Goal: Task Accomplishment & Management: Manage account settings

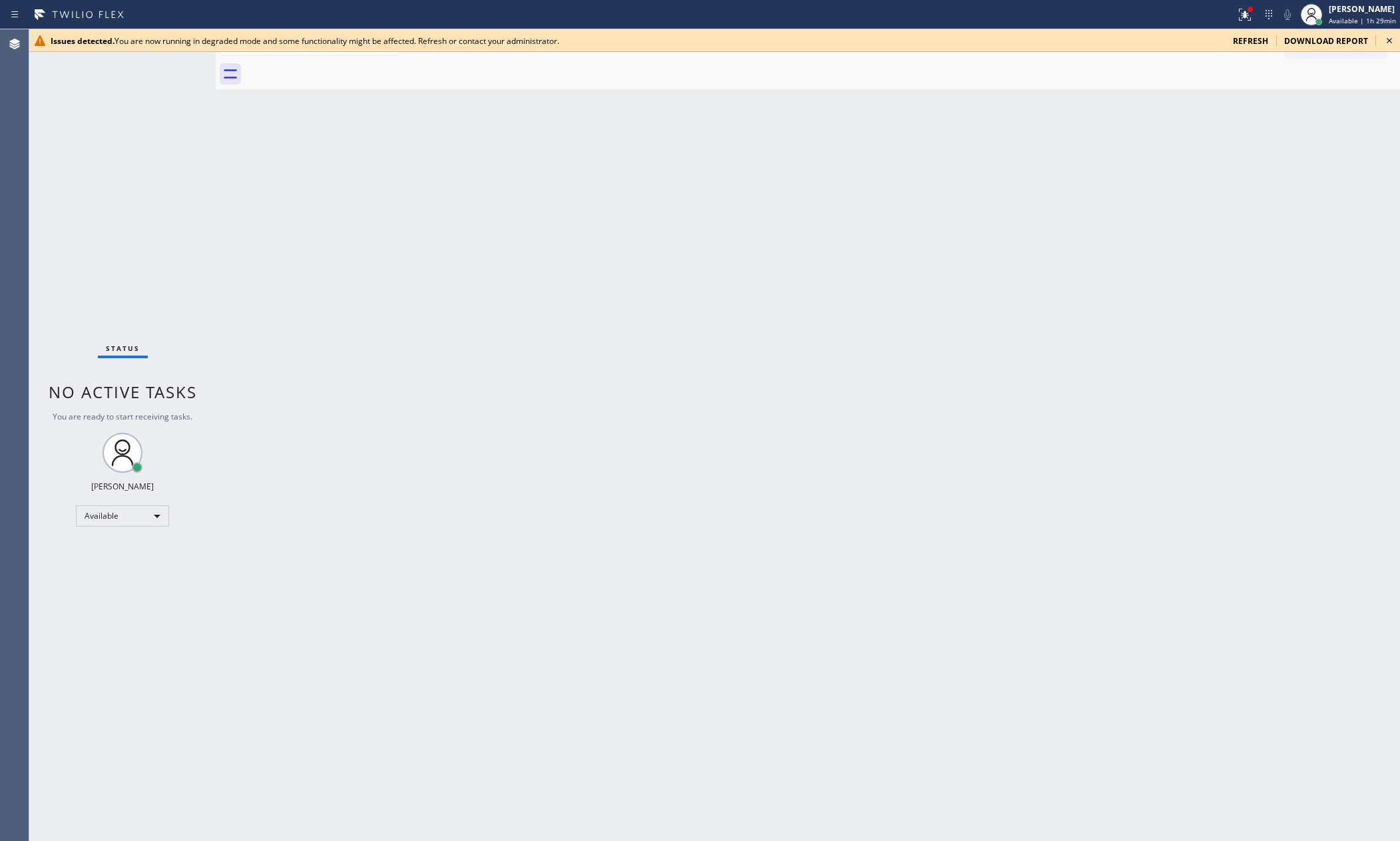
click at [645, 685] on div "Back to Dashboard Change Sender ID Customers Technicians Select a contact Outbo…" at bounding box center [808, 435] width 1184 height 811
click at [157, 513] on div "Available" at bounding box center [122, 516] width 93 height 21
click at [134, 582] on li "Break" at bounding box center [121, 584] width 90 height 16
click at [1190, 221] on div "Back to Dashboard Change Sender ID Customers Technicians Select a contact Outbo…" at bounding box center [808, 435] width 1184 height 811
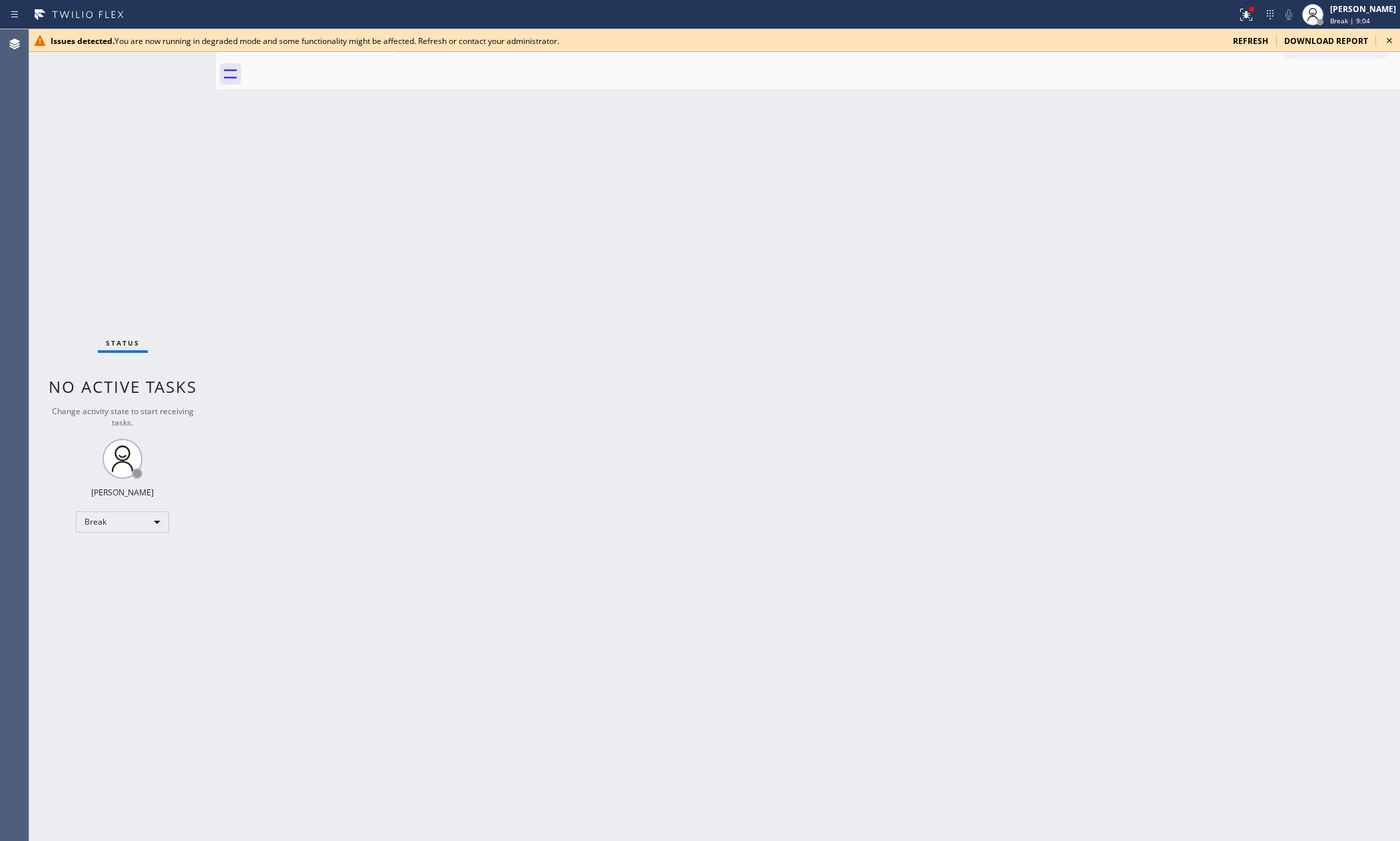
click at [901, 352] on div "Back to Dashboard Change Sender ID Customers Technicians Select a contact Outbo…" at bounding box center [808, 435] width 1184 height 811
click at [923, 449] on div "Back to Dashboard Change Sender ID Customers Technicians Select a contact Outbo…" at bounding box center [808, 435] width 1184 height 811
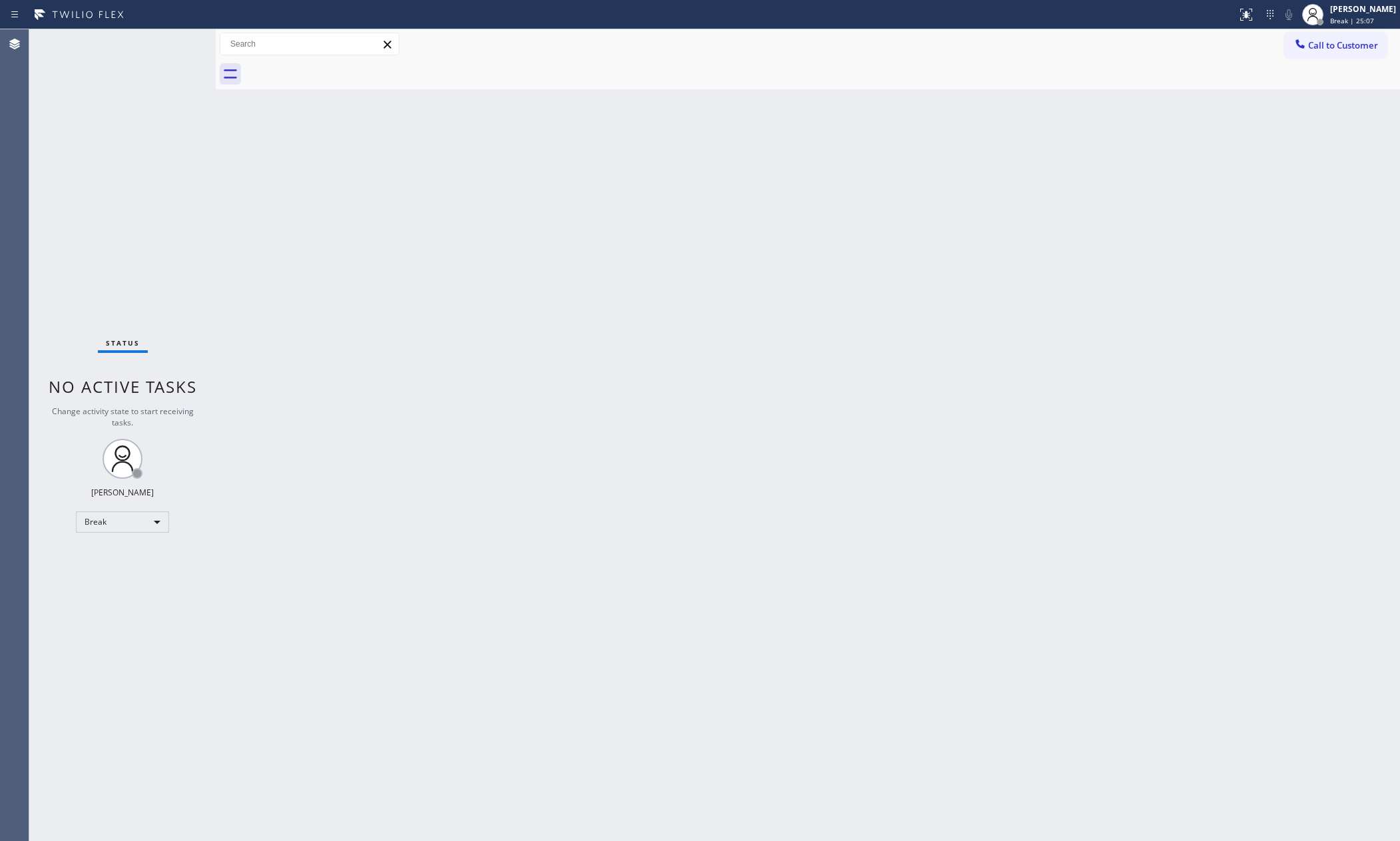
click at [750, 684] on div "Back to Dashboard Change Sender ID Customers Technicians Select a contact Outbo…" at bounding box center [808, 435] width 1184 height 811
click at [639, 312] on div "Back to Dashboard Change Sender ID Customers Technicians Select a contact Outbo…" at bounding box center [808, 435] width 1184 height 811
drag, startPoint x: 455, startPoint y: 470, endPoint x: 436, endPoint y: 400, distance: 72.5
click at [455, 460] on div "Back to Dashboard Change Sender ID Customers Technicians Select a contact Outbo…" at bounding box center [808, 435] width 1184 height 811
drag, startPoint x: 1015, startPoint y: 666, endPoint x: 1069, endPoint y: 710, distance: 69.7
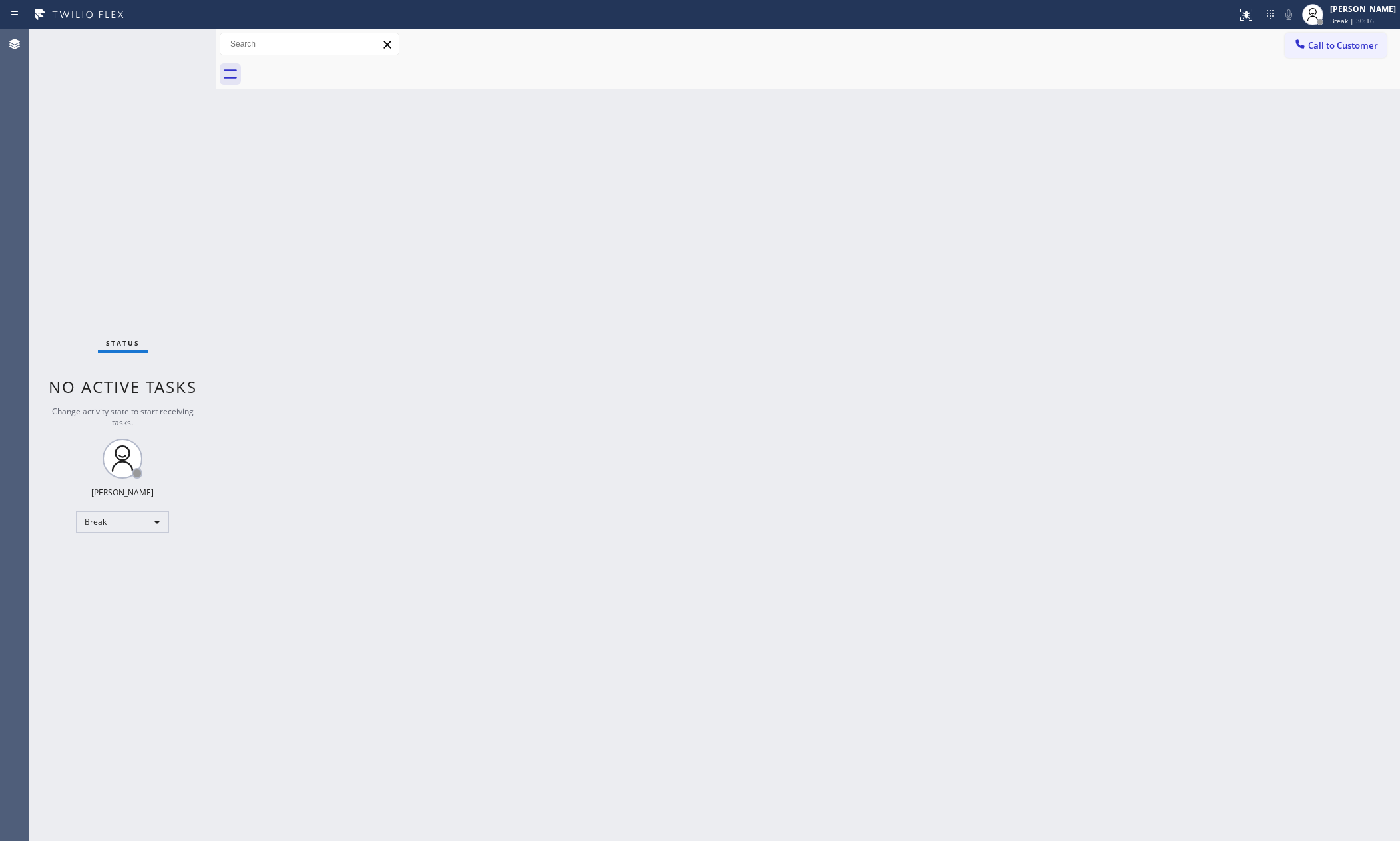
click at [1037, 669] on div "Back to Dashboard Change Sender ID Customers Technicians Select a contact Outbo…" at bounding box center [808, 435] width 1184 height 811
drag, startPoint x: 1071, startPoint y: 716, endPoint x: 1079, endPoint y: 695, distance: 22.5
click at [1079, 697] on div "Back to Dashboard Change Sender ID Customers Technicians Select a contact Outbo…" at bounding box center [808, 435] width 1184 height 811
click at [1079, 694] on div "Back to Dashboard Change Sender ID Customers Technicians Select a contact Outbo…" at bounding box center [808, 435] width 1184 height 811
drag, startPoint x: 622, startPoint y: 726, endPoint x: 693, endPoint y: 702, distance: 74.9
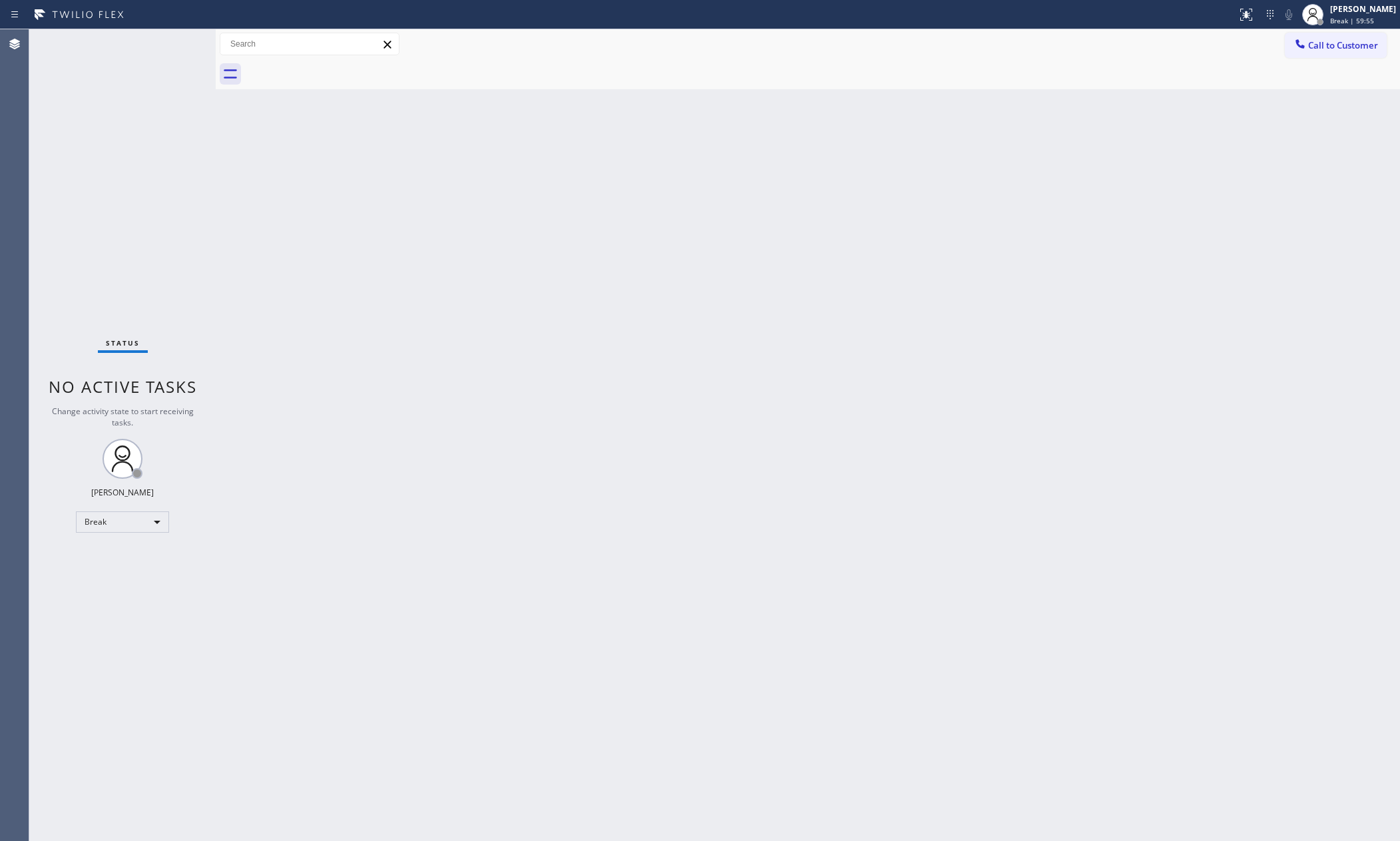
click at [628, 724] on div "Back to Dashboard Change Sender ID Customers Technicians Select a contact Outbo…" at bounding box center [808, 435] width 1184 height 811
drag, startPoint x: 1043, startPoint y: 408, endPoint x: 1326, endPoint y: 554, distance: 318.4
click at [1269, 521] on div "Back to Dashboard Change Sender ID Customers Technicians Select a contact Outbo…" at bounding box center [808, 435] width 1184 height 811
click at [675, 303] on div "Back to Dashboard Change Sender ID Customers Technicians Select a contact Outbo…" at bounding box center [808, 435] width 1184 height 811
click at [125, 518] on div "Break" at bounding box center [122, 522] width 93 height 21
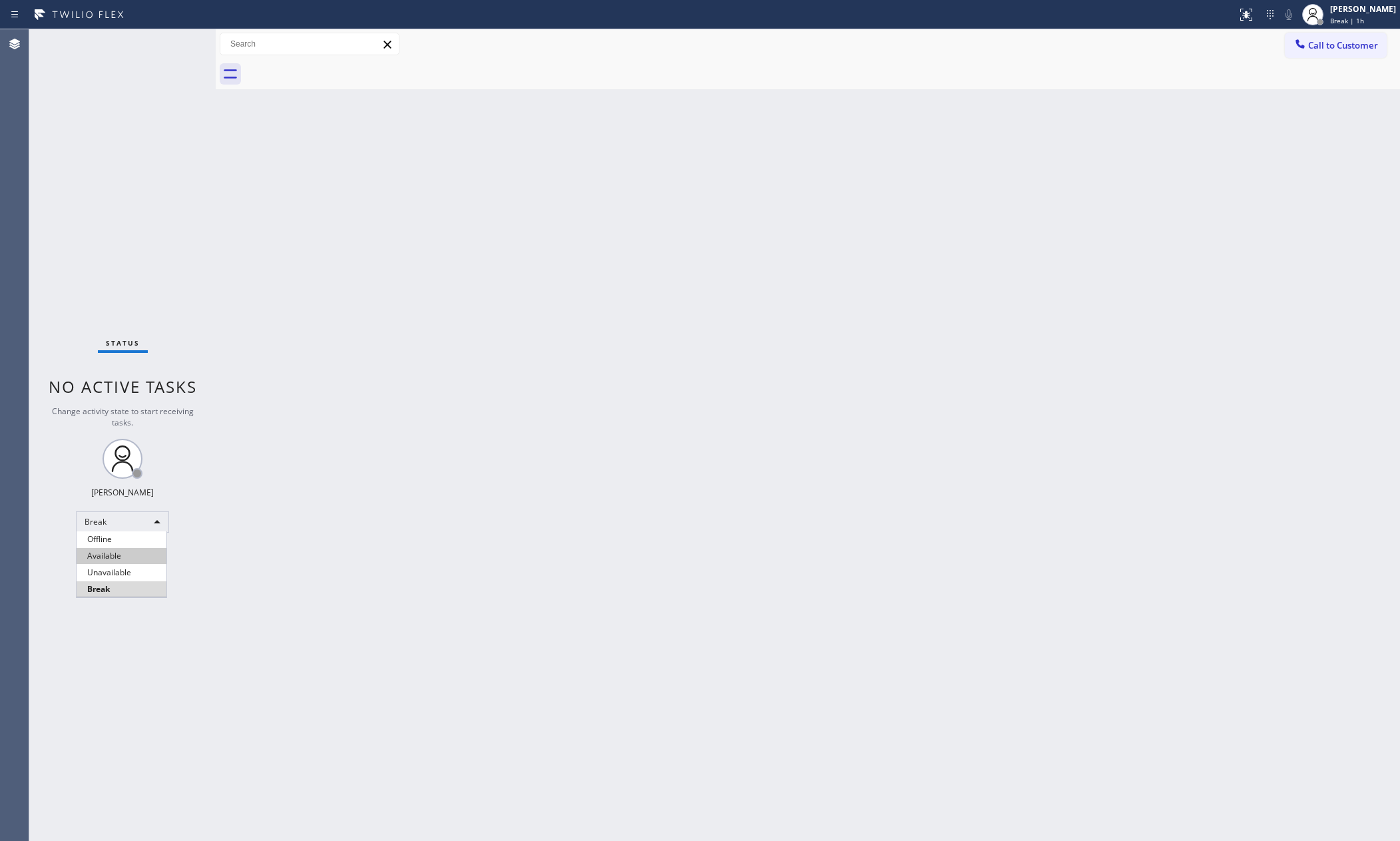
click at [125, 562] on li "Available" at bounding box center [121, 555] width 90 height 16
click at [947, 496] on div "Back to Dashboard Change Sender ID Customers Technicians Select a contact Outbo…" at bounding box center [808, 435] width 1184 height 811
click at [948, 495] on div "Back to Dashboard Change Sender ID Customers Technicians Select a contact Outbo…" at bounding box center [808, 435] width 1184 height 811
click at [620, 454] on div "Back to Dashboard Change Sender ID Customers Technicians Select a contact Outbo…" at bounding box center [808, 435] width 1184 height 811
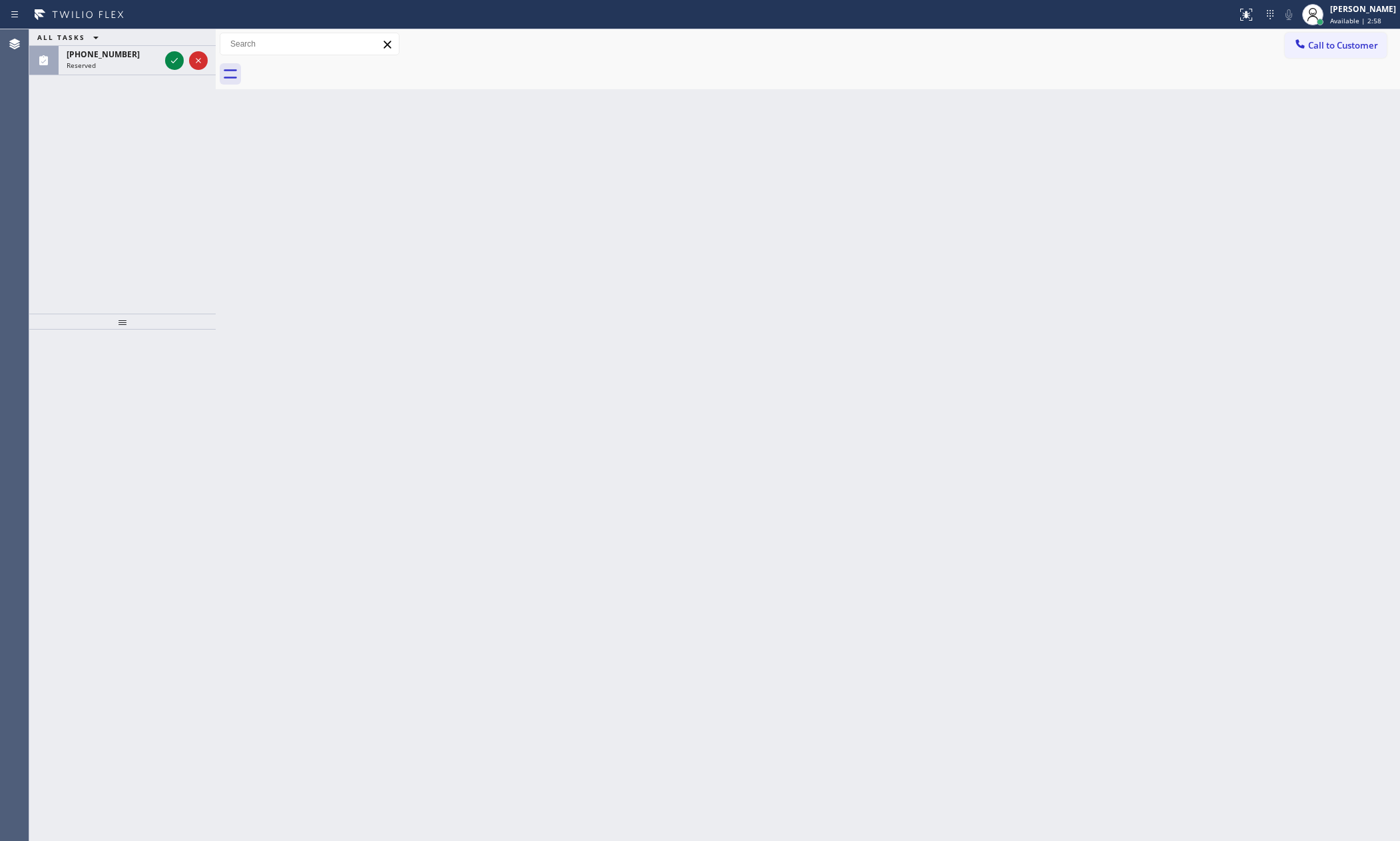
drag, startPoint x: 178, startPoint y: 190, endPoint x: 179, endPoint y: 158, distance: 32.0
click at [179, 158] on div "ALL TASKS ALL TASKS ACTIVE TASKS TASKS IN WRAP UP (561) 221-3527 Reserved" at bounding box center [122, 172] width 186 height 284
click at [178, 57] on icon at bounding box center [174, 60] width 16 height 16
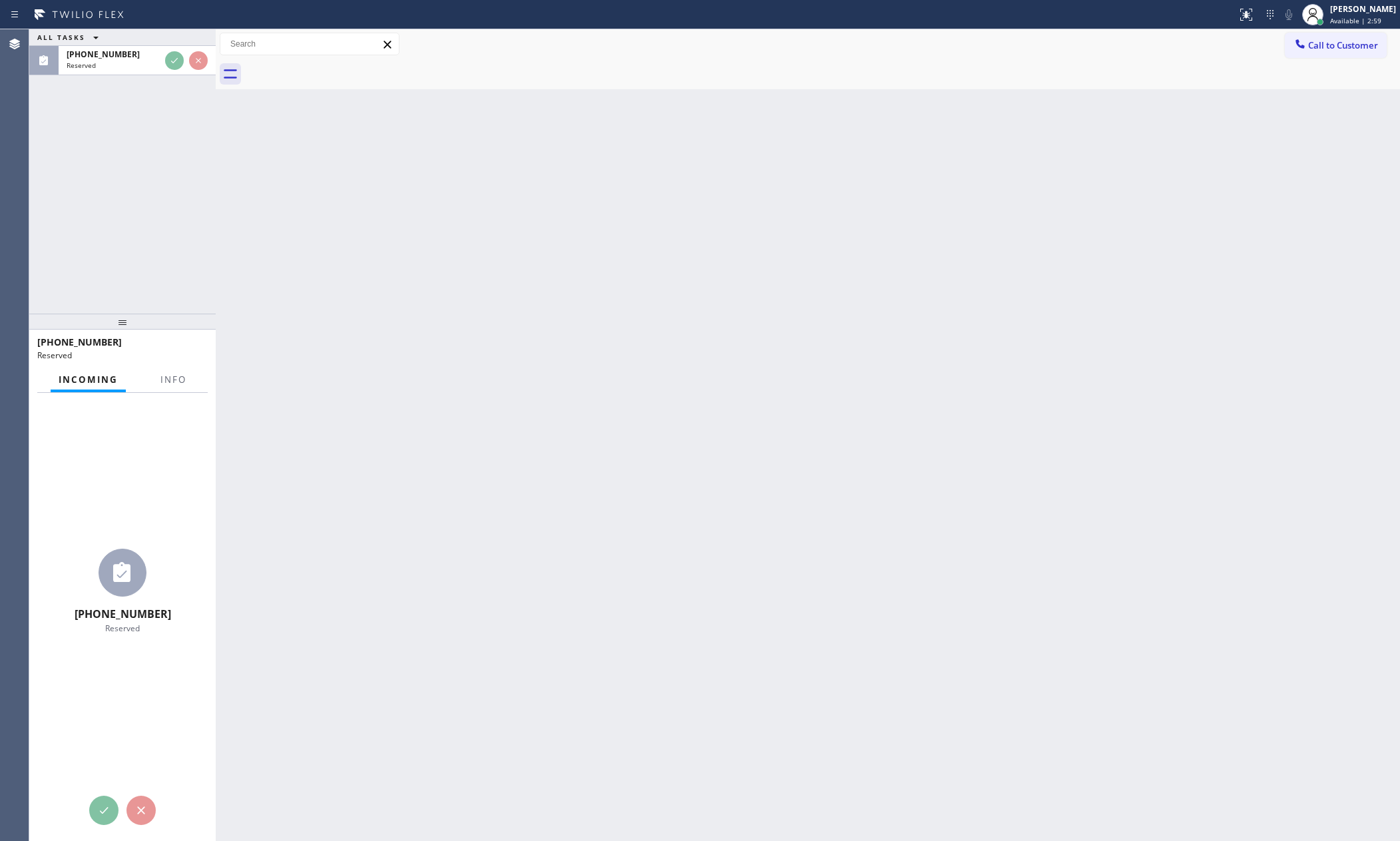
click at [179, 230] on div "ALL TASKS ALL TASKS ACTIVE TASKS TASKS IN WRAP UP (561) 221-3527 Reserved" at bounding box center [122, 172] width 186 height 284
click at [184, 230] on div "ALL TASKS ALL TASKS ACTIVE TASKS TASKS IN WRAP UP (561) 221-3527 Reserved" at bounding box center [122, 172] width 186 height 284
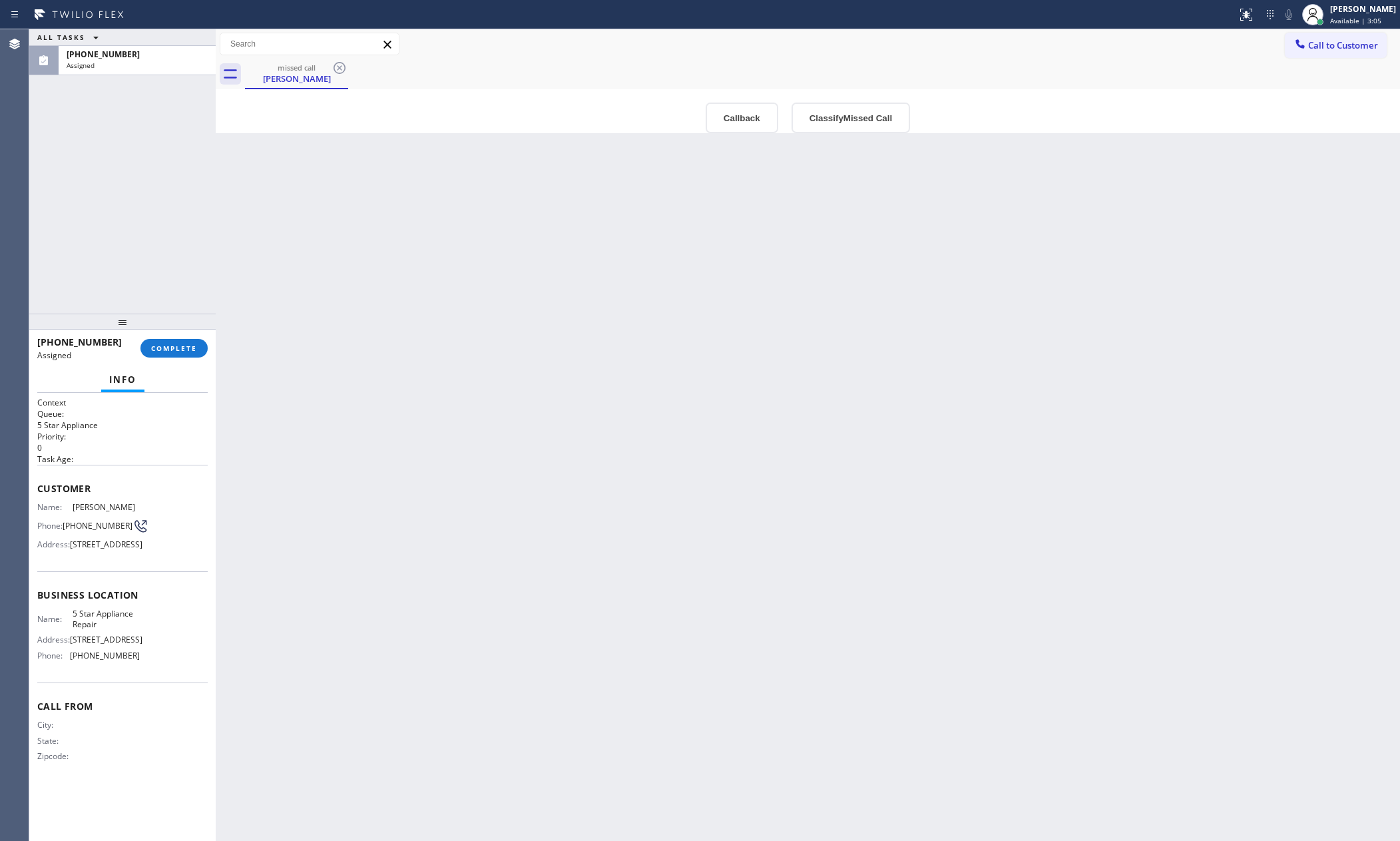
click at [482, 436] on div "Back to Dashboard Change Sender ID Customers Technicians Select a contact Outbo…" at bounding box center [808, 435] width 1184 height 811
click at [724, 115] on button "Callback" at bounding box center [742, 117] width 73 height 30
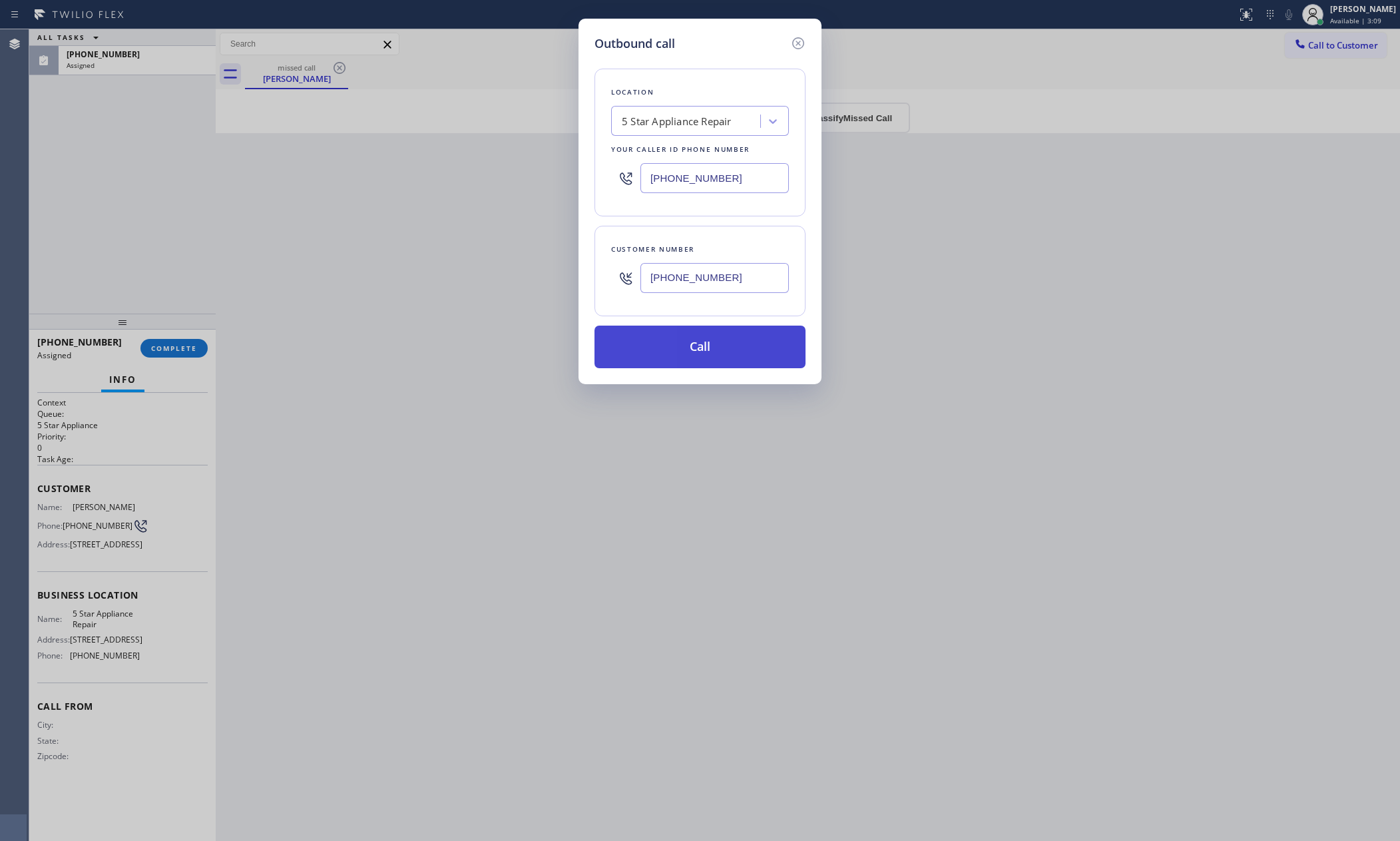
click at [718, 340] on button "Call" at bounding box center [700, 346] width 211 height 43
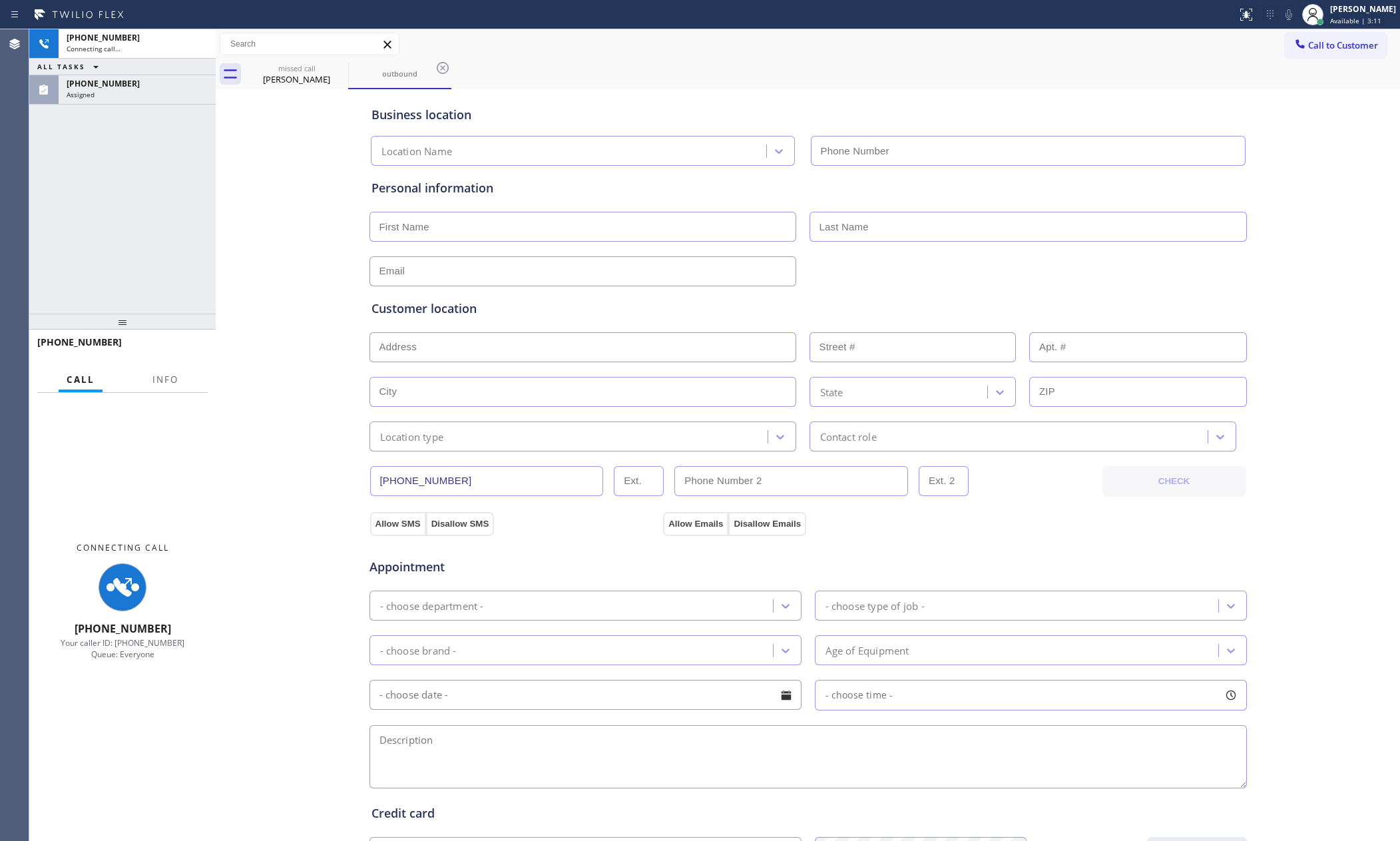
type input "(855) 731-4952"
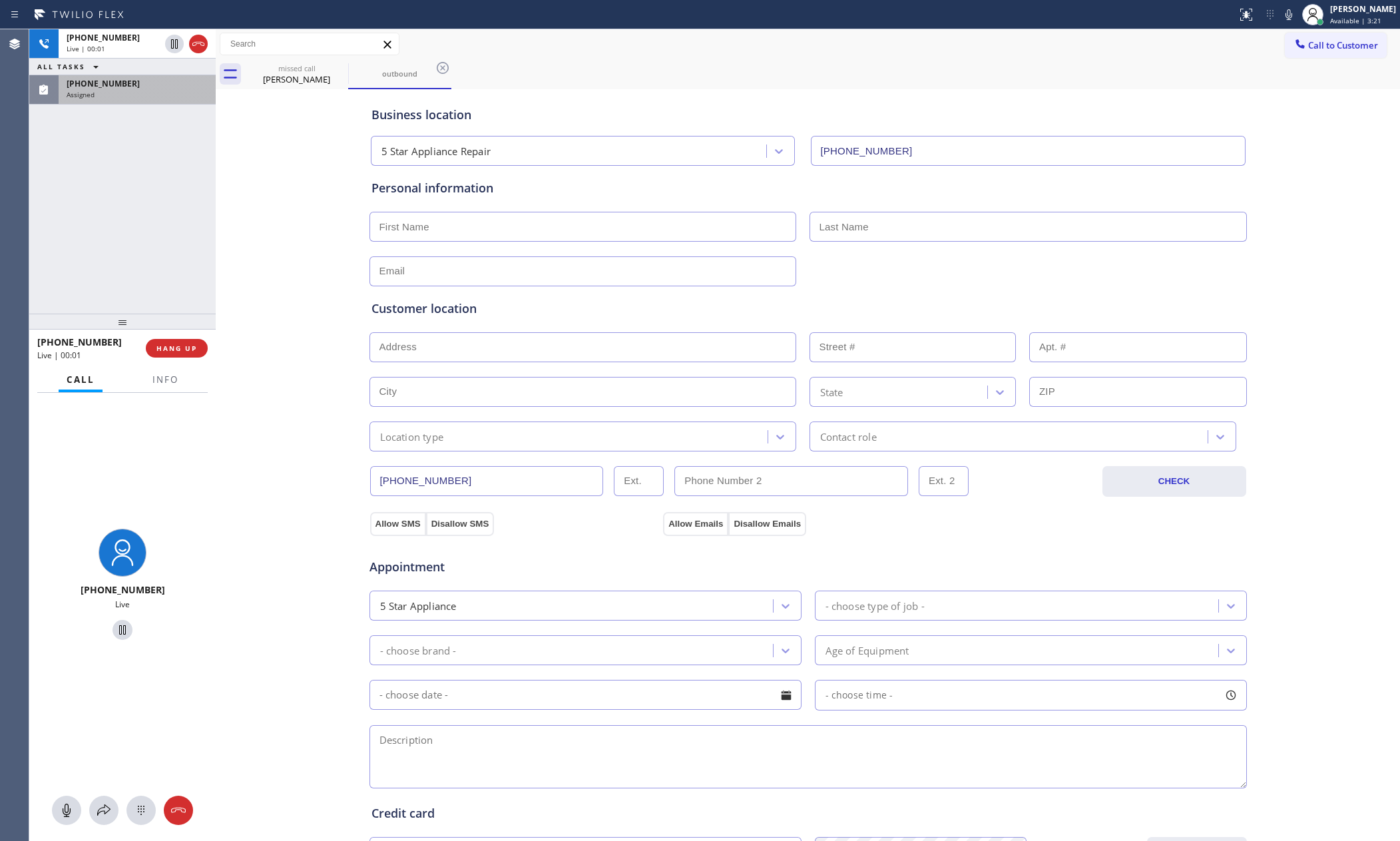
click at [120, 92] on div "Assigned" at bounding box center [136, 94] width 141 height 9
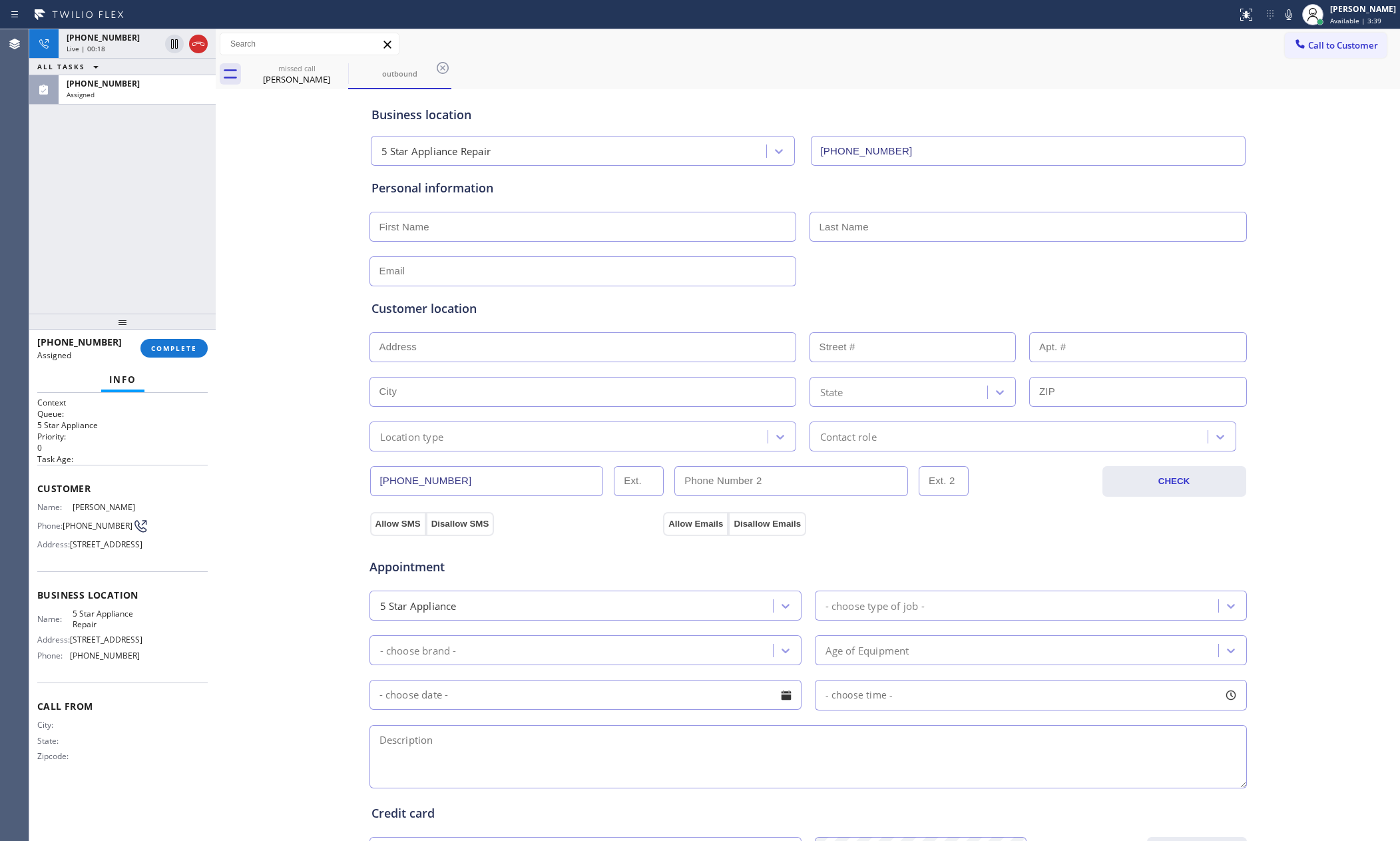
click at [165, 222] on div "+15612213527 Live | 00:18 ALL TASKS ALL TASKS ACTIVE TASKS TASKS IN WRAP UP (56…" at bounding box center [122, 172] width 186 height 284
click at [927, 350] on input "text" at bounding box center [913, 347] width 207 height 30
click at [929, 303] on div "Customer location" at bounding box center [808, 308] width 874 height 18
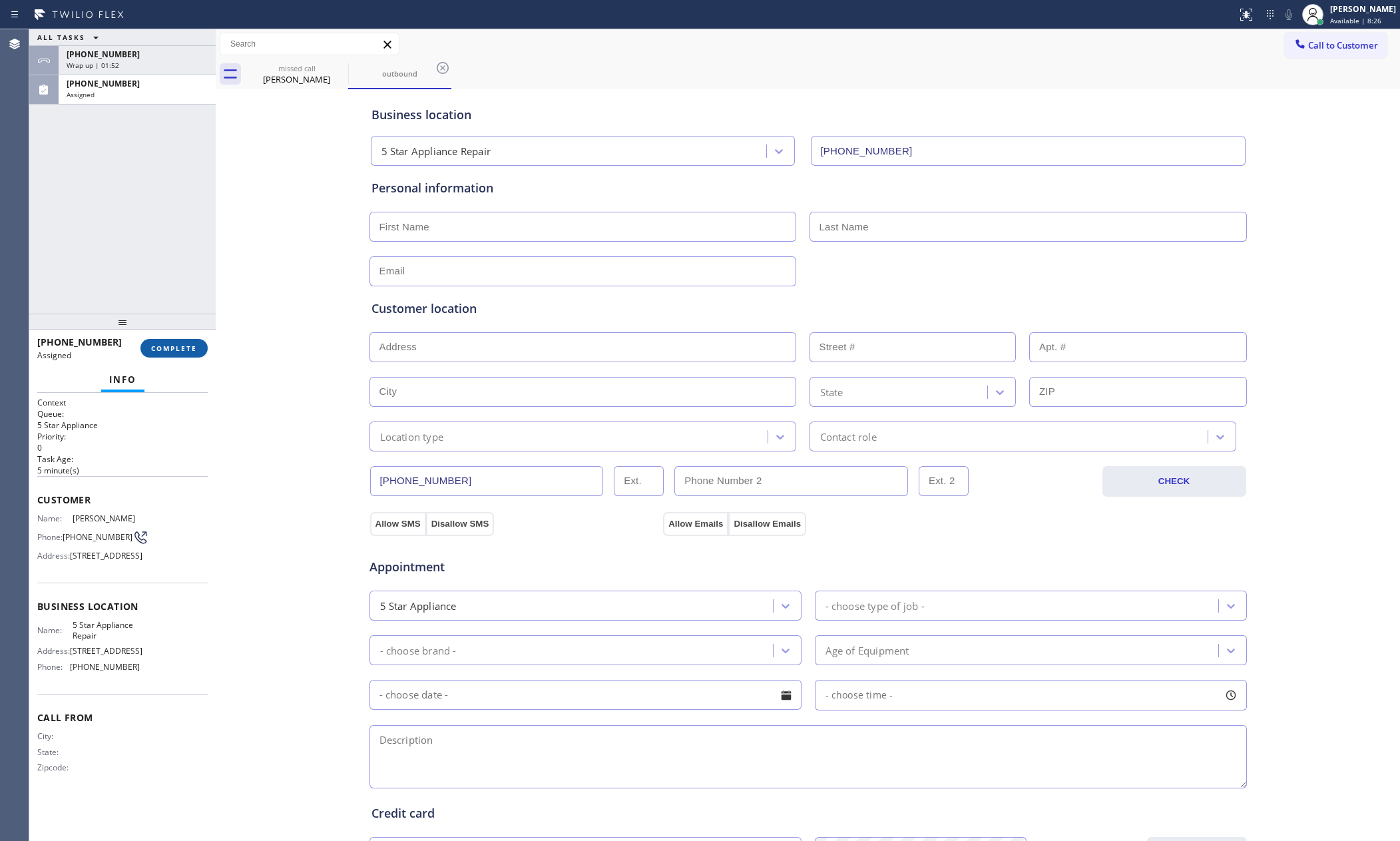
click at [166, 348] on span "COMPLETE" at bounding box center [174, 348] width 46 height 9
drag, startPoint x: 148, startPoint y: 197, endPoint x: 154, endPoint y: 200, distance: 6.7
click at [150, 196] on div "ALL TASKS ALL TASKS ACTIVE TASKS TASKS IN WRAP UP +15612213527 Wrap up | 01:52 …" at bounding box center [122, 172] width 186 height 284
drag, startPoint x: 158, startPoint y: 204, endPoint x: 164, endPoint y: 208, distance: 7.2
click at [161, 208] on div "ALL TASKS ALL TASKS ACTIVE TASKS TASKS IN WRAP UP +15612213527 Wrap up | 01:52 …" at bounding box center [122, 172] width 186 height 284
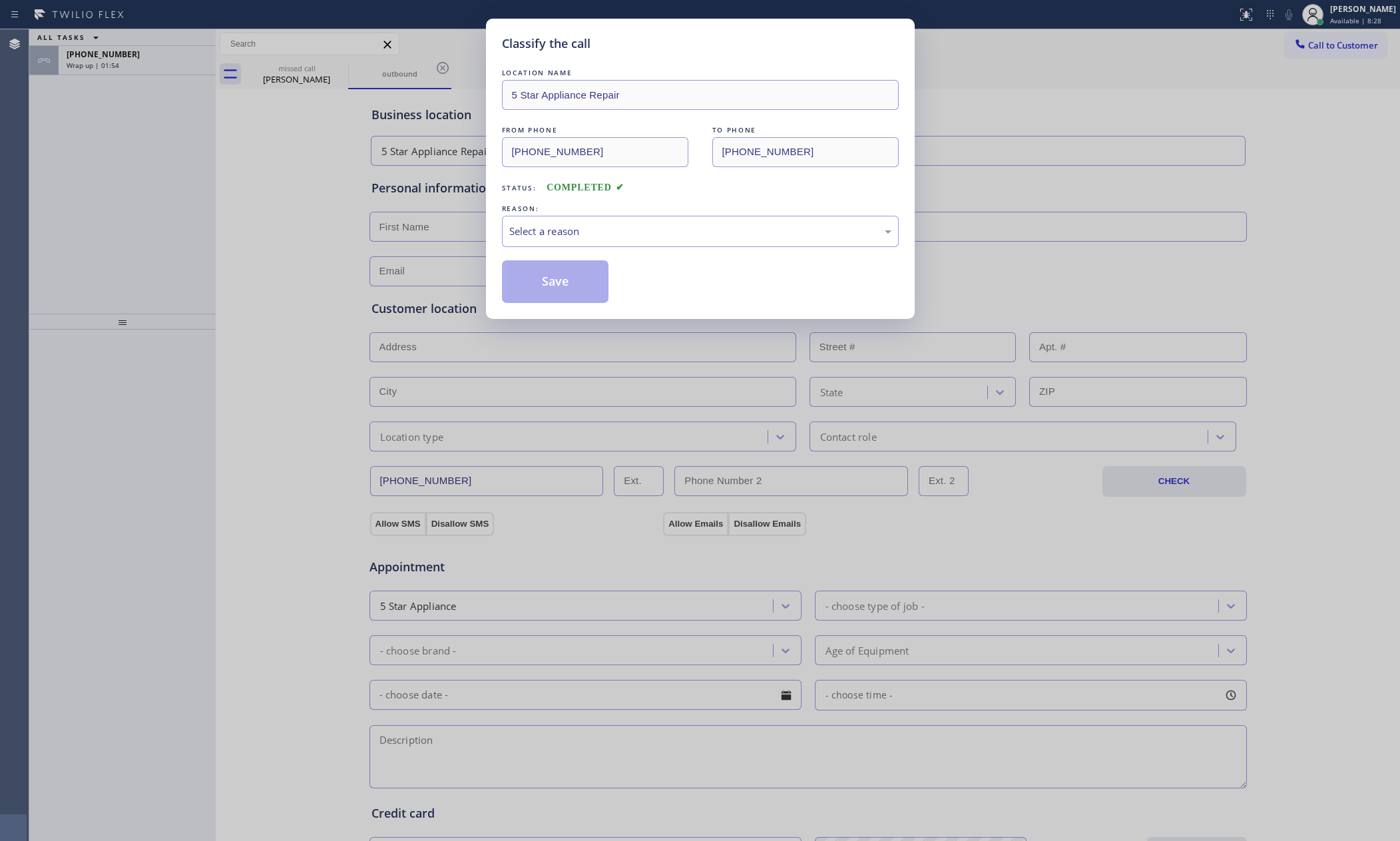
click at [589, 239] on div "Select a reason" at bounding box center [700, 232] width 382 height 16
click at [568, 284] on button "Save" at bounding box center [555, 282] width 107 height 43
click at [105, 215] on div "Classify the call LOCATION NAME 5 Star Appliance Repair FROM PHONE (561) 221-35…" at bounding box center [714, 435] width 1370 height 811
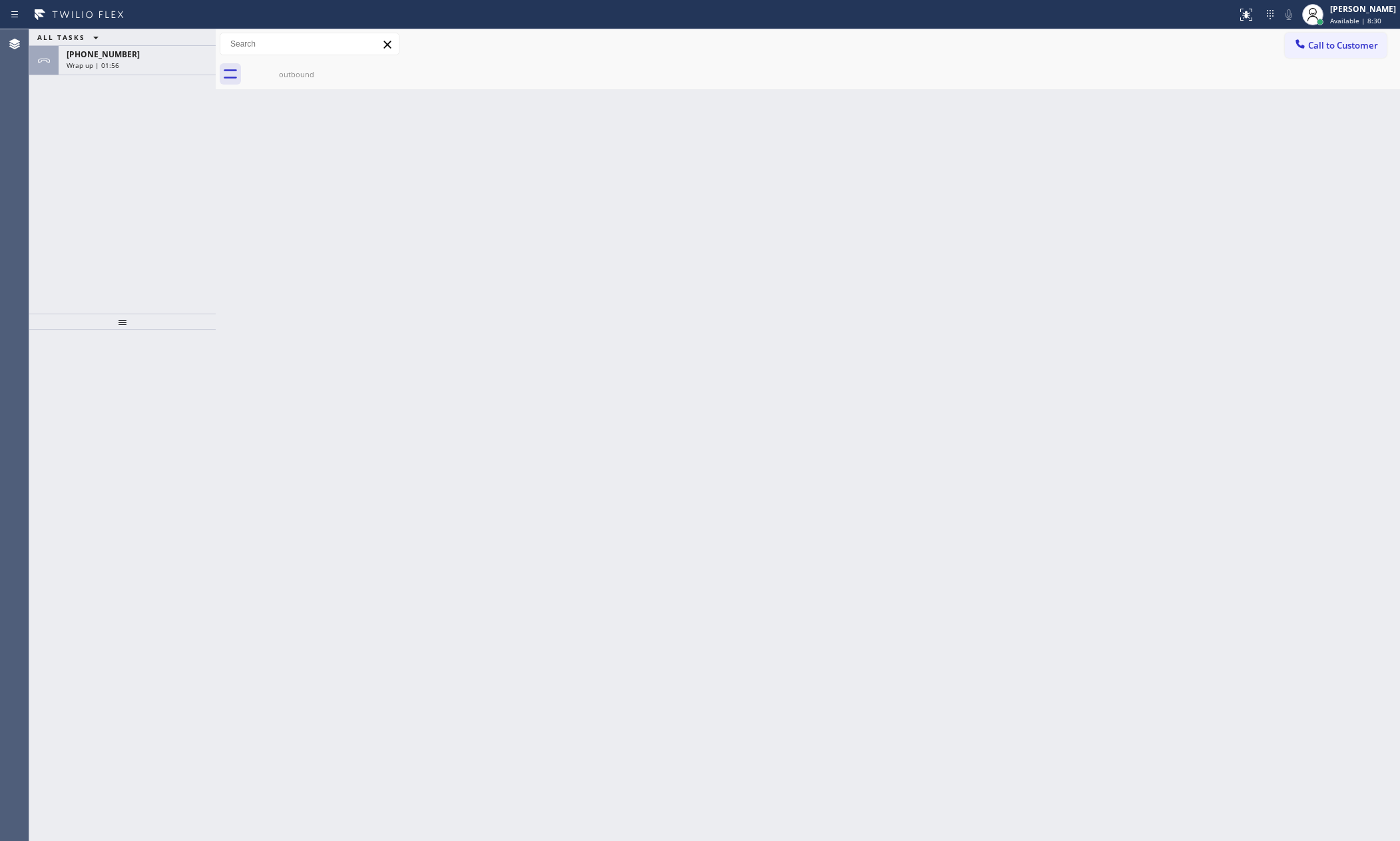
click at [161, 76] on div "ALL TASKS ALL TASKS ACTIVE TASKS TASKS IN WRAP UP +15612213527 Wrap up | 01:56" at bounding box center [122, 172] width 186 height 284
click at [176, 76] on div "ALL TASKS ALL TASKS ACTIVE TASKS TASKS IN WRAP UP +15612213527 Wrap up | 01:56" at bounding box center [122, 172] width 186 height 284
click at [179, 68] on div "Wrap up | 01:56" at bounding box center [136, 66] width 141 height 9
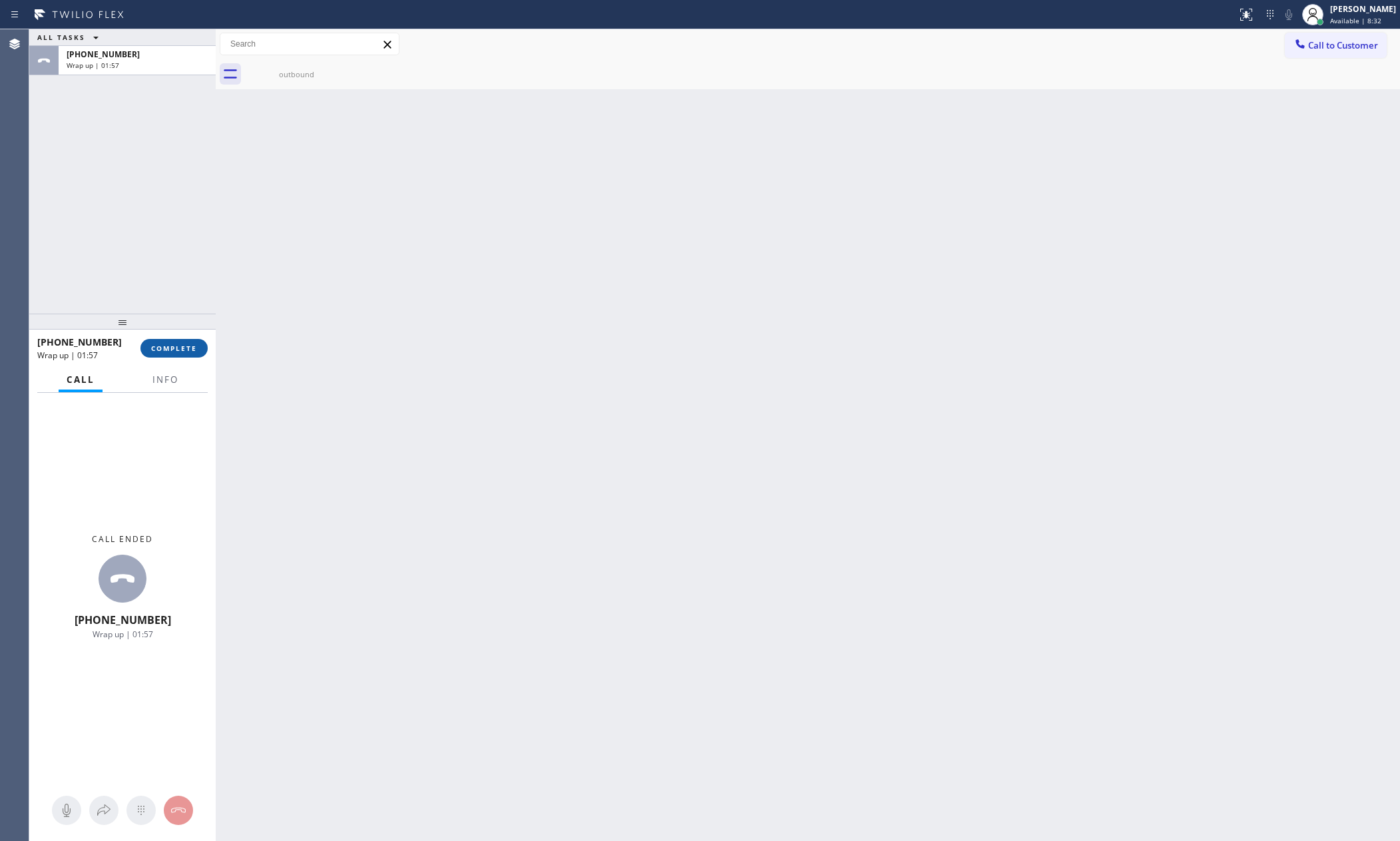
drag, startPoint x: 193, startPoint y: 348, endPoint x: 174, endPoint y: 216, distance: 133.4
click at [193, 346] on span "COMPLETE" at bounding box center [174, 348] width 46 height 9
click at [171, 216] on div "ALL TASKS ALL TASKS ACTIVE TASKS TASKS IN WRAP UP +15612213527 Wrap up | 01:58" at bounding box center [122, 172] width 186 height 284
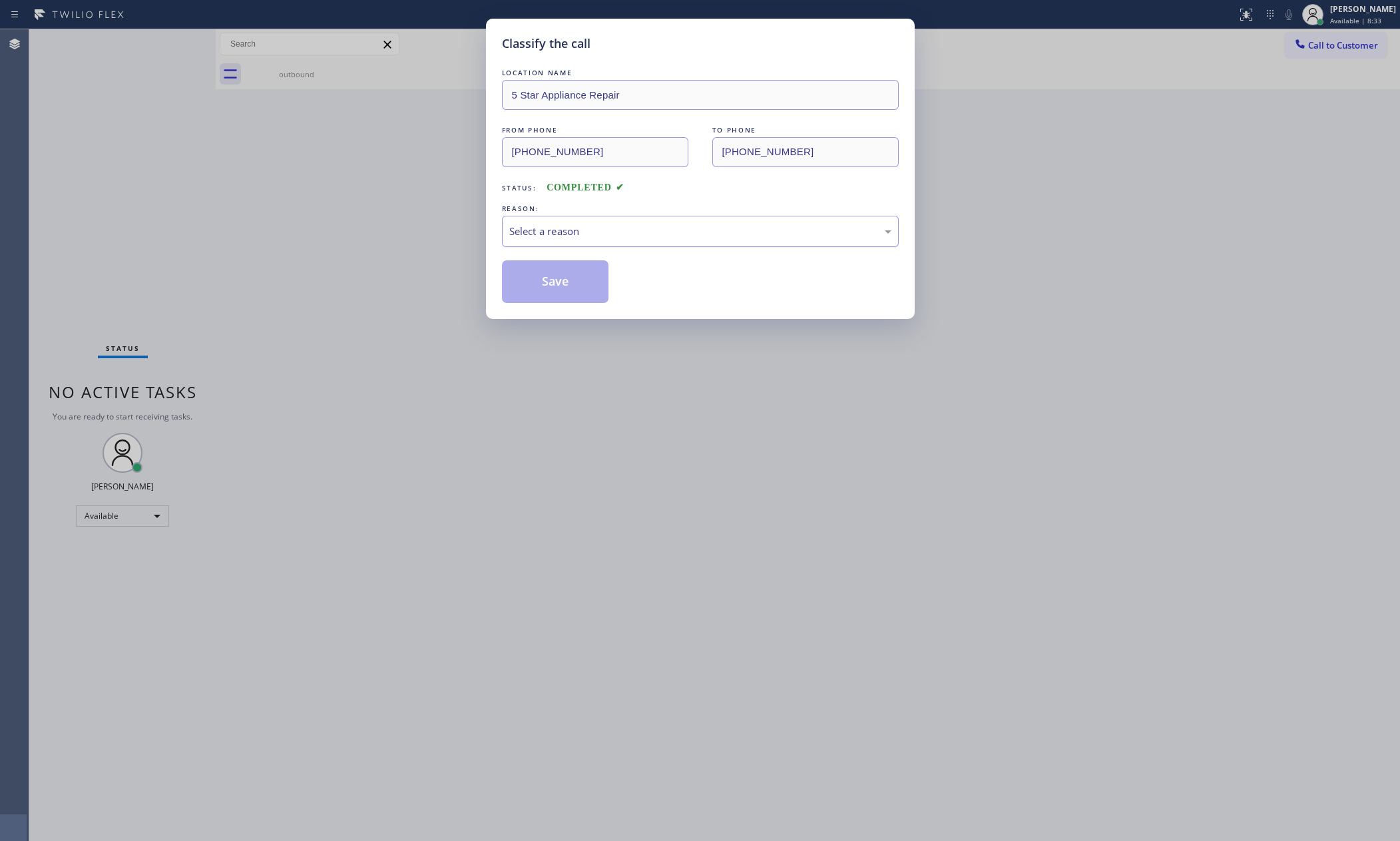
click at [611, 226] on div "Select a reason" at bounding box center [700, 232] width 382 height 16
click at [566, 293] on button "Save" at bounding box center [555, 282] width 107 height 43
click at [566, 293] on button "Save" at bounding box center [555, 282] width 107 height 43
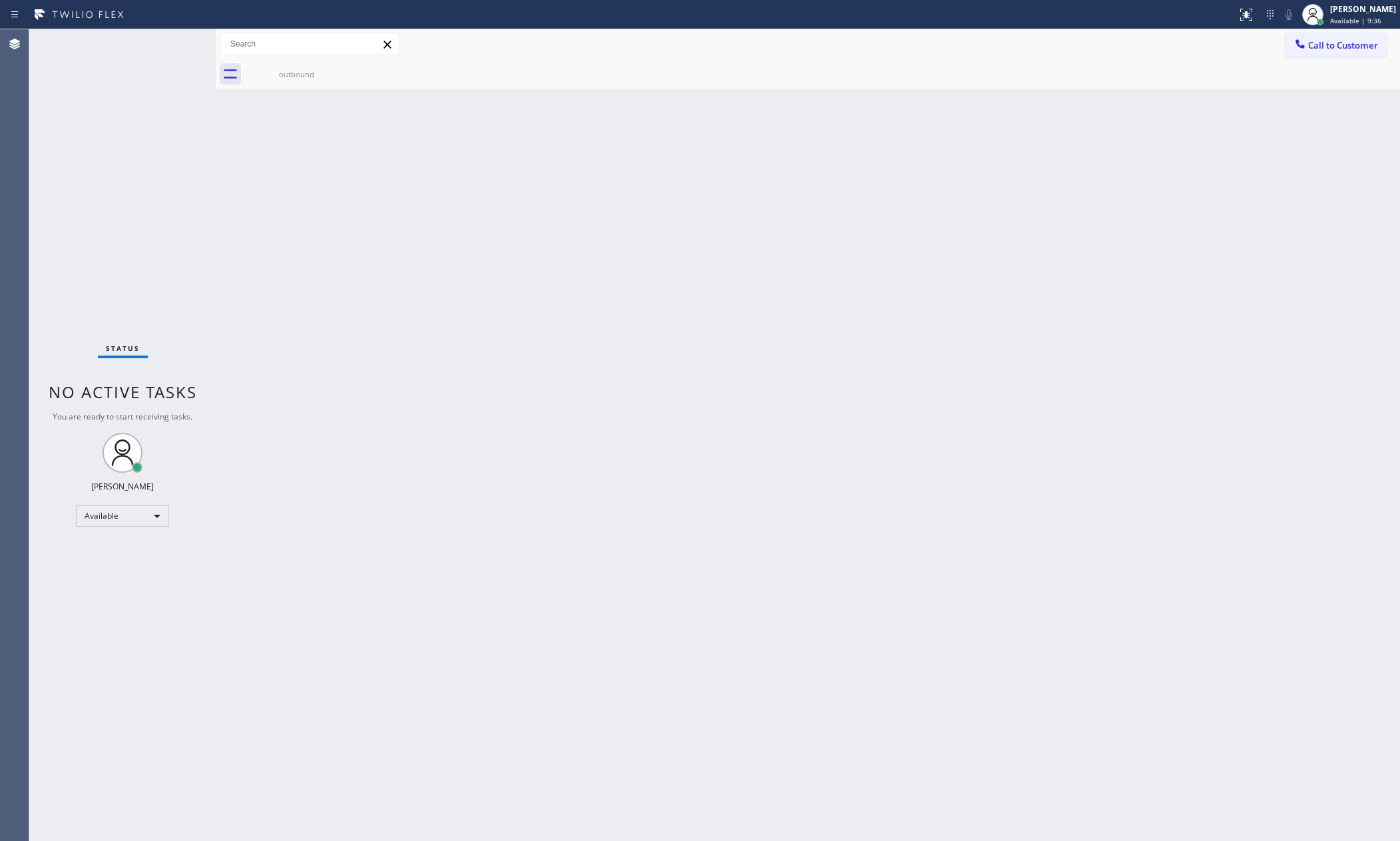
click at [276, 485] on div "Back to Dashboard Change Sender ID Customers Technicians Select a contact Outbo…" at bounding box center [808, 435] width 1184 height 811
click at [360, 506] on div "Back to Dashboard Change Sender ID Customers Technicians Select a contact Outbo…" at bounding box center [808, 435] width 1184 height 811
drag, startPoint x: 218, startPoint y: 118, endPoint x: 296, endPoint y: 140, distance: 81.0
click at [302, 130] on div at bounding box center [302, 435] width 0 height 811
click at [221, 194] on div "Status No active tasks You are ready to start receiving tasks. [PERSON_NAME] Av…" at bounding box center [166, 435] width 273 height 811
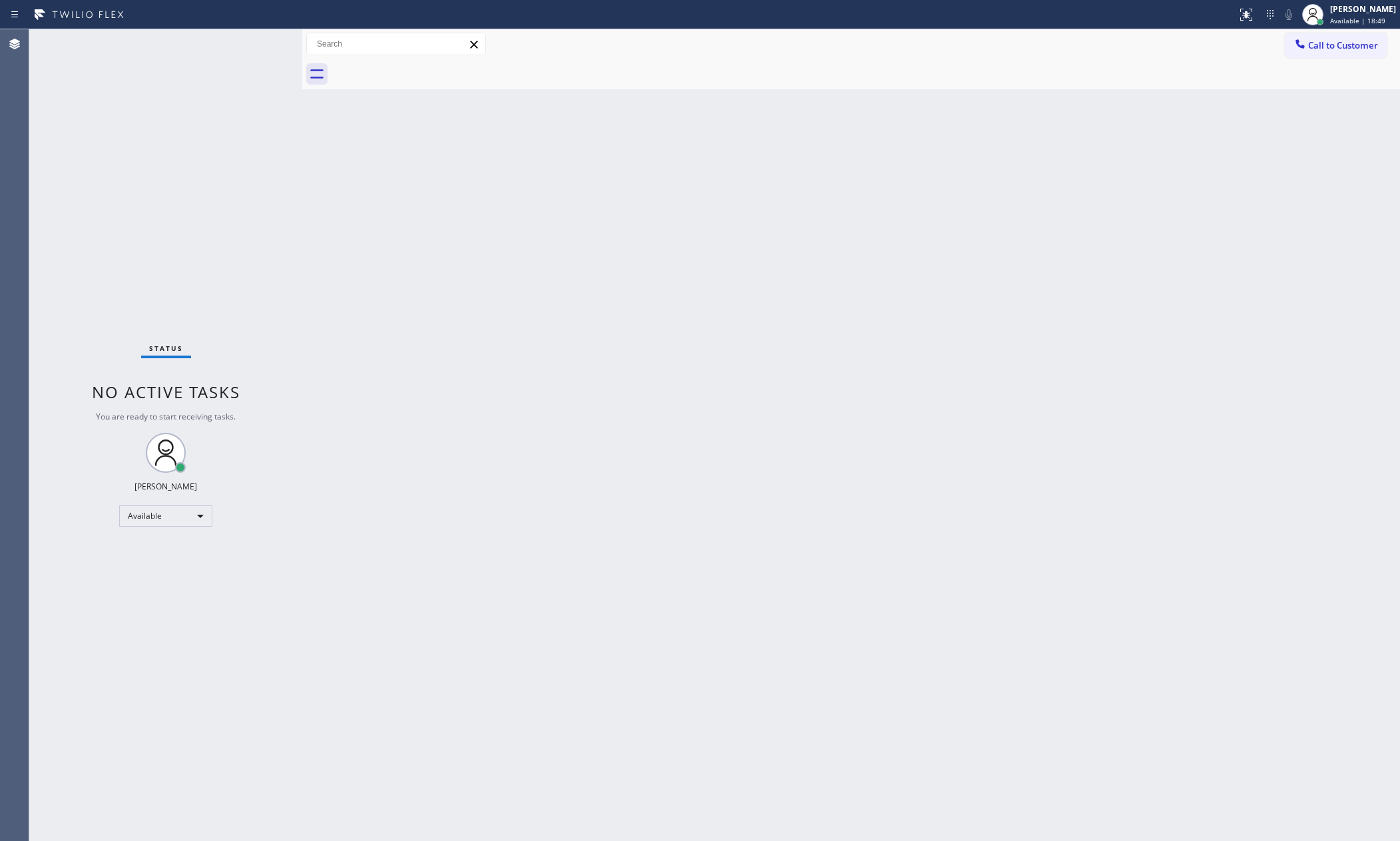
drag, startPoint x: 679, startPoint y: 288, endPoint x: 827, endPoint y: 43, distance: 286.2
click at [683, 286] on div "Back to Dashboard Change Sender ID Customers Technicians Select a contact Outbo…" at bounding box center [852, 435] width 1098 height 811
drag, startPoint x: 264, startPoint y: 47, endPoint x: 234, endPoint y: 190, distance: 146.1
click at [264, 47] on icon at bounding box center [261, 44] width 16 height 16
click at [232, 200] on div "Status No active tasks You are ready to start receiving tasks. [PERSON_NAME] Av…" at bounding box center [166, 435] width 273 height 811
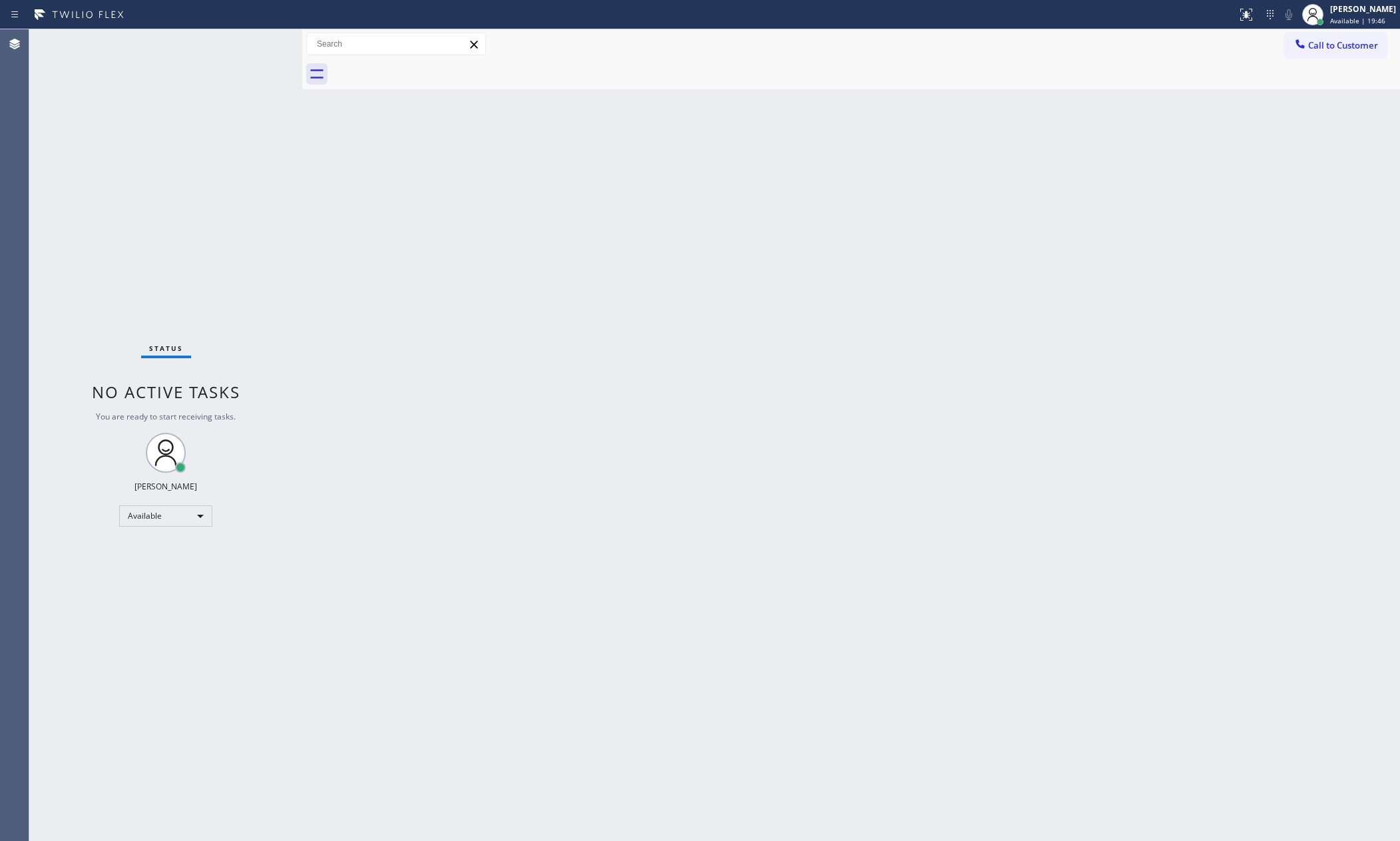
click at [232, 200] on div "Status No active tasks You are ready to start receiving tasks. [PERSON_NAME] Av…" at bounding box center [166, 435] width 273 height 811
click at [843, 390] on div "Back to Dashboard Change Sender ID Customers Technicians Select a contact Outbo…" at bounding box center [852, 435] width 1098 height 811
click at [530, 412] on div "Back to Dashboard Change Sender ID Customers Technicians Select a contact Outbo…" at bounding box center [852, 435] width 1098 height 811
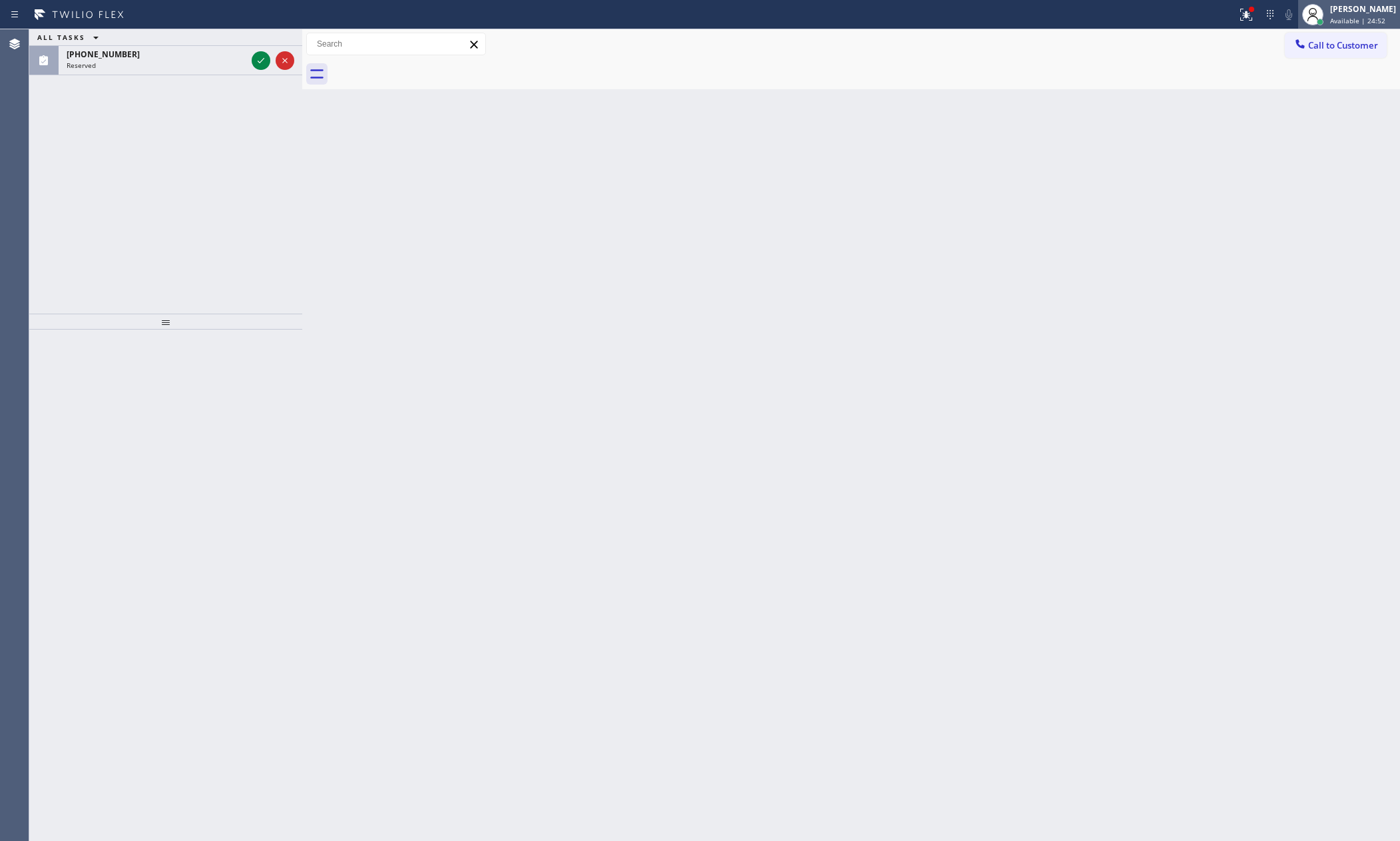
drag, startPoint x: 1366, startPoint y: 19, endPoint x: 1362, endPoint y: 70, distance: 51.2
click at [1368, 22] on span "Available | 24:52" at bounding box center [1357, 20] width 55 height 9
click at [1311, 80] on button "Unavailable" at bounding box center [1333, 88] width 133 height 17
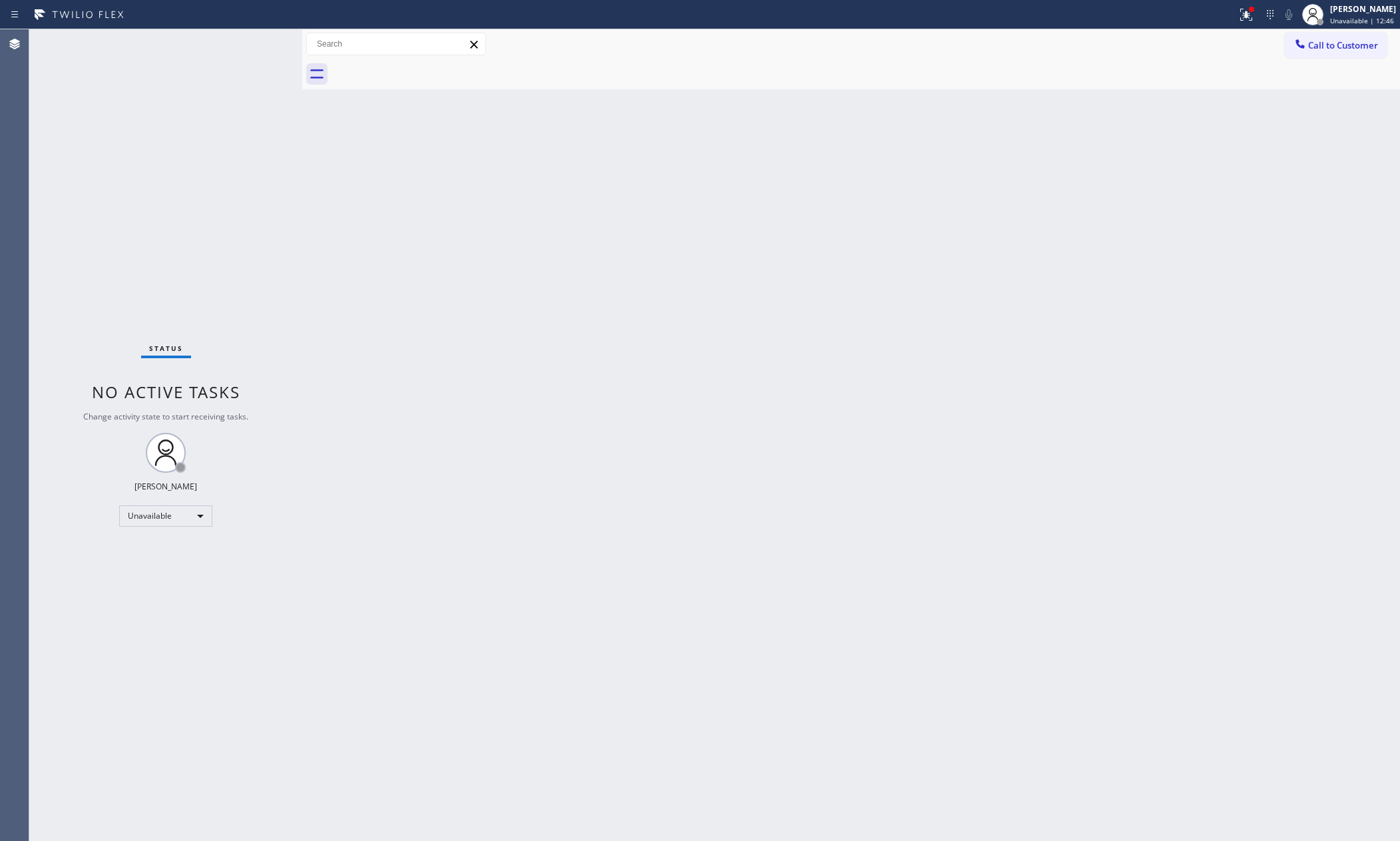
click at [1193, 368] on div "Back to Dashboard Change Sender ID Customers Technicians Select a contact Outbo…" at bounding box center [852, 435] width 1098 height 811
drag, startPoint x: 73, startPoint y: 574, endPoint x: 98, endPoint y: 557, distance: 30.2
click at [92, 560] on div "Status No active tasks Change activity state to start receiving tasks. Eva Mahi…" at bounding box center [166, 435] width 273 height 811
drag, startPoint x: 151, startPoint y: 498, endPoint x: 148, endPoint y: 520, distance: 22.2
click at [151, 503] on div "Status No active tasks Change activity state to start receiving tasks. Eva Mahi…" at bounding box center [166, 435] width 273 height 811
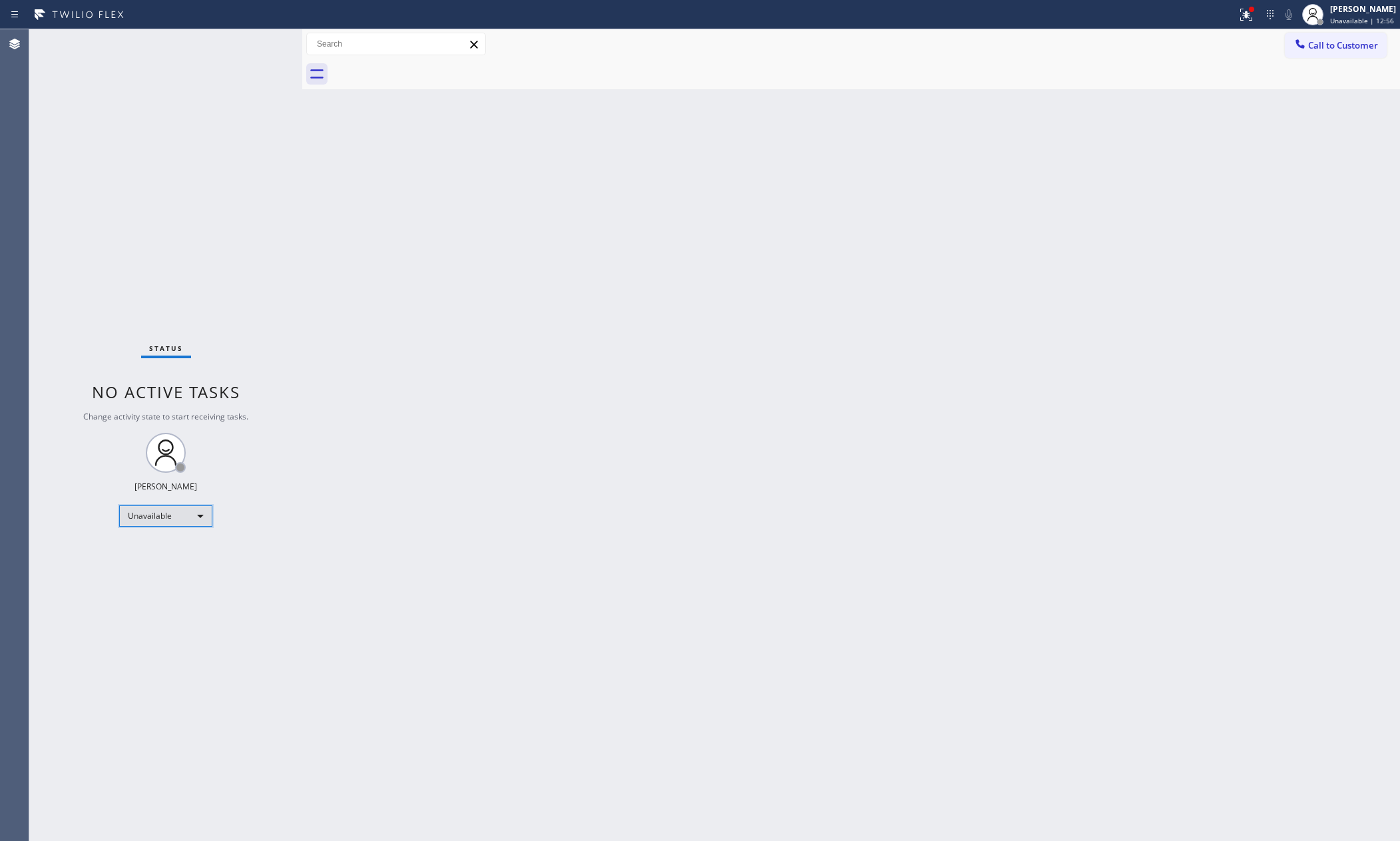
click at [148, 520] on div "Unavailable" at bounding box center [165, 516] width 93 height 21
drag, startPoint x: 180, startPoint y: 544, endPoint x: 1054, endPoint y: 528, distance: 874.1
click at [186, 546] on li "Available" at bounding box center [165, 551] width 90 height 16
drag, startPoint x: 1084, startPoint y: 516, endPoint x: 1216, endPoint y: 557, distance: 138.2
click at [1122, 520] on div "Back to Dashboard Change Sender ID Customers Technicians Select a contact Outbo…" at bounding box center [852, 435] width 1098 height 811
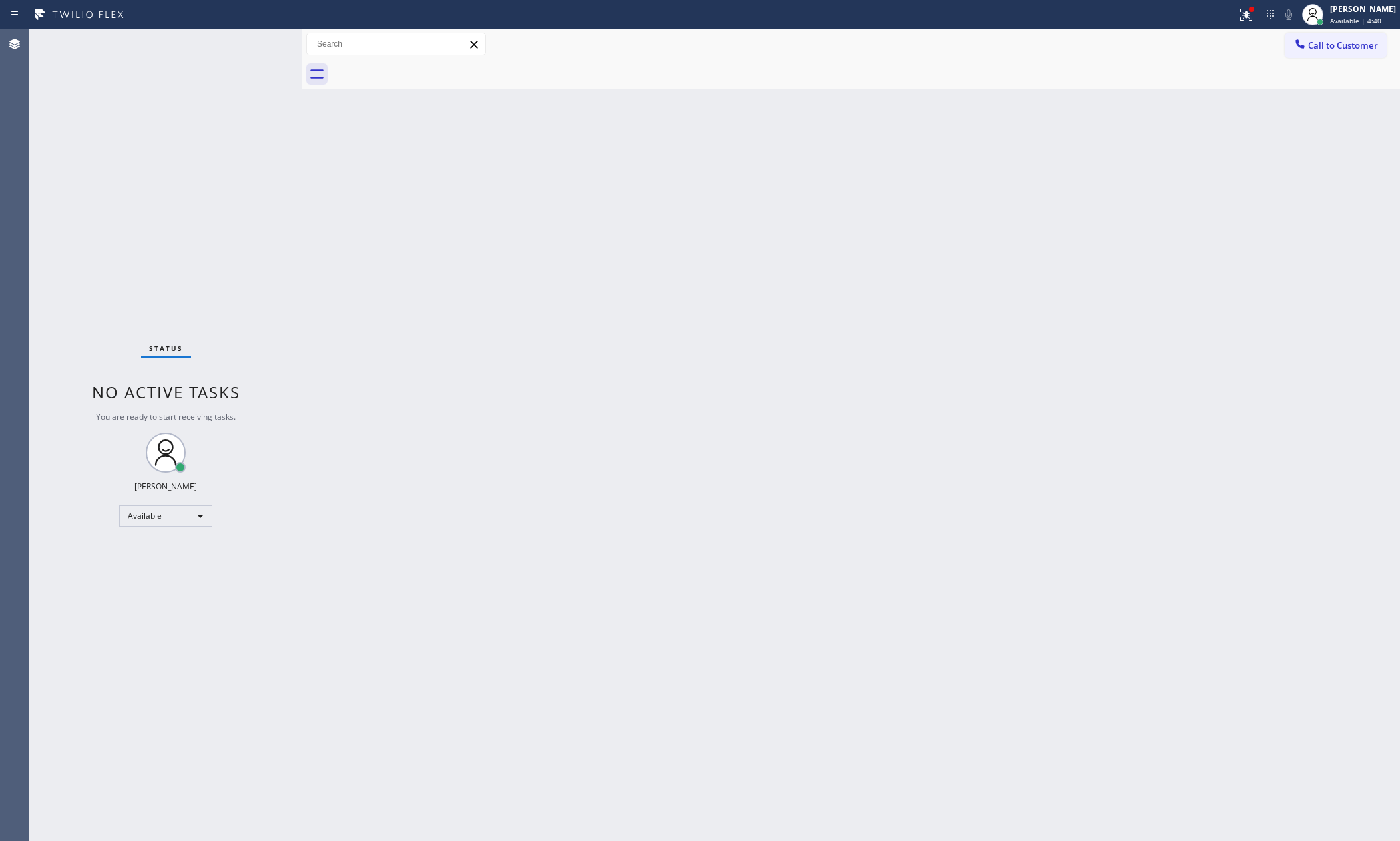
click at [276, 334] on div "Status No active tasks You are ready to start receiving tasks. [PERSON_NAME] Av…" at bounding box center [166, 435] width 273 height 811
click at [352, 320] on div "Back to Dashboard Change Sender ID Customers Technicians Select a contact Outbo…" at bounding box center [852, 435] width 1098 height 811
click at [356, 321] on div "Back to Dashboard Change Sender ID Customers Technicians Select a contact Outbo…" at bounding box center [808, 435] width 1184 height 811
click at [389, 316] on div "Back to Dashboard Change Sender ID Customers Technicians Select a contact Outbo…" at bounding box center [808, 435] width 1184 height 811
click at [448, 318] on div "Back to Dashboard Change Sender ID Customers Technicians Select a contact Outbo…" at bounding box center [808, 435] width 1184 height 811
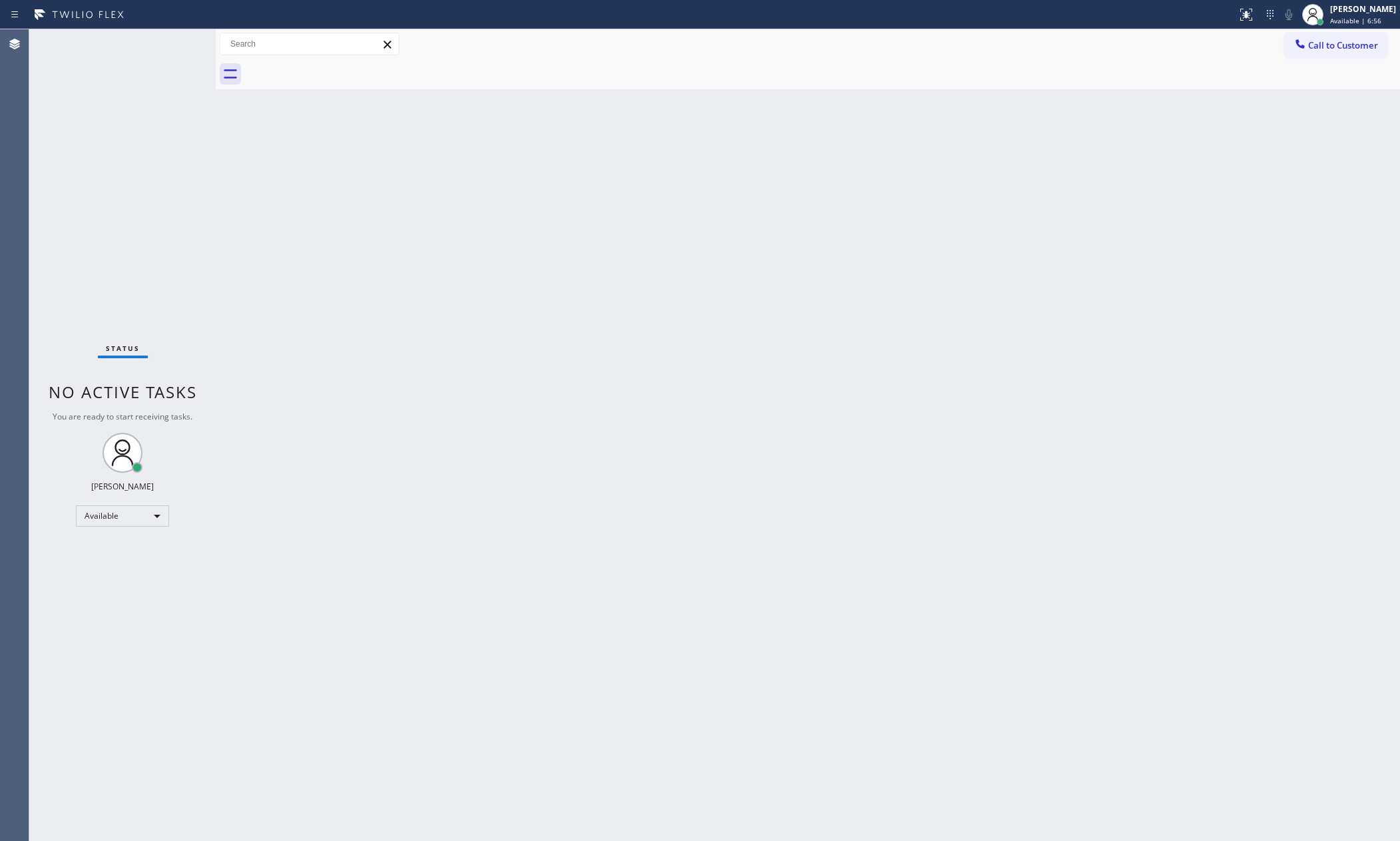
click at [1397, 690] on div "Back to Dashboard Change Sender ID Customers Technicians Select a contact Outbo…" at bounding box center [808, 435] width 1184 height 811
click at [430, 475] on div "Back to Dashboard Change Sender ID Customers Technicians Select a contact Outbo…" at bounding box center [808, 435] width 1184 height 811
click at [739, 400] on div "Back to Dashboard Change Sender ID Customers Technicians Select a contact Outbo…" at bounding box center [808, 435] width 1184 height 811
click at [857, 453] on div "Back to Dashboard Change Sender ID Customers Technicians Select a contact Outbo…" at bounding box center [808, 435] width 1184 height 811
click at [1310, 44] on span "Call to Customer" at bounding box center [1343, 44] width 70 height 12
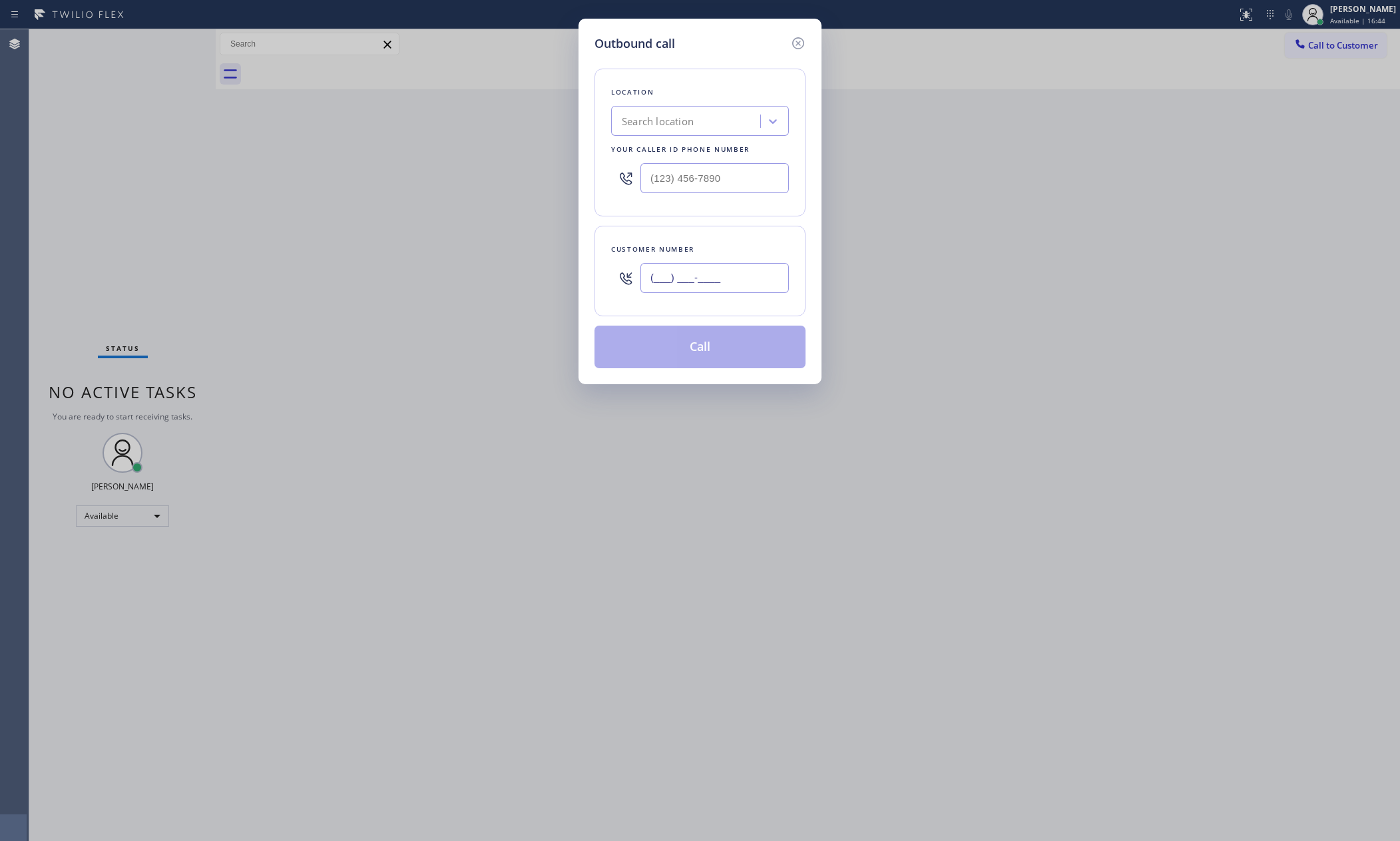
click at [698, 276] on input "(___) ___-____" at bounding box center [714, 278] width 148 height 30
paste input "510) 390-1414"
type input "(510) 390-1414"
click at [687, 114] on div "Search location" at bounding box center [657, 122] width 72 height 16
type input "home alliace mem"
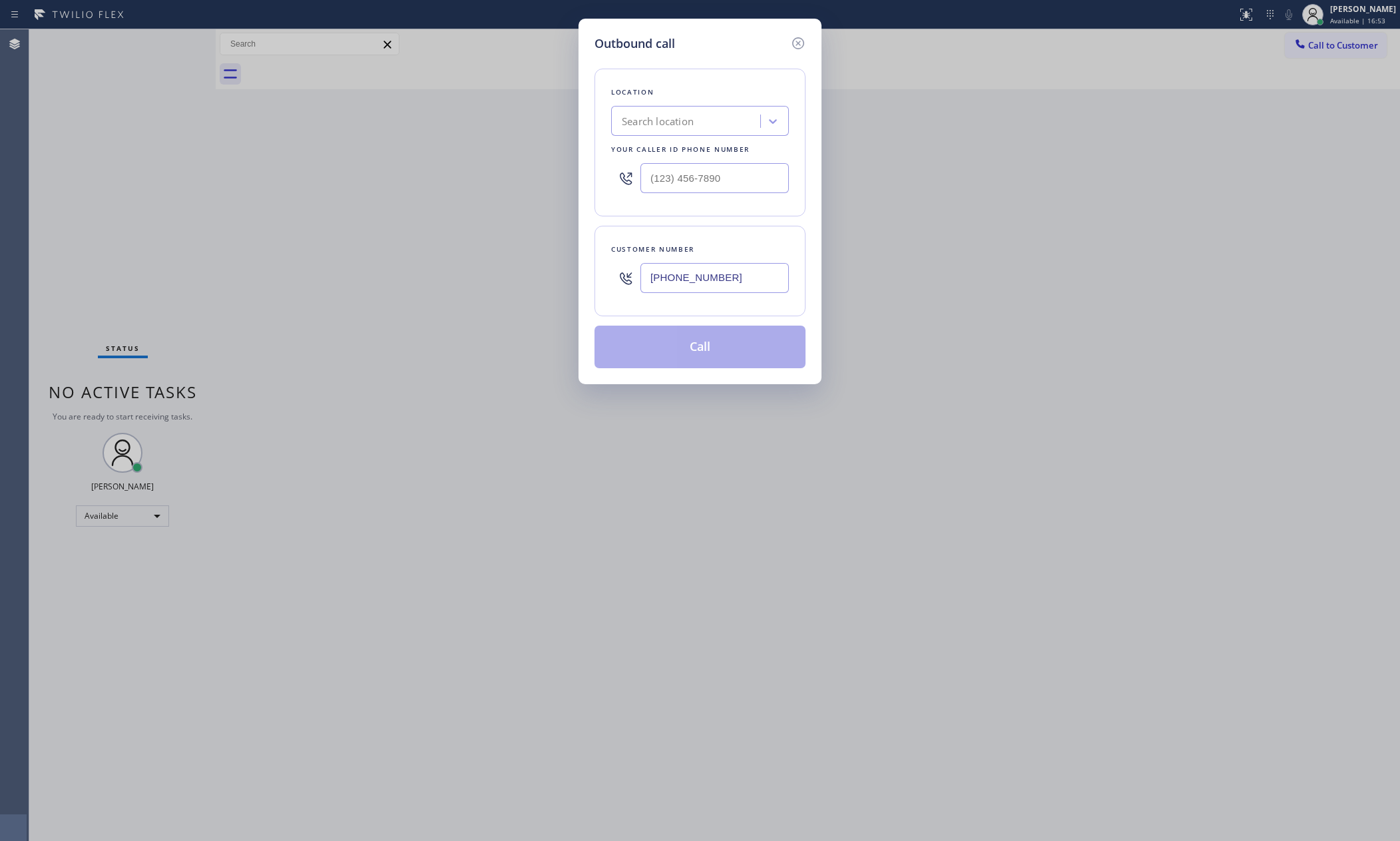
click at [834, 438] on div "Outbound call Location Search location Your caller id phone number Customer num…" at bounding box center [700, 420] width 1400 height 841
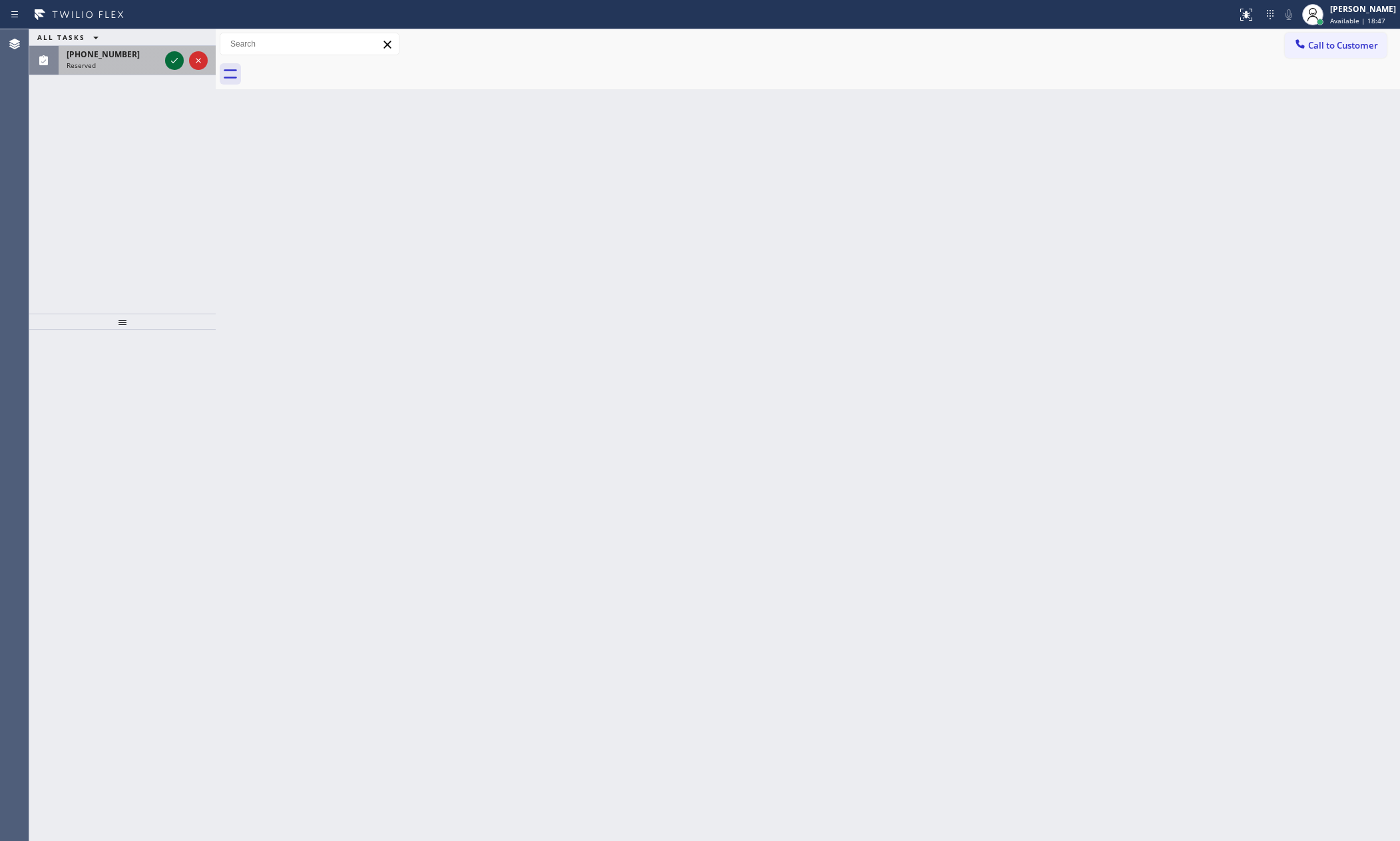
click at [172, 57] on icon at bounding box center [174, 60] width 16 height 16
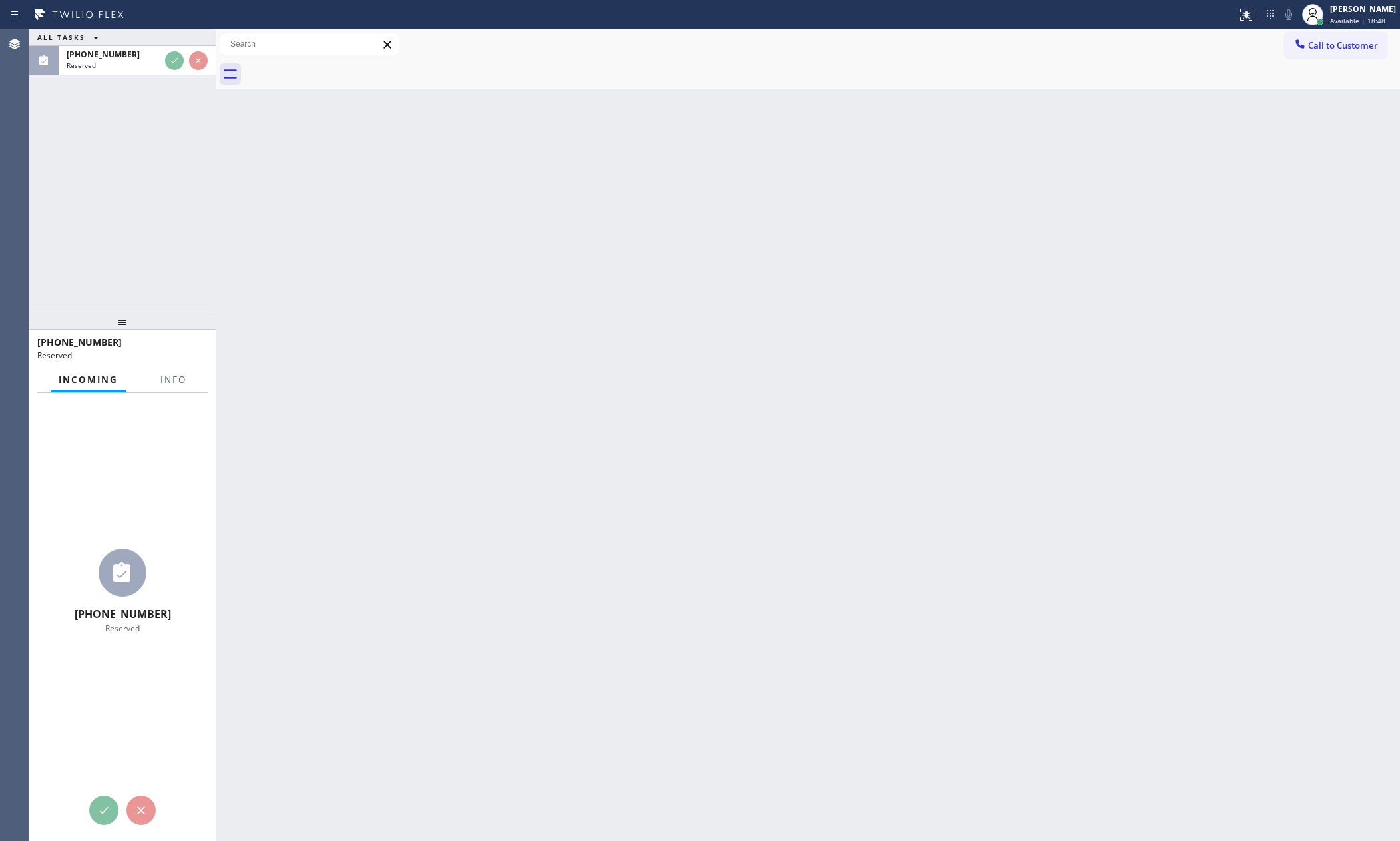
click at [162, 161] on div "ALL TASKS ALL TASKS ACTIVE TASKS TASKS IN WRAP UP (310) 428-2405 Reserved" at bounding box center [122, 172] width 186 height 284
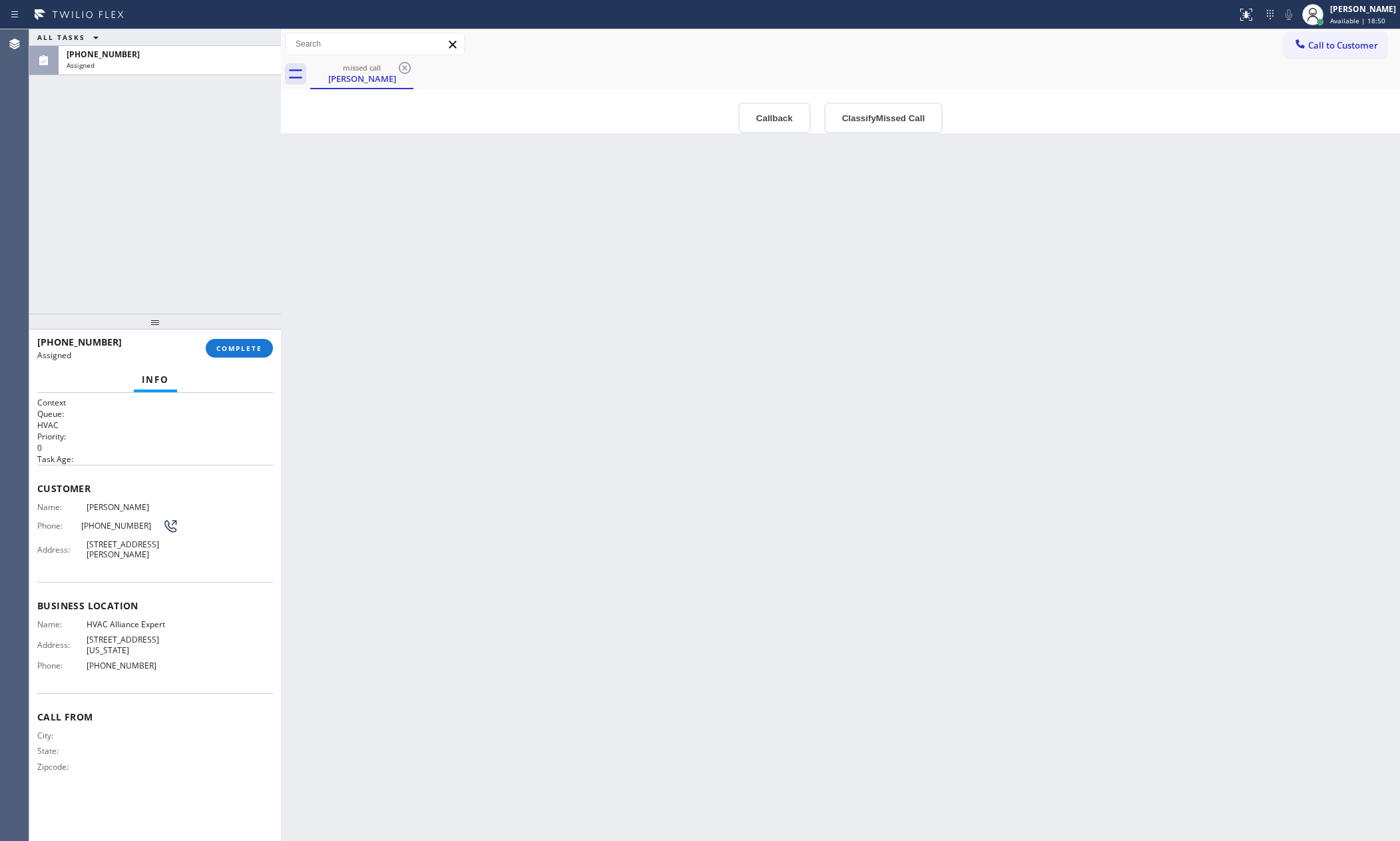
drag, startPoint x: 212, startPoint y: 166, endPoint x: 278, endPoint y: 176, distance: 66.8
click at [281, 176] on div at bounding box center [281, 435] width 0 height 811
drag, startPoint x: 189, startPoint y: 147, endPoint x: 505, endPoint y: 443, distance: 433.0
click at [200, 152] on div "ALL TASKS ALL TASKS ACTIVE TASKS TASKS IN WRAP UP (310) 428-2405 Assigned" at bounding box center [155, 172] width 252 height 284
drag, startPoint x: 565, startPoint y: 470, endPoint x: 811, endPoint y: 253, distance: 328.0
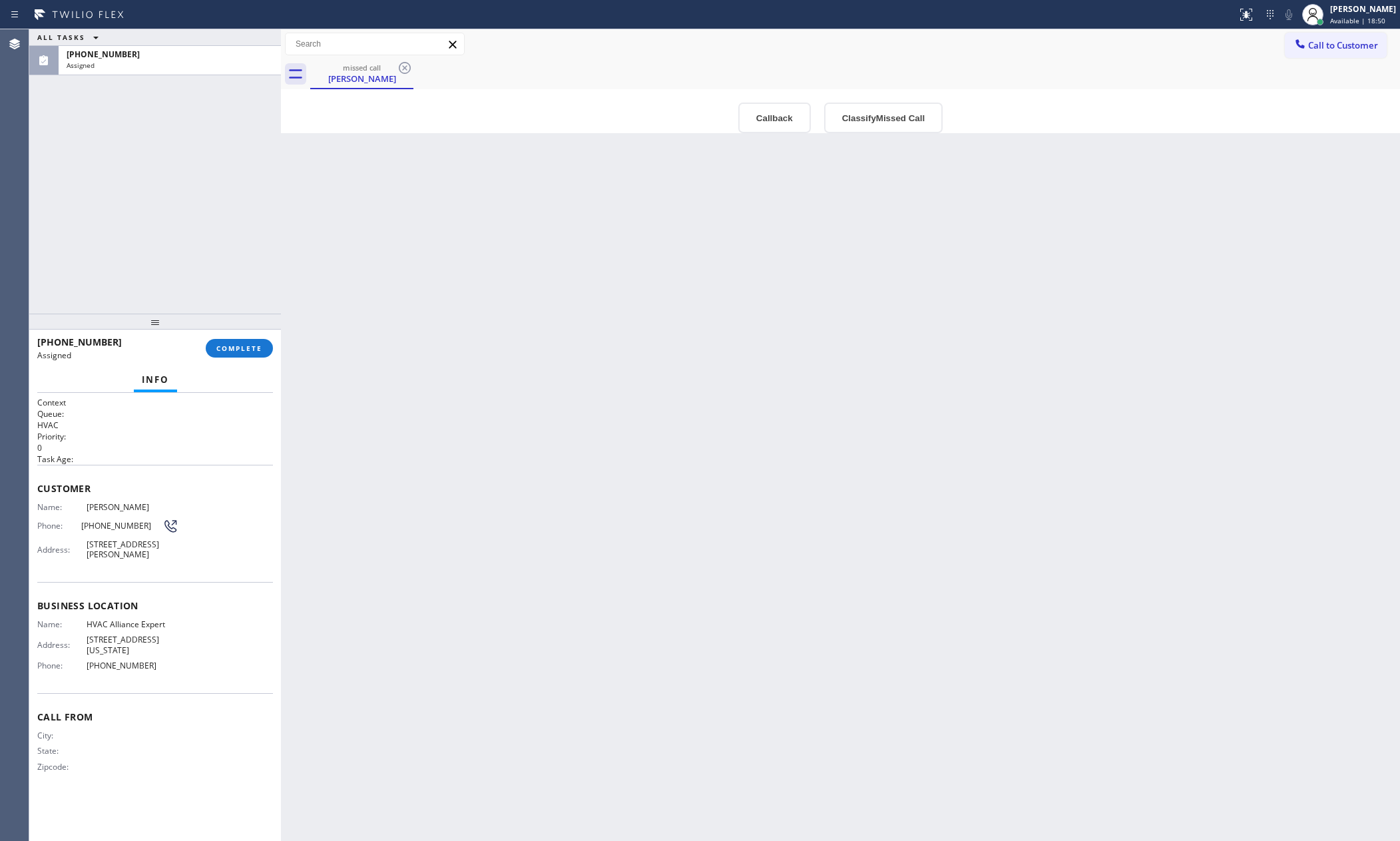
click at [737, 393] on div "Back to Dashboard Change Sender ID Customers Technicians Select a contact Outbo…" at bounding box center [840, 435] width 1119 height 811
click at [769, 112] on button "Callback" at bounding box center [774, 117] width 73 height 30
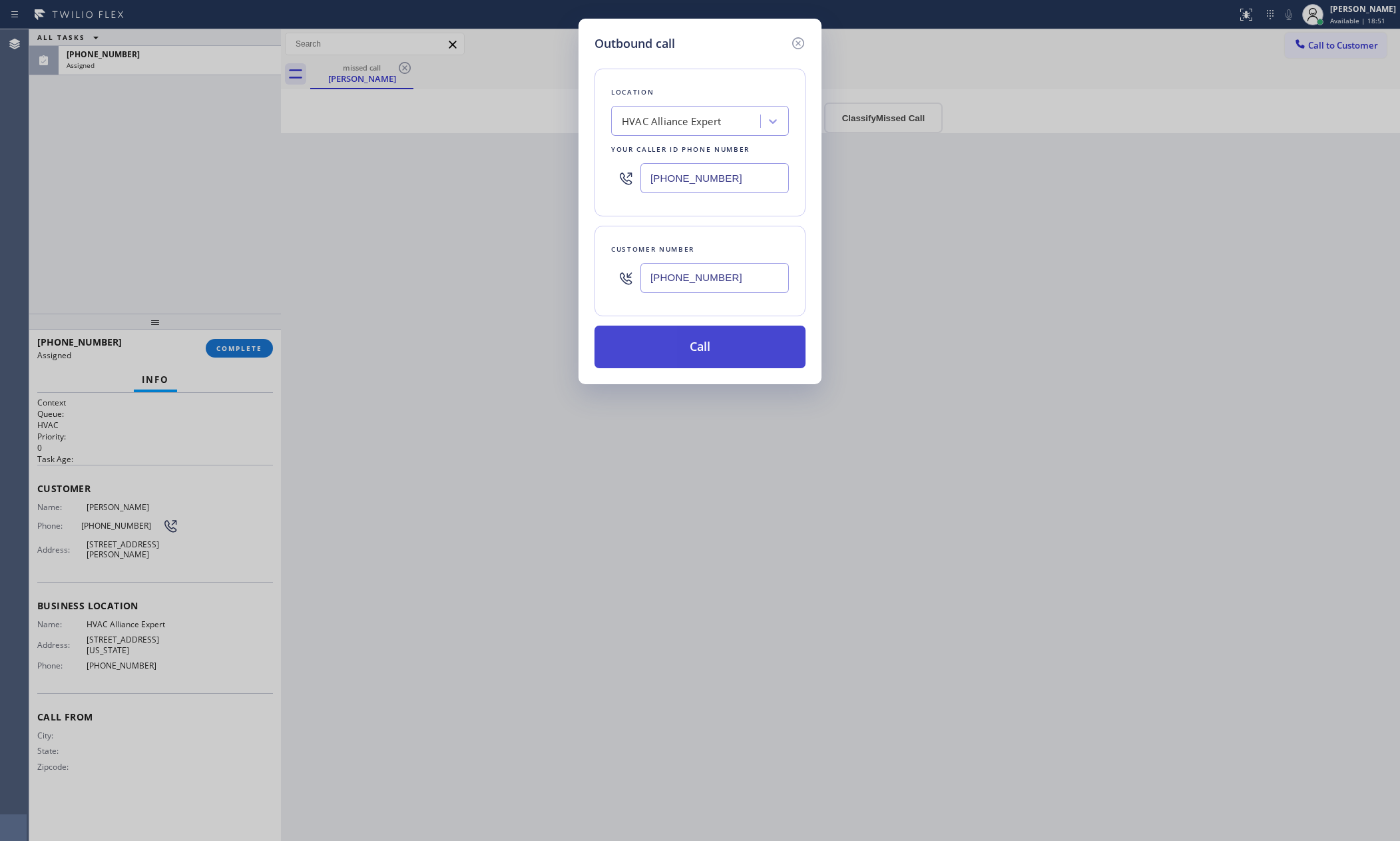
click at [670, 342] on button "Call" at bounding box center [700, 346] width 211 height 43
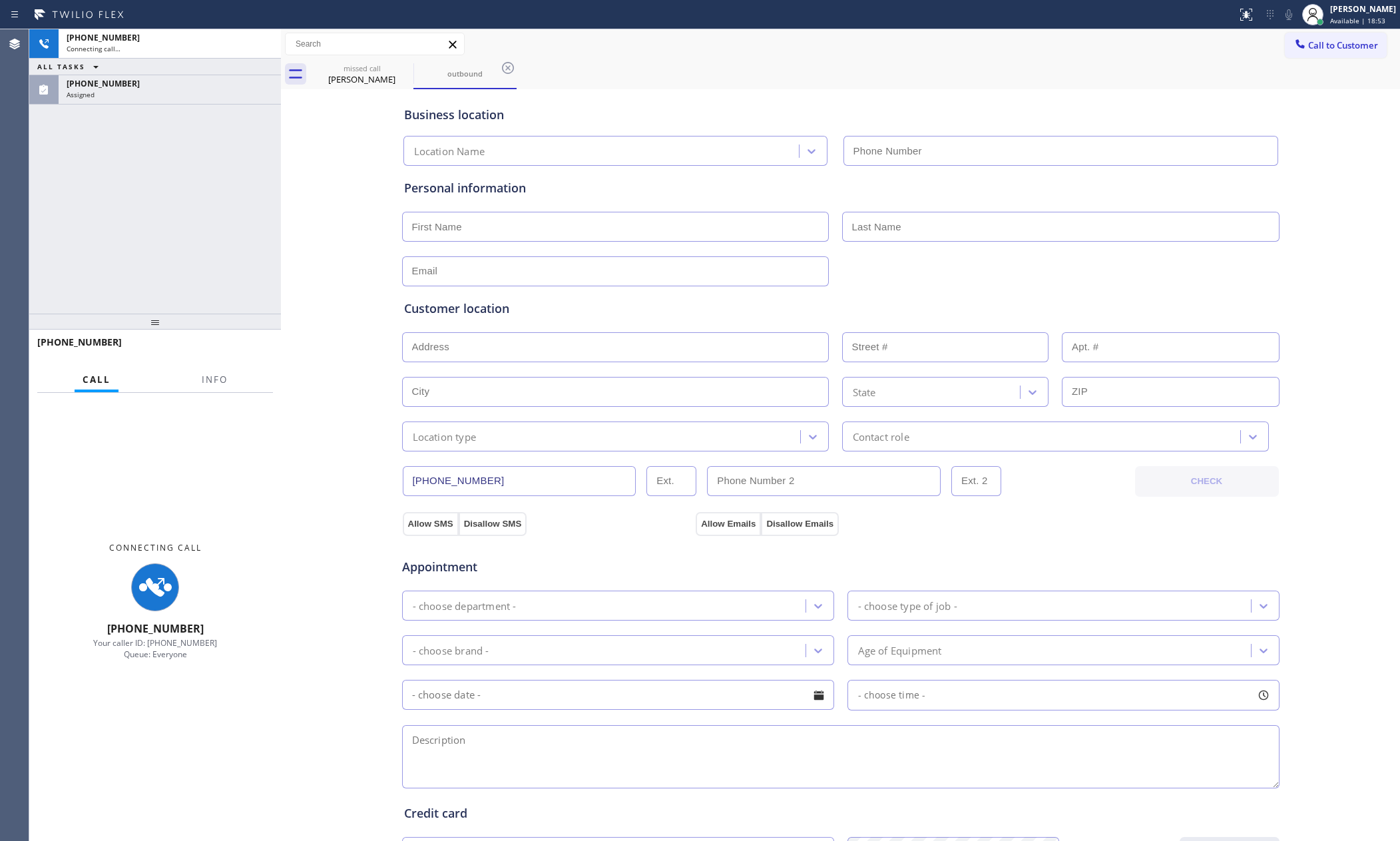
type input "[PHONE_NUMBER]"
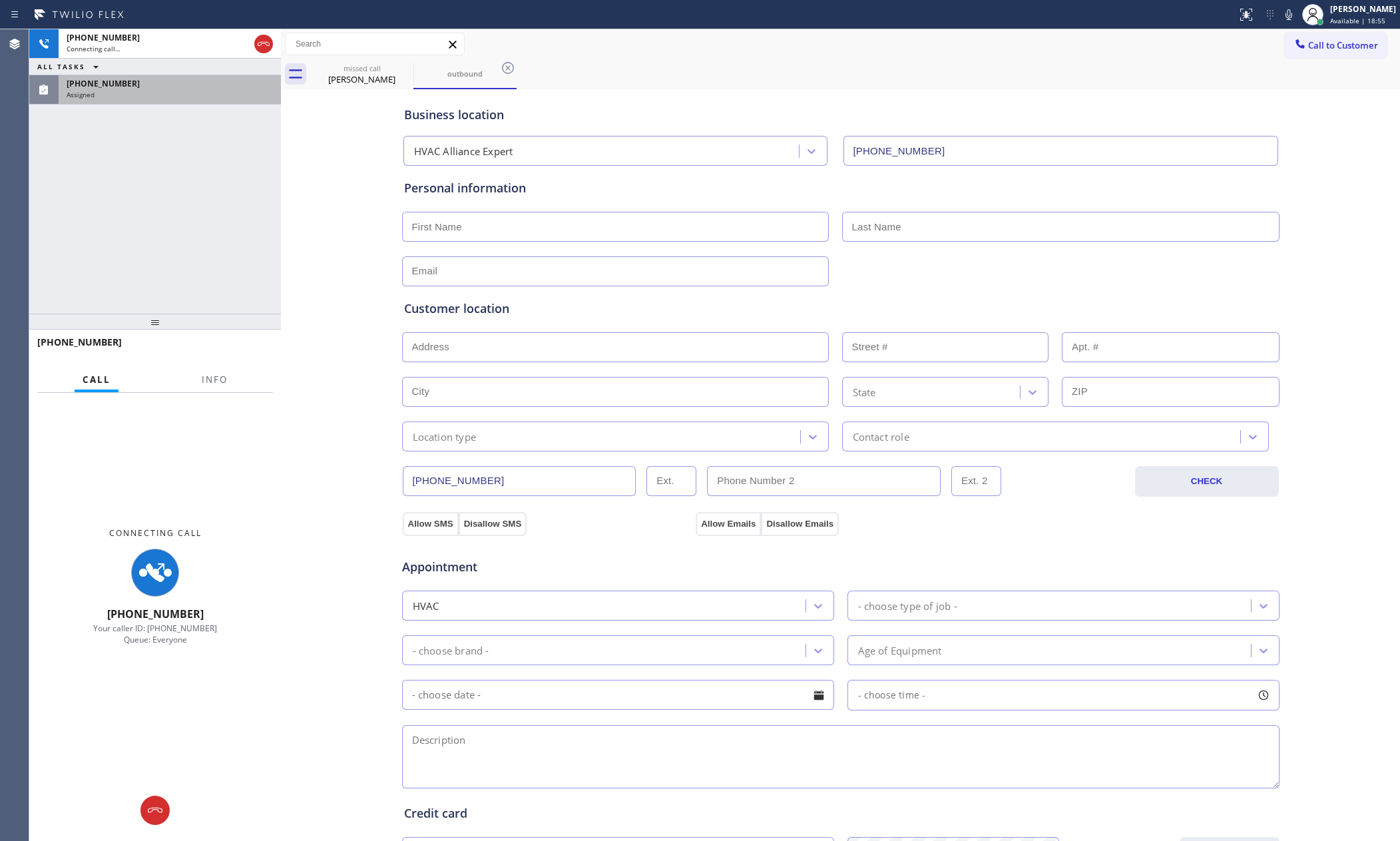
click at [234, 90] on div "Assigned" at bounding box center [169, 94] width 207 height 9
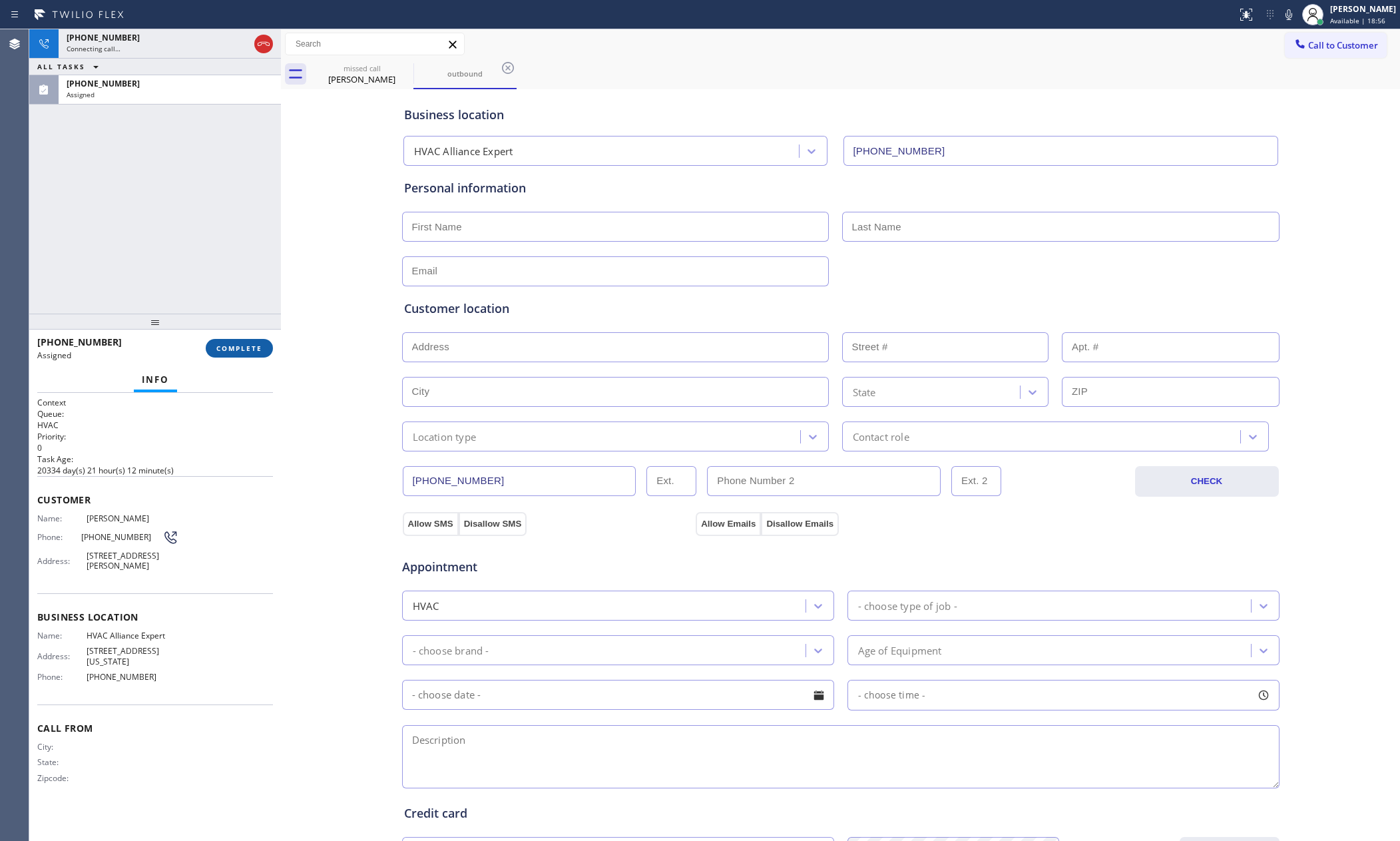
click at [236, 348] on span "COMPLETE" at bounding box center [239, 348] width 46 height 9
click at [198, 137] on div "+13104282405 Connecting call… ALL TASKS ALL TASKS ACTIVE TASKS TASKS IN WRAP UP…" at bounding box center [155, 172] width 252 height 284
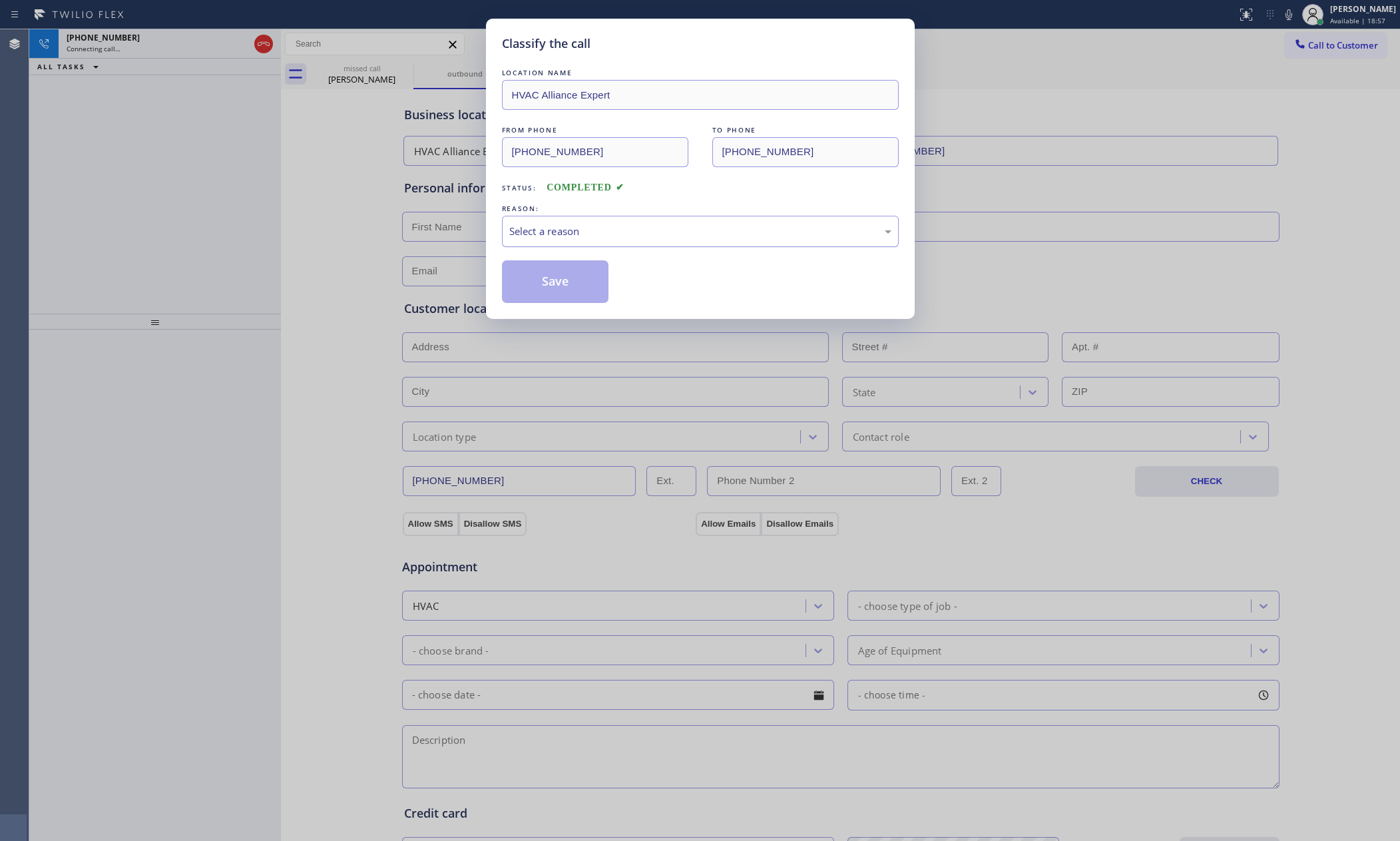
click at [568, 229] on div "Select a reason" at bounding box center [700, 232] width 382 height 16
click at [562, 289] on button "Save" at bounding box center [555, 282] width 107 height 43
click at [79, 188] on div "Classify the call LOCATION NAME HVAC Alliance Expert FROM PHONE (310) 428-2405 …" at bounding box center [700, 420] width 1400 height 841
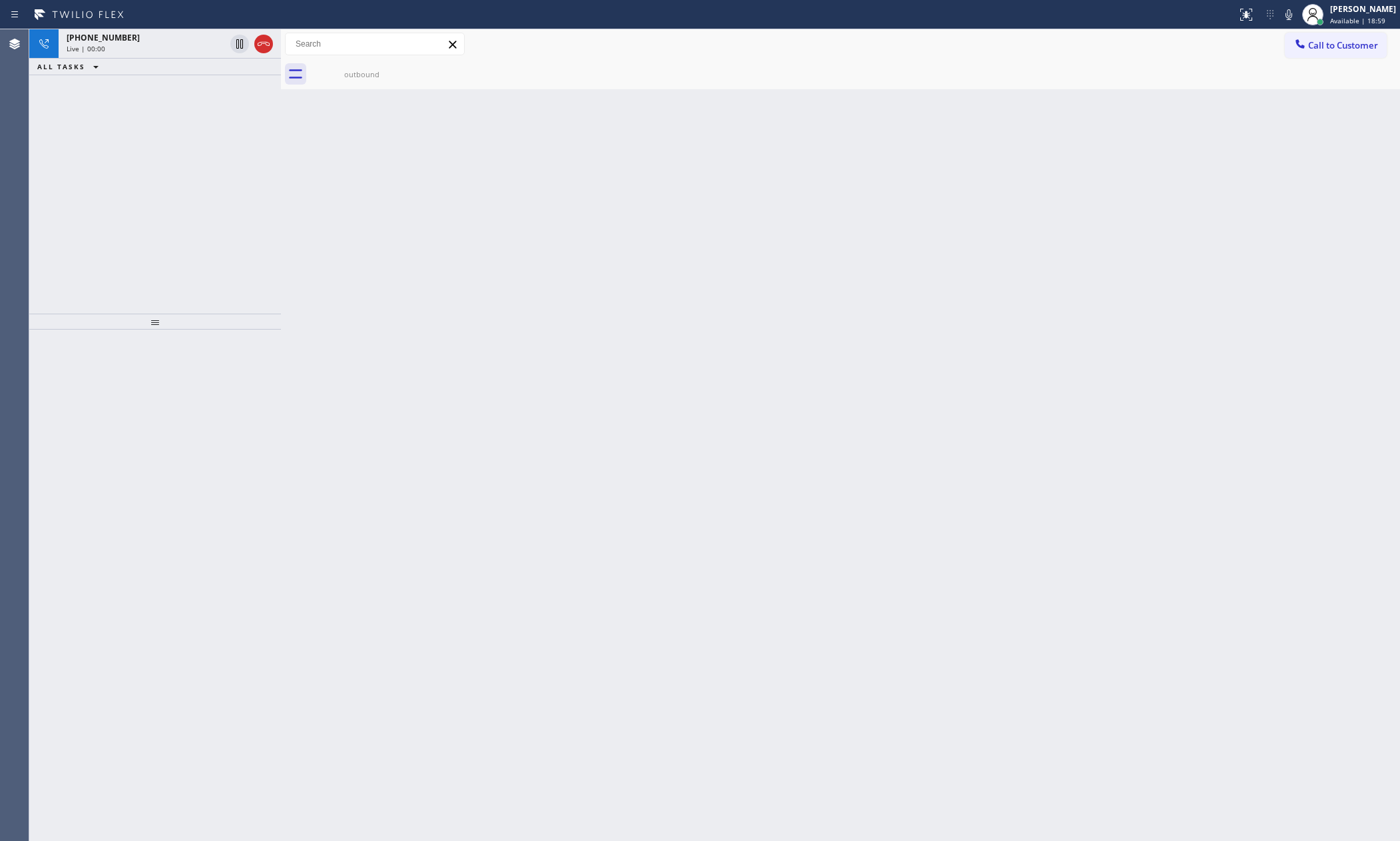
click at [79, 188] on div "+13104282405 Live | 00:00 ALL TASKS ALL TASKS ACTIVE TASKS TASKS IN WRAP UP" at bounding box center [155, 172] width 252 height 284
click at [348, 69] on div "outbound" at bounding box center [361, 74] width 101 height 10
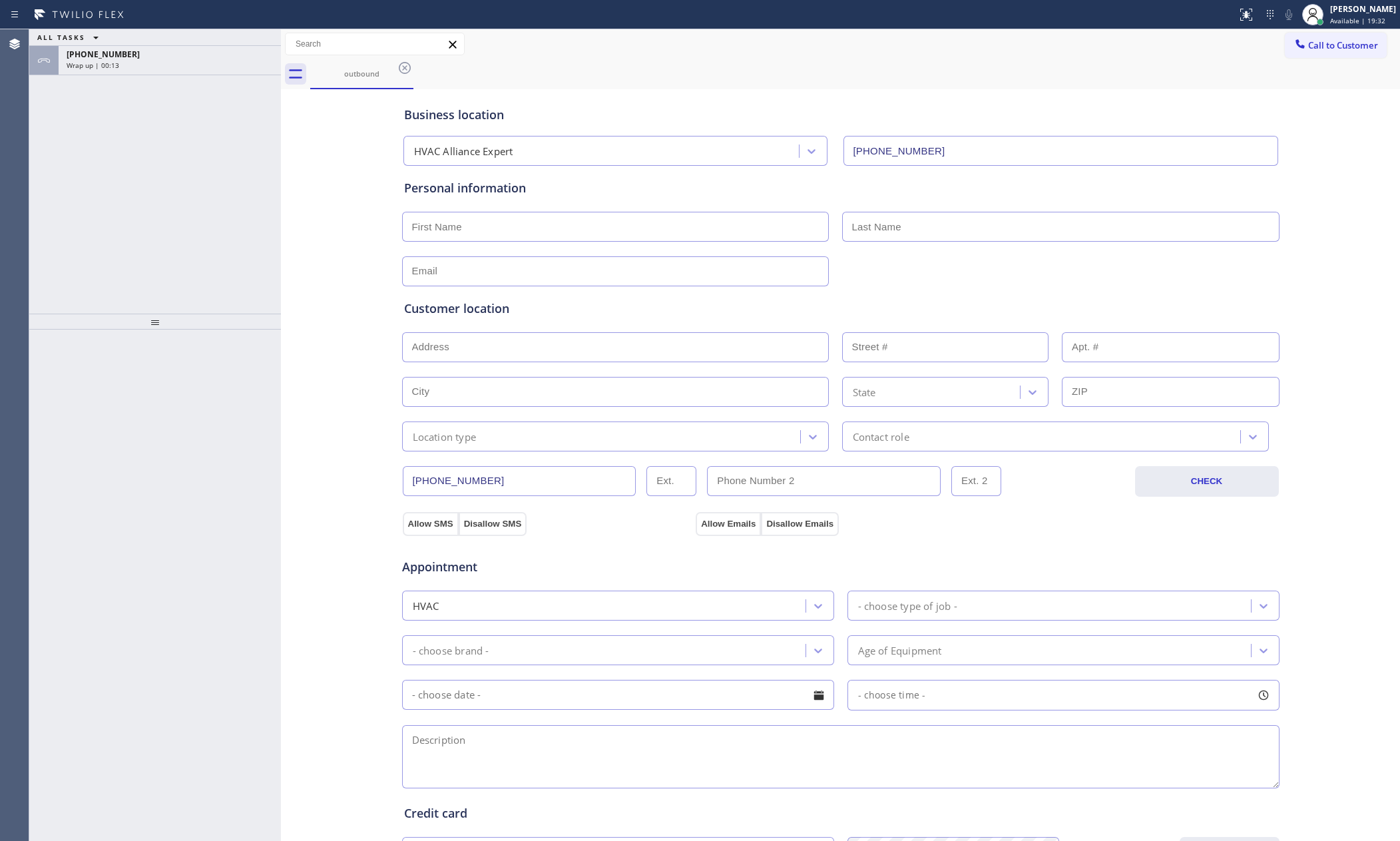
drag, startPoint x: 105, startPoint y: 198, endPoint x: 112, endPoint y: 186, distance: 13.9
click at [108, 194] on div "ALL TASKS ALL TASKS ACTIVE TASKS TASKS IN WRAP UP +13104282405 Wrap up | 00:13" at bounding box center [155, 172] width 252 height 284
click at [176, 62] on div "Wrap up | 00:13" at bounding box center [169, 66] width 207 height 9
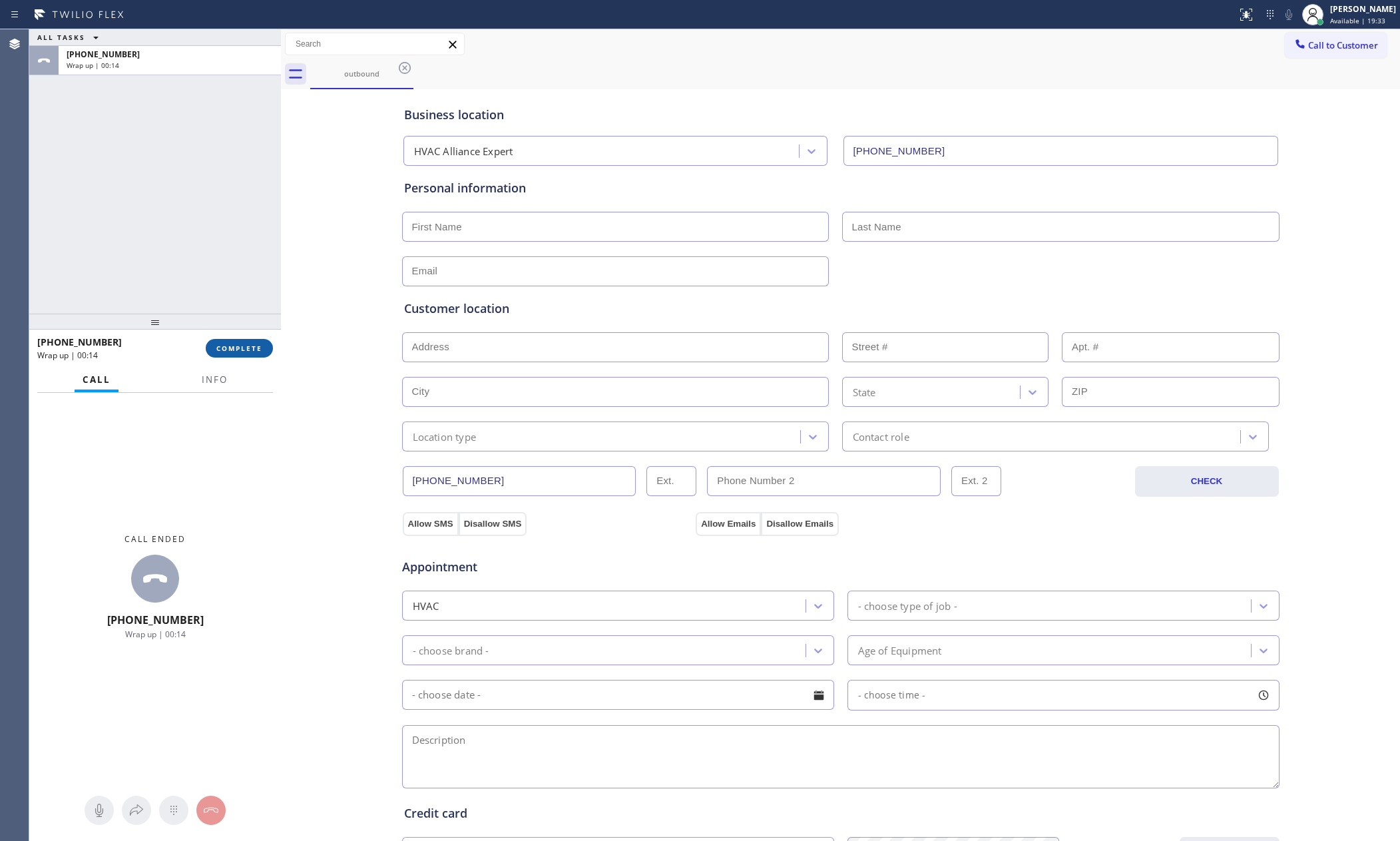
click at [257, 343] on span "COMPLETE" at bounding box center [239, 348] width 46 height 9
click at [236, 160] on div "ALL TASKS ALL TASKS ACTIVE TASKS TASKS IN WRAP UP +13104282405 Wrap up | 00:15" at bounding box center [155, 172] width 252 height 284
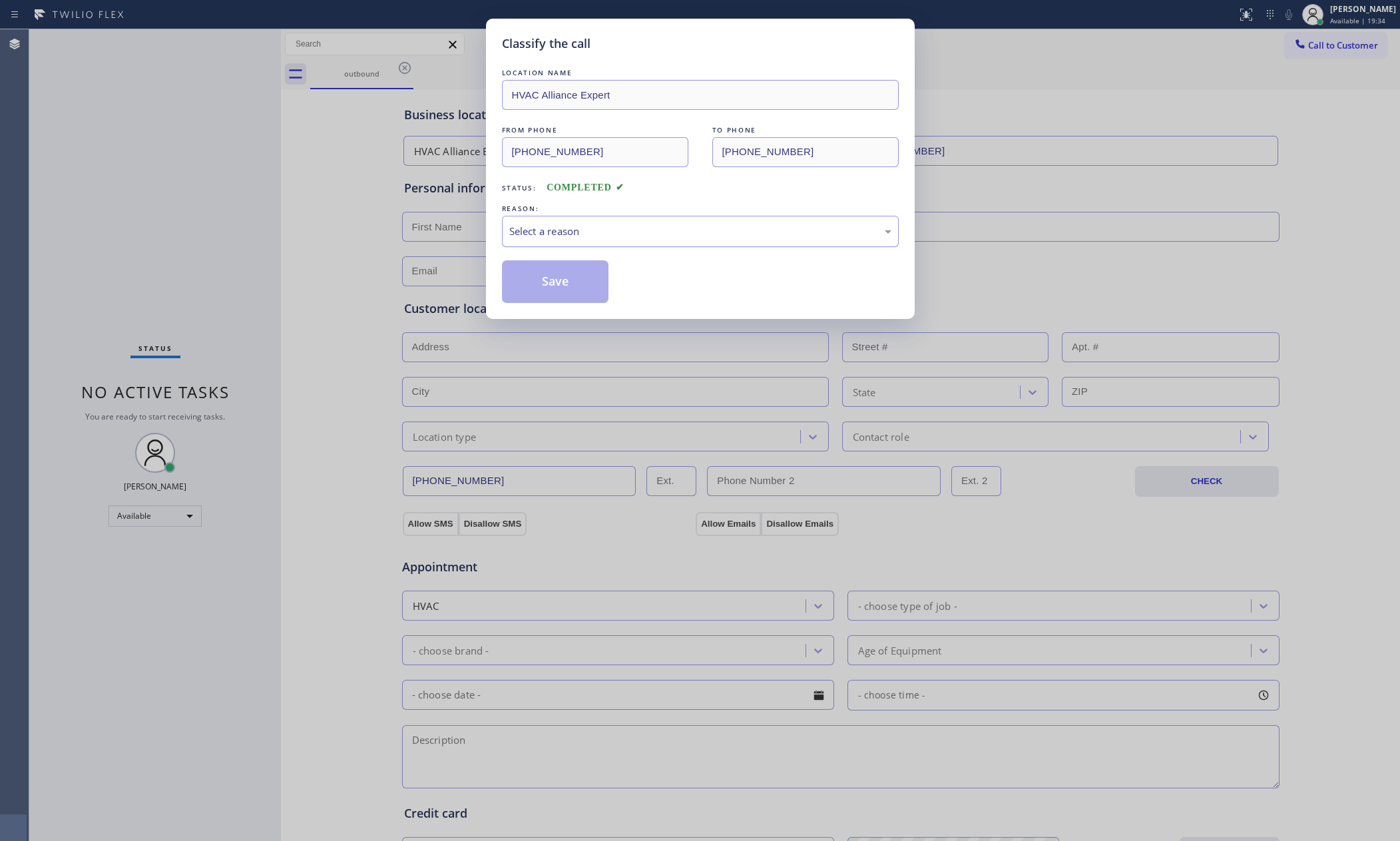
click at [586, 239] on div "Select a reason" at bounding box center [700, 232] width 382 height 16
click at [527, 294] on button "Save" at bounding box center [555, 282] width 107 height 43
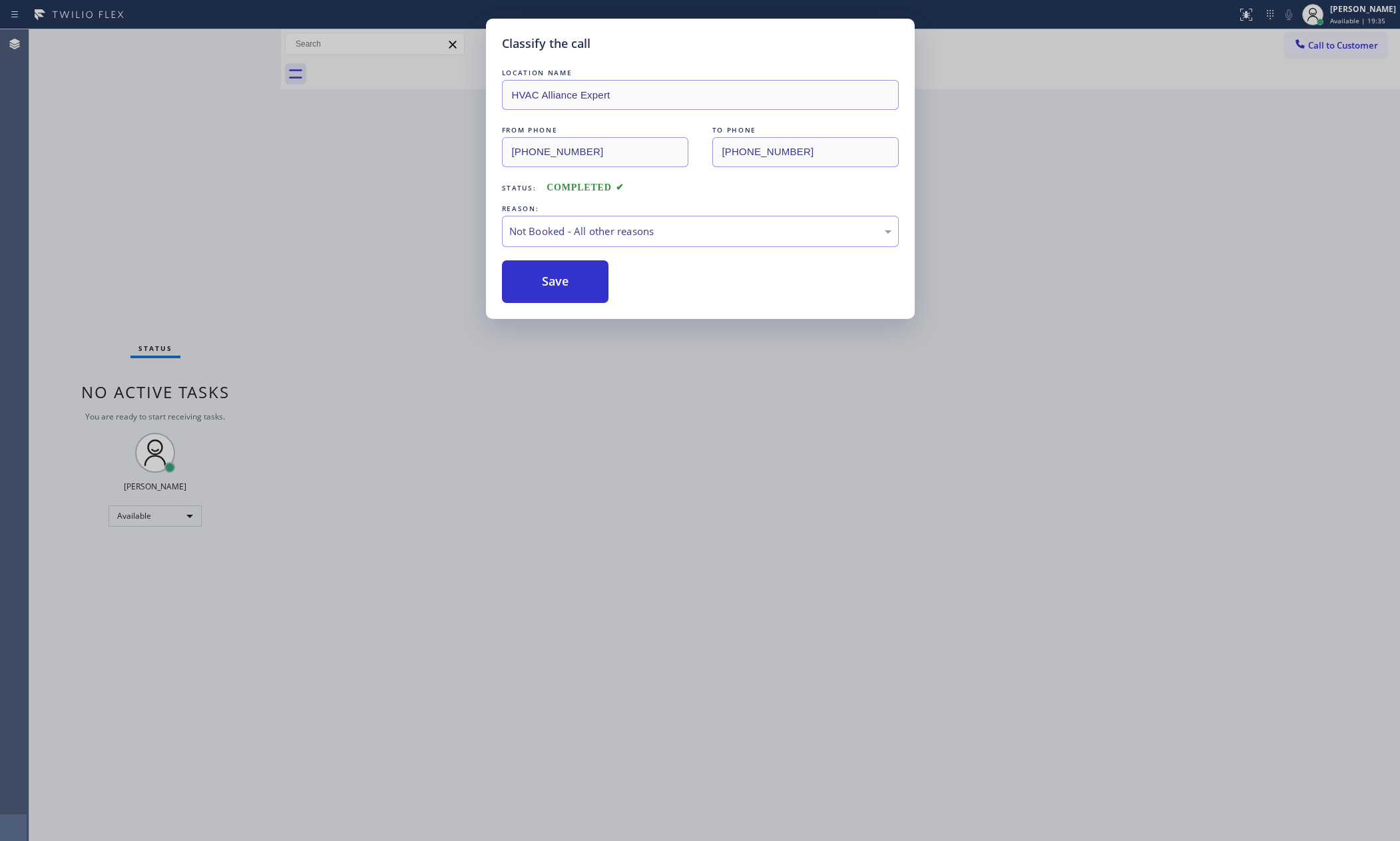
click at [527, 294] on button "Save" at bounding box center [555, 282] width 107 height 43
click at [175, 193] on div "Classify the call LOCATION NAME HVAC Alliance Expert FROM PHONE (855) 999-4417 …" at bounding box center [700, 420] width 1400 height 841
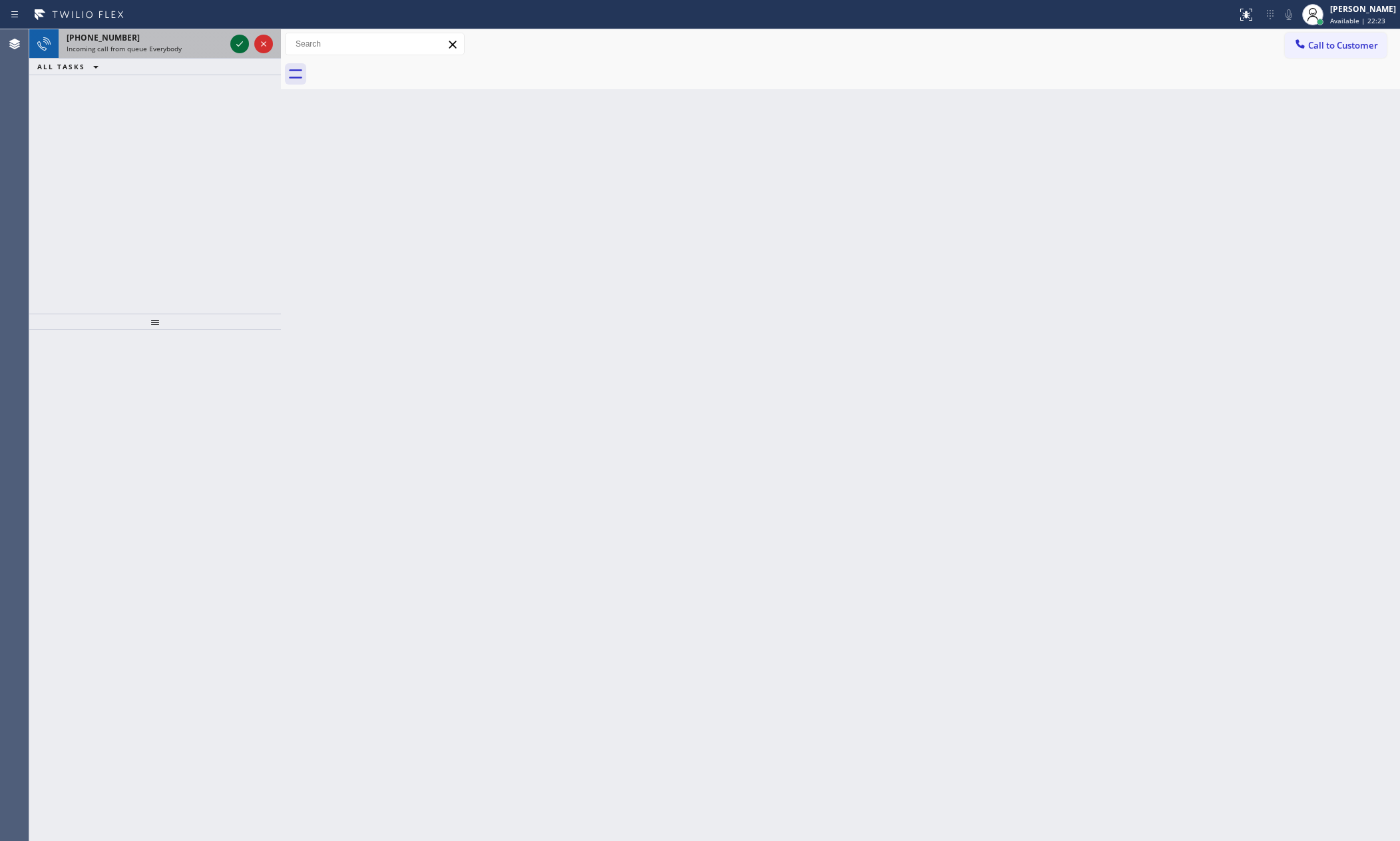
click at [236, 41] on icon at bounding box center [239, 44] width 16 height 16
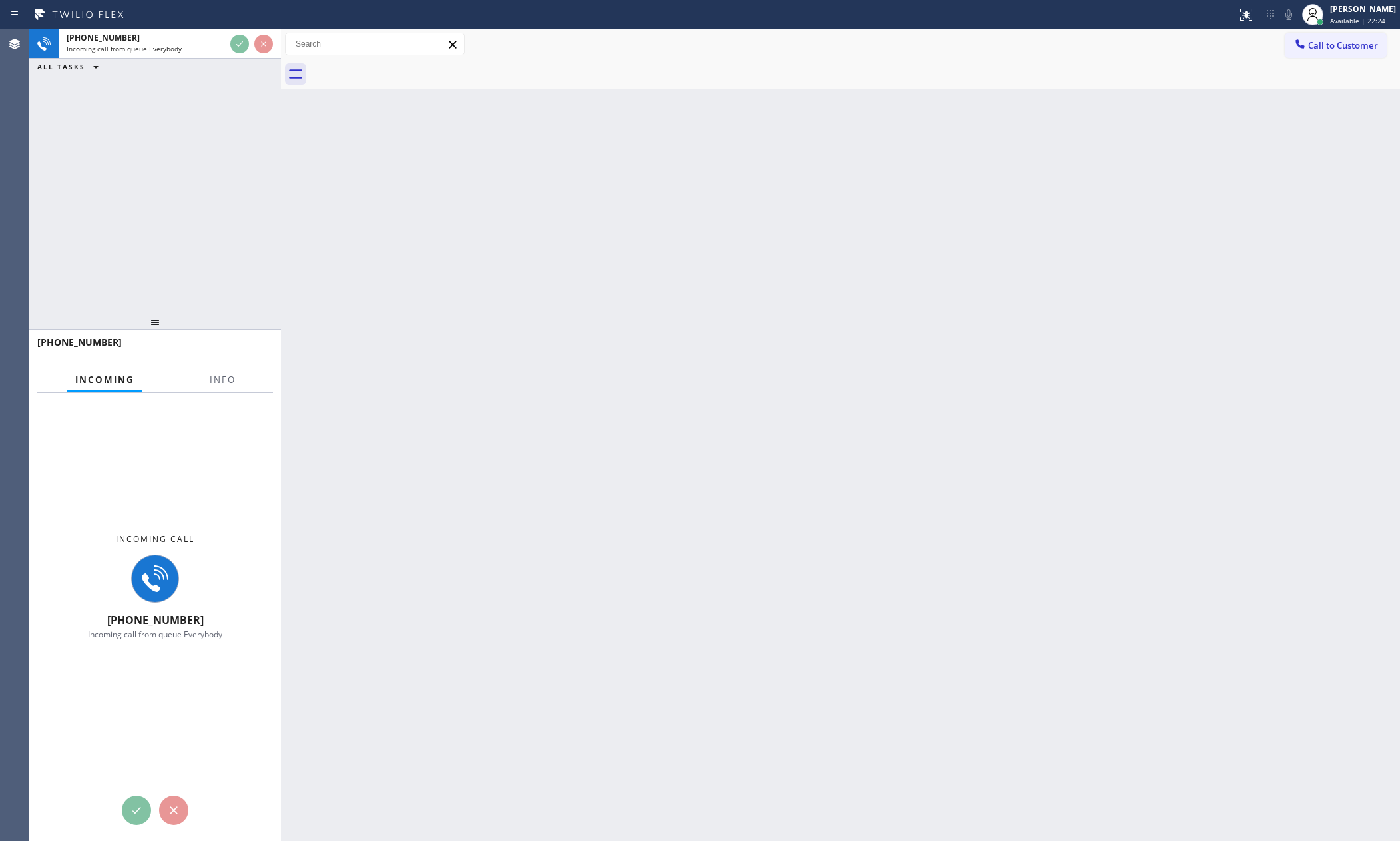
click at [238, 151] on div "+17143937488 Incoming call from queue Everybody ALL TASKS ALL TASKS ACTIVE TASK…" at bounding box center [155, 172] width 252 height 284
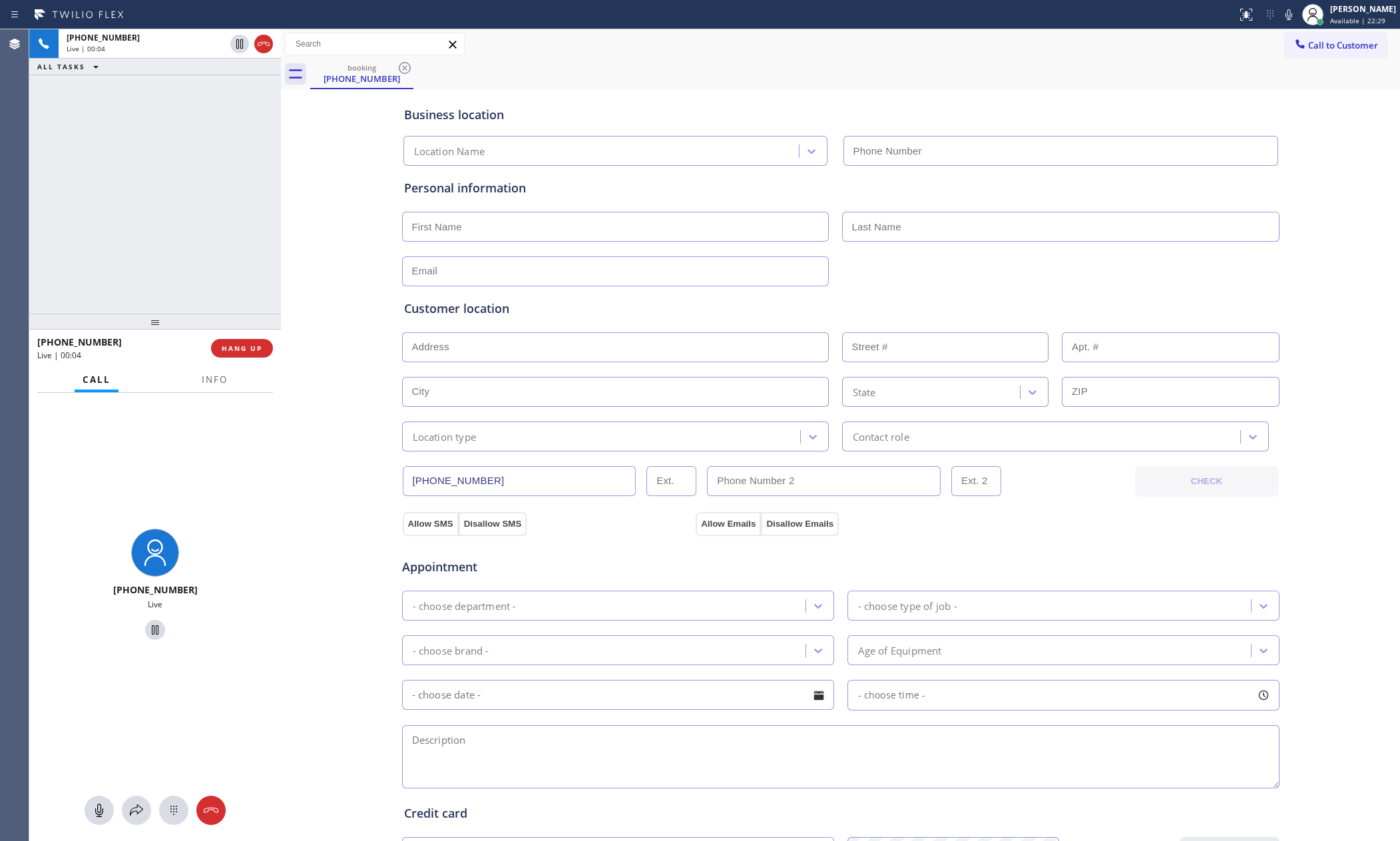
click at [338, 225] on div "Business location Location Name Personal information Customer location >> ADD N…" at bounding box center [840, 548] width 1112 height 910
click at [214, 380] on span "Info" at bounding box center [214, 379] width 26 height 12
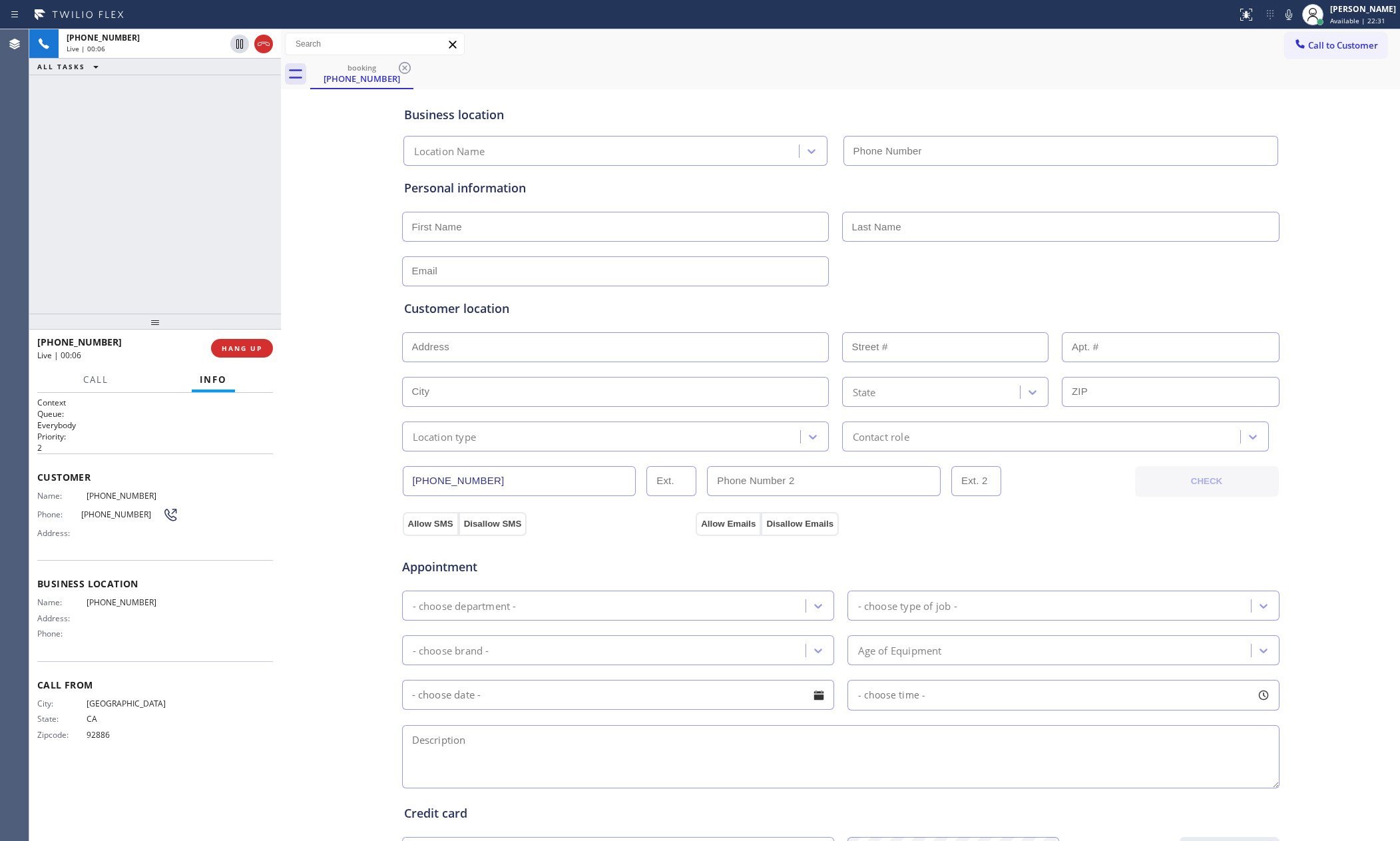
click at [175, 211] on div "+17143937488 Live | 00:06 ALL TASKS ALL TASKS ACTIVE TASKS TASKS IN WRAP UP" at bounding box center [155, 172] width 252 height 284
click at [179, 210] on div "+17143937488 Live | 00:19 ALL TASKS ALL TASKS ACTIVE TASKS TASKS IN WRAP UP" at bounding box center [155, 172] width 252 height 284
click at [179, 210] on div "+17143937488 Live | 00:20 ALL TASKS ALL TASKS ACTIVE TASKS TASKS IN WRAP UP" at bounding box center [155, 172] width 252 height 284
click at [184, 207] on div "+17143937488 Live | 00:35 ALL TASKS ALL TASKS ACTIVE TASKS TASKS IN WRAP UP" at bounding box center [155, 172] width 252 height 284
click at [494, 486] on input "(714) 393-7488" at bounding box center [519, 481] width 234 height 30
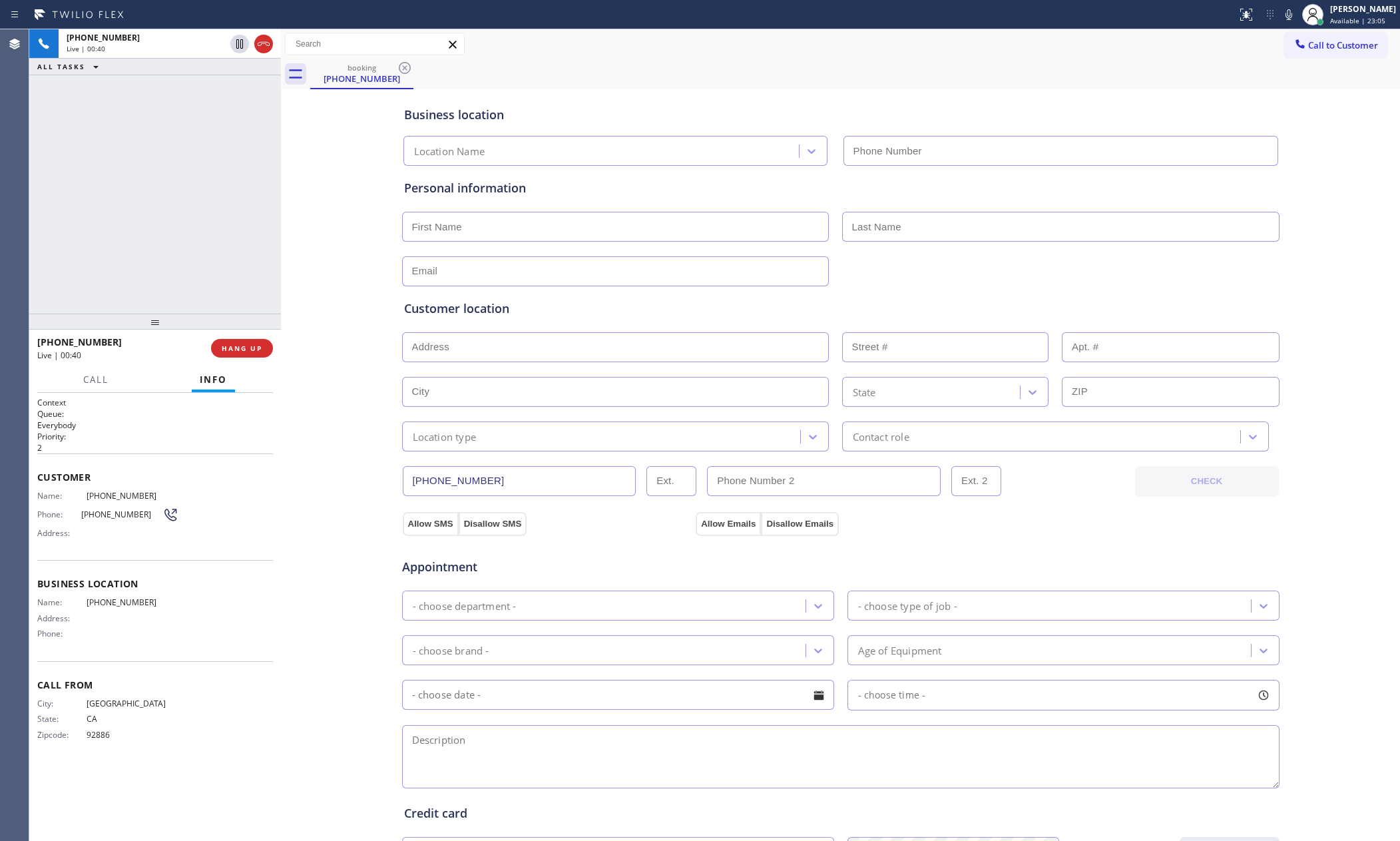
click at [494, 486] on input "(714) 393-7488" at bounding box center [519, 481] width 234 height 30
click at [101, 261] on div "+17143937488 Live | 01:07 ALL TASKS ALL TASKS ACTIVE TASKS TASKS IN WRAP UP" at bounding box center [155, 172] width 252 height 284
drag, startPoint x: 101, startPoint y: 261, endPoint x: 120, endPoint y: 261, distance: 19.0
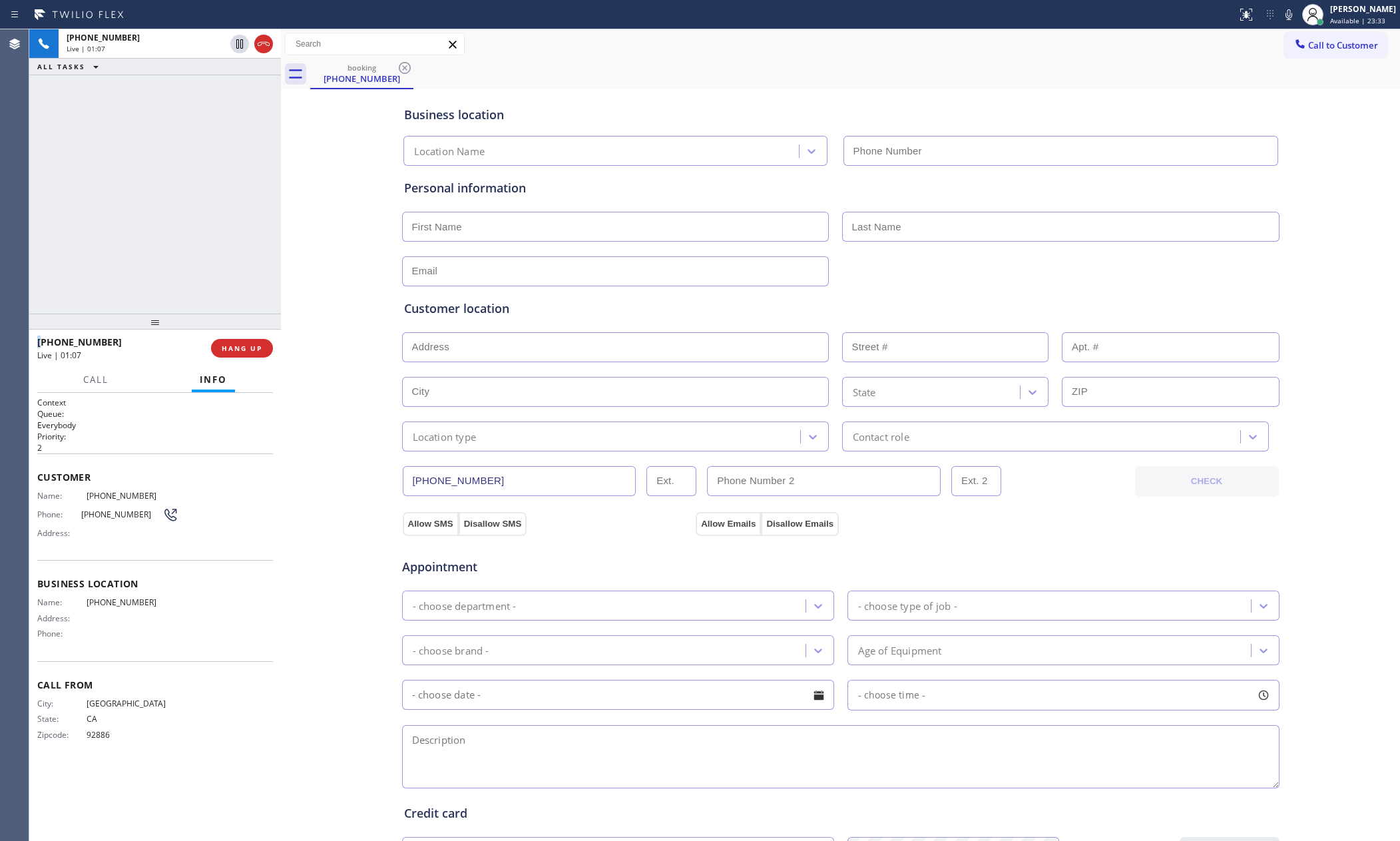
click at [110, 261] on div "+17143937488 Live | 01:07 ALL TASKS ALL TASKS ACTIVE TASKS TASKS IN WRAP UP" at bounding box center [155, 172] width 252 height 284
drag, startPoint x: 120, startPoint y: 261, endPoint x: 150, endPoint y: 279, distance: 35.0
click at [134, 268] on div "+17143937488 Live | 01:08 ALL TASKS ALL TASKS ACTIVE TASKS TASKS IN WRAP UP" at bounding box center [155, 172] width 252 height 284
click at [202, 248] on div "ALL TASKS ALL TASKS ACTIVE TASKS TASKS IN WRAP UP +17143937488 Wrap up | 00:13" at bounding box center [155, 172] width 252 height 284
click at [242, 340] on button "COMPLETE" at bounding box center [239, 348] width 67 height 19
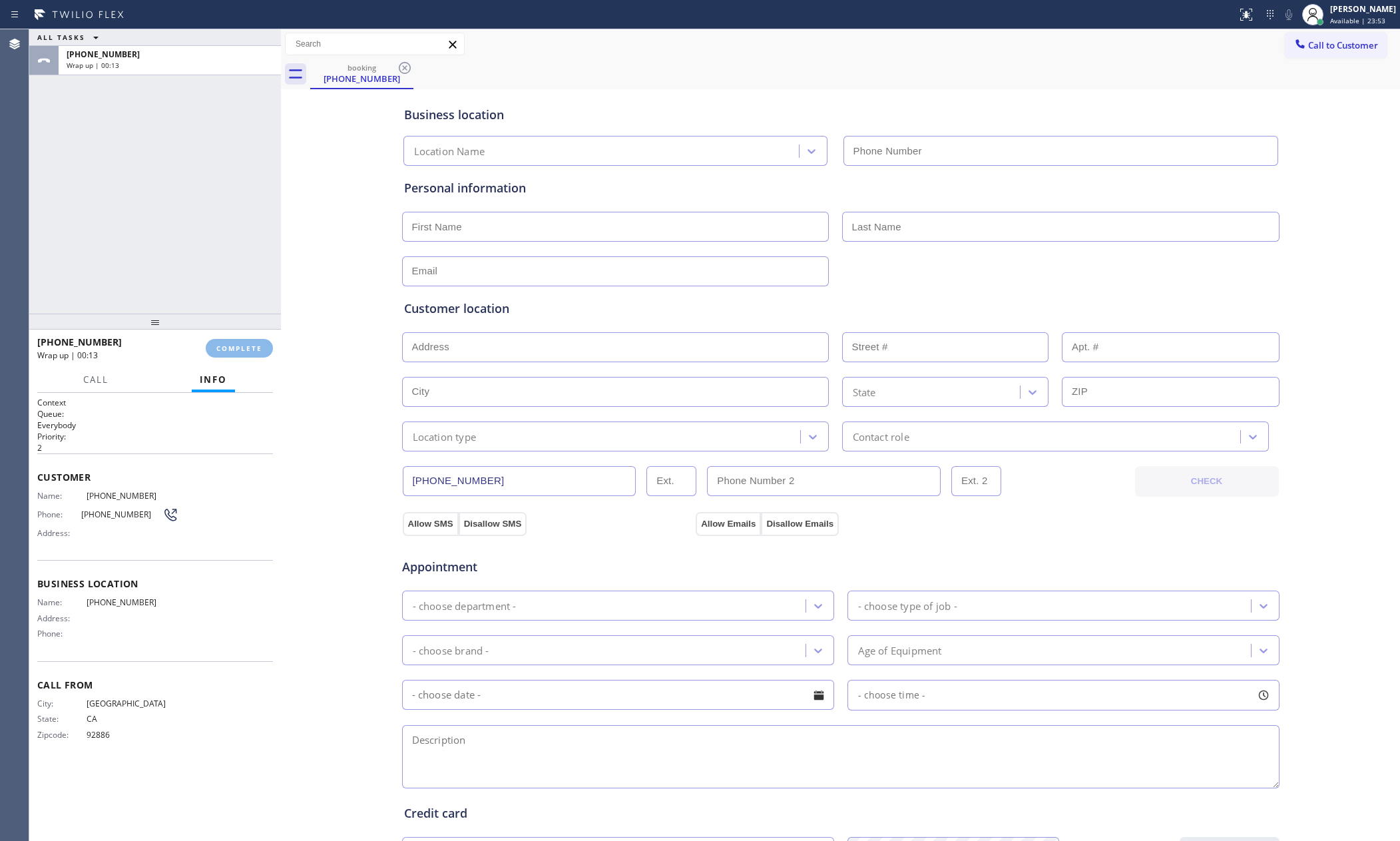
click at [193, 204] on div "ALL TASKS ALL TASKS ACTIVE TASKS TASKS IN WRAP UP +17143937488 Wrap up | 00:13" at bounding box center [155, 172] width 252 height 284
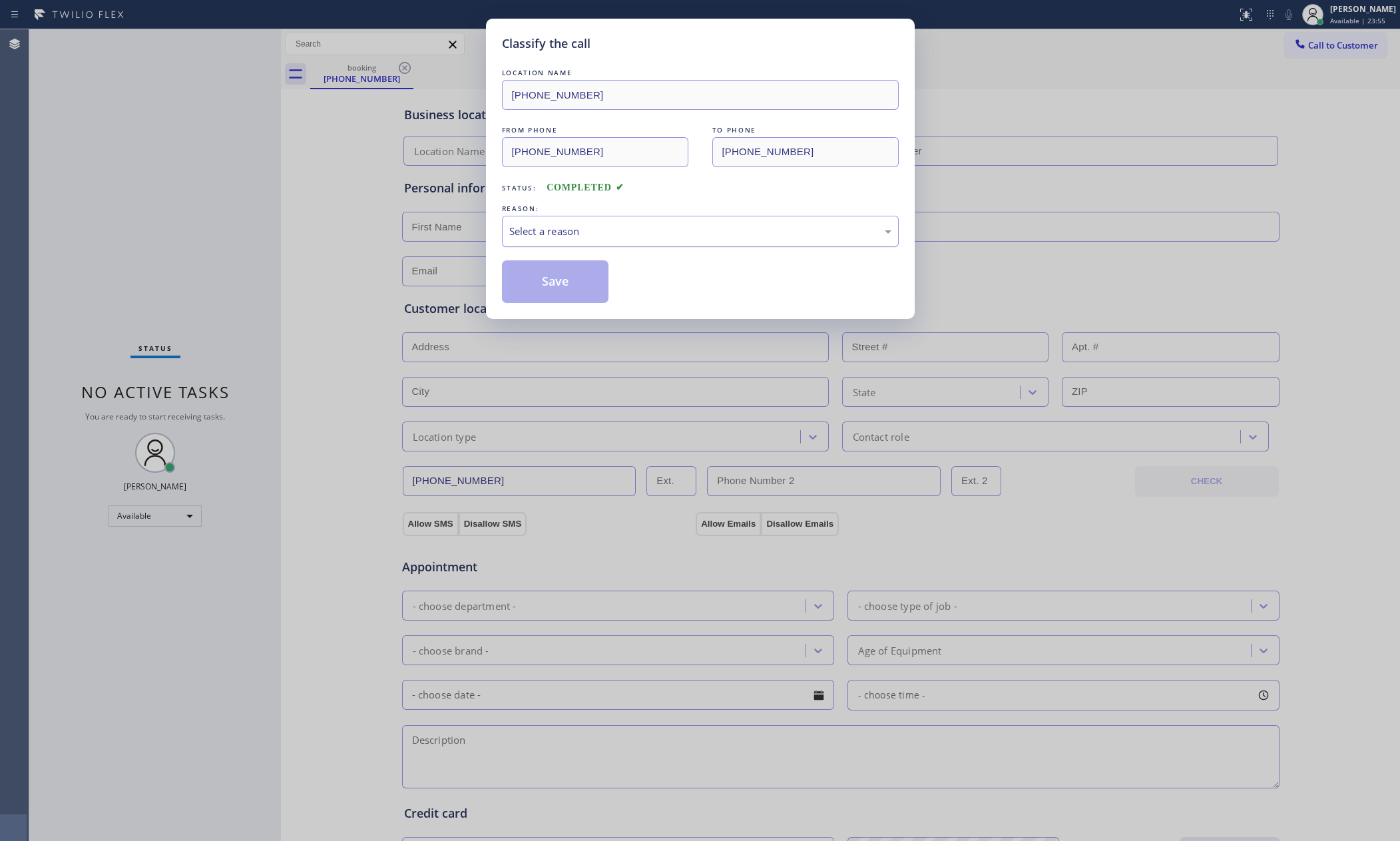
click at [578, 226] on div "Select a reason" at bounding box center [700, 232] width 382 height 16
click at [566, 276] on button "Save" at bounding box center [555, 282] width 107 height 43
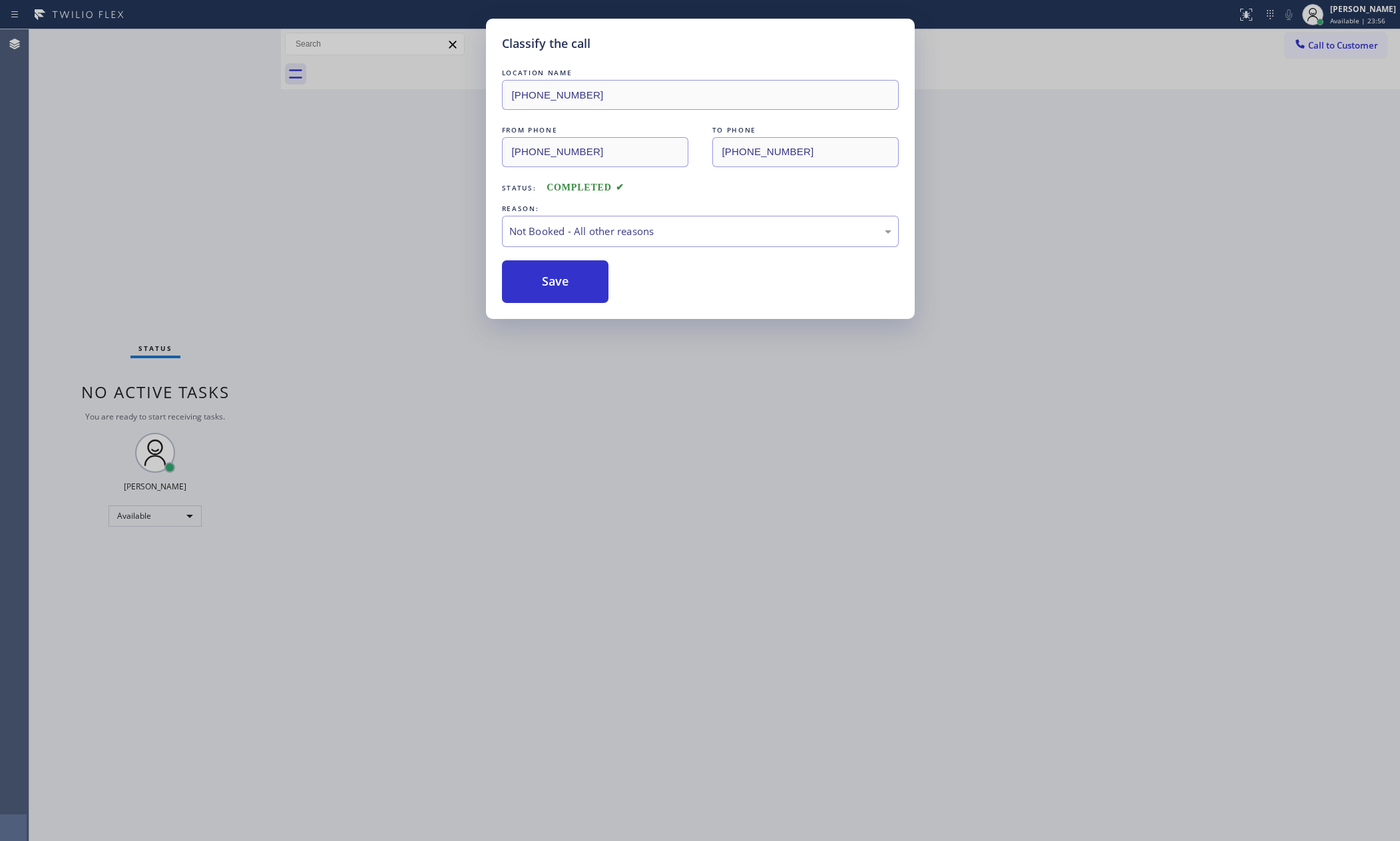
click at [566, 276] on button "Save" at bounding box center [555, 282] width 107 height 43
click at [218, 239] on div "Classify the call LOCATION NAME (714) 276-6701 FROM PHONE (714) 393-7488 TO PHO…" at bounding box center [700, 420] width 1400 height 841
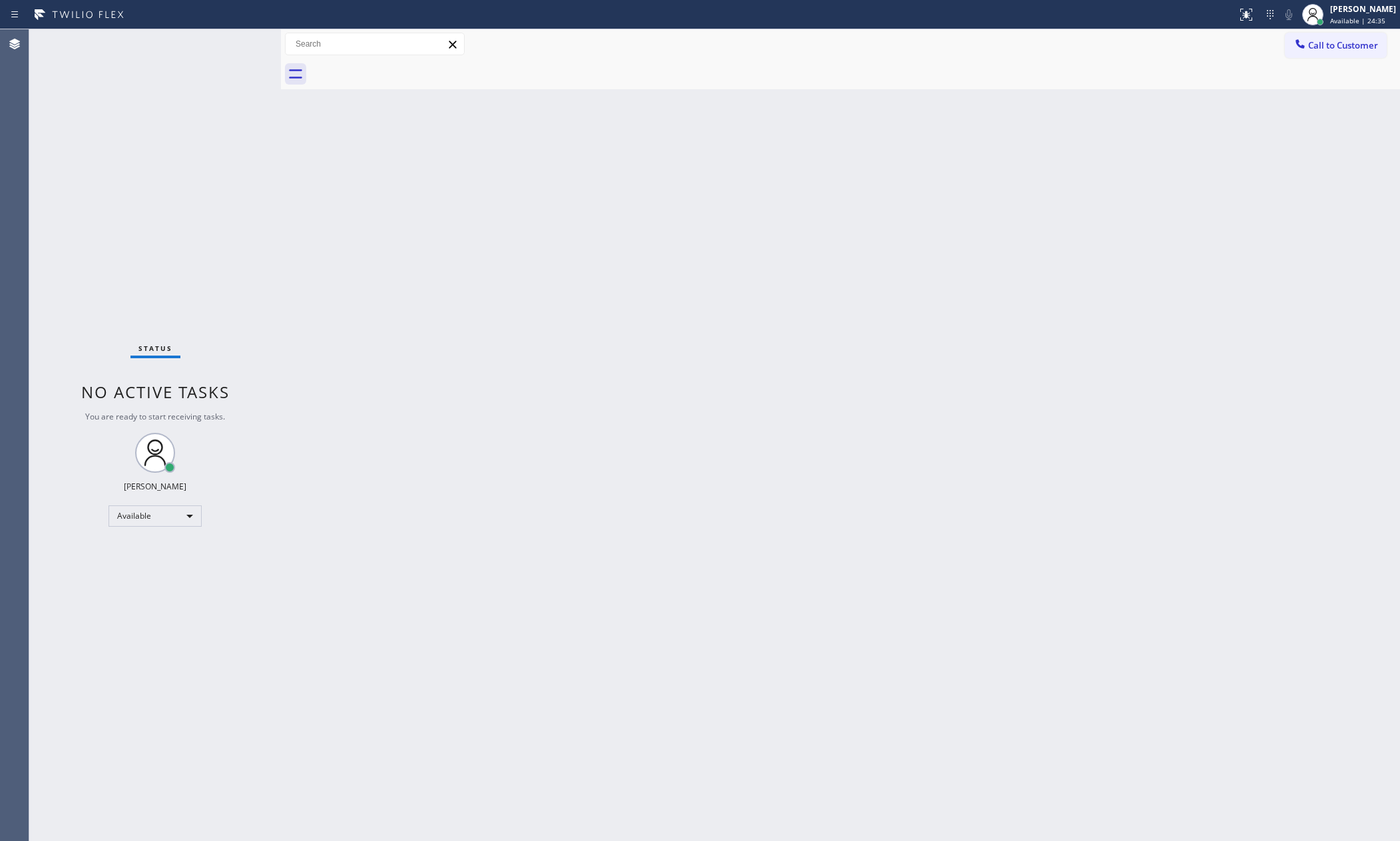
click at [1047, 436] on div "Back to Dashboard Change Sender ID Customers Technicians Select a contact Outbo…" at bounding box center [840, 435] width 1119 height 811
click at [619, 436] on div "Back to Dashboard Change Sender ID Customers Technicians Select a contact Outbo…" at bounding box center [840, 435] width 1119 height 811
drag, startPoint x: 707, startPoint y: 446, endPoint x: 753, endPoint y: 393, distance: 70.2
click at [732, 414] on div "Back to Dashboard Change Sender ID Customers Technicians Select a contact Outbo…" at bounding box center [840, 435] width 1119 height 811
drag, startPoint x: 1280, startPoint y: 41, endPoint x: 1301, endPoint y: 48, distance: 22.1
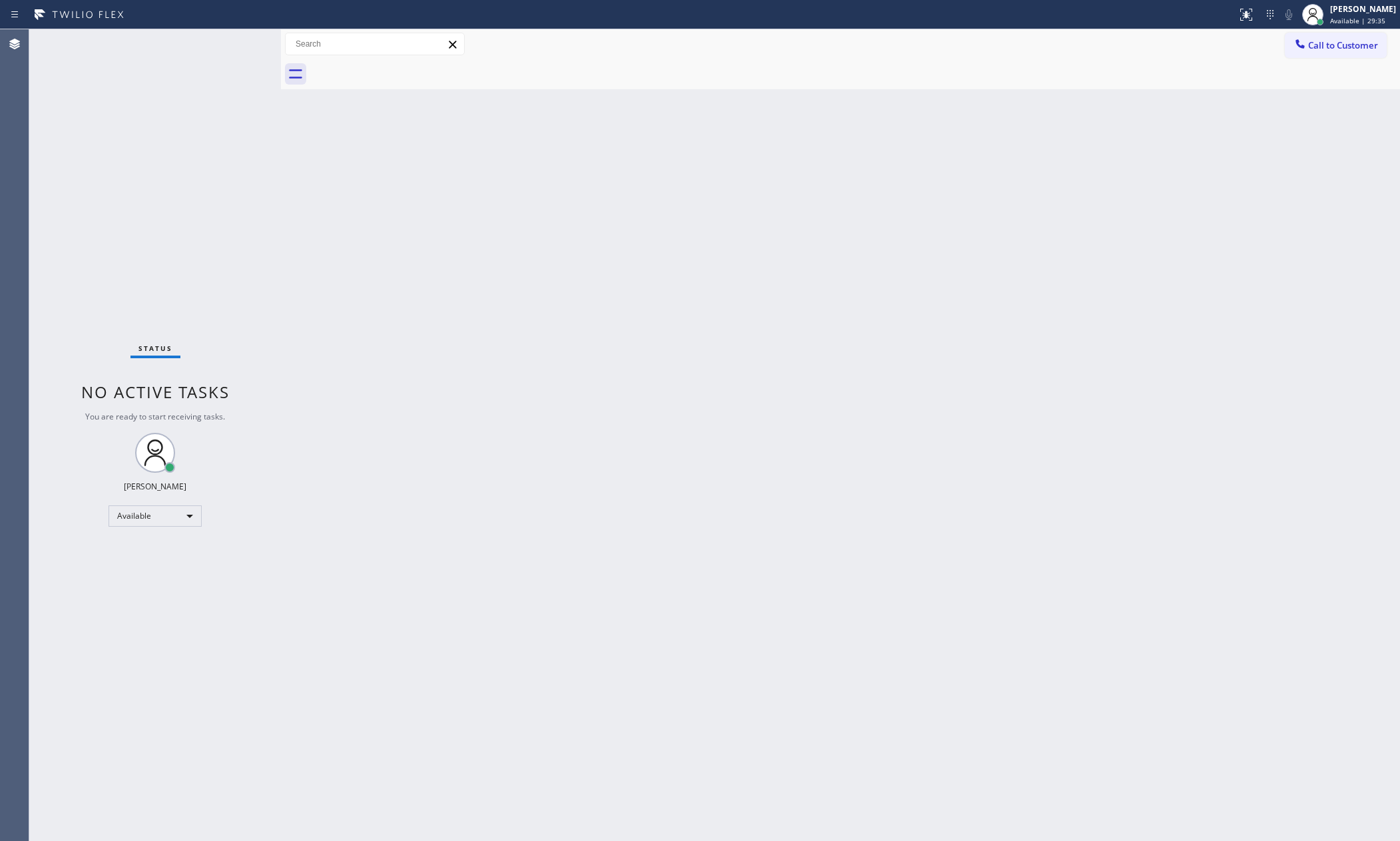
click at [1281, 41] on div "Call to Customer Outbound call Location Search location Your caller id phone nu…" at bounding box center [840, 44] width 1119 height 23
click at [1304, 47] on icon at bounding box center [1299, 43] width 9 height 9
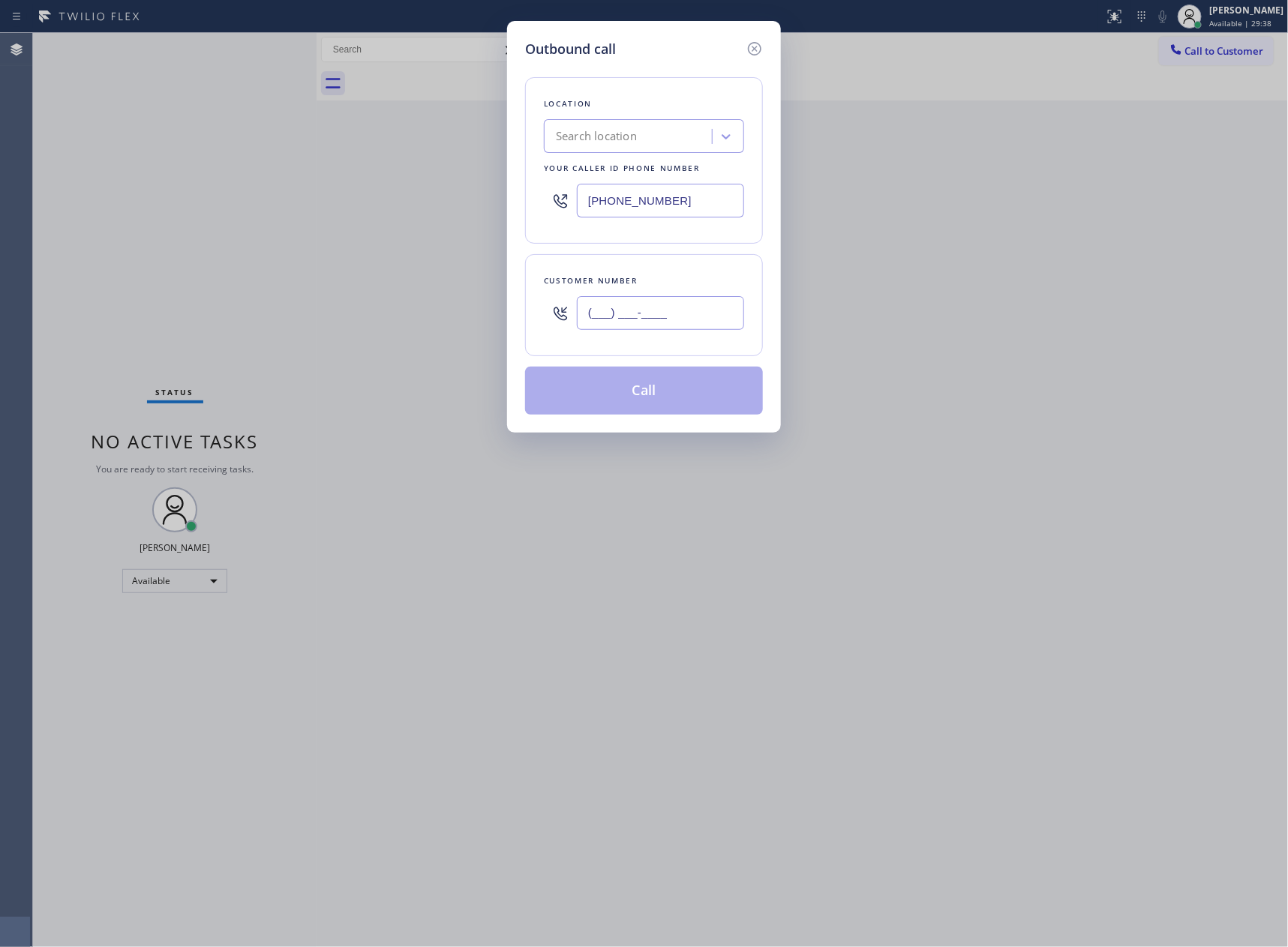
click at [684, 320] on input "(___) ___-____" at bounding box center [660, 313] width 167 height 33
paste input "510) 390-1414"
type input "(510) 390-1414"
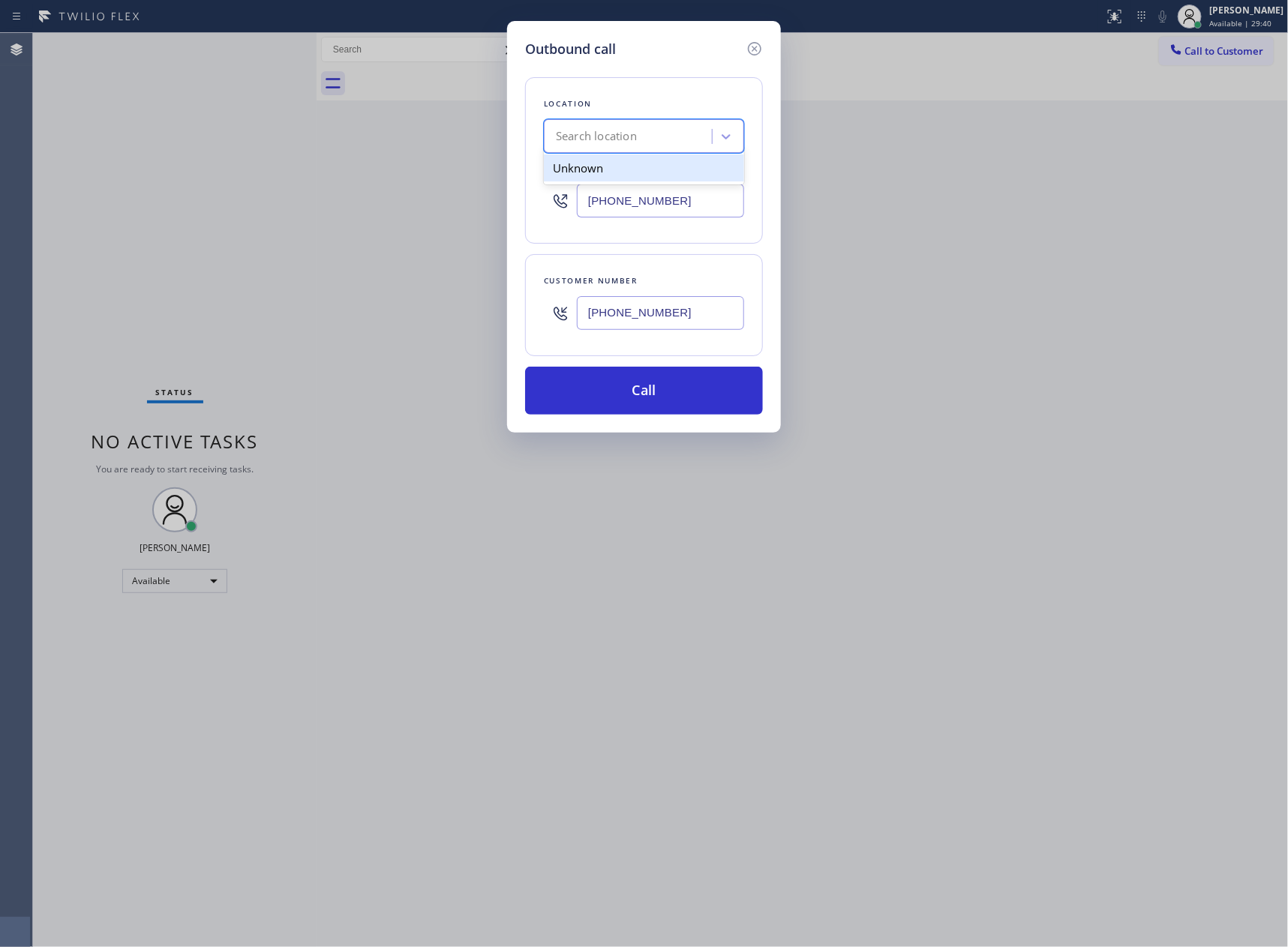
click at [667, 127] on div "Search location" at bounding box center [630, 137] width 163 height 26
type input "home alliance mem"
click at [667, 171] on div "Home Alliance Membership" at bounding box center [644, 168] width 200 height 27
type input "[PHONE_NUMBER]"
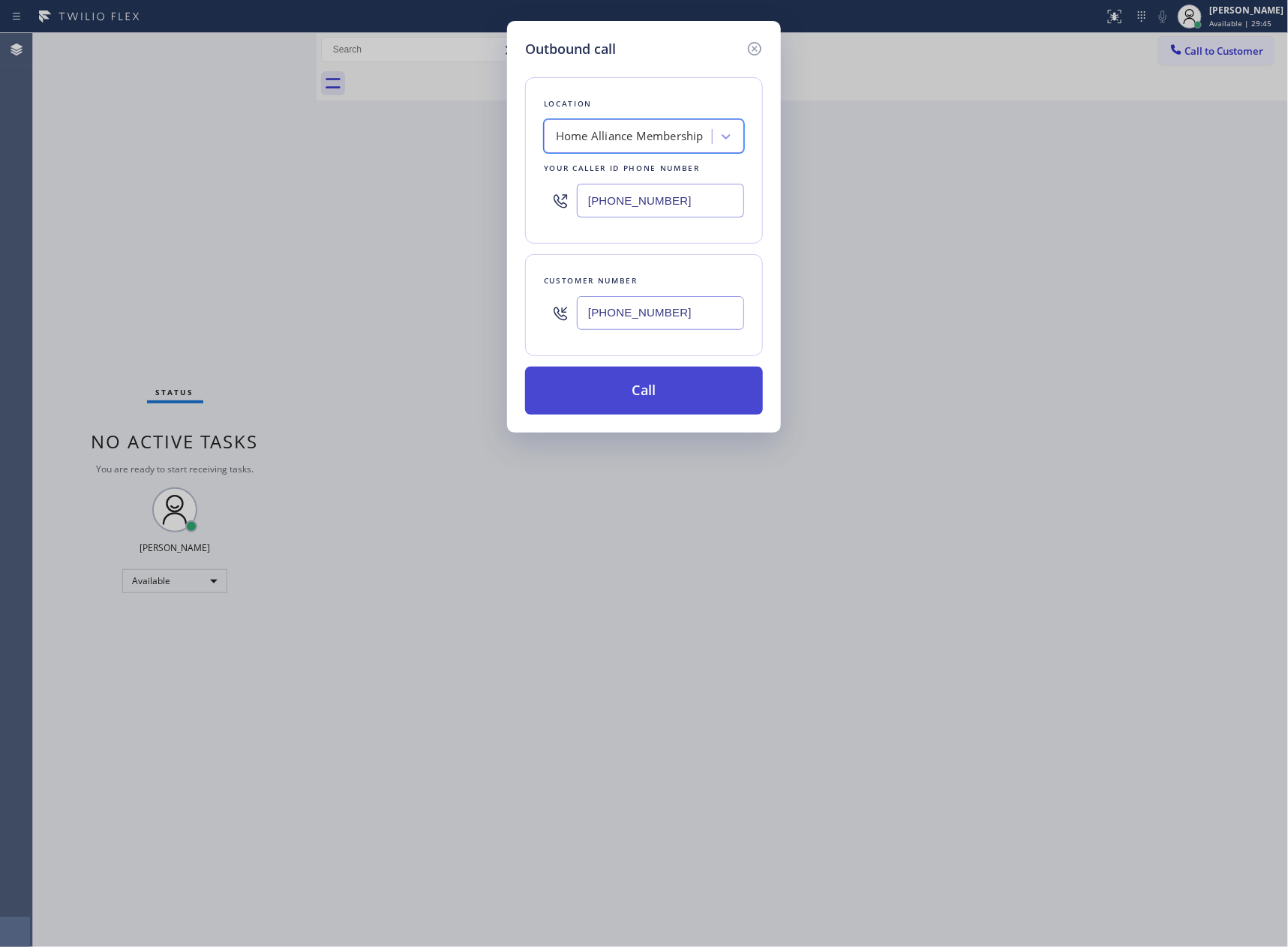
click at [723, 401] on button "Call" at bounding box center [643, 390] width 238 height 48
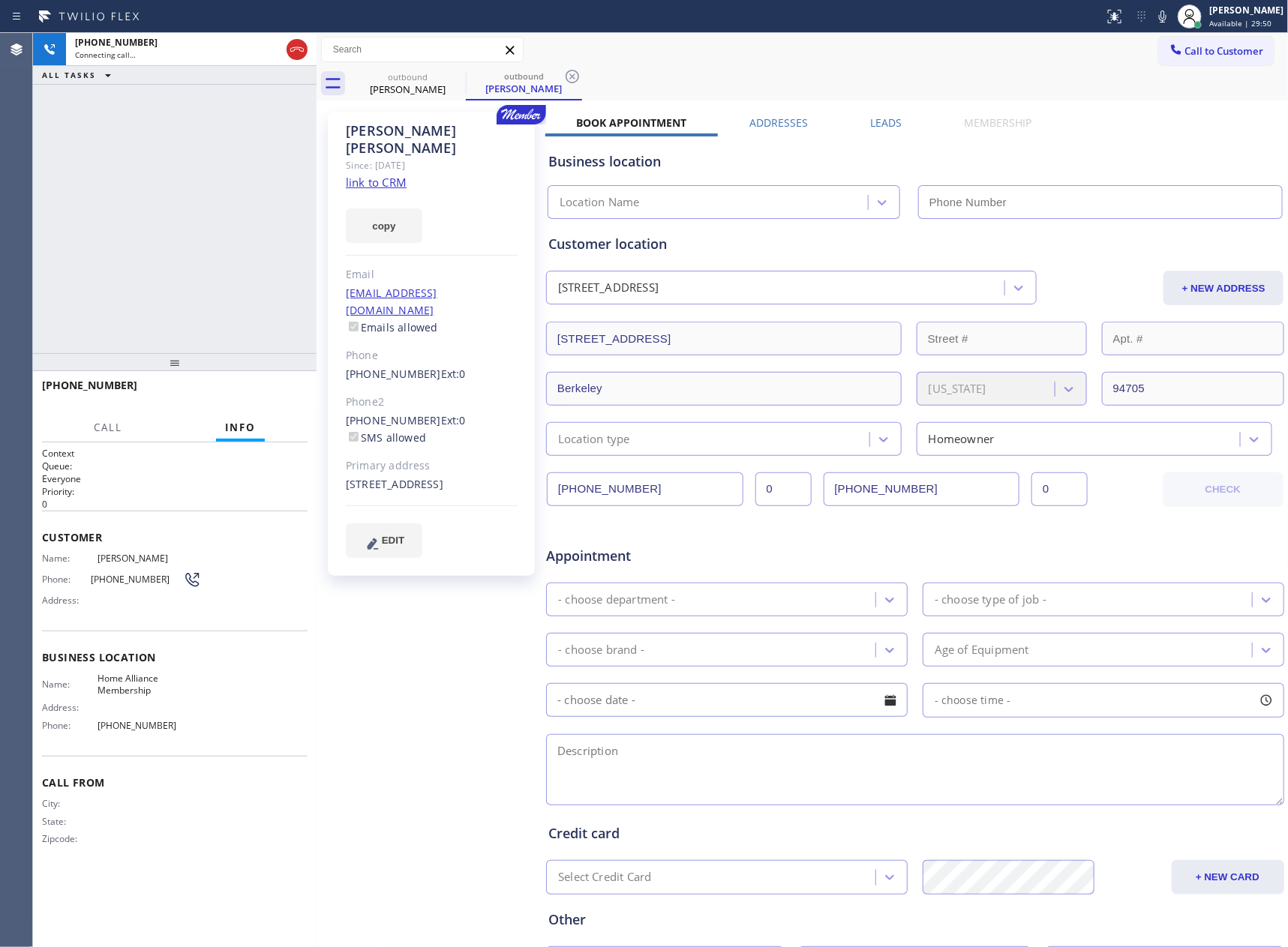
type input "[PHONE_NUMBER]"
click at [372, 175] on link "link to CRM" at bounding box center [375, 182] width 61 height 15
drag, startPoint x: 242, startPoint y: 178, endPoint x: 249, endPoint y: 187, distance: 11.4
click at [249, 187] on div "+15103901414 Live | 02:00 ALL TASKS ALL TASKS ACTIVE TASKS TASKS IN WRAP UP" at bounding box center [175, 193] width 284 height 320
click at [316, 212] on div at bounding box center [316, 490] width 0 height 914
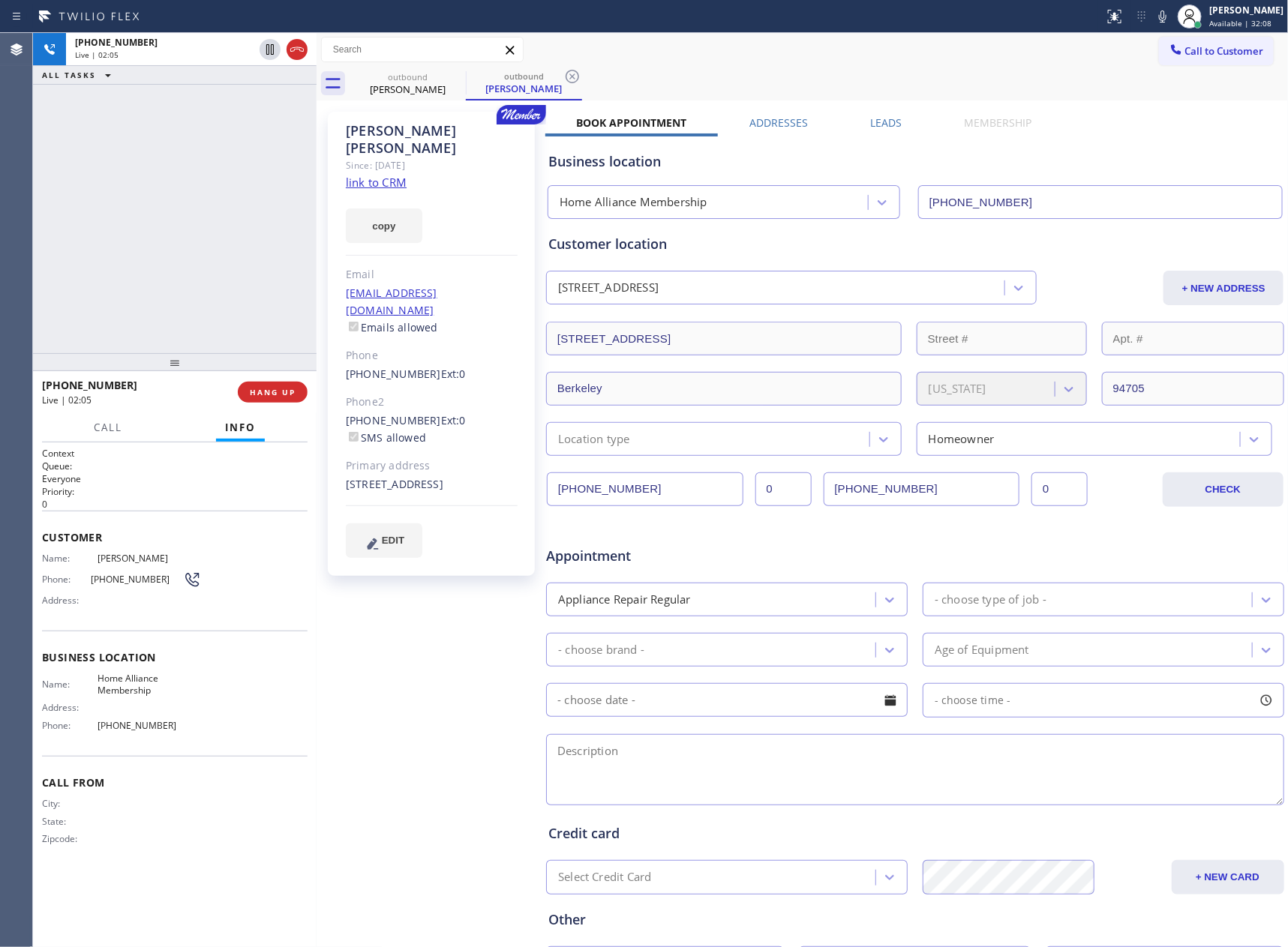
click at [236, 170] on div "+15103901414 Live | 02:05 ALL TASKS ALL TASKS ACTIVE TASKS TASKS IN WRAP UP" at bounding box center [175, 193] width 284 height 320
click at [236, 176] on div "+15103901414 Live | 02:05 ALL TASKS ALL TASKS ACTIVE TASKS TASKS IN WRAP UP" at bounding box center [175, 193] width 284 height 320
click at [187, 250] on div "+15103901414 Live | 02:07 ALL TASKS ALL TASKS ACTIVE TASKS TASKS IN WRAP UP" at bounding box center [175, 193] width 284 height 320
click at [118, 428] on span "Call" at bounding box center [108, 427] width 28 height 13
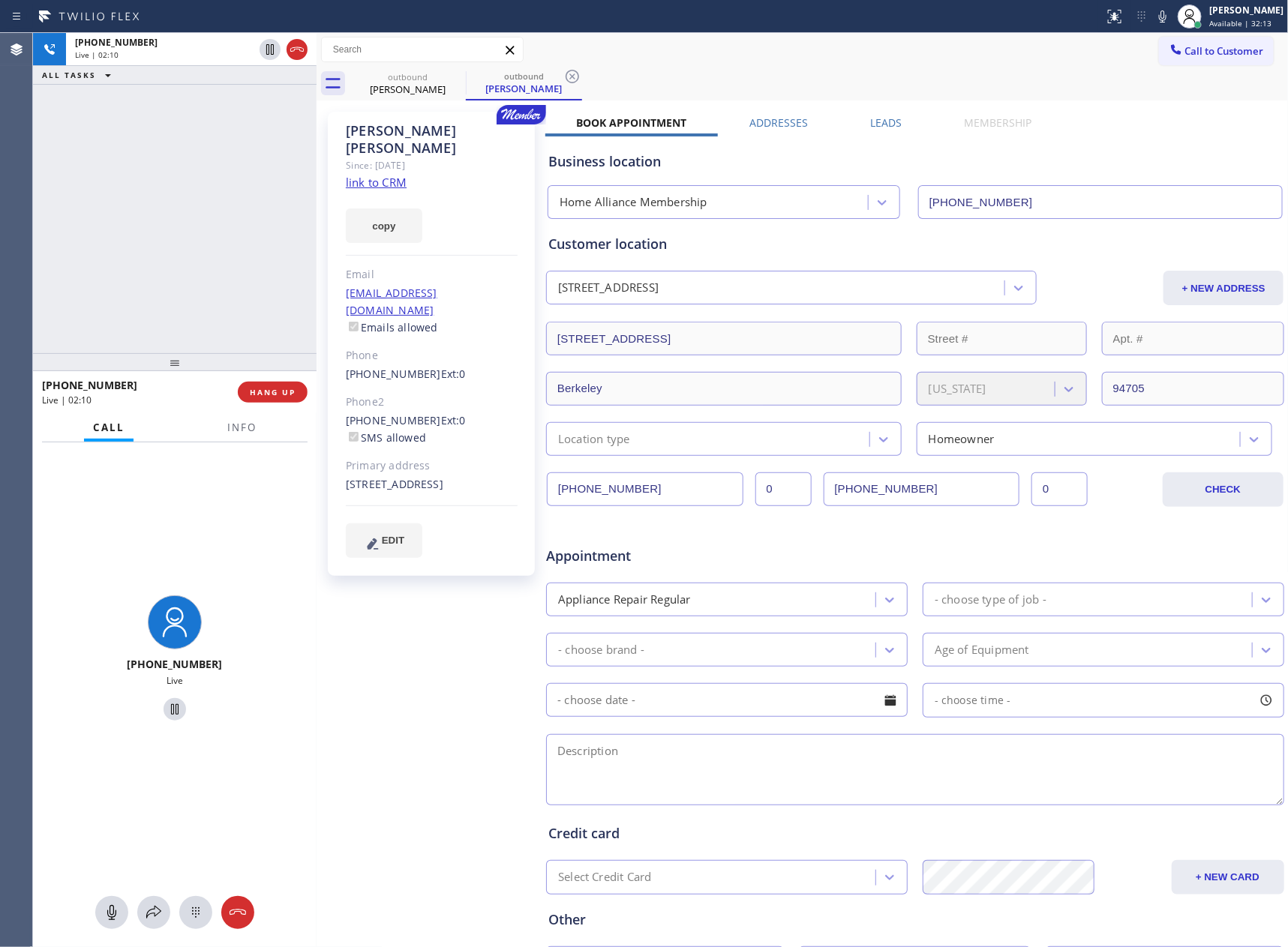
drag, startPoint x: 105, startPoint y: 920, endPoint x: 113, endPoint y: 464, distance: 456.1
click at [105, 920] on icon at bounding box center [112, 913] width 18 height 18
click at [265, 105] on icon at bounding box center [270, 101] width 18 height 18
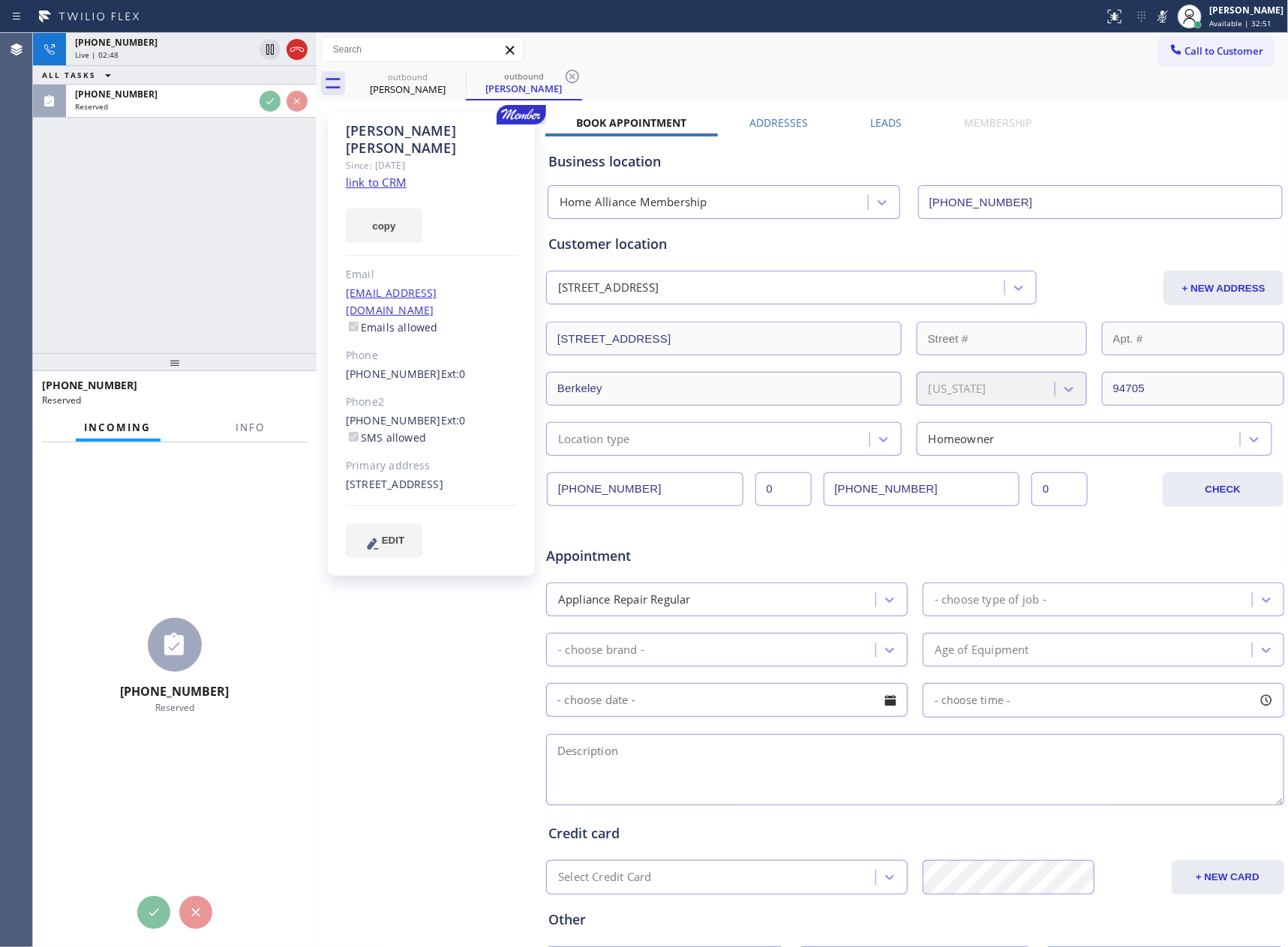
drag, startPoint x: 171, startPoint y: 294, endPoint x: 151, endPoint y: 372, distance: 80.5
click at [170, 310] on div "+15103901414 Live | 02:48 ALL TASKS ALL TASKS ACTIVE TASKS TASKS IN WRAP UP (65…" at bounding box center [175, 193] width 284 height 320
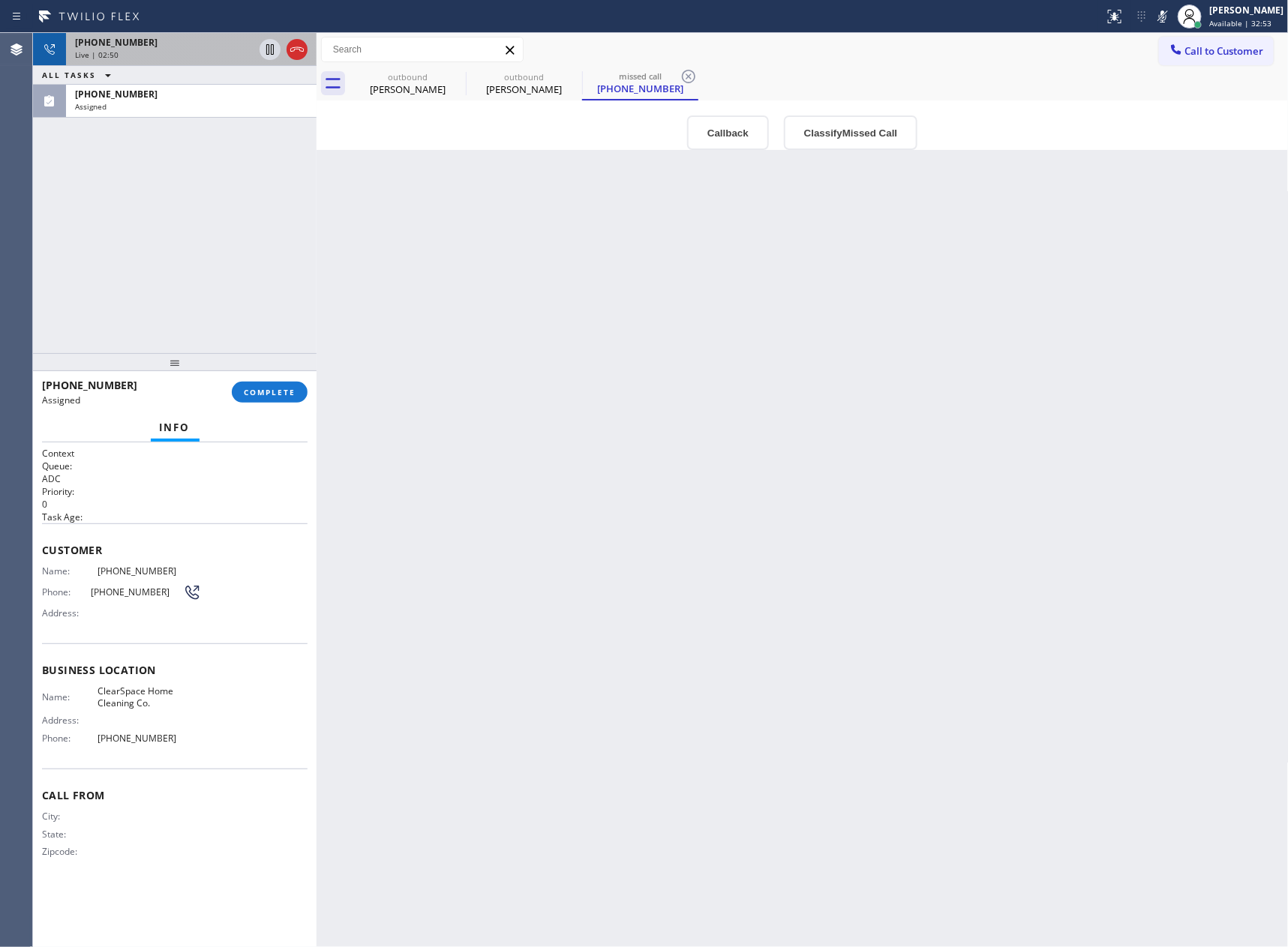
click at [207, 36] on div "+15103901414" at bounding box center [163, 42] width 178 height 13
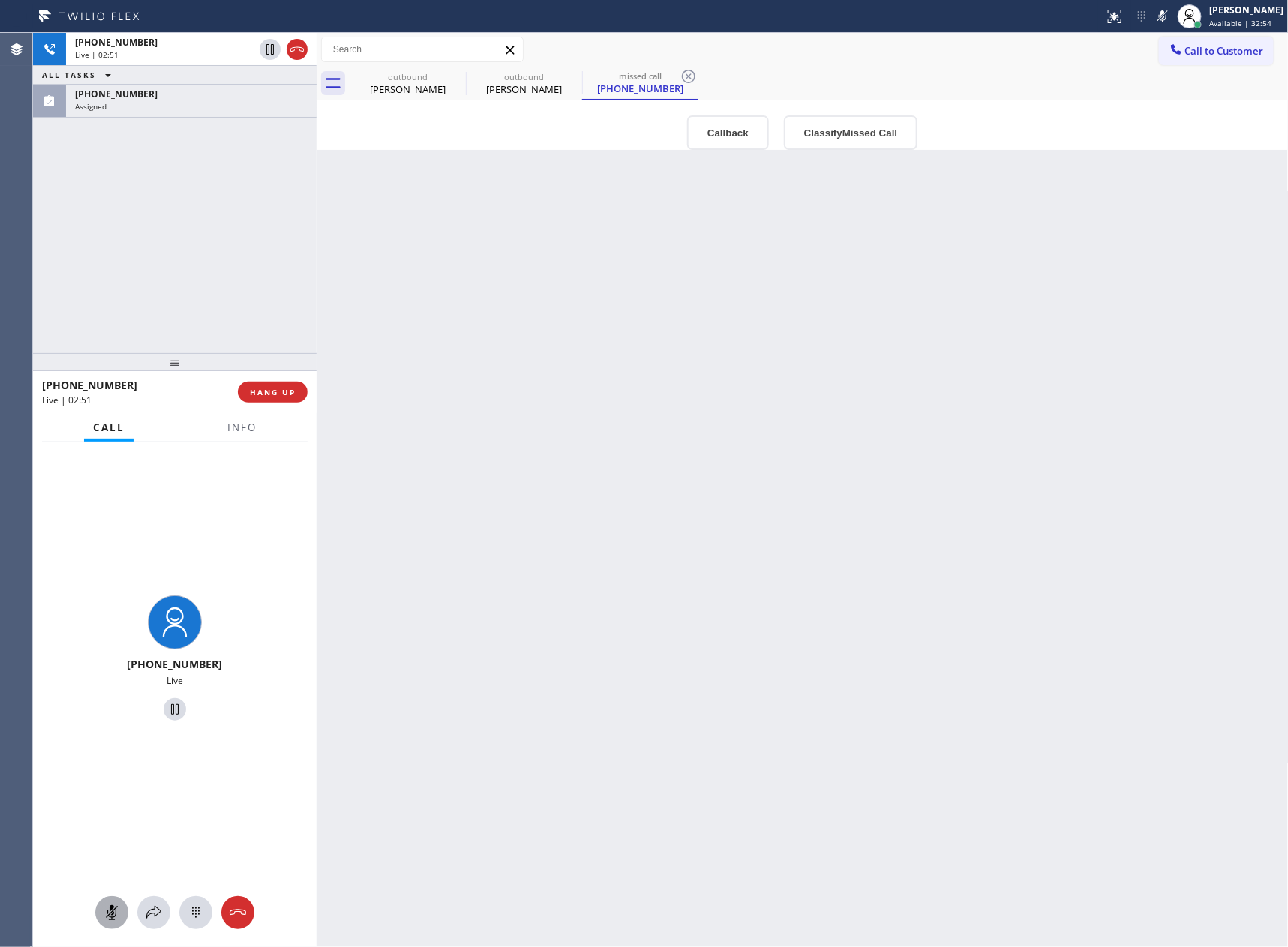
click at [111, 915] on icon at bounding box center [112, 913] width 18 height 18
click at [520, 89] on div "Ted Bielen" at bounding box center [524, 89] width 113 height 13
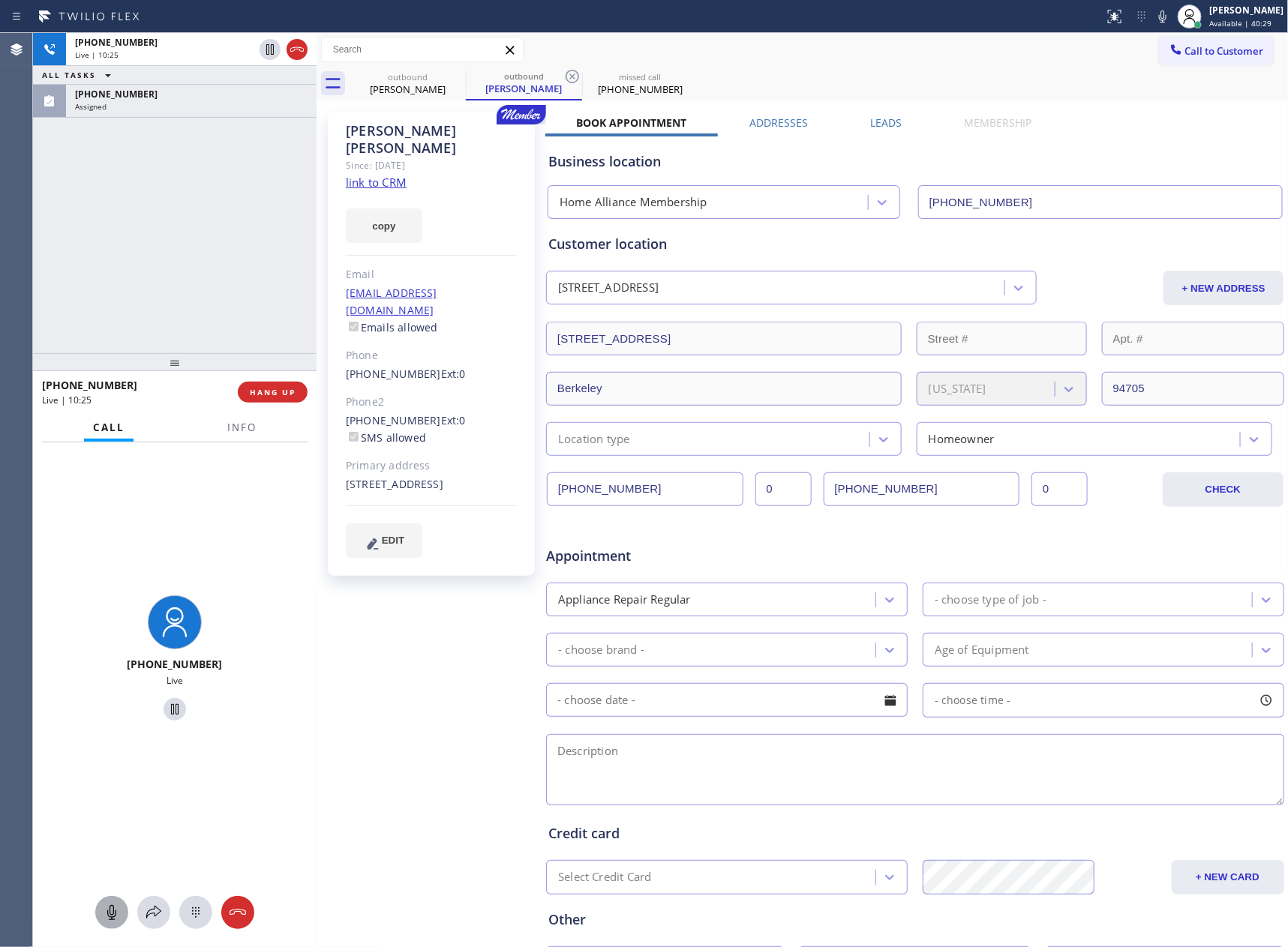
click at [202, 261] on div "+15103901414 Live | 10:25 ALL TASKS ALL TASKS ACTIVE TASKS TASKS IN WRAP UP (65…" at bounding box center [175, 193] width 284 height 320
click at [202, 261] on div "+15103901414 Live | 10:26 ALL TASKS ALL TASKS ACTIVE TASKS TASKS IN WRAP UP (65…" at bounding box center [175, 193] width 284 height 320
click at [203, 257] on div "+15103901414 Live | 10:27 ALL TASKS ALL TASKS ACTIVE TASKS TASKS IN WRAP UP (65…" at bounding box center [175, 193] width 284 height 320
click at [203, 257] on div "+15103901414 Live | 10:28 ALL TASKS ALL TASKS ACTIVE TASKS TASKS IN WRAP UP (65…" at bounding box center [175, 193] width 284 height 320
drag, startPoint x: 182, startPoint y: 277, endPoint x: 266, endPoint y: 124, distance: 174.5
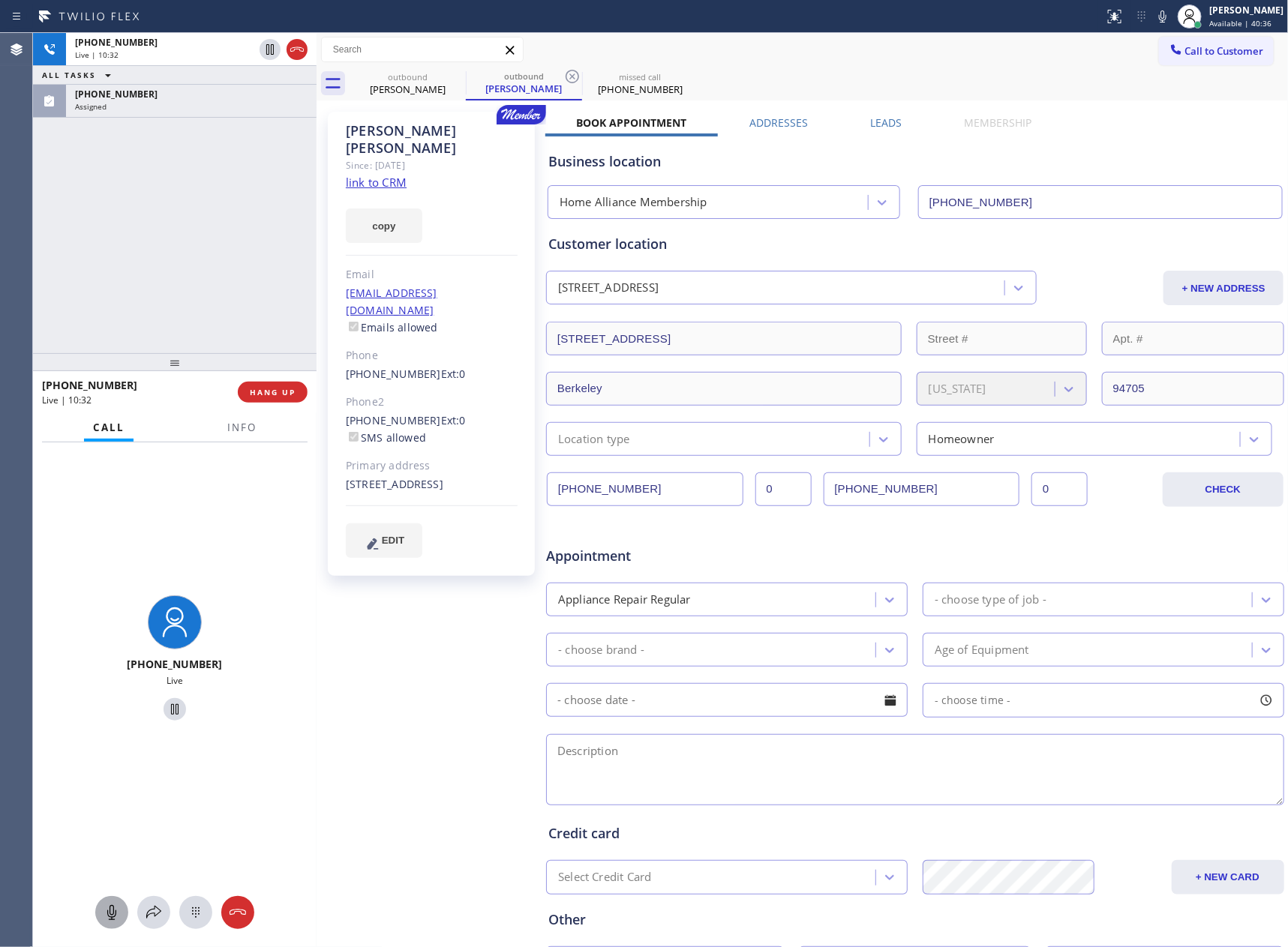
click at [192, 252] on div "+15103901414 Live | 10:32 ALL TASKS ALL TASKS ACTIVE TASKS TASKS IN WRAP UP (65…" at bounding box center [175, 193] width 284 height 320
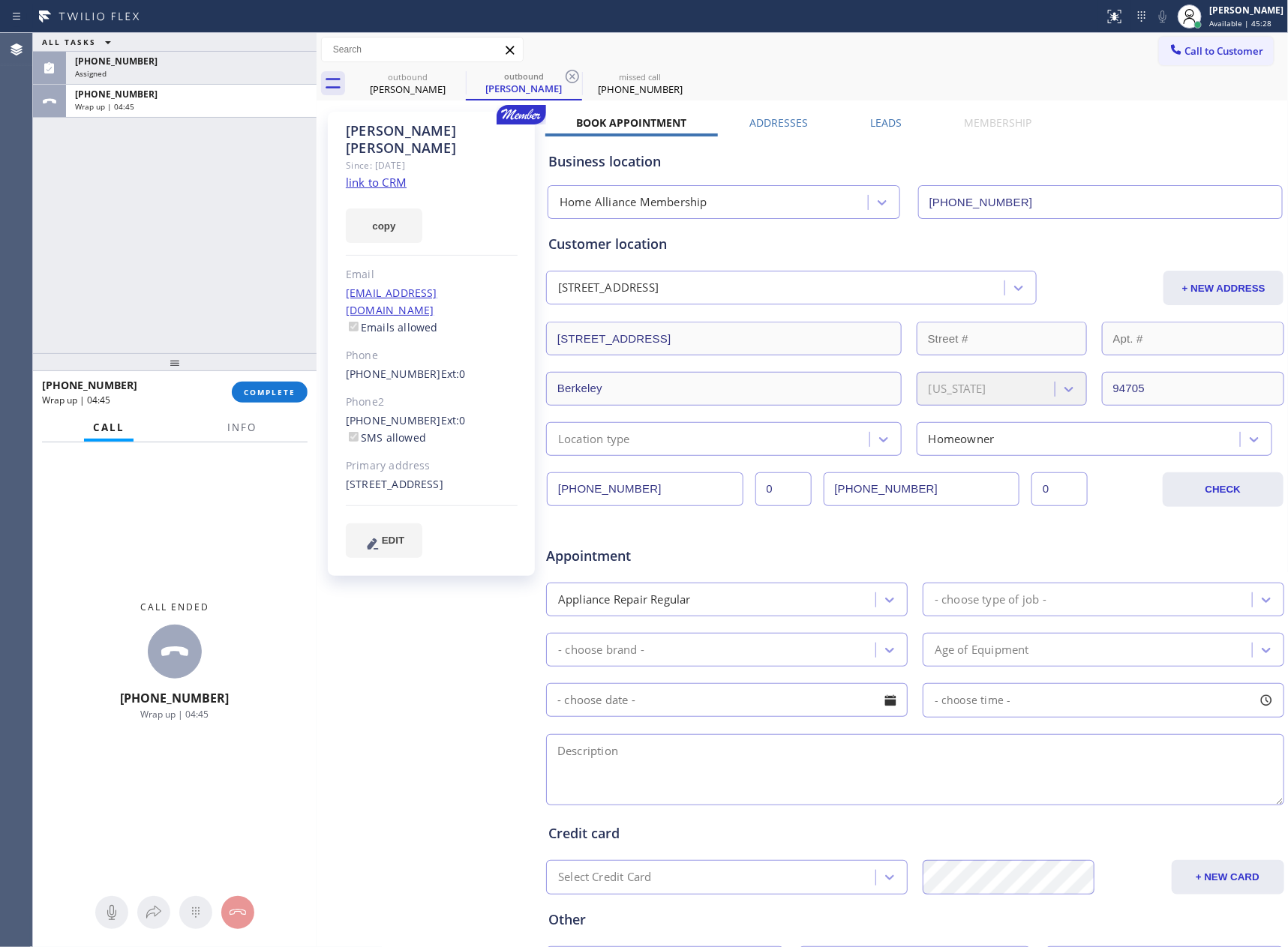
click at [81, 190] on div "ALL TASKS ALL TASKS ACTIVE TASKS TASKS IN WRAP UP (657) 400-3867 Assigned +1510…" at bounding box center [175, 193] width 284 height 320
click at [164, 104] on div "Wrap up | 04:45" at bounding box center [191, 106] width 233 height 11
click at [266, 387] on span "COMPLETE" at bounding box center [269, 392] width 52 height 11
drag, startPoint x: 269, startPoint y: 254, endPoint x: 274, endPoint y: 243, distance: 12.1
click at [271, 249] on div "ALL TASKS ALL TASKS ACTIVE TASKS TASKS IN WRAP UP (657) 400-3867 Assigned +1510…" at bounding box center [175, 193] width 284 height 320
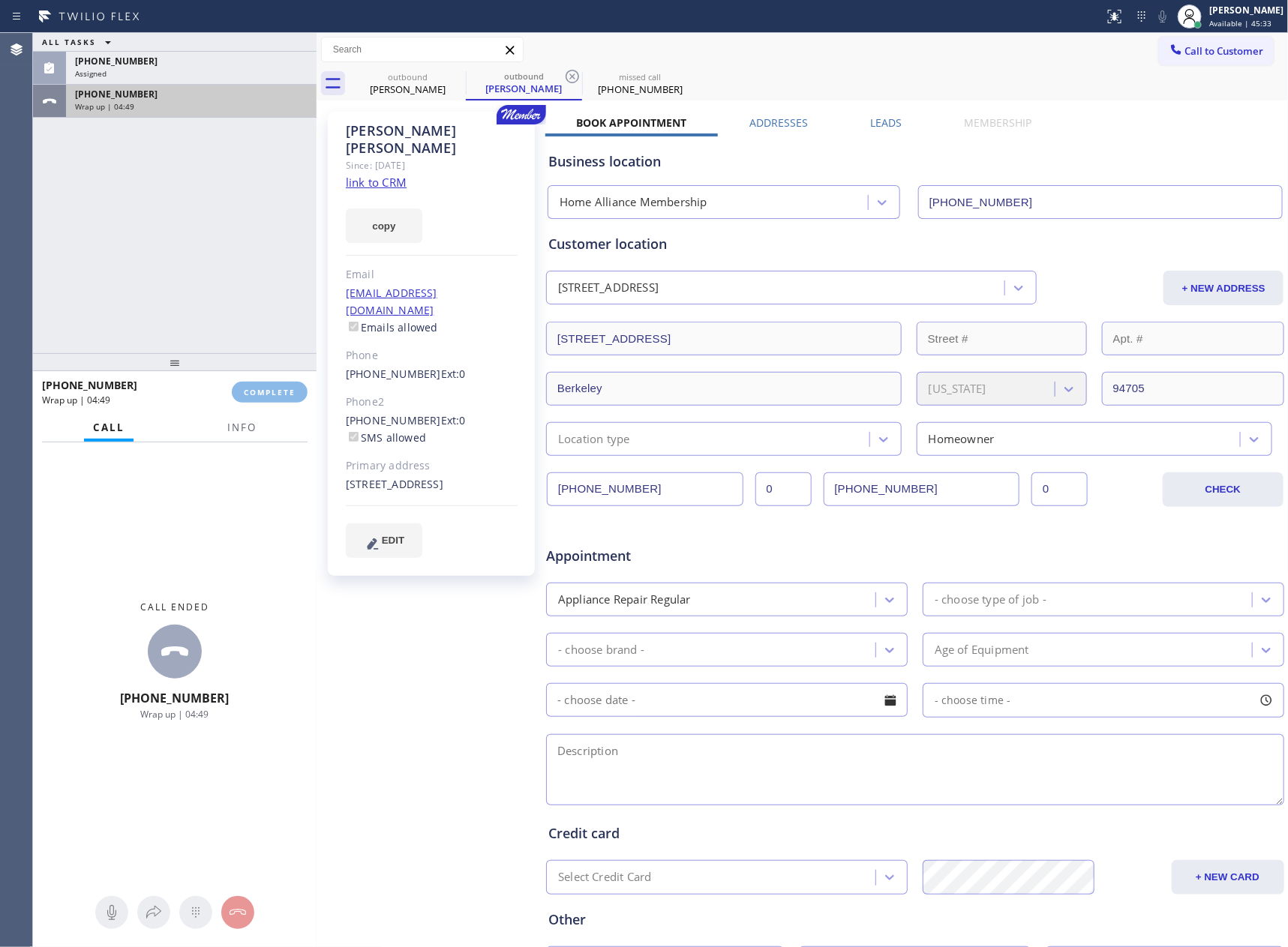
click at [232, 115] on div "+15103901414 Wrap up | 04:49" at bounding box center [188, 101] width 244 height 33
drag, startPoint x: 360, startPoint y: 264, endPoint x: 266, endPoint y: 278, distance: 95.0
click at [360, 266] on div "Email" at bounding box center [431, 275] width 171 height 18
click at [290, 396] on span "COMPLETE" at bounding box center [269, 392] width 52 height 11
click at [284, 284] on div "ALL TASKS ALL TASKS ACTIVE TASKS TASKS IN WRAP UP (657) 400-3867 Assigned +1510…" at bounding box center [175, 193] width 284 height 320
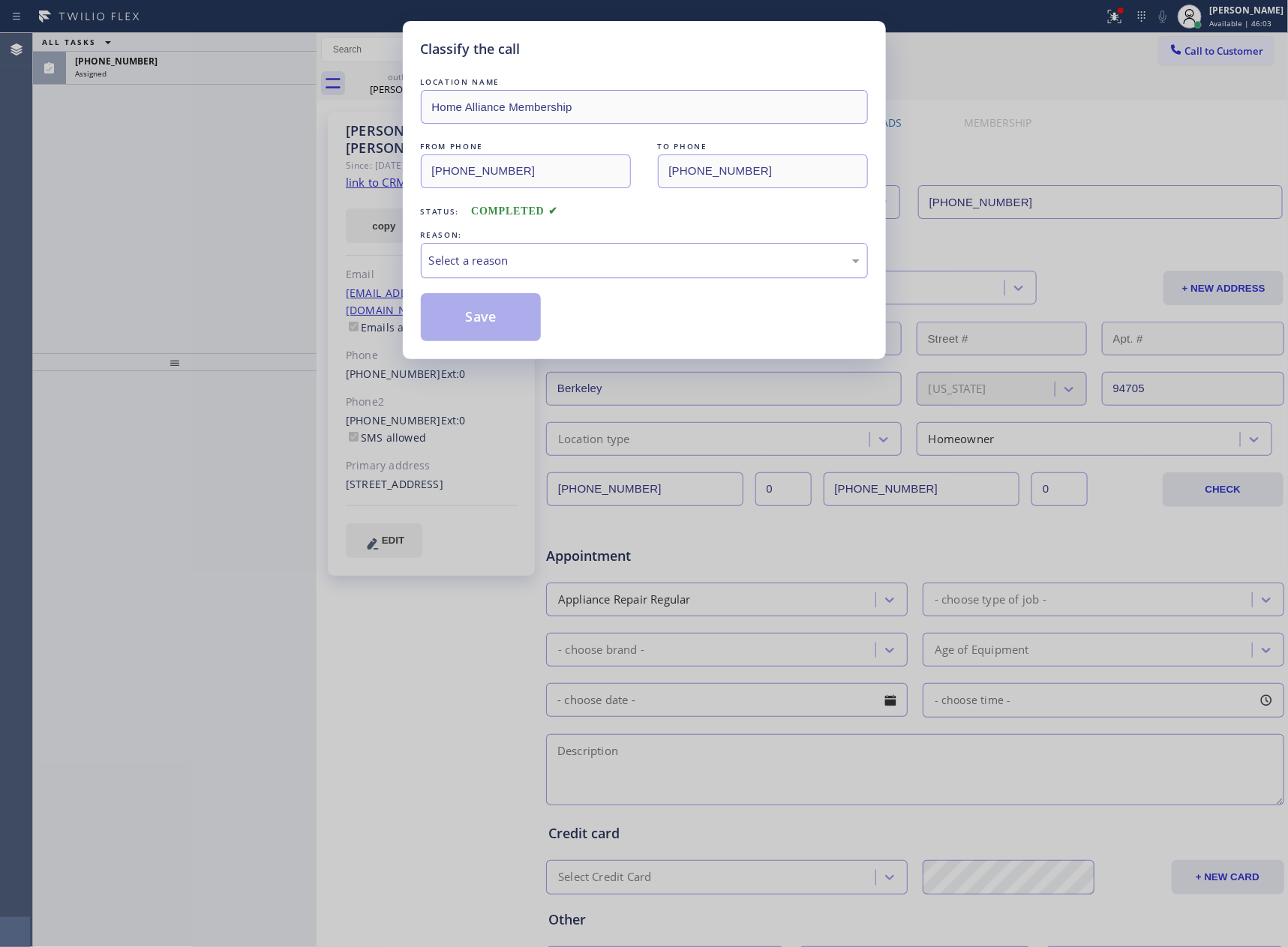
click at [517, 246] on div "Select a reason" at bounding box center [644, 261] width 447 height 35
click at [493, 318] on button "Save" at bounding box center [481, 317] width 120 height 48
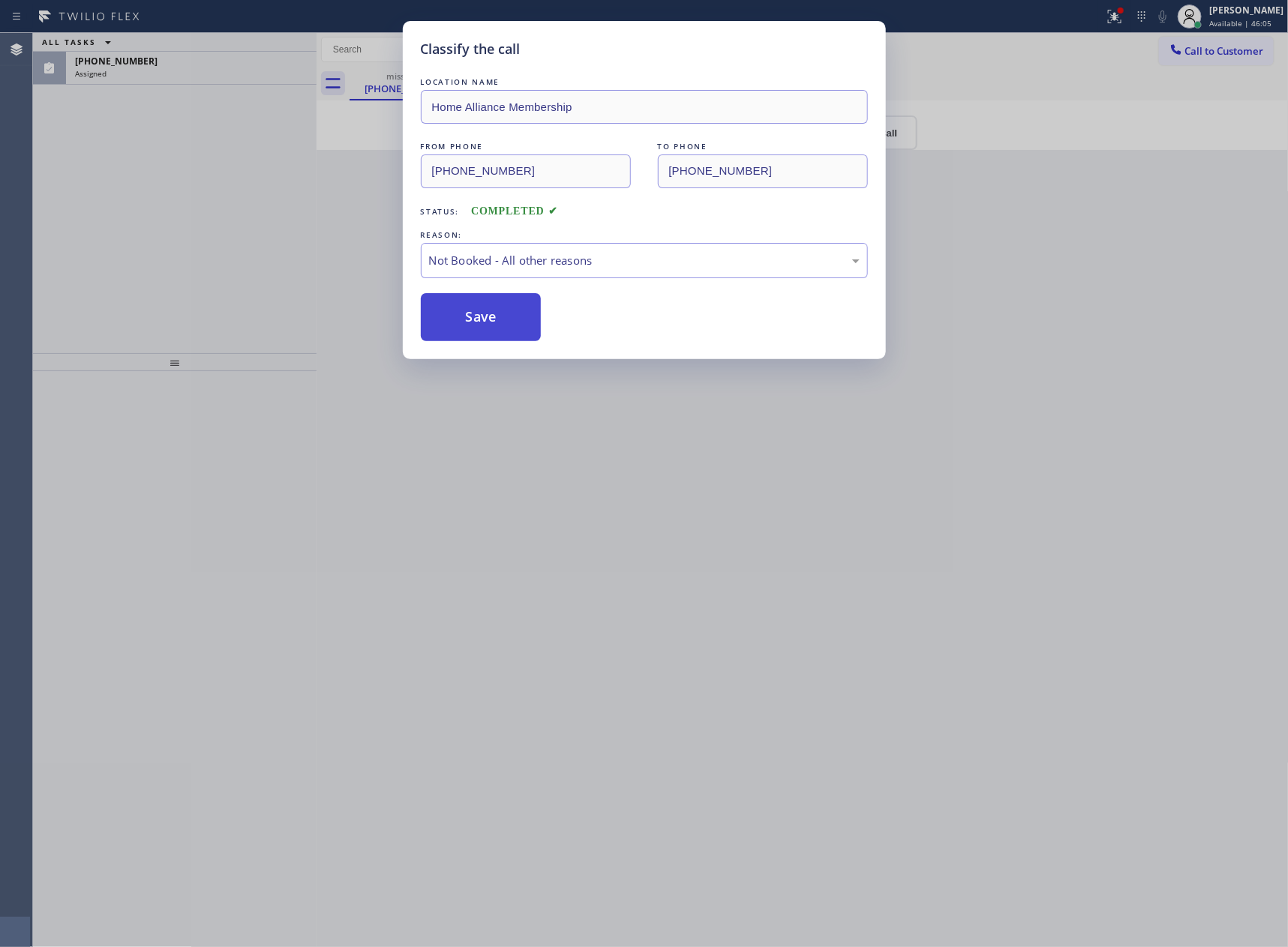
click at [493, 318] on button "Save" at bounding box center [481, 317] width 120 height 48
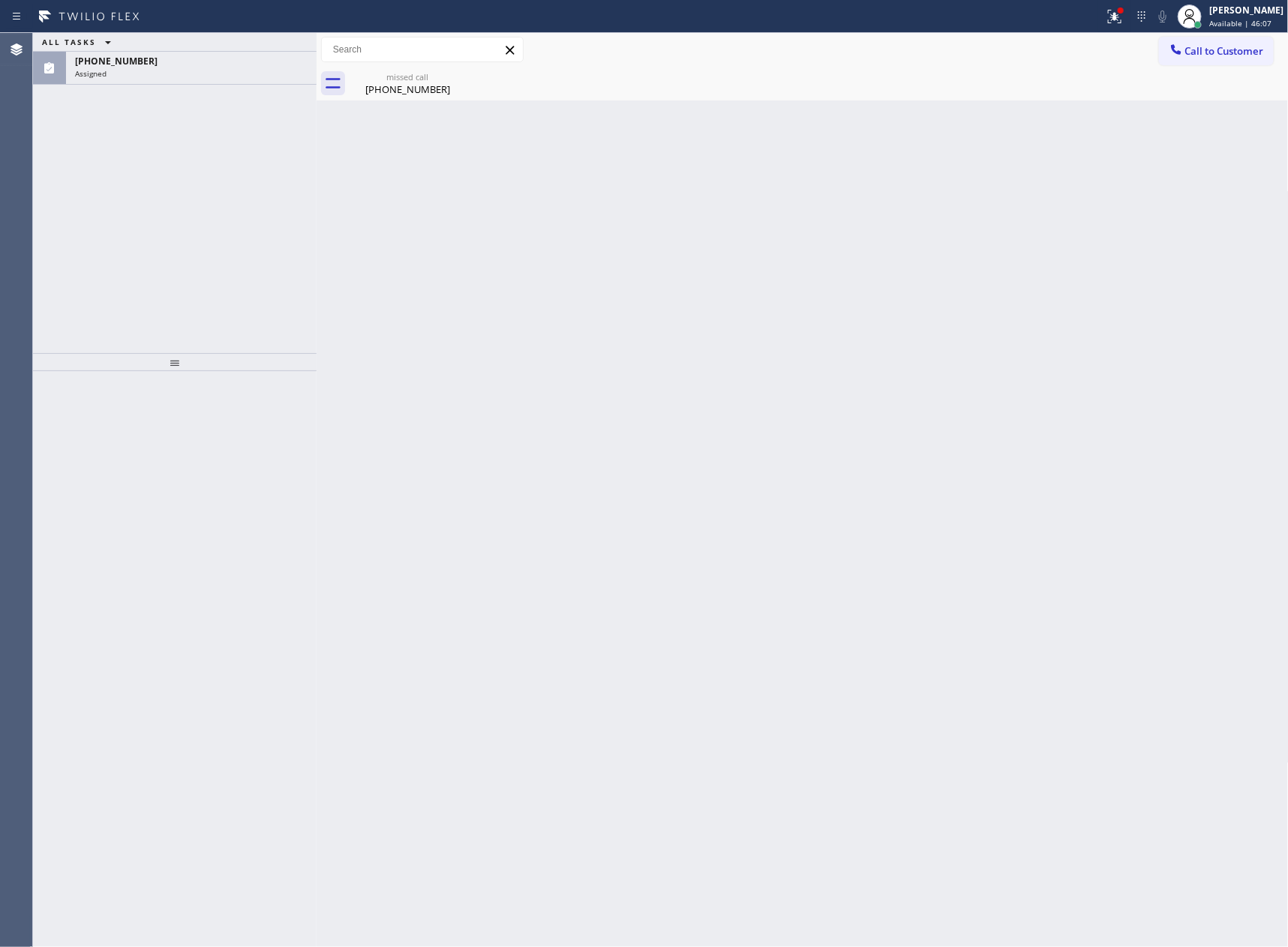
click at [228, 171] on div "ALL TASKS ALL TASKS ACTIVE TASKS TASKS IN WRAP UP (657) 400-3867 Assigned" at bounding box center [175, 193] width 284 height 320
click at [225, 61] on div "(657) 400-3867" at bounding box center [191, 61] width 233 height 13
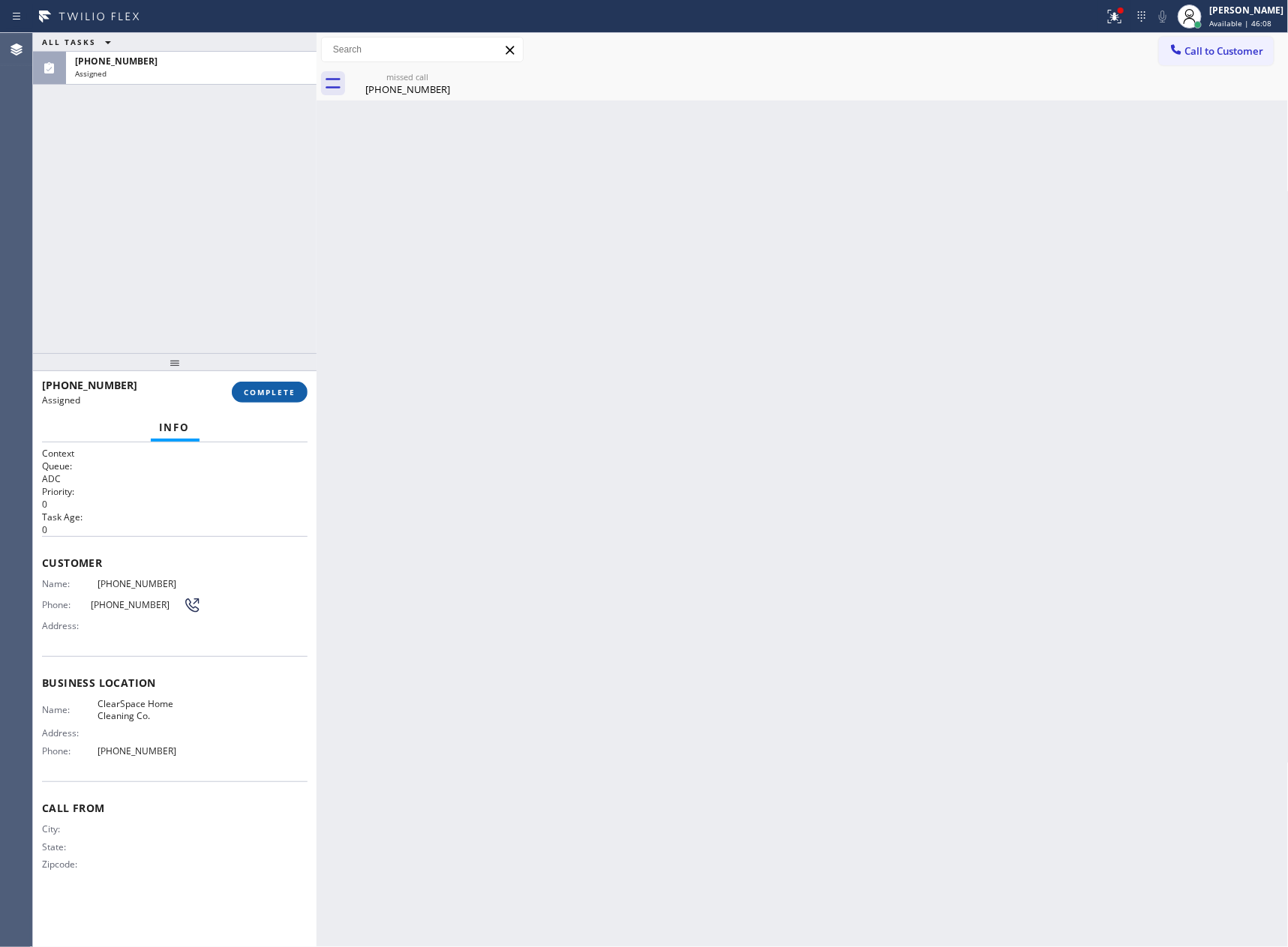
click at [255, 394] on span "COMPLETE" at bounding box center [269, 392] width 52 height 11
click at [242, 225] on div "ALL TASKS ALL TASKS ACTIVE TASKS TASKS IN WRAP UP (657) 400-3867 Assigned" at bounding box center [175, 193] width 284 height 320
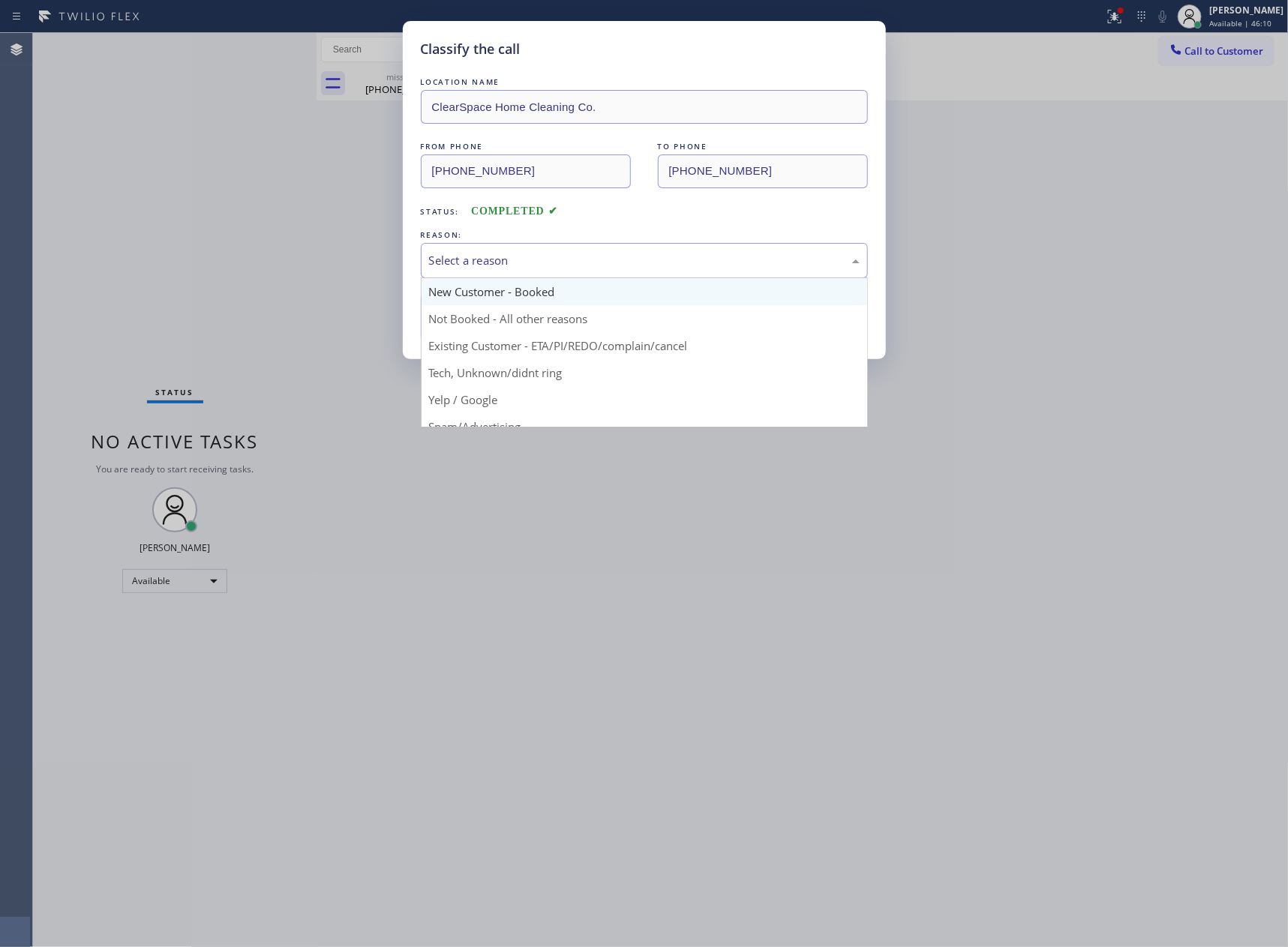
drag, startPoint x: 520, startPoint y: 262, endPoint x: 495, endPoint y: 301, distance: 46.3
click at [520, 264] on div "Select a reason" at bounding box center [644, 261] width 431 height 18
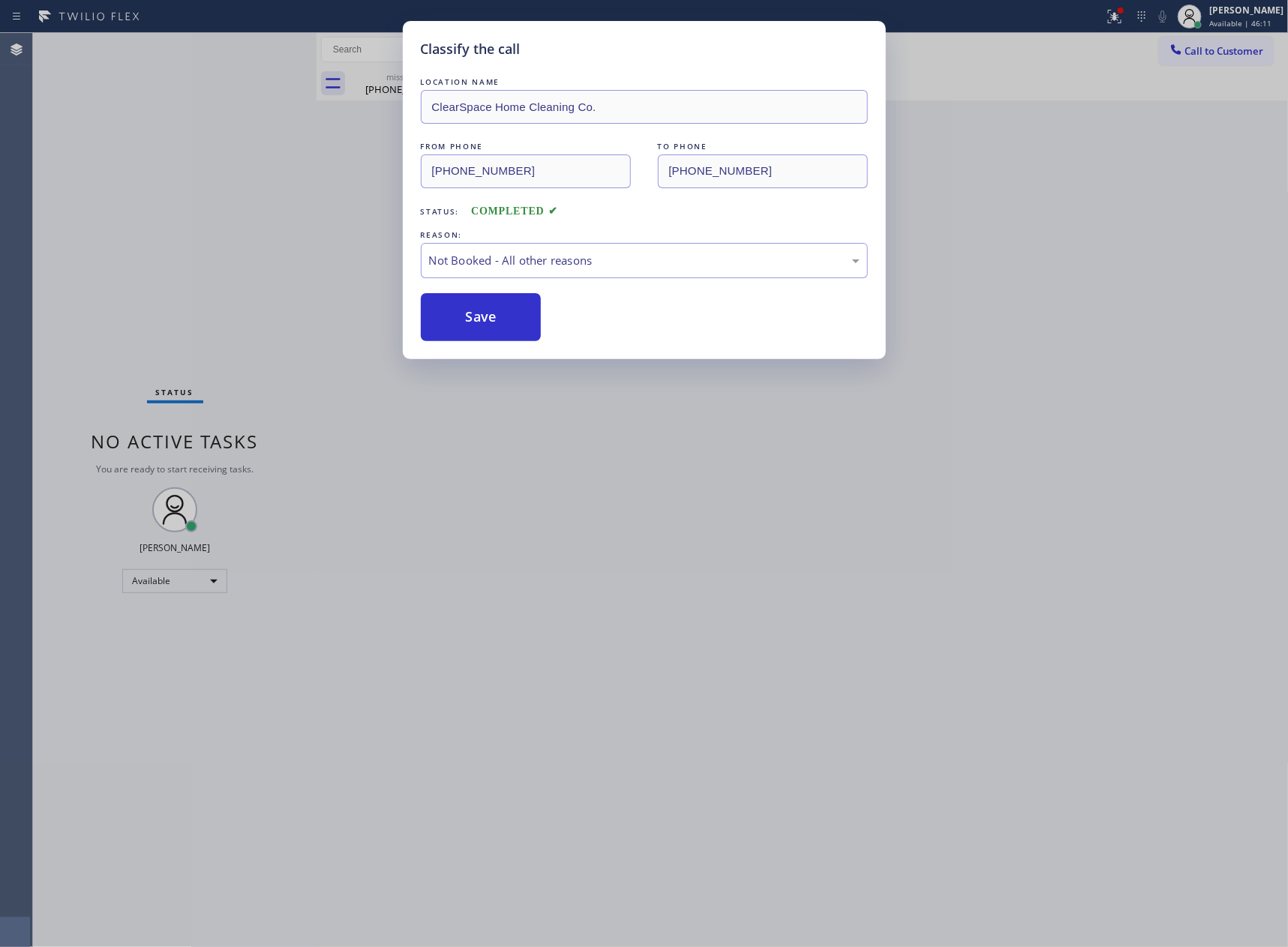
click at [487, 310] on button "Save" at bounding box center [481, 317] width 120 height 48
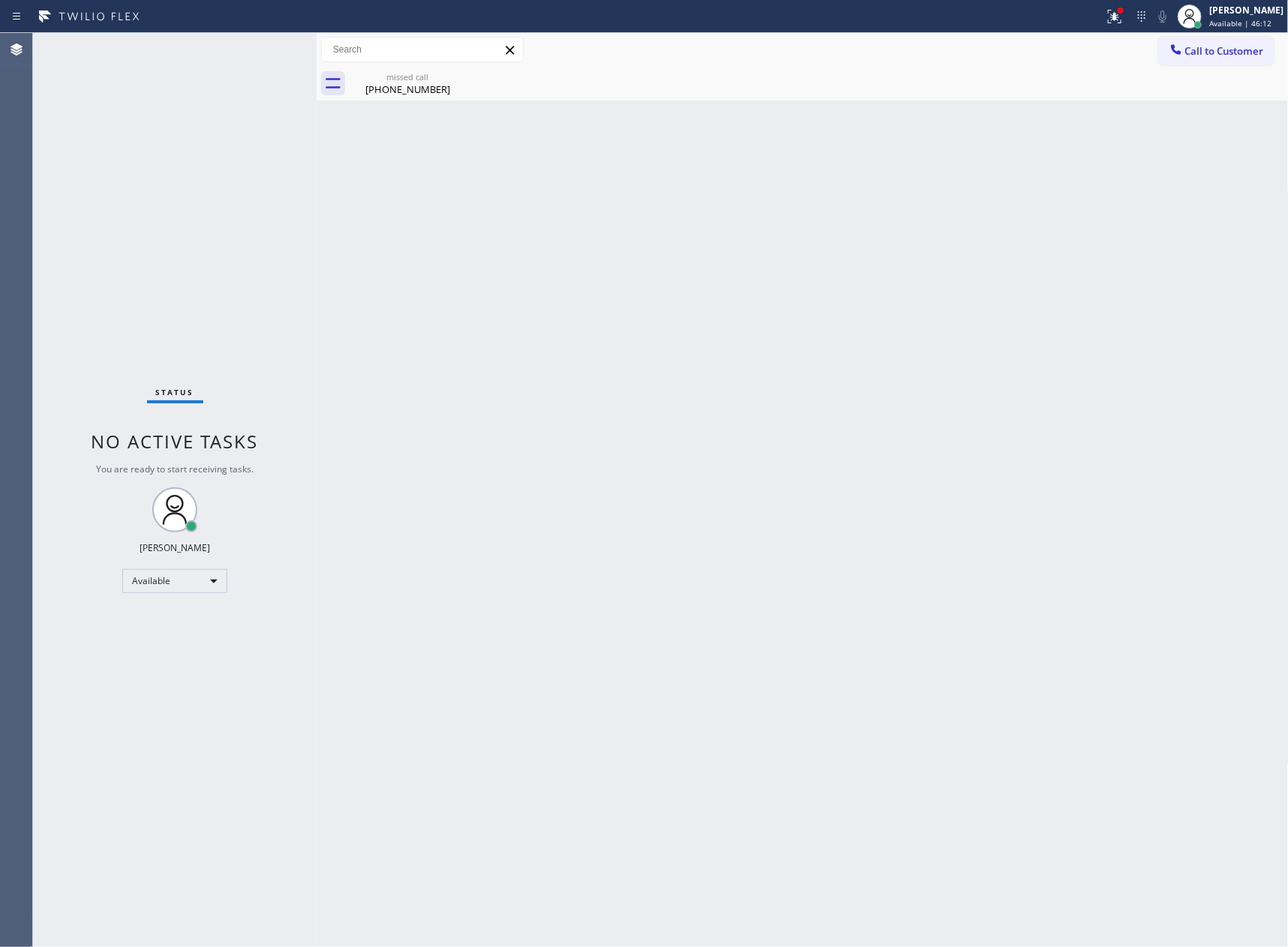
click at [235, 219] on div "Status No active tasks You are ready to start receiving tasks. [PERSON_NAME] Av…" at bounding box center [175, 490] width 284 height 914
click at [425, 83] on div "(657) 400-3867" at bounding box center [407, 89] width 113 height 13
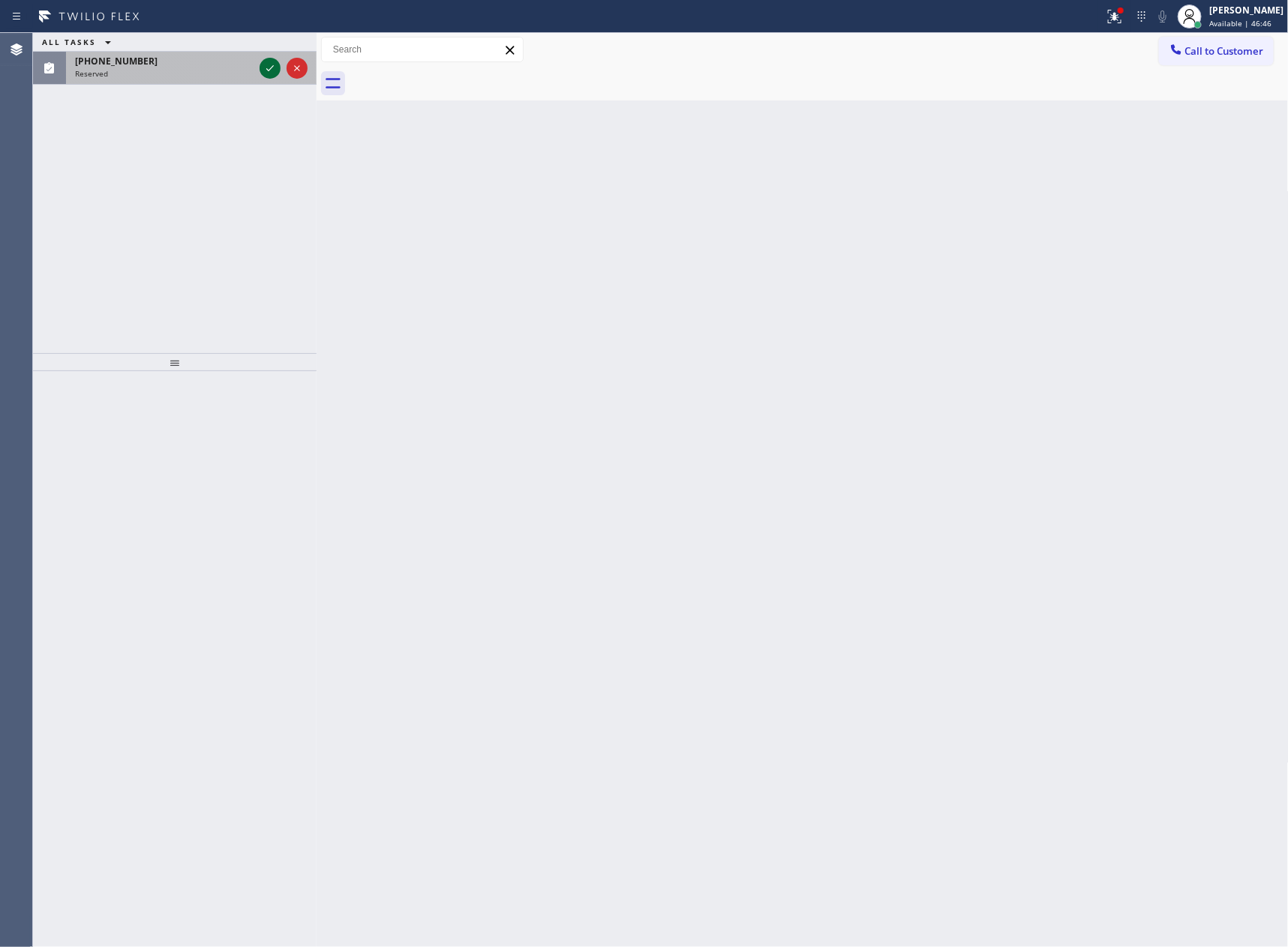
click at [268, 70] on icon at bounding box center [270, 68] width 8 height 6
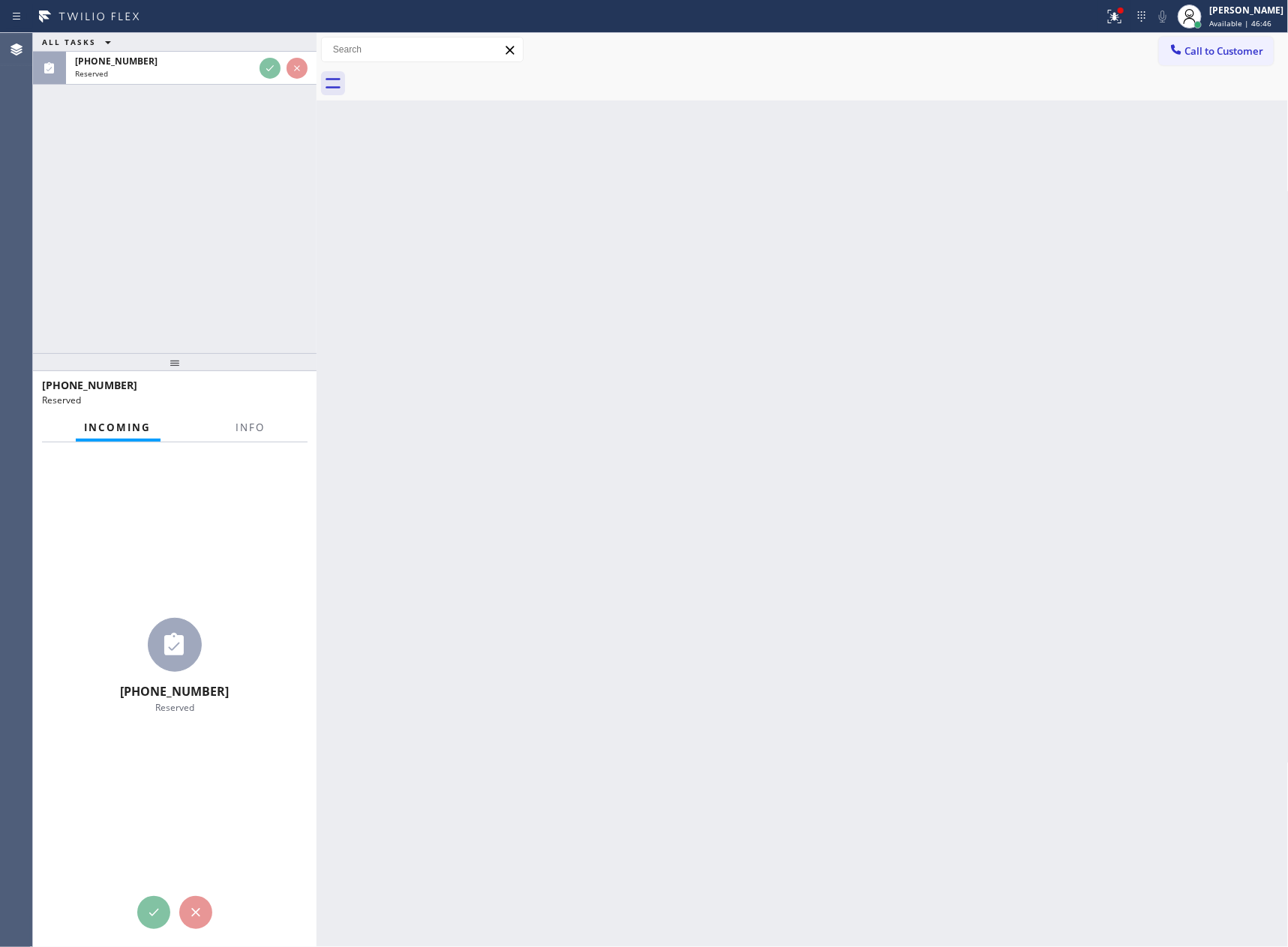
click at [281, 199] on div "ALL TASKS ALL TASKS ACTIVE TASKS TASKS IN WRAP UP (650) 552-7121 Reserved" at bounding box center [175, 193] width 284 height 320
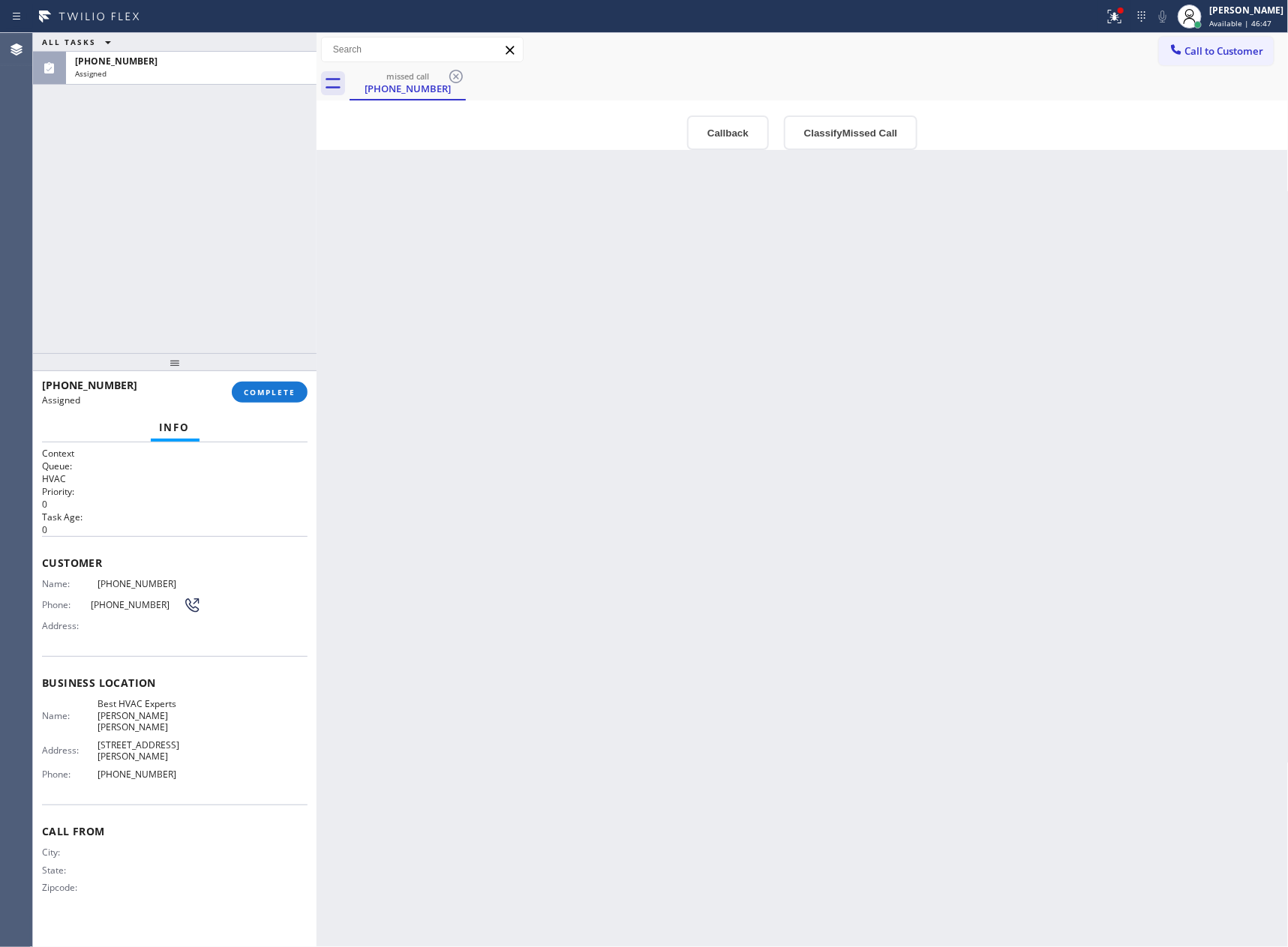
type input "(650) 480-3337"
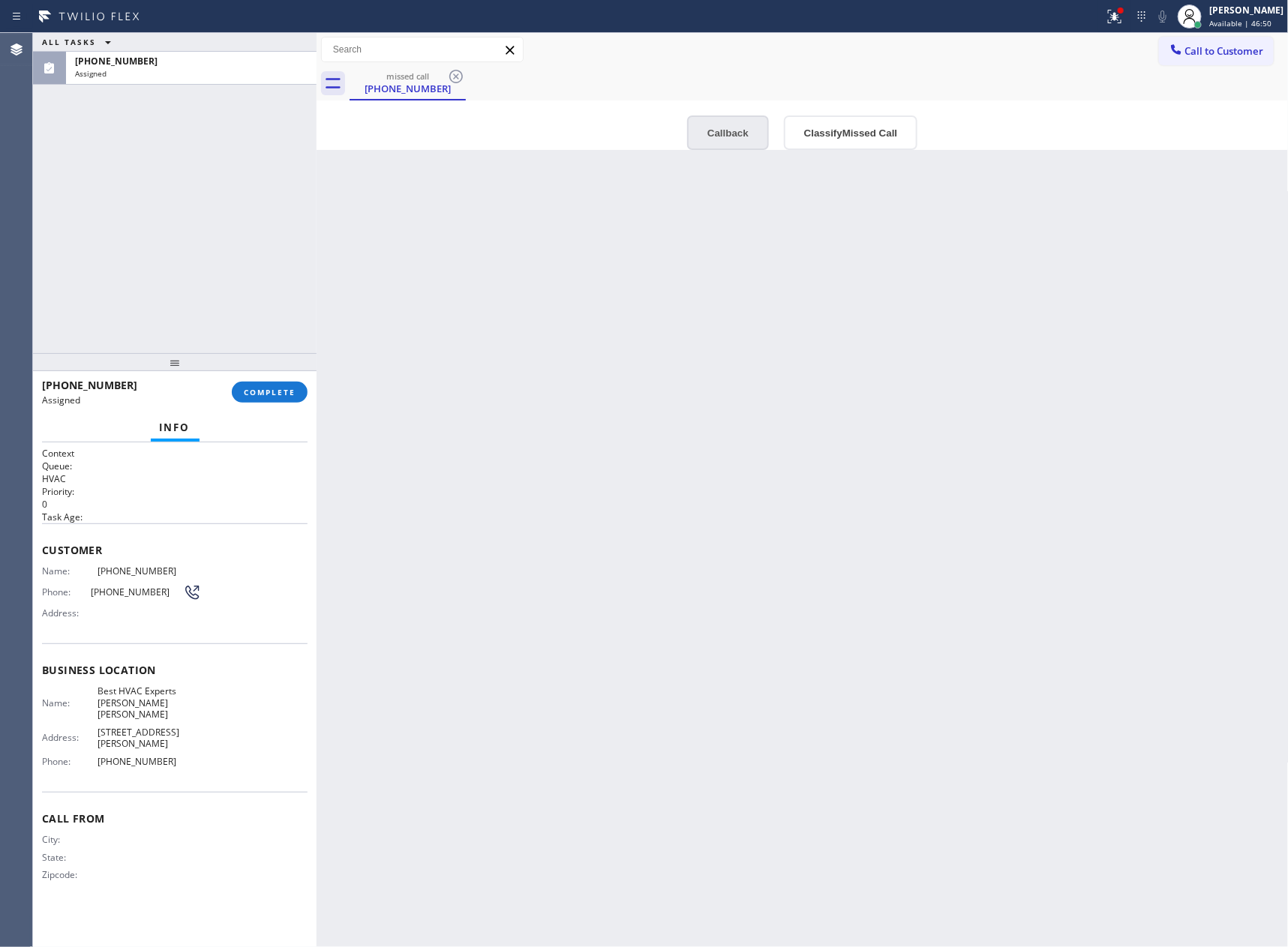
click at [725, 134] on button "Callback" at bounding box center [727, 132] width 82 height 34
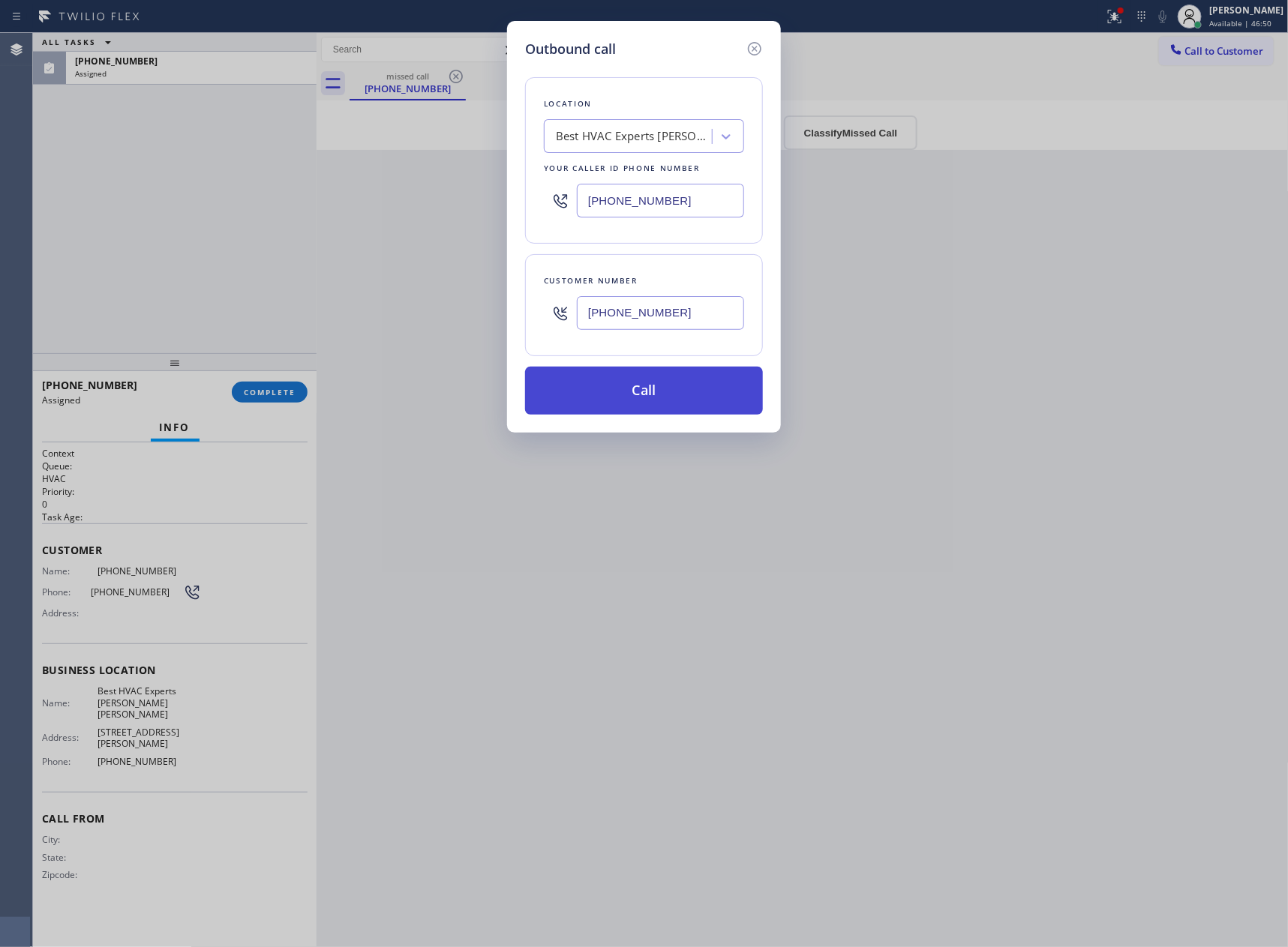
click at [676, 383] on button "Call" at bounding box center [643, 390] width 238 height 48
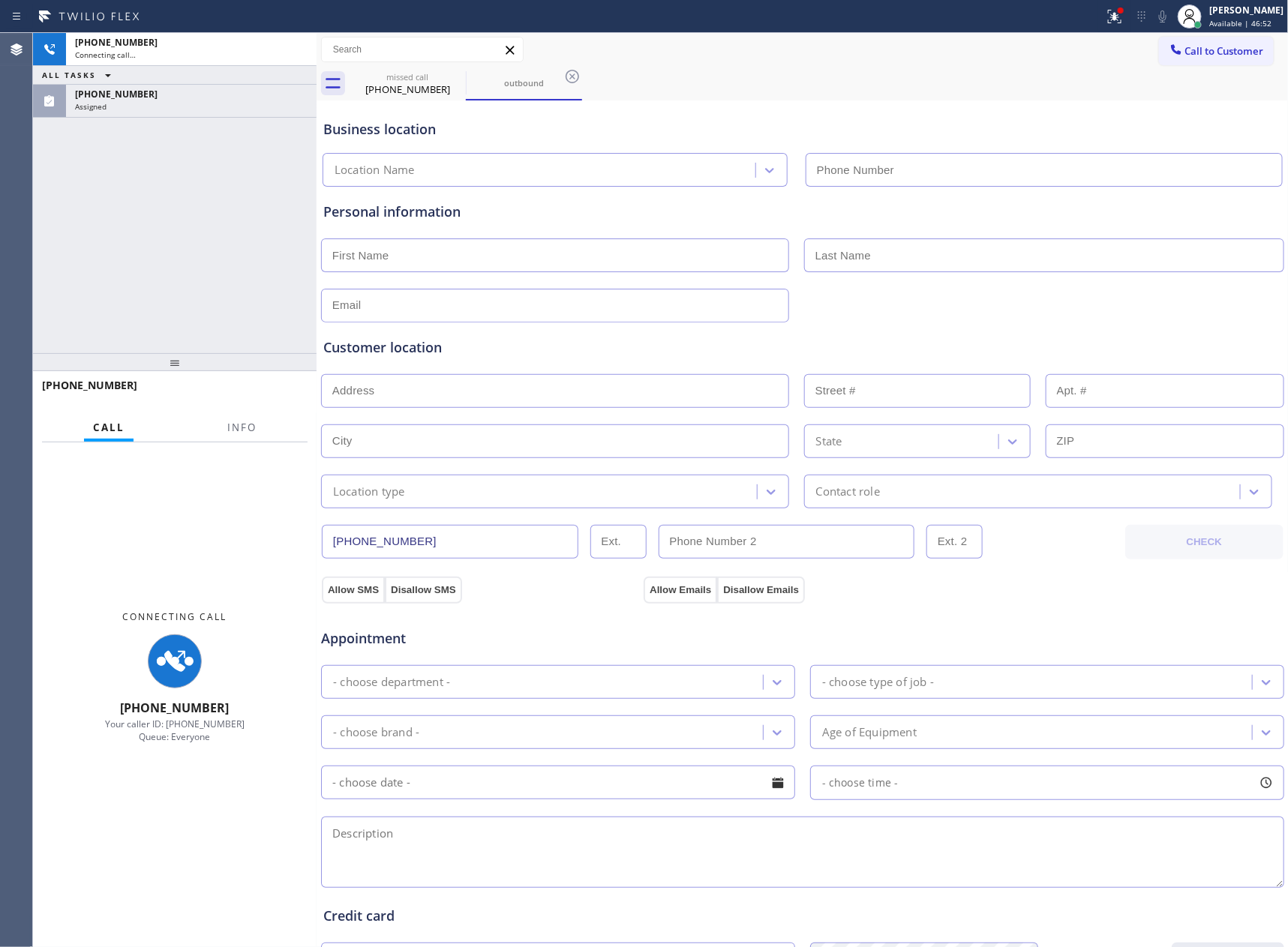
type input "(650) 480-3337"
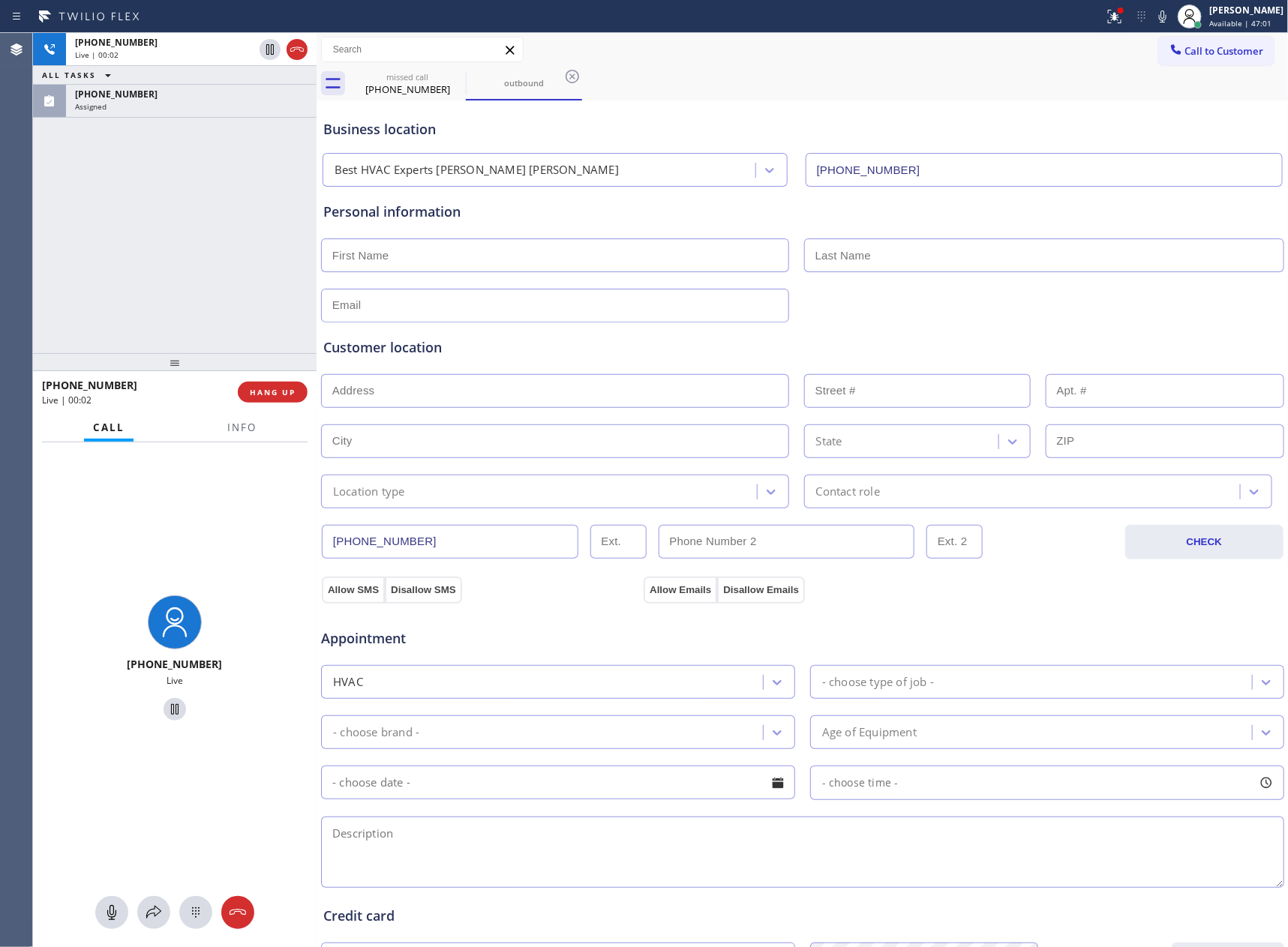
click at [254, 183] on div "+16505527121 Live | 00:02 ALL TASKS ALL TASKS ACTIVE TASKS TASKS IN WRAP UP (65…" at bounding box center [175, 193] width 284 height 320
click at [300, 48] on icon at bounding box center [297, 49] width 18 height 18
click at [257, 307] on div "+16505527121 Live | 00:03 ALL TASKS ALL TASKS ACTIVE TASKS TASKS IN WRAP UP (65…" at bounding box center [175, 193] width 284 height 320
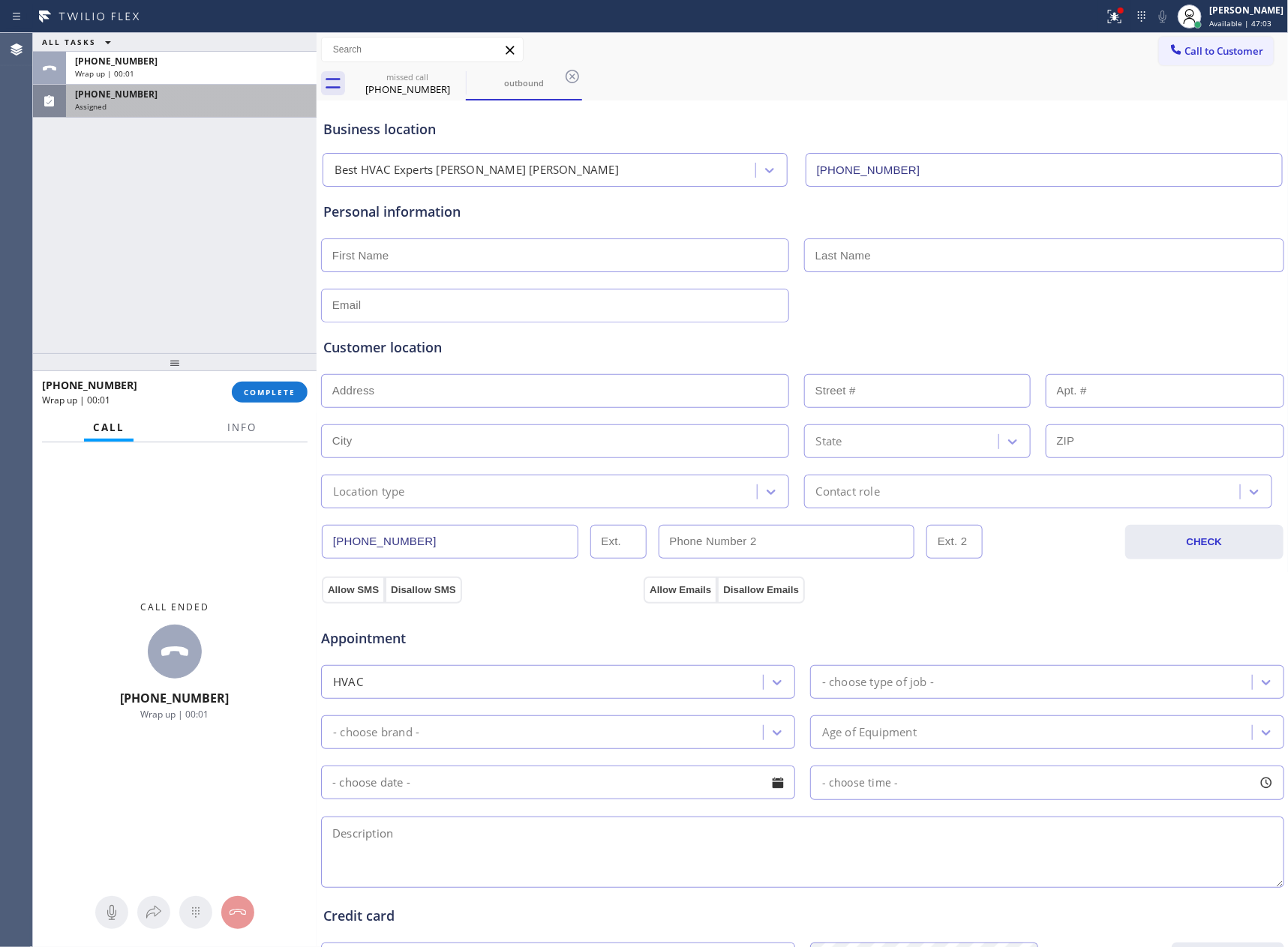
click at [261, 105] on div "Assigned" at bounding box center [191, 106] width 233 height 11
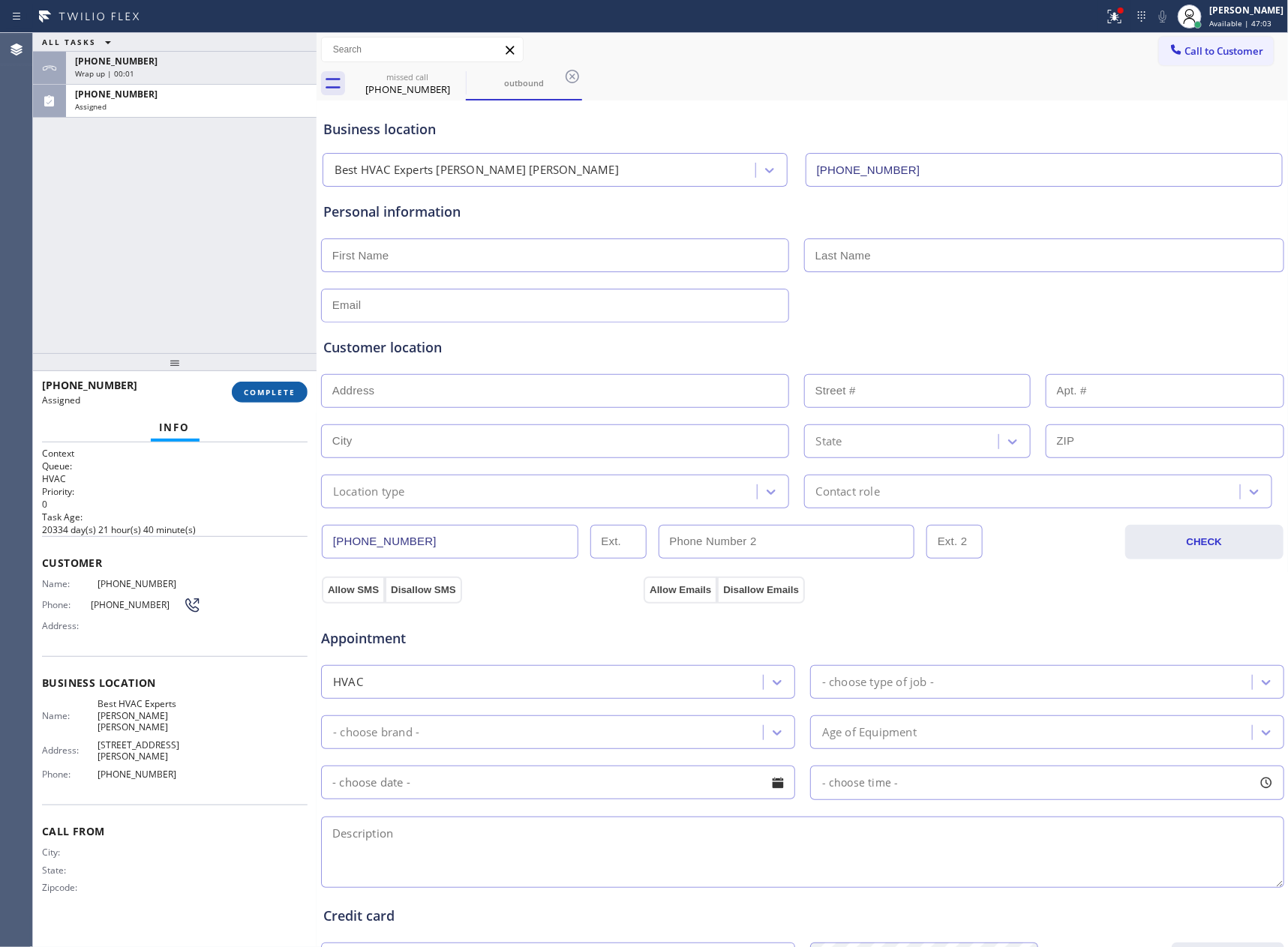
click at [265, 389] on span "COMPLETE" at bounding box center [269, 392] width 52 height 11
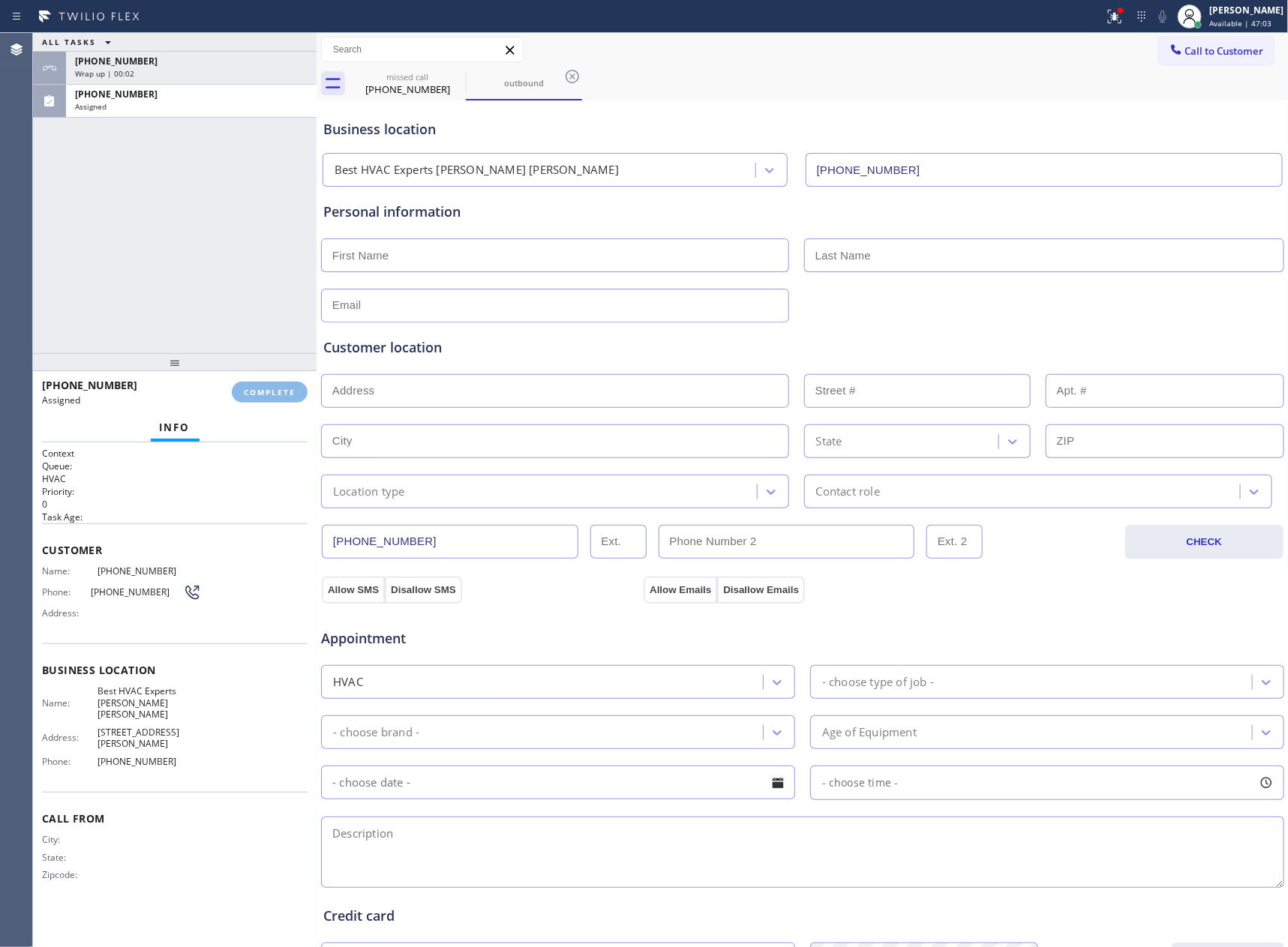
click at [252, 230] on div "ALL TASKS ALL TASKS ACTIVE TASKS TASKS IN WRAP UP +16505527121 Wrap up | 00:02 …" at bounding box center [175, 193] width 284 height 320
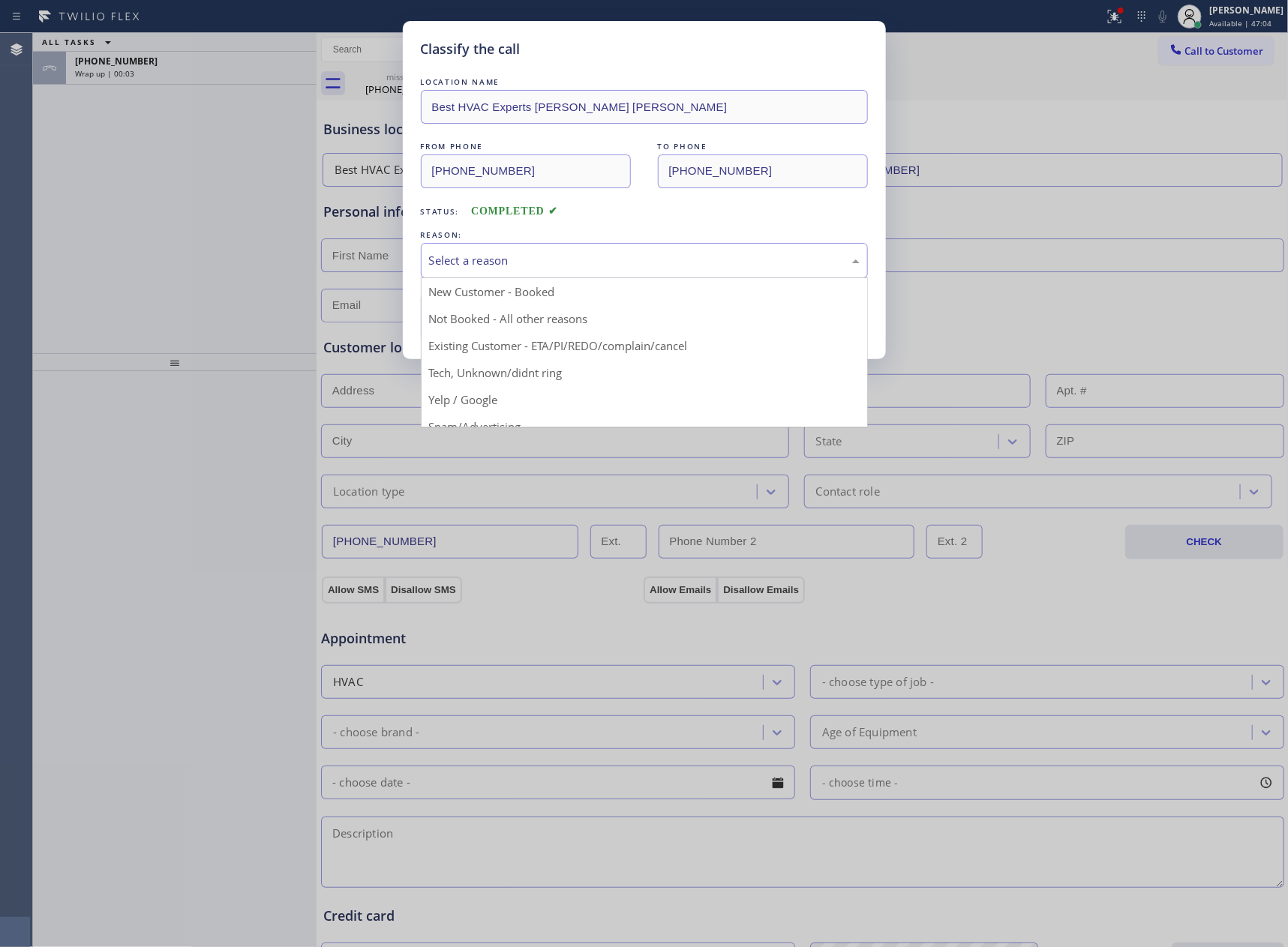
click at [468, 265] on div "Select a reason" at bounding box center [644, 261] width 431 height 18
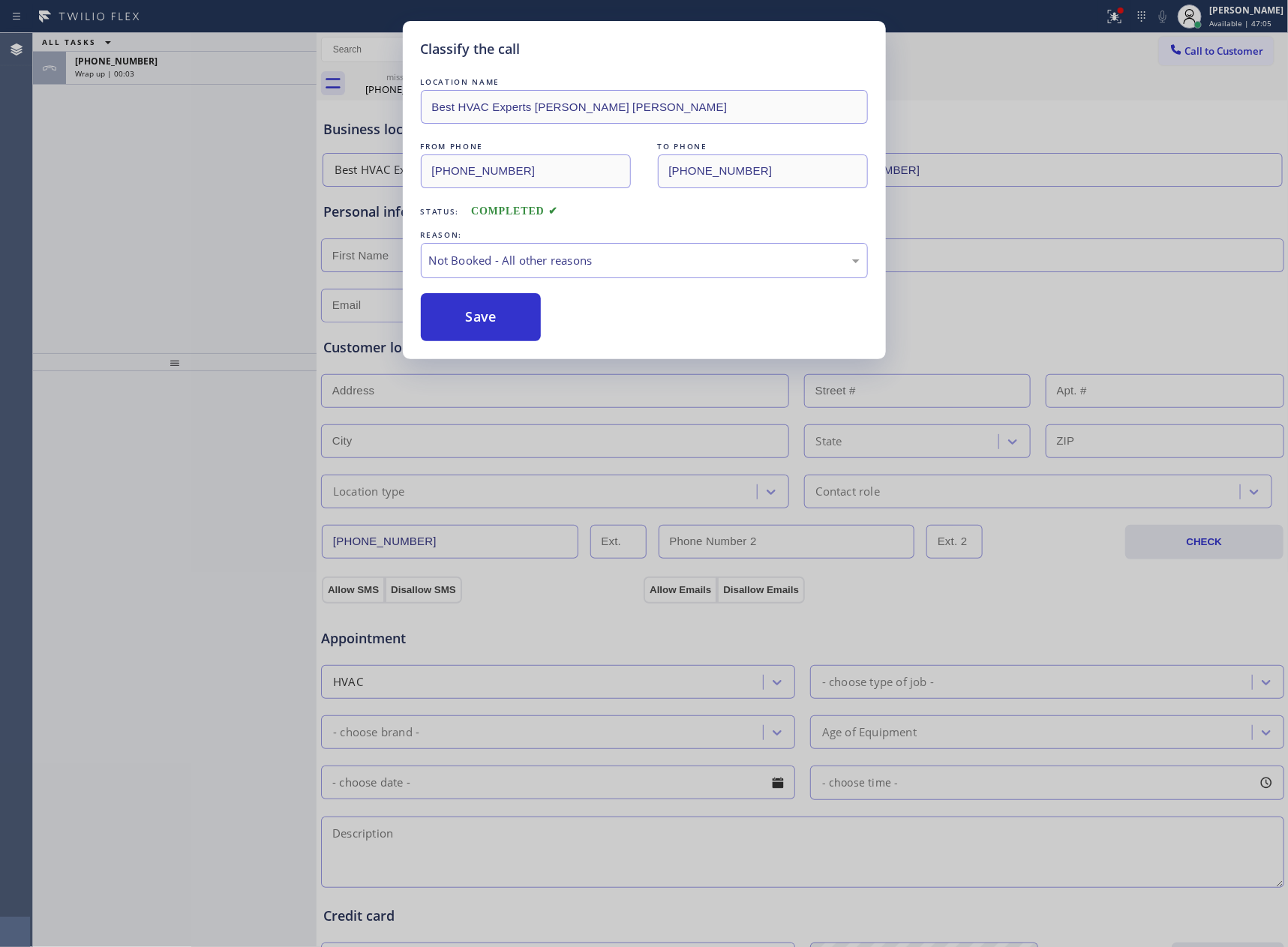
click at [494, 322] on button "Save" at bounding box center [481, 317] width 120 height 48
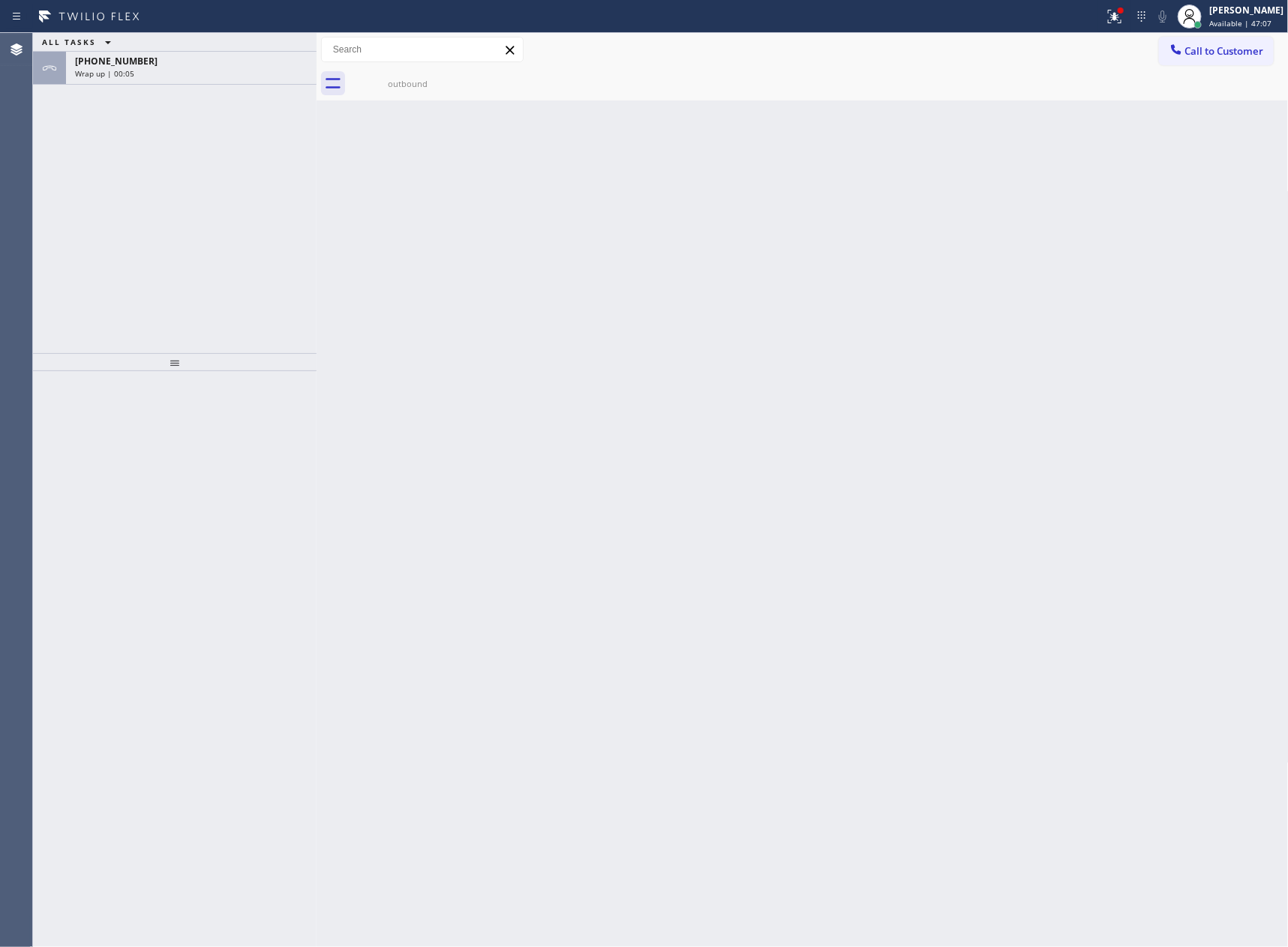
click at [142, 201] on div "ALL TASKS ALL TASKS ACTIVE TASKS TASKS IN WRAP UP +16505527121 Wrap up | 00:05" at bounding box center [175, 193] width 284 height 320
click at [190, 65] on div "+16505527121" at bounding box center [191, 61] width 233 height 13
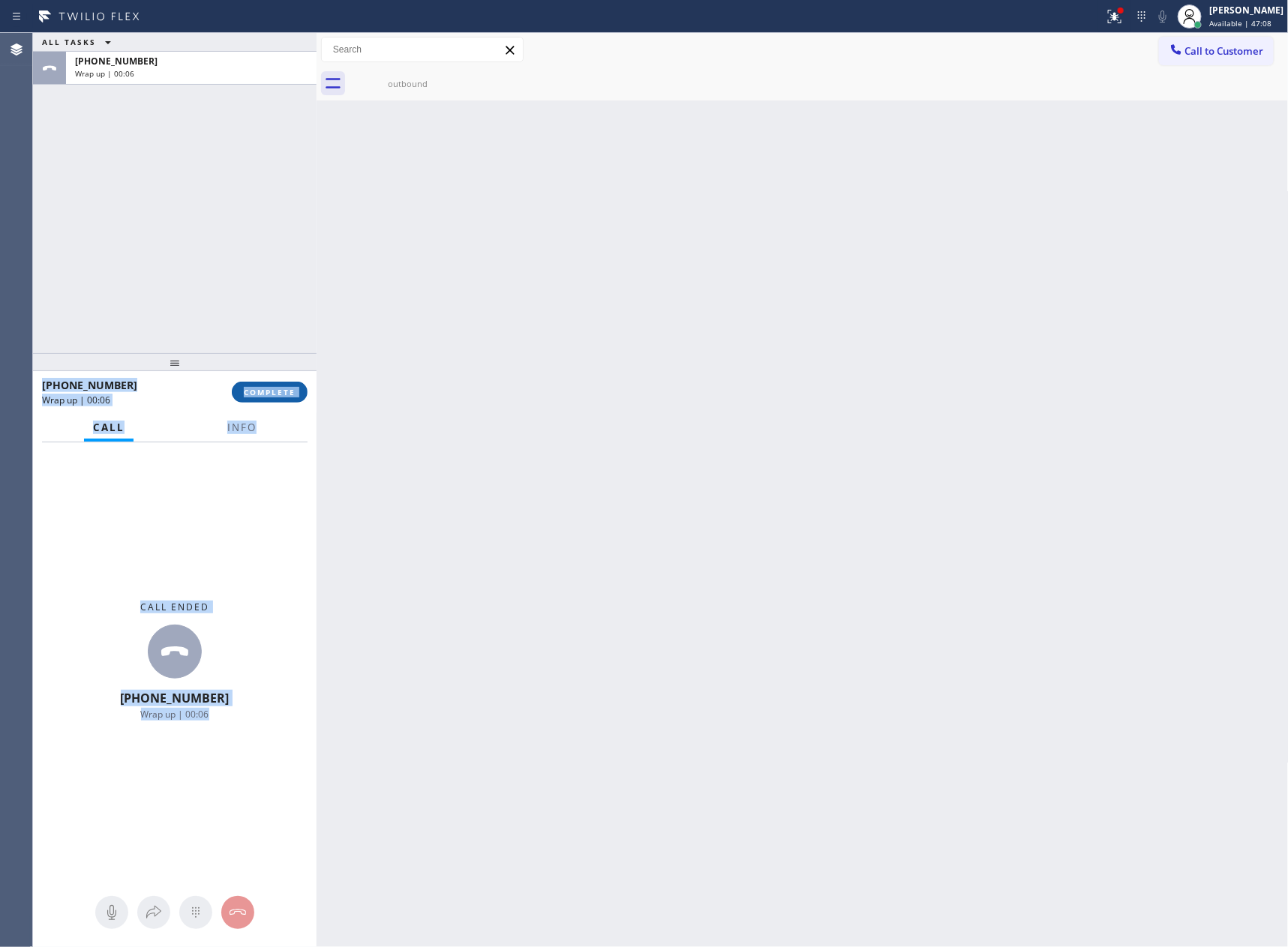
click at [274, 392] on span "COMPLETE" at bounding box center [269, 392] width 52 height 11
click at [250, 176] on div "ALL TASKS ALL TASKS ACTIVE TASKS TASKS IN WRAP UP +16505527121 Wrap up | 00:06" at bounding box center [175, 193] width 284 height 320
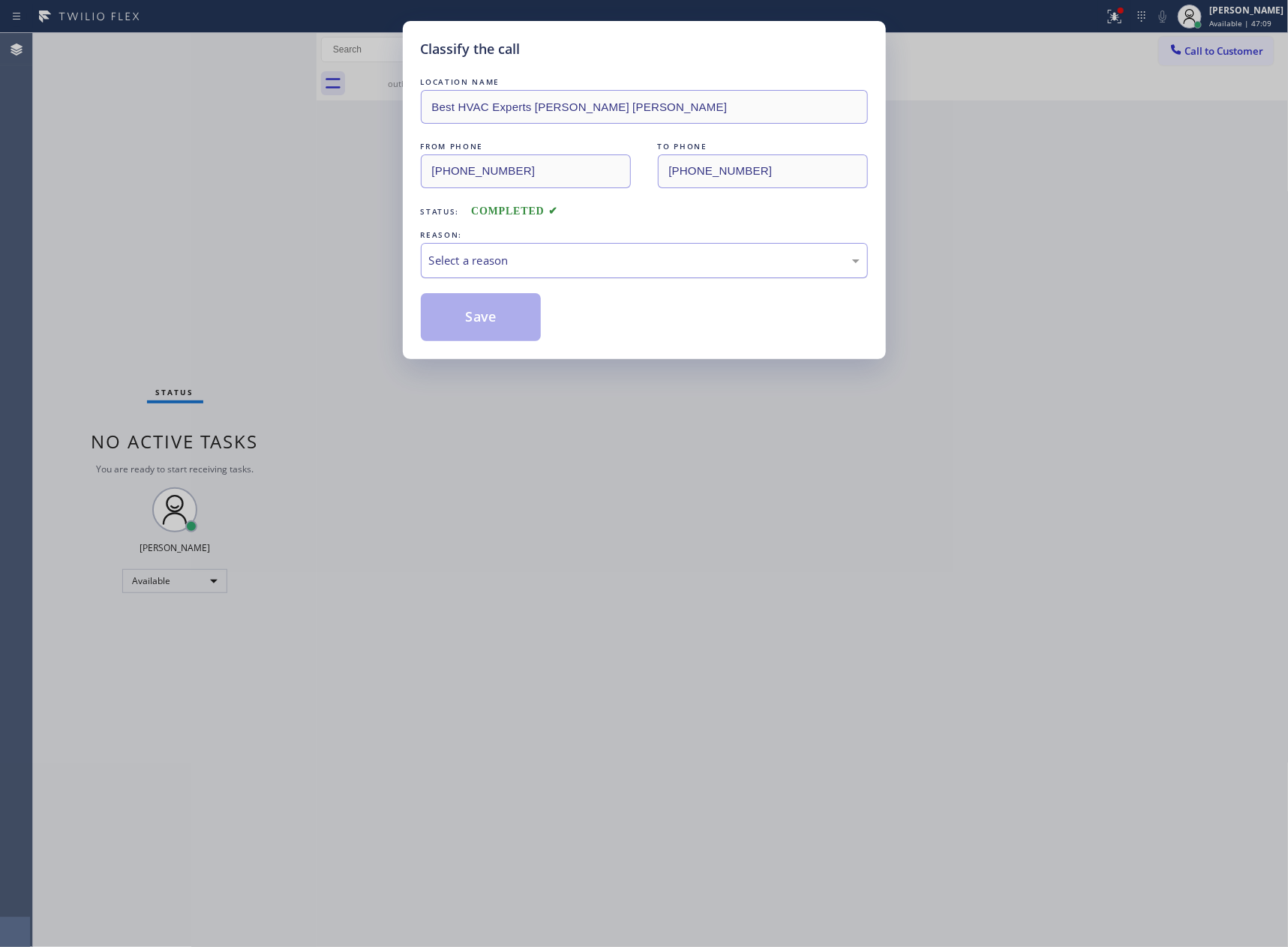
drag, startPoint x: 510, startPoint y: 264, endPoint x: 516, endPoint y: 271, distance: 9.2
click at [510, 262] on div "Select a reason" at bounding box center [644, 261] width 431 height 18
click at [490, 315] on button "Save" at bounding box center [481, 317] width 120 height 48
click at [490, 314] on button "Save" at bounding box center [481, 317] width 120 height 48
drag, startPoint x: 490, startPoint y: 314, endPoint x: 491, endPoint y: 306, distance: 8.1
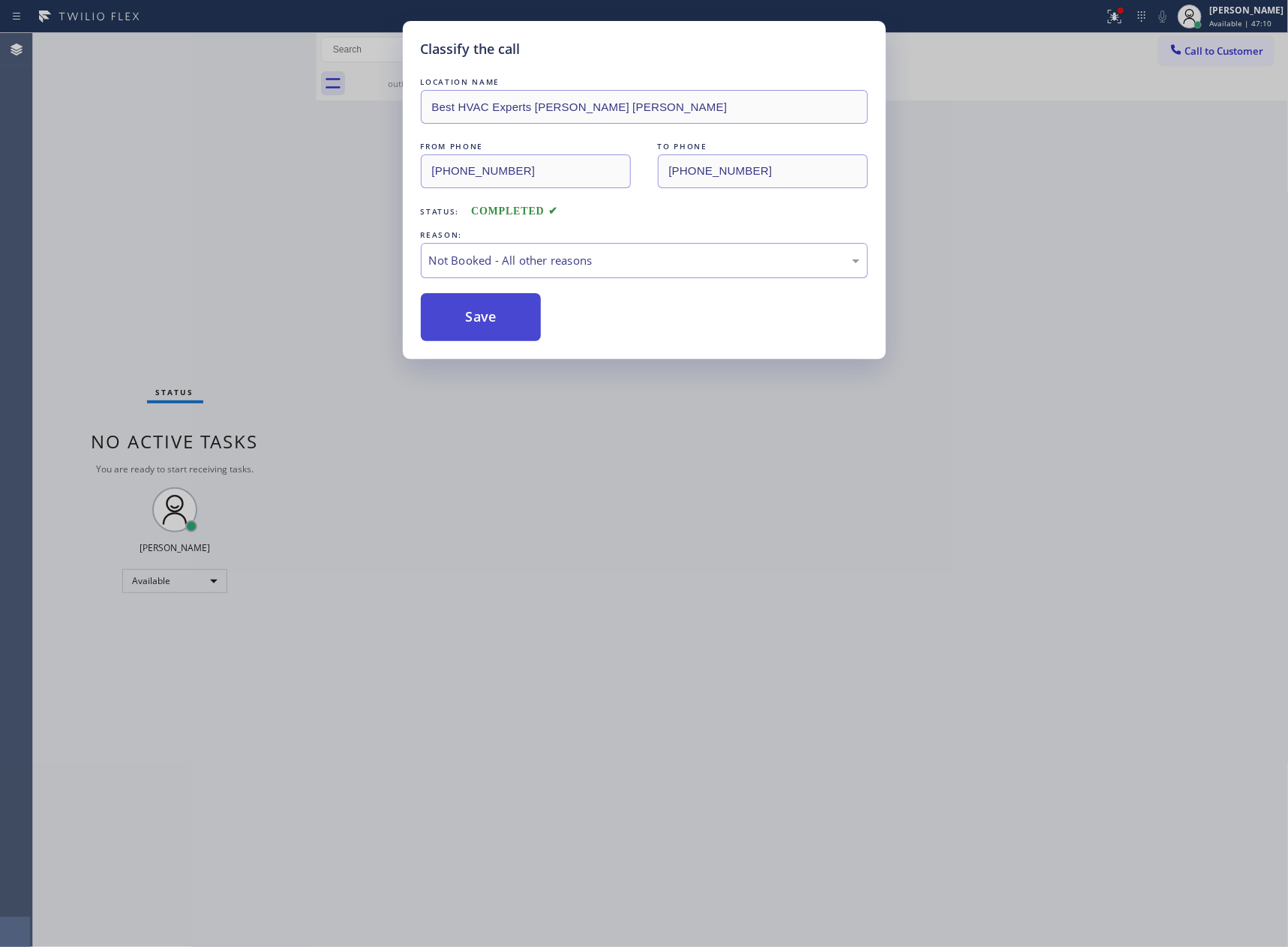
click at [491, 307] on button "Save" at bounding box center [481, 317] width 120 height 48
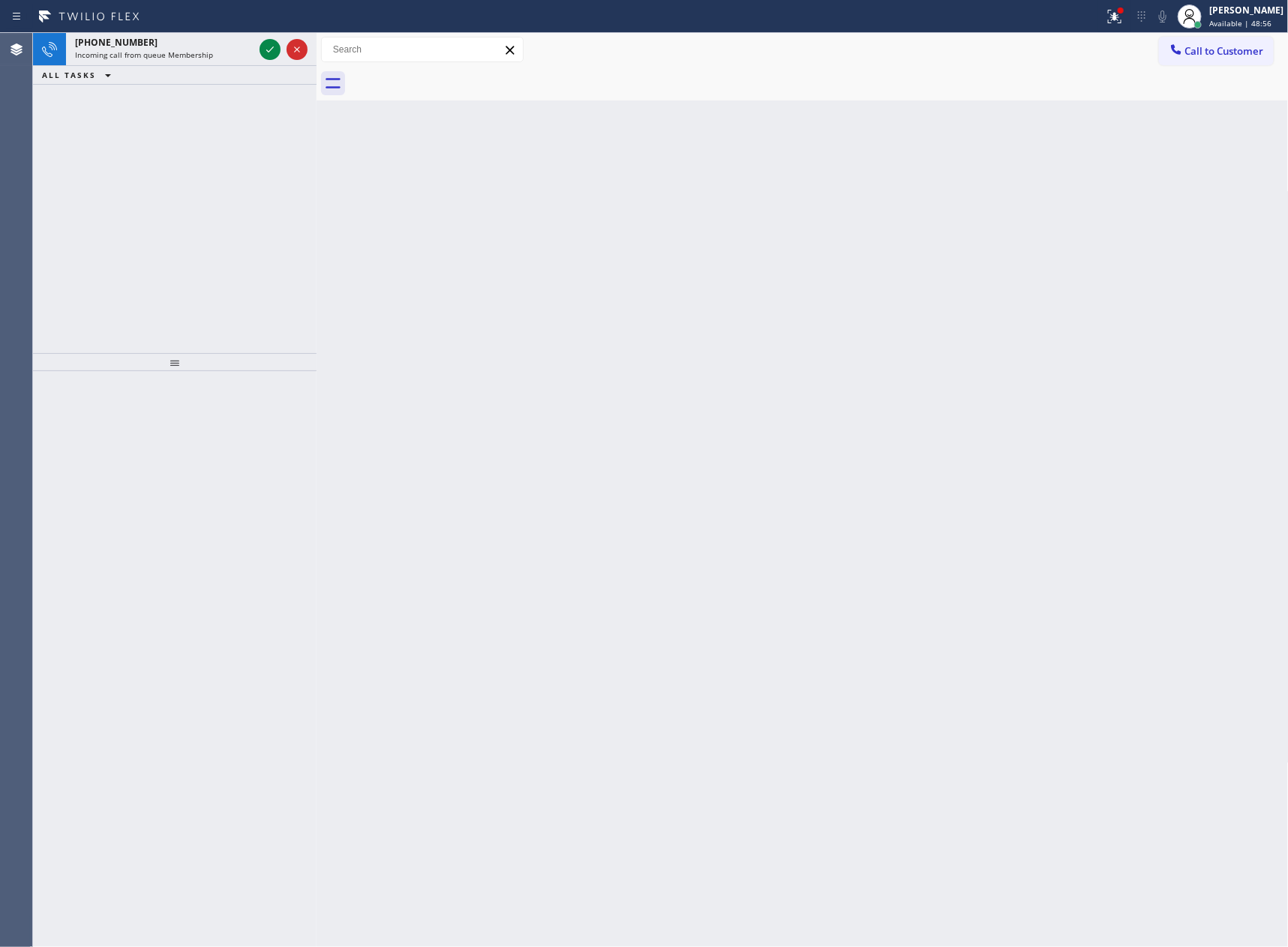
drag, startPoint x: 270, startPoint y: 53, endPoint x: 236, endPoint y: 137, distance: 90.6
click at [270, 52] on icon at bounding box center [270, 49] width 18 height 18
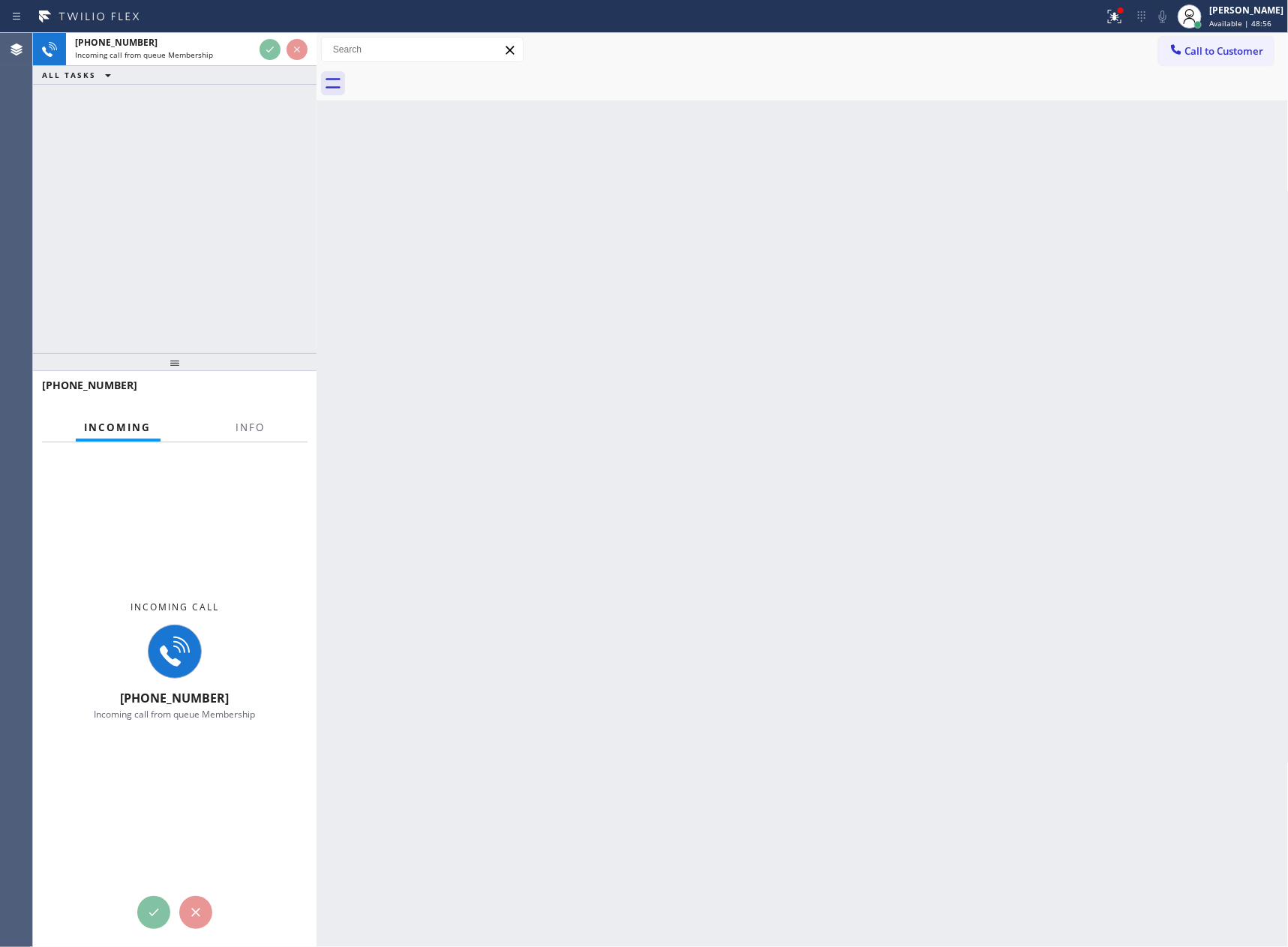
click at [180, 320] on div "+15127841604 Incoming call from queue Membership ALL TASKS ALL TASKS ACTIVE TAS…" at bounding box center [175, 193] width 284 height 320
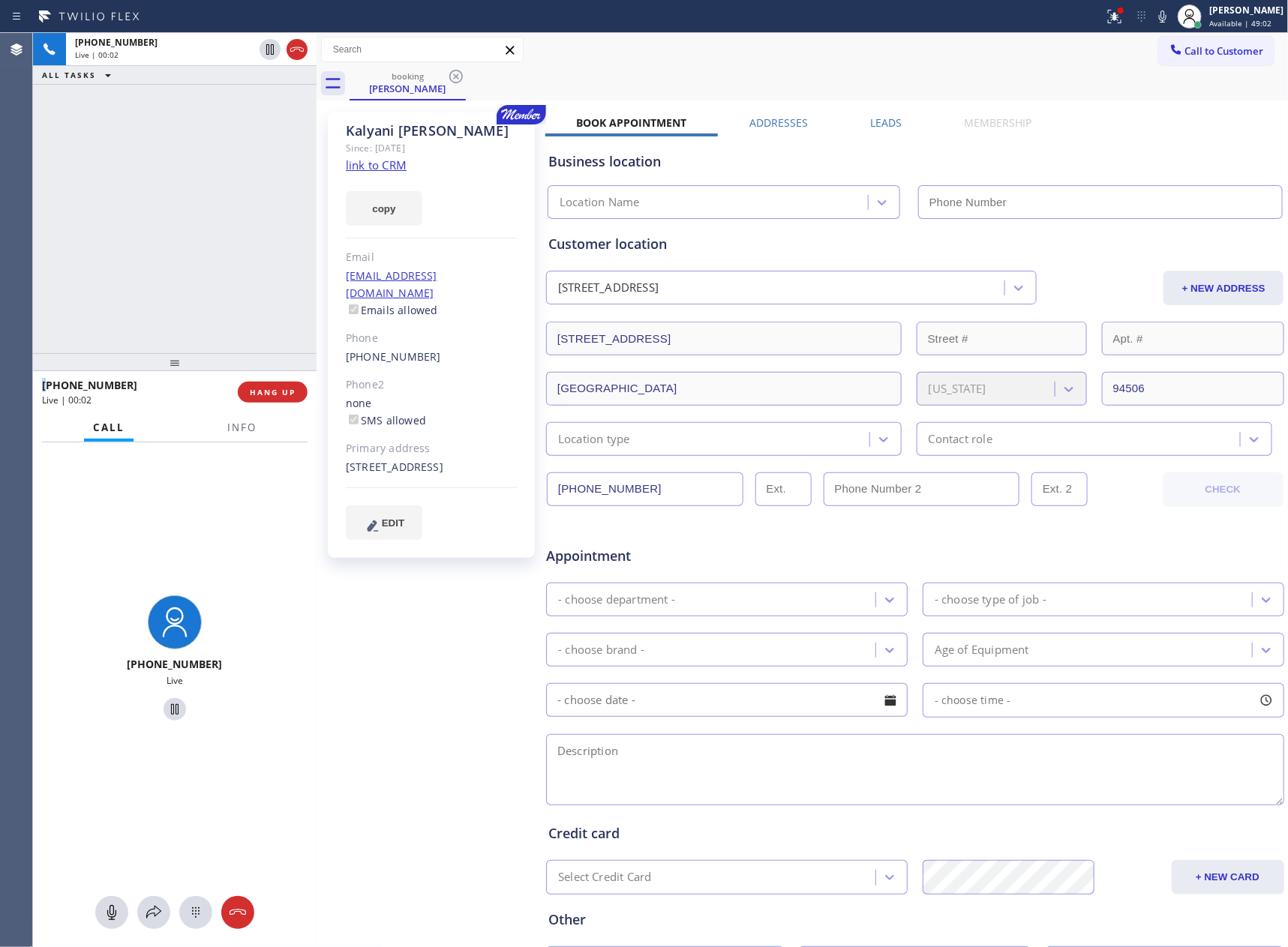
type input "(510) 867-3417"
click at [356, 164] on link "link to CRM" at bounding box center [375, 164] width 61 height 15
drag, startPoint x: 135, startPoint y: 128, endPoint x: 147, endPoint y: 138, distance: 15.6
click at [140, 133] on div "+15127841604 Live | 00:50 ALL TASKS ALL TASKS ACTIVE TASKS TASKS IN WRAP UP" at bounding box center [175, 193] width 284 height 320
drag, startPoint x: 149, startPoint y: 141, endPoint x: 181, endPoint y: 135, distance: 32.6
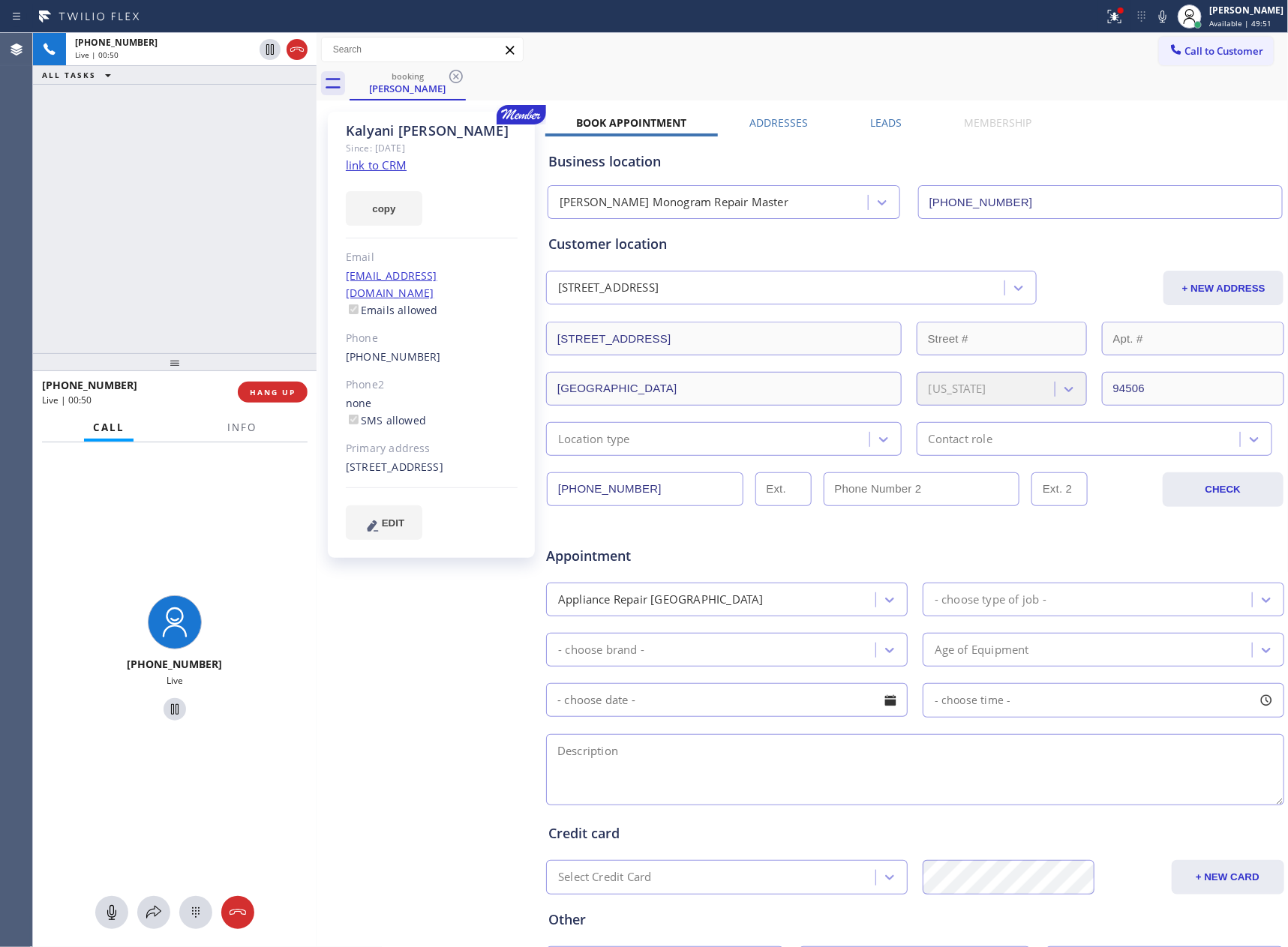
click at [156, 140] on div "+15127841604 Live | 00:50 ALL TASKS ALL TASKS ACTIVE TASKS TASKS IN WRAP UP" at bounding box center [175, 193] width 284 height 320
click at [162, 166] on div "+15127841604 Live | 00:52 ALL TASKS ALL TASKS ACTIVE TASKS TASKS IN WRAP UP" at bounding box center [175, 193] width 284 height 320
click at [167, 272] on div "+15127841604 Live | 00:53 ALL TASKS ALL TASKS ACTIVE TASKS TASKS IN WRAP UP" at bounding box center [175, 193] width 284 height 320
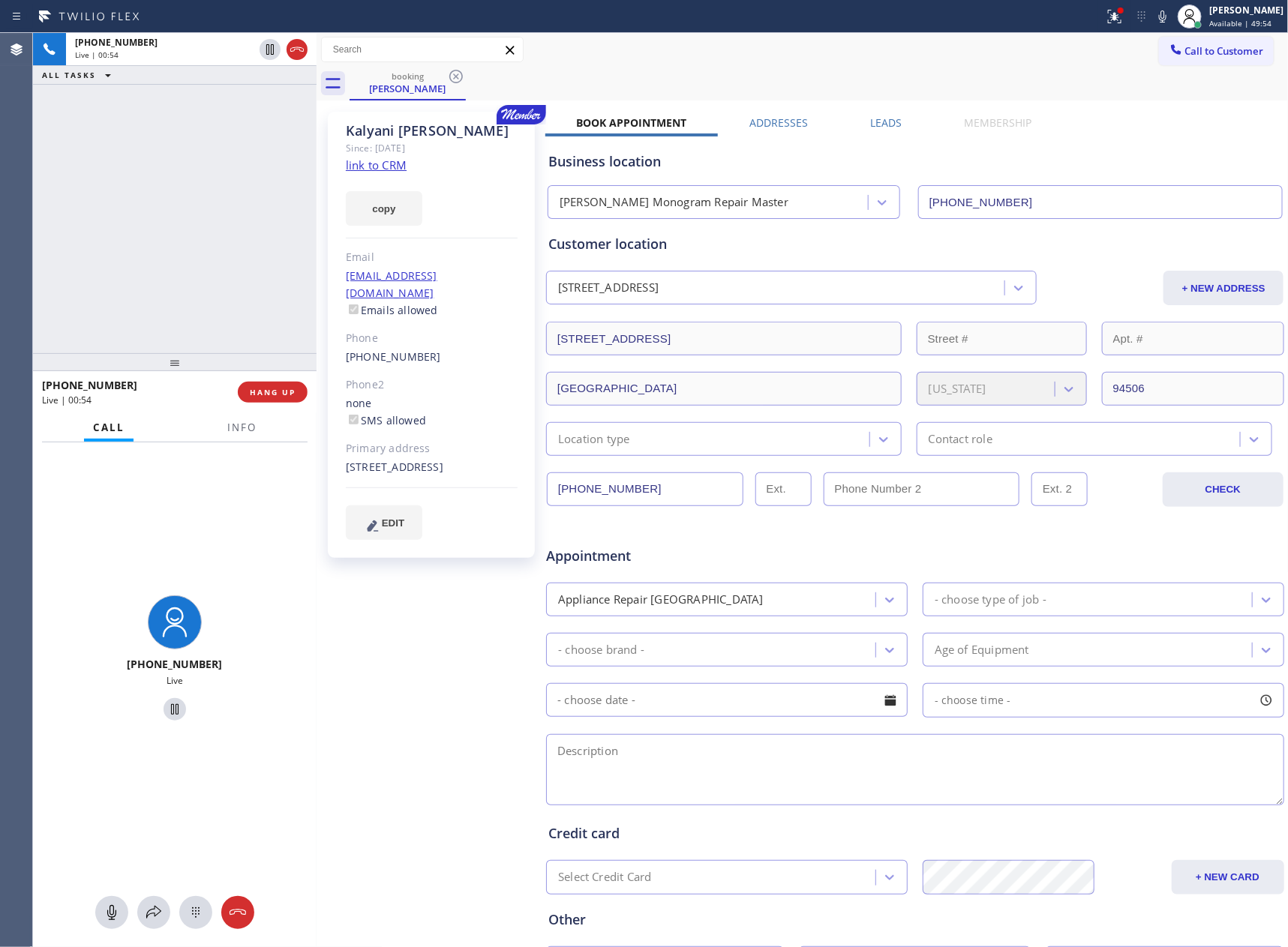
click at [111, 907] on icon at bounding box center [112, 913] width 18 height 18
click at [158, 290] on div "+15127841604 Live | 00:55 ALL TASKS ALL TASKS ACTIVE TASKS TASKS IN WRAP UP" at bounding box center [175, 193] width 284 height 320
drag, startPoint x: 112, startPoint y: 909, endPoint x: 135, endPoint y: 820, distance: 91.9
click at [117, 899] on button at bounding box center [112, 913] width 33 height 33
click at [122, 331] on div "+15127841604 Live | 05:11 ALL TASKS ALL TASKS ACTIVE TASKS TASKS IN WRAP UP" at bounding box center [175, 193] width 284 height 320
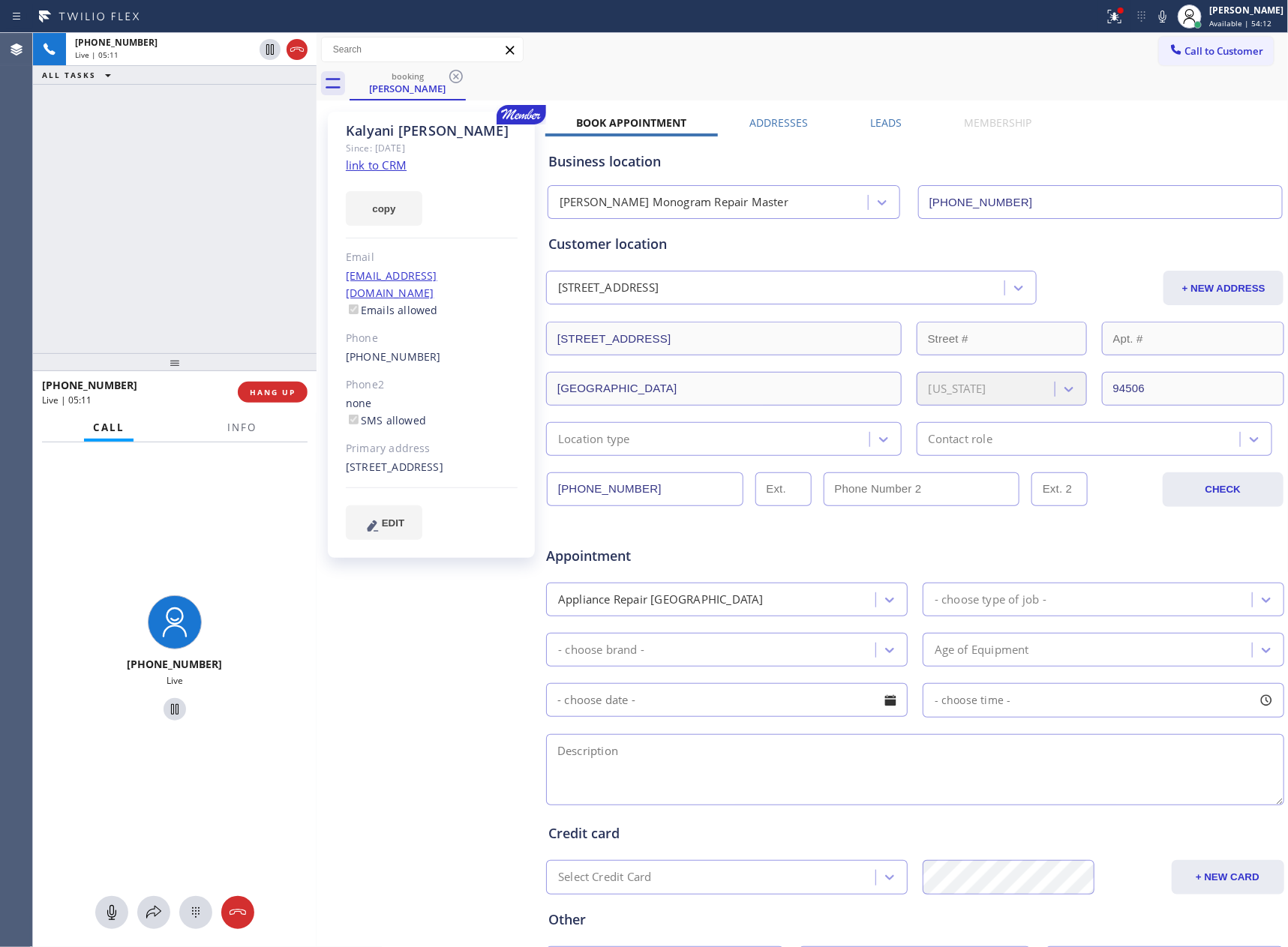
click at [149, 300] on div "+15127841604 Live | 05:11 ALL TASKS ALL TASKS ACTIVE TASKS TASKS IN WRAP UP" at bounding box center [175, 193] width 284 height 320
click at [268, 101] on icon at bounding box center [270, 101] width 18 height 18
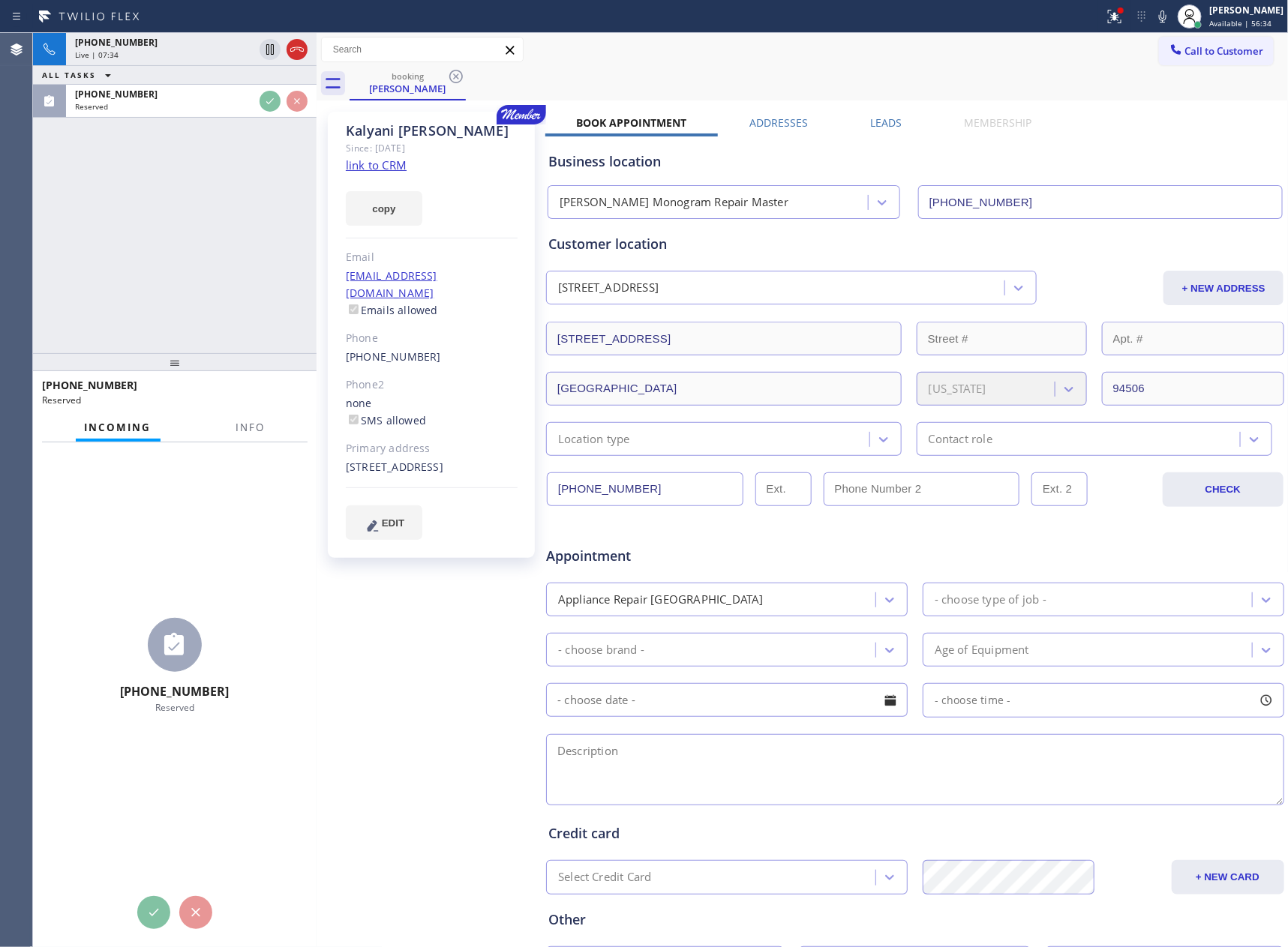
click at [262, 228] on div "+15127841604 Live | 07:34 ALL TASKS ALL TASKS ACTIVE TASKS TASKS IN WRAP UP (41…" at bounding box center [175, 193] width 284 height 320
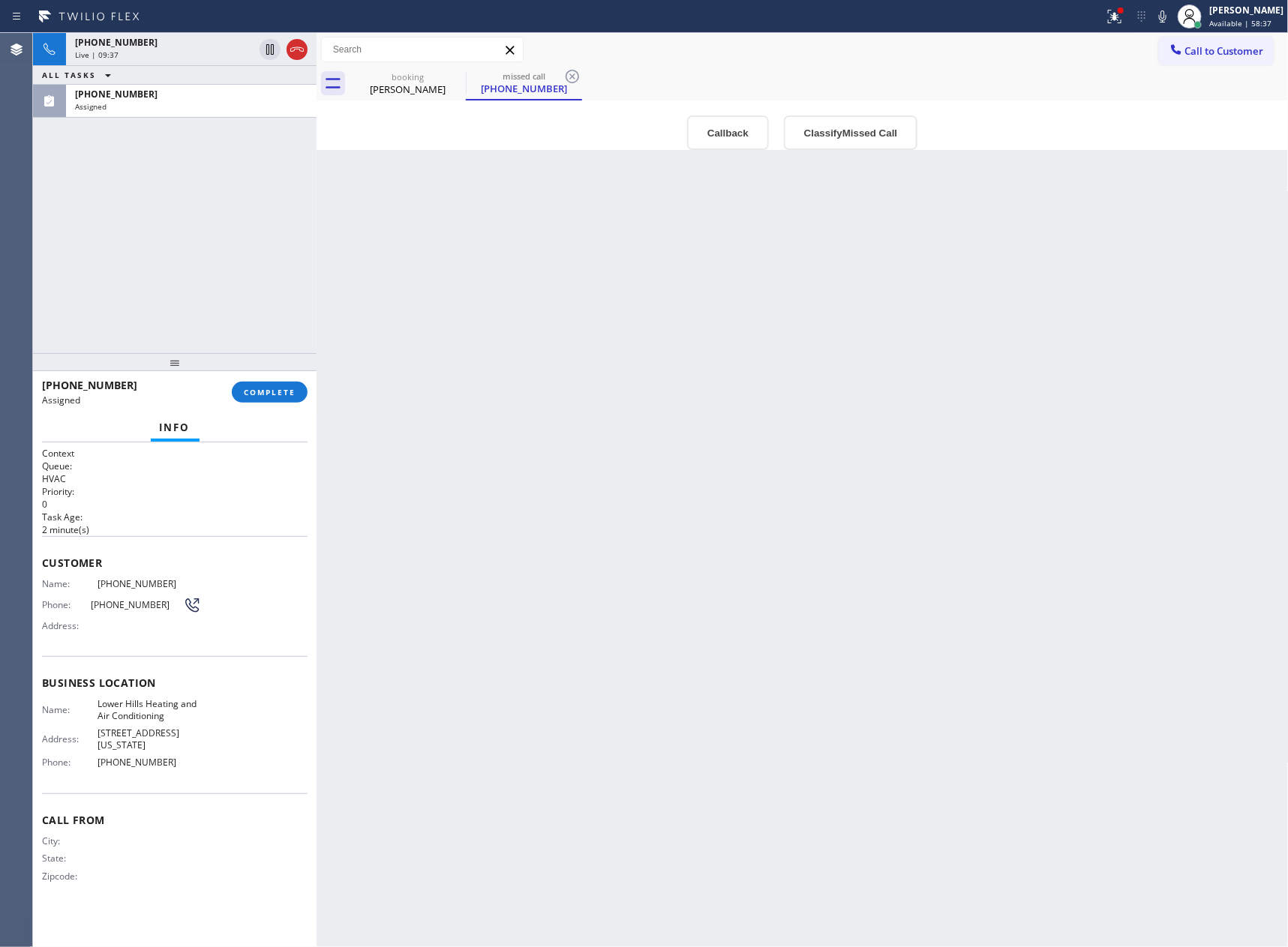
click at [171, 265] on div "+15127841604 Live | 09:37 ALL TASKS ALL TASKS ACTIVE TASKS TASKS IN WRAP UP (41…" at bounding box center [175, 193] width 284 height 320
click at [171, 265] on div "+15127841604 Live | 09:38 ALL TASKS ALL TASKS ACTIVE TASKS TASKS IN WRAP UP (41…" at bounding box center [175, 193] width 284 height 320
click at [171, 265] on div "+15127841604 Live | 09:39 ALL TASKS ALL TASKS ACTIVE TASKS TASKS IN WRAP UP (41…" at bounding box center [175, 193] width 284 height 320
click at [197, 49] on div "Live | 09:40" at bounding box center [163, 54] width 178 height 11
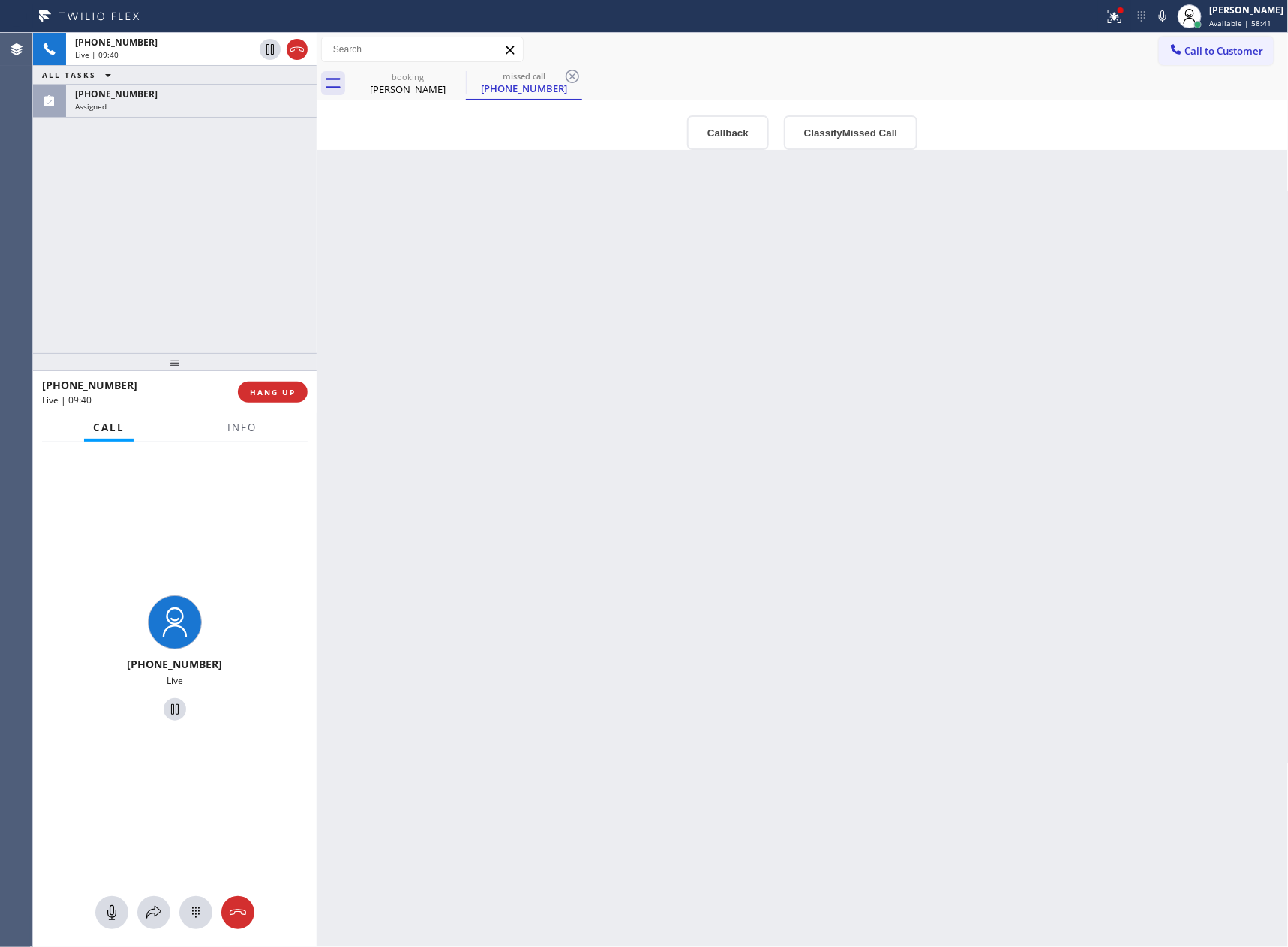
drag, startPoint x: 192, startPoint y: 266, endPoint x: 238, endPoint y: 310, distance: 63.7
click at [193, 266] on div "+15127841604 Live | 09:40 ALL TASKS ALL TASKS ACTIVE TASKS TASKS IN WRAP UP (41…" at bounding box center [175, 193] width 284 height 320
click at [241, 265] on div "+15127841604 Live | 09:41 ALL TASKS ALL TASKS ACTIVE TASKS TASKS IN WRAP UP (41…" at bounding box center [175, 193] width 284 height 320
click at [273, 392] on span "HANG UP" at bounding box center [272, 392] width 46 height 11
click at [286, 249] on div "+15127841604 Live | 09:43 ALL TASKS ALL TASKS ACTIVE TASKS TASKS IN WRAP UP (41…" at bounding box center [175, 193] width 284 height 320
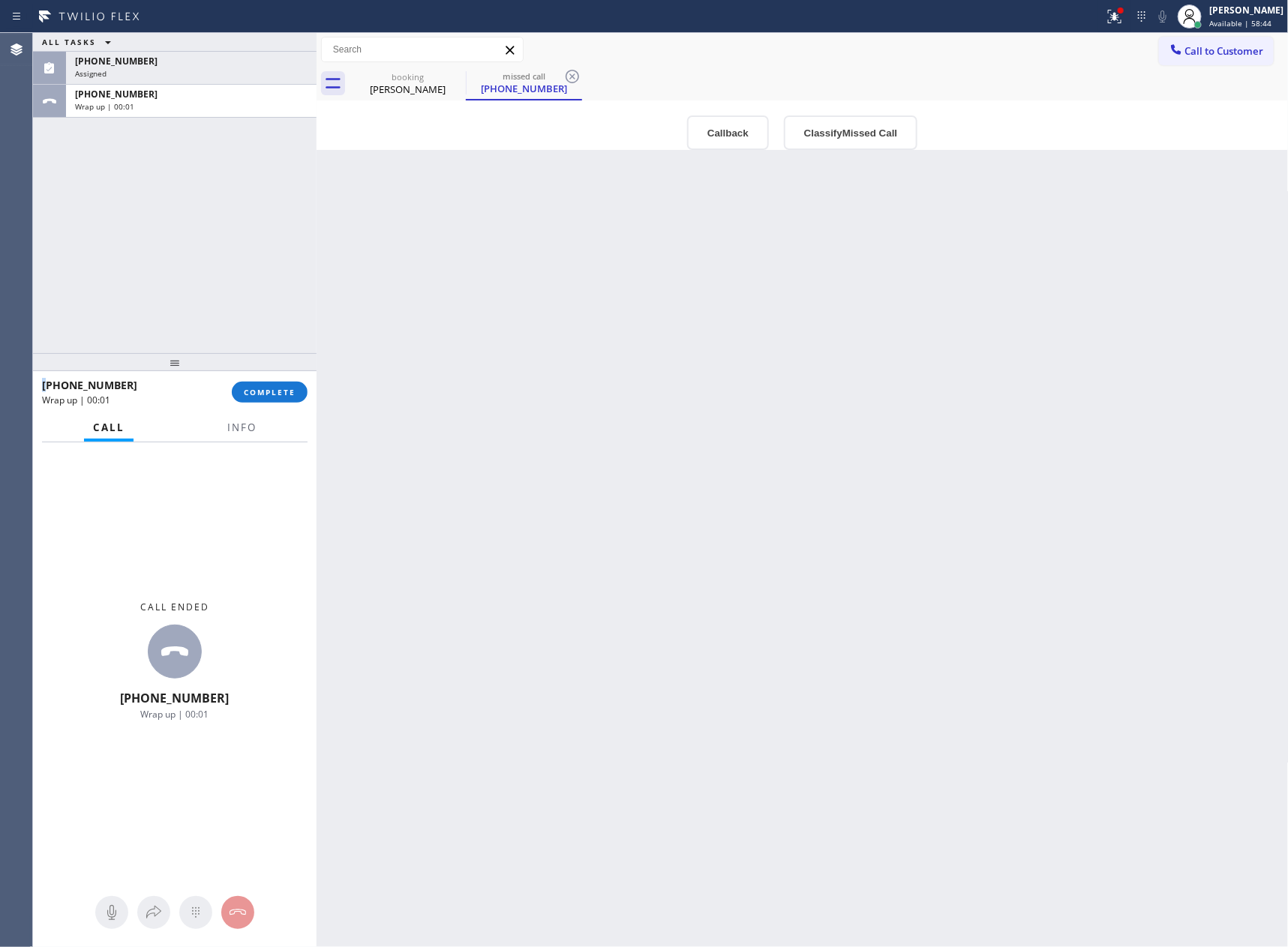
click at [286, 249] on div "ALL TASKS ALL TASKS ACTIVE TASKS TASKS IN WRAP UP (415) 490-3116 Assigned +1512…" at bounding box center [175, 193] width 284 height 320
drag, startPoint x: 756, startPoint y: 589, endPoint x: 95, endPoint y: 148, distance: 794.6
click at [752, 589] on div "Back to Dashboard Change Sender ID Customers Technicians Select a contact Outbo…" at bounding box center [802, 490] width 972 height 914
click at [147, 221] on div "ALL TASKS ALL TASKS ACTIVE TASKS TASKS IN WRAP UP (415) 490-3116 Assigned +1512…" at bounding box center [175, 193] width 284 height 320
click at [272, 392] on span "COMPLETE" at bounding box center [269, 392] width 52 height 11
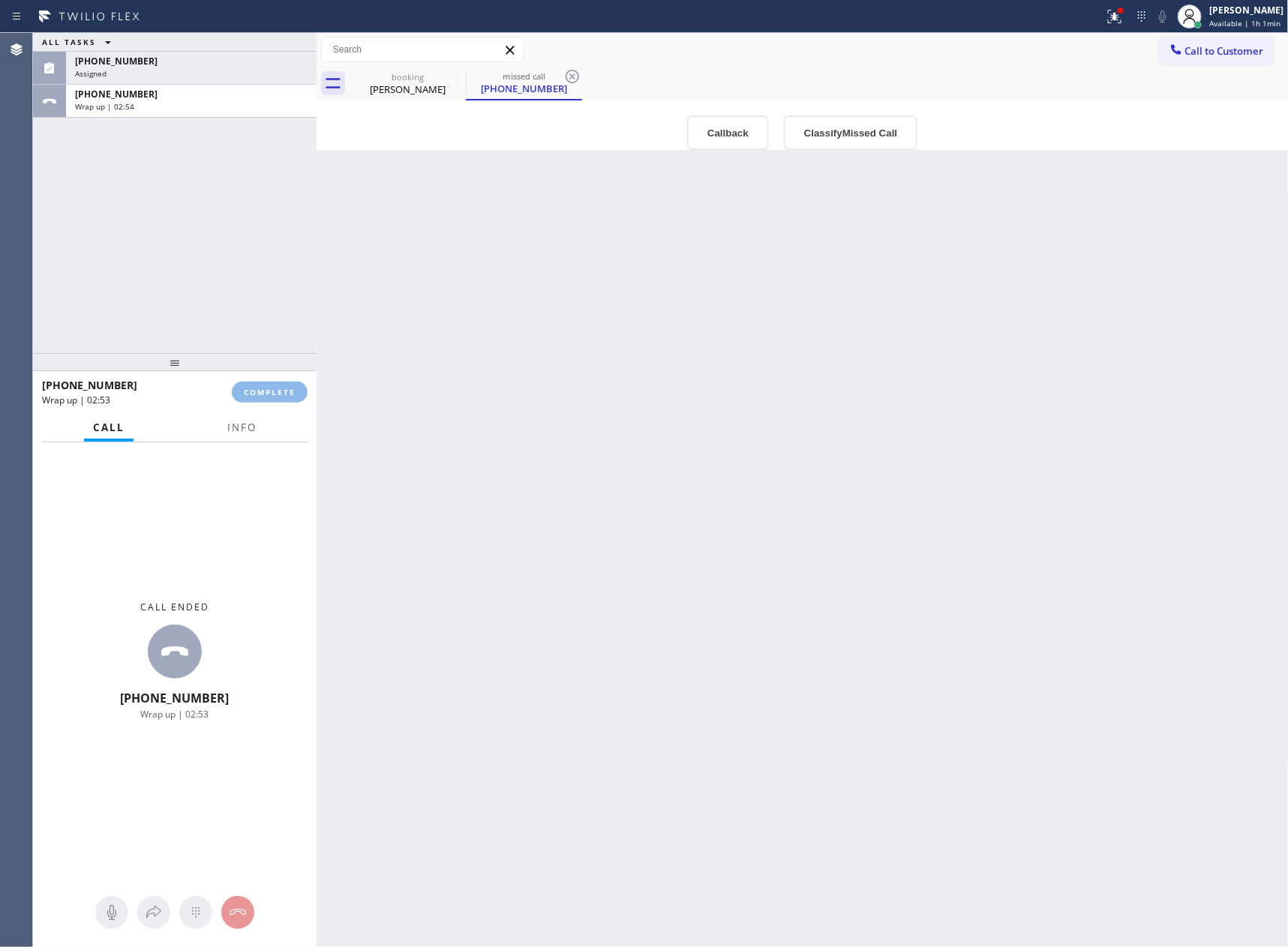
drag, startPoint x: 253, startPoint y: 301, endPoint x: 242, endPoint y: 309, distance: 13.6
click at [252, 301] on div "ALL TASKS ALL TASKS ACTIVE TASKS TASKS IN WRAP UP (415) 490-3116 Assigned +1512…" at bounding box center [175, 193] width 284 height 320
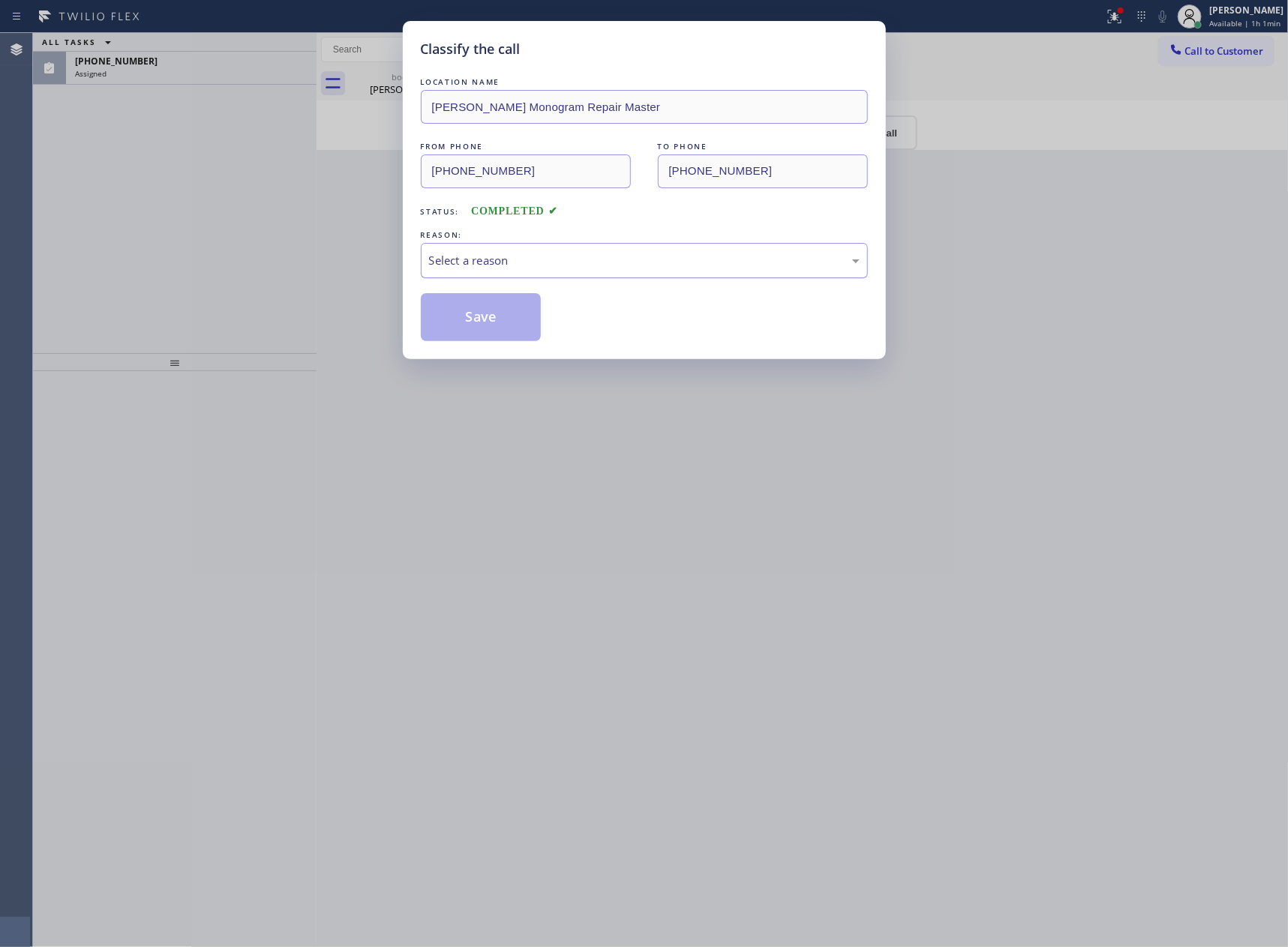
click at [559, 274] on div "Select a reason" at bounding box center [644, 261] width 447 height 35
click at [509, 326] on button "Save" at bounding box center [481, 317] width 120 height 48
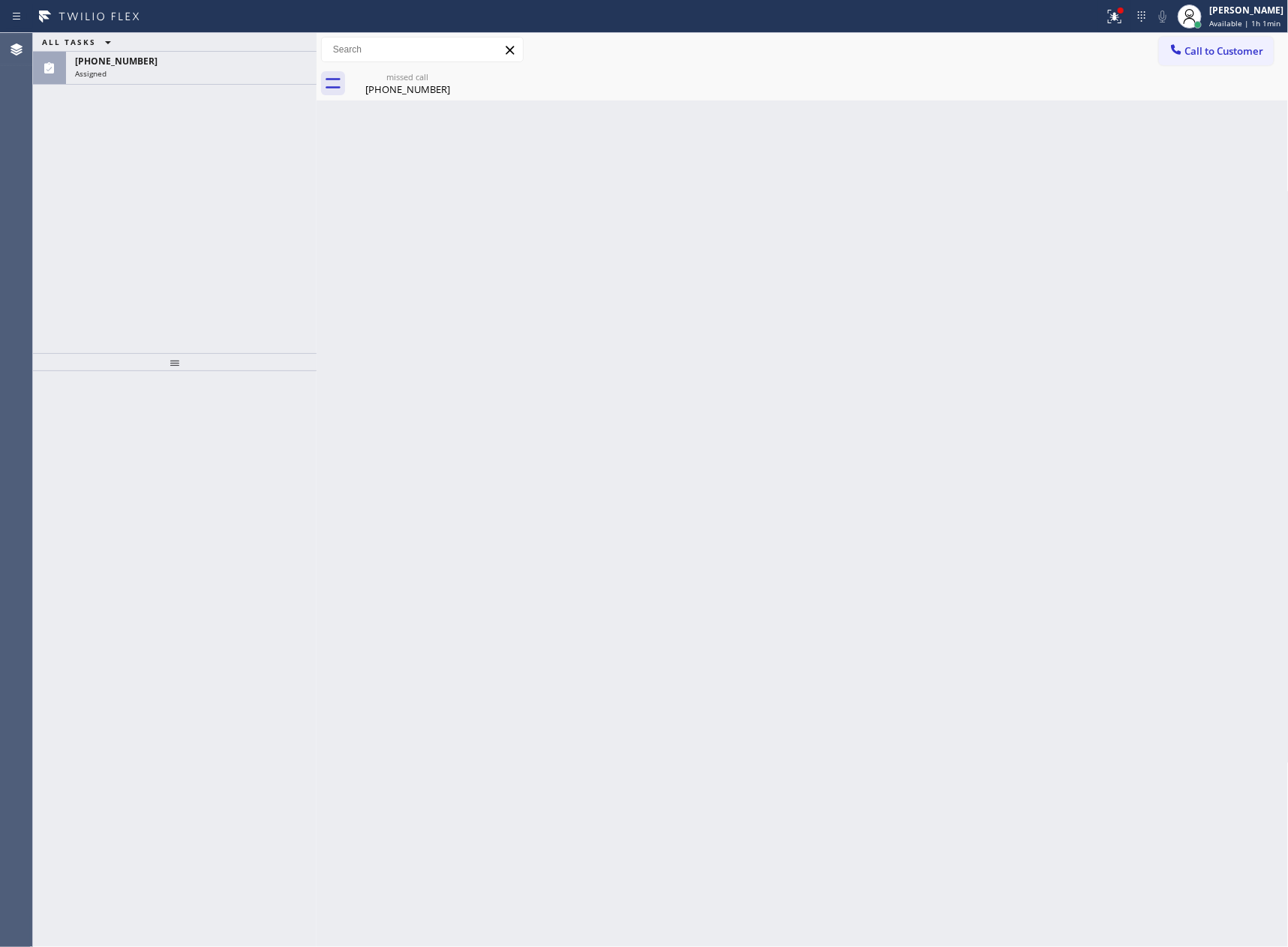
click at [181, 239] on div "ALL TASKS ALL TASKS ACTIVE TASKS TASKS IN WRAP UP (415) 490-3116 Assigned" at bounding box center [175, 193] width 284 height 320
click at [183, 243] on div "ALL TASKS ALL TASKS ACTIVE TASKS TASKS IN WRAP UP (415) 490-3116 Assigned" at bounding box center [175, 193] width 284 height 320
click at [376, 75] on div "missed call" at bounding box center [407, 76] width 113 height 11
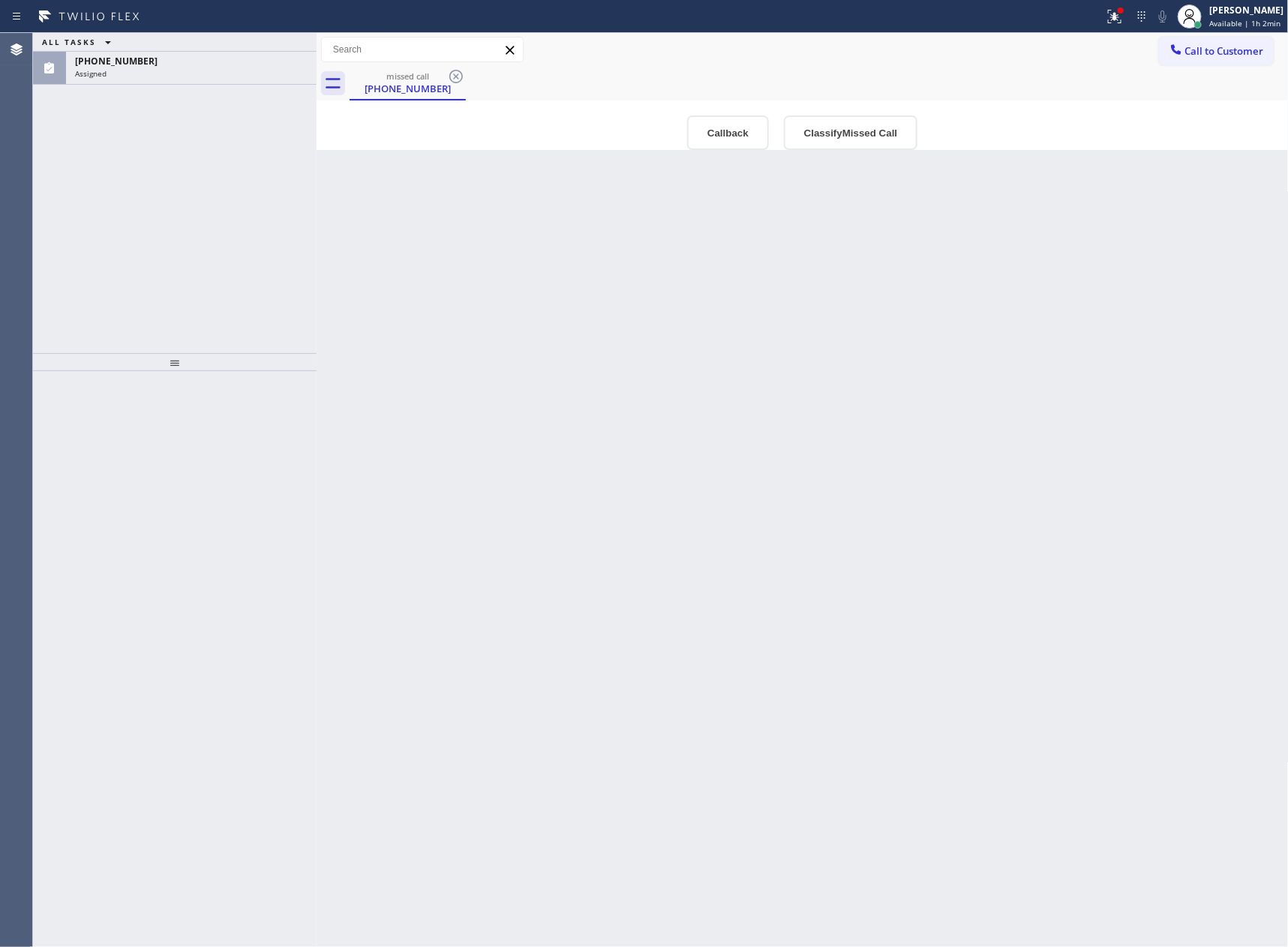
drag, startPoint x: 638, startPoint y: 401, endPoint x: 774, endPoint y: 181, distance: 258.6
click at [684, 361] on div "Back to Dashboard Change Sender ID Customers Technicians Select a contact Outbo…" at bounding box center [802, 490] width 972 height 914
click at [134, 61] on span "(415) 490-3116" at bounding box center [116, 61] width 83 height 13
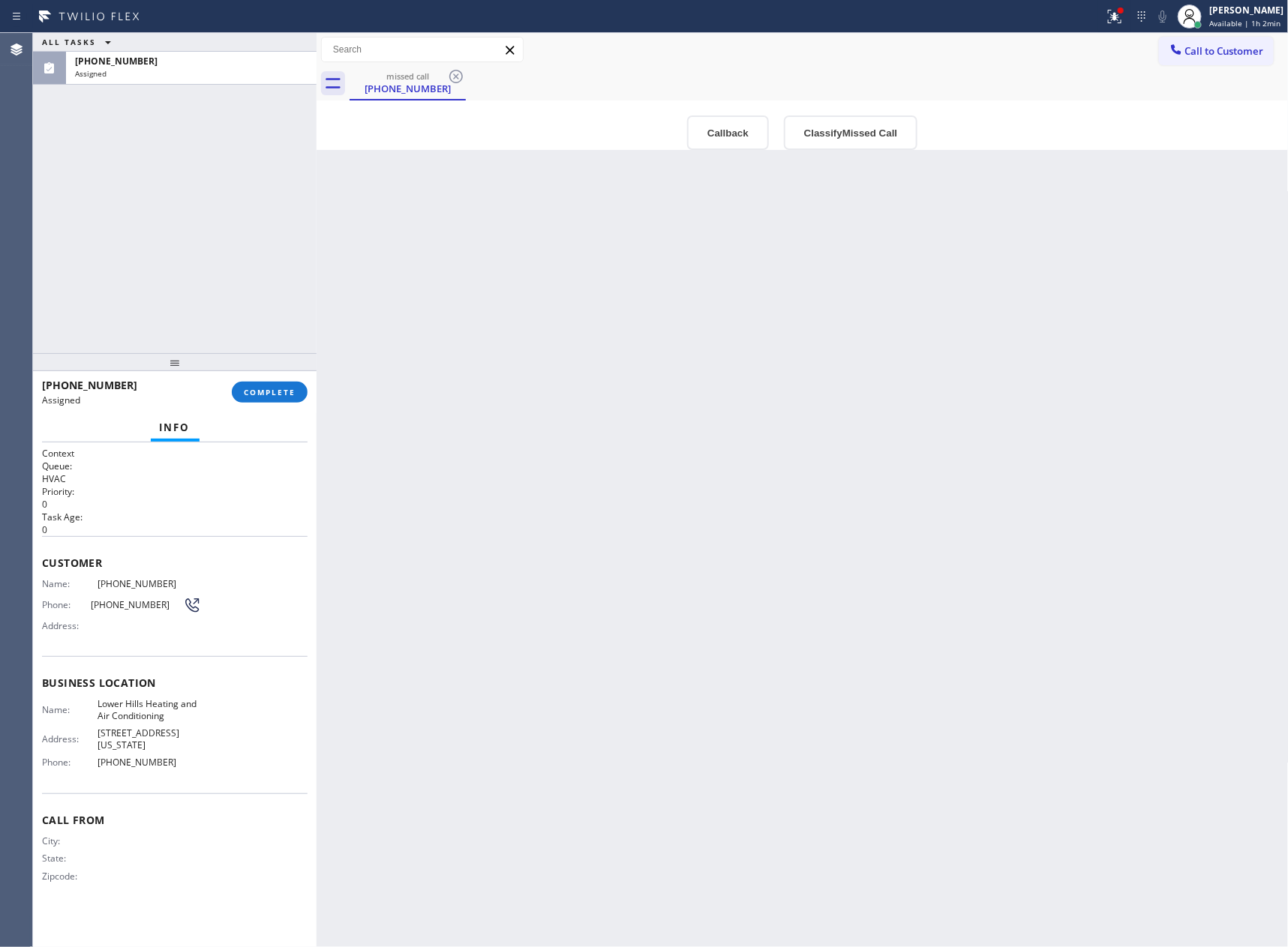
drag, startPoint x: 153, startPoint y: 262, endPoint x: 207, endPoint y: 304, distance: 68.4
click at [156, 264] on div "ALL TASKS ALL TASKS ACTIVE TASKS TASKS IN WRAP UP (415) 490-3116 Assigned" at bounding box center [175, 193] width 284 height 320
click at [795, 539] on div "Back to Dashboard Change Sender ID Customers Technicians Select a contact Outbo…" at bounding box center [802, 490] width 972 height 914
click at [812, 126] on button "Classify Missed Call" at bounding box center [850, 132] width 134 height 34
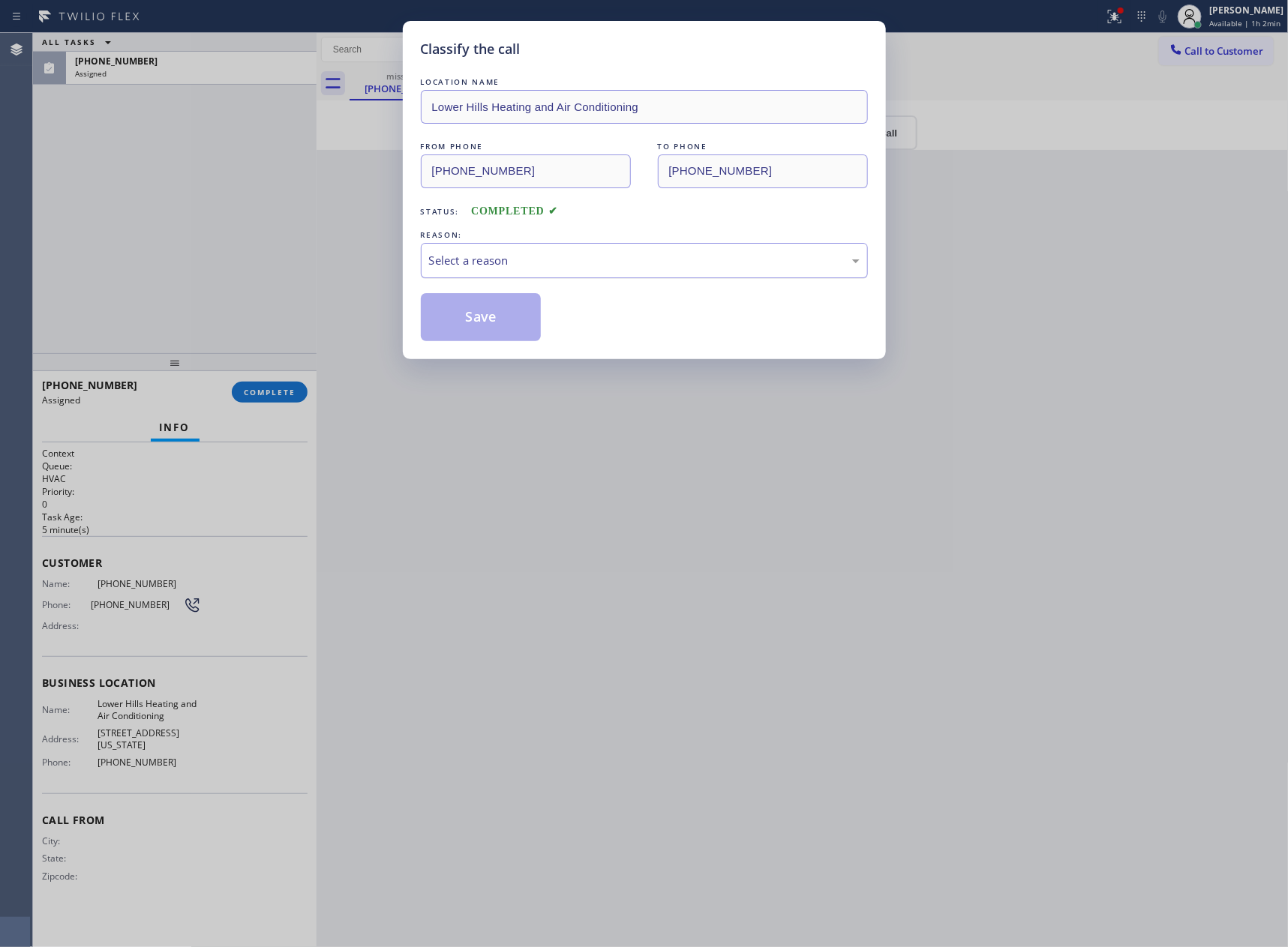
click at [582, 265] on div "Select a reason" at bounding box center [644, 261] width 431 height 18
click at [500, 315] on button "Save" at bounding box center [481, 317] width 120 height 48
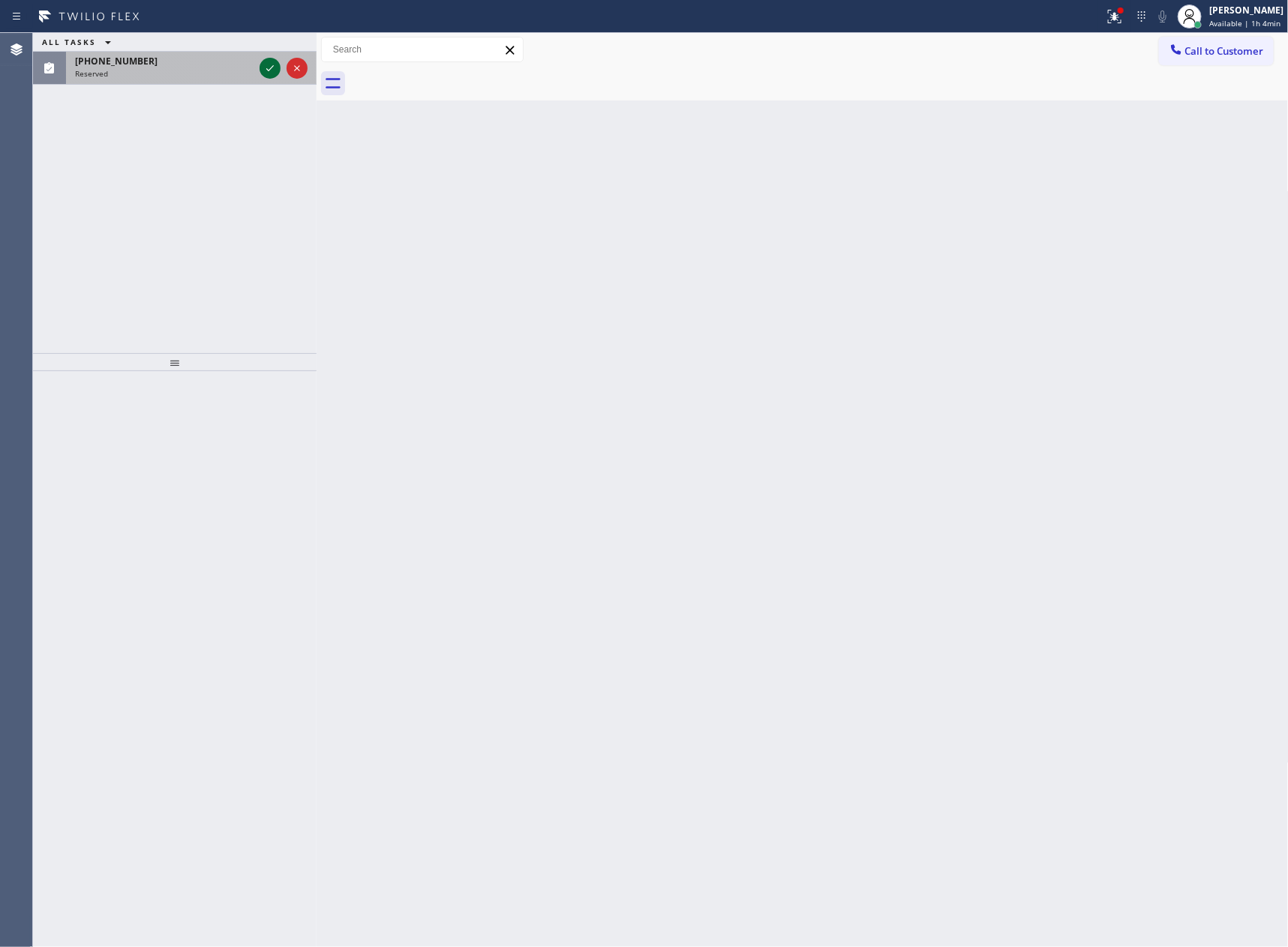
click at [269, 69] on icon at bounding box center [270, 68] width 18 height 18
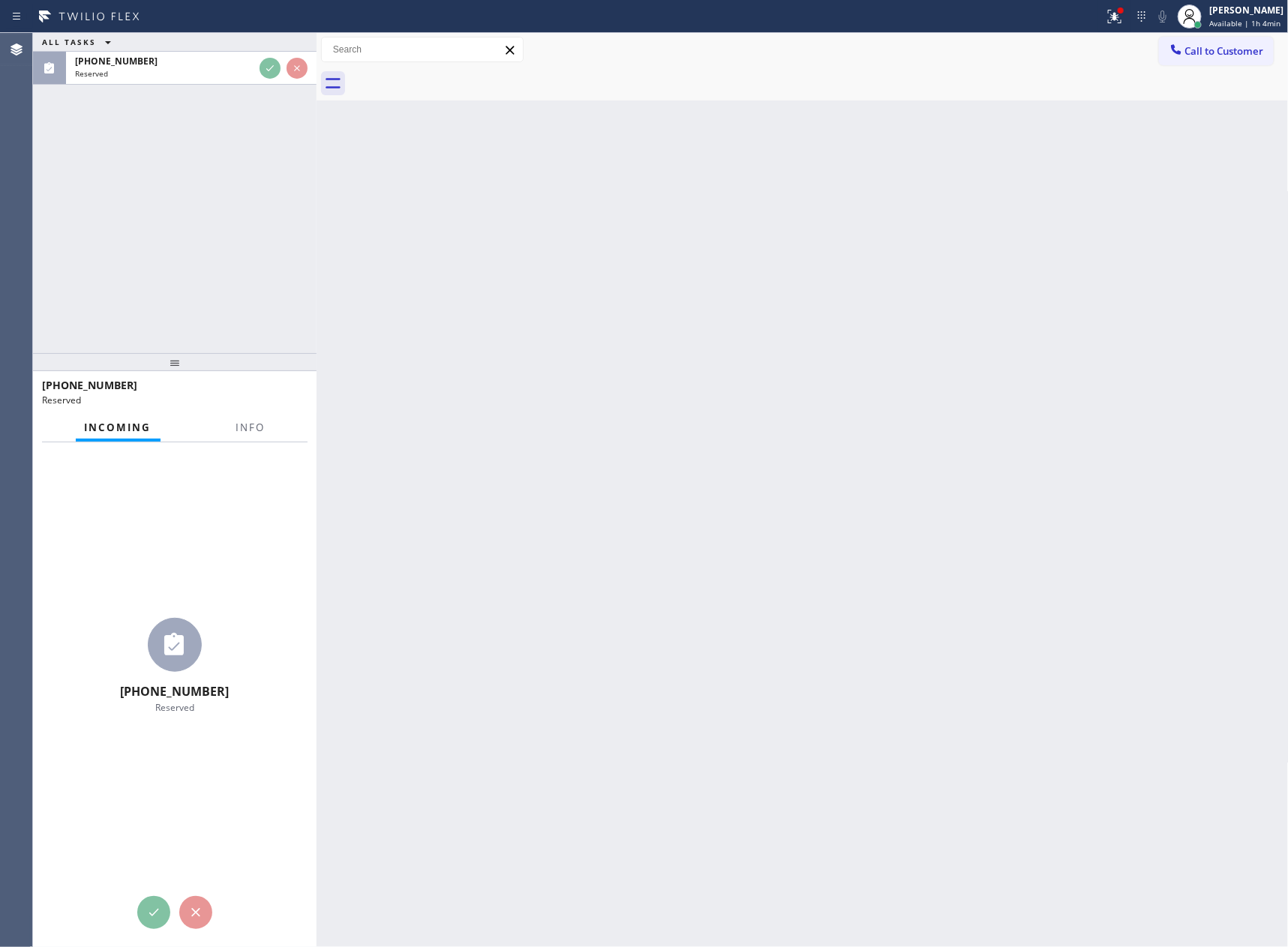
drag, startPoint x: 273, startPoint y: 201, endPoint x: 281, endPoint y: 228, distance: 28.2
click at [278, 216] on div "ALL TASKS ALL TASKS ACTIVE TASKS TASKS IN WRAP UP (831) 239-6451 Reserved" at bounding box center [175, 193] width 284 height 320
drag, startPoint x: 285, startPoint y: 234, endPoint x: 306, endPoint y: 257, distance: 31.1
click at [286, 242] on div "ALL TASKS ALL TASKS ACTIVE TASKS TASKS IN WRAP UP (831) 239-6451 Reserved" at bounding box center [175, 193] width 284 height 320
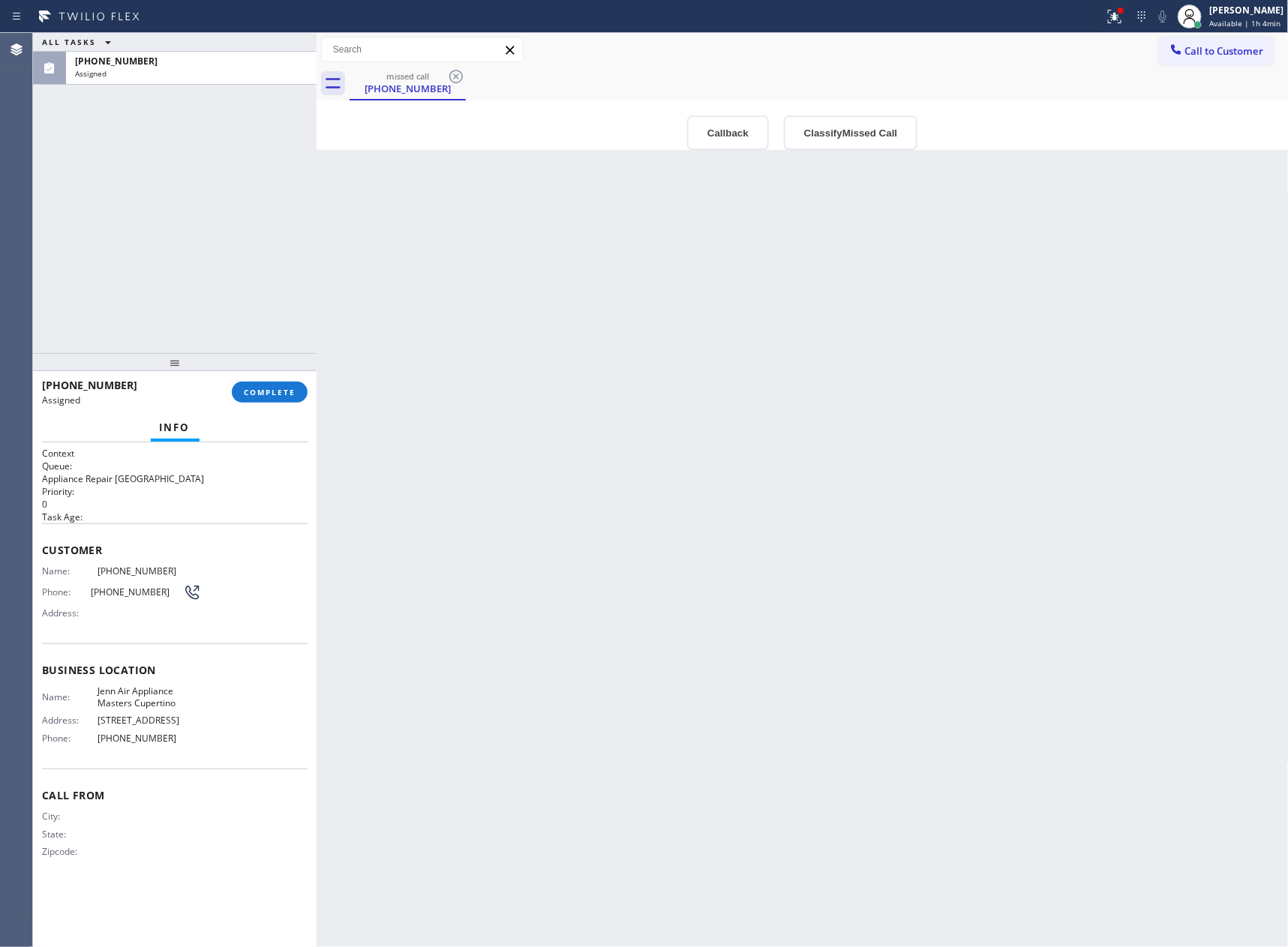
drag, startPoint x: 546, startPoint y: 533, endPoint x: 673, endPoint y: 477, distance: 138.8
click at [594, 550] on div "Back to Dashboard Change Sender ID Customers Technicians Select a contact Outbo…" at bounding box center [802, 490] width 972 height 914
click at [720, 131] on button "Callback" at bounding box center [727, 132] width 82 height 34
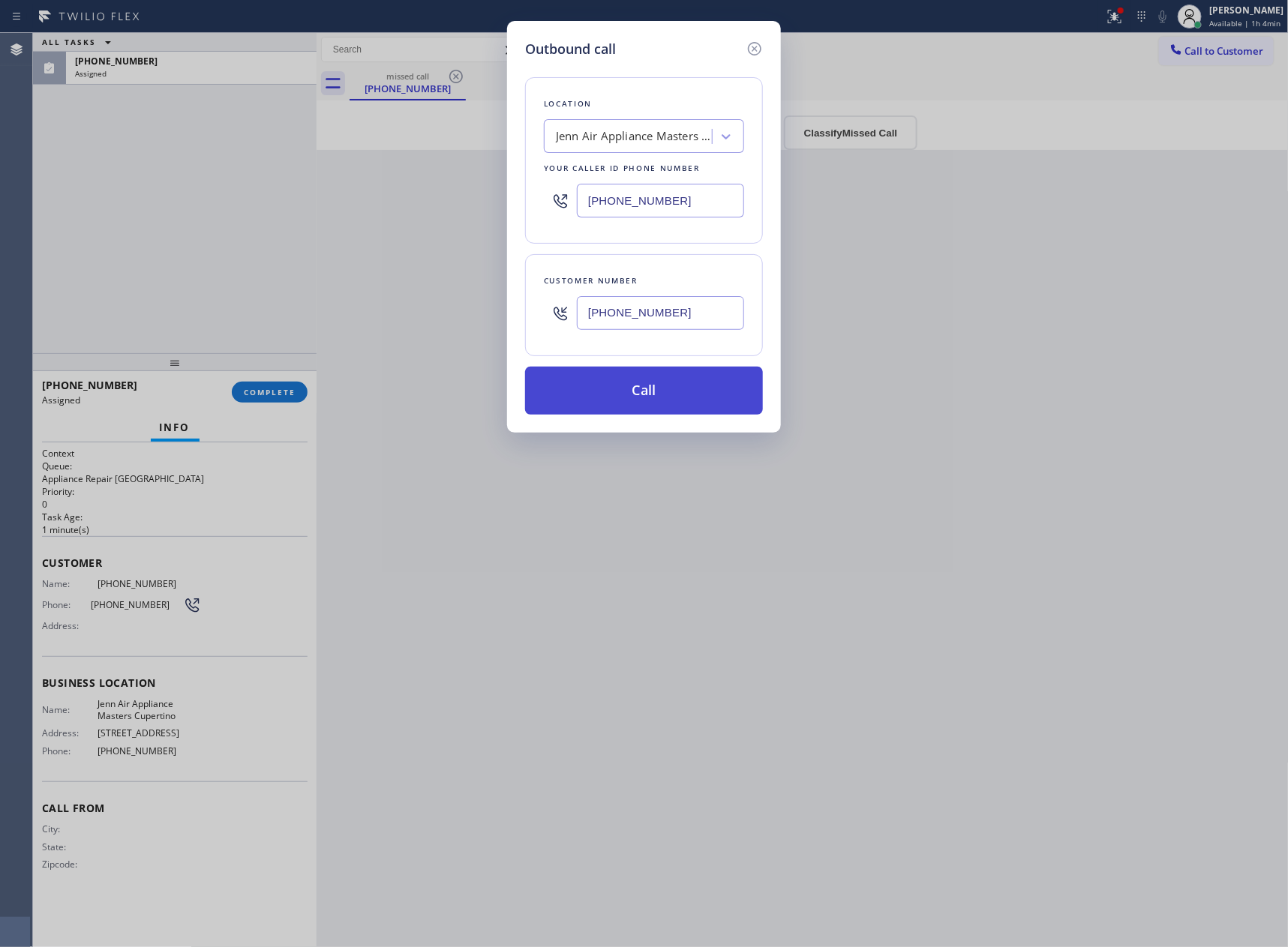
click at [679, 399] on button "Call" at bounding box center [643, 390] width 238 height 48
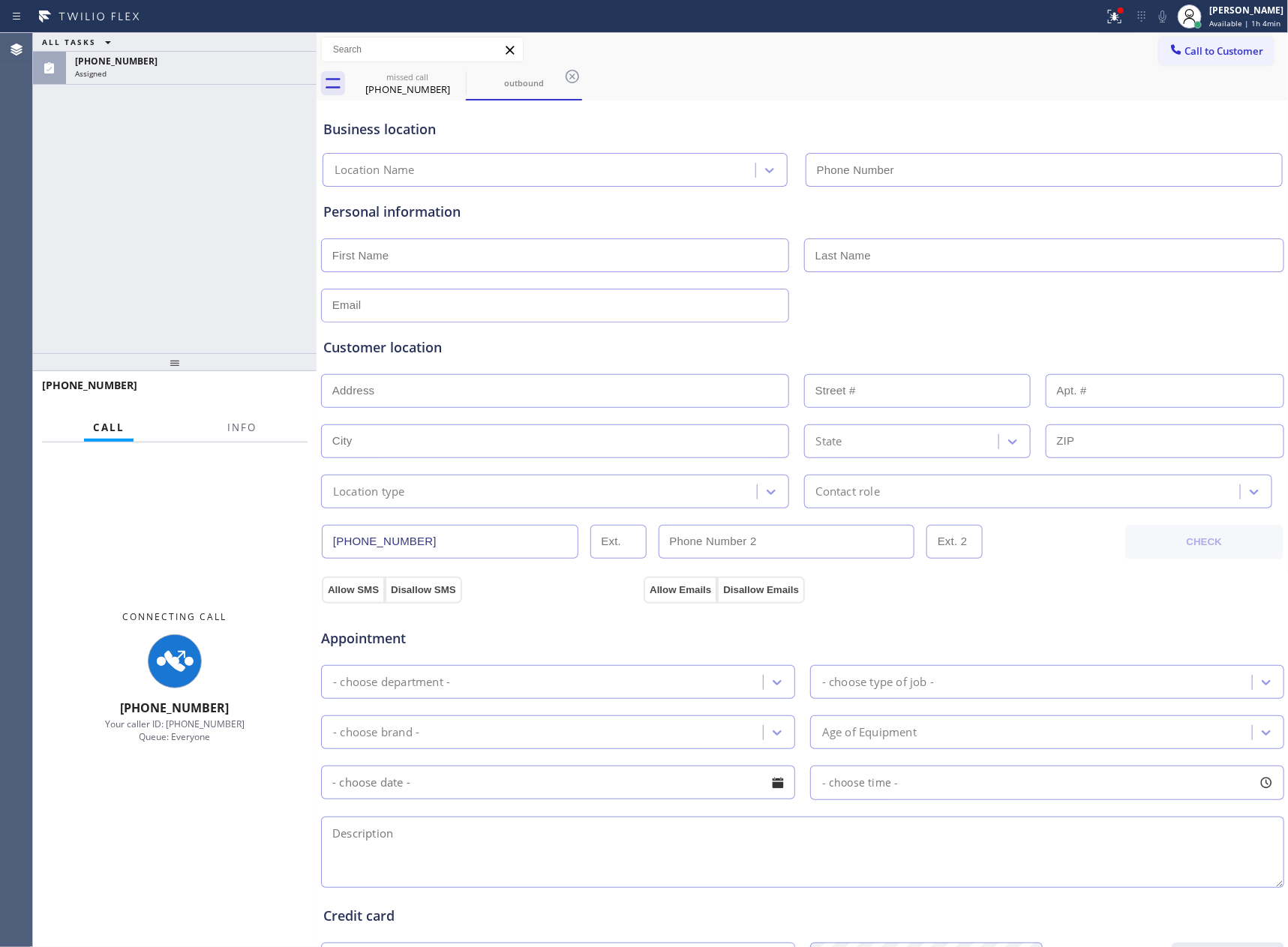
type input "(408) 214-8595"
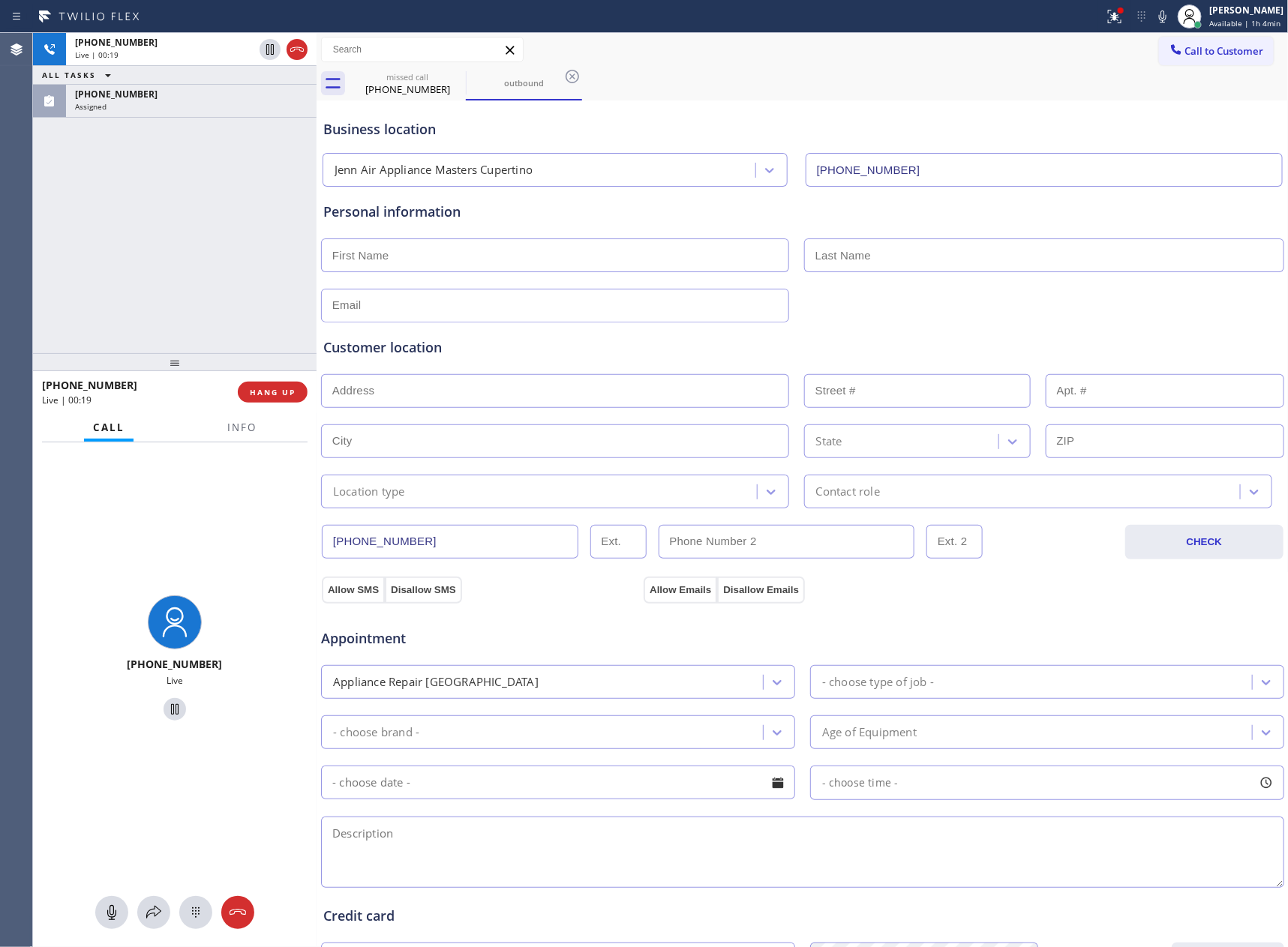
drag, startPoint x: 176, startPoint y: 228, endPoint x: 201, endPoint y: 21, distance: 208.5
click at [178, 209] on div "+18312396451 Live | 00:19 ALL TASKS ALL TASKS ACTIVE TASKS TASKS IN WRAP UP (83…" at bounding box center [175, 193] width 284 height 320
drag, startPoint x: 199, startPoint y: 219, endPoint x: 250, endPoint y: 284, distance: 82.6
click at [214, 242] on div "+18312396451 Live | 01:55 ALL TASKS ALL TASKS ACTIVE TASKS TASKS IN WRAP UP (83…" at bounding box center [175, 193] width 284 height 320
drag, startPoint x: 153, startPoint y: 223, endPoint x: 210, endPoint y: 232, distance: 57.7
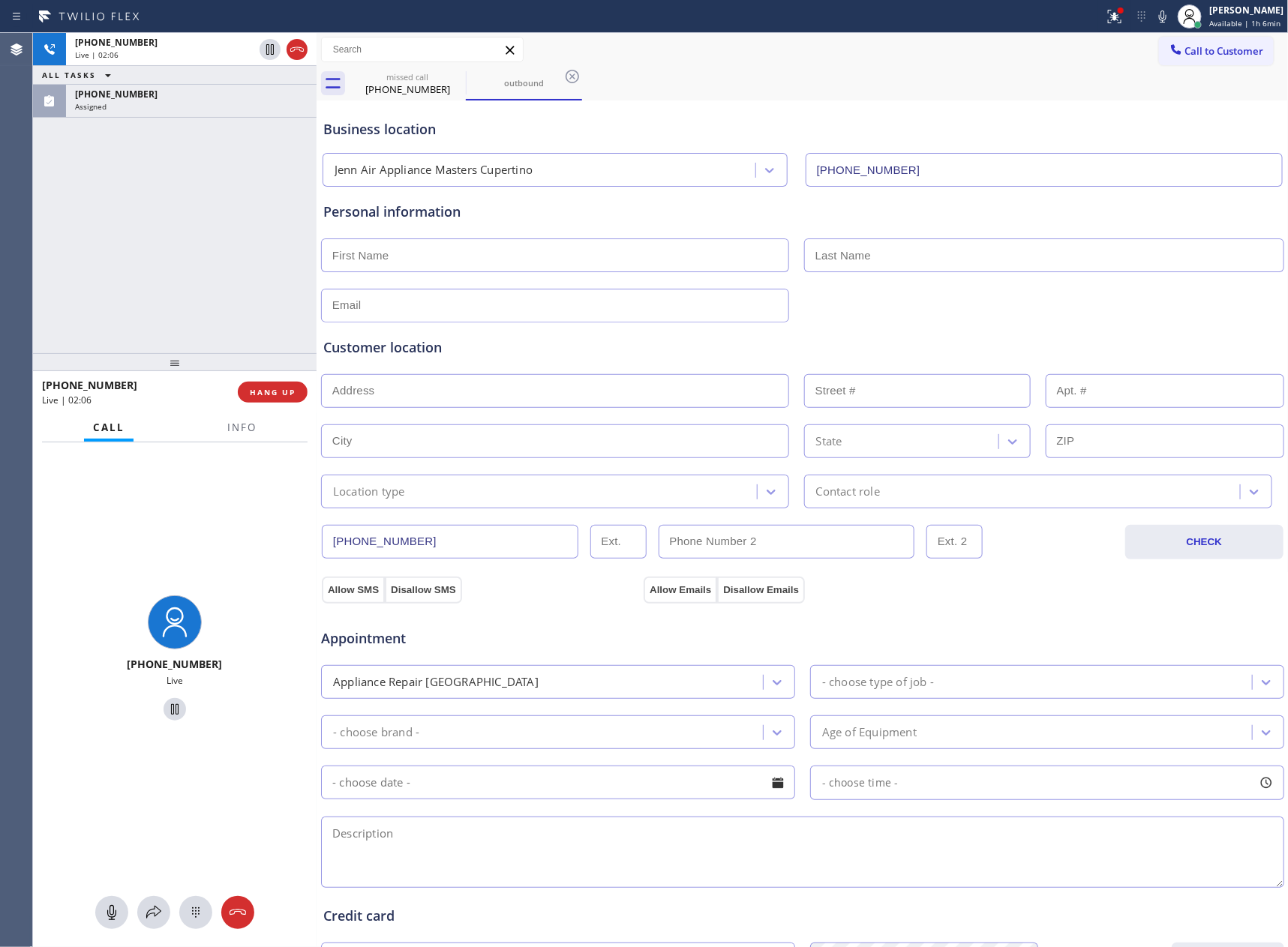
click at [166, 223] on div "+18312396451 Live | 02:06 ALL TASKS ALL TASKS ACTIVE TASKS TASKS IN WRAP UP (83…" at bounding box center [175, 193] width 284 height 320
click at [947, 340] on div "Customer location" at bounding box center [802, 347] width 959 height 20
click at [924, 257] on input "text" at bounding box center [1044, 255] width 480 height 33
click at [642, 248] on input "text" at bounding box center [554, 255] width 468 height 33
type input "matthew coehler"
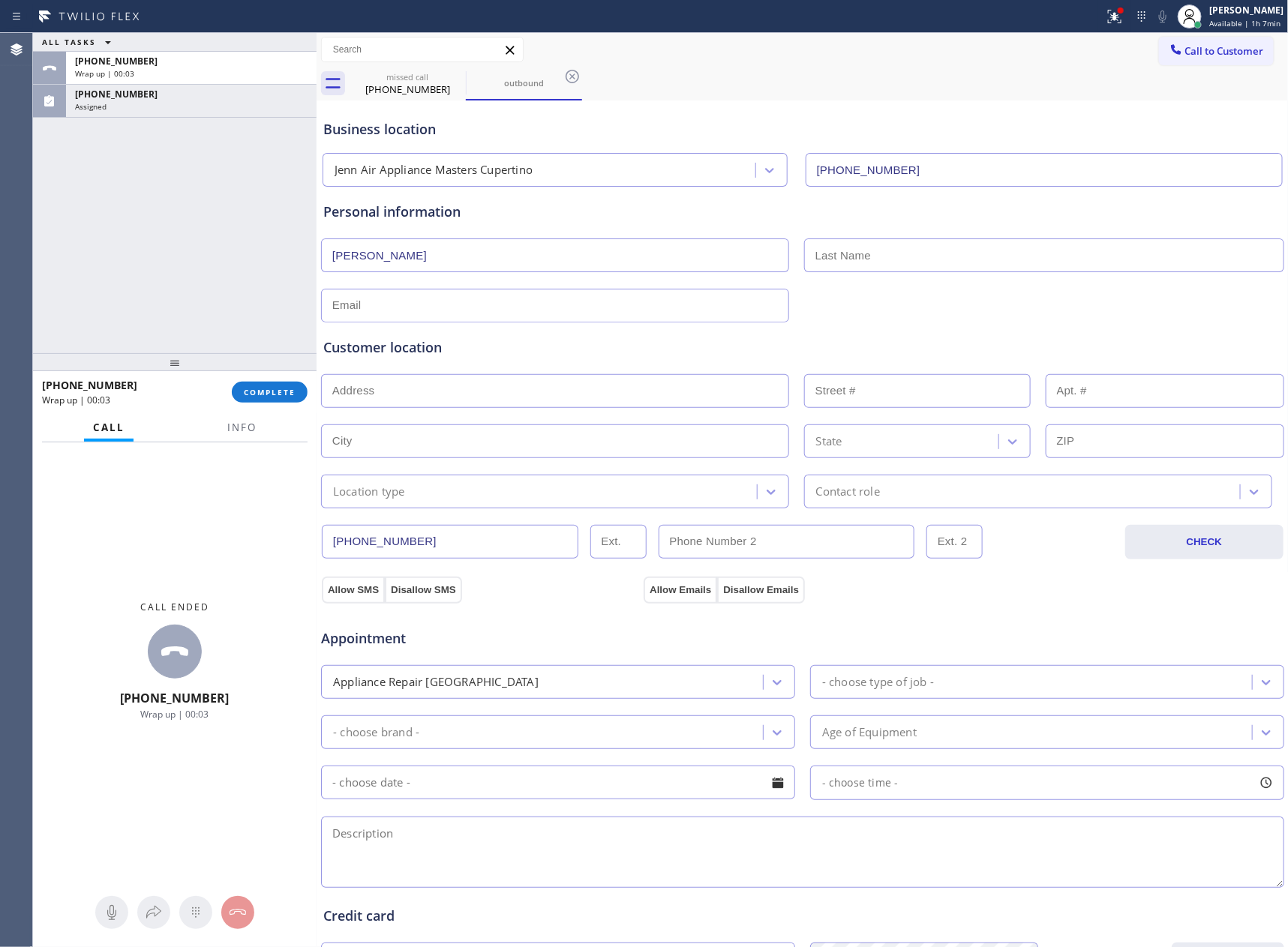
click at [438, 542] on input "(831) 239-6451" at bounding box center [450, 541] width 257 height 33
click at [239, 235] on div "ALL TASKS ALL TASKS ACTIVE TASKS TASKS IN WRAP UP +18312396451 Wrap up | 00:06 …" at bounding box center [175, 193] width 284 height 320
click at [480, 542] on input "(831) 239-6451" at bounding box center [450, 541] width 257 height 33
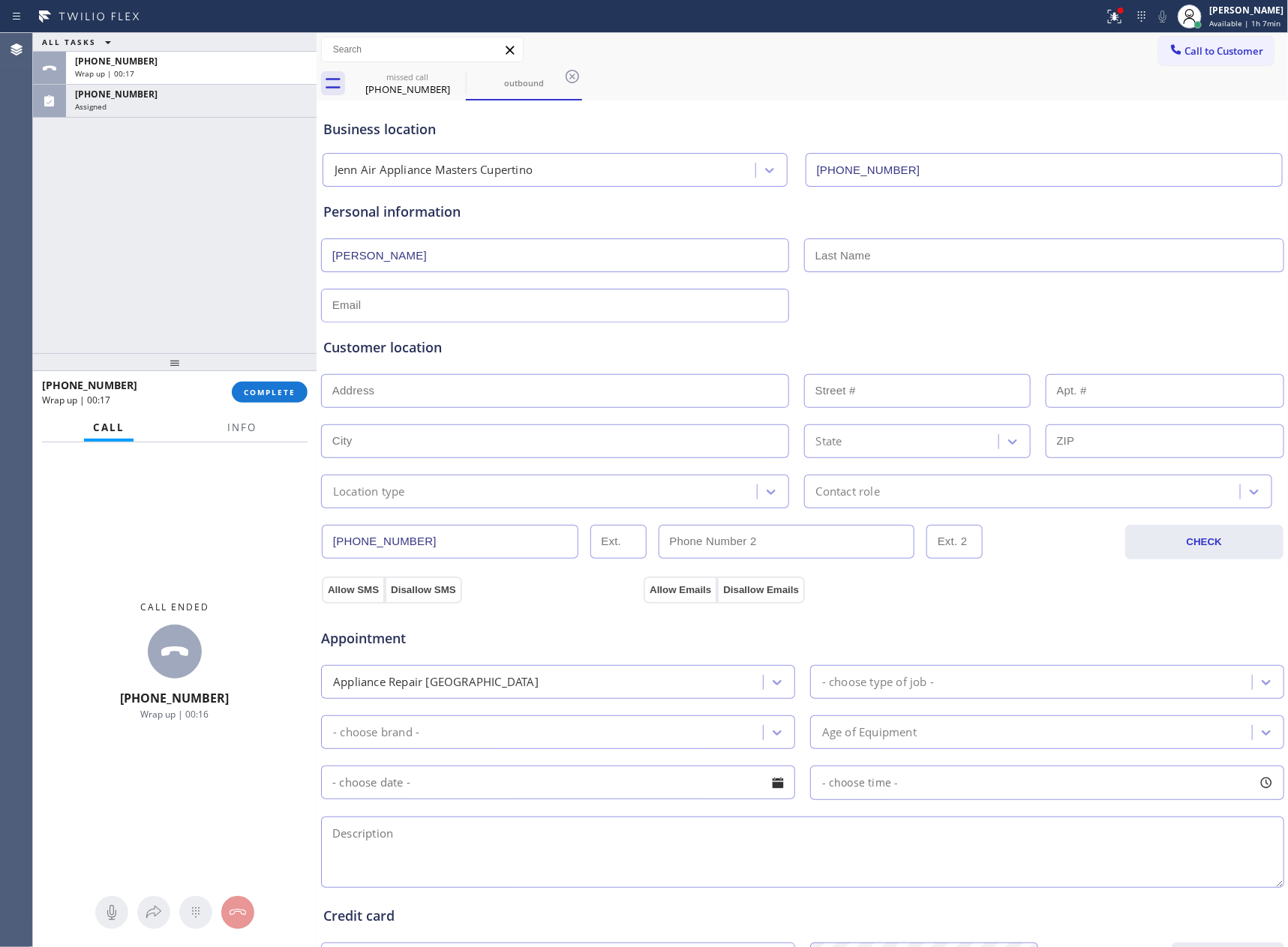
click at [480, 542] on input "(831) 239-6451" at bounding box center [450, 541] width 257 height 33
click at [1159, 50] on button "Call to Customer" at bounding box center [1216, 51] width 115 height 28
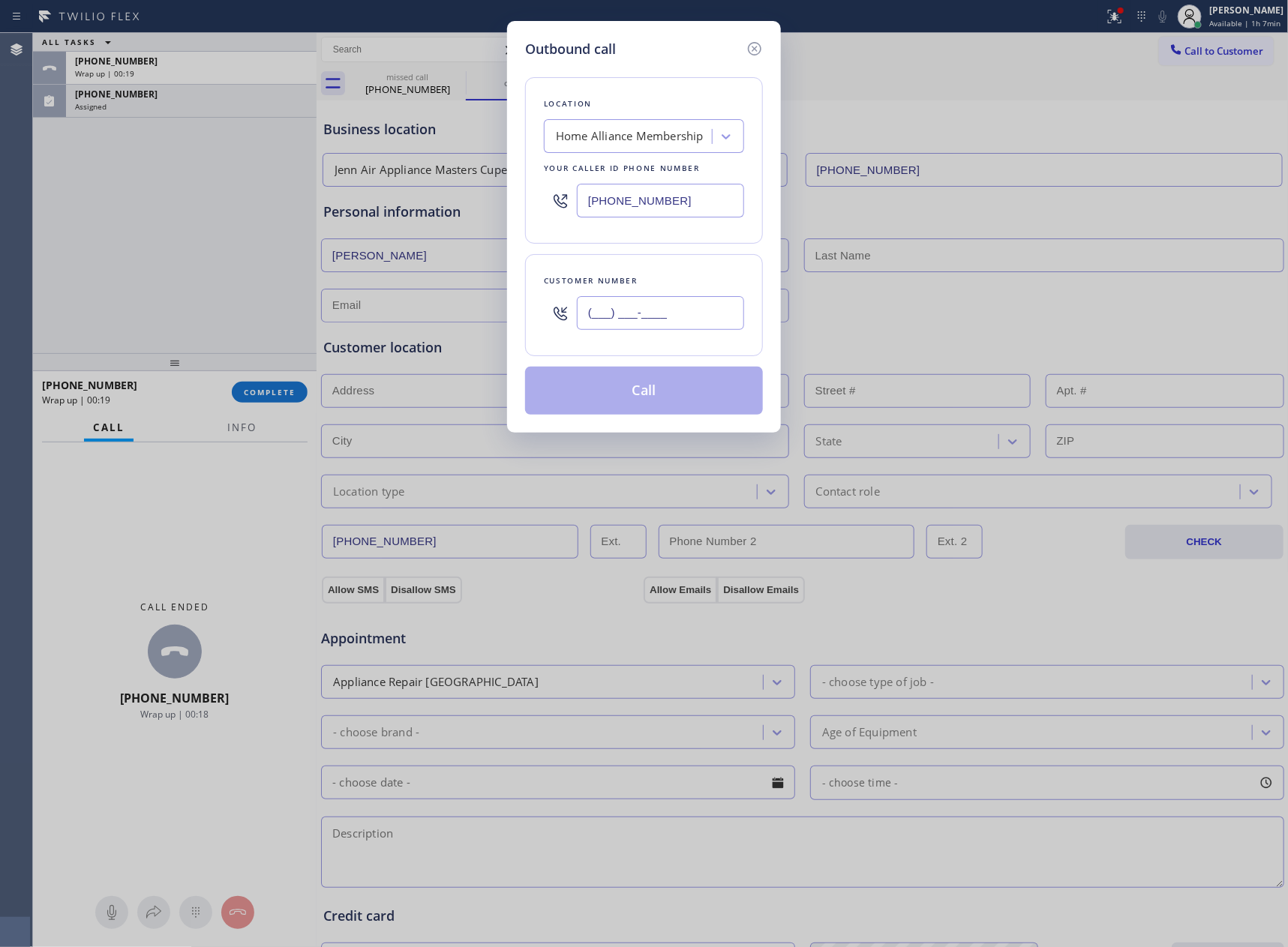
click at [682, 306] on input "(___) ___-____" at bounding box center [660, 313] width 167 height 33
paste input "831) 239-6451"
type input "(831) 239-6451"
click at [676, 406] on button "Call" at bounding box center [643, 390] width 238 height 48
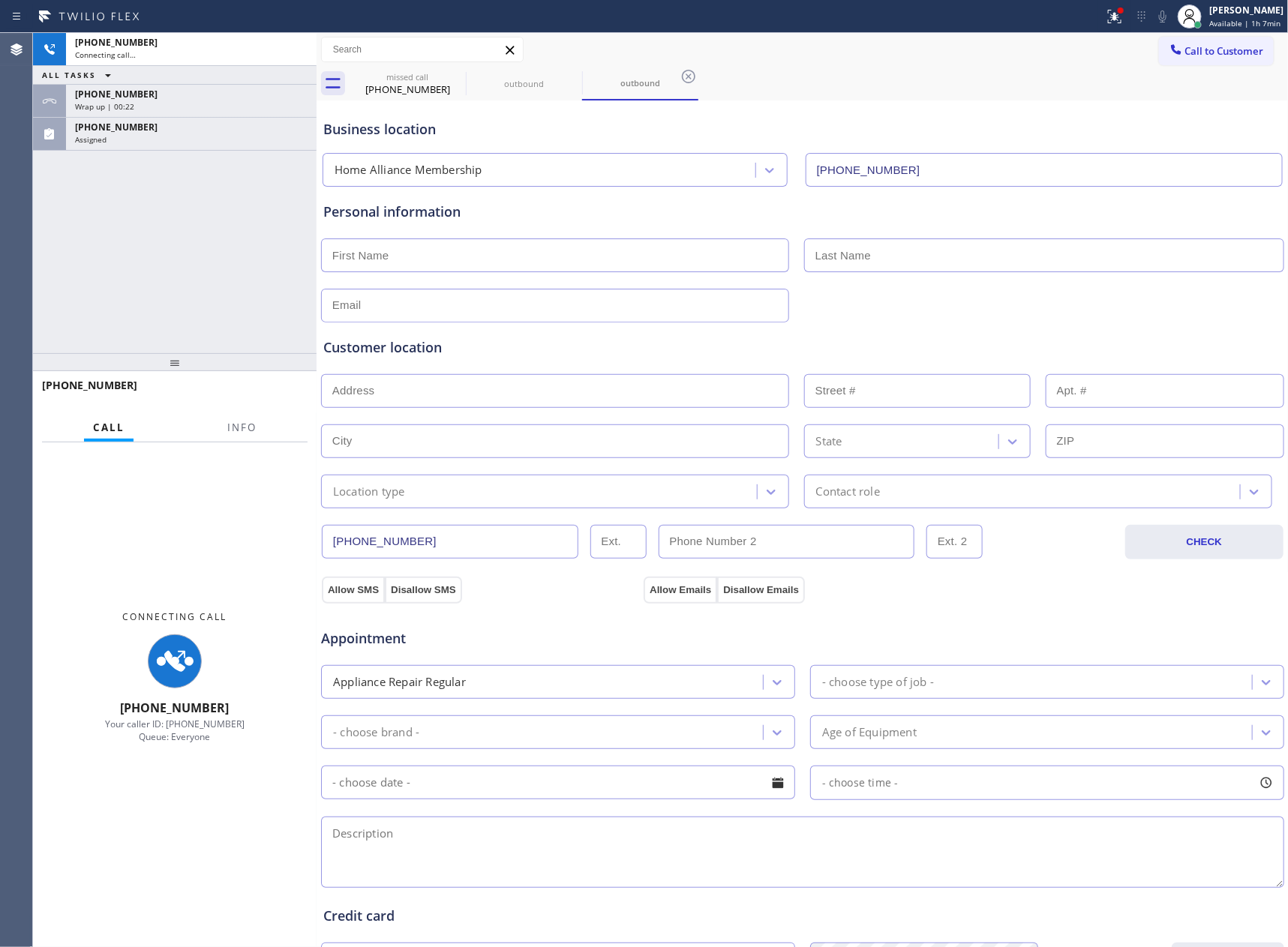
type input "[PHONE_NUMBER]"
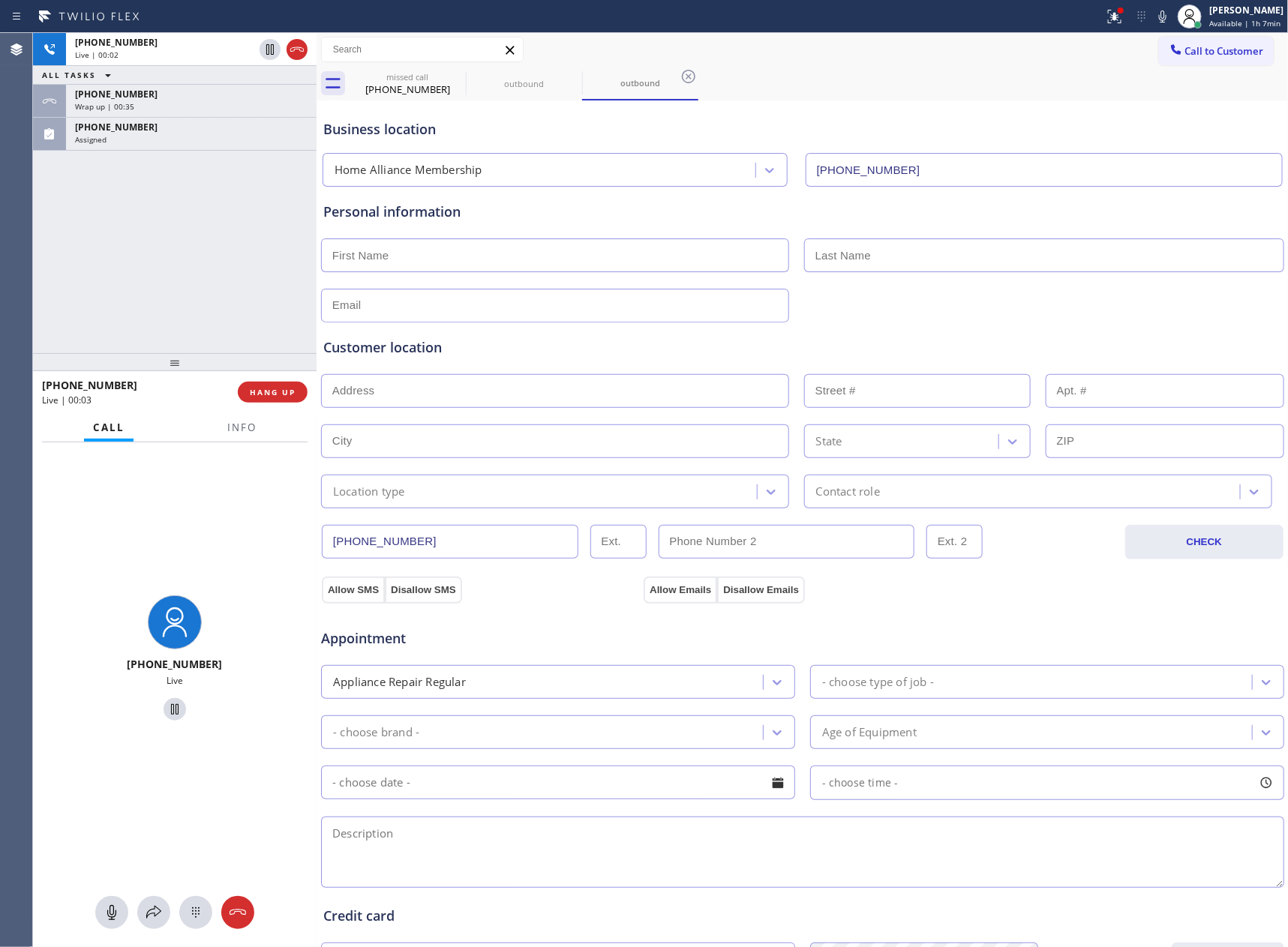
click at [106, 262] on div "+18312396451 Live | 00:02 ALL TASKS ALL TASKS ACTIVE TASKS TASKS IN WRAP UP +18…" at bounding box center [175, 193] width 284 height 320
click at [248, 422] on span "Info" at bounding box center [242, 427] width 29 height 13
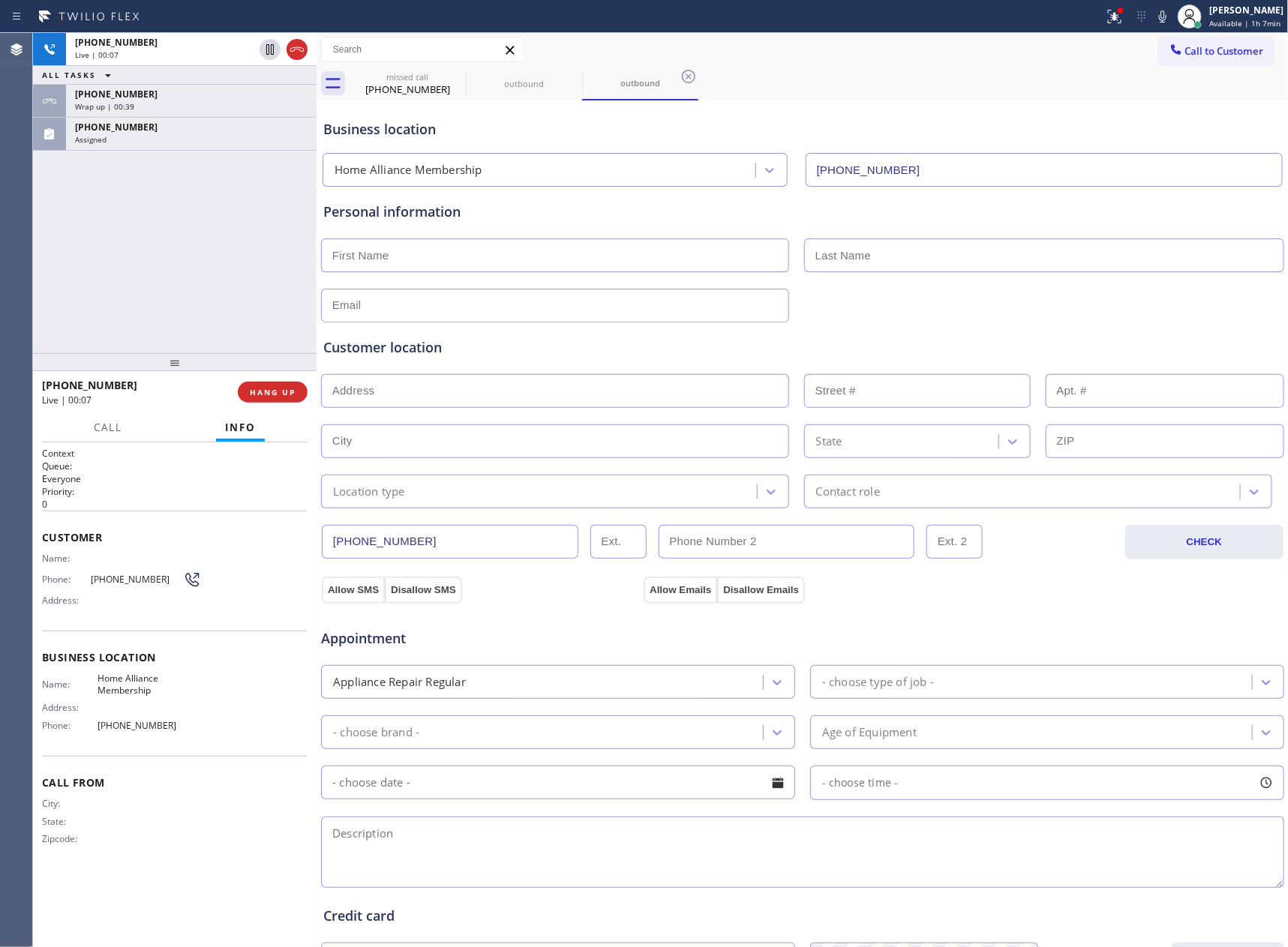
drag, startPoint x: 230, startPoint y: 300, endPoint x: 239, endPoint y: 262, distance: 39.1
click at [235, 285] on div "+18312396451 Live | 00:07 ALL TASKS ALL TASKS ACTIVE TASKS TASKS IN WRAP UP +18…" at bounding box center [175, 193] width 284 height 320
click at [207, 95] on div "+18312396451" at bounding box center [191, 94] width 233 height 13
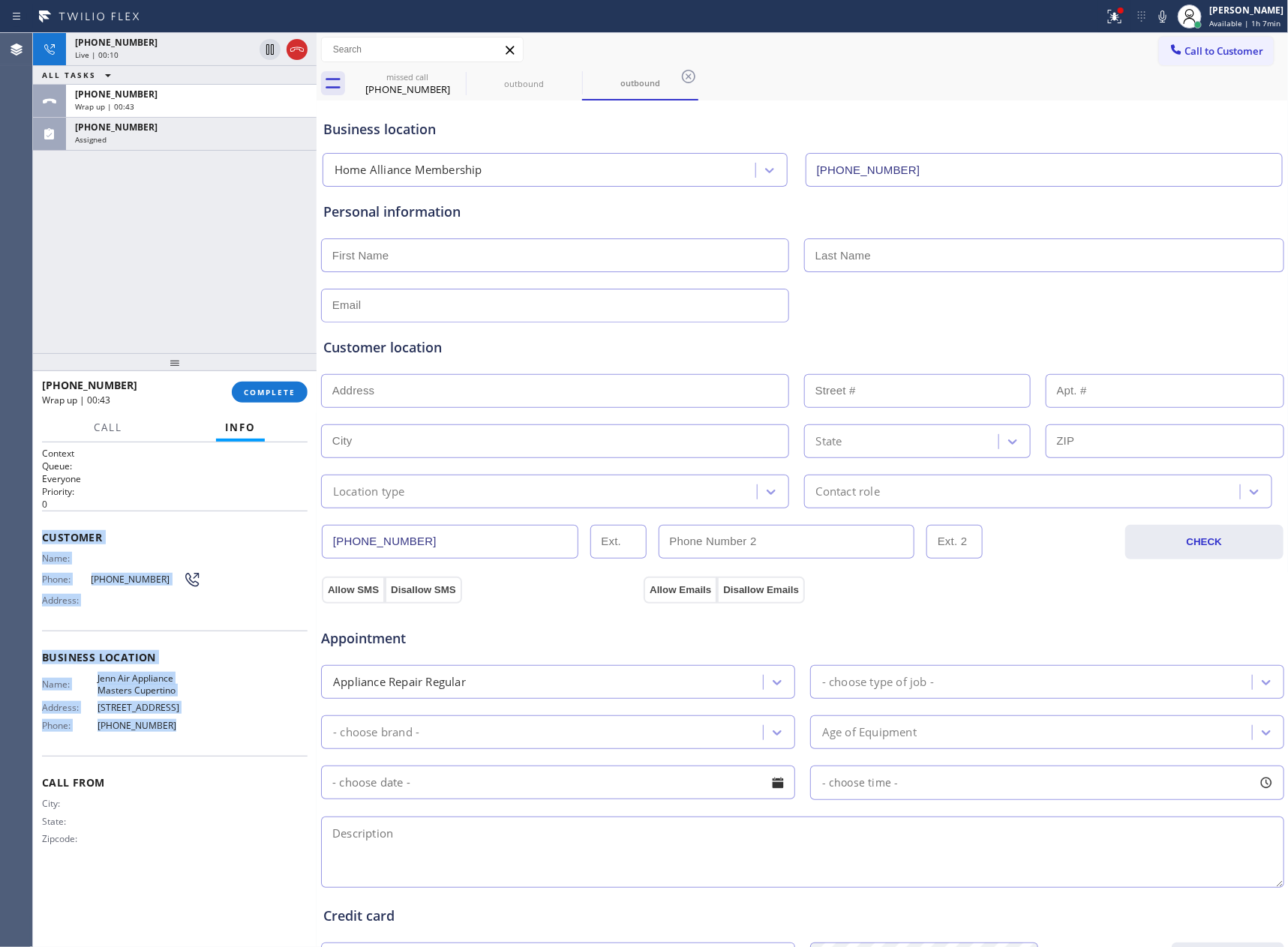
drag, startPoint x: 39, startPoint y: 530, endPoint x: 235, endPoint y: 748, distance: 293.2
click at [223, 755] on div "Context Queue: Everyone Priority: 0 Customer Name: Phone: (831) 239-6451 Addres…" at bounding box center [175, 695] width 284 height 504
copy div "Customer Name: Phone: (831) 239-6451 Address: Business location Name: Jenn Air …"
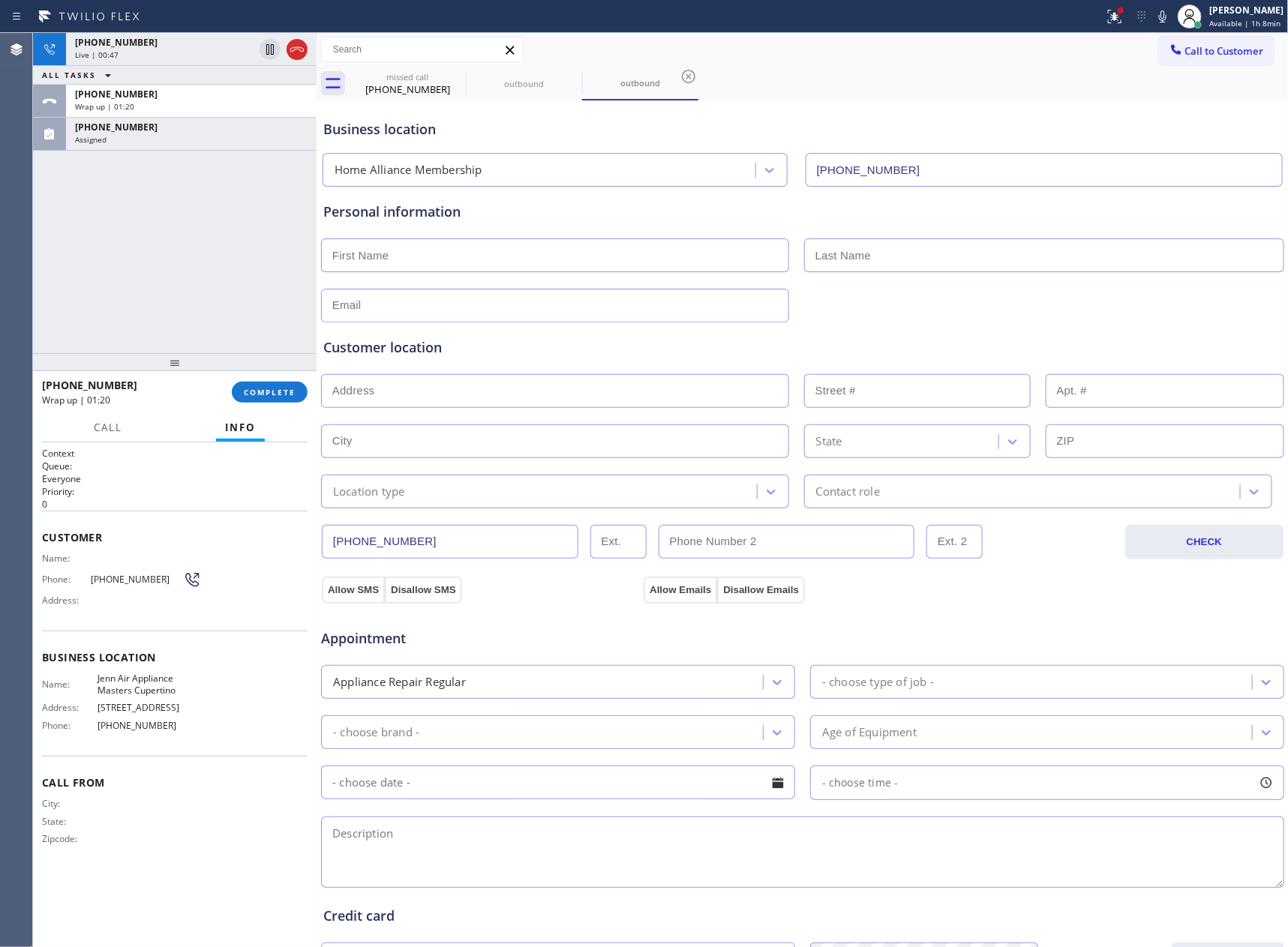
click at [238, 277] on div "+18312396451 Live | 00:47 ALL TASKS ALL TASKS ACTIVE TASKS TASKS IN WRAP UP +18…" at bounding box center [175, 193] width 284 height 320
click at [243, 275] on div "+18312396451 Live | 00:49 ALL TASKS ALL TASKS ACTIVE TASKS TASKS IN WRAP UP +18…" at bounding box center [175, 193] width 284 height 320
click at [484, 552] on input "(831) 239-6451" at bounding box center [450, 541] width 257 height 33
click at [487, 550] on input "(831) 239-6451" at bounding box center [450, 541] width 257 height 33
click at [474, 542] on input "(831) 239-6451" at bounding box center [450, 541] width 257 height 33
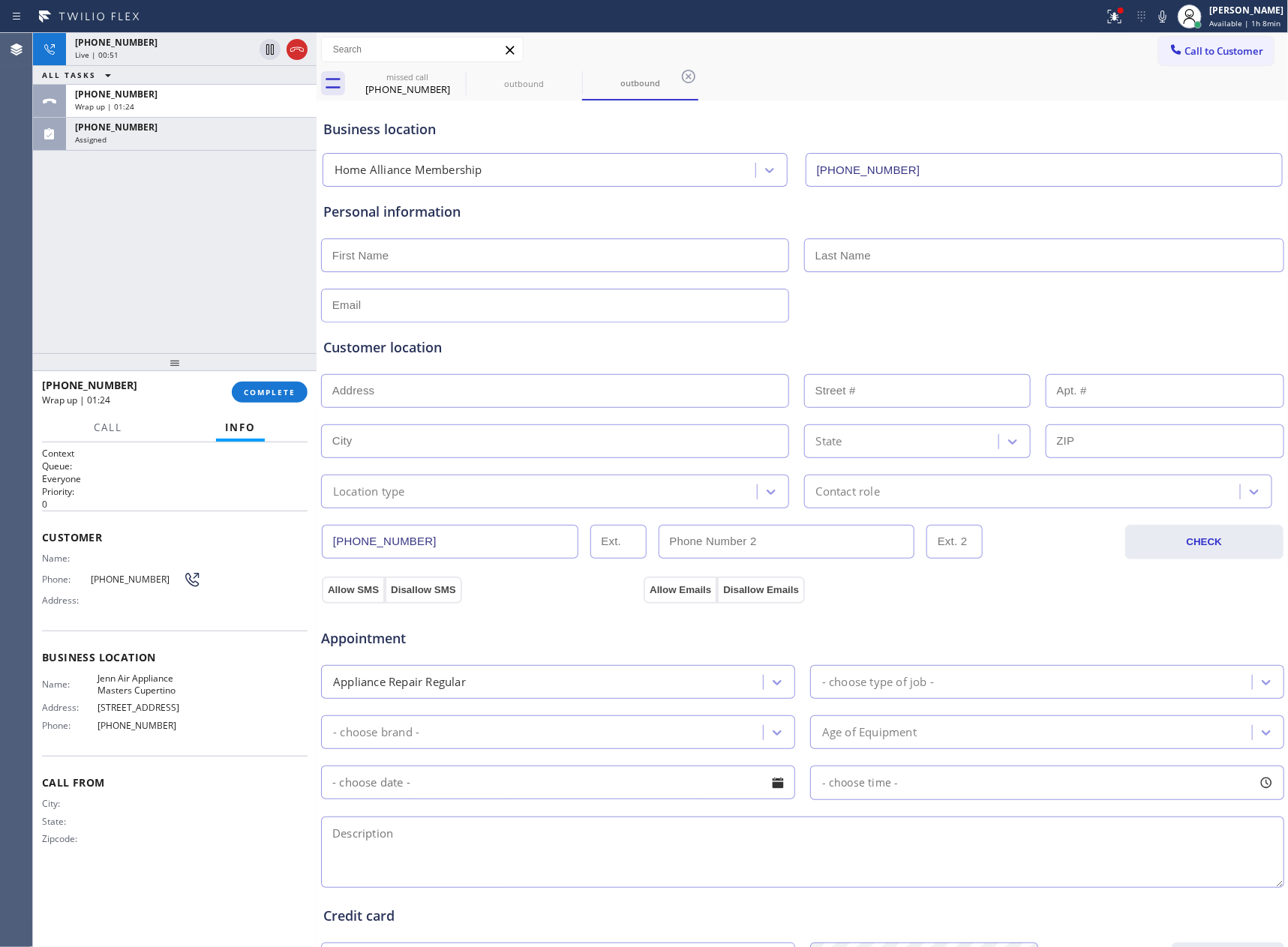
click at [474, 542] on input "(831) 239-6451" at bounding box center [450, 541] width 257 height 33
drag, startPoint x: 291, startPoint y: 50, endPoint x: 1235, endPoint y: 239, distance: 962.7
click at [293, 50] on icon at bounding box center [297, 49] width 18 height 18
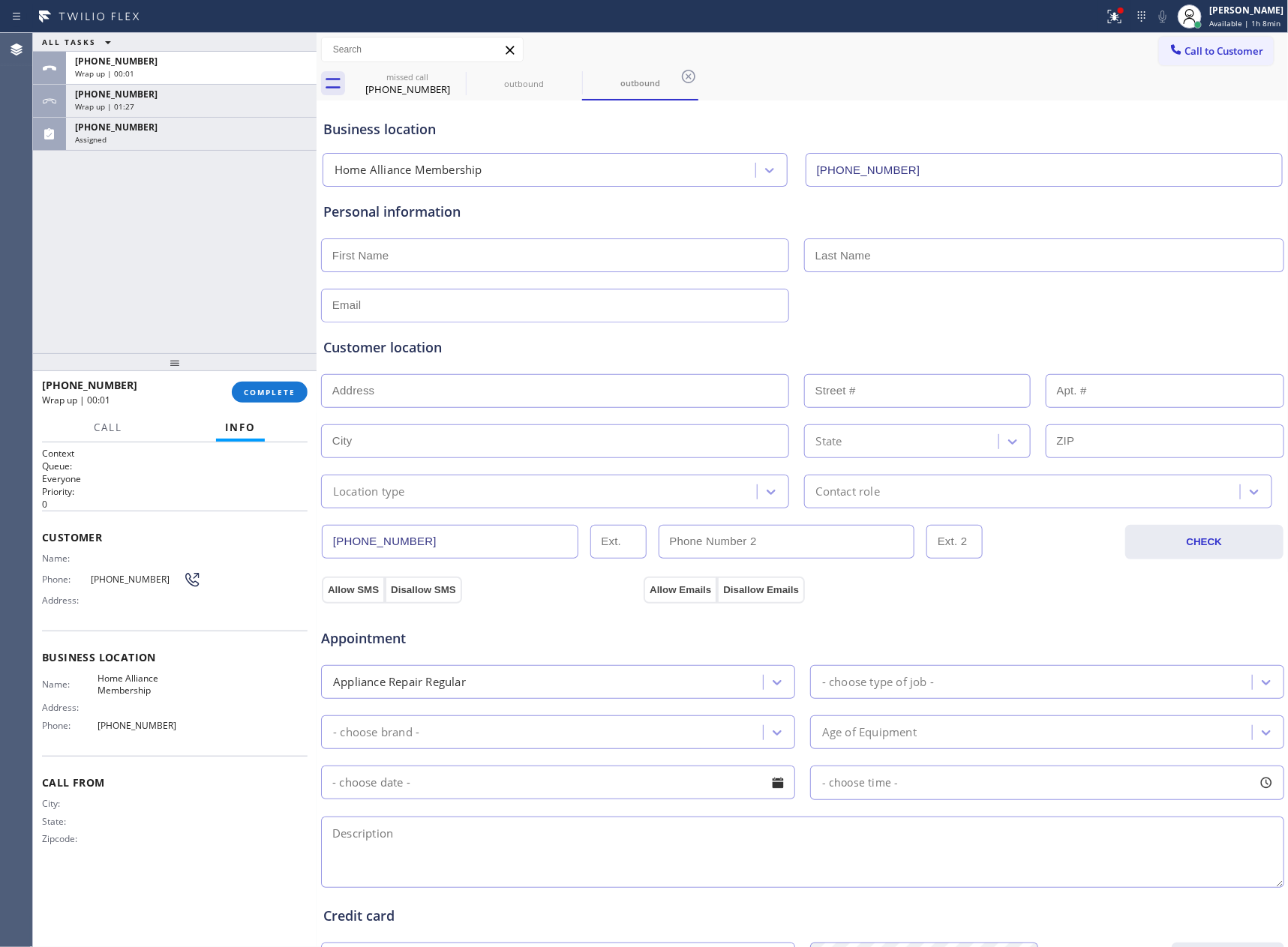
drag, startPoint x: 826, startPoint y: 40, endPoint x: 872, endPoint y: 153, distance: 122.0
click at [844, 76] on div "Call to Customer Outbound call Location Home Alliance Membership Your caller id…" at bounding box center [802, 67] width 972 height 68
click at [927, 164] on input "[PHONE_NUMBER]" at bounding box center [1044, 170] width 477 height 33
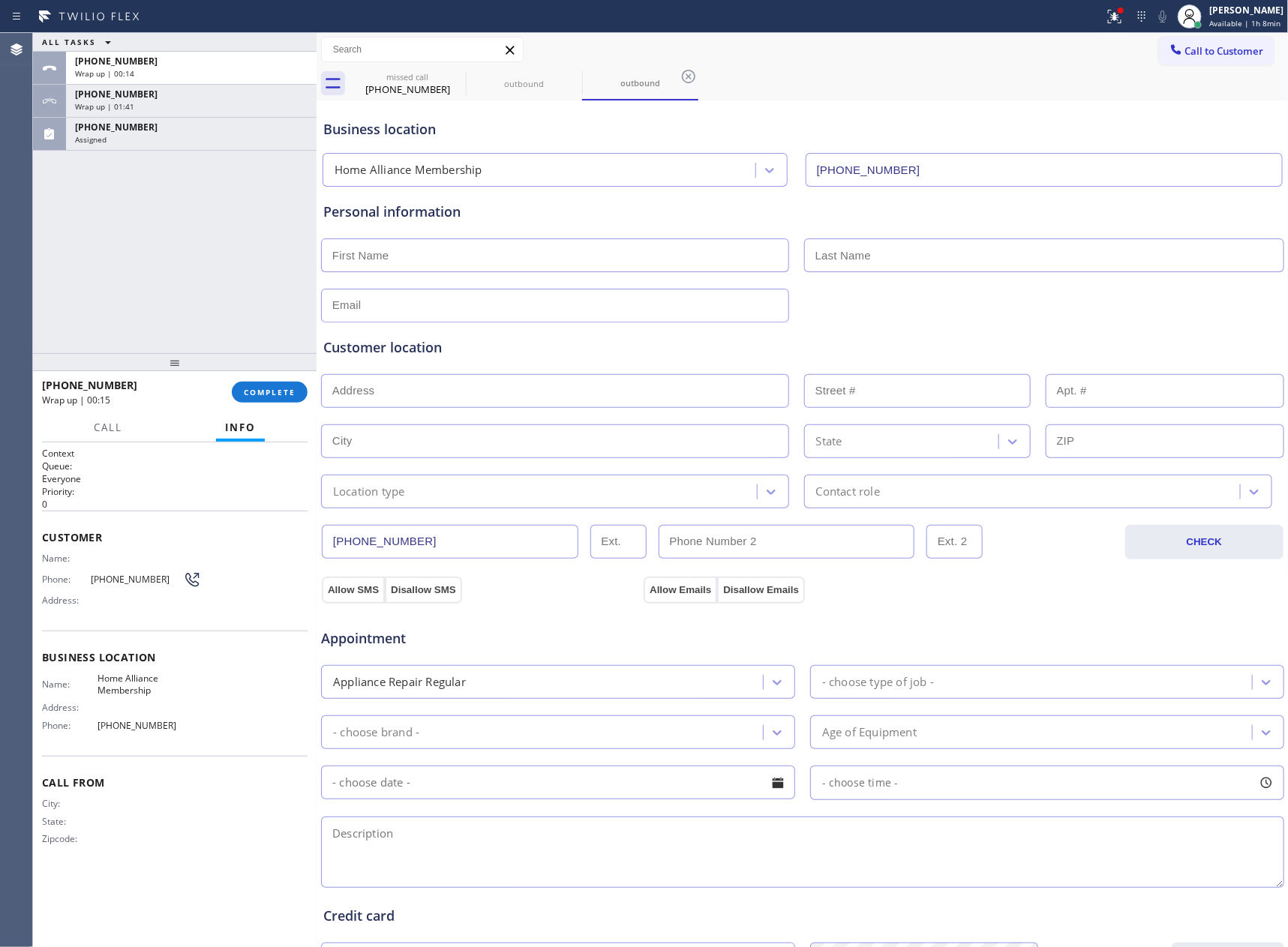
drag, startPoint x: 185, startPoint y: 286, endPoint x: 185, endPoint y: 308, distance: 22.0
click at [185, 300] on div "ALL TASKS ALL TASKS ACTIVE TASKS TASKS IN WRAP UP +18312396451 Wrap up | 00:14 …" at bounding box center [175, 193] width 284 height 320
click at [193, 129] on div "(831) 239-6451" at bounding box center [191, 127] width 233 height 13
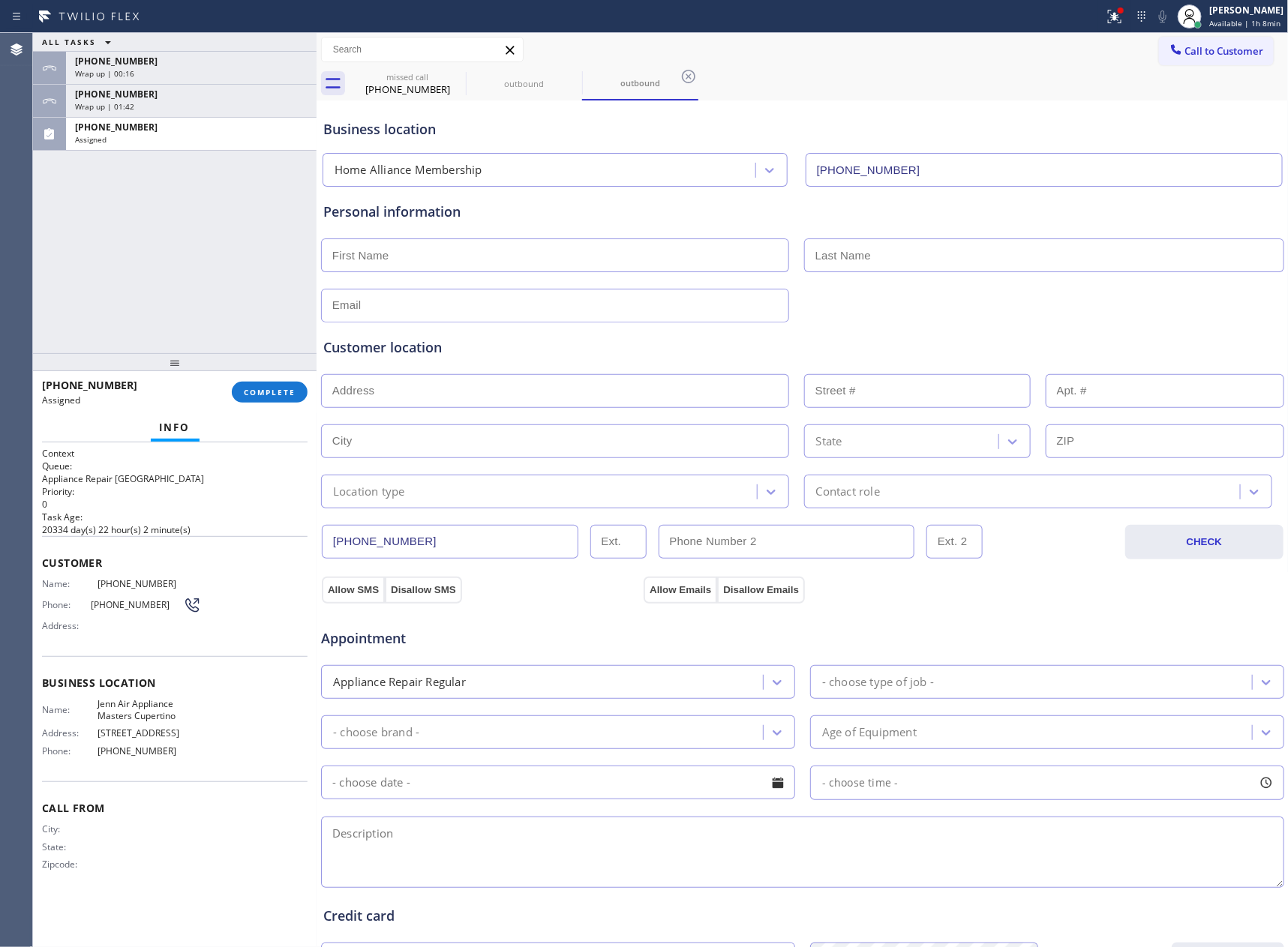
drag, startPoint x: 271, startPoint y: 398, endPoint x: 269, endPoint y: 362, distance: 36.1
click at [271, 394] on button "COMPLETE" at bounding box center [270, 392] width 76 height 21
drag, startPoint x: 246, startPoint y: 290, endPoint x: 269, endPoint y: 290, distance: 23.0
click at [249, 288] on div "ALL TASKS ALL TASKS ACTIVE TASKS TASKS IN WRAP UP +18312396451 Wrap up | 00:16 …" at bounding box center [175, 193] width 284 height 320
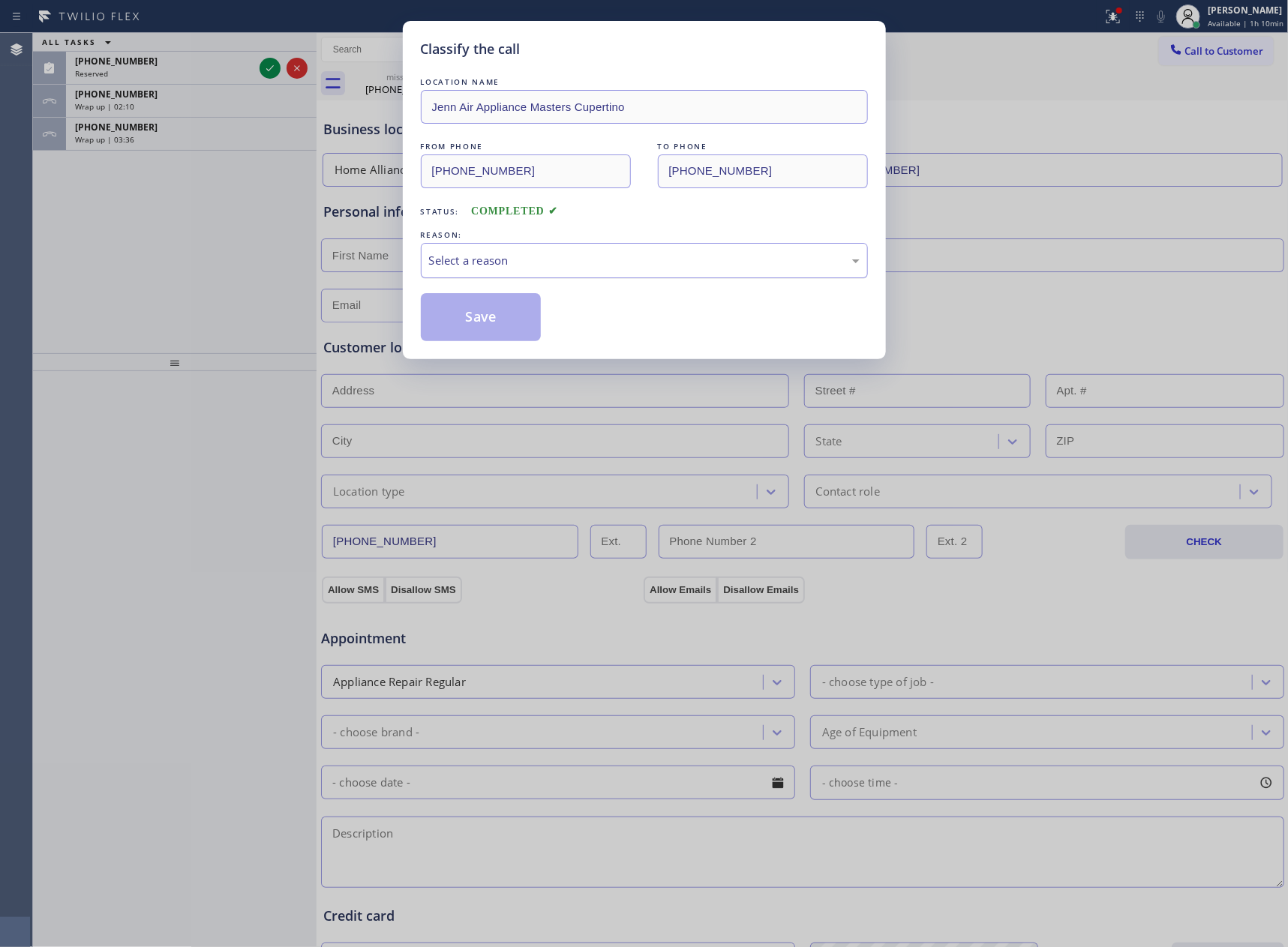
click at [556, 268] on div "Select a reason" at bounding box center [644, 261] width 431 height 18
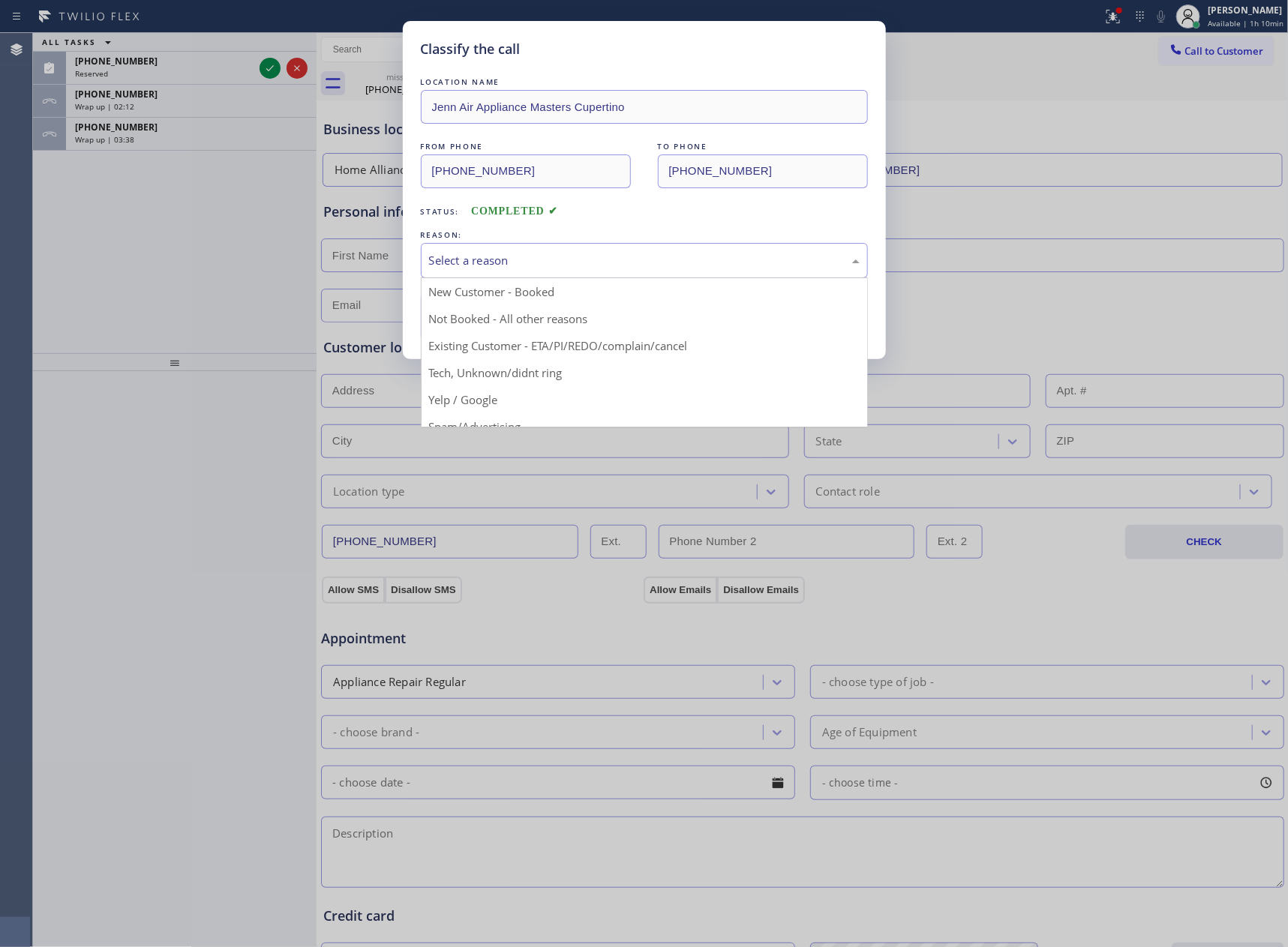
click at [148, 307] on div "Classify the call LOCATION NAME Jenn Air Appliance Masters Cupertino FROM PHONE…" at bounding box center [644, 474] width 1288 height 947
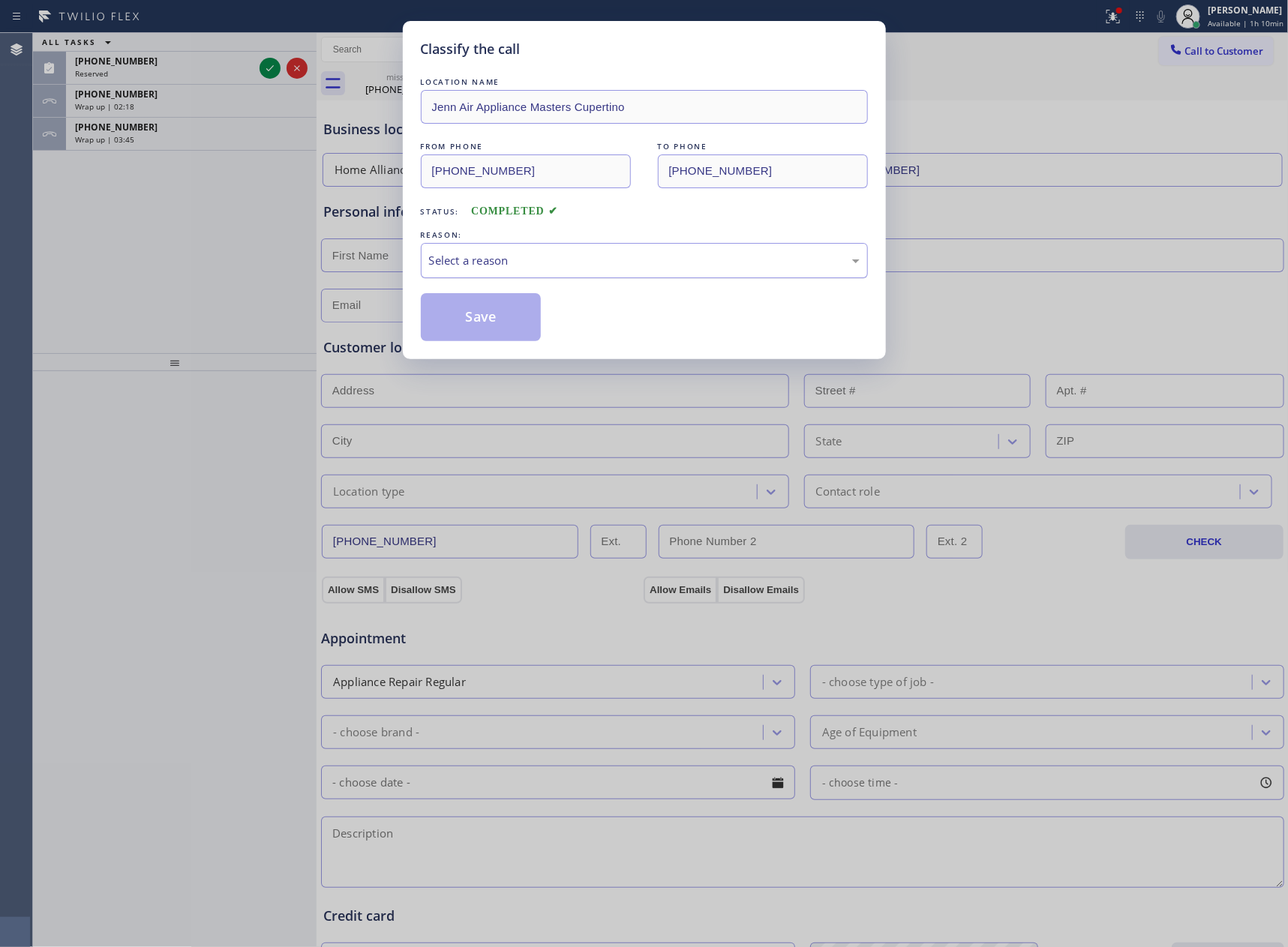
click at [532, 268] on div "Select a reason" at bounding box center [644, 261] width 431 height 18
click at [479, 320] on button "Save" at bounding box center [481, 317] width 120 height 48
drag, startPoint x: 151, startPoint y: 282, endPoint x: 162, endPoint y: 288, distance: 12.5
click at [151, 285] on div "Classify the call LOCATION NAME Jenn Air Appliance Masters Cupertino FROM PHONE…" at bounding box center [644, 474] width 1288 height 947
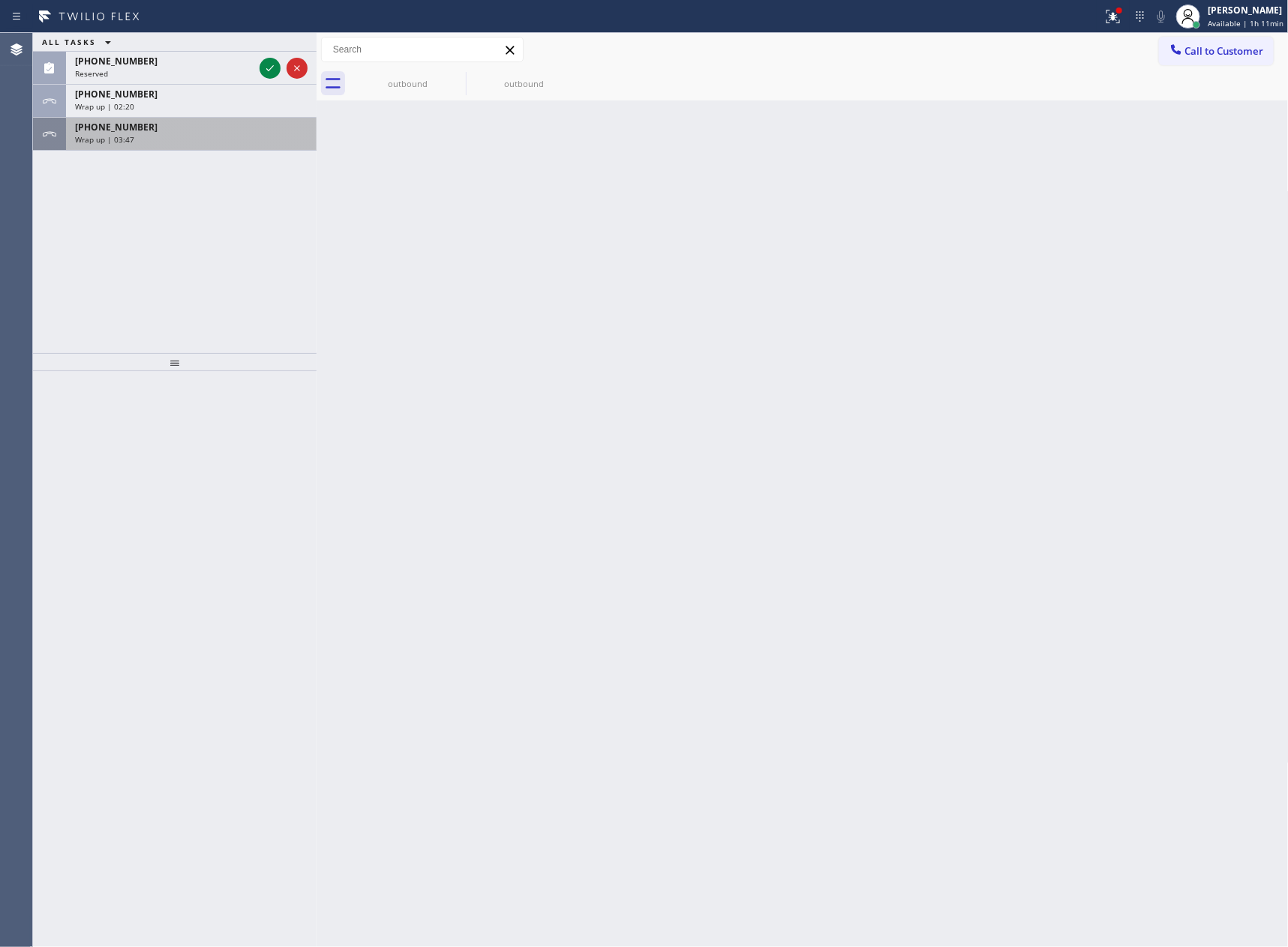
click at [235, 140] on div "Wrap up | 03:47" at bounding box center [191, 140] width 233 height 11
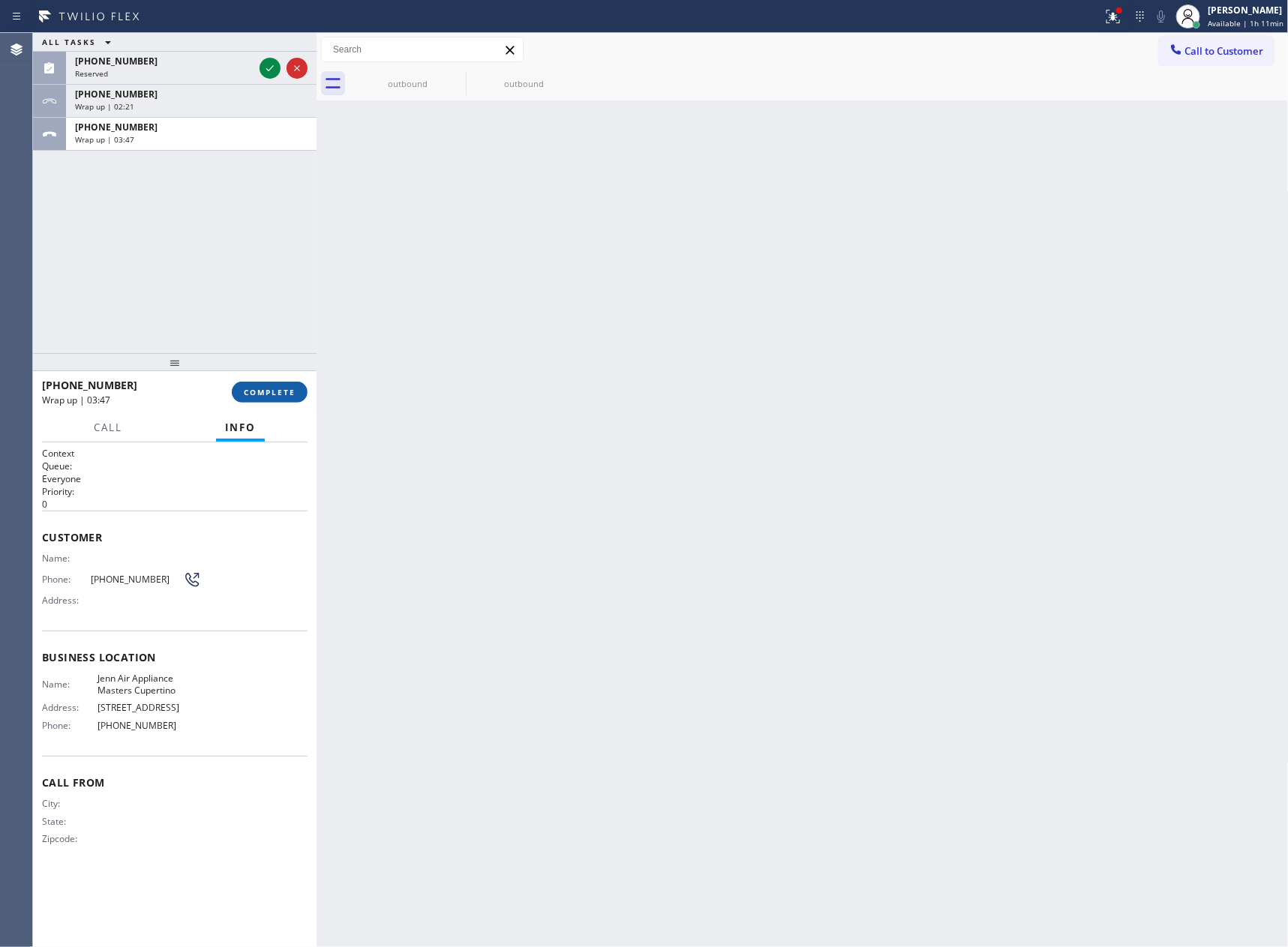
click at [274, 392] on span "COMPLETE" at bounding box center [269, 392] width 52 height 11
click at [262, 171] on div "ALL TASKS ALL TASKS ACTIVE TASKS TASKS IN WRAP UP (201) 264-0368 Reserved +1831…" at bounding box center [175, 193] width 284 height 320
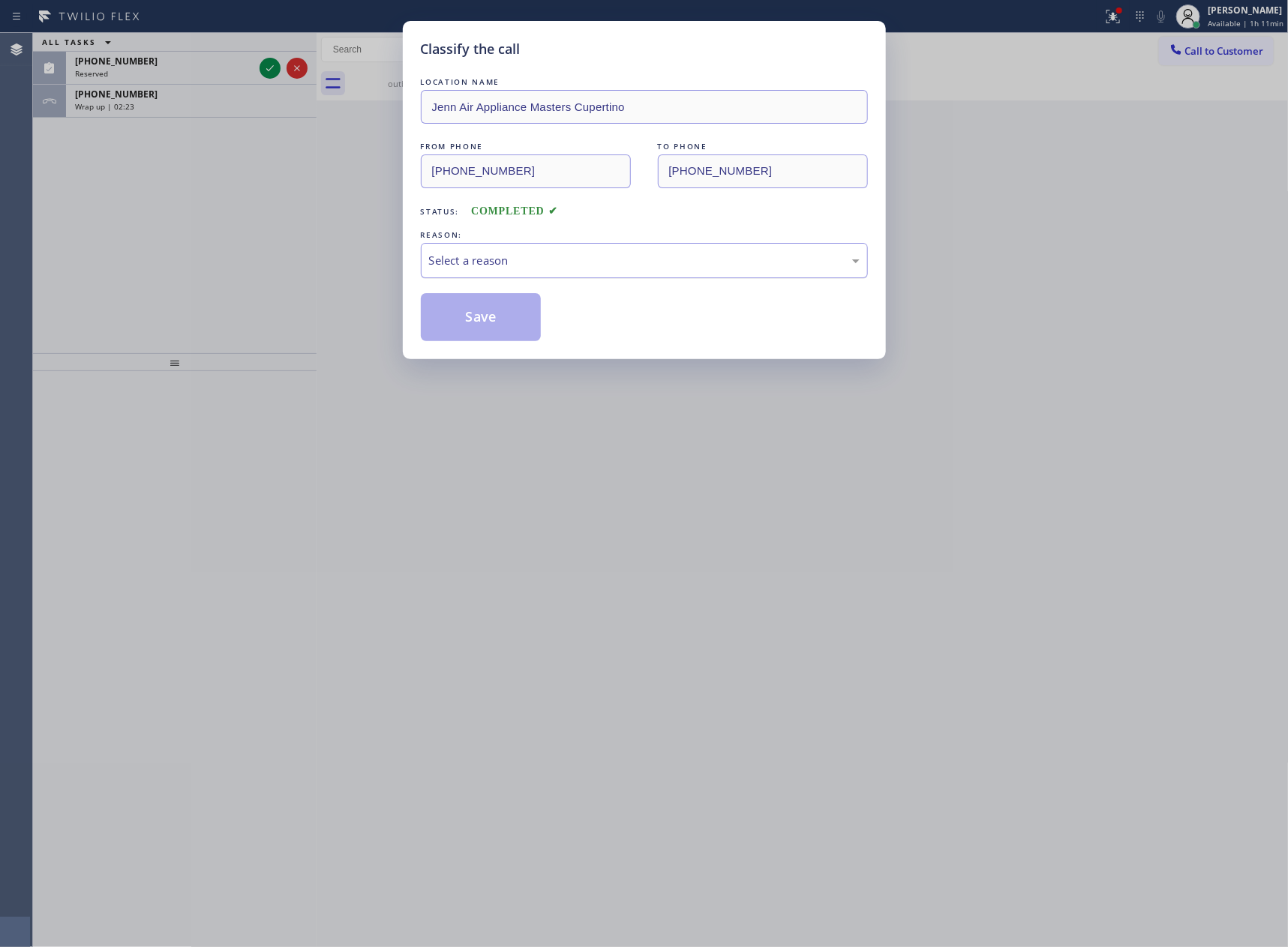
drag, startPoint x: 466, startPoint y: 264, endPoint x: 471, endPoint y: 275, distance: 12.1
click at [467, 269] on div "Select a reason" at bounding box center [644, 261] width 431 height 18
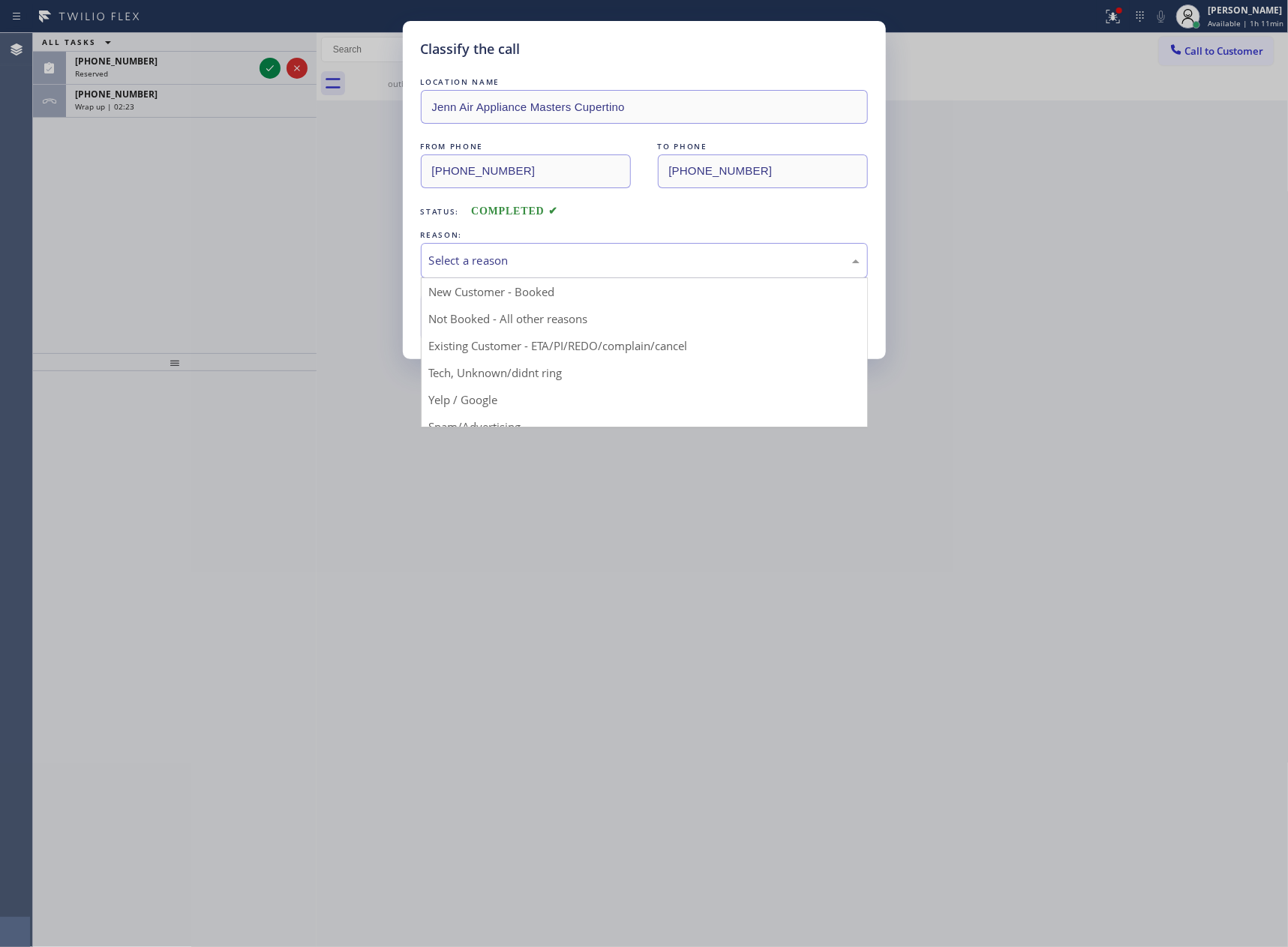
click at [467, 322] on button "Save" at bounding box center [481, 317] width 120 height 48
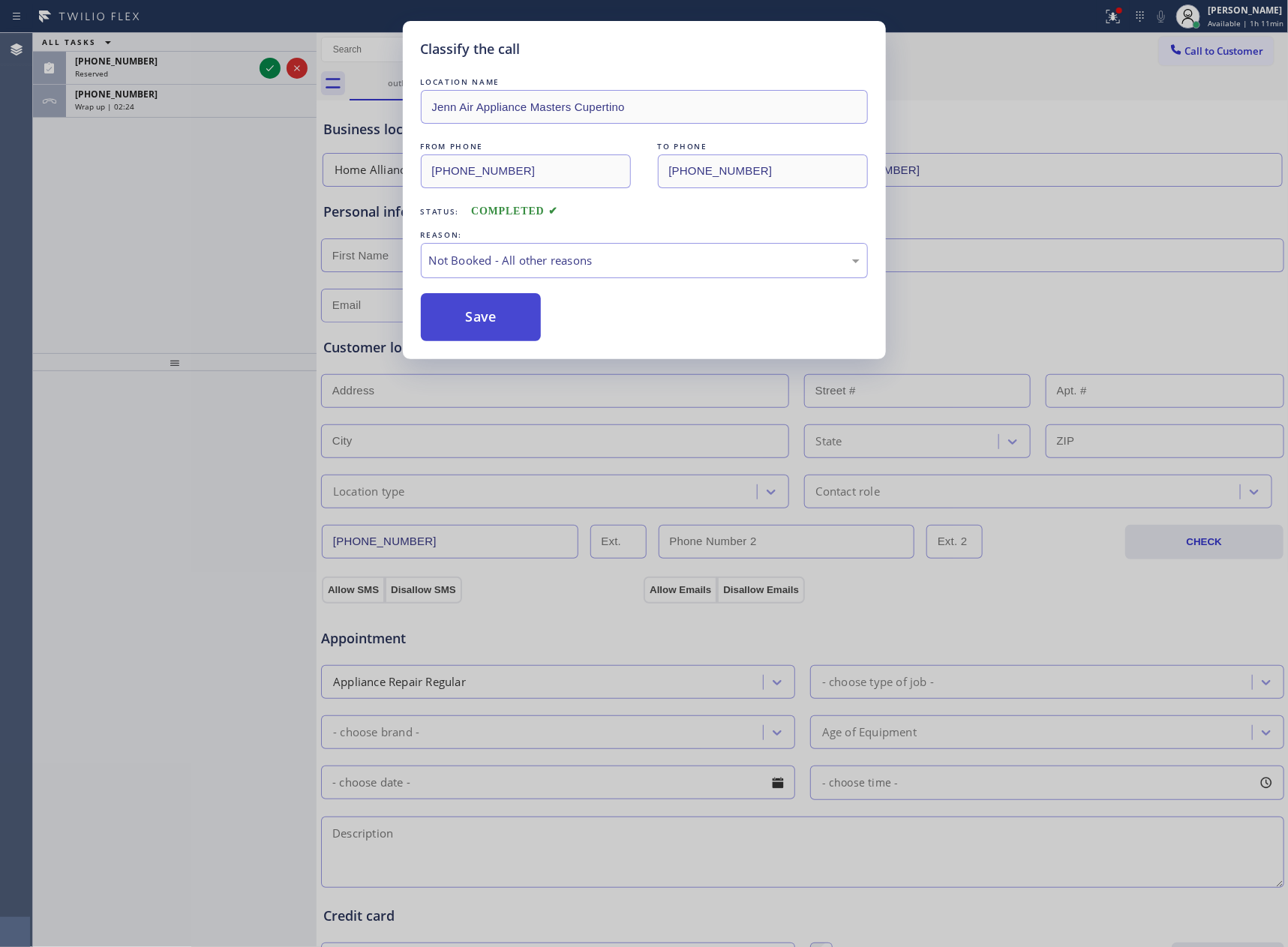
click at [467, 322] on button "Save" at bounding box center [481, 317] width 120 height 48
drag, startPoint x: 380, startPoint y: 302, endPoint x: 367, endPoint y: 201, distance: 101.8
click at [385, 289] on div "Classify the call LOCATION NAME Jenn Air Appliance Masters Cupertino FROM PHONE…" at bounding box center [644, 474] width 1288 height 947
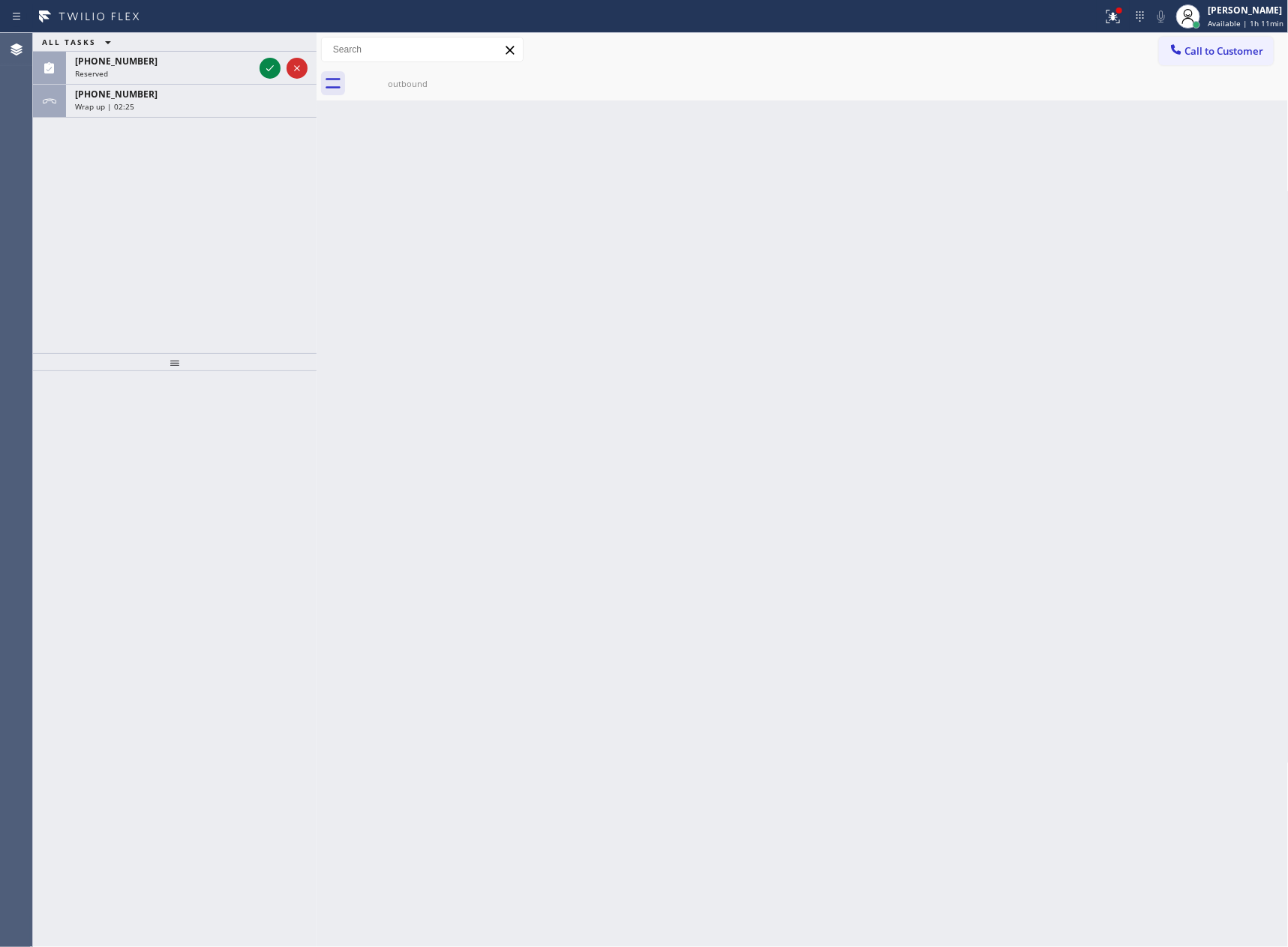
click at [221, 95] on div "+18312396451" at bounding box center [191, 94] width 233 height 13
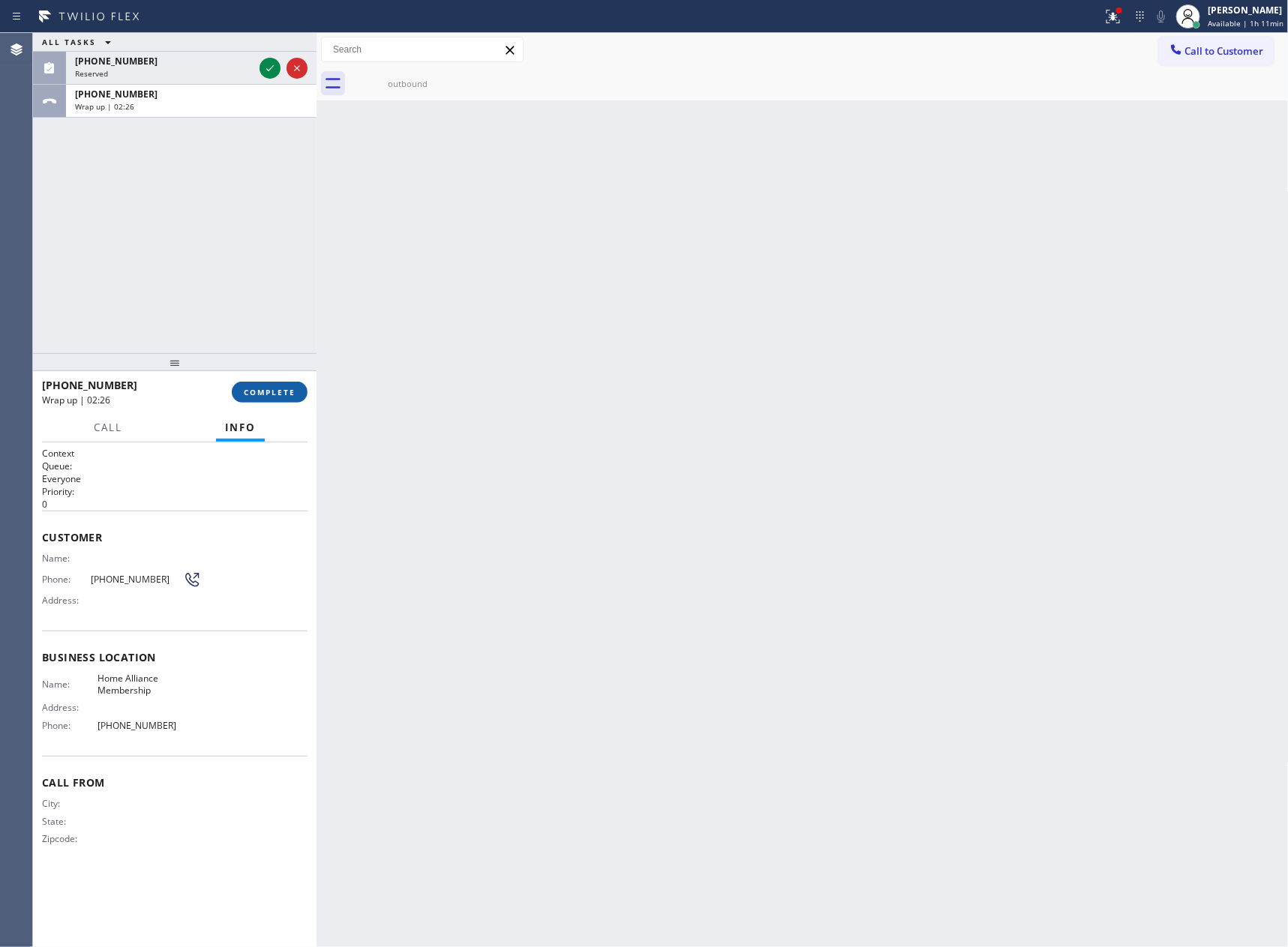
click at [252, 390] on span "COMPLETE" at bounding box center [269, 392] width 52 height 11
click at [225, 238] on div "ALL TASKS ALL TASKS ACTIVE TASKS TASKS IN WRAP UP (201) 264-0368 Reserved +1831…" at bounding box center [175, 193] width 284 height 320
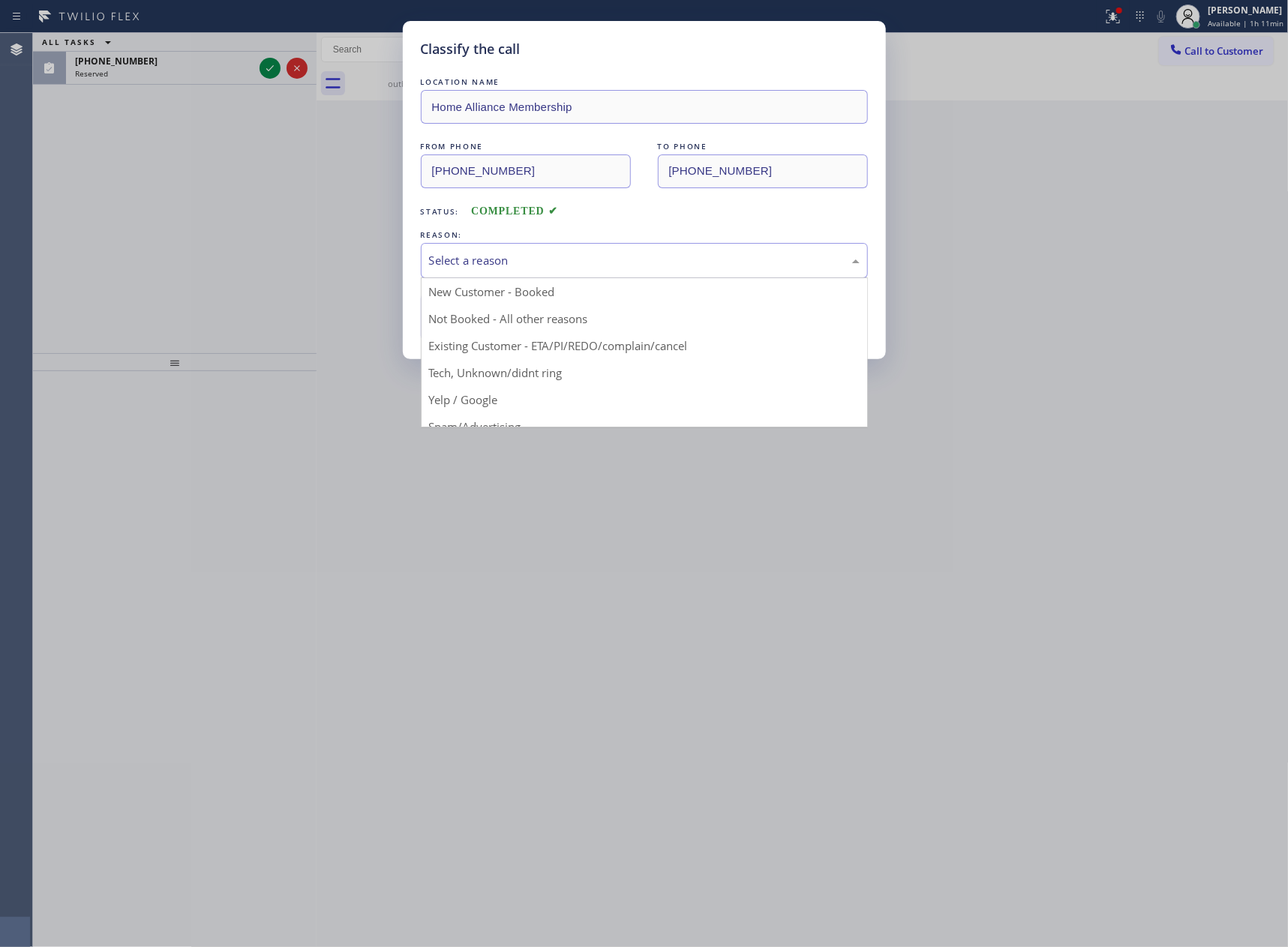
click at [533, 262] on div "Select a reason" at bounding box center [644, 261] width 431 height 18
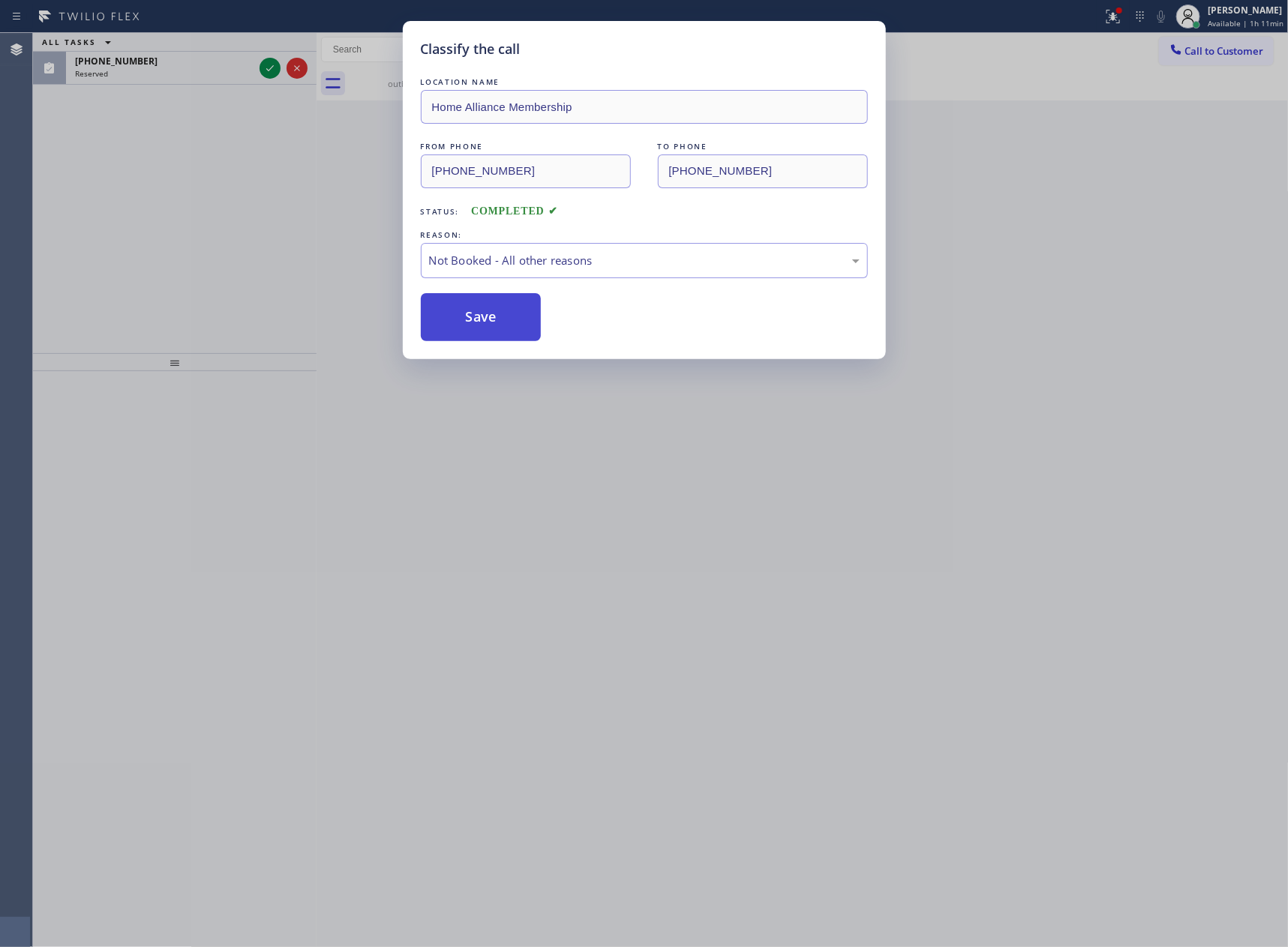
click at [464, 320] on button "Save" at bounding box center [481, 317] width 120 height 48
drag, startPoint x: 464, startPoint y: 320, endPoint x: 1082, endPoint y: 745, distance: 750.0
click at [467, 320] on button "Save" at bounding box center [481, 317] width 120 height 48
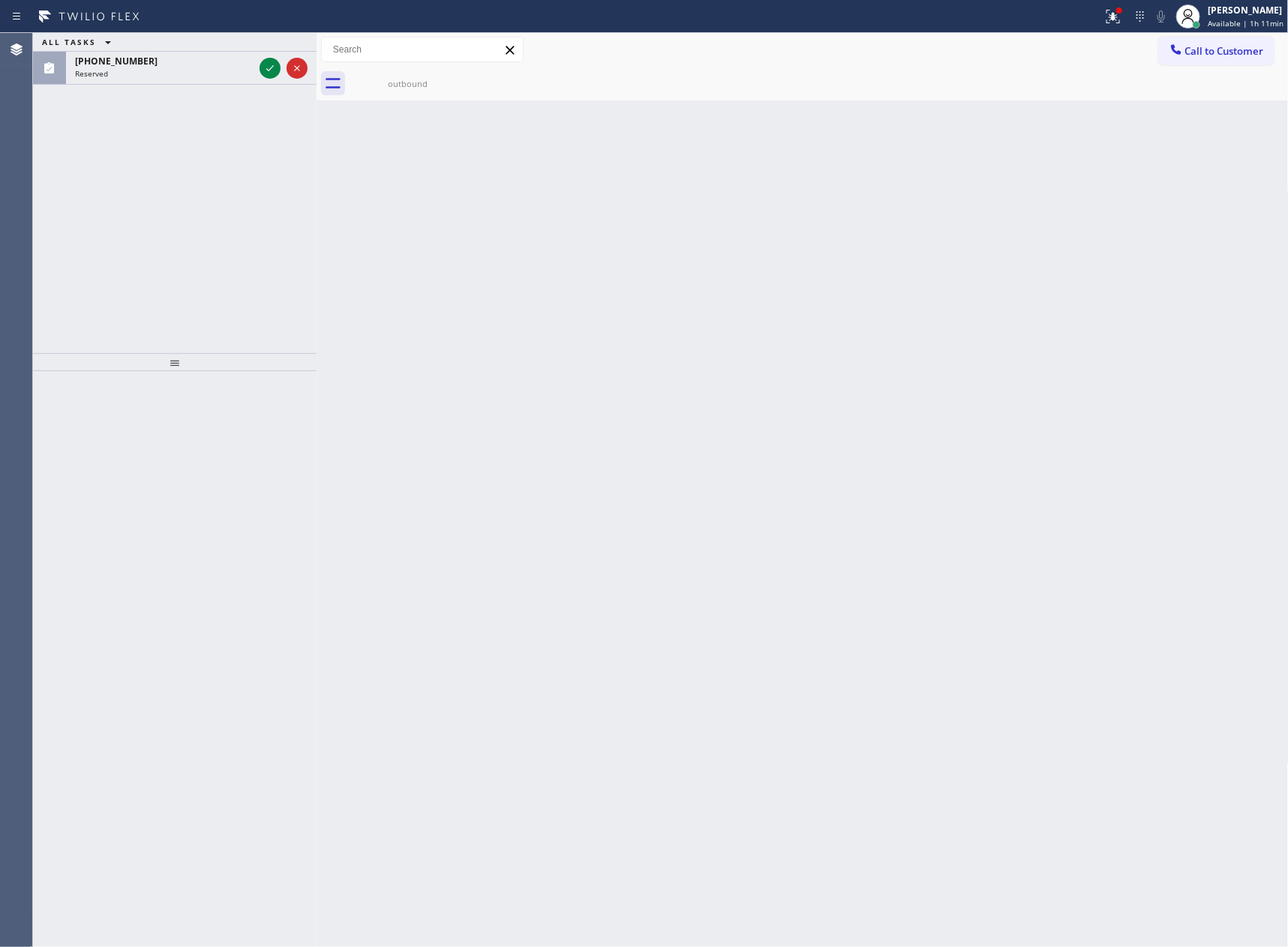
click at [290, 243] on div "ALL TASKS ALL TASKS ACTIVE TASKS TASKS IN WRAP UP (201) 264-0368 Reserved" at bounding box center [175, 193] width 284 height 320
click at [271, 69] on icon at bounding box center [270, 68] width 18 height 18
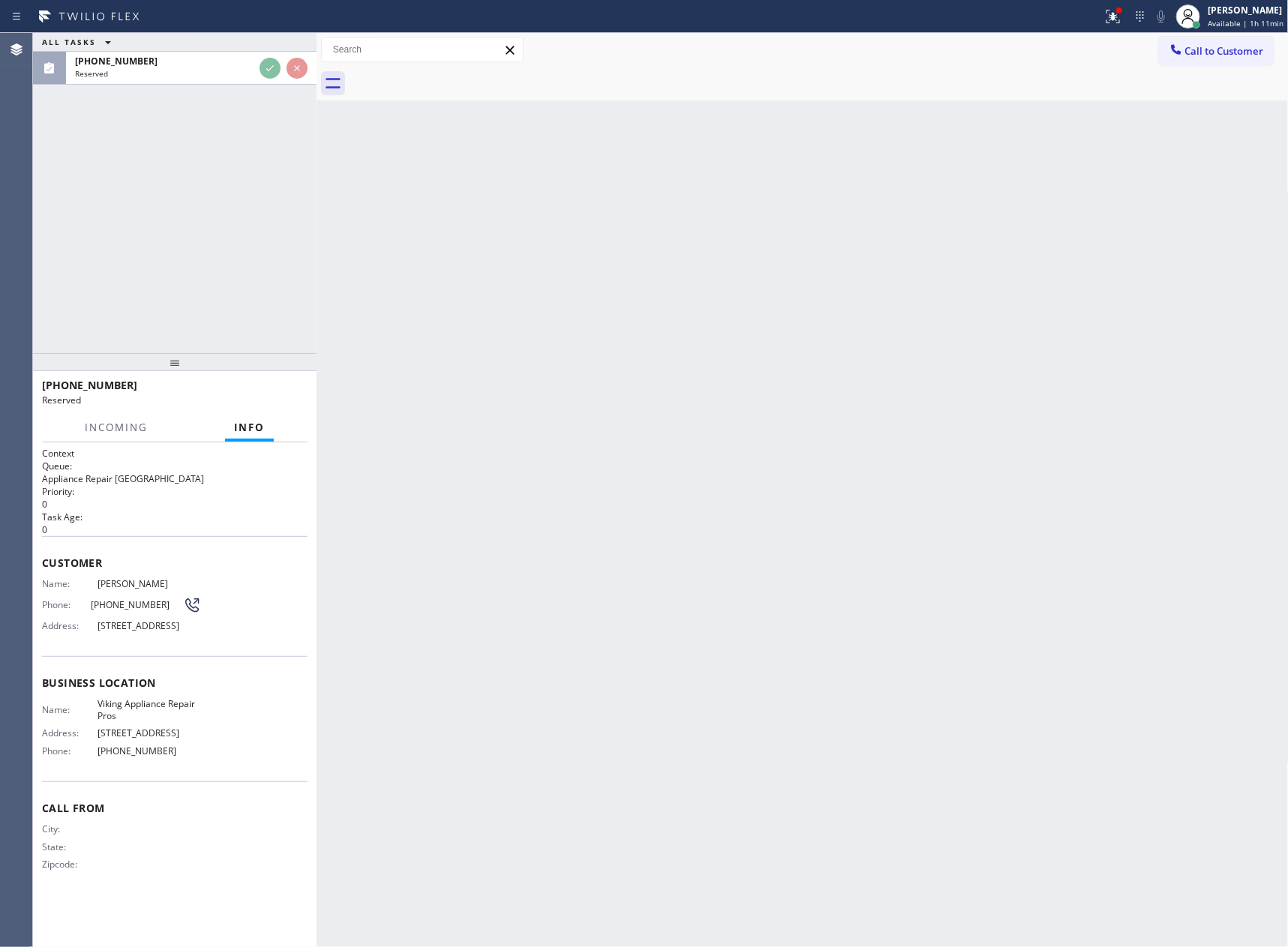
drag, startPoint x: 295, startPoint y: 257, endPoint x: 525, endPoint y: 380, distance: 260.8
click at [300, 257] on div "ALL TASKS ALL TASKS ACTIVE TASKS TASKS IN WRAP UP (201) 264-0368 Reserved" at bounding box center [175, 193] width 284 height 320
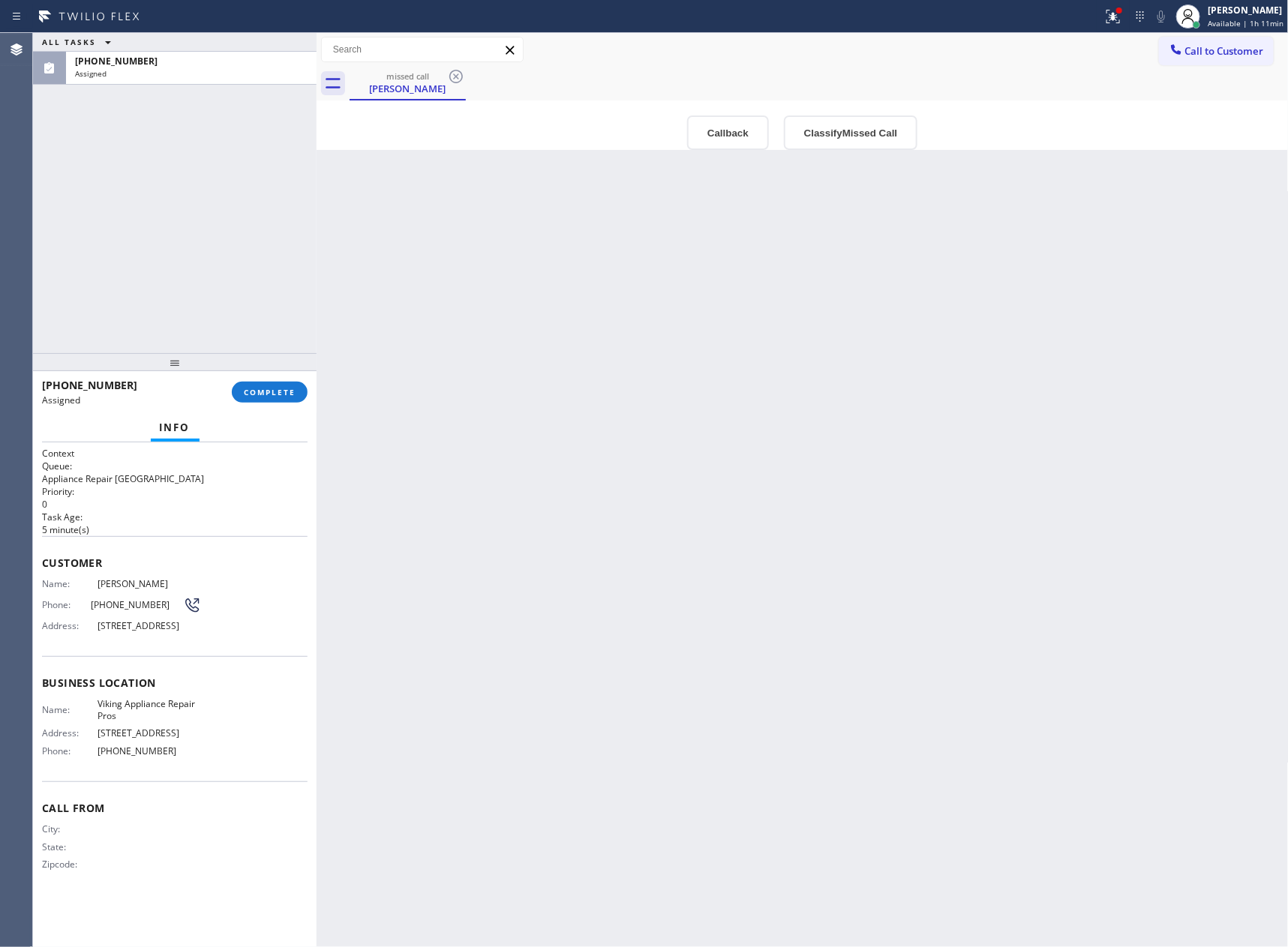
click at [549, 376] on div "Back to Dashboard Change Sender ID Customers Technicians Select a contact Outbo…" at bounding box center [802, 490] width 972 height 914
click at [1226, 18] on span "Available | 1h 11min" at bounding box center [1245, 23] width 76 height 11
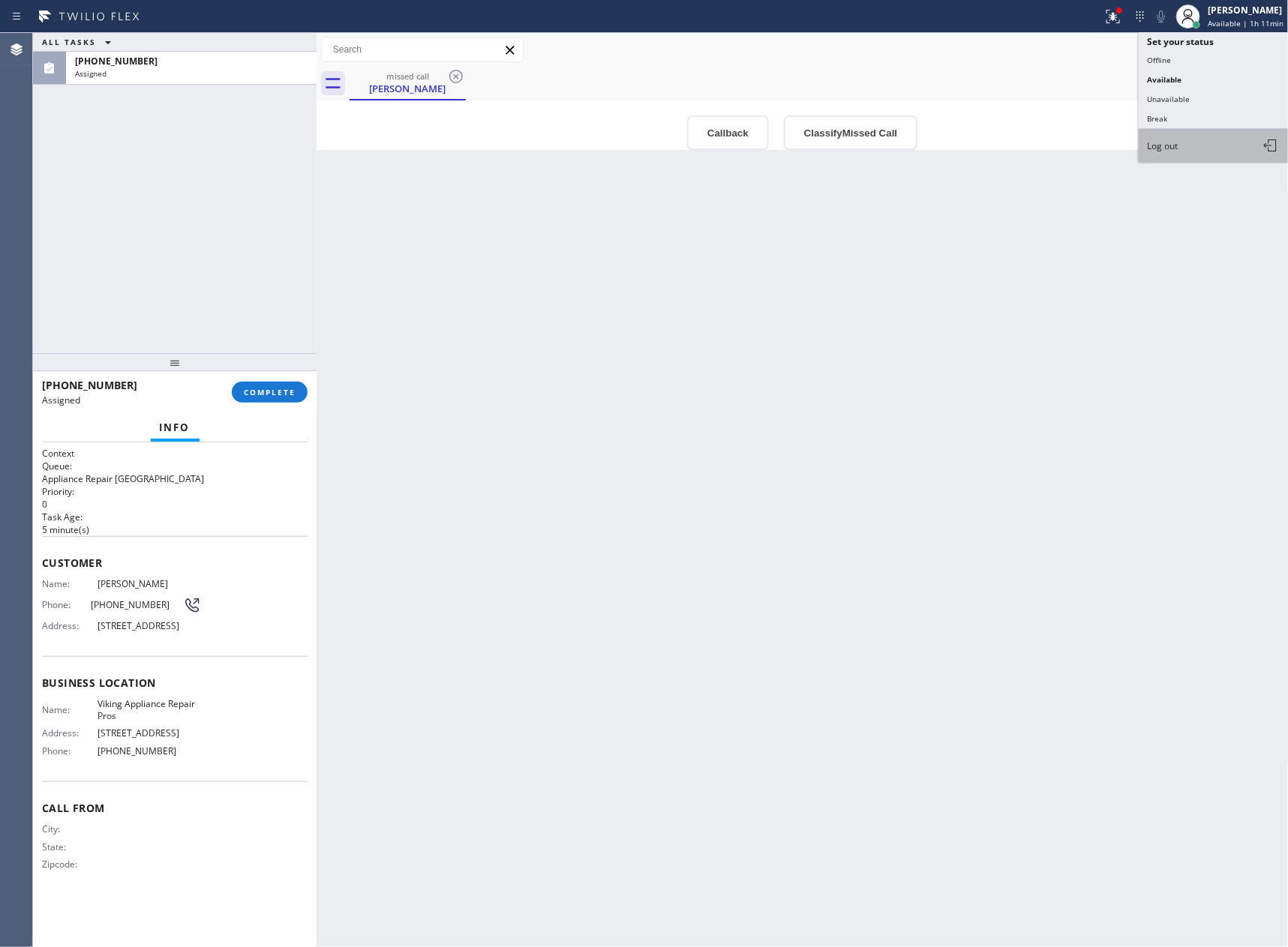
click at [1176, 146] on span "Log out" at bounding box center [1162, 146] width 31 height 13
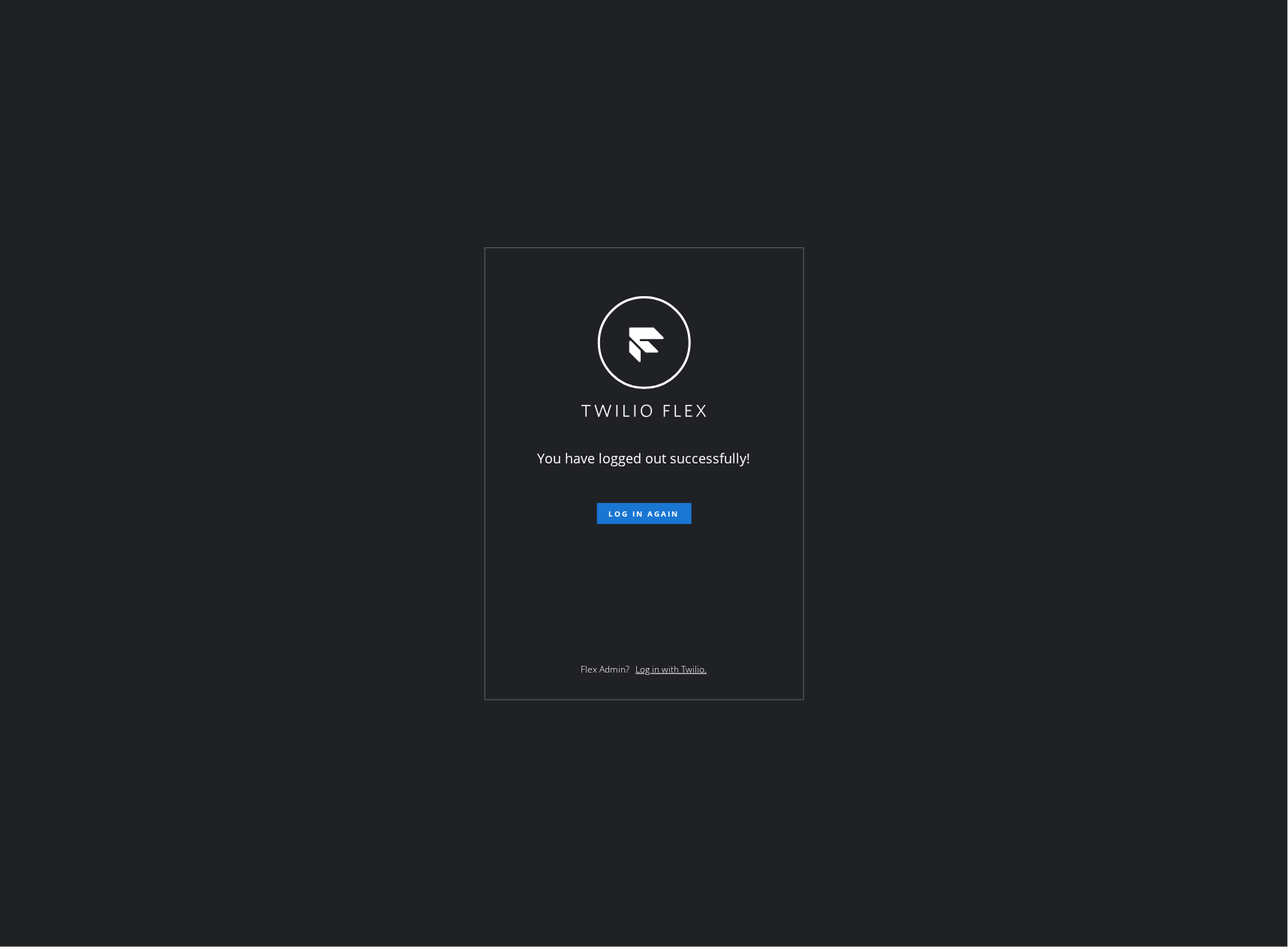
click at [1254, 21] on div "You have logged out successfully! Log in again Flex Admin? Log in with Twilio." at bounding box center [644, 474] width 1288 height 947
drag, startPoint x: 662, startPoint y: 509, endPoint x: 902, endPoint y: 453, distance: 246.4
click at [693, 513] on form "Log in again" at bounding box center [644, 508] width 261 height 33
click at [927, 392] on div "You have logged out successfully! Log in again Flex Admin? Log in with Twilio." at bounding box center [644, 474] width 1288 height 947
click at [936, 591] on div "You have logged out successfully! Log in again Flex Admin? Log in with Twilio." at bounding box center [644, 474] width 1288 height 947
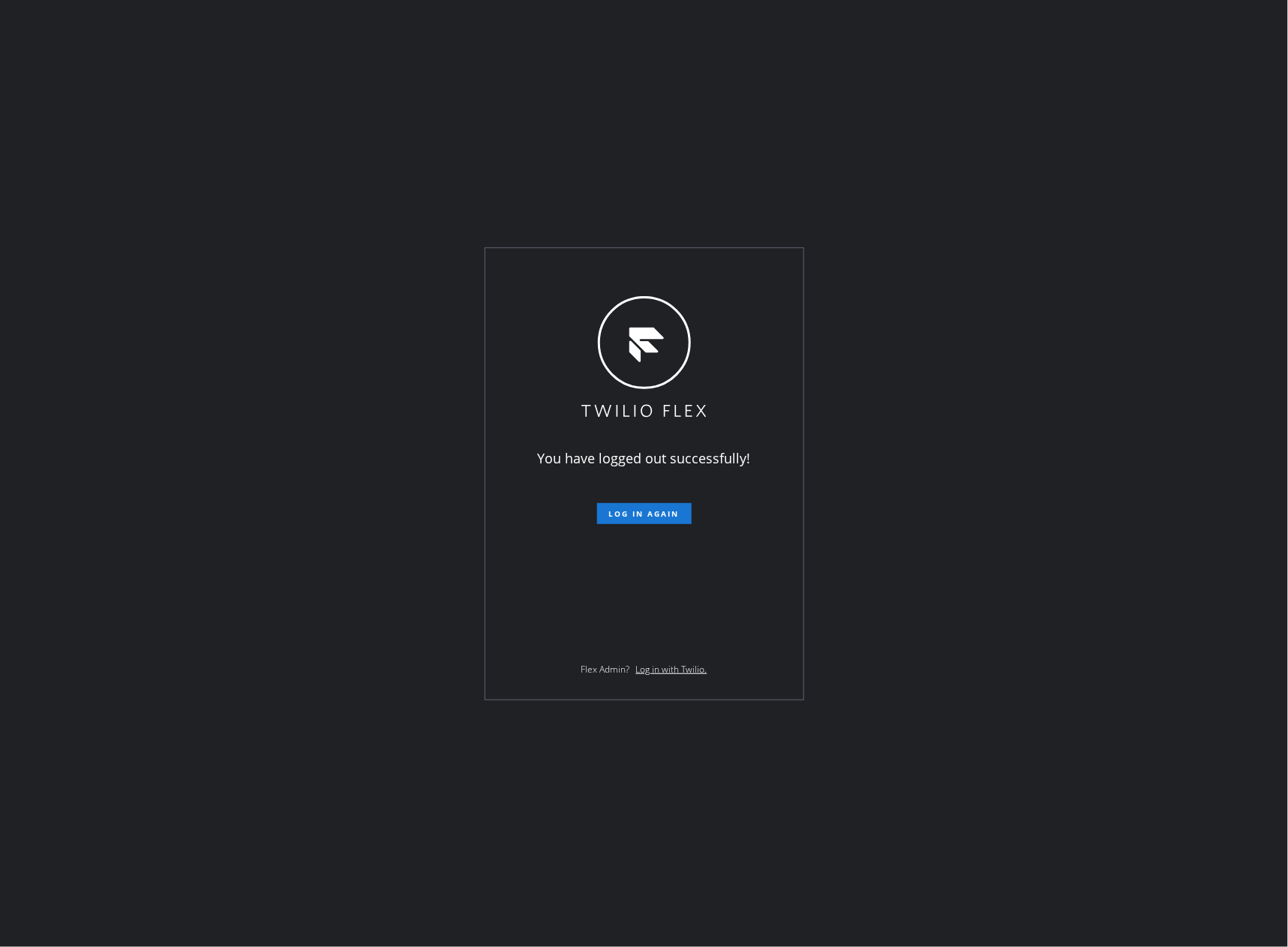
click at [630, 502] on form "Log in again" at bounding box center [644, 508] width 261 height 33
click at [670, 519] on span "Log in again" at bounding box center [644, 514] width 70 height 11
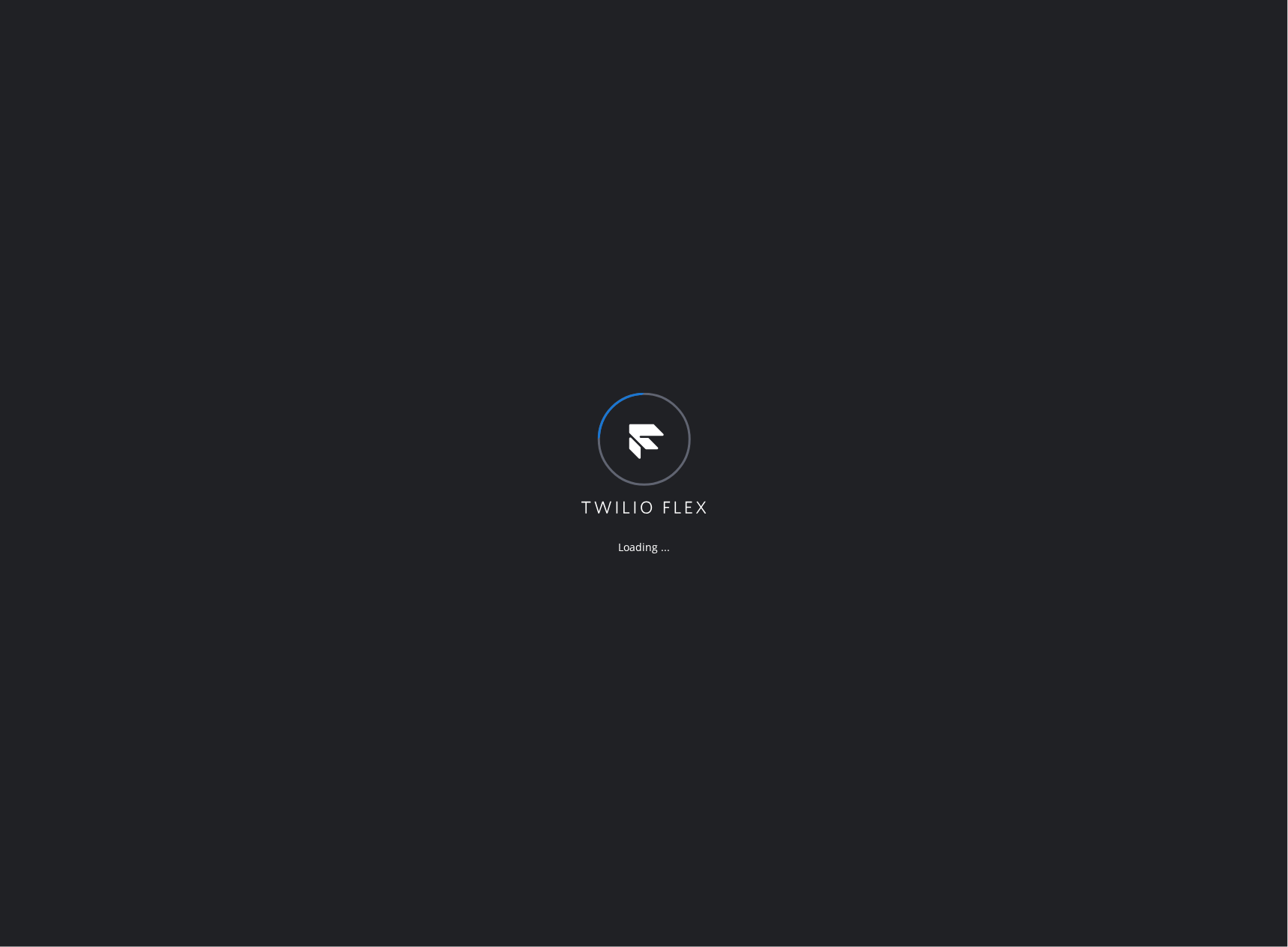
click at [997, 346] on div "Loading ..." at bounding box center [644, 474] width 1288 height 947
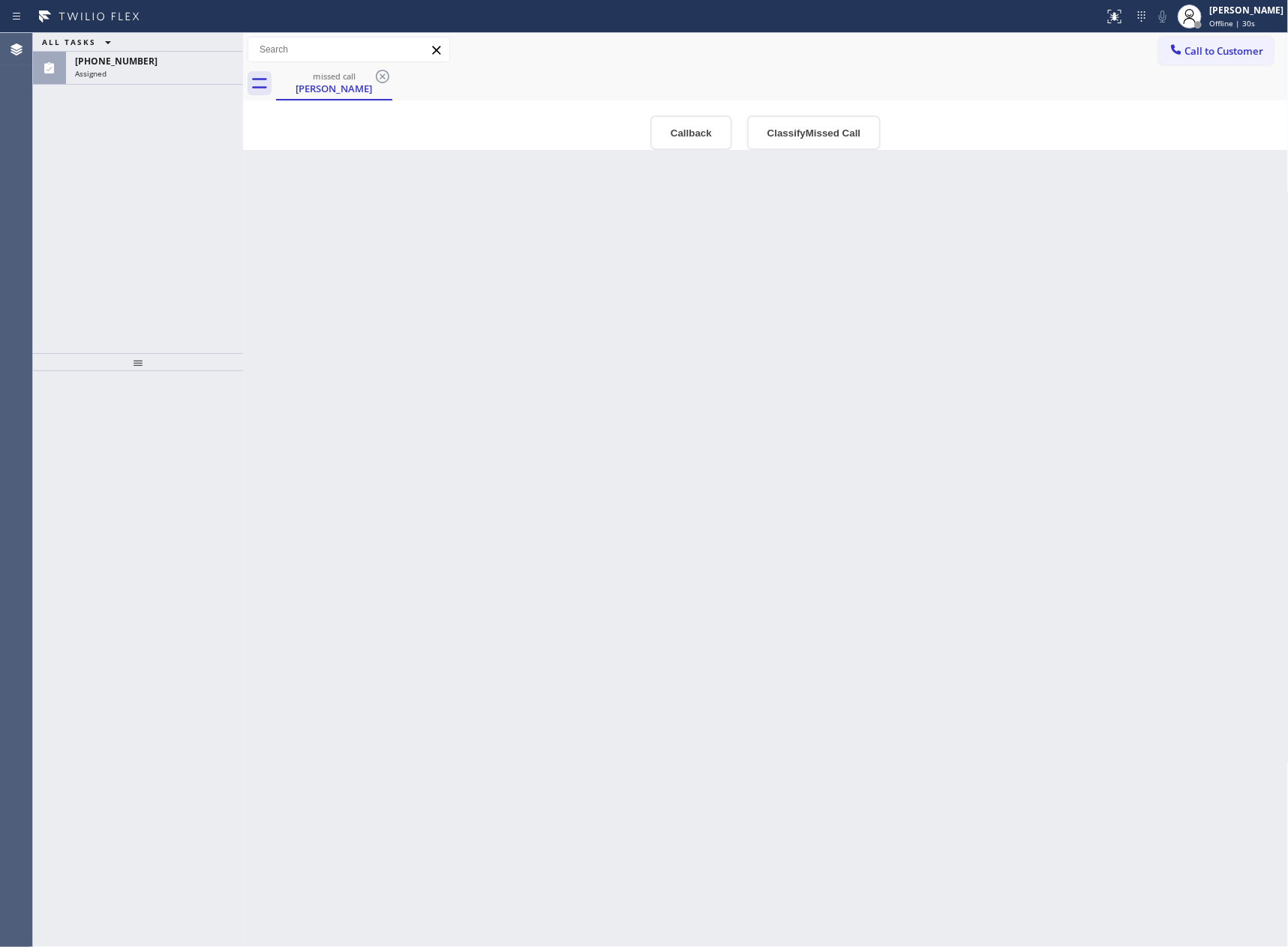
click at [443, 304] on div "Back to Dashboard Change Sender ID Customers Technicians Select a contact Outbo…" at bounding box center [766, 490] width 1046 height 914
click at [807, 129] on button "Classify Missed Call" at bounding box center [814, 132] width 134 height 34
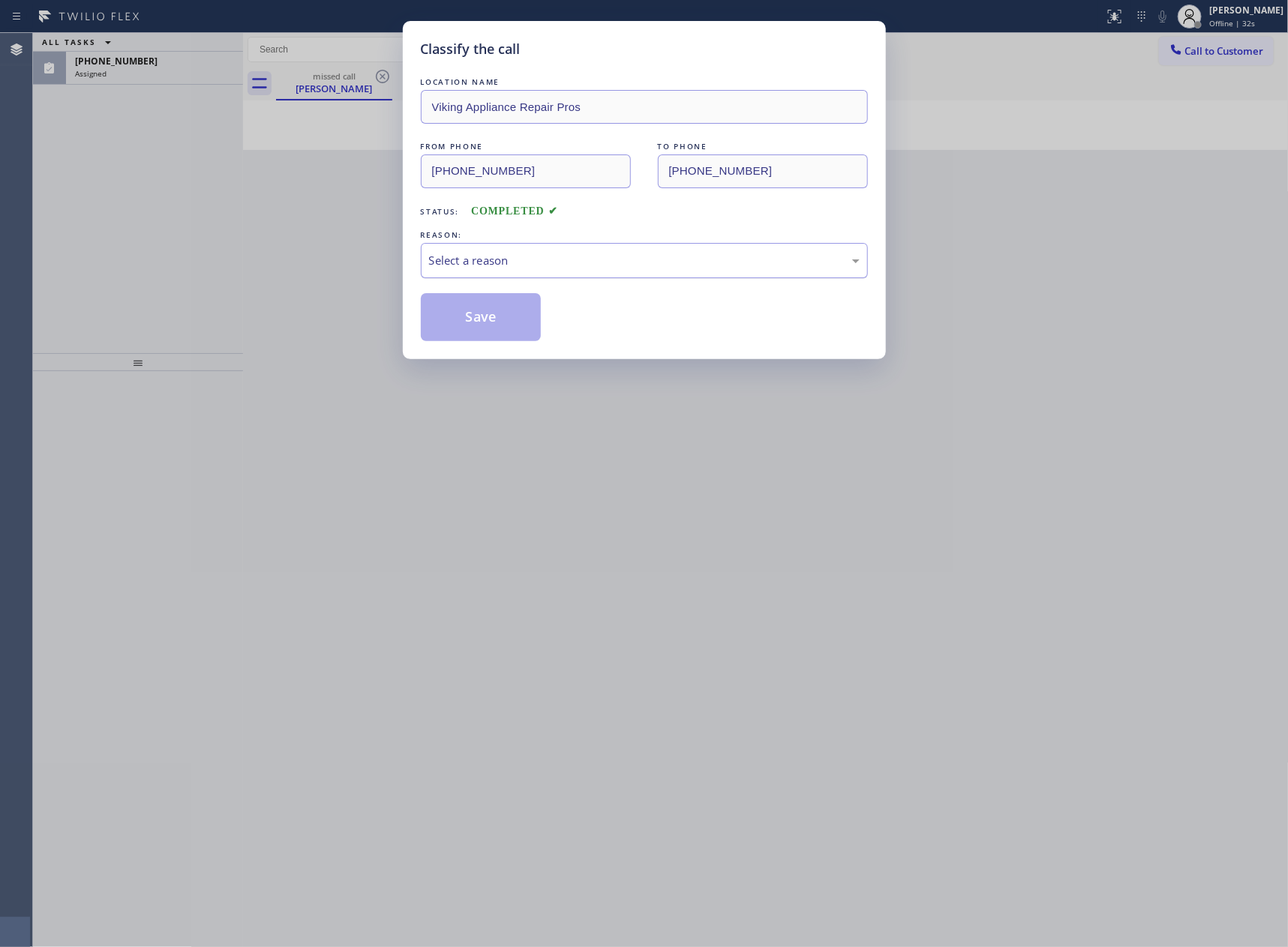
click at [575, 259] on div "Select a reason" at bounding box center [644, 261] width 431 height 18
click at [499, 315] on button "Save" at bounding box center [481, 317] width 120 height 48
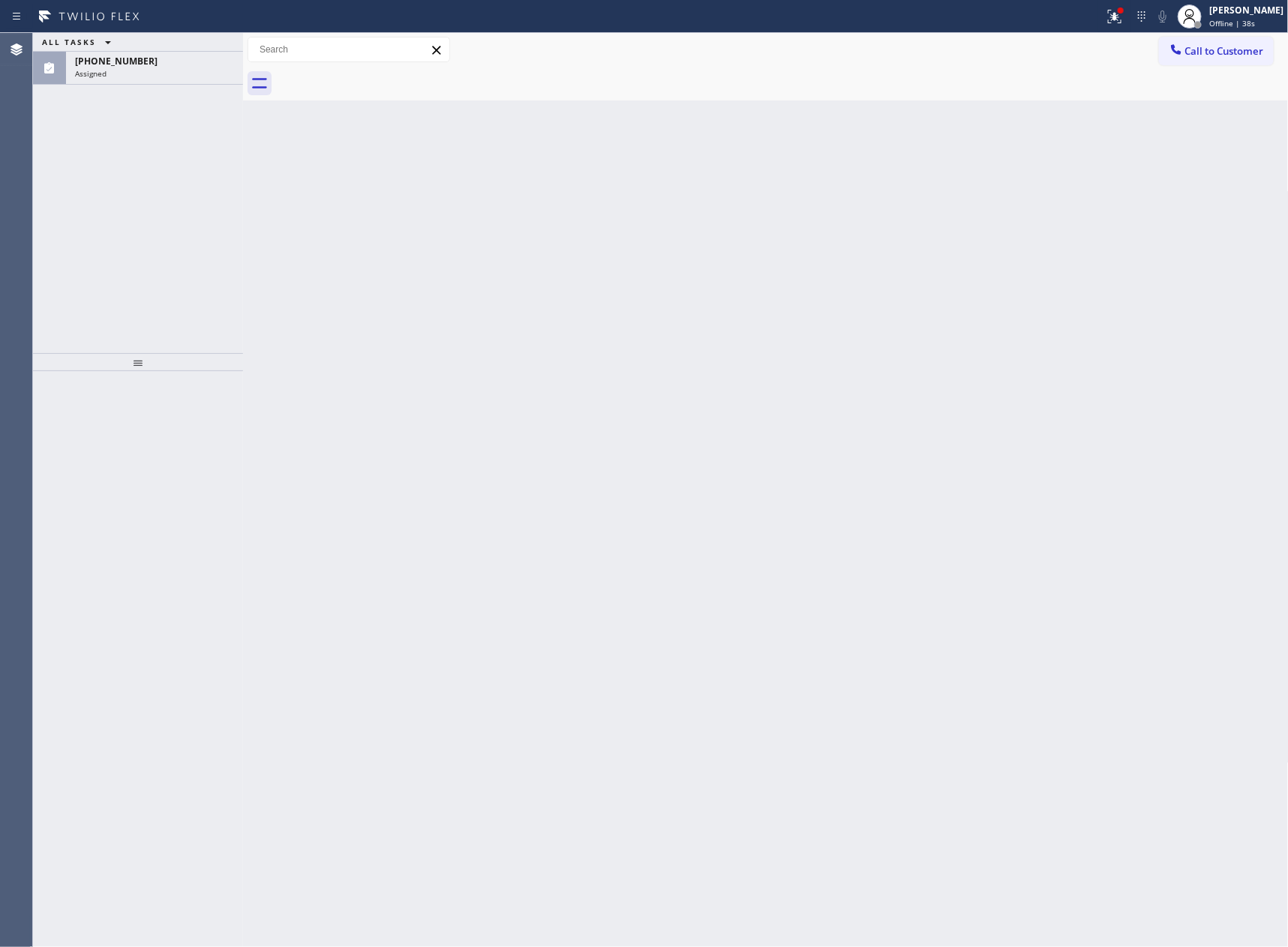
click at [475, 236] on div "Back to Dashboard Change Sender ID Customers Technicians Select a contact Outbo…" at bounding box center [766, 490] width 1046 height 914
click at [153, 75] on div "Assigned" at bounding box center [154, 74] width 159 height 11
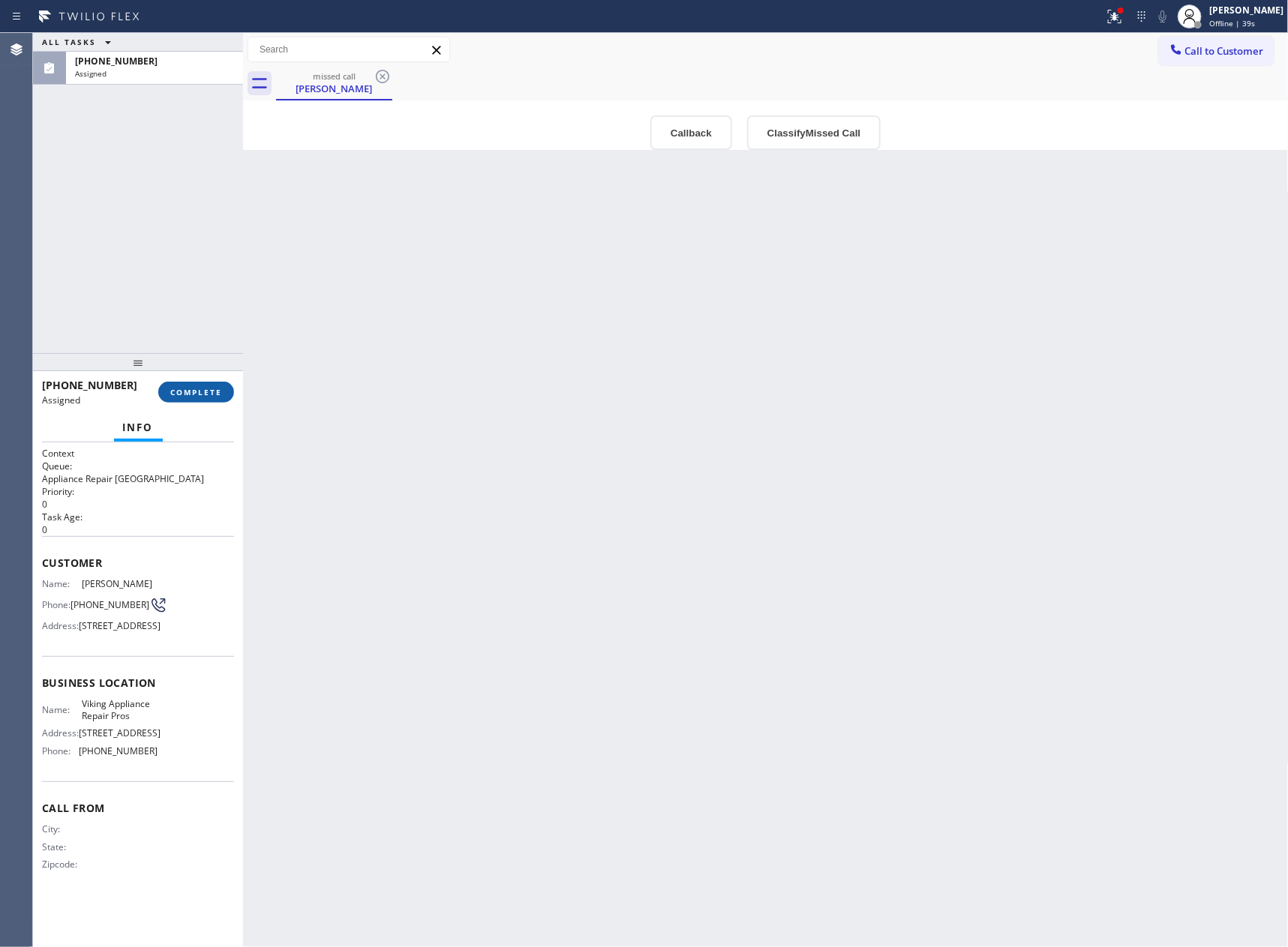
click at [213, 394] on span "COMPLETE" at bounding box center [196, 392] width 52 height 11
click at [203, 235] on div "ALL TASKS ALL TASKS ACTIVE TASKS TASKS IN WRAP UP [PHONE_NUMBER] Assigned" at bounding box center [138, 193] width 210 height 320
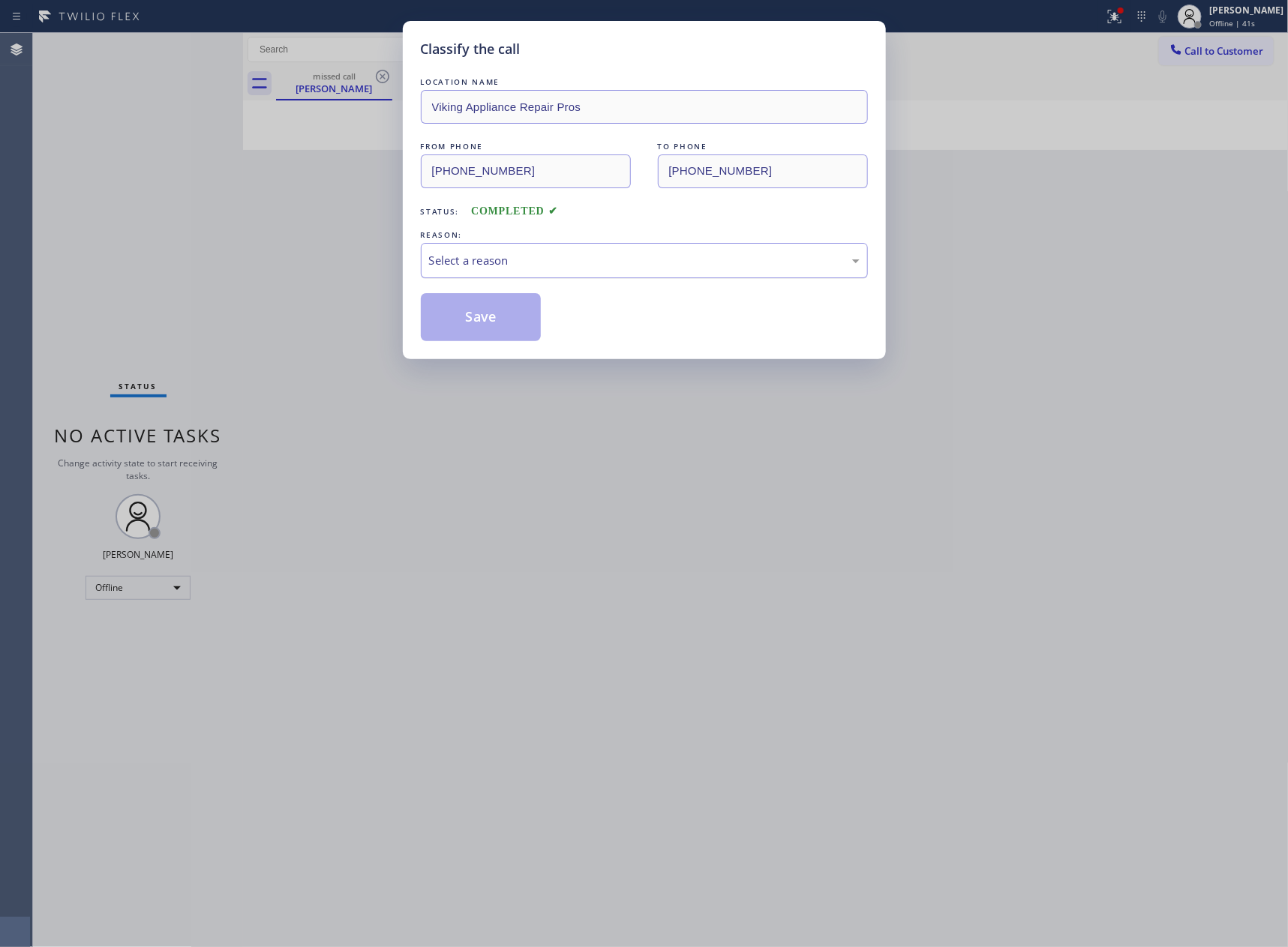
click at [561, 250] on div "Select a reason" at bounding box center [644, 261] width 447 height 35
click at [480, 310] on button "Save" at bounding box center [481, 317] width 120 height 48
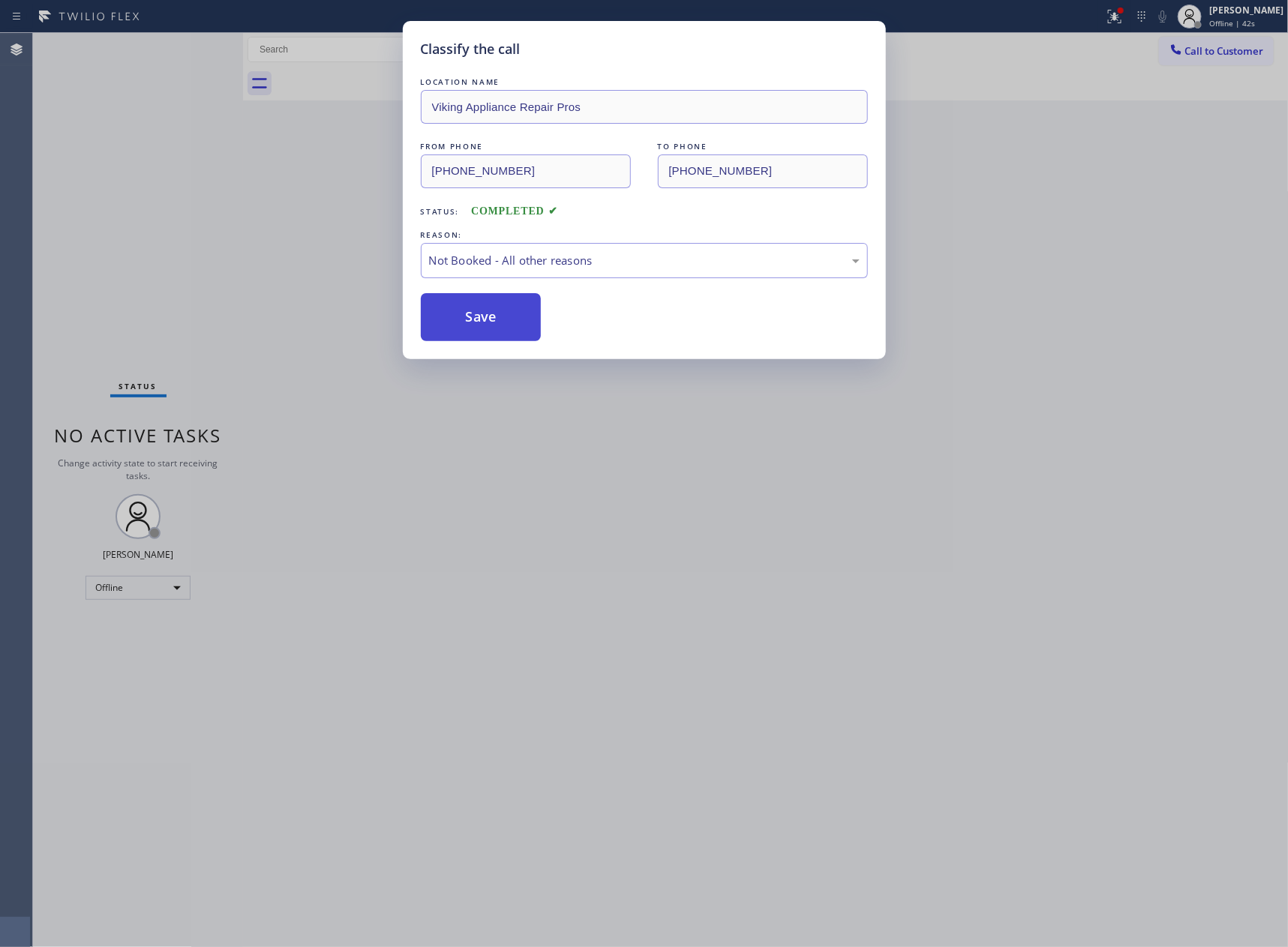
click at [480, 310] on button "Save" at bounding box center [481, 317] width 120 height 48
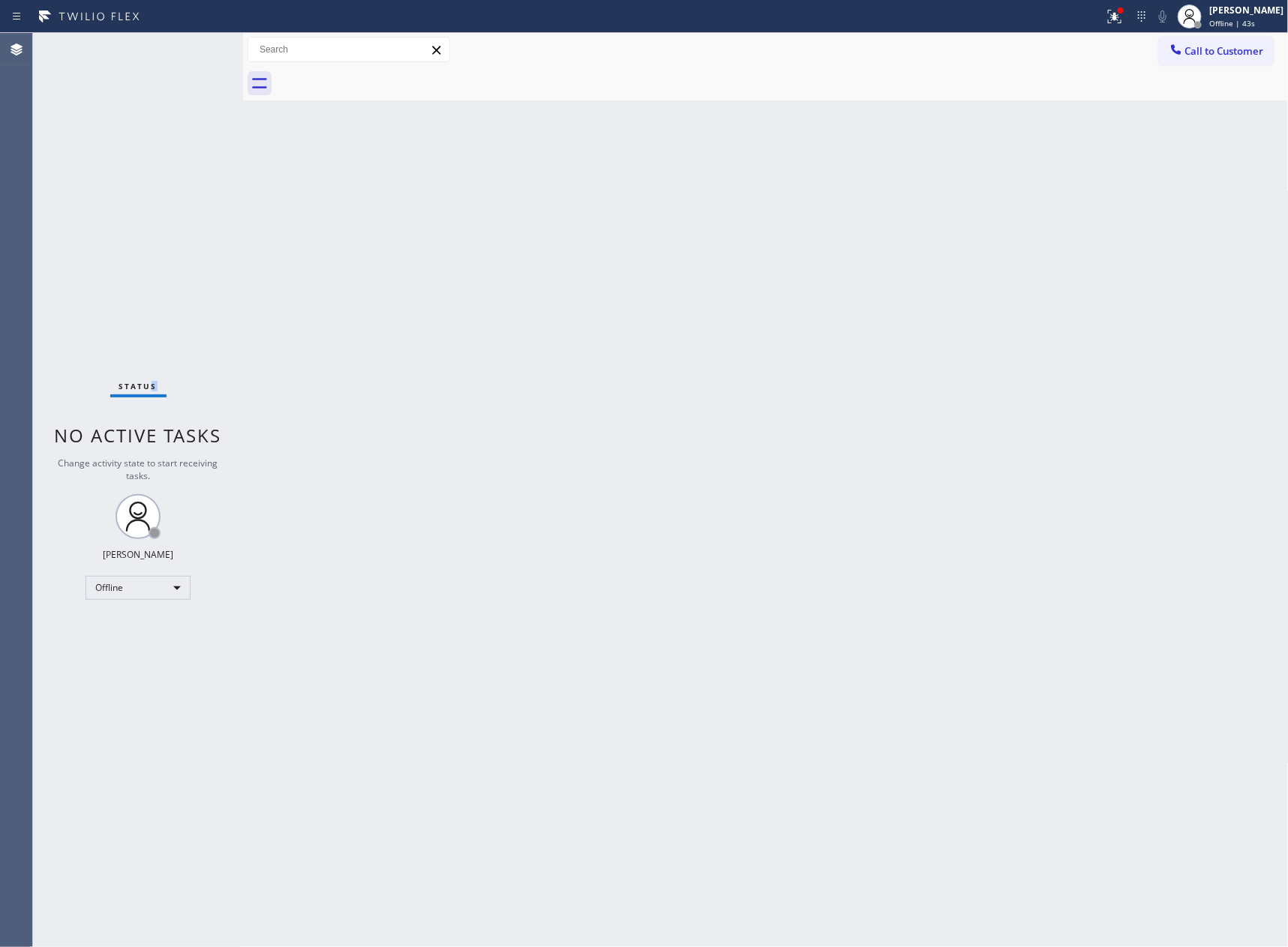
drag, startPoint x: 151, startPoint y: 279, endPoint x: 293, endPoint y: 474, distance: 241.2
click at [212, 325] on div "Status No active tasks Change activity state to start receiving tasks. Eva Mahi…" at bounding box center [138, 490] width 210 height 914
click at [173, 579] on div "Offline" at bounding box center [137, 588] width 105 height 24
click at [147, 662] on li "Break" at bounding box center [136, 663] width 101 height 18
click at [853, 416] on div "Back to Dashboard Change Sender ID Customers Technicians Select a contact Outbo…" at bounding box center [766, 490] width 1046 height 914
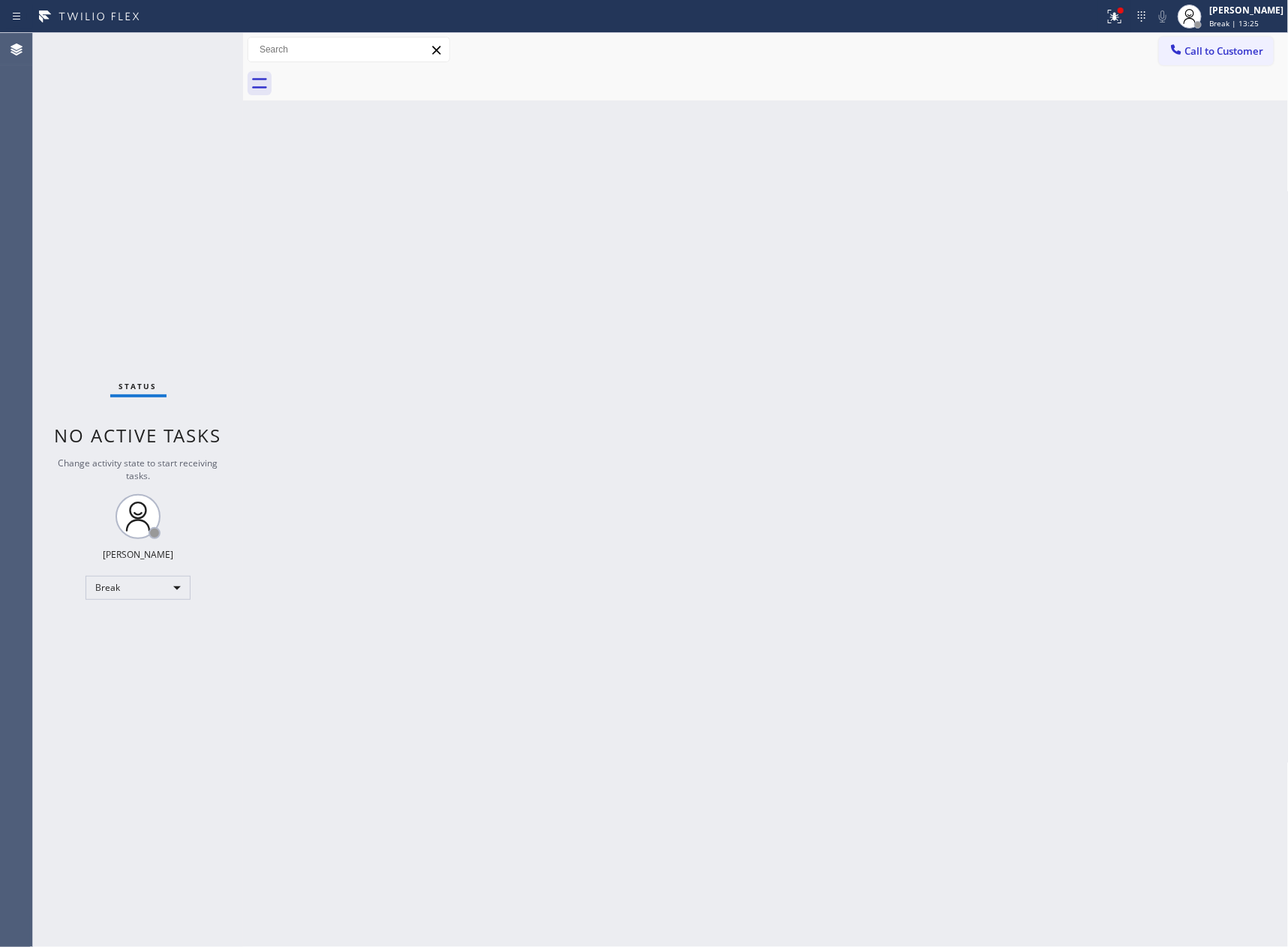
click at [747, 448] on div "Back to Dashboard Change Sender ID Customers Technicians Select a contact Outbo…" at bounding box center [766, 490] width 1046 height 914
click at [631, 318] on div "Back to Dashboard Change Sender ID Customers Technicians Select a contact Outbo…" at bounding box center [766, 490] width 1046 height 914
click at [111, 583] on div "Break" at bounding box center [137, 588] width 105 height 24
click at [162, 619] on li "Available" at bounding box center [136, 625] width 101 height 18
click at [950, 567] on div "Back to Dashboard Change Sender ID Customers Technicians Select a contact Outbo…" at bounding box center [766, 490] width 1046 height 914
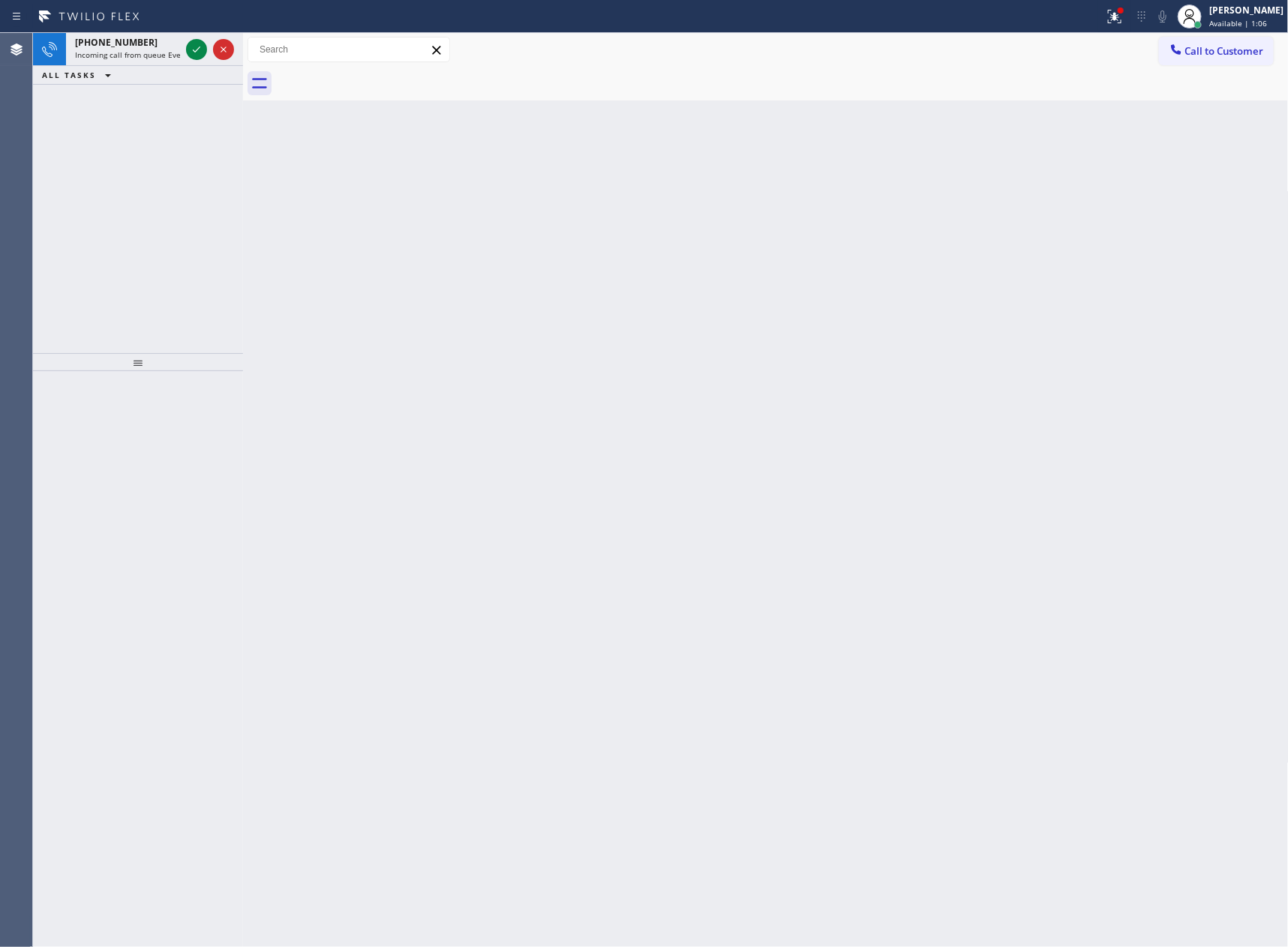
click at [286, 173] on div "Back to Dashboard Change Sender ID Customers Technicians Select a contact Outbo…" at bounding box center [766, 490] width 1046 height 914
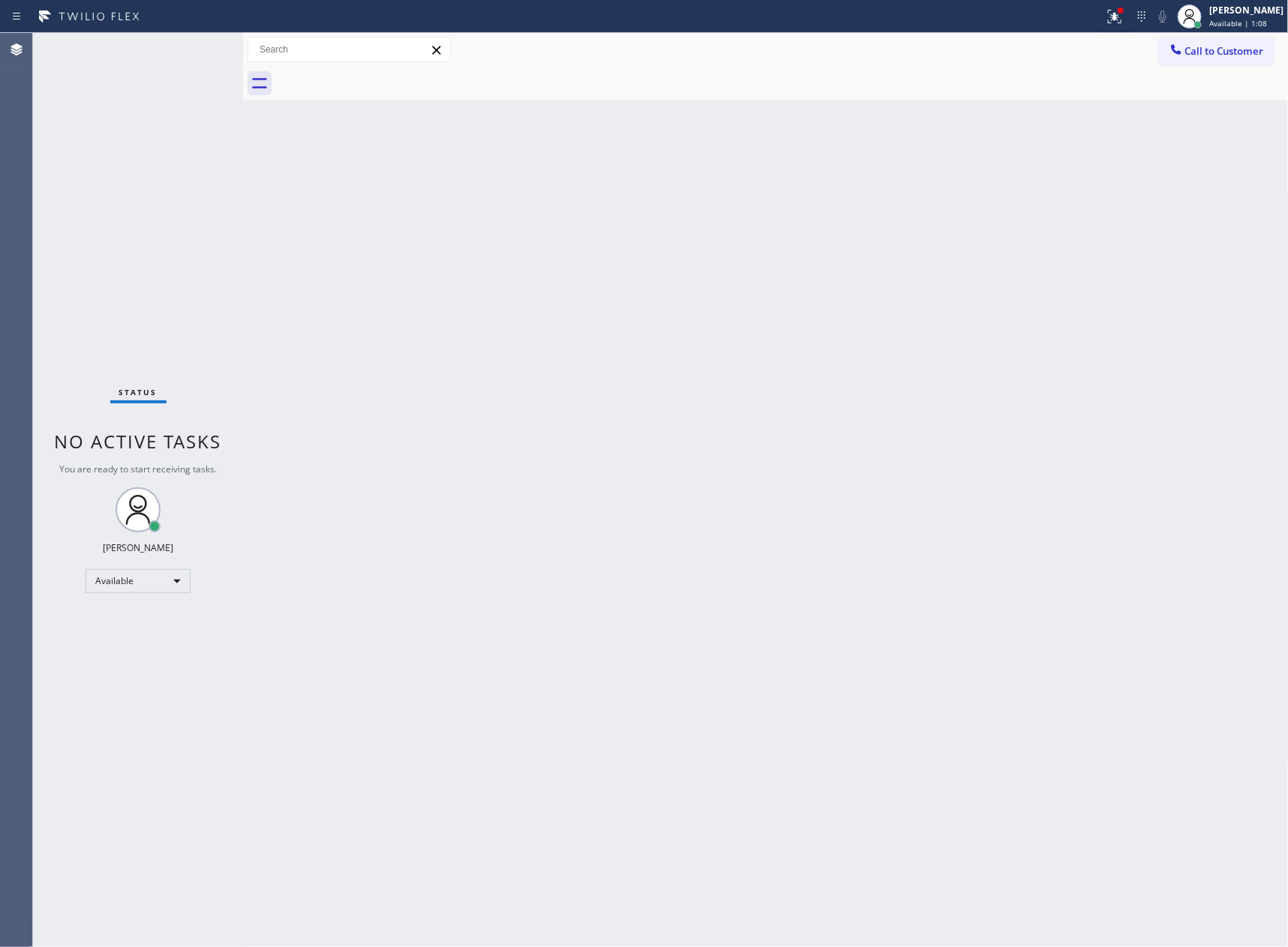
click at [190, 46] on div "Status No active tasks You are ready to start receiving tasks. [PERSON_NAME] Av…" at bounding box center [138, 490] width 210 height 914
click at [192, 197] on div "Status No active tasks You are ready to start receiving tasks. [PERSON_NAME] Av…" at bounding box center [138, 490] width 210 height 914
click at [518, 230] on div "Back to Dashboard Change Sender ID Customers Technicians Select a contact Outbo…" at bounding box center [766, 490] width 1046 height 914
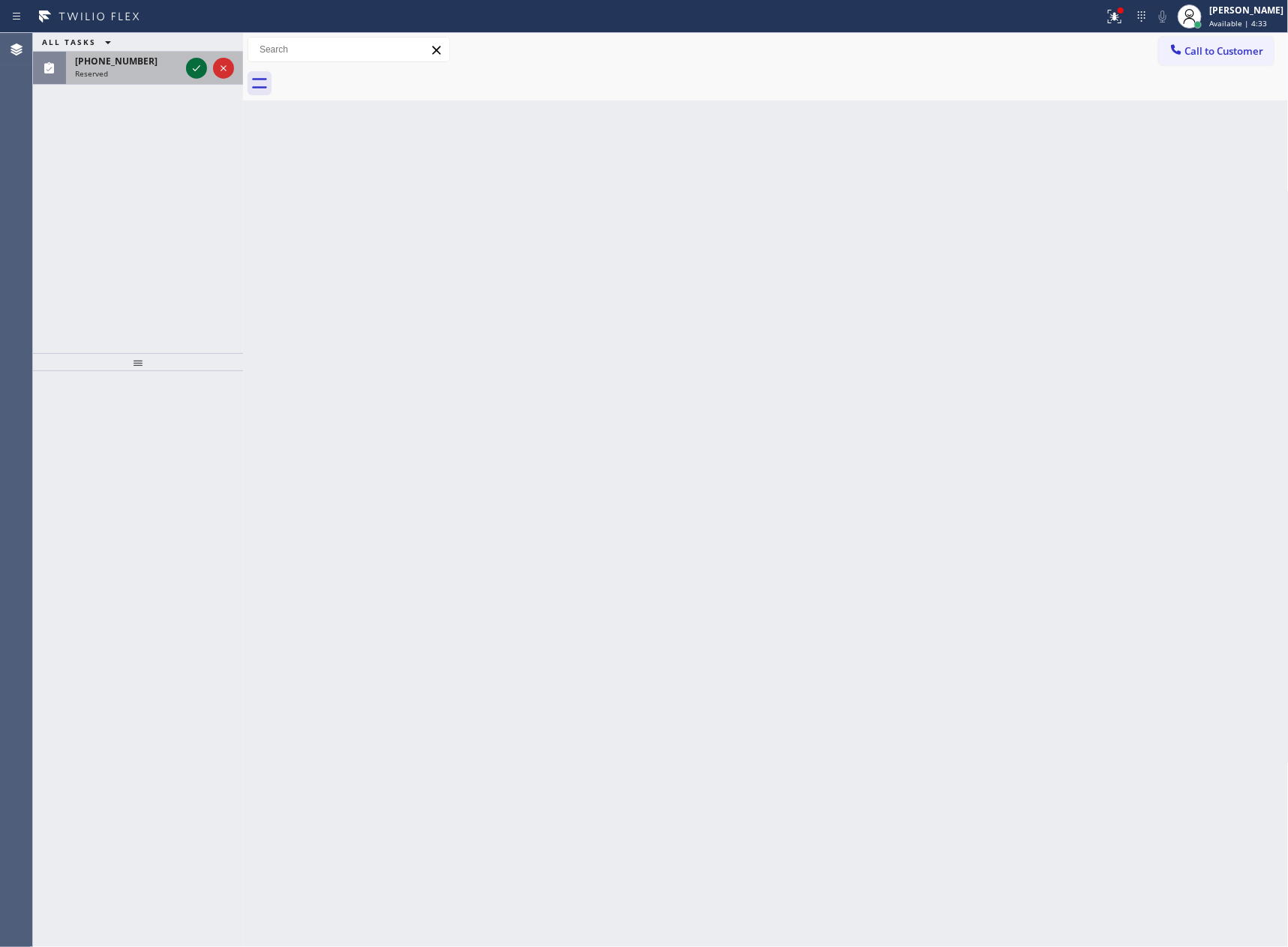
drag, startPoint x: 200, startPoint y: 75, endPoint x: 187, endPoint y: 133, distance: 59.4
click at [200, 75] on icon at bounding box center [196, 68] width 18 height 18
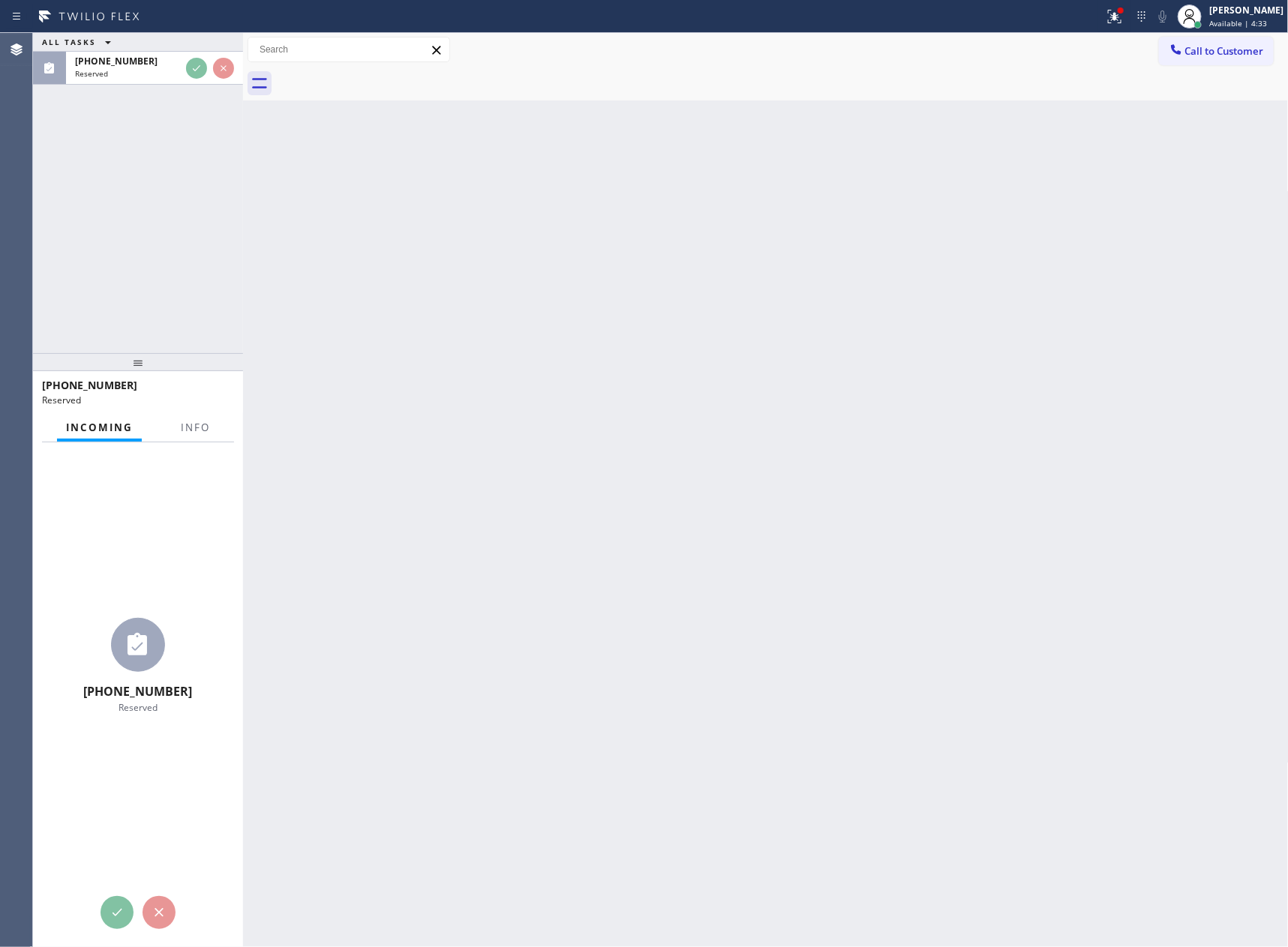
click at [185, 182] on div "ALL TASKS ALL TASKS ACTIVE TASKS TASKS IN WRAP UP (650) 533-8666 Reserved" at bounding box center [138, 193] width 210 height 320
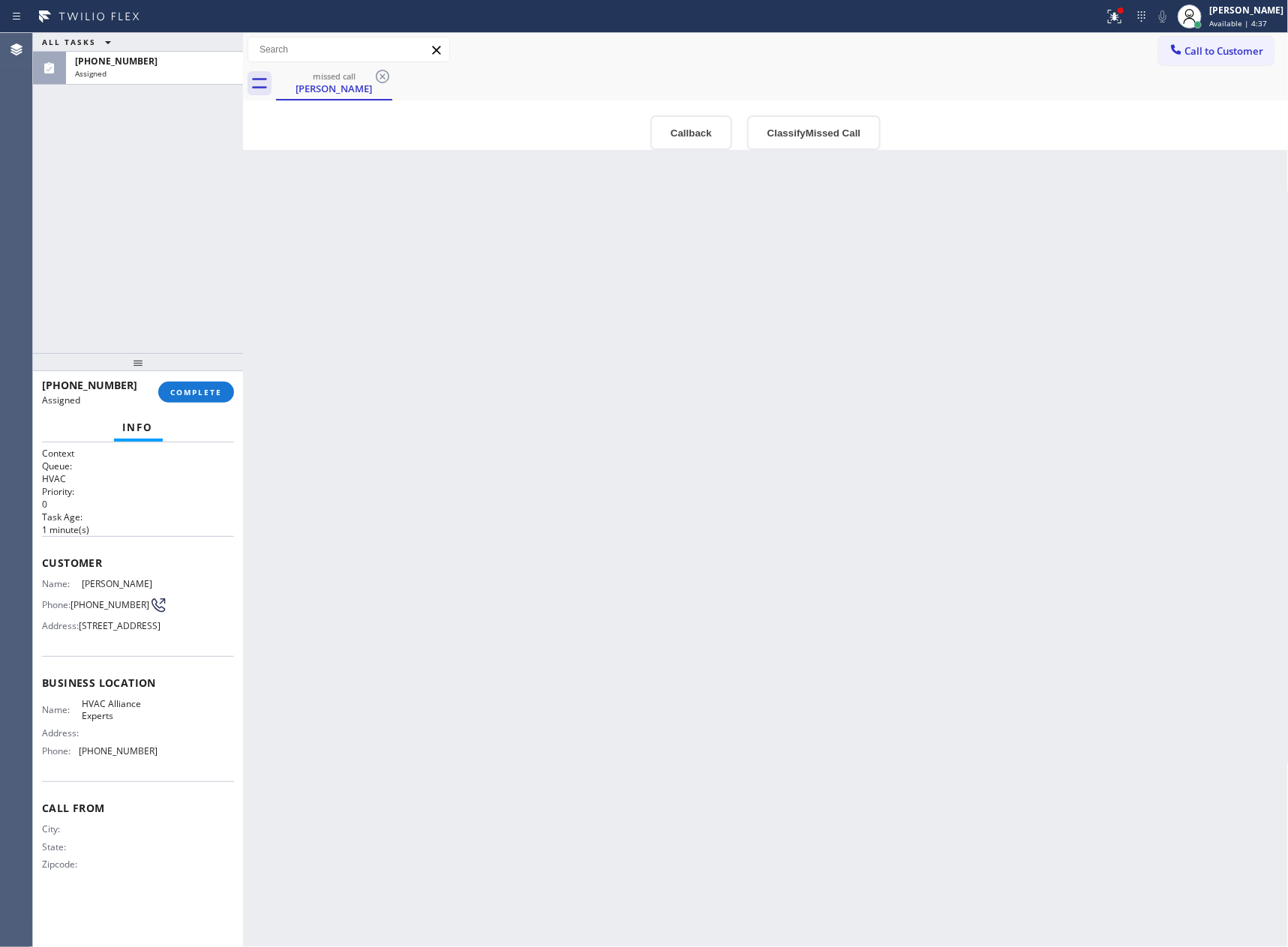
click at [975, 414] on div "Back to Dashboard Change Sender ID Customers Technicians Select a contact Outbo…" at bounding box center [766, 490] width 1046 height 914
click at [1209, 56] on span "Call to Customer" at bounding box center [1225, 50] width 79 height 13
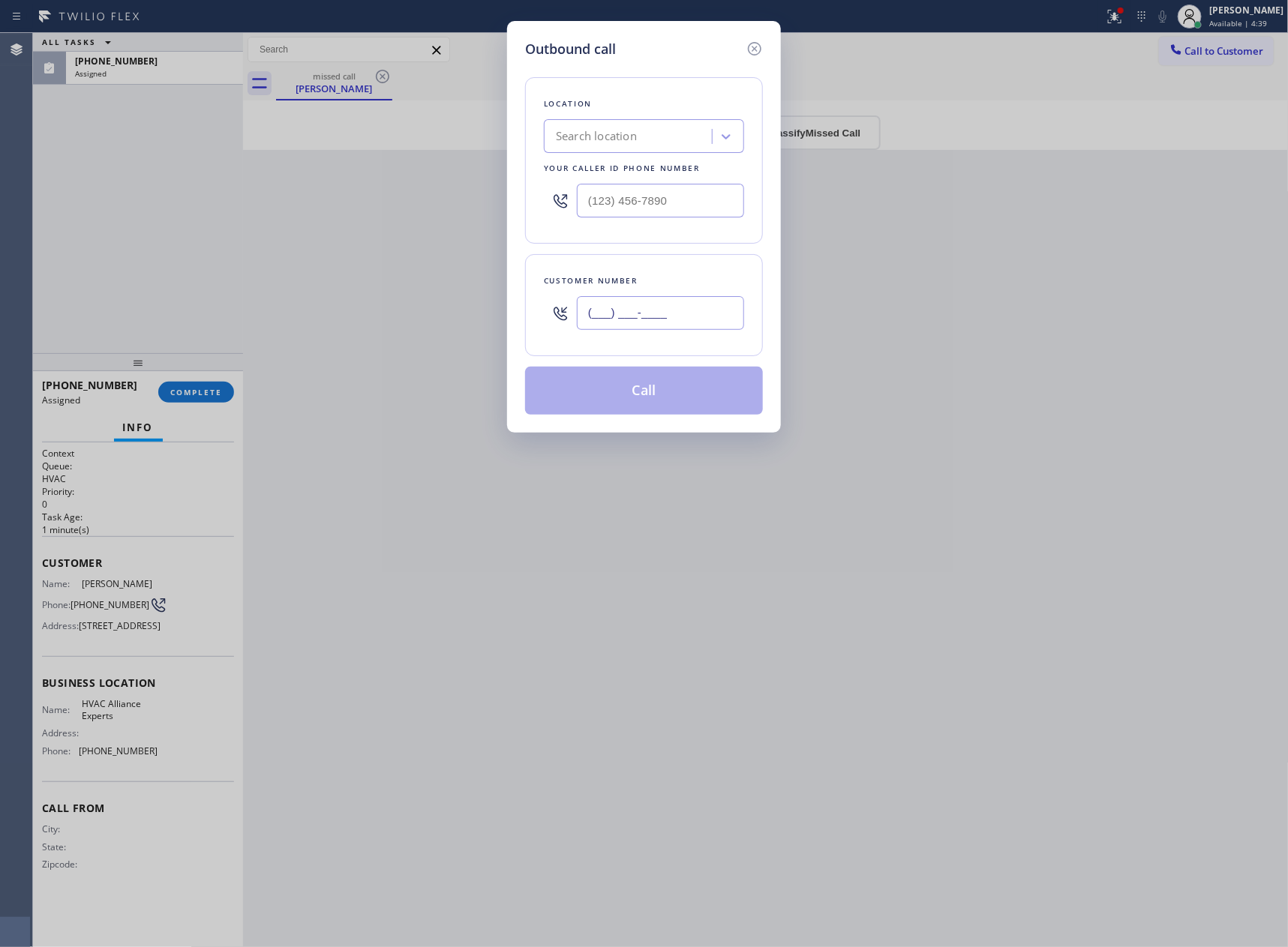
click at [675, 315] on input "(___) ___-____" at bounding box center [660, 313] width 167 height 33
paste input "831) 239-6451"
type input "(831) 239-6451"
click at [698, 196] on input "text" at bounding box center [660, 200] width 167 height 33
paste input "855) 946-3605"
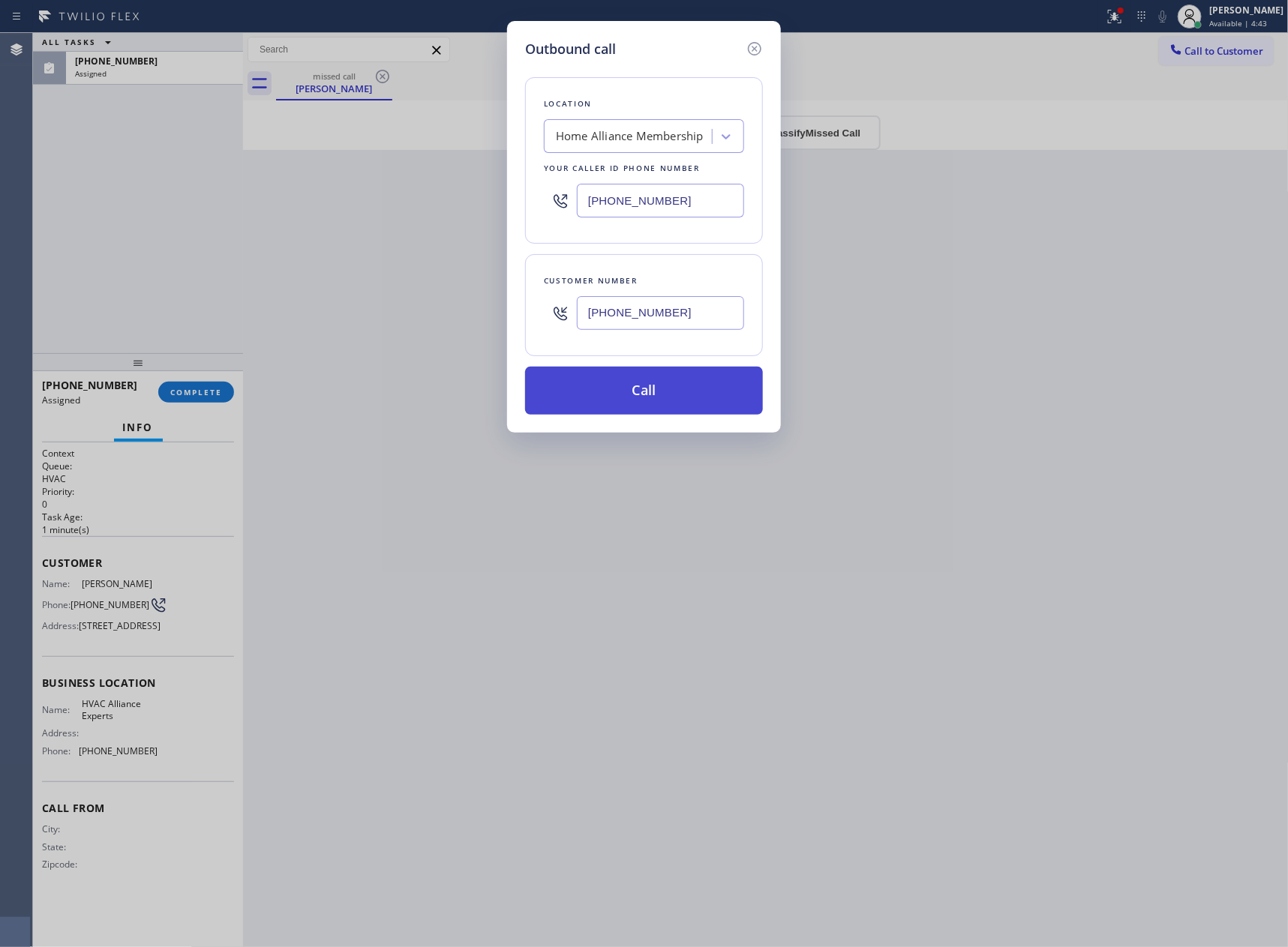
type input "[PHONE_NUMBER]"
click at [667, 383] on button "Call" at bounding box center [643, 390] width 238 height 48
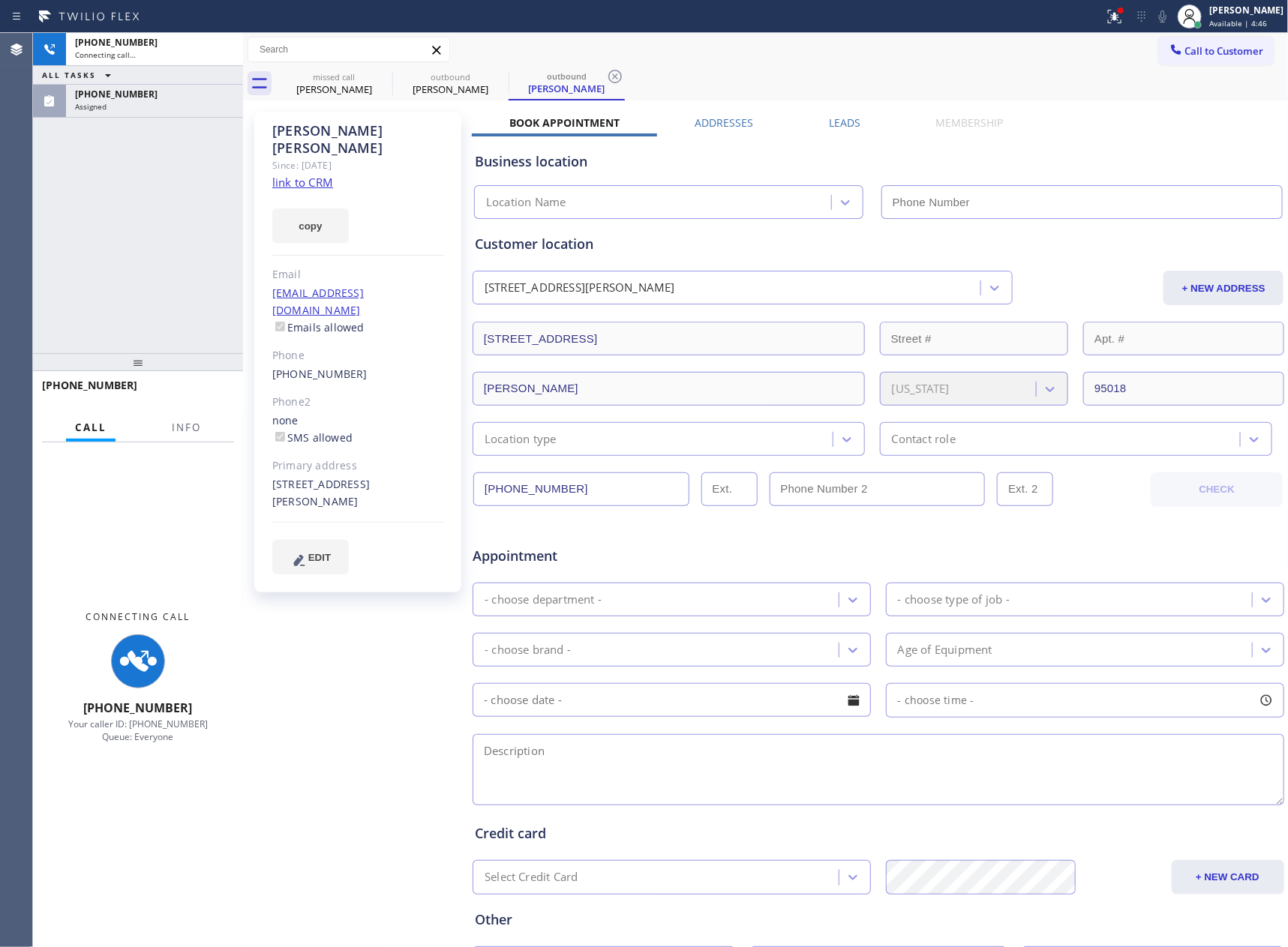
click at [141, 255] on div "+18312396451 Connecting call… ALL TASKS ALL TASKS ACTIVE TASKS TASKS IN WRAP UP…" at bounding box center [138, 193] width 210 height 320
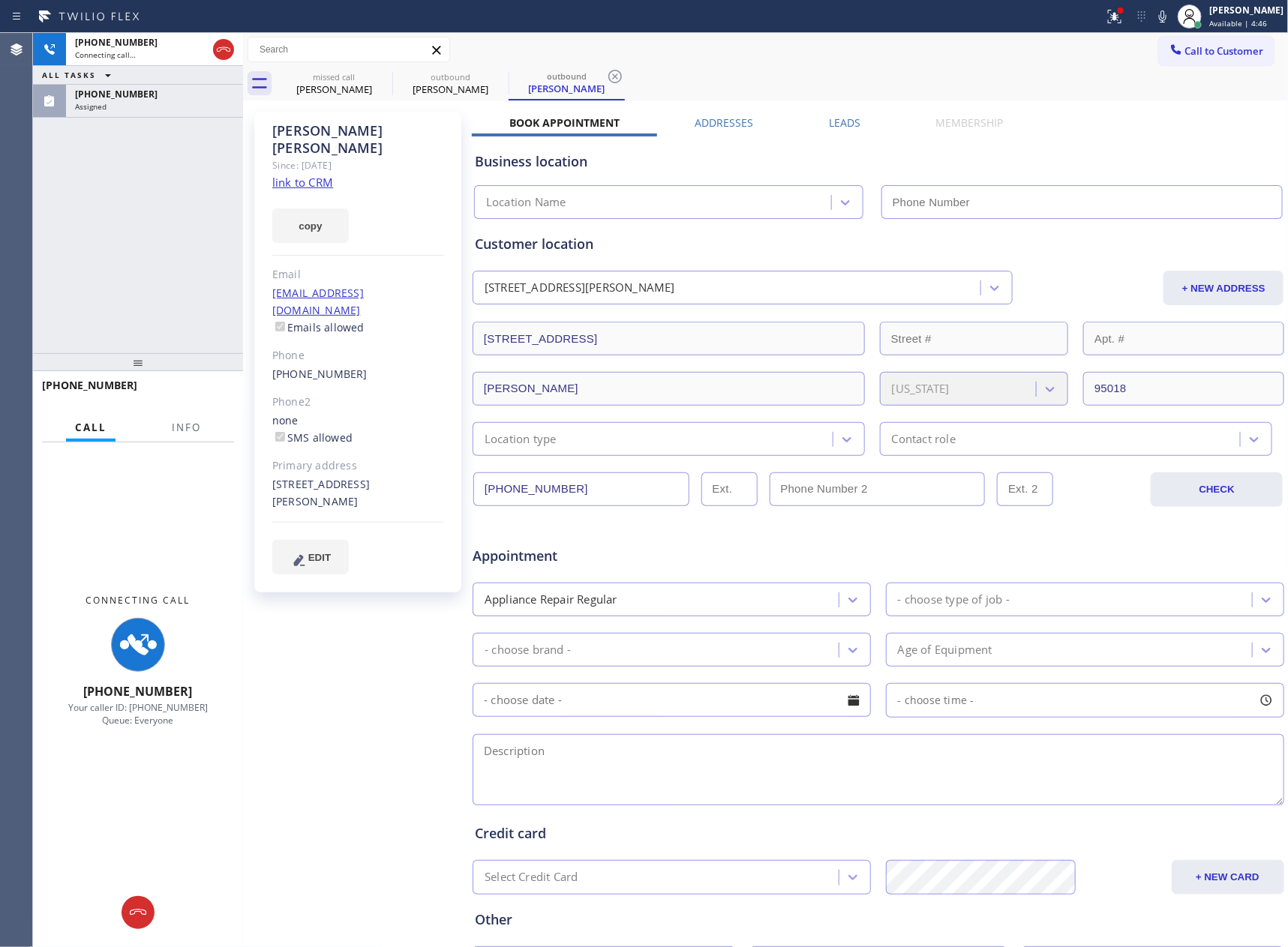
click at [226, 44] on icon at bounding box center [223, 49] width 18 height 18
click at [170, 217] on div "+18312396451 Connecting call… ALL TASKS ALL TASKS ACTIVE TASKS TASKS IN WRAP UP…" at bounding box center [138, 193] width 210 height 320
type input "[PHONE_NUMBER]"
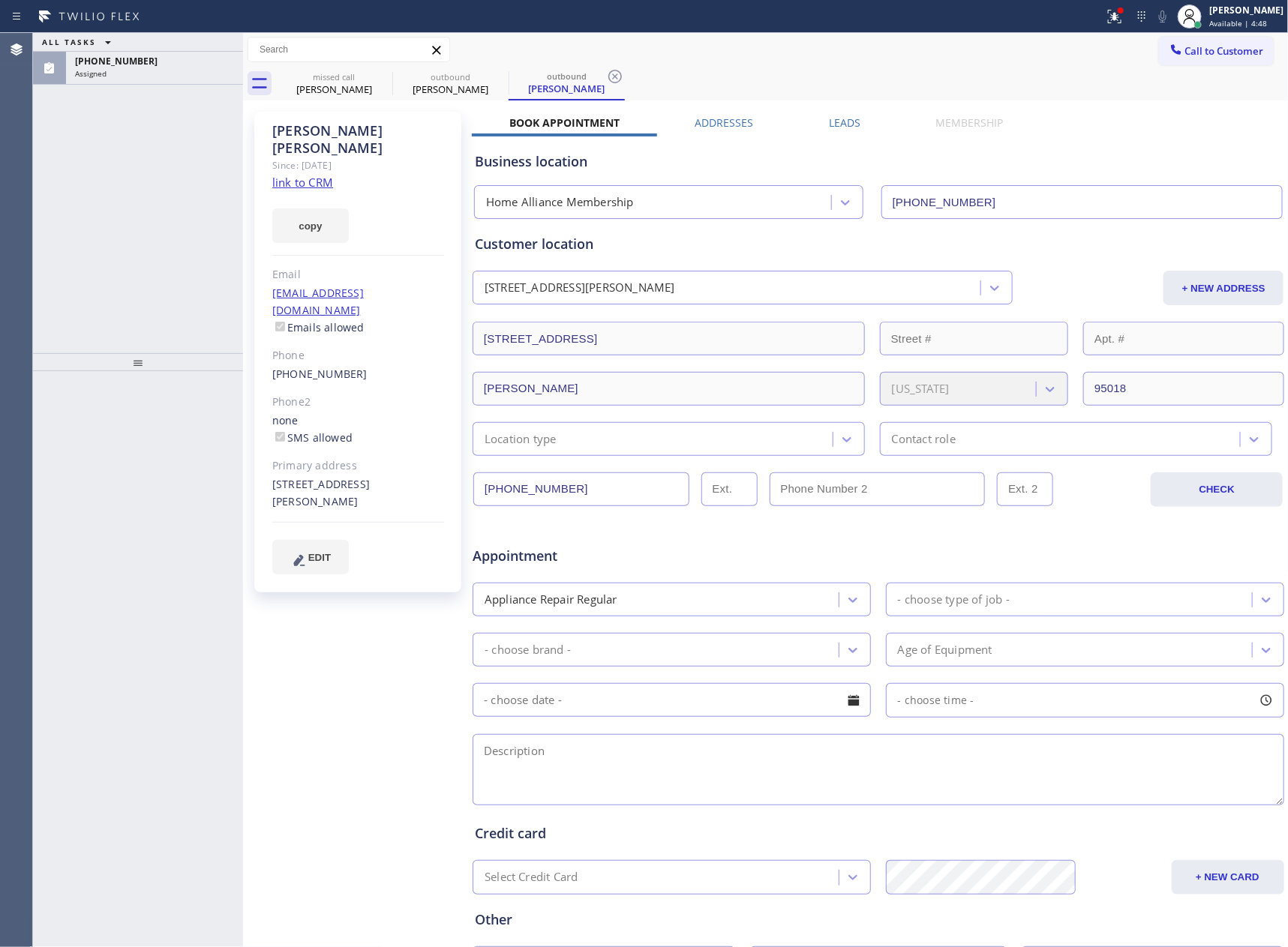
click at [293, 175] on link "link to CRM" at bounding box center [302, 182] width 61 height 15
click at [207, 217] on div "ALL TASKS ALL TASKS ACTIVE TASKS TASKS IN WRAP UP (650) 533-8666 Assigned" at bounding box center [138, 193] width 210 height 320
click at [113, 230] on div "ALL TASKS ALL TASKS ACTIVE TASKS TASKS IN WRAP UP (650) 533-8666 Assigned" at bounding box center [138, 193] width 210 height 320
click at [119, 230] on div "ALL TASKS ALL TASKS ACTIVE TASKS TASKS IN WRAP UP (650) 533-8666 Assigned" at bounding box center [138, 193] width 210 height 320
click at [105, 226] on div "ALL TASKS ALL TASKS ACTIVE TASKS TASKS IN WRAP UP (650) 533-8666 Assigned" at bounding box center [138, 193] width 210 height 320
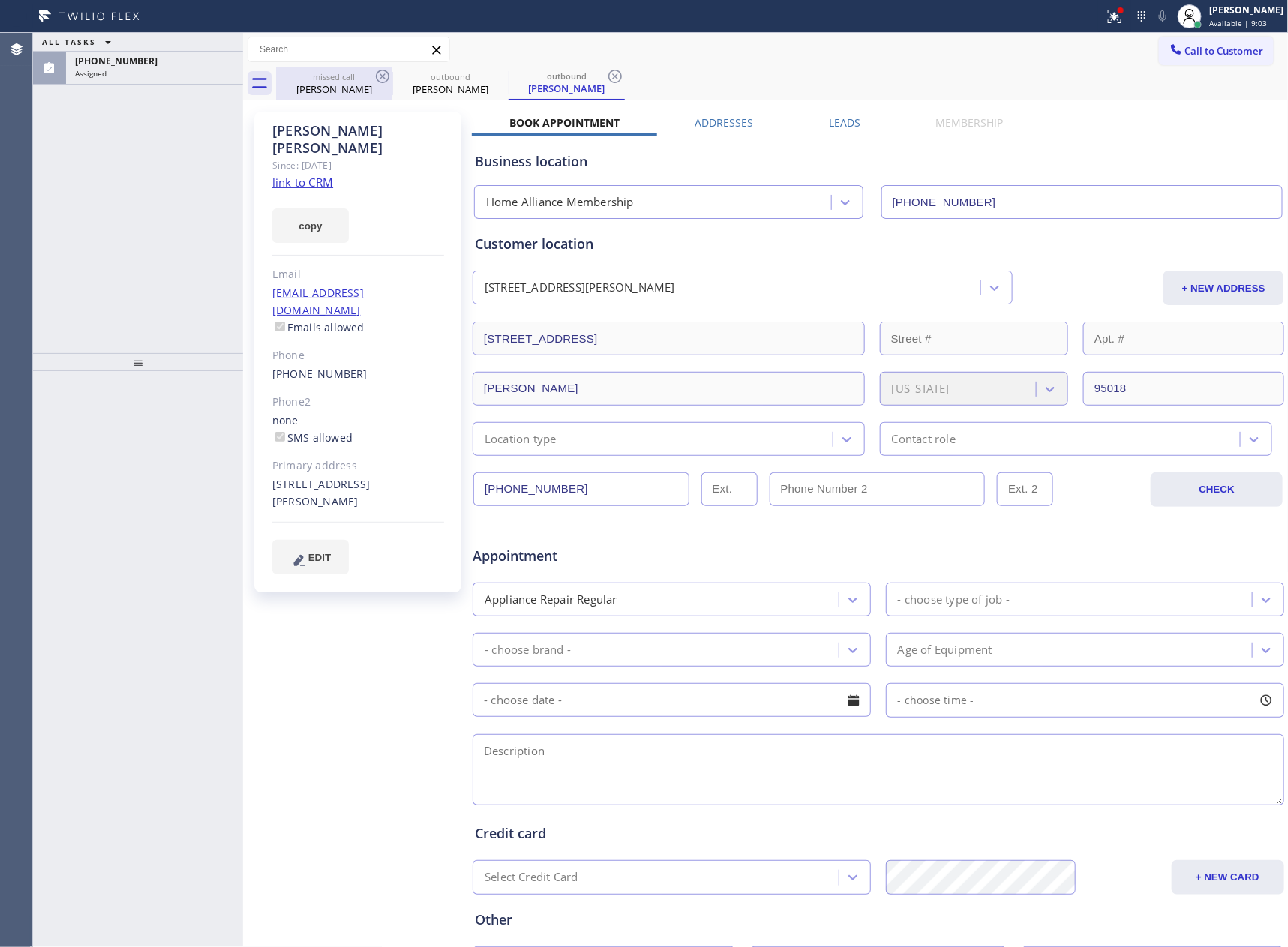
click at [314, 85] on div "Charlotte Ziems" at bounding box center [334, 89] width 113 height 13
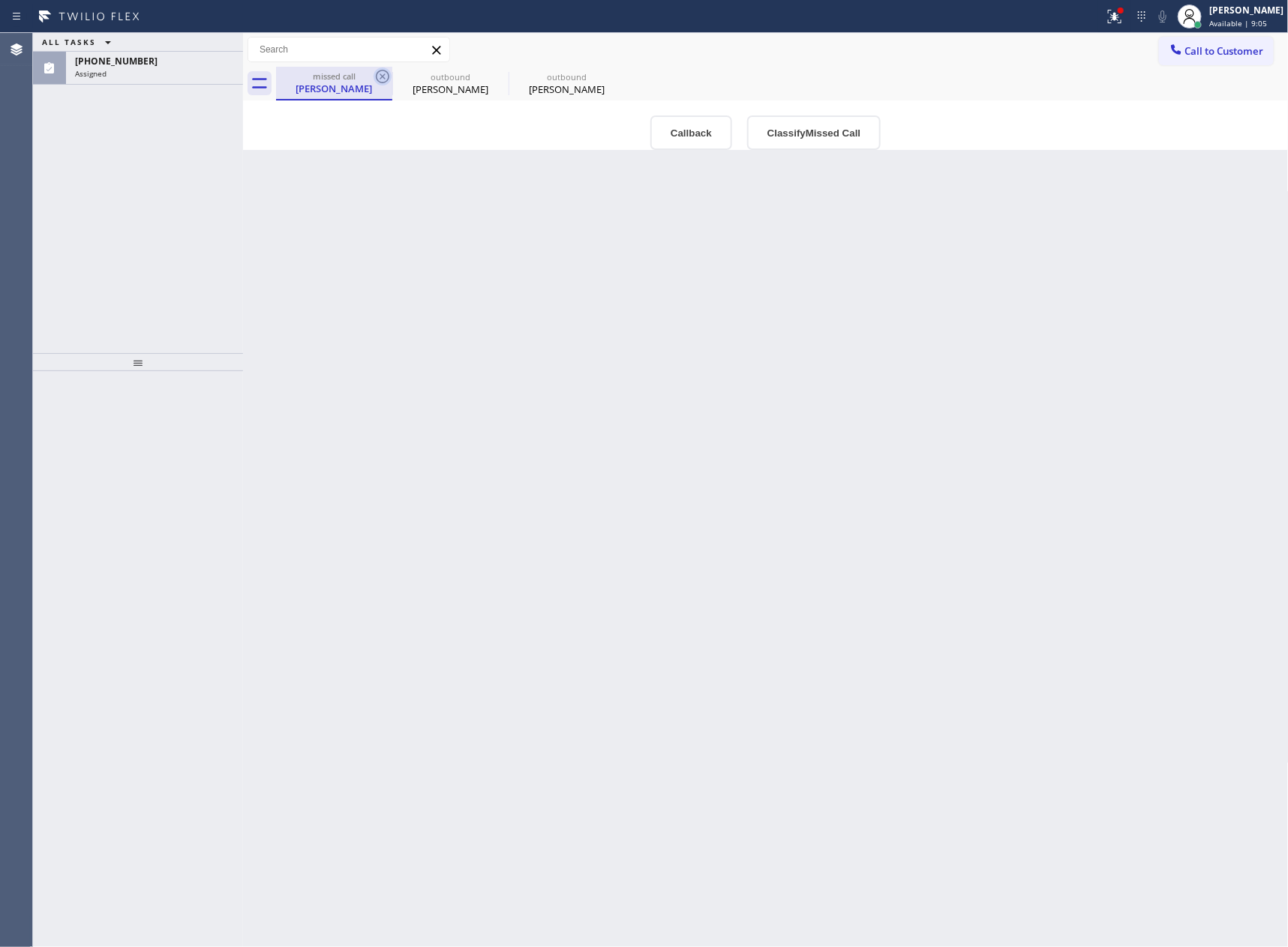
click at [383, 76] on icon at bounding box center [382, 76] width 18 height 18
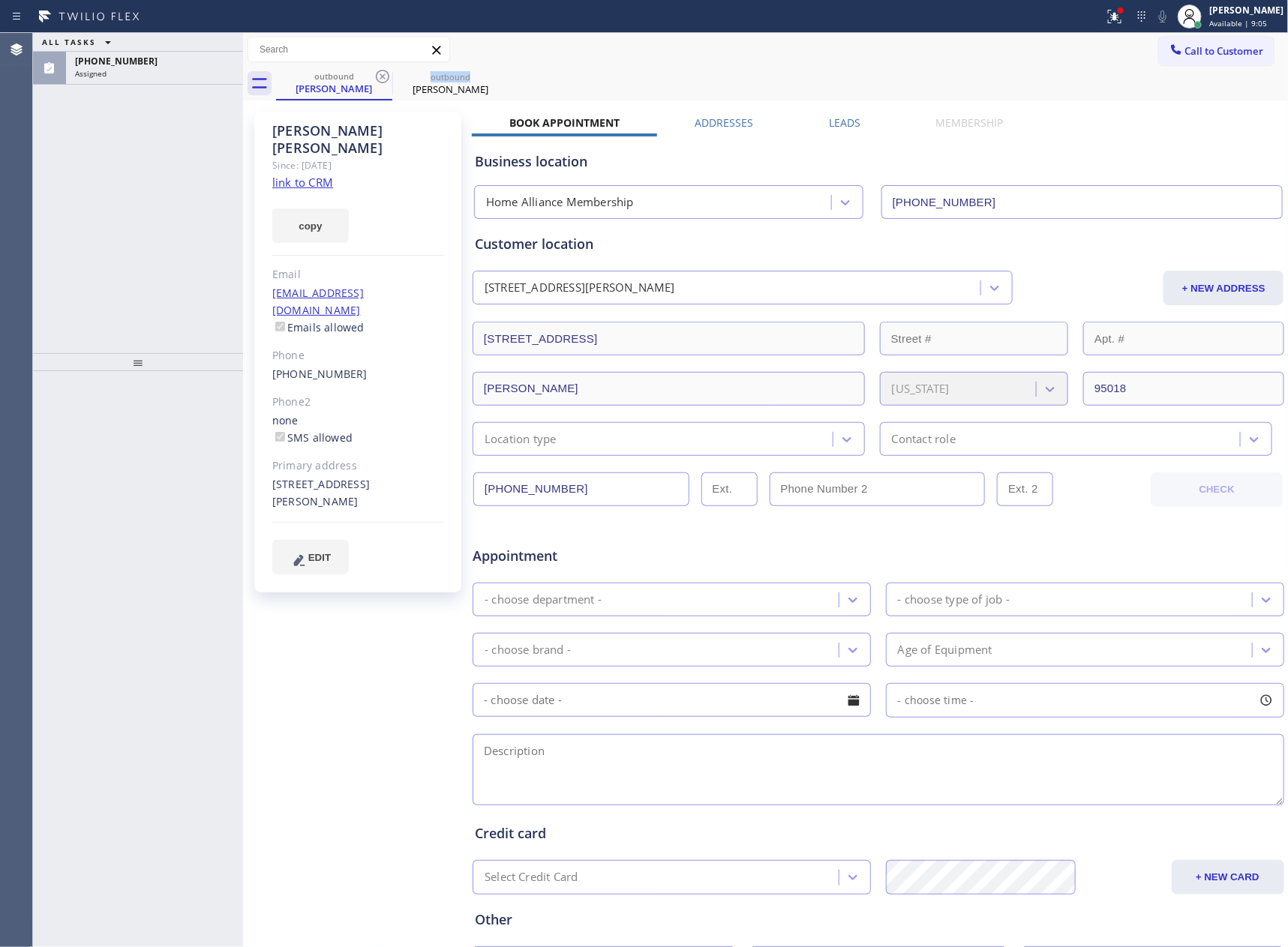
click at [383, 76] on icon at bounding box center [382, 76] width 18 height 18
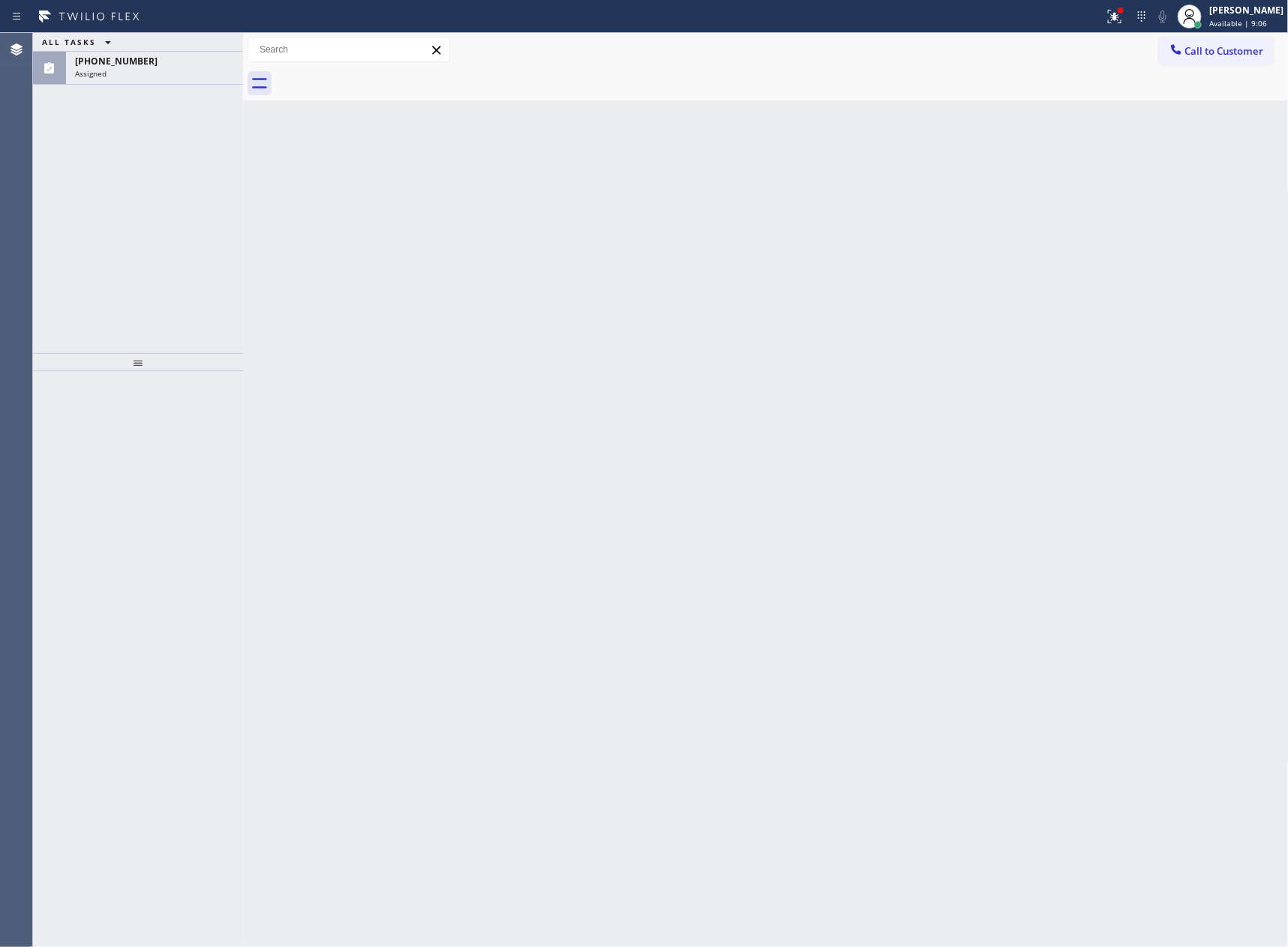
drag, startPoint x: 0, startPoint y: 286, endPoint x: 140, endPoint y: 131, distance: 208.9
click at [39, 253] on div "Agent Desktop Classify the call LOCATION NAME Viking Appliance Repair Pros FROM…" at bounding box center [644, 490] width 1288 height 914
click at [174, 76] on div "Assigned" at bounding box center [154, 74] width 159 height 11
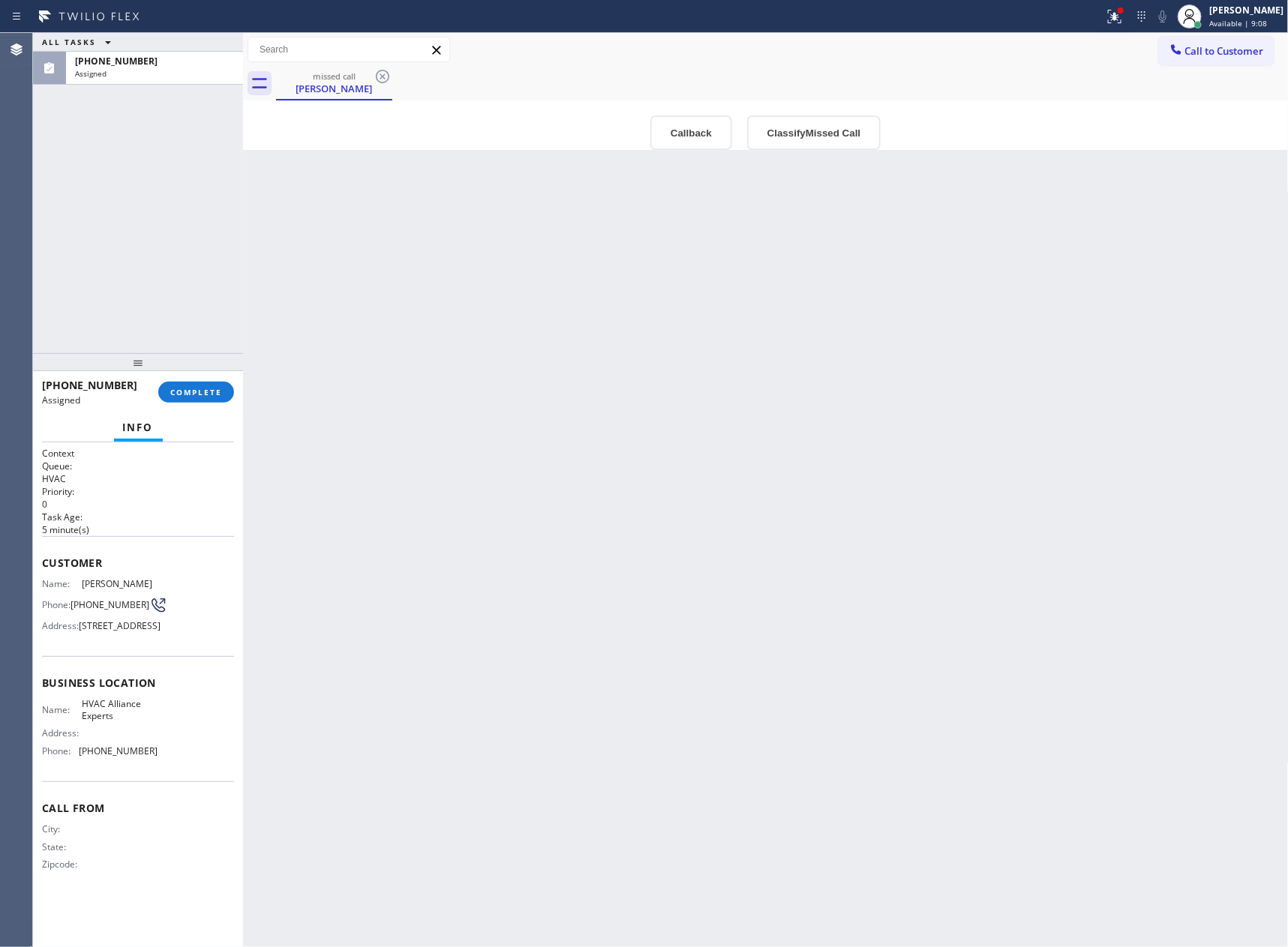
click at [181, 403] on div "(650) 533-8666 Assigned COMPLETE" at bounding box center [138, 392] width 192 height 39
click at [185, 394] on span "COMPLETE" at bounding box center [196, 392] width 52 height 11
click at [189, 279] on div "ALL TASKS ALL TASKS ACTIVE TASKS TASKS IN WRAP UP (650) 533-8666 Assigned" at bounding box center [138, 193] width 210 height 320
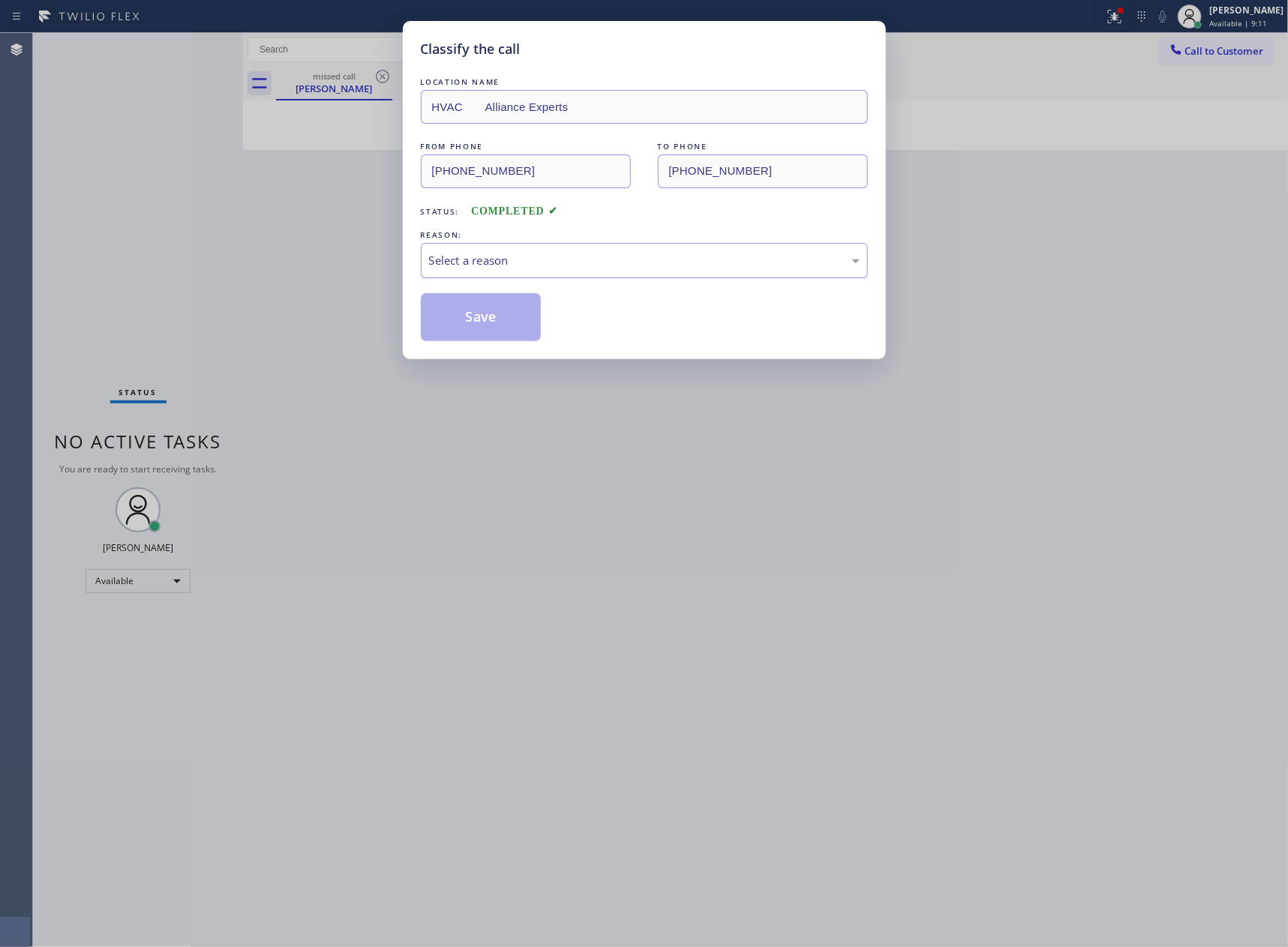
drag, startPoint x: 540, startPoint y: 266, endPoint x: 540, endPoint y: 275, distance: 9.0
click at [540, 272] on div "Select a reason" at bounding box center [644, 261] width 447 height 35
click at [490, 318] on button "Save" at bounding box center [481, 317] width 120 height 48
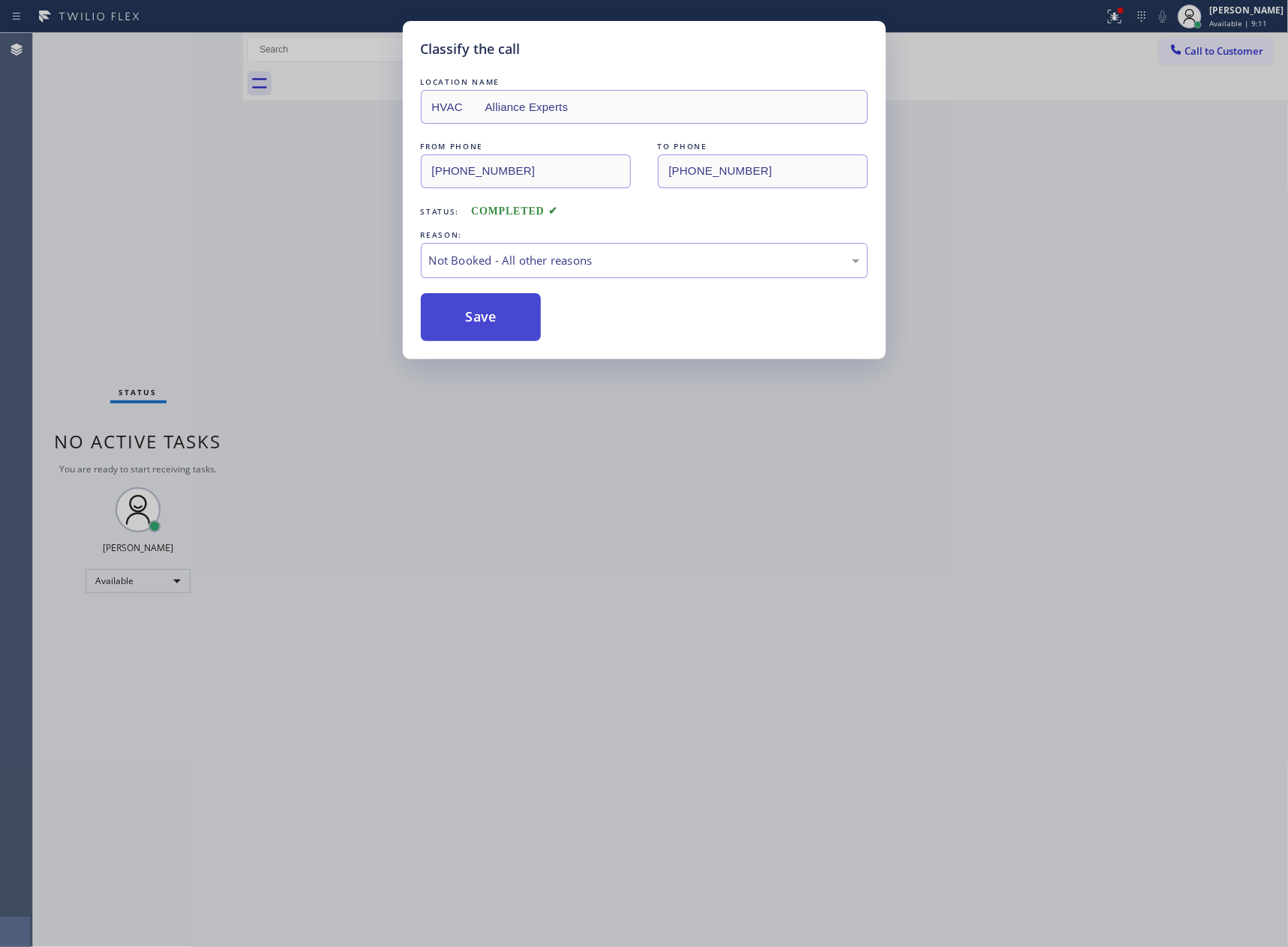
click at [493, 318] on button "Save" at bounding box center [481, 317] width 120 height 48
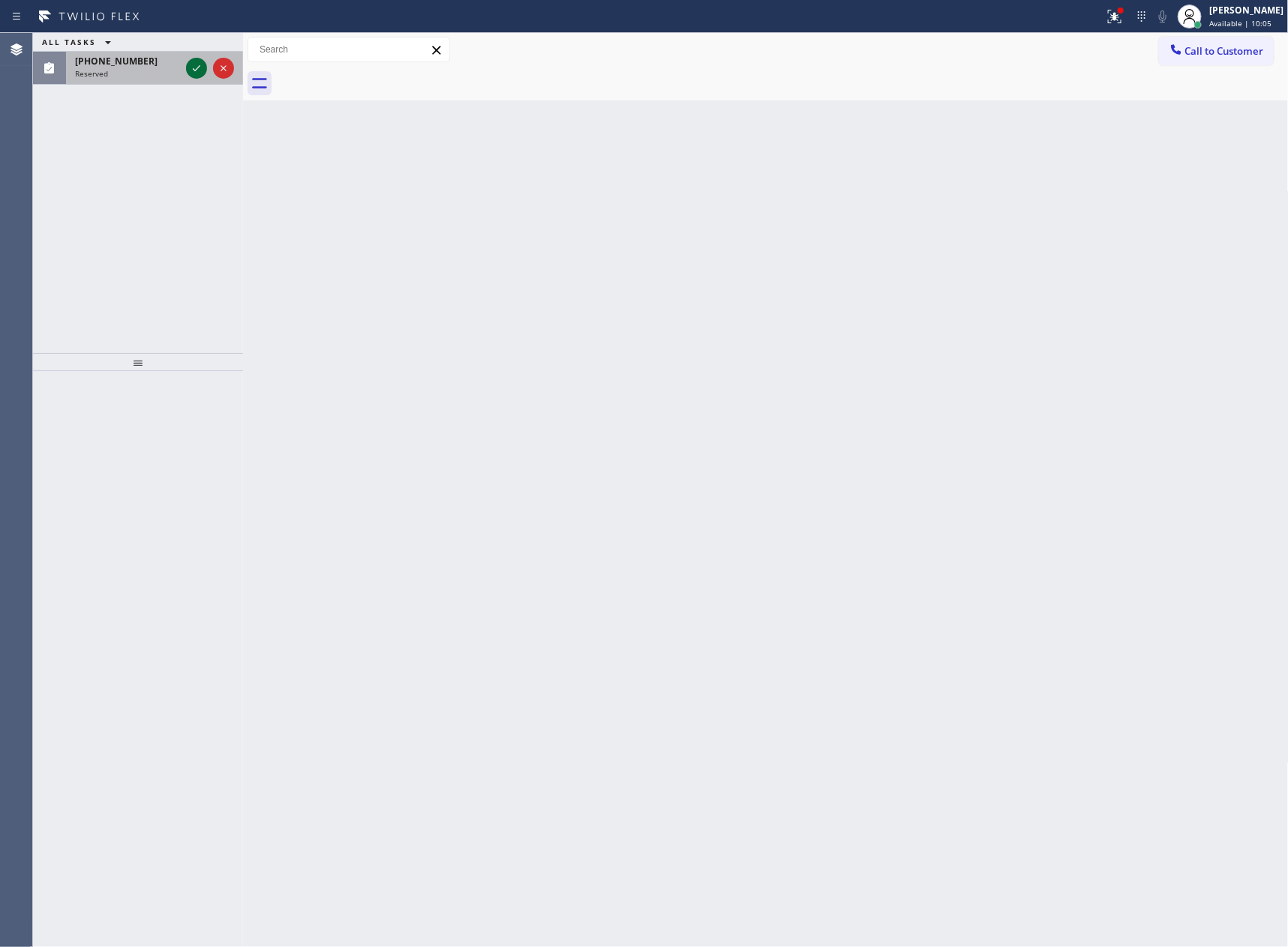
click at [192, 73] on icon at bounding box center [196, 68] width 18 height 18
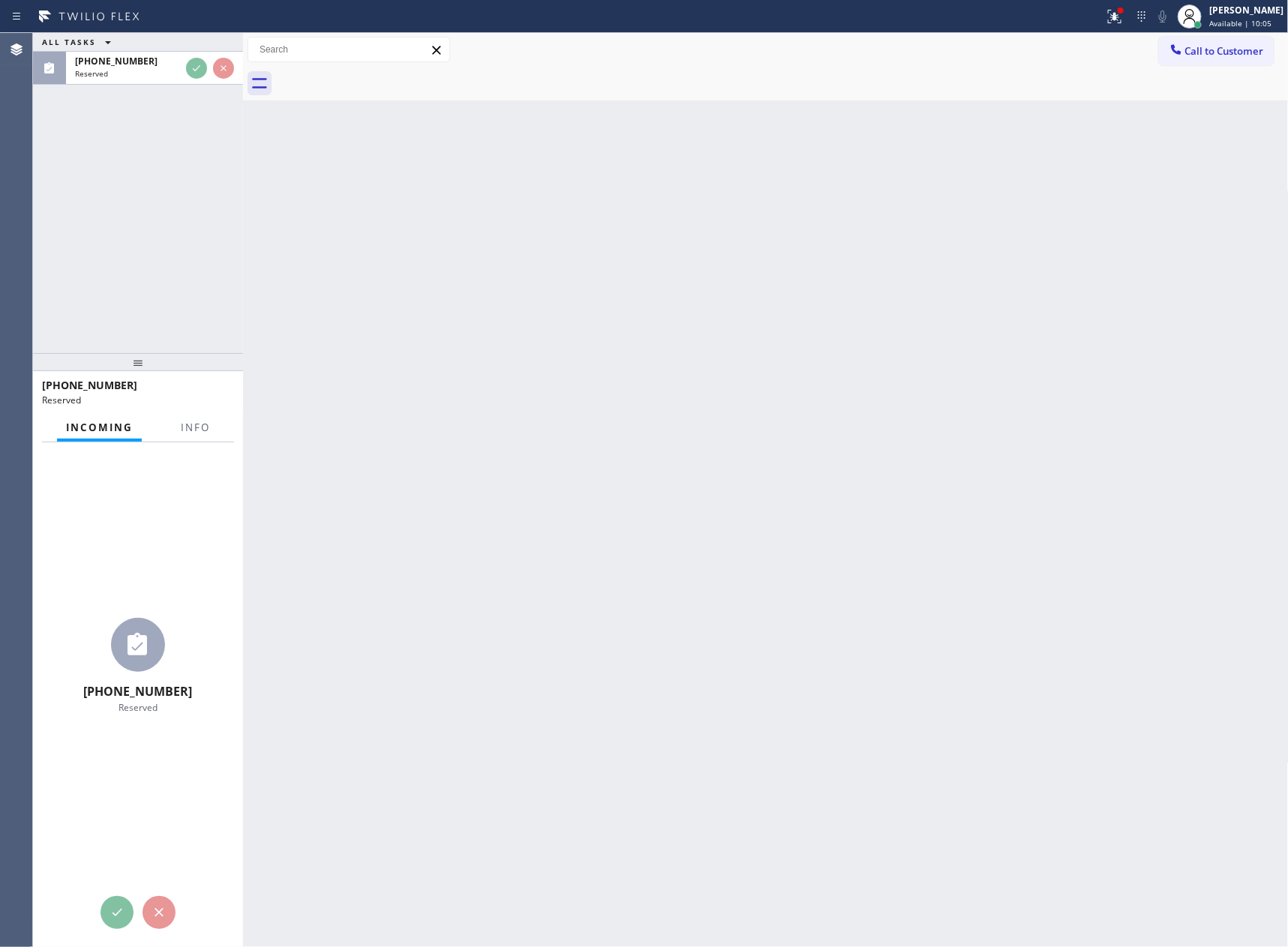
click at [166, 213] on div "ALL TASKS ALL TASKS ACTIVE TASKS TASKS IN WRAP UP (917) 733-5419 Reserved" at bounding box center [138, 193] width 210 height 320
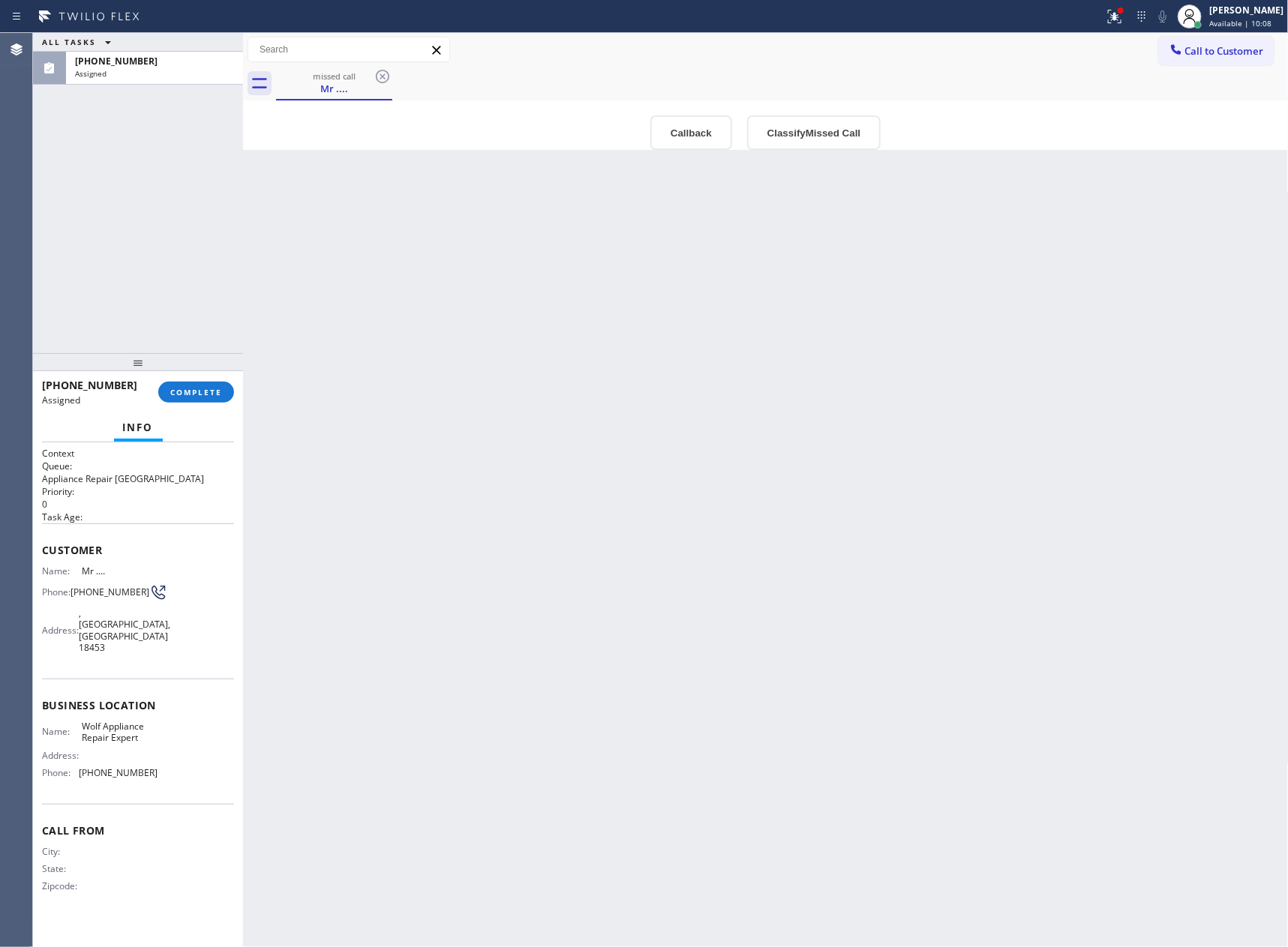
drag, startPoint x: 109, startPoint y: 232, endPoint x: 520, endPoint y: 641, distance: 579.8
click at [135, 271] on div "ALL TASKS ALL TASKS ACTIVE TASKS TASKS IN WRAP UP (917) 733-5419 Assigned" at bounding box center [138, 193] width 210 height 320
click at [542, 647] on div "Back to Dashboard Change Sender ID Customers Technicians Select a contact Outbo…" at bounding box center [766, 490] width 1046 height 914
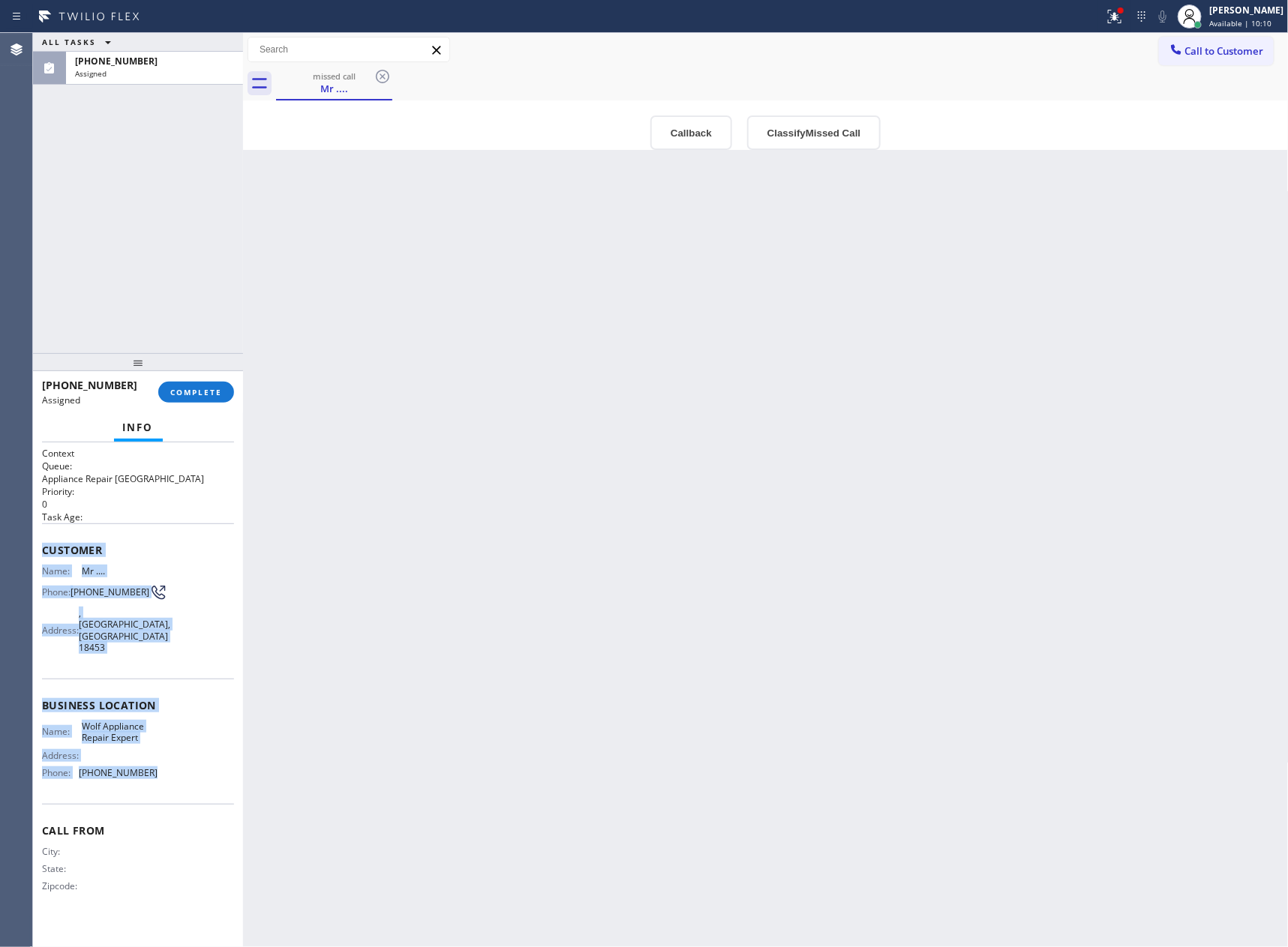
drag, startPoint x: 149, startPoint y: 747, endPoint x: 43, endPoint y: 549, distance: 224.6
click at [43, 549] on div "Context Queue: Appliance Repair High End Priority: 0 Task Age: Customer Name: M…" at bounding box center [138, 682] width 192 height 470
copy div "Customer Name: Mr .... Phone: (917) 733-5419 Address: , Pleasant Mount, PA 1845…"
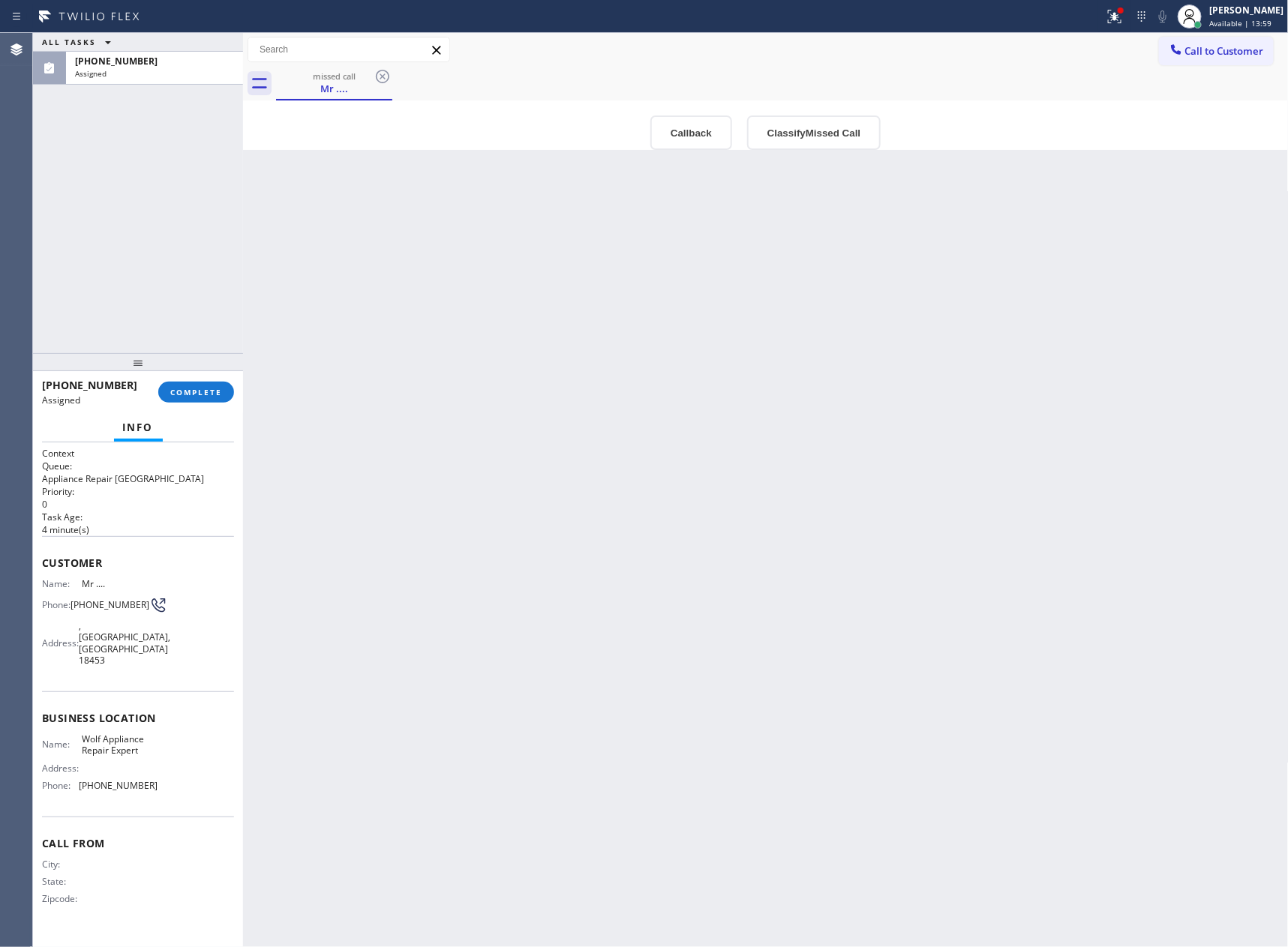
click at [284, 437] on div "Back to Dashboard Change Sender ID Customers Technicians Select a contact Outbo…" at bounding box center [766, 490] width 1046 height 914
drag, startPoint x: 137, startPoint y: 226, endPoint x: 190, endPoint y: 421, distance: 202.1
click at [142, 253] on div "ALL TASKS ALL TASKS ACTIVE TASKS TASKS IN WRAP UP (917) 733-5419 Assigned" at bounding box center [138, 193] width 210 height 320
click at [207, 401] on button "COMPLETE" at bounding box center [196, 392] width 76 height 21
drag, startPoint x: 145, startPoint y: 216, endPoint x: 1213, endPoint y: 712, distance: 1177.6
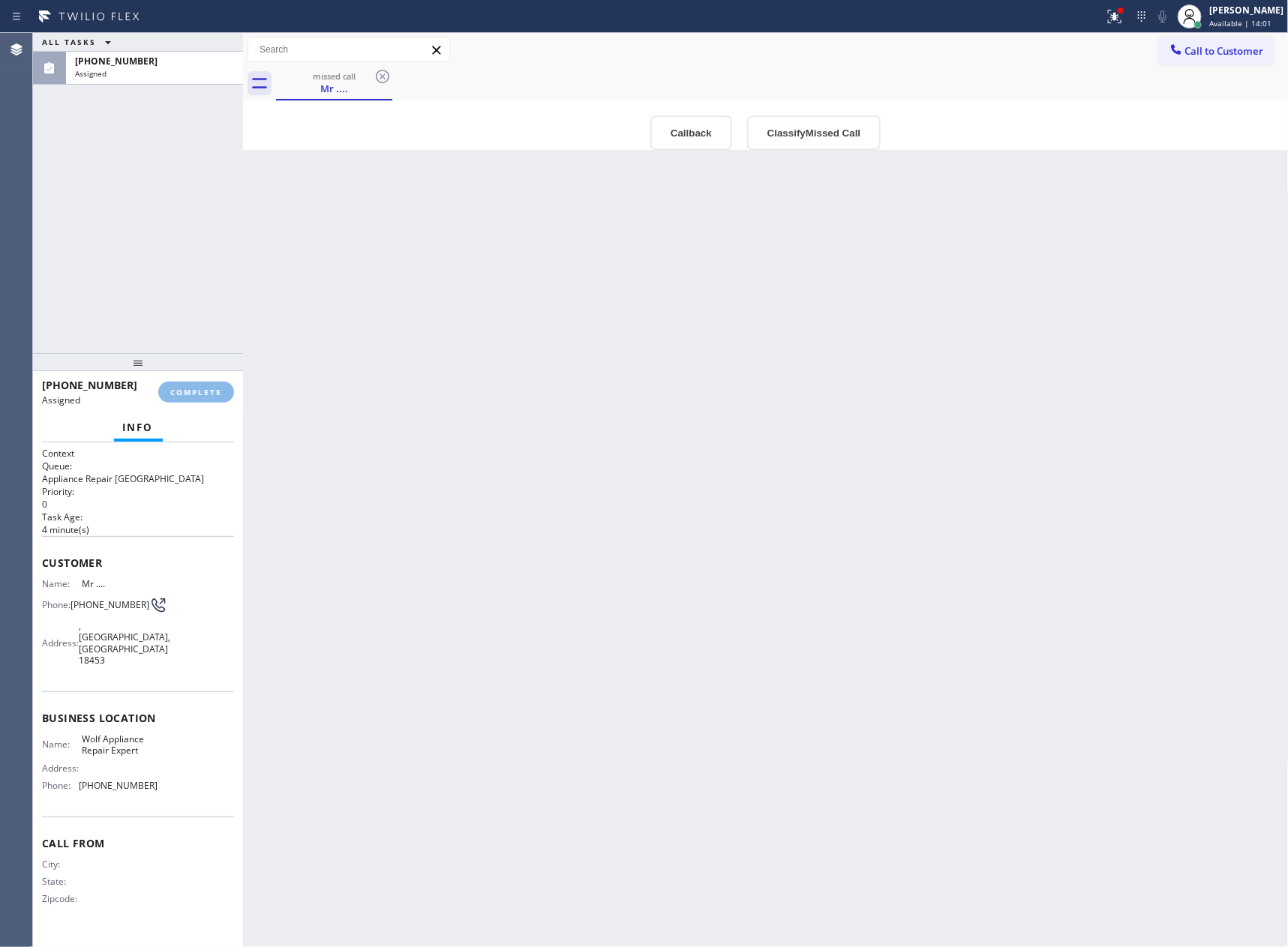
click at [243, 248] on div "ALL TASKS ALL TASKS ACTIVE TASKS TASKS IN WRAP UP (917) 733-5419 Assigned (917)…" at bounding box center [661, 490] width 1255 height 914
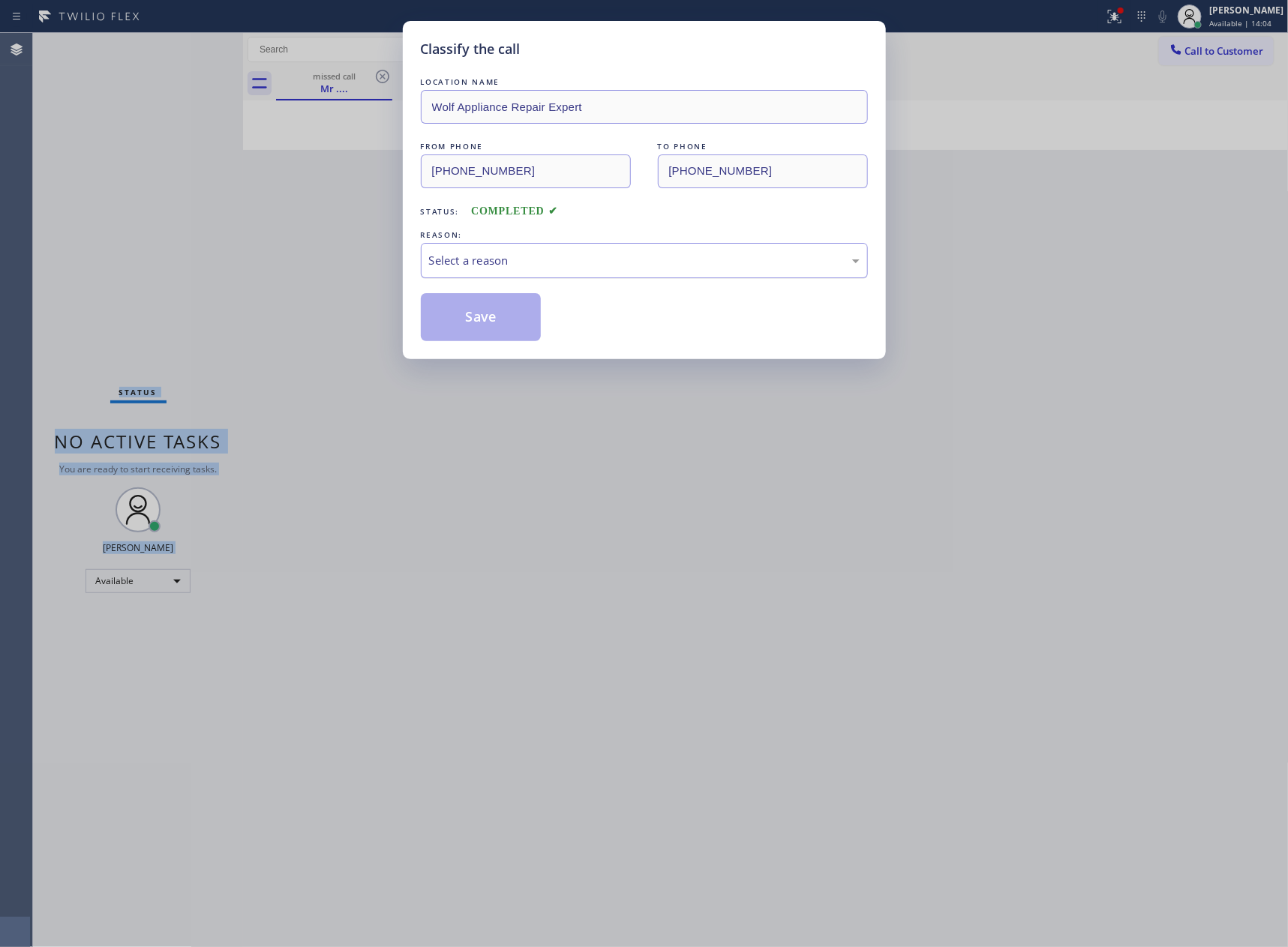
click at [484, 259] on div "Select a reason" at bounding box center [644, 261] width 431 height 18
click at [470, 314] on button "Save" at bounding box center [481, 317] width 120 height 48
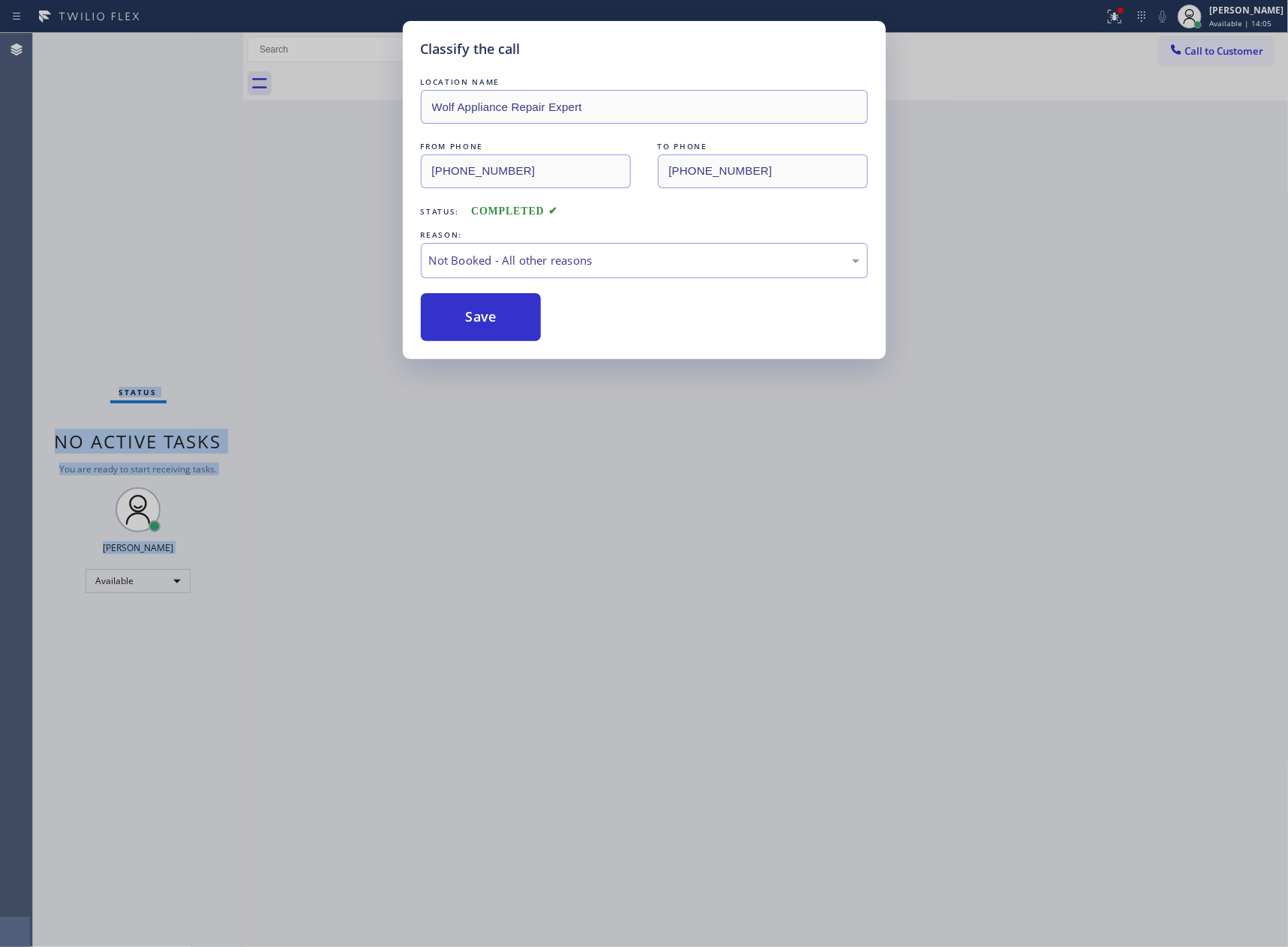
click at [470, 314] on button "Save" at bounding box center [481, 317] width 120 height 48
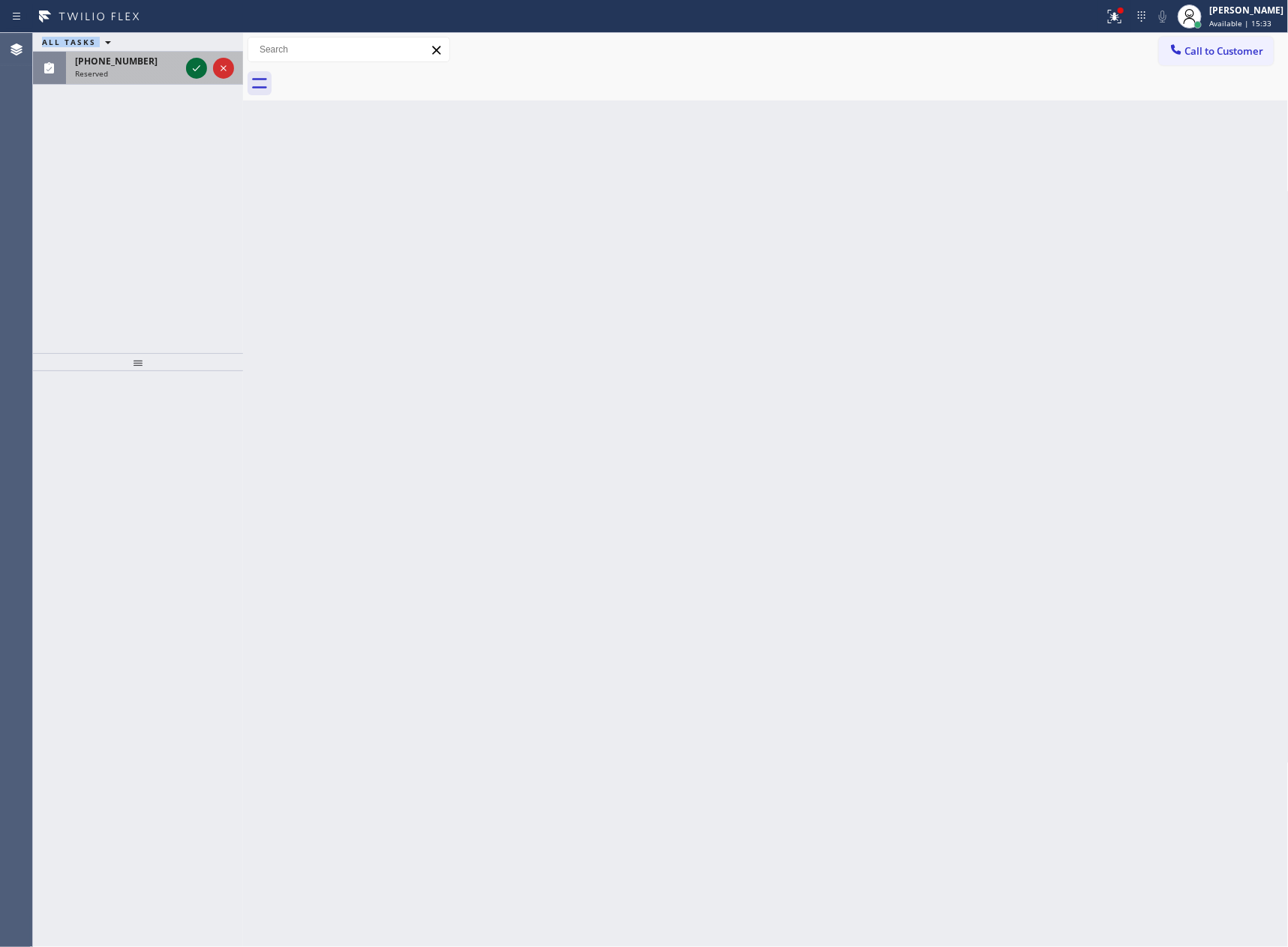
click at [199, 69] on icon at bounding box center [196, 68] width 18 height 18
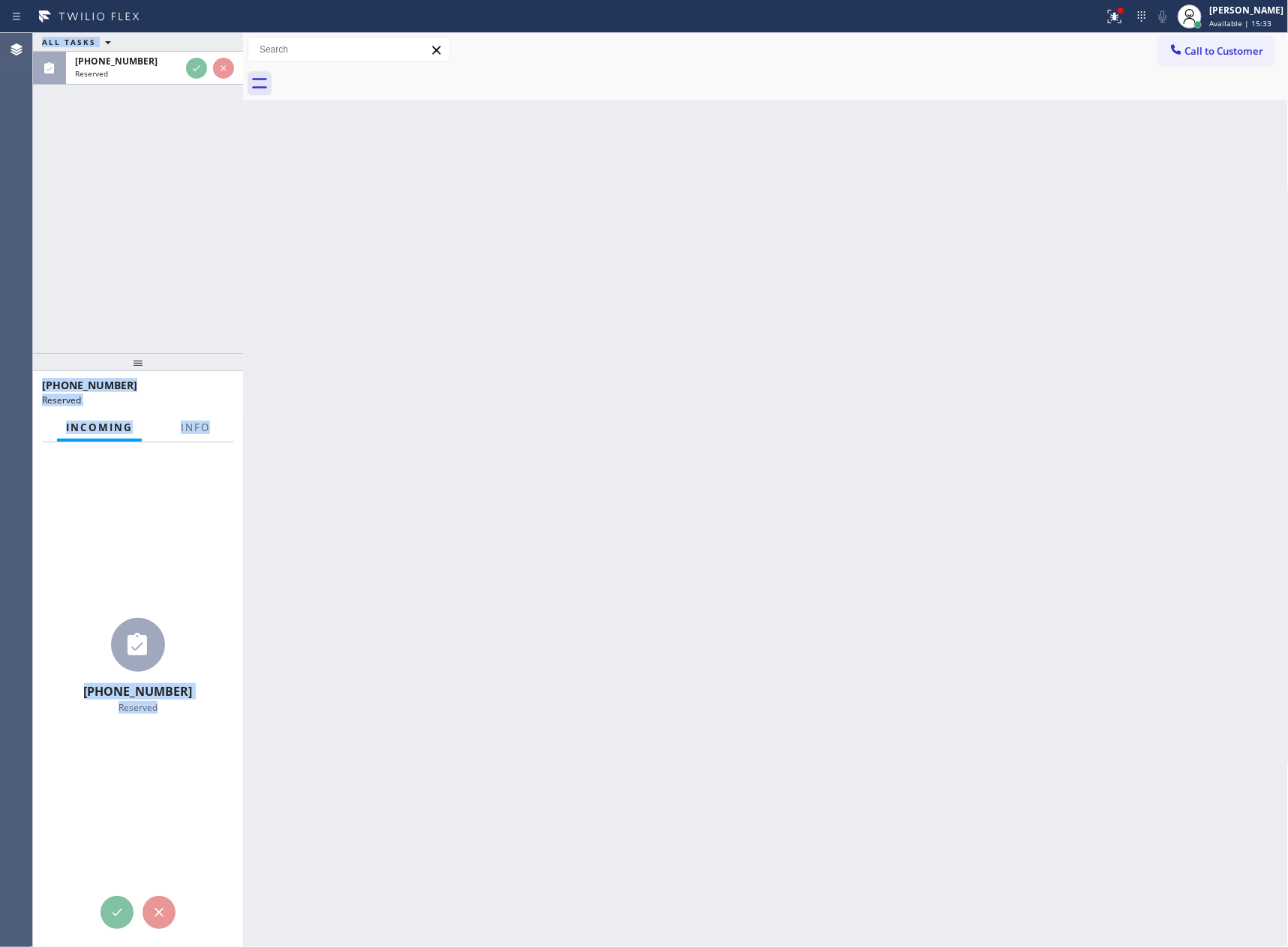
click at [177, 248] on div "ALL TASKS ALL TASKS ACTIVE TASKS TASKS IN WRAP UP (650) 303-3316 Reserved" at bounding box center [138, 193] width 210 height 320
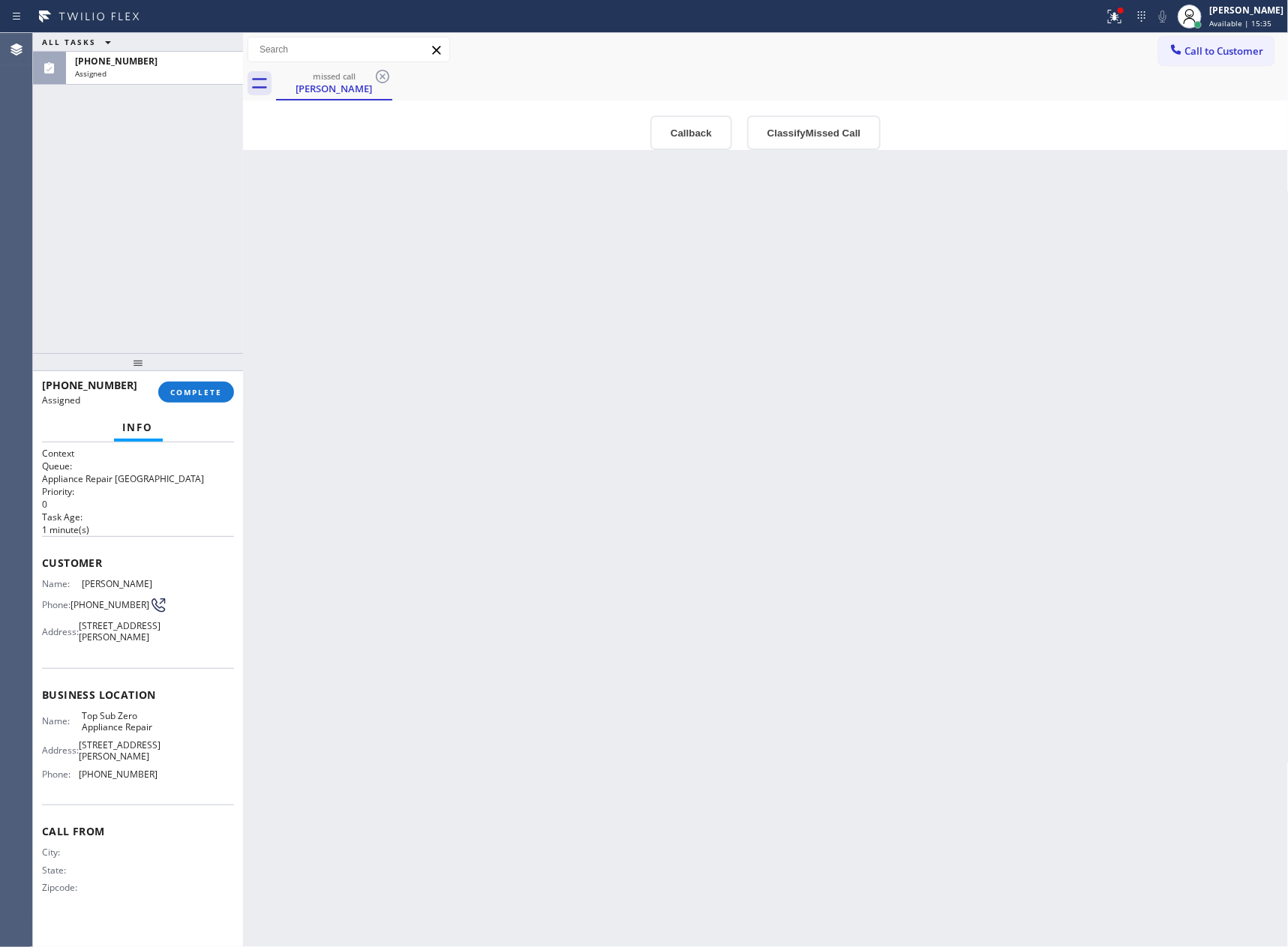
drag, startPoint x: 631, startPoint y: 445, endPoint x: 590, endPoint y: 502, distance: 70.2
click at [633, 445] on div "Back to Dashboard Change Sender ID Customers Technicians Select a contact Outbo…" at bounding box center [766, 490] width 1046 height 914
click at [481, 703] on div "Back to Dashboard Change Sender ID Customers Technicians Select a contact Outbo…" at bounding box center [766, 490] width 1046 height 914
click at [676, 137] on button "Callback" at bounding box center [691, 132] width 82 height 34
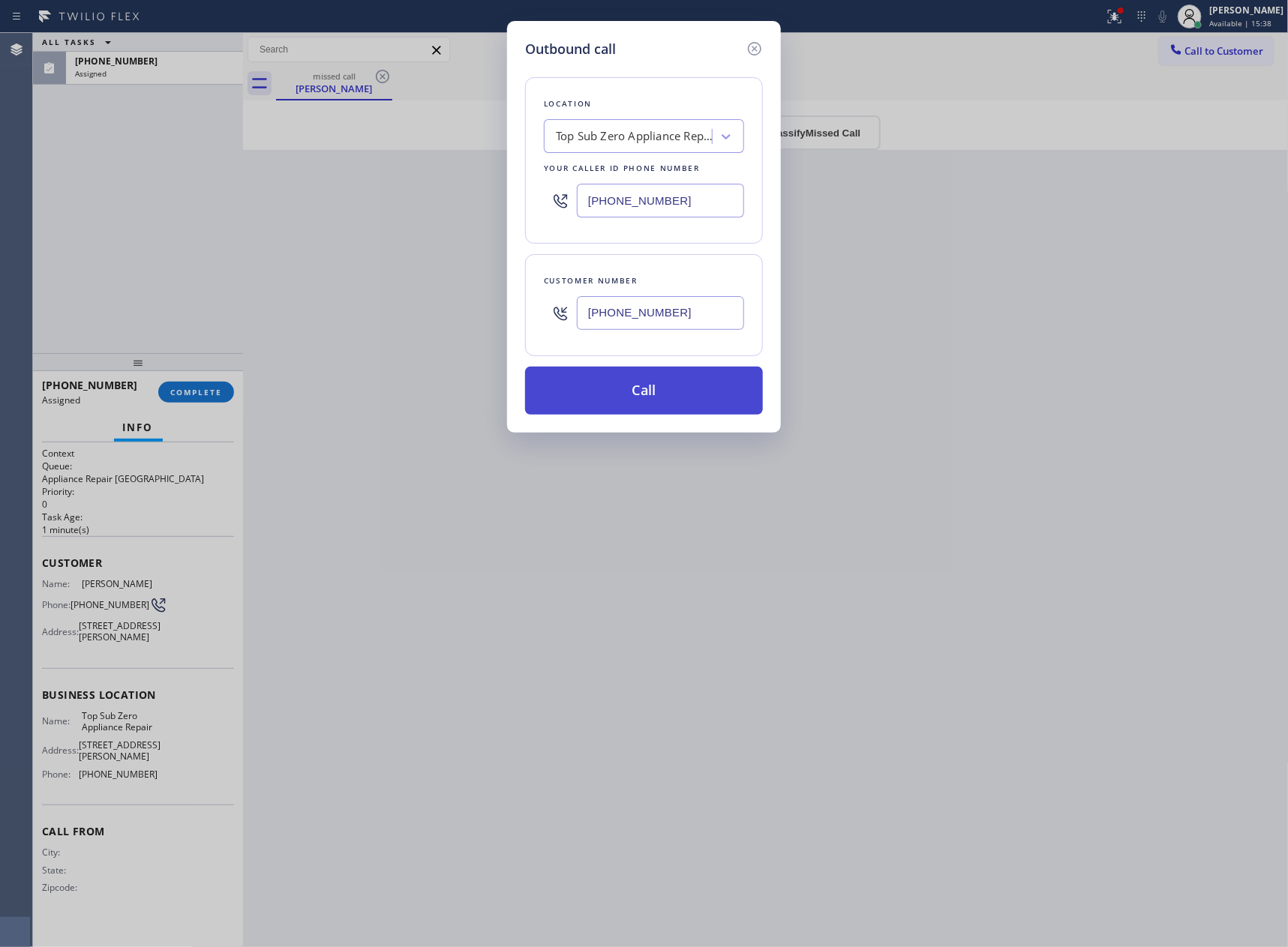
click at [612, 392] on button "Call" at bounding box center [643, 390] width 238 height 48
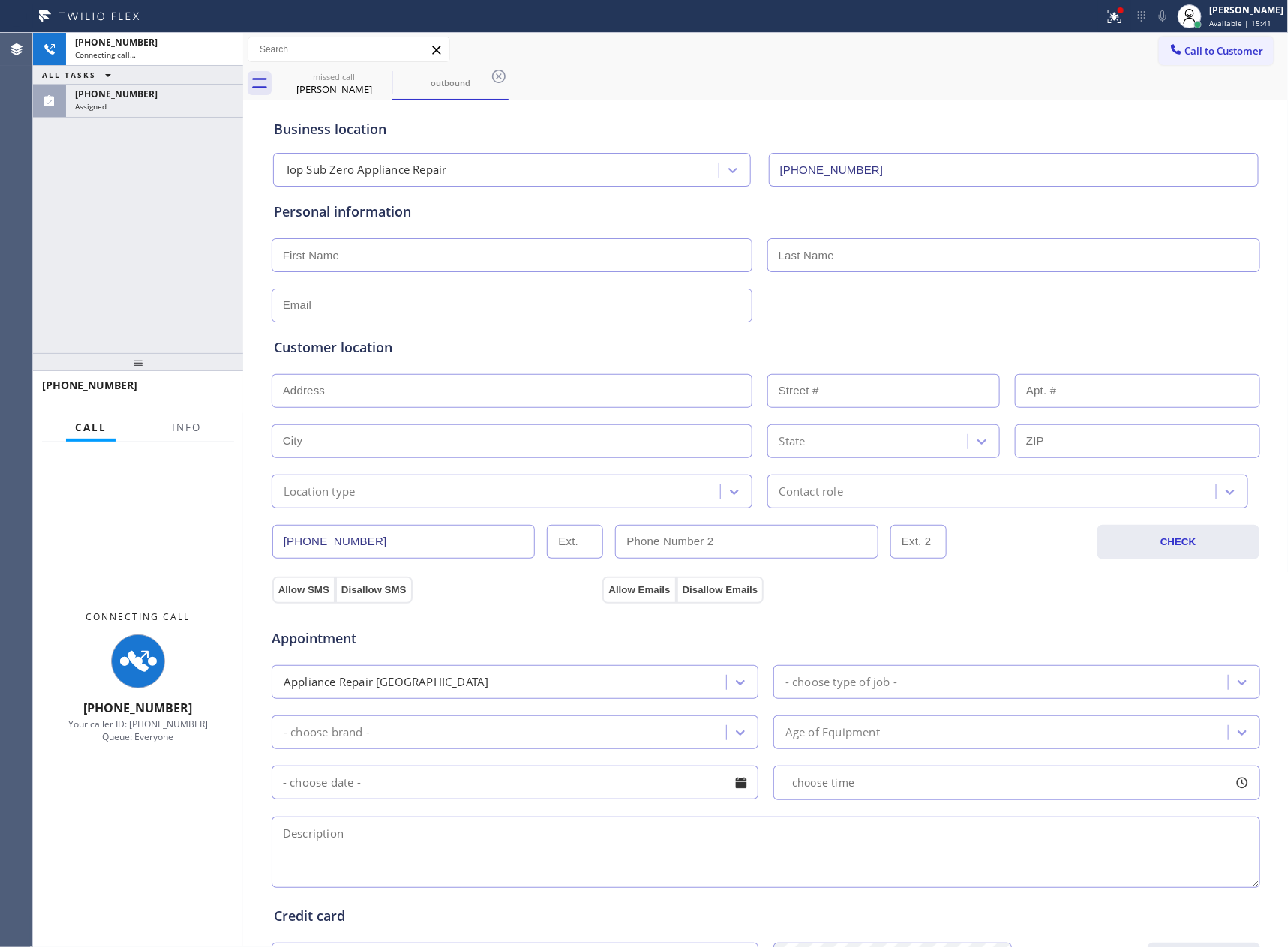
type input "[PHONE_NUMBER]"
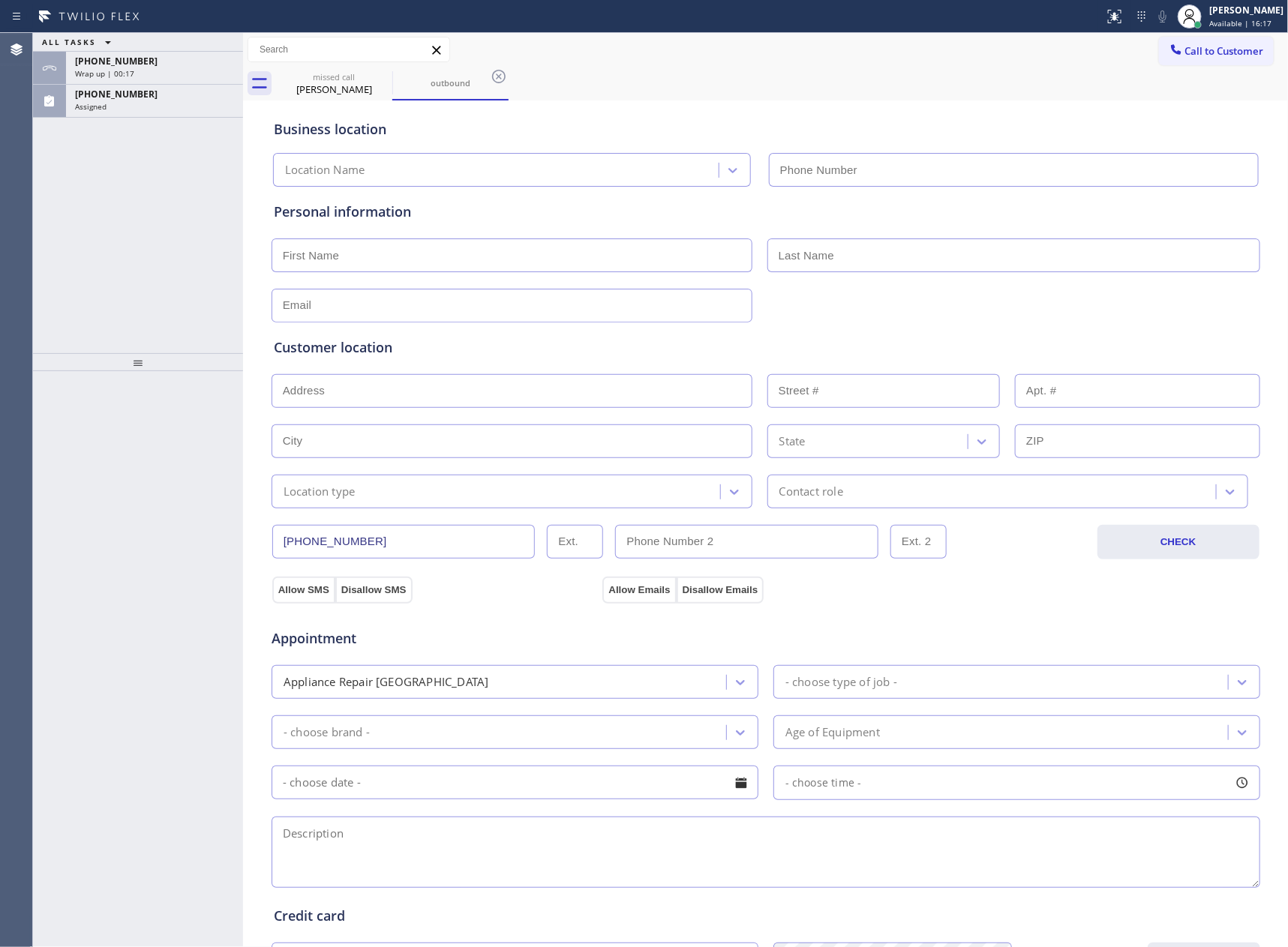
type input "[PHONE_NUMBER]"
drag, startPoint x: 135, startPoint y: 213, endPoint x: 252, endPoint y: 230, distance: 118.2
click at [169, 223] on div "ALL TASKS ALL TASKS ACTIVE TASKS TASKS IN WRAP UP [PHONE_NUMBER] Wrap up | 00:[…" at bounding box center [138, 193] width 210 height 320
click at [110, 295] on div "ALL TASKS ALL TASKS ACTIVE TASKS TASKS IN WRAP UP [PHONE_NUMBER] Wrap up | 00:[…" at bounding box center [138, 193] width 210 height 320
click at [140, 82] on div "[PHONE_NUMBER] Wrap up | 00:37" at bounding box center [151, 69] width 171 height 33
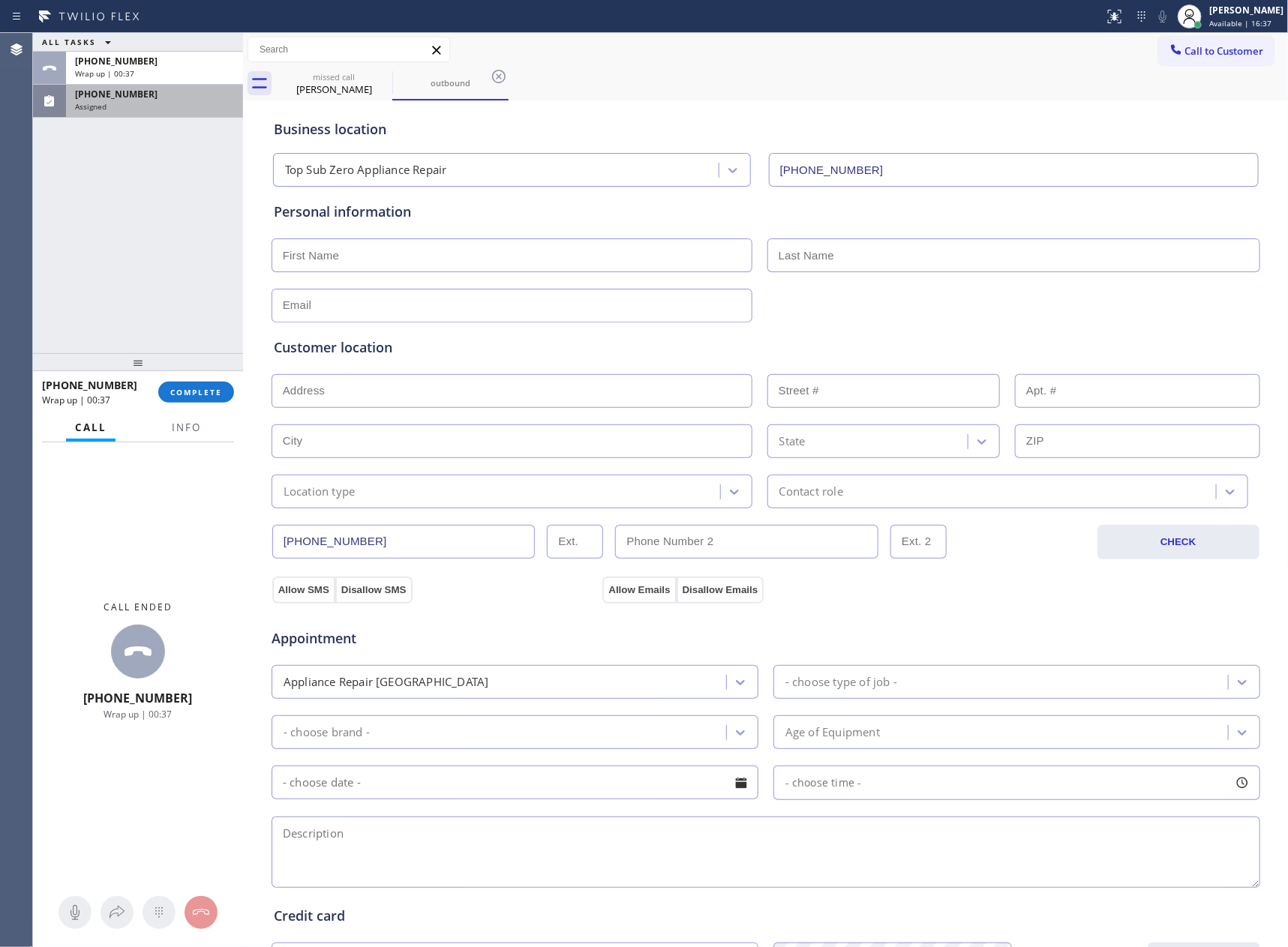
click at [140, 110] on div "Assigned" at bounding box center [154, 106] width 159 height 11
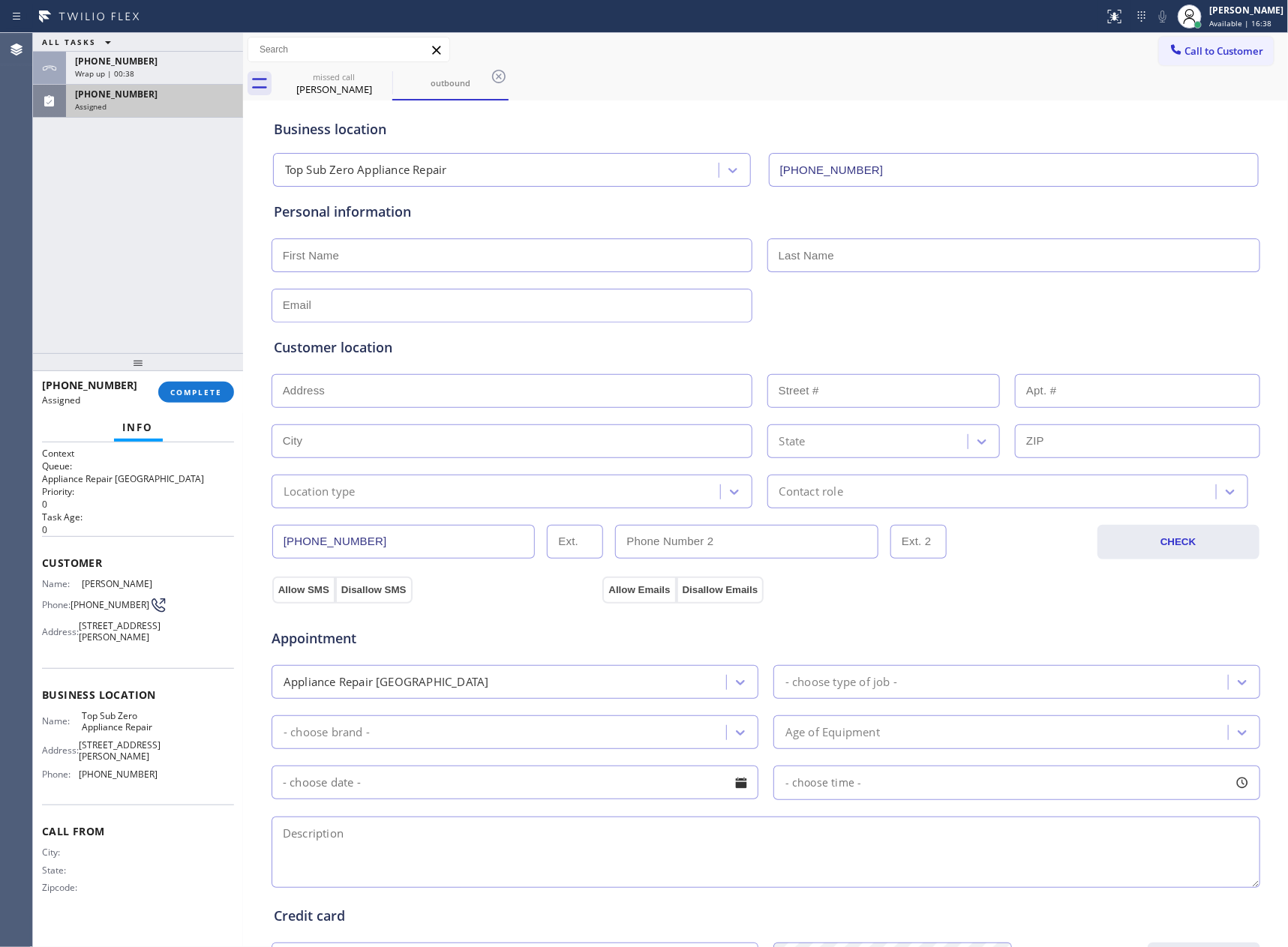
click at [141, 110] on div "Assigned" at bounding box center [154, 106] width 159 height 11
click at [165, 196] on div "ALL TASKS ALL TASKS ACTIVE TASKS TASKS IN WRAP UP [PHONE_NUMBER] Wrap up | 00:[…" at bounding box center [138, 193] width 210 height 320
click at [340, 88] on div "[PERSON_NAME]" at bounding box center [334, 89] width 113 height 13
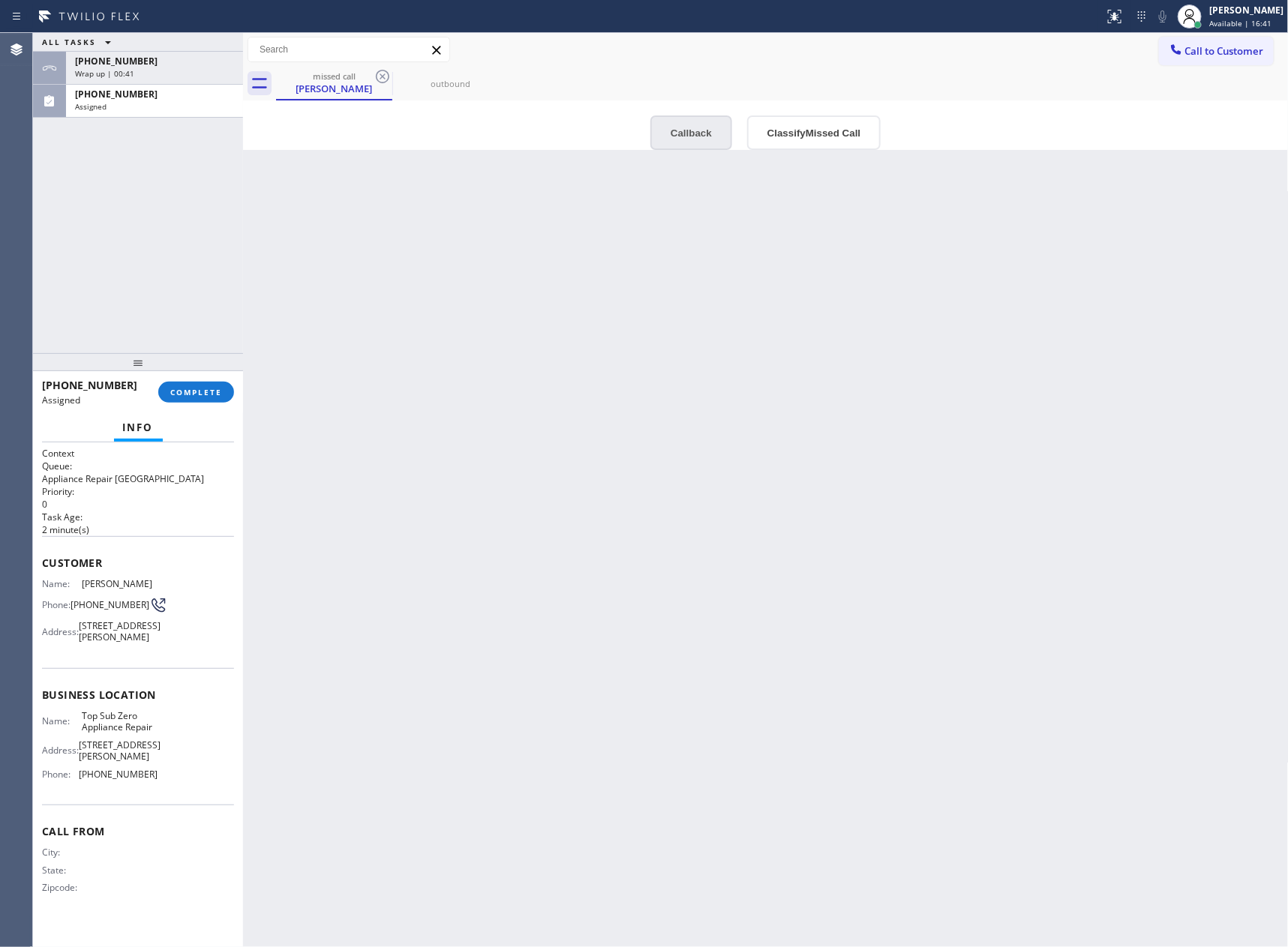
click at [670, 135] on button "Callback" at bounding box center [691, 132] width 82 height 34
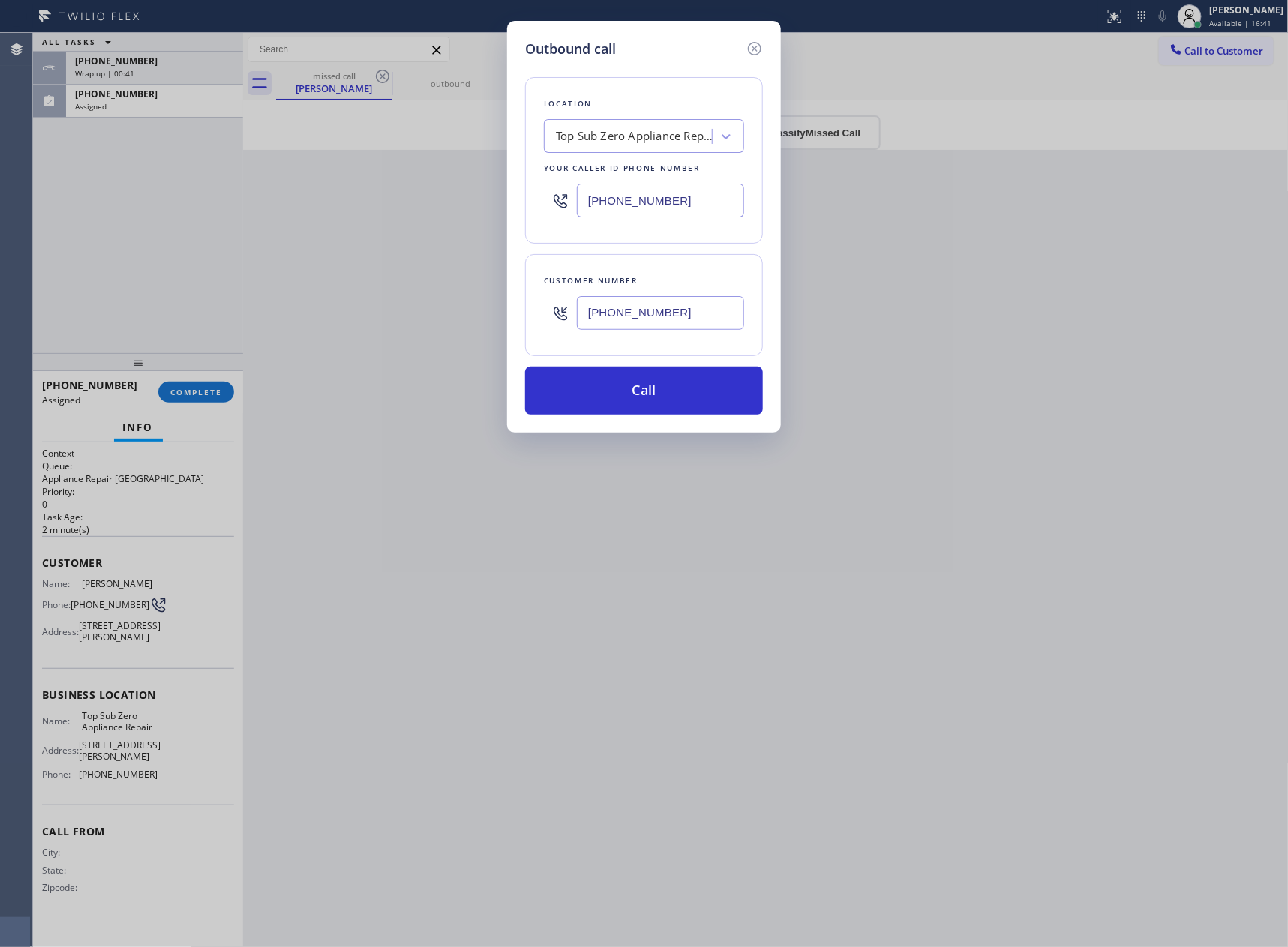
click at [674, 367] on div "Location Top Sub Zero Appliance Repair Your caller id phone number [PHONE_NUMBE…" at bounding box center [643, 236] width 238 height 356
click at [641, 402] on button "Call" at bounding box center [643, 390] width 238 height 48
click at [117, 269] on div "Outbound call Location Top Sub Zero Appliance Repair Your caller id phone numbe…" at bounding box center [644, 474] width 1288 height 947
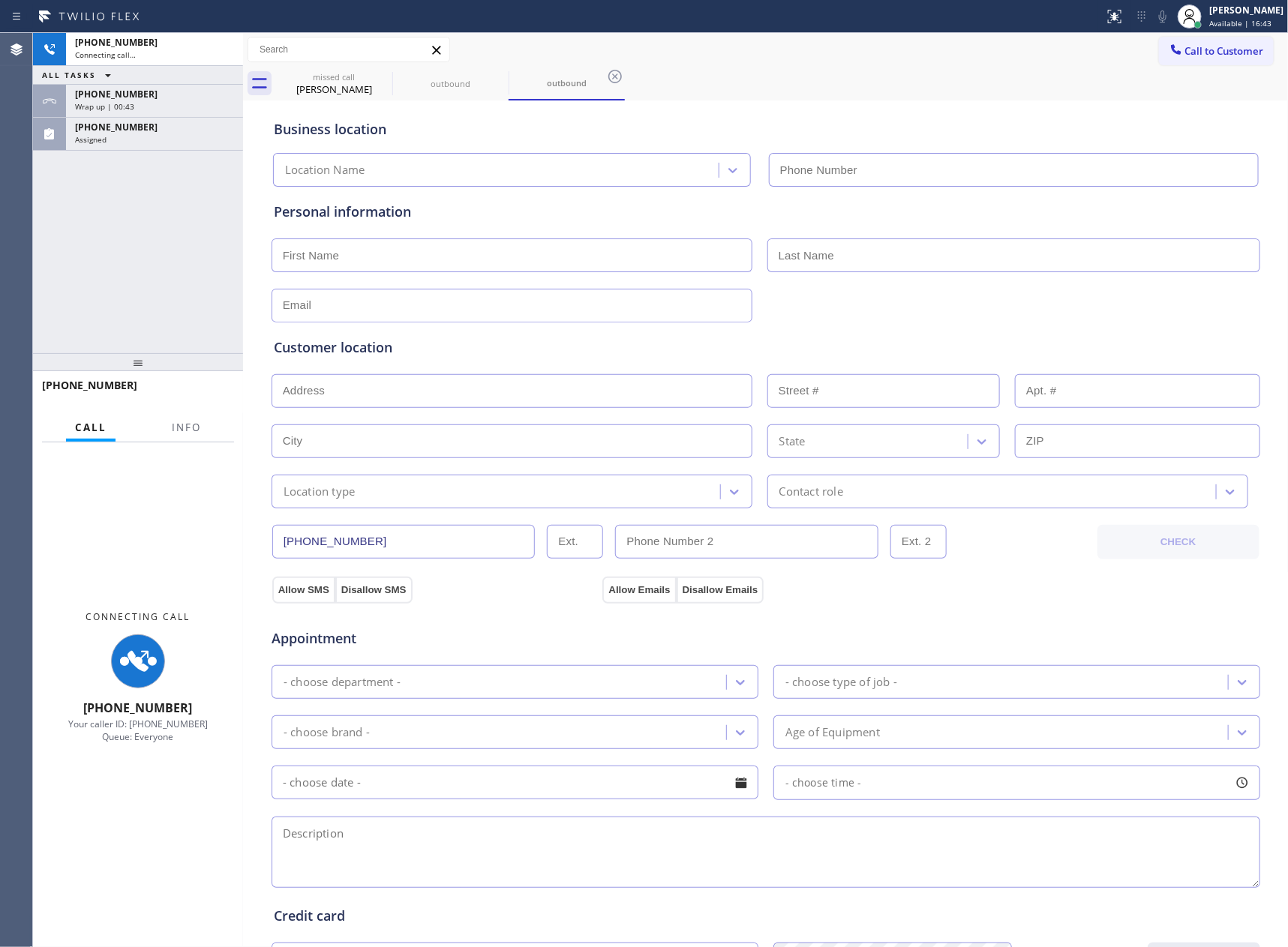
type input "[PHONE_NUMBER]"
drag, startPoint x: 149, startPoint y: 254, endPoint x: 367, endPoint y: 148, distance: 242.4
click at [161, 250] on div "[PHONE_NUMBER] Connecting call… ALL TASKS ALL TASKS ACTIVE TASKS TASKS IN WRAP …" at bounding box center [138, 193] width 210 height 320
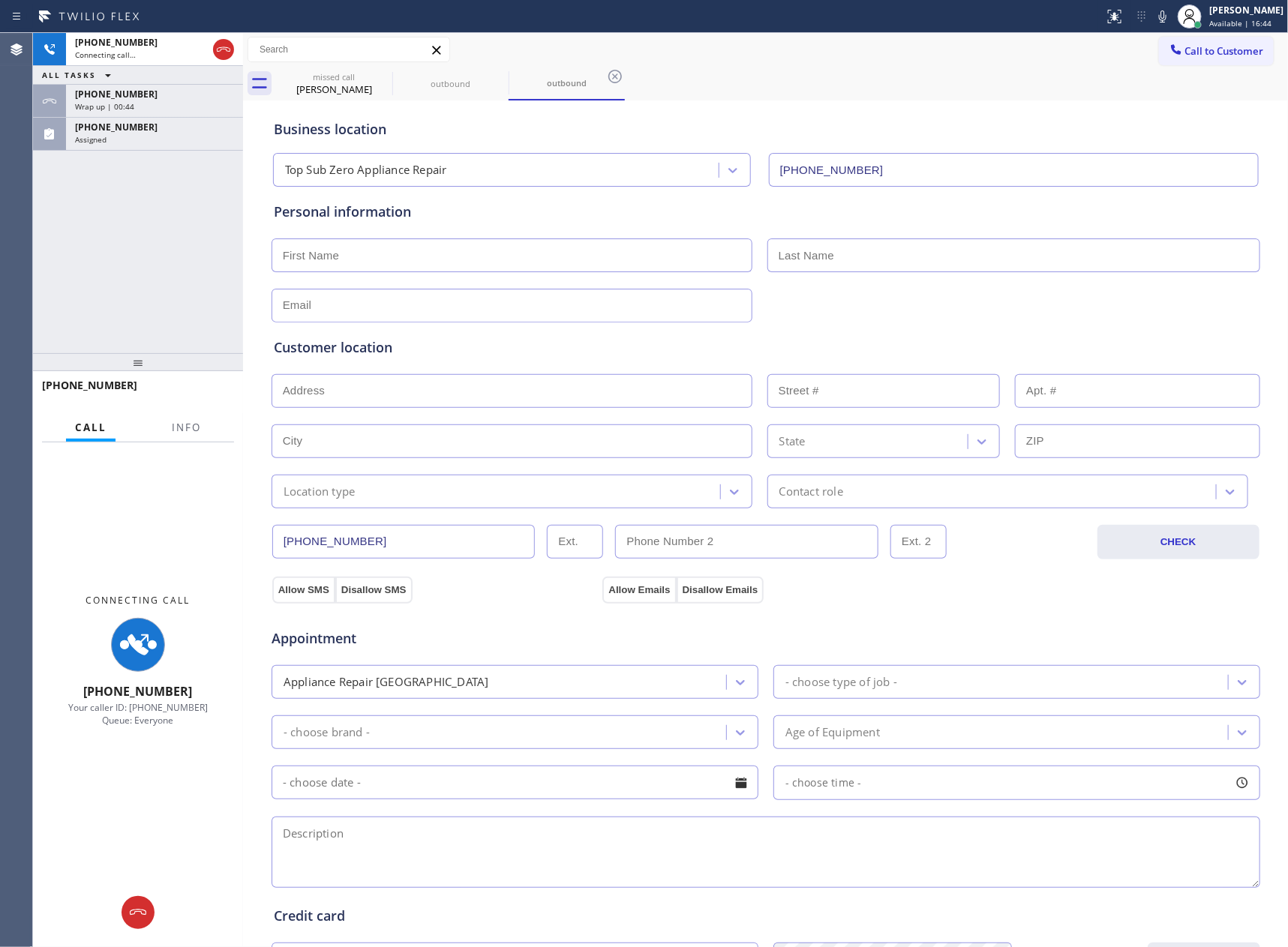
click at [374, 543] on input "[PHONE_NUMBER]" at bounding box center [404, 541] width 264 height 33
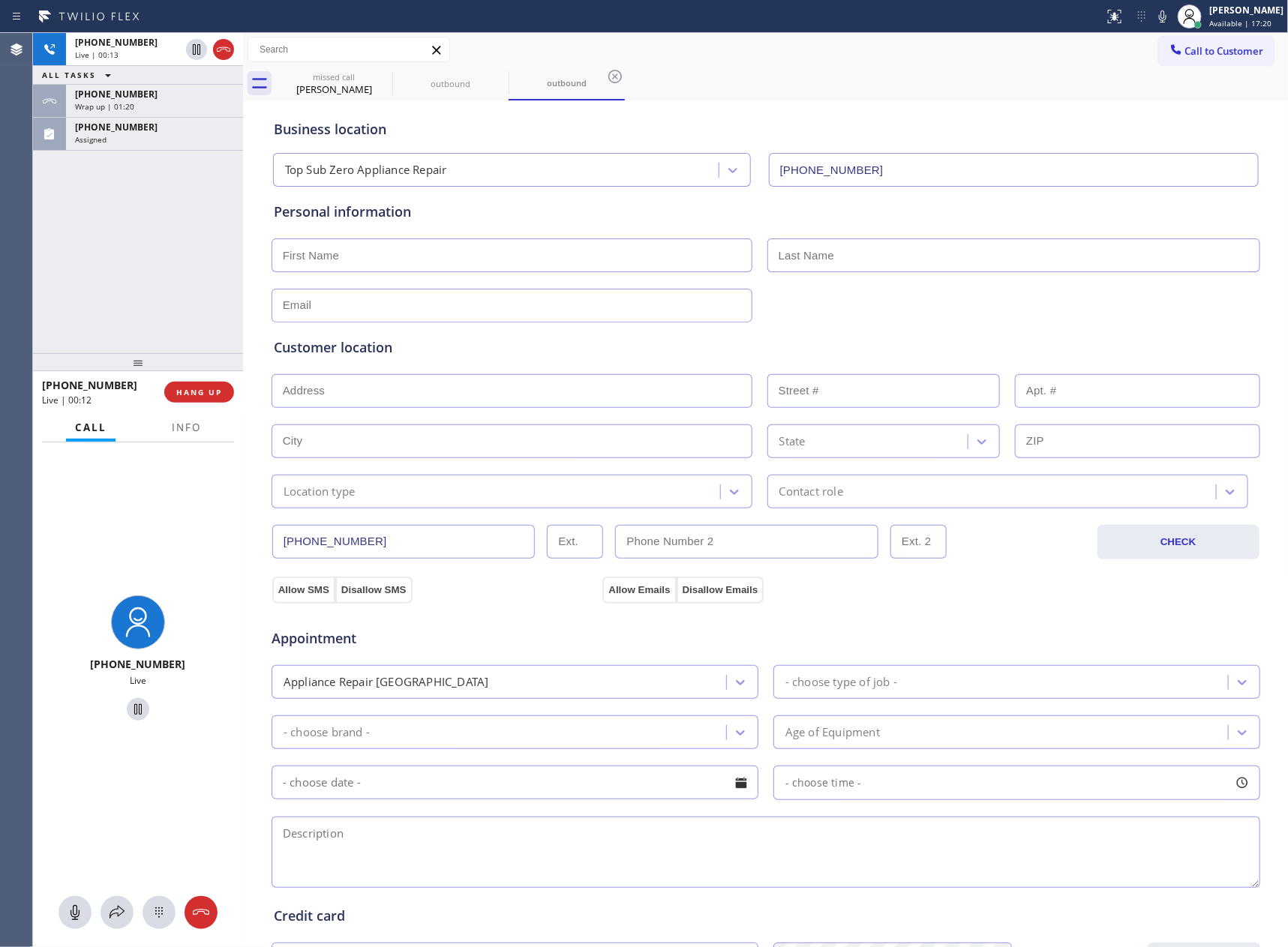
click at [156, 270] on div "[PHONE_NUMBER] Live | 00:13 ALL TASKS ALL TASKS ACTIVE TASKS TASKS IN WRAP UP […" at bounding box center [138, 193] width 210 height 320
click at [166, 264] on div "[PHONE_NUMBER] Live | 00:13 ALL TASKS ALL TASKS ACTIVE TASKS TASKS IN WRAP UP […" at bounding box center [138, 193] width 210 height 320
click at [167, 254] on div "[PHONE_NUMBER] Live | 00:13 ALL TASKS ALL TASKS ACTIVE TASKS TASKS IN WRAP UP […" at bounding box center [138, 193] width 210 height 320
click at [167, 254] on div "[PHONE_NUMBER] Live | 00:14 ALL TASKS ALL TASKS ACTIVE TASKS TASKS IN WRAP UP […" at bounding box center [138, 193] width 210 height 320
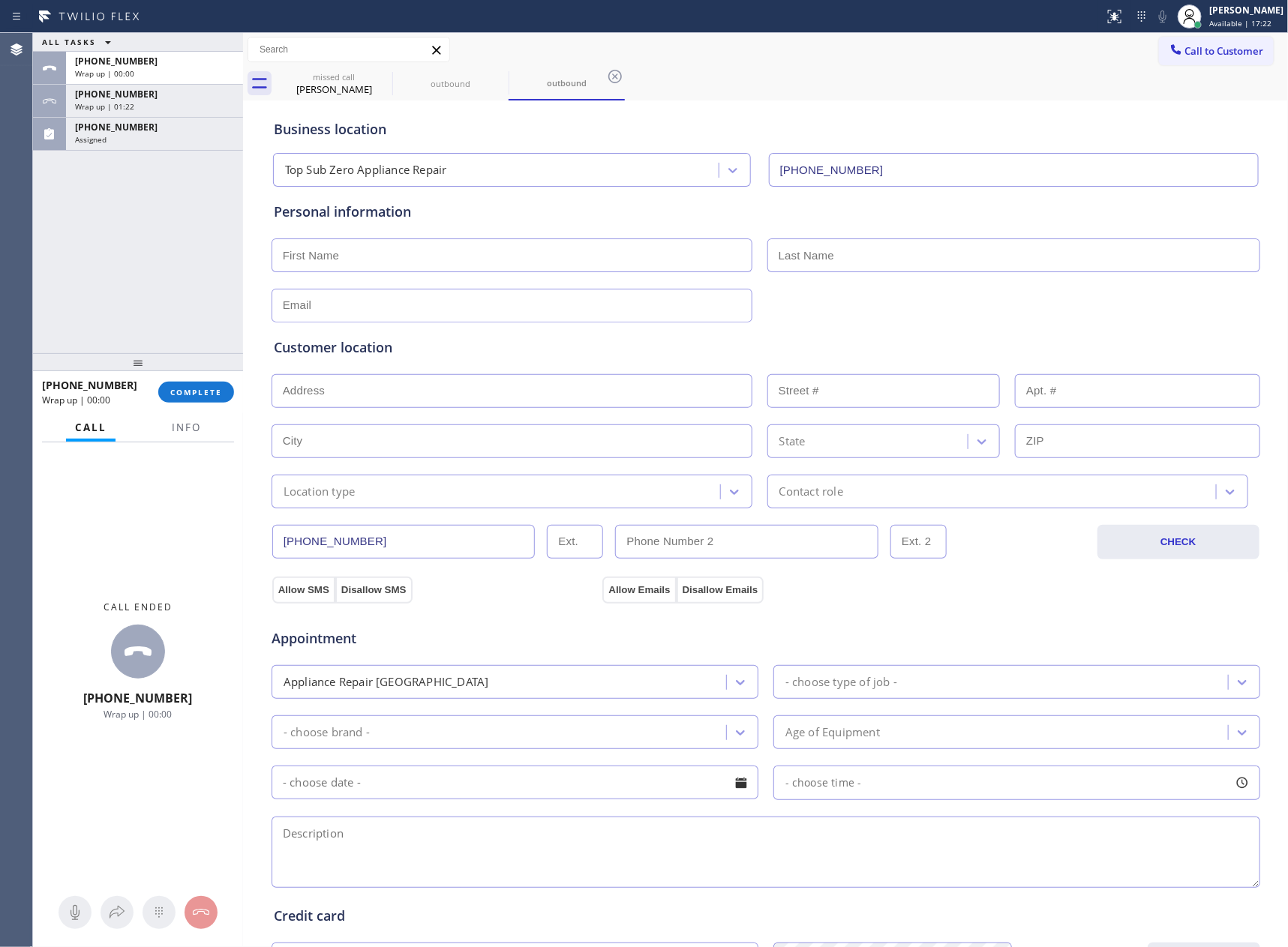
click at [167, 254] on div "ALL TASKS ALL TASKS ACTIVE TASKS TASKS IN WRAP UP [PHONE_NUMBER] Wrap up | 00:0…" at bounding box center [138, 193] width 210 height 320
click at [192, 93] on div "[PHONE_NUMBER]" at bounding box center [154, 94] width 159 height 13
drag, startPoint x: 199, startPoint y: 392, endPoint x: 177, endPoint y: 252, distance: 141.7
click at [200, 387] on span "COMPLETE" at bounding box center [196, 392] width 52 height 11
click at [177, 252] on div "ALL TASKS ALL TASKS ACTIVE TASKS TASKS IN WRAP UP [PHONE_NUMBER] Wrap up | 00:0…" at bounding box center [138, 193] width 210 height 320
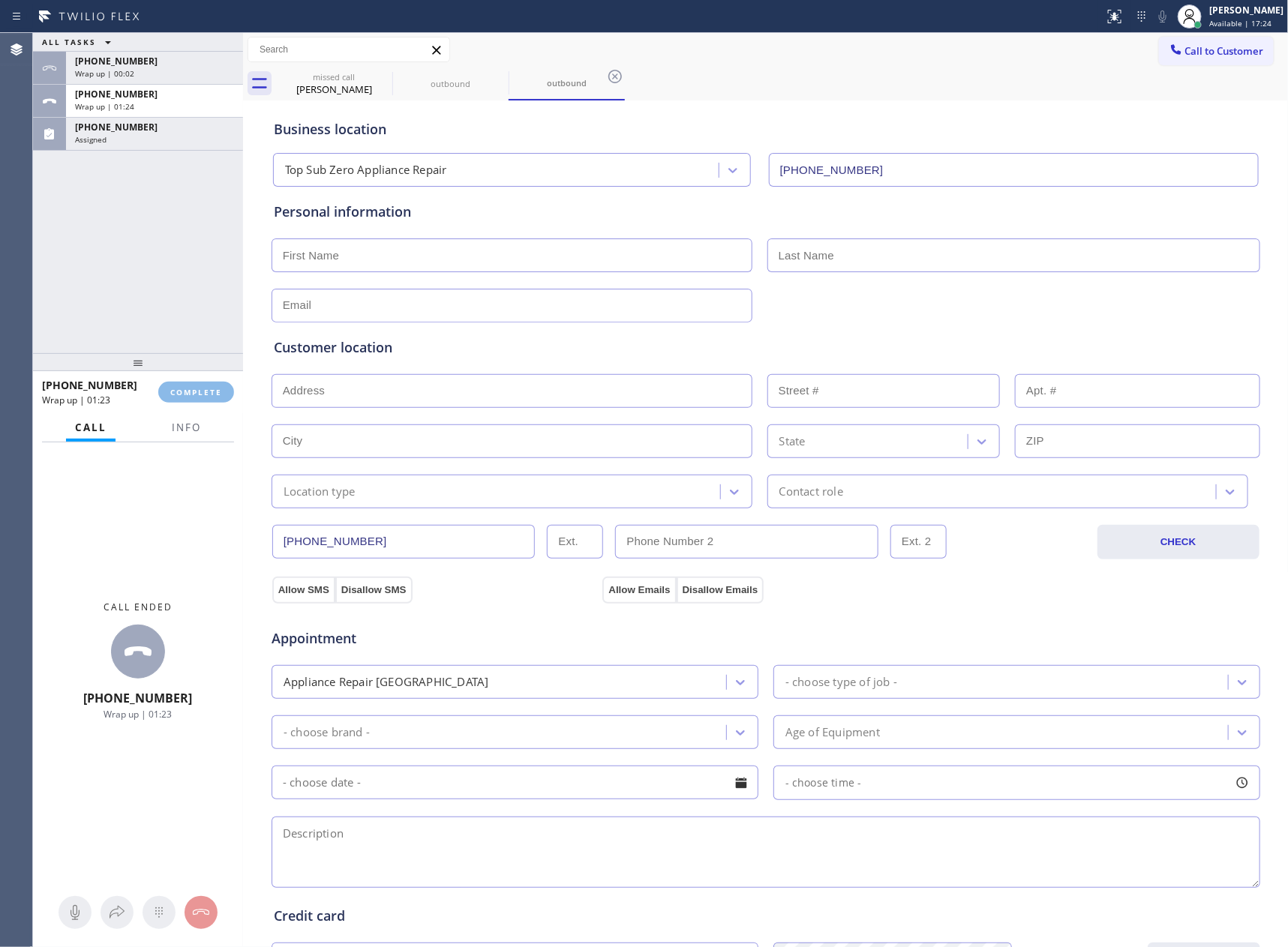
click at [187, 259] on div "ALL TASKS ALL TASKS ACTIVE TASKS TASKS IN WRAP UP [PHONE_NUMBER] Wrap up | 00:0…" at bounding box center [138, 193] width 210 height 320
click at [187, 259] on div "ALL TASKS ALL TASKS ACTIVE TASKS TASKS IN WRAP UP [PHONE_NUMBER] Wrap up | 00:0…" at bounding box center [661, 490] width 1255 height 914
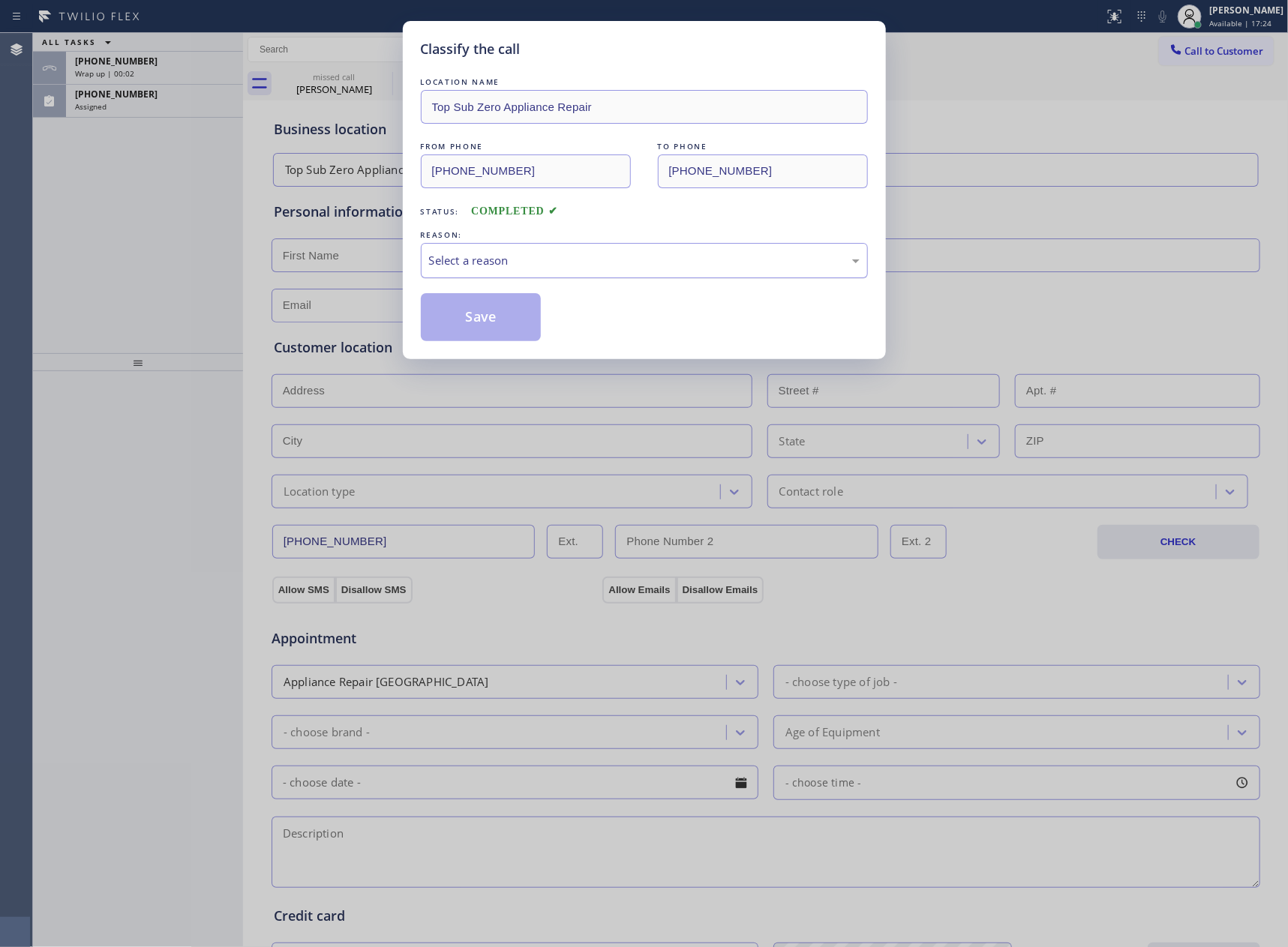
click at [480, 254] on div "Select a reason" at bounding box center [644, 261] width 431 height 18
click at [474, 322] on button "Save" at bounding box center [481, 317] width 120 height 48
click at [475, 320] on button "Save" at bounding box center [481, 317] width 120 height 48
click at [486, 318] on button "Save" at bounding box center [481, 317] width 120 height 48
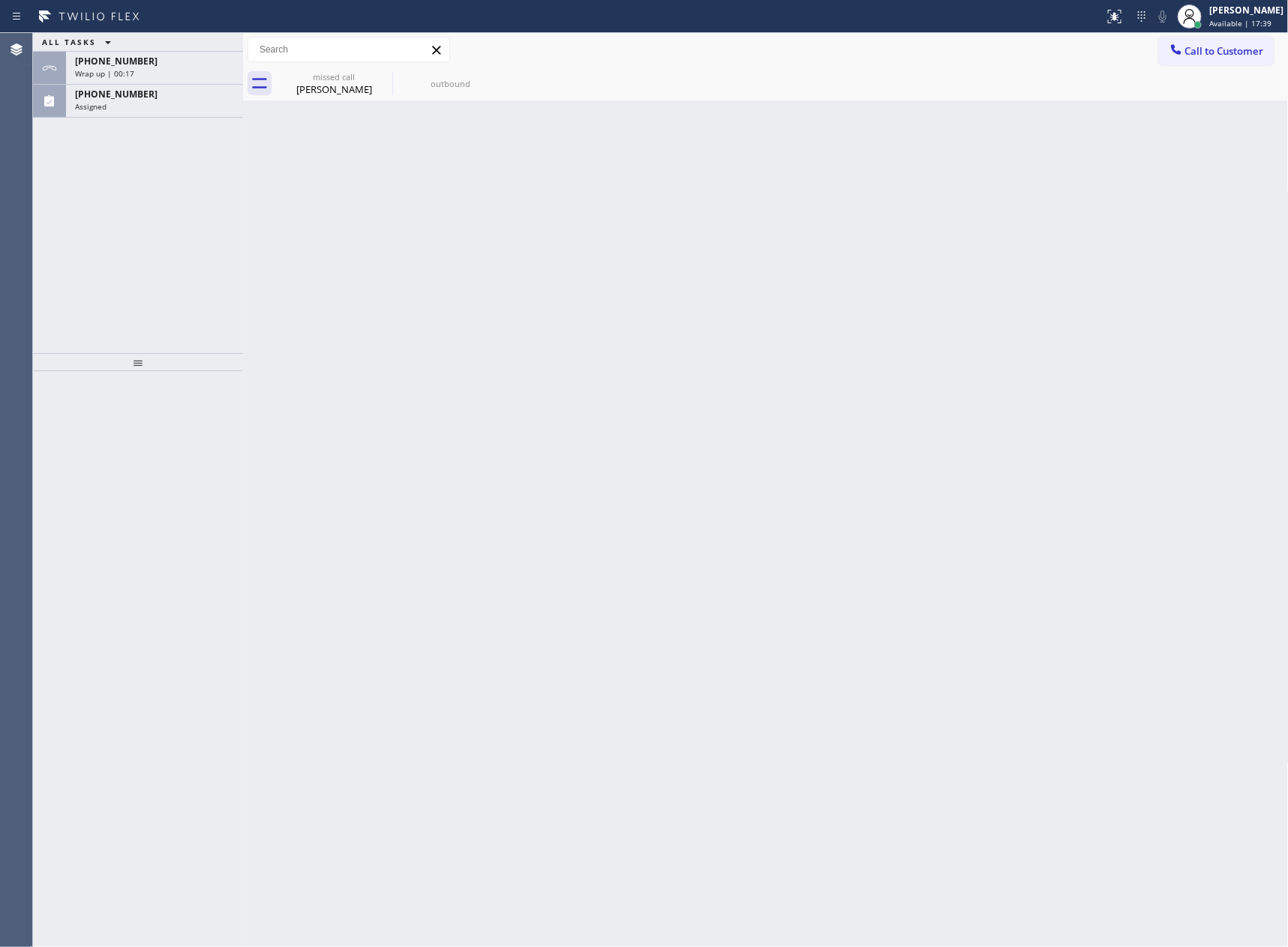
drag, startPoint x: 268, startPoint y: 308, endPoint x: 169, endPoint y: 187, distance: 156.3
click at [269, 306] on div "Back to Dashboard Change Sender ID Customers Technicians Select a contact Outbo…" at bounding box center [766, 490] width 1046 height 914
click at [166, 101] on div "Assigned" at bounding box center [154, 106] width 159 height 11
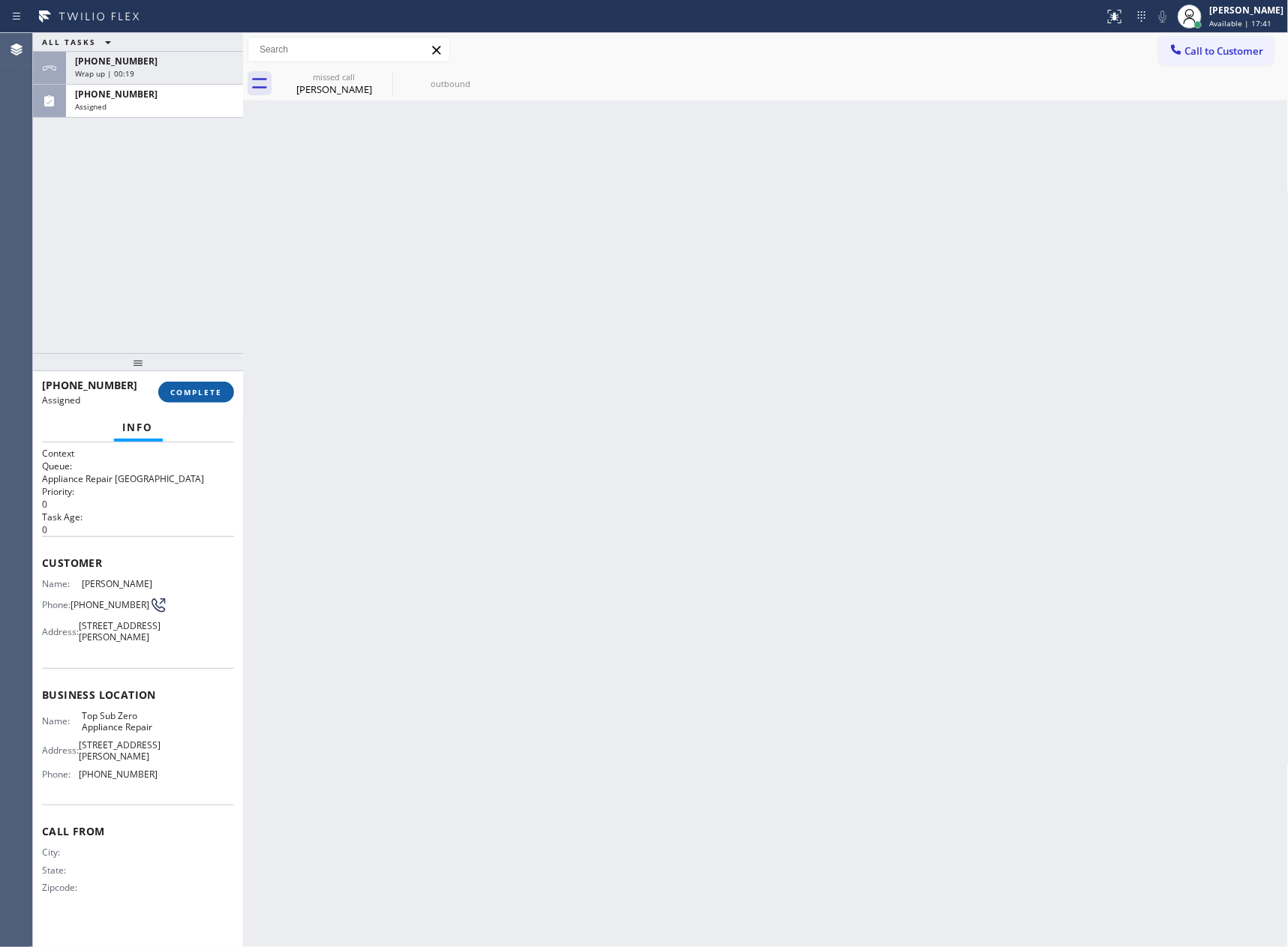
click at [210, 390] on span "COMPLETE" at bounding box center [196, 392] width 52 height 11
click at [221, 245] on div "ALL TASKS ALL TASKS ACTIVE TASKS TASKS IN WRAP UP [PHONE_NUMBER] Wrap up | 00:[…" at bounding box center [138, 193] width 210 height 320
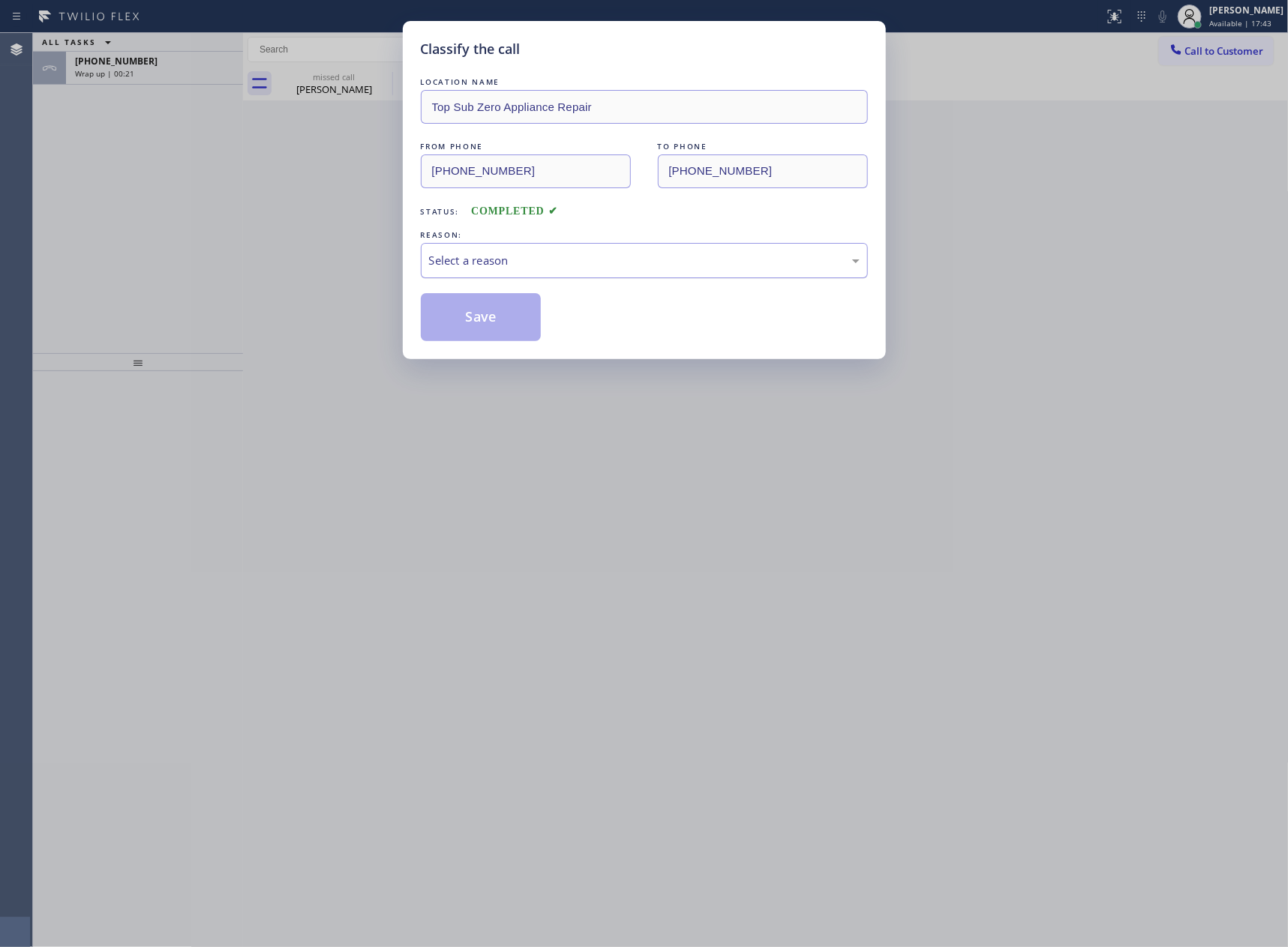
drag, startPoint x: 575, startPoint y: 258, endPoint x: 571, endPoint y: 269, distance: 11.7
click at [575, 262] on div "Select a reason" at bounding box center [644, 261] width 431 height 18
click at [475, 324] on button "Save" at bounding box center [481, 317] width 120 height 48
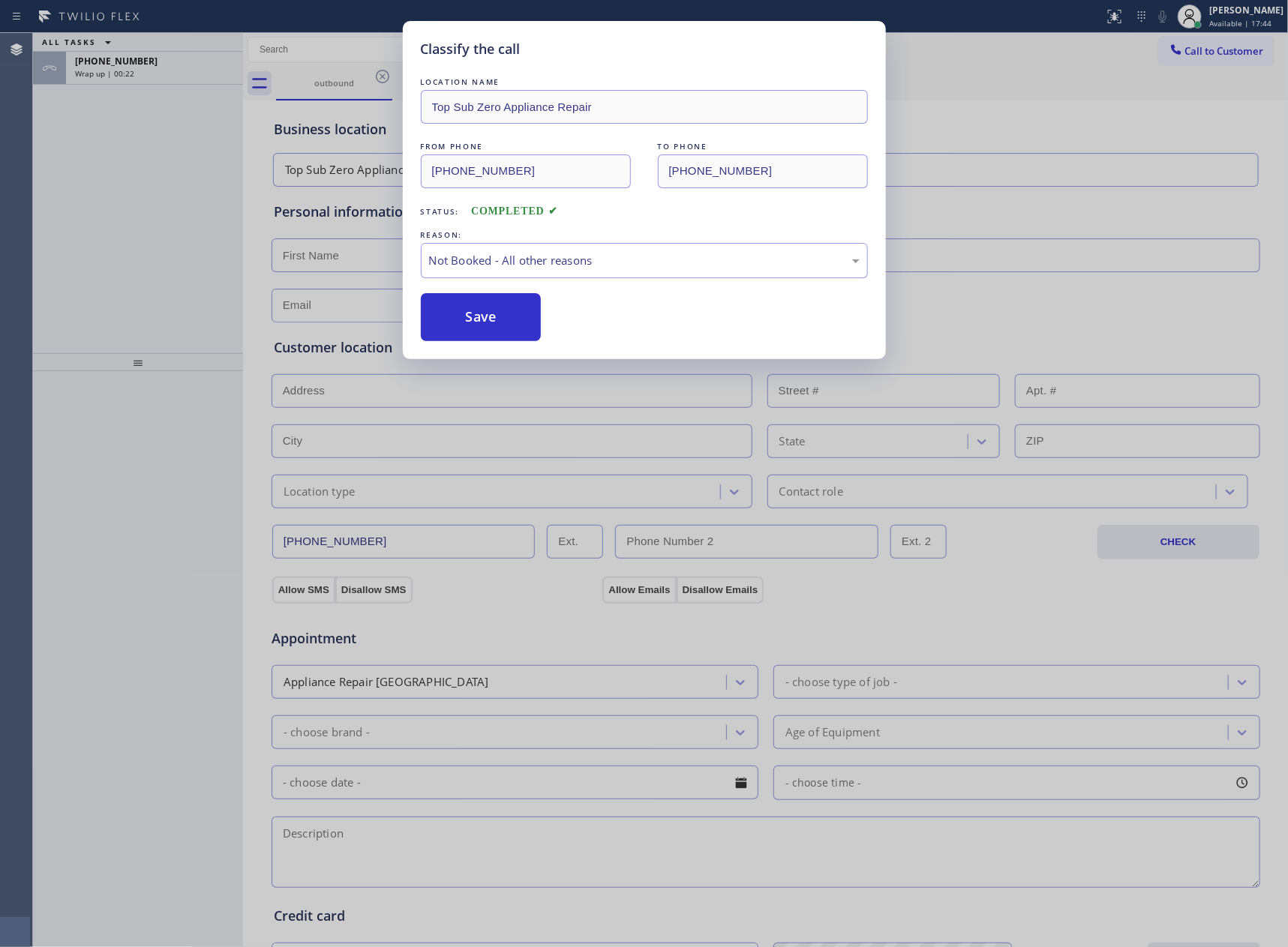
click at [475, 324] on button "Save" at bounding box center [481, 317] width 120 height 48
click at [9, 220] on div "Classify the call LOCATION NAME Top Sub Zero Appliance Repair FROM PHONE [PHONE…" at bounding box center [644, 474] width 1288 height 947
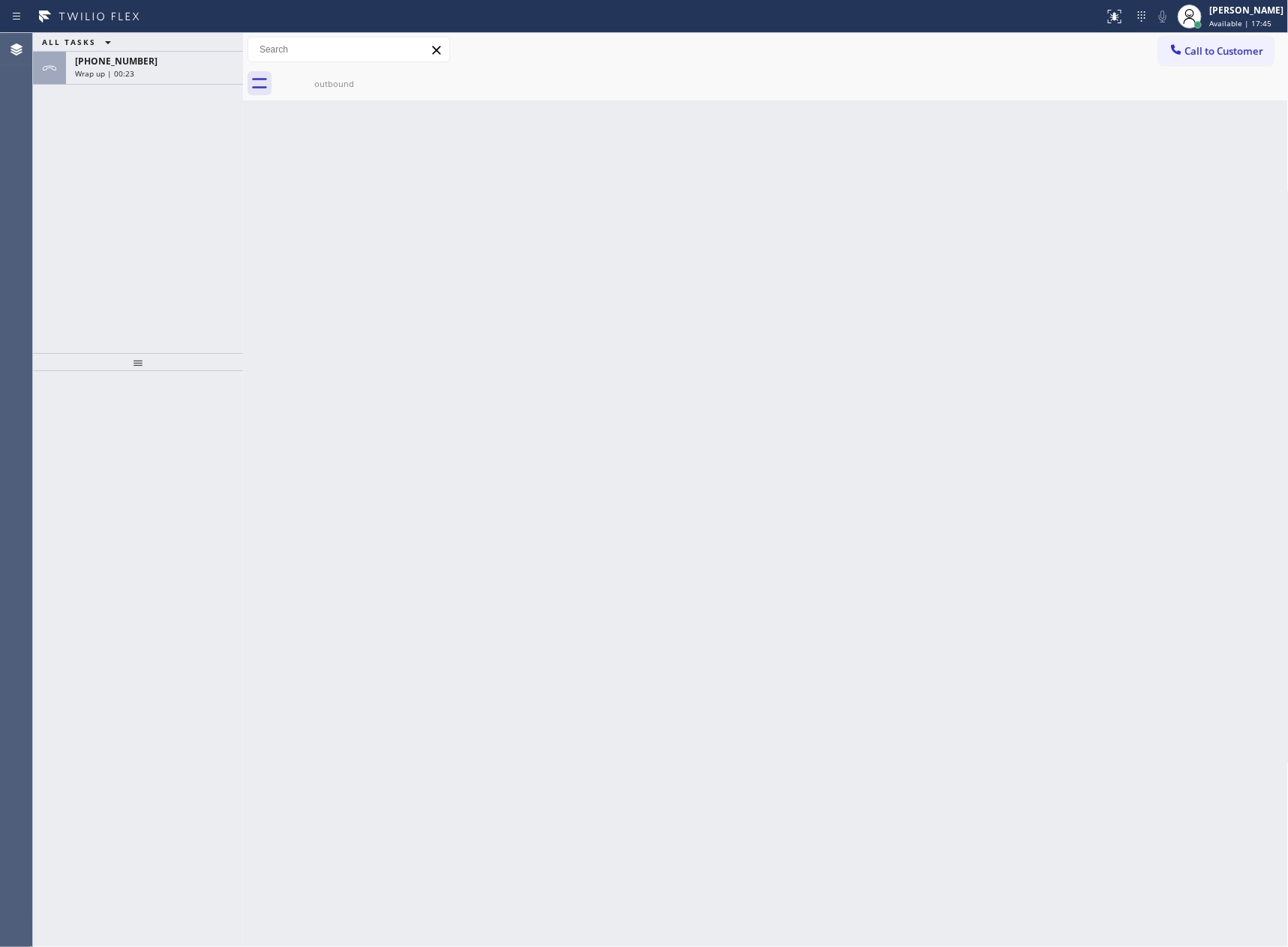
drag, startPoint x: 131, startPoint y: 236, endPoint x: 176, endPoint y: 39, distance: 202.1
click at [157, 192] on div "ALL TASKS ALL TASKS ACTIVE TASKS TASKS IN WRAP UP [PHONE_NUMBER] Wrap up | 00:23" at bounding box center [138, 193] width 210 height 320
click at [162, 64] on div "[PHONE_NUMBER]" at bounding box center [154, 61] width 159 height 13
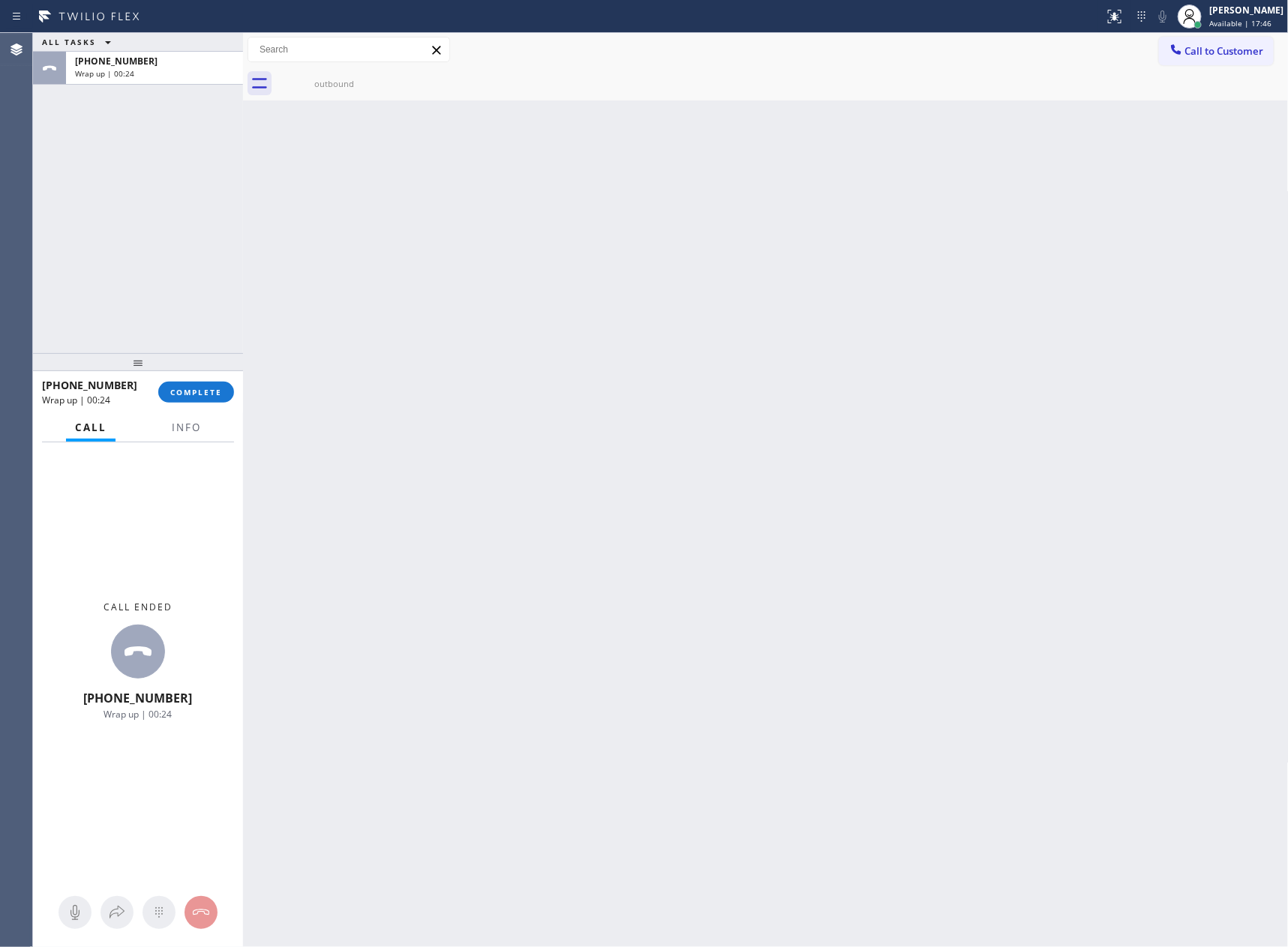
drag, startPoint x: 202, startPoint y: 399, endPoint x: 205, endPoint y: 356, distance: 43.1
click at [207, 392] on button "COMPLETE" at bounding box center [196, 392] width 76 height 21
click at [180, 133] on div "ALL TASKS ALL TASKS ACTIVE TASKS TASKS IN WRAP UP [PHONE_NUMBER] Wrap up | 00:24" at bounding box center [138, 193] width 210 height 320
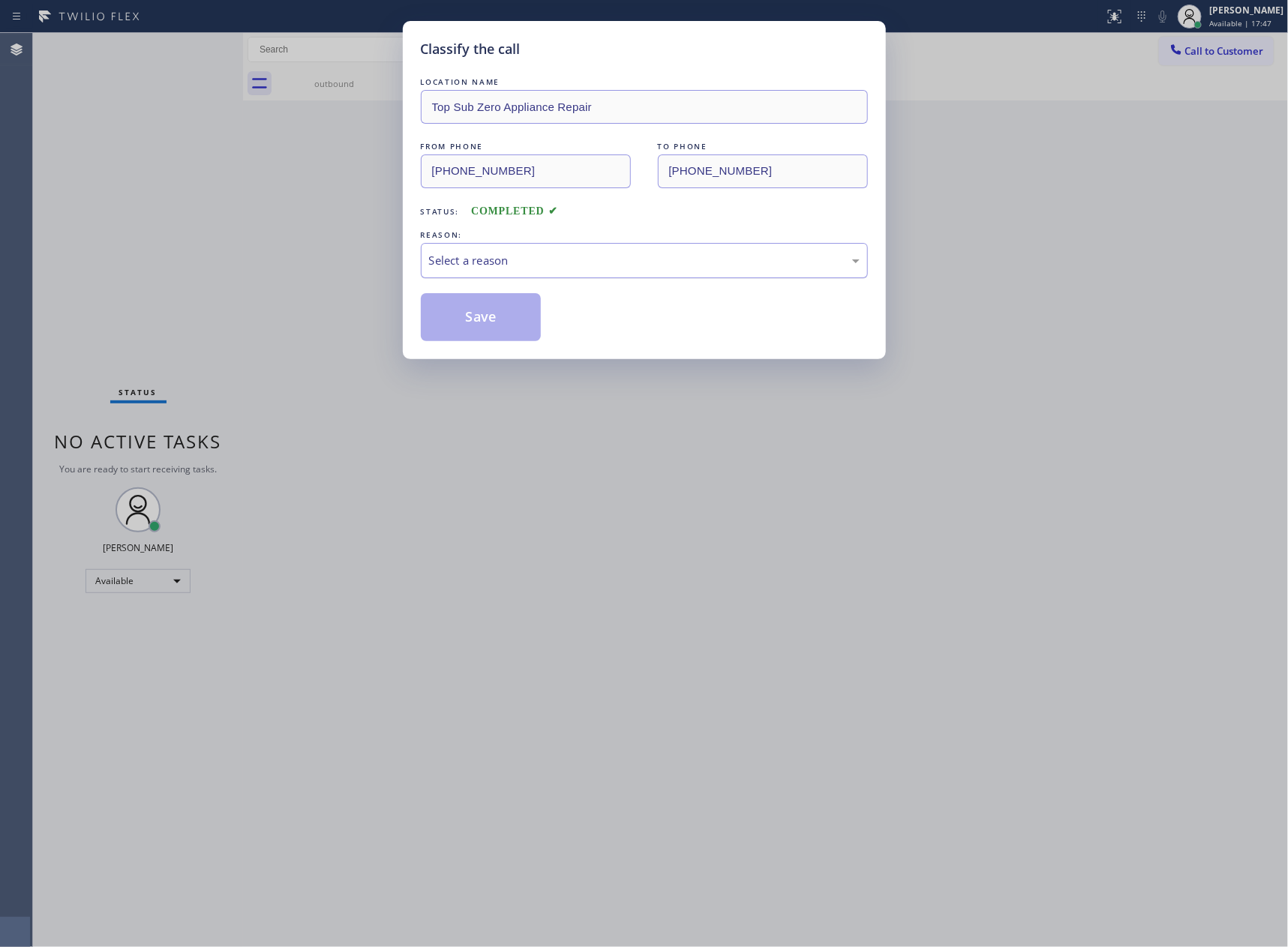
click at [556, 254] on div "Select a reason" at bounding box center [644, 261] width 431 height 18
click at [468, 322] on button "Save" at bounding box center [481, 317] width 120 height 48
drag, startPoint x: 468, startPoint y: 322, endPoint x: 542, endPoint y: 254, distance: 100.5
click at [474, 320] on button "Save" at bounding box center [481, 317] width 120 height 48
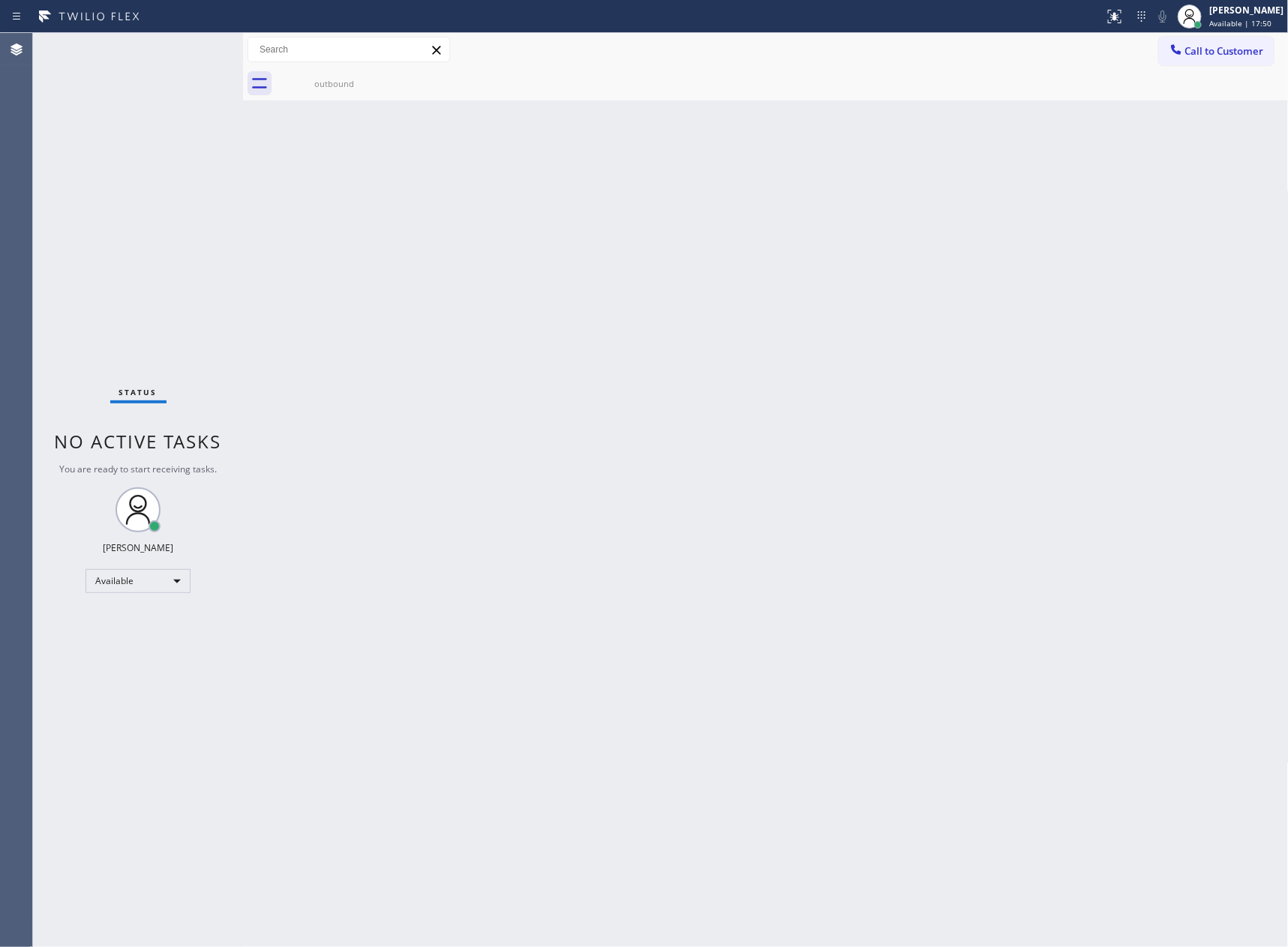
click at [720, 511] on div "Back to Dashboard Change Sender ID Customers Technicians Select a contact Outbo…" at bounding box center [766, 490] width 1046 height 914
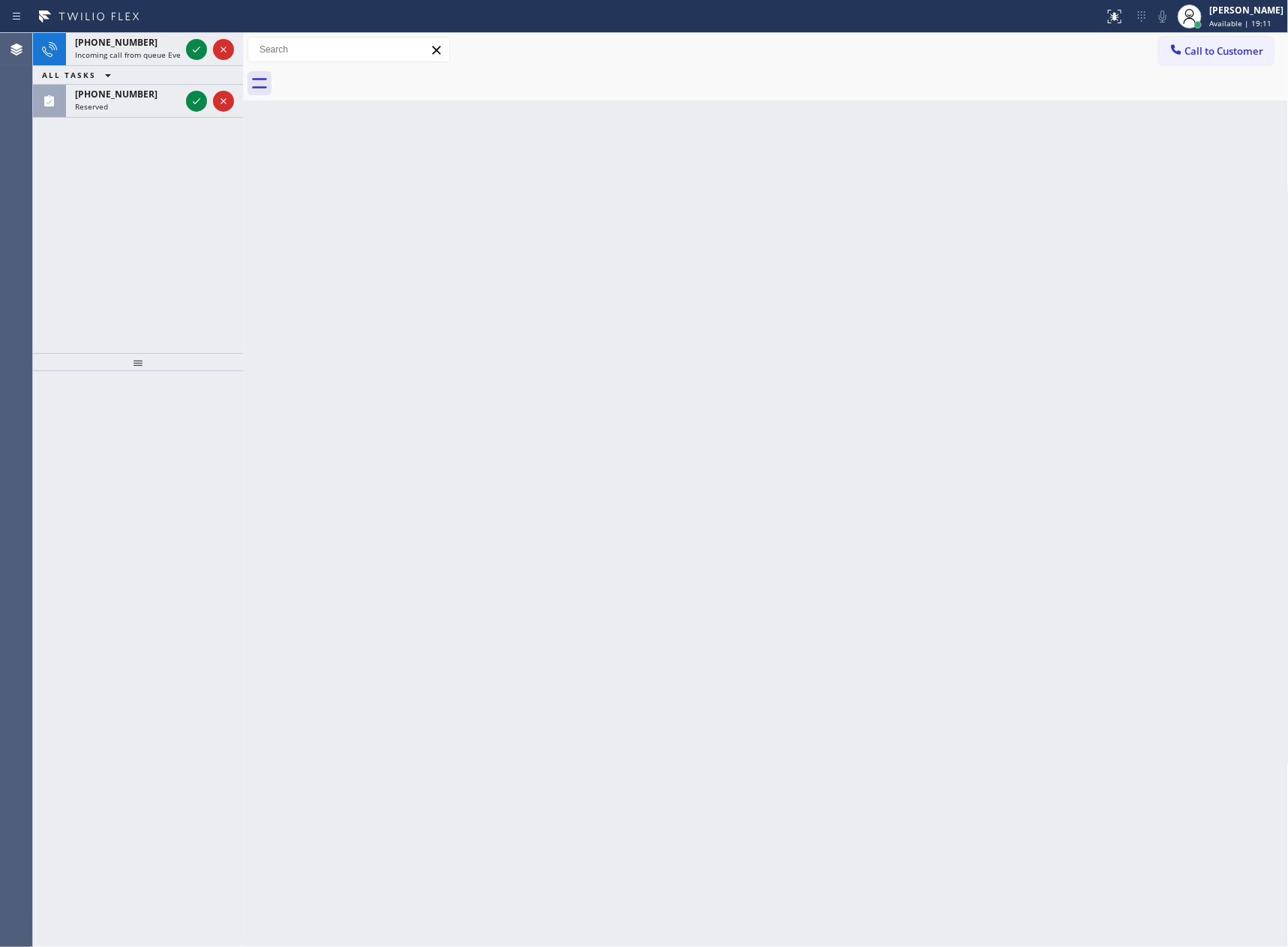
click at [189, 202] on div "[PHONE_NUMBER] Incoming call from queue Everybody ALL TASKS ALL TASKS ACTIVE TA…" at bounding box center [138, 193] width 210 height 320
click at [200, 46] on icon at bounding box center [196, 49] width 18 height 18
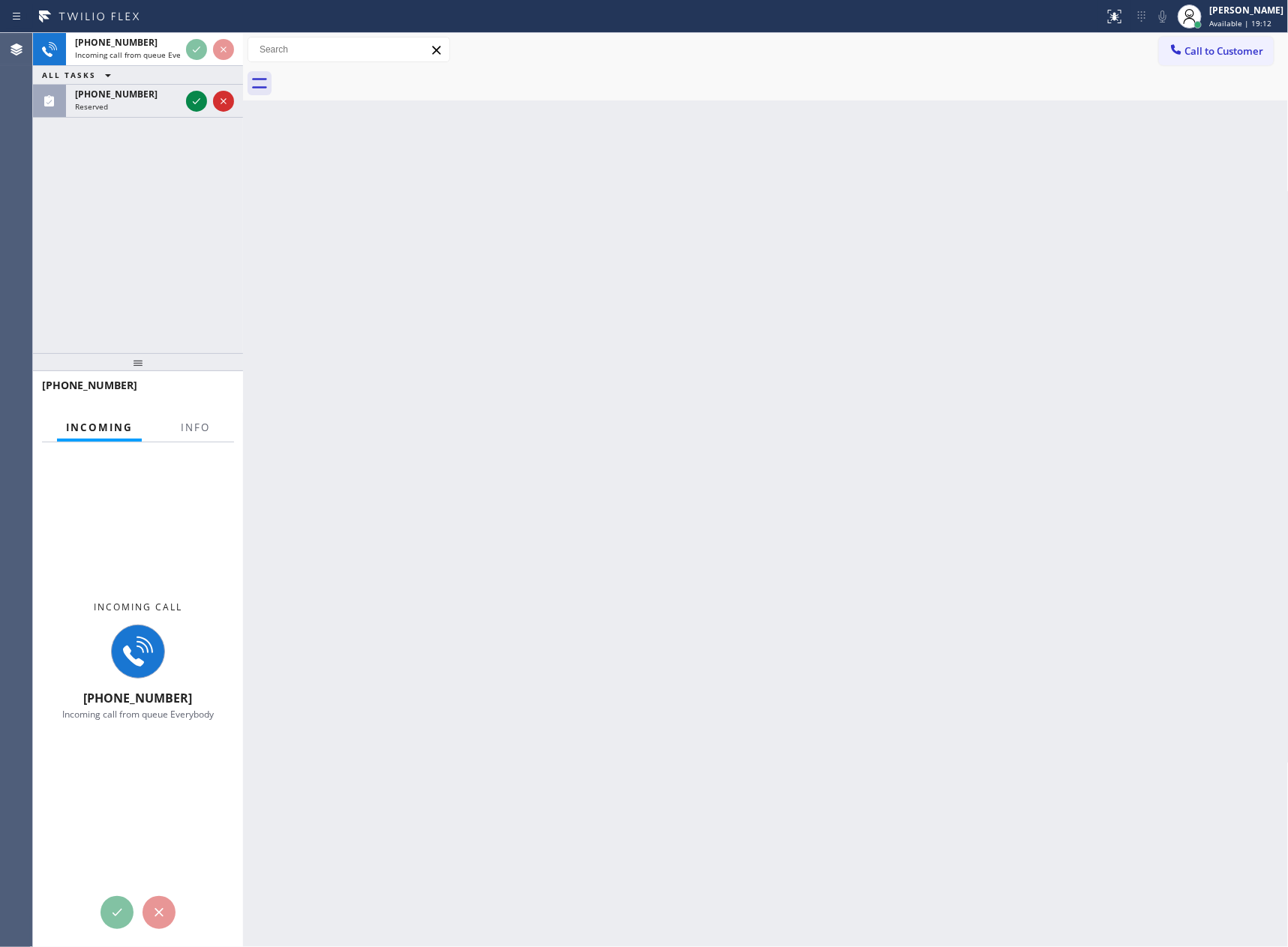
click at [138, 365] on div at bounding box center [138, 362] width 210 height 18
click at [370, 275] on div "Back to Dashboard Change Sender ID Customers Technicians Select a contact Outbo…" at bounding box center [766, 490] width 1046 height 914
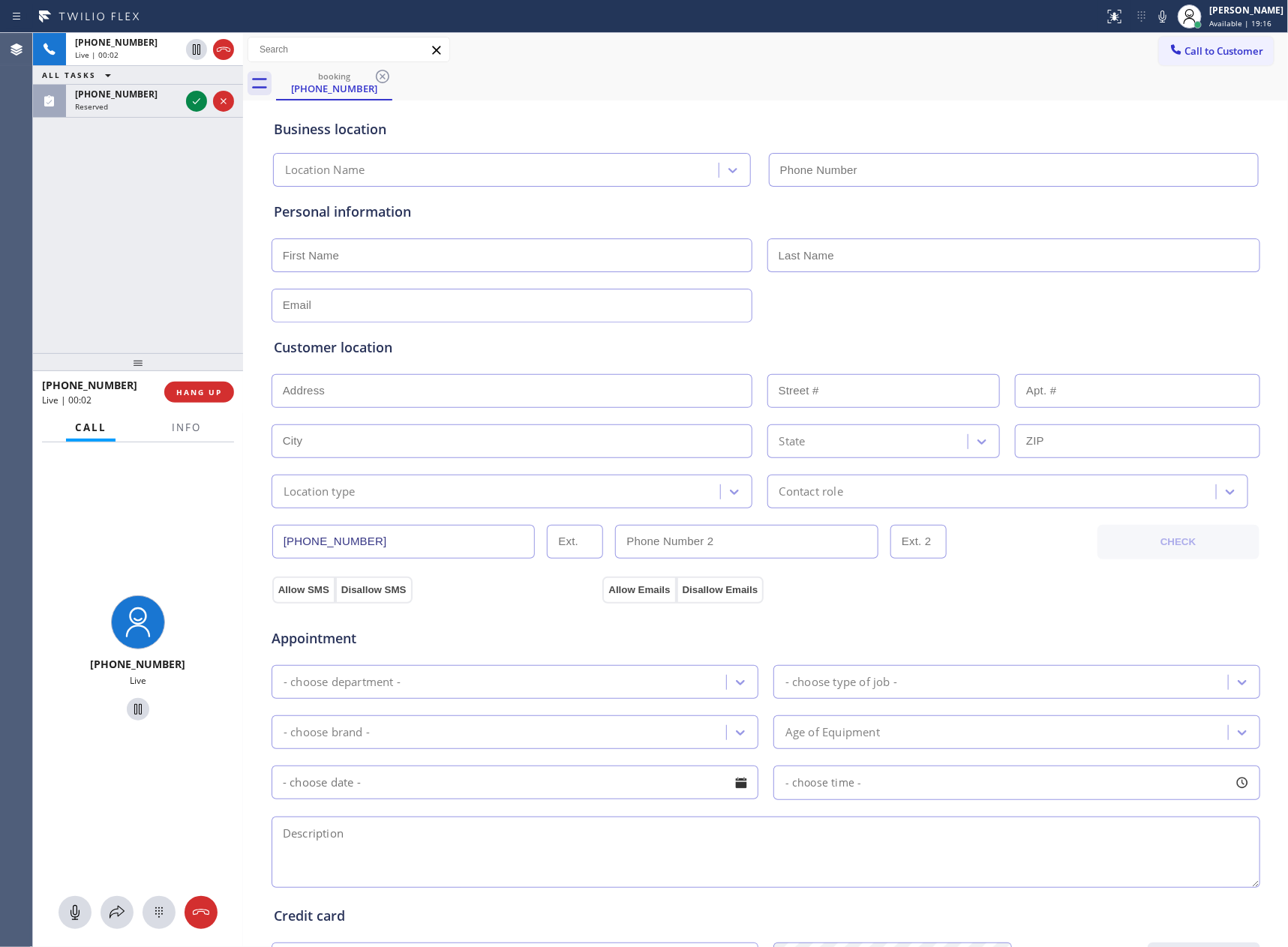
click at [182, 205] on div "[PHONE_NUMBER] Live | 00:02 ALL TASKS ALL TASKS ACTIVE TASKS TASKS IN WRAP UP […" at bounding box center [138, 193] width 210 height 320
click at [196, 102] on icon at bounding box center [196, 101] width 18 height 18
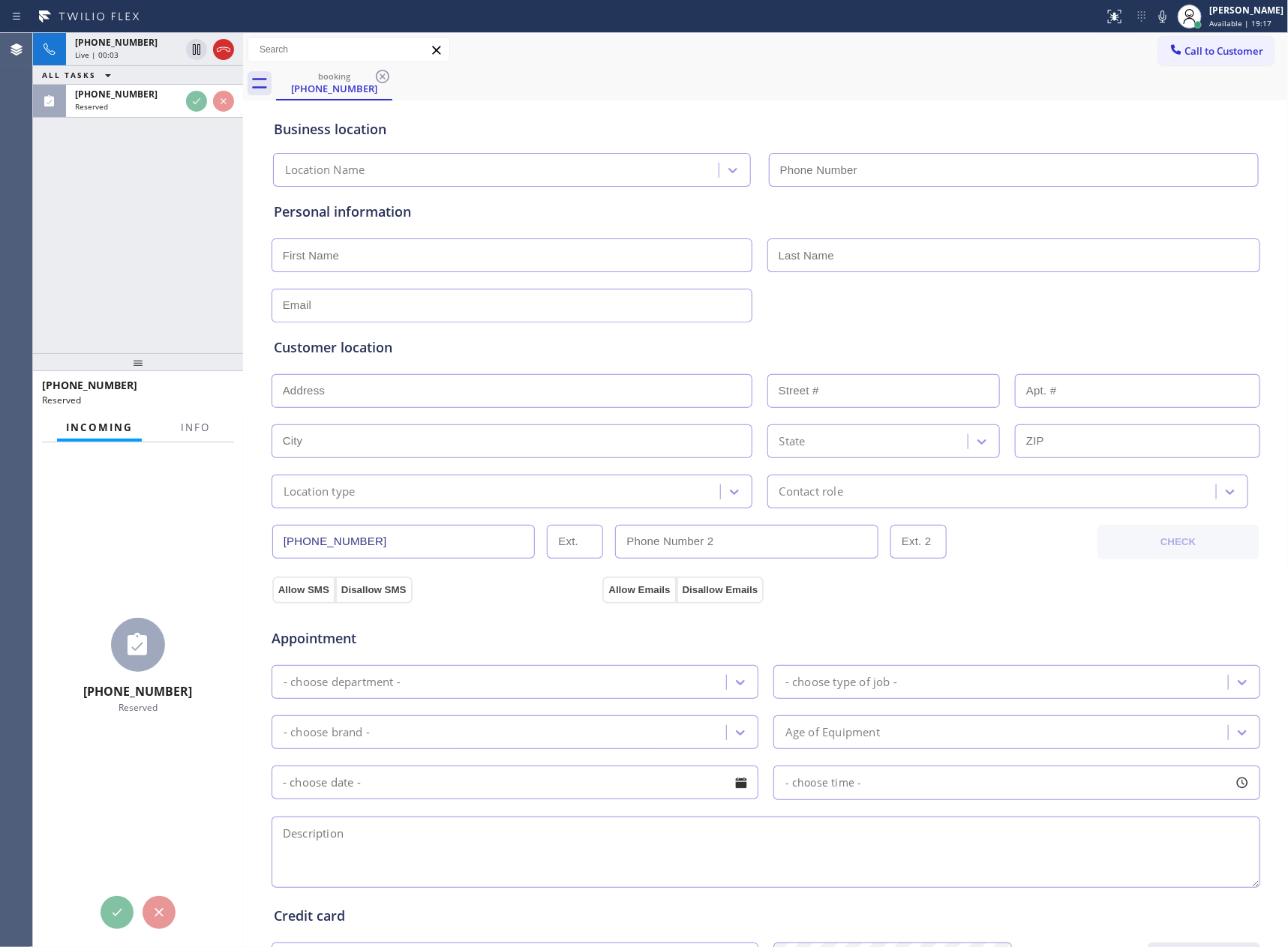
click at [144, 278] on div "[PHONE_NUMBER] Live | 00:03 ALL TASKS ALL TASKS ACTIVE TASKS TASKS IN WRAP UP […" at bounding box center [138, 193] width 210 height 320
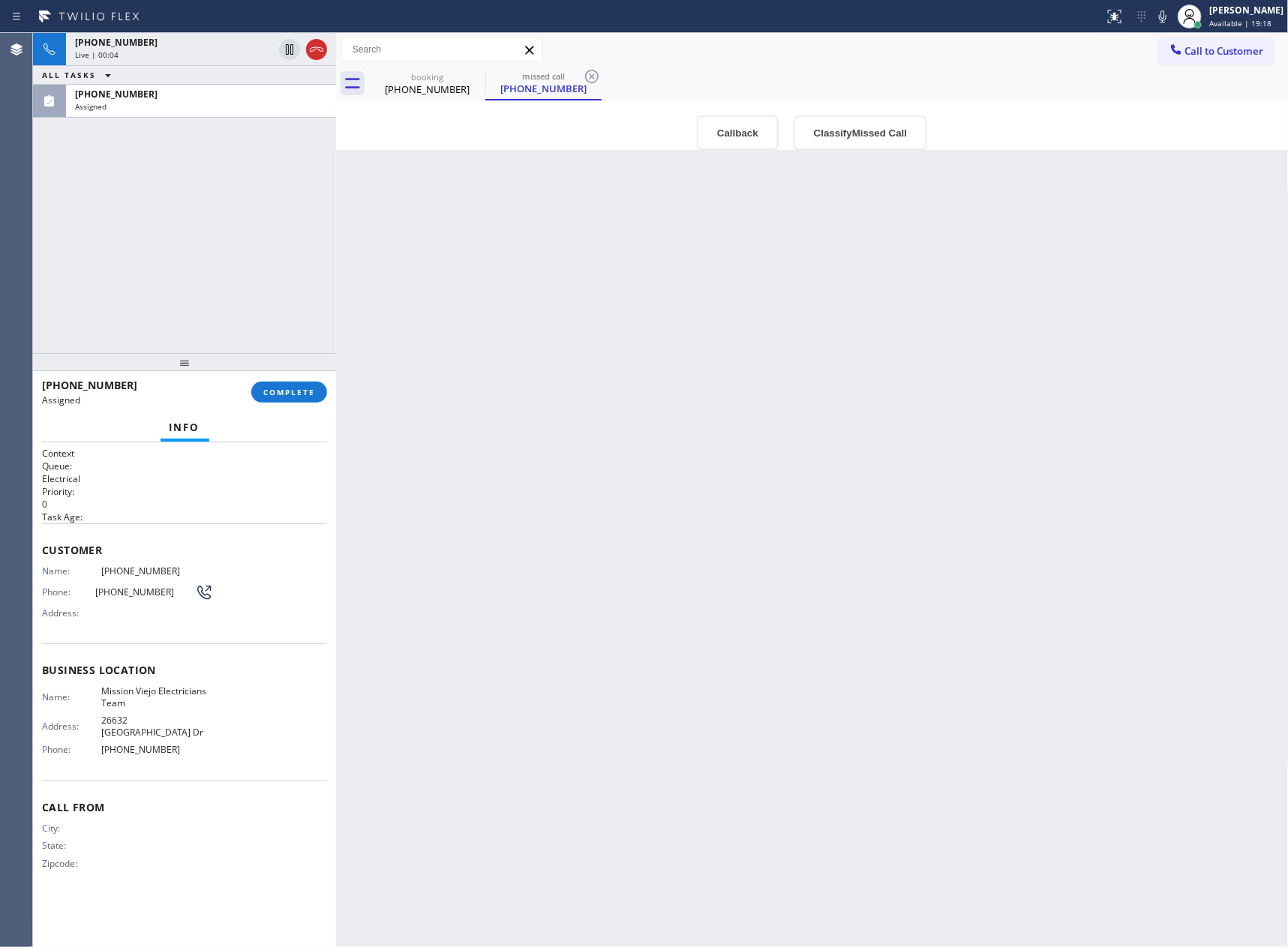
drag, startPoint x: 295, startPoint y: 225, endPoint x: 252, endPoint y: 236, distance: 44.4
click at [336, 228] on div at bounding box center [336, 490] width 0 height 914
click at [196, 206] on div "[PHONE_NUMBER] Live | 00:05 ALL TASKS ALL TASKS ACTIVE TASKS TASKS IN WRAP UP […" at bounding box center [187, 193] width 308 height 320
click at [196, 206] on div "[PHONE_NUMBER] Live | 00:08 ALL TASKS ALL TASKS ACTIVE TASKS TASKS IN WRAP UP […" at bounding box center [187, 193] width 308 height 320
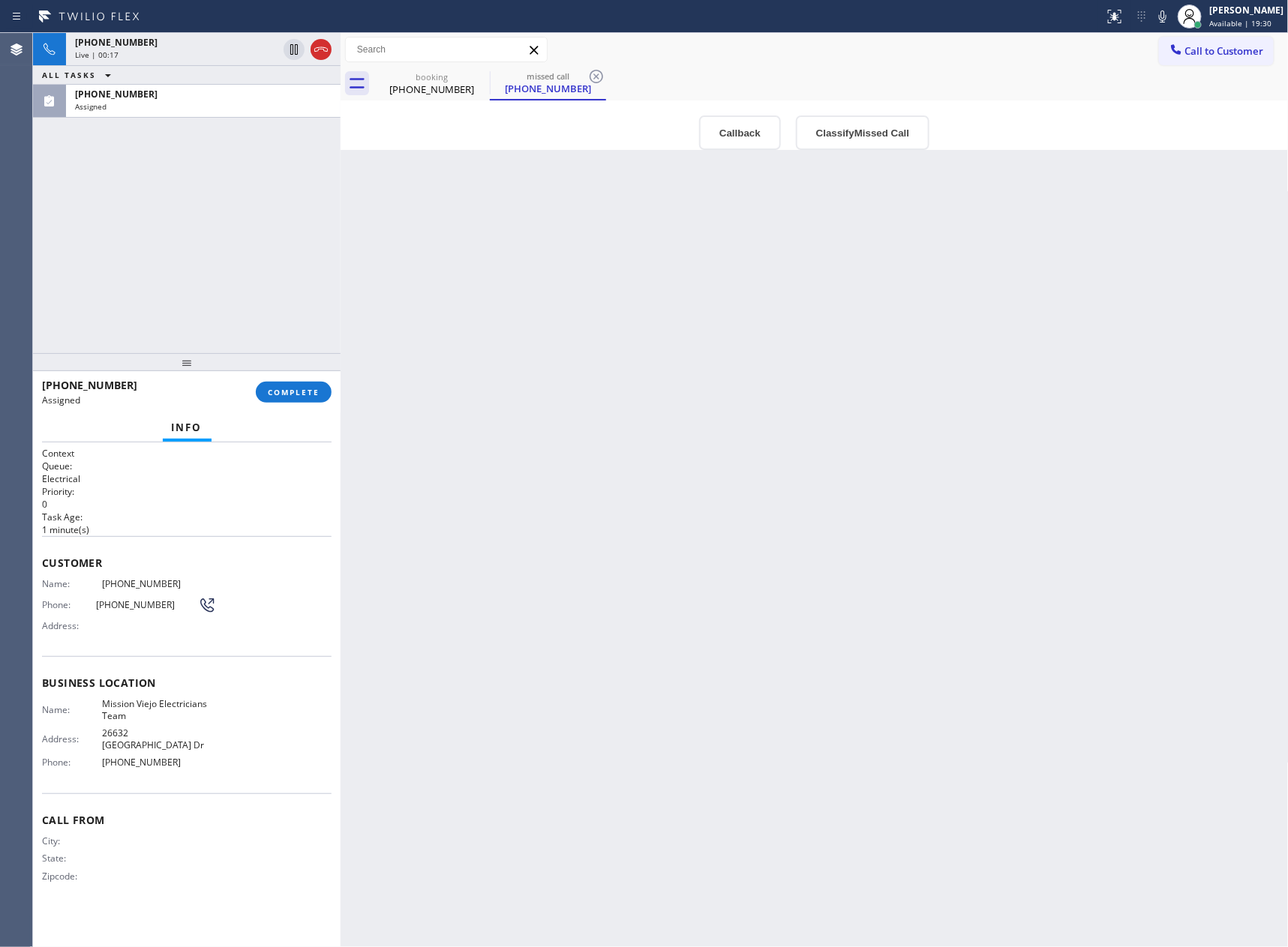
drag, startPoint x: 176, startPoint y: 206, endPoint x: 270, endPoint y: 73, distance: 162.9
click at [218, 166] on div "[PHONE_NUMBER] Live | 00:17 ALL TASKS ALL TASKS ACTIVE TASKS TASKS IN WRAP UP […" at bounding box center [187, 193] width 308 height 320
click at [329, 47] on icon at bounding box center [321, 49] width 18 height 18
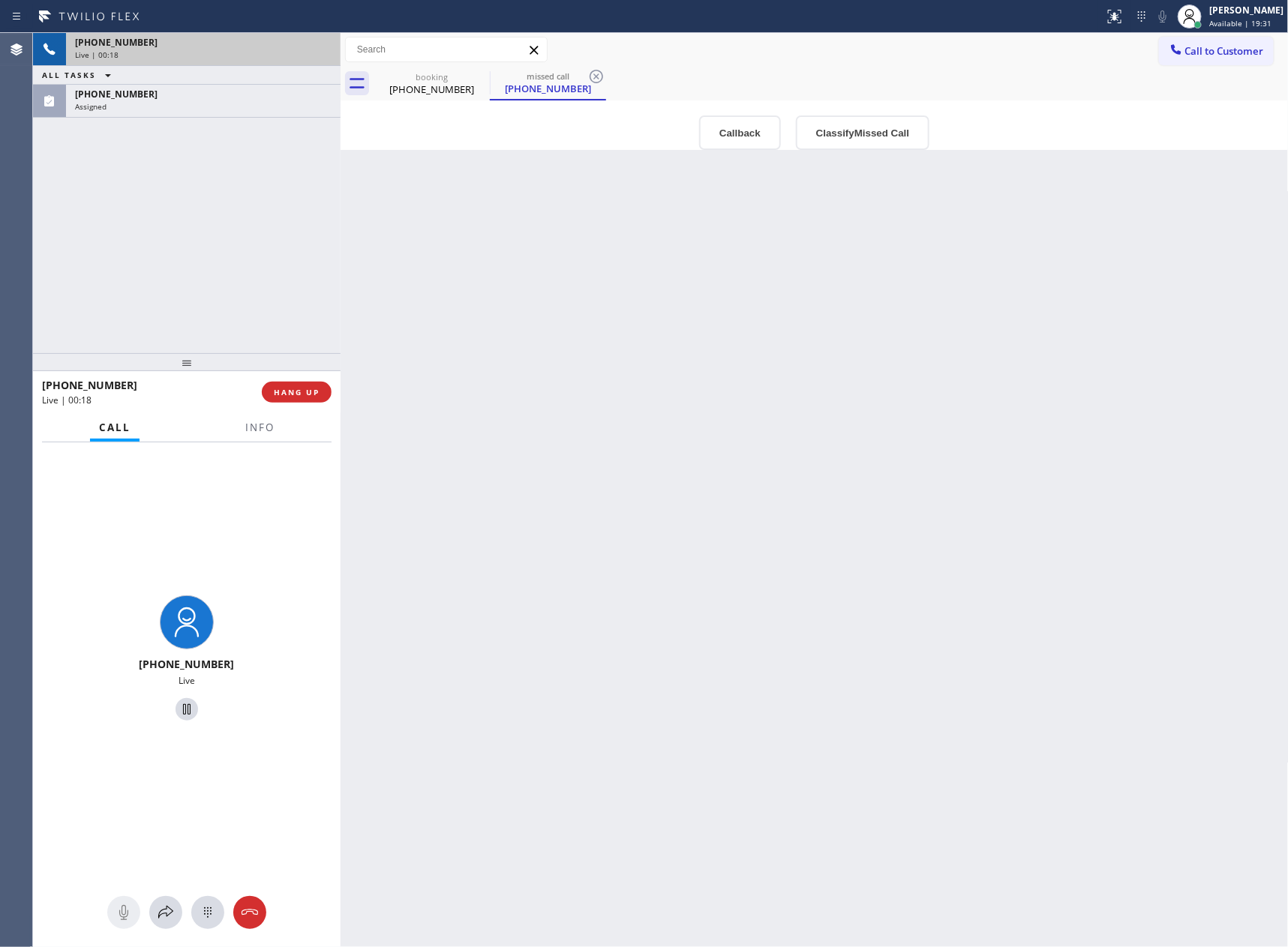
click at [261, 223] on div "[PHONE_NUMBER] Live | 00:18 ALL TASKS ALL TASKS ACTIVE TASKS TASKS IN WRAP UP […" at bounding box center [187, 193] width 308 height 320
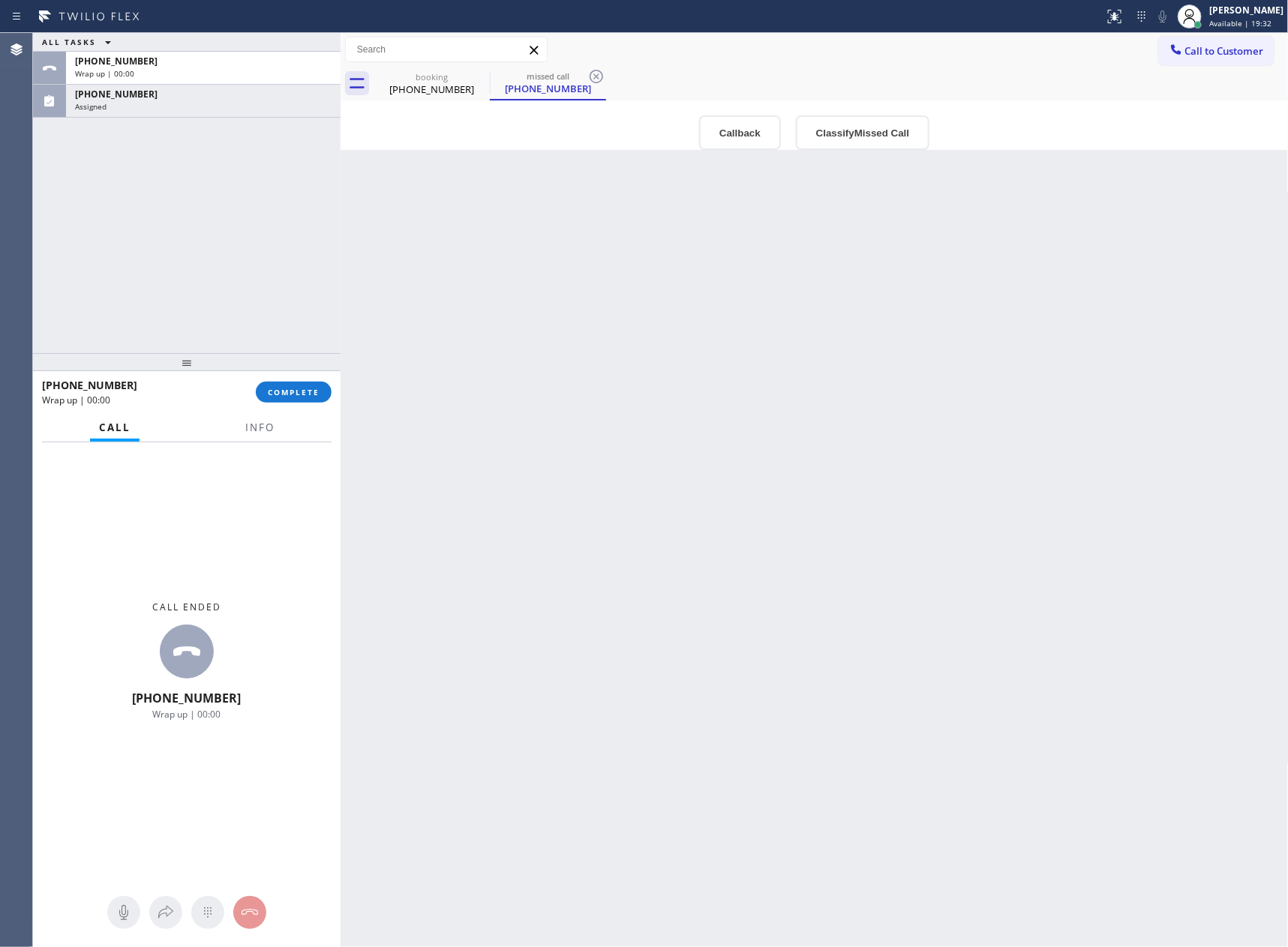
click at [576, 358] on div "Back to Dashboard Change Sender ID Customers Technicians Select a contact Outbo…" at bounding box center [814, 490] width 948 height 914
click at [540, 85] on div "[PHONE_NUMBER]" at bounding box center [547, 88] width 113 height 13
click at [742, 129] on button "Callback" at bounding box center [740, 132] width 82 height 34
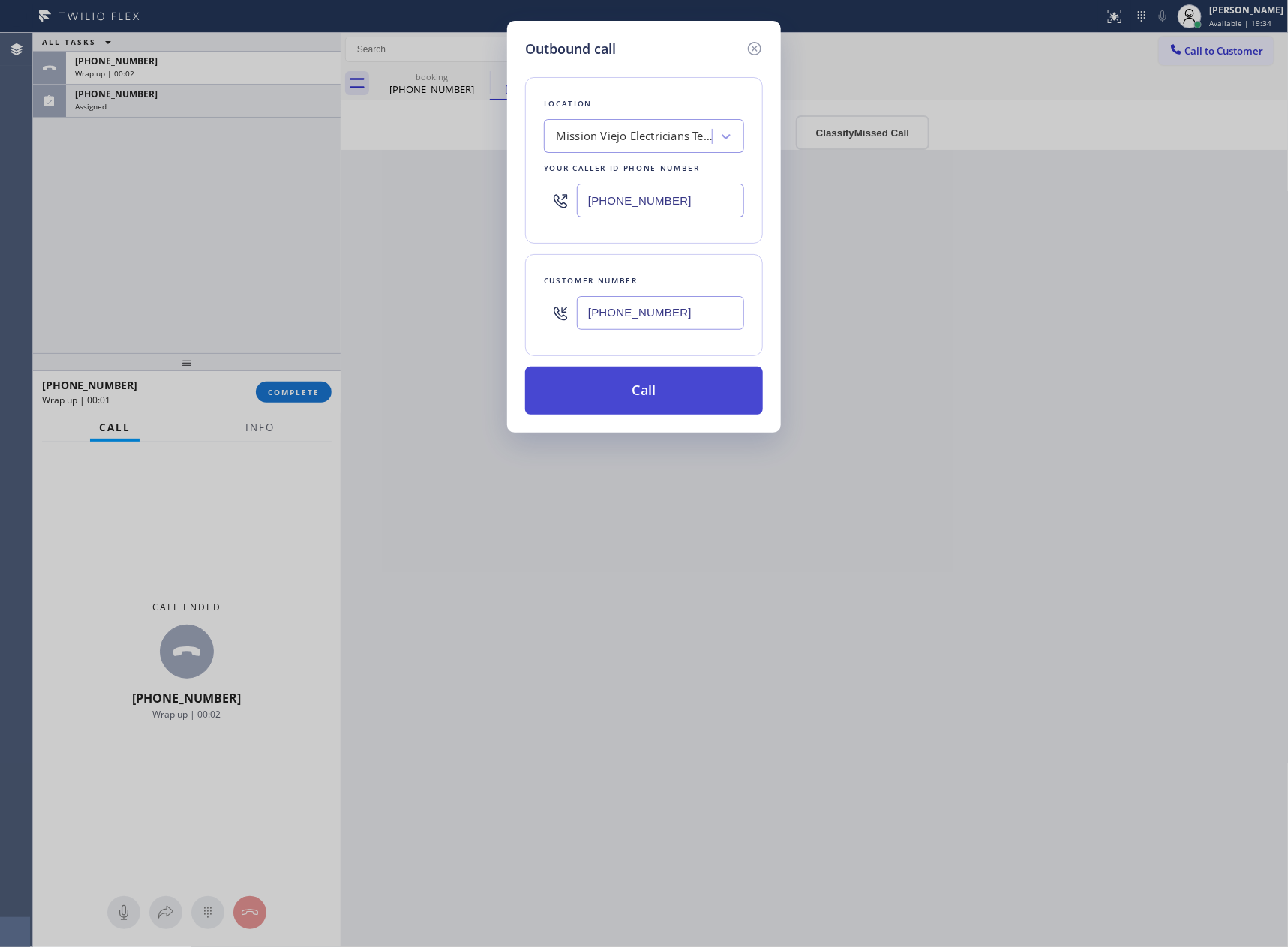
drag, startPoint x: 648, startPoint y: 370, endPoint x: 648, endPoint y: 381, distance: 11.0
click at [648, 370] on button "Call" at bounding box center [643, 390] width 238 height 48
click at [650, 392] on button "Call" at bounding box center [643, 390] width 238 height 48
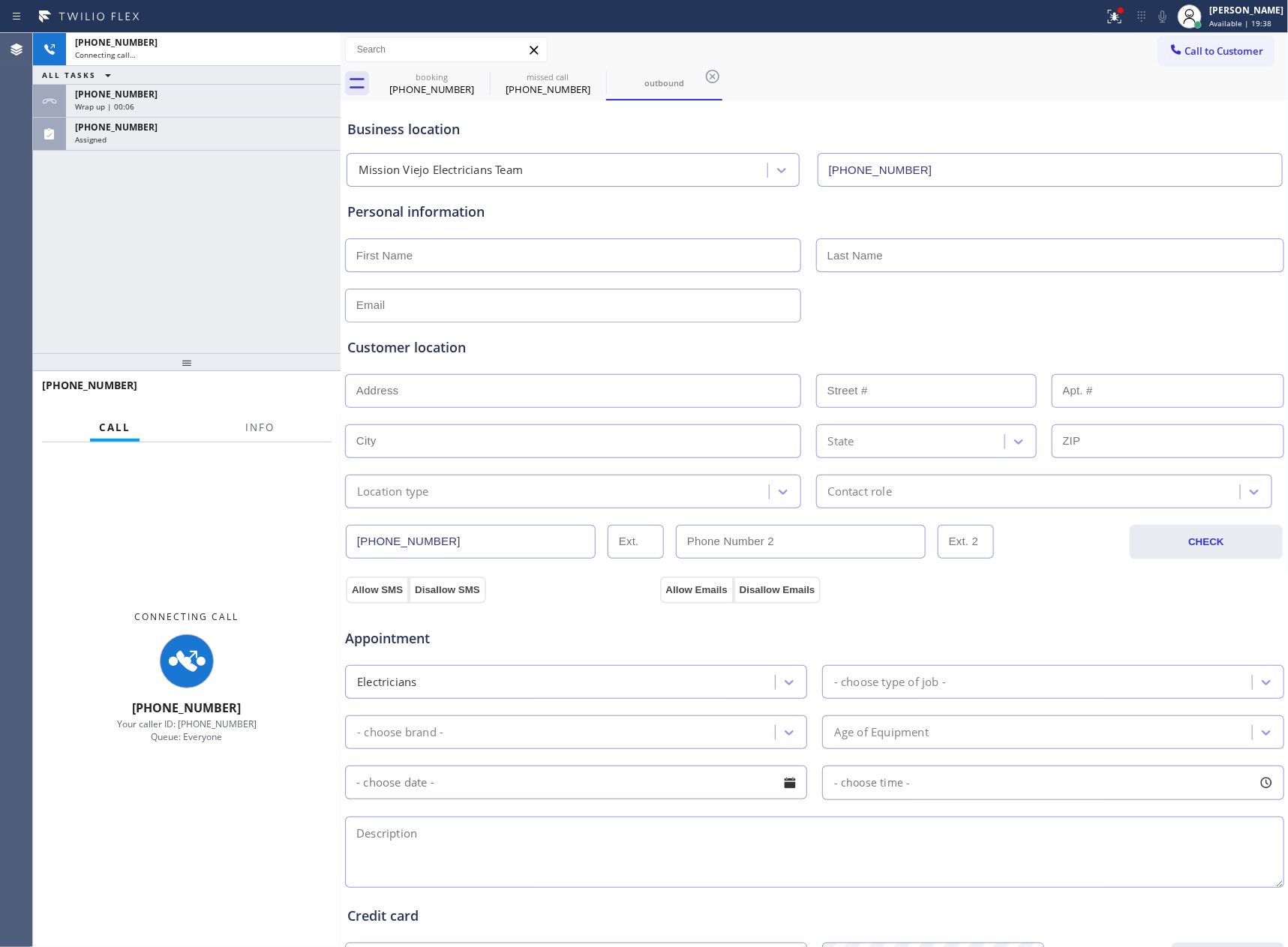
type input "[PHONE_NUMBER]"
click at [161, 243] on div "[PHONE_NUMBER] Connecting call… ALL TASKS ALL TASKS ACTIVE TASKS TASKS IN WRAP …" at bounding box center [187, 193] width 308 height 320
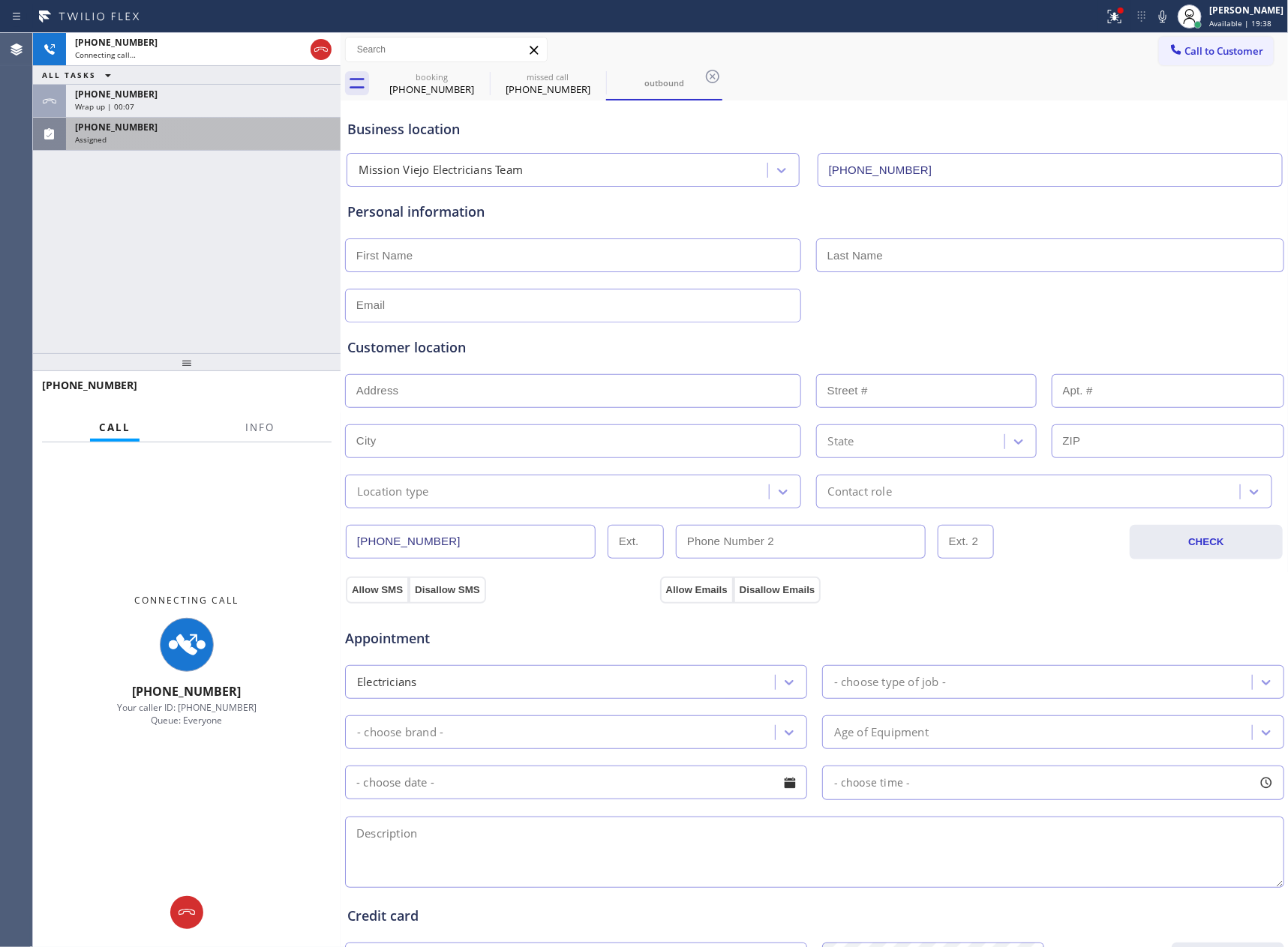
click at [192, 131] on div "[PHONE_NUMBER]" at bounding box center [203, 127] width 257 height 13
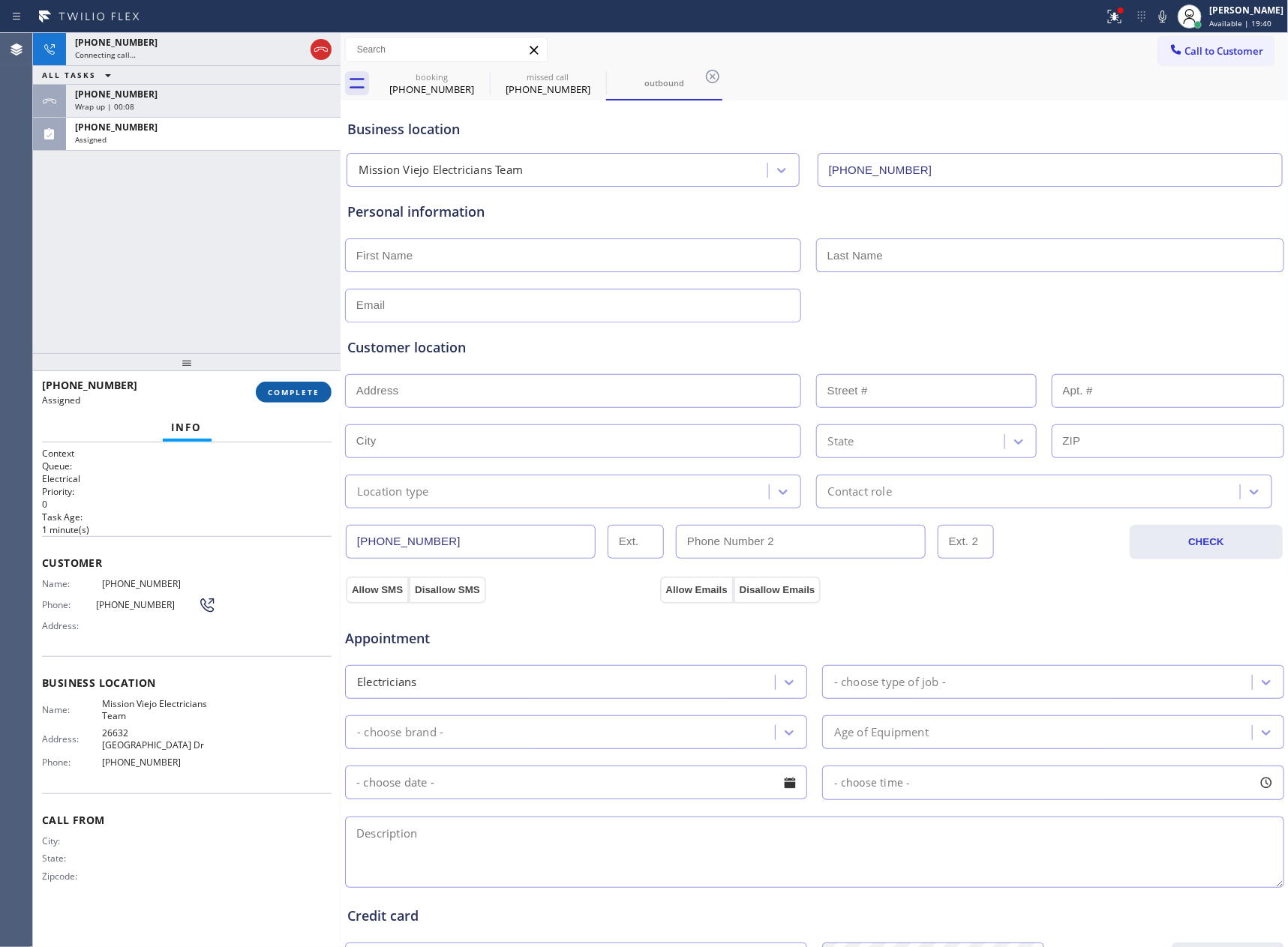
click at [284, 385] on button "COMPLETE" at bounding box center [293, 392] width 76 height 21
click at [254, 245] on div "[PHONE_NUMBER] Connecting call… ALL TASKS ALL TASKS ACTIVE TASKS TASKS IN WRAP …" at bounding box center [187, 193] width 308 height 320
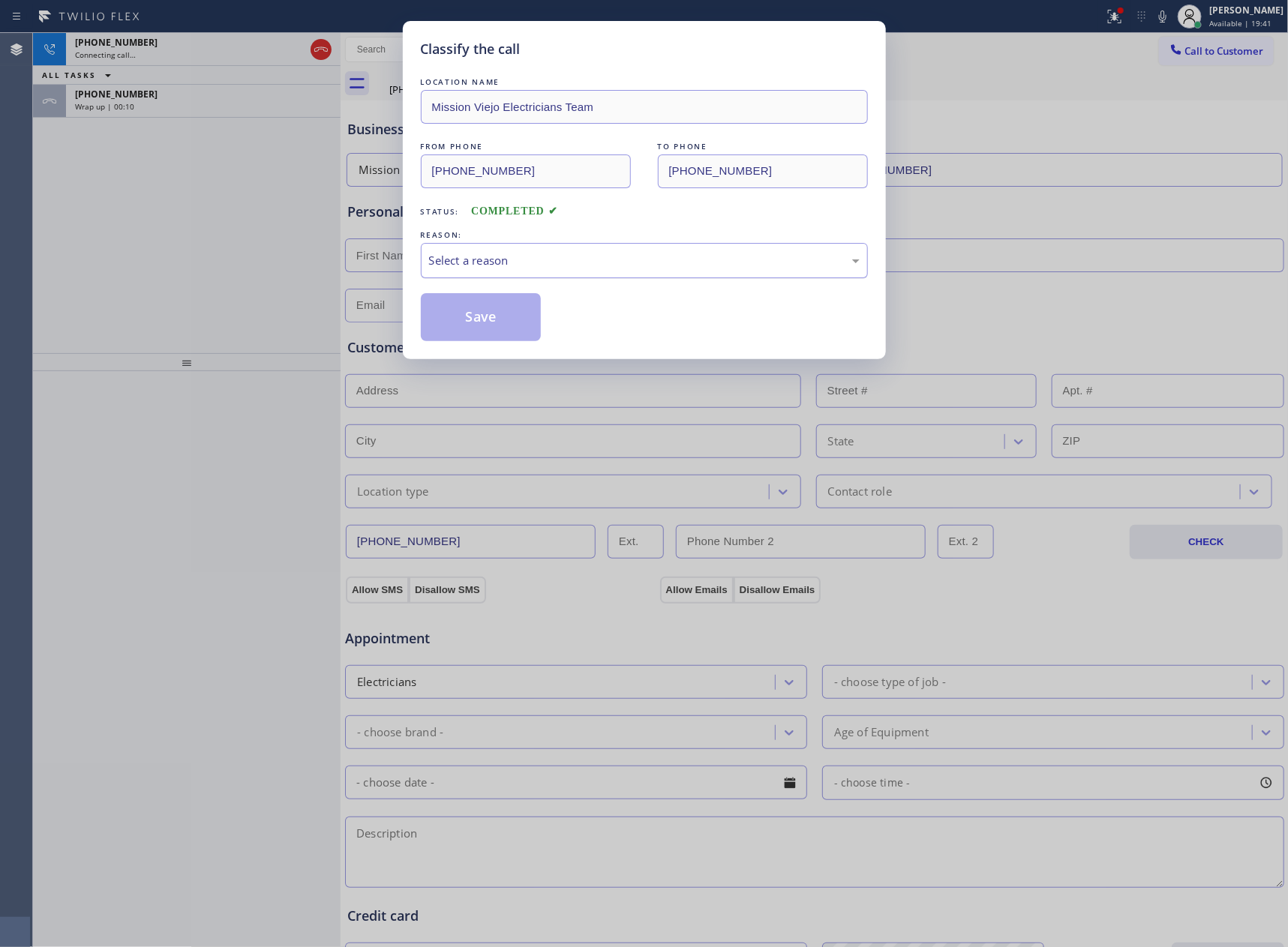
click at [517, 268] on div "Select a reason" at bounding box center [644, 261] width 431 height 18
click at [486, 322] on button "Save" at bounding box center [481, 317] width 120 height 48
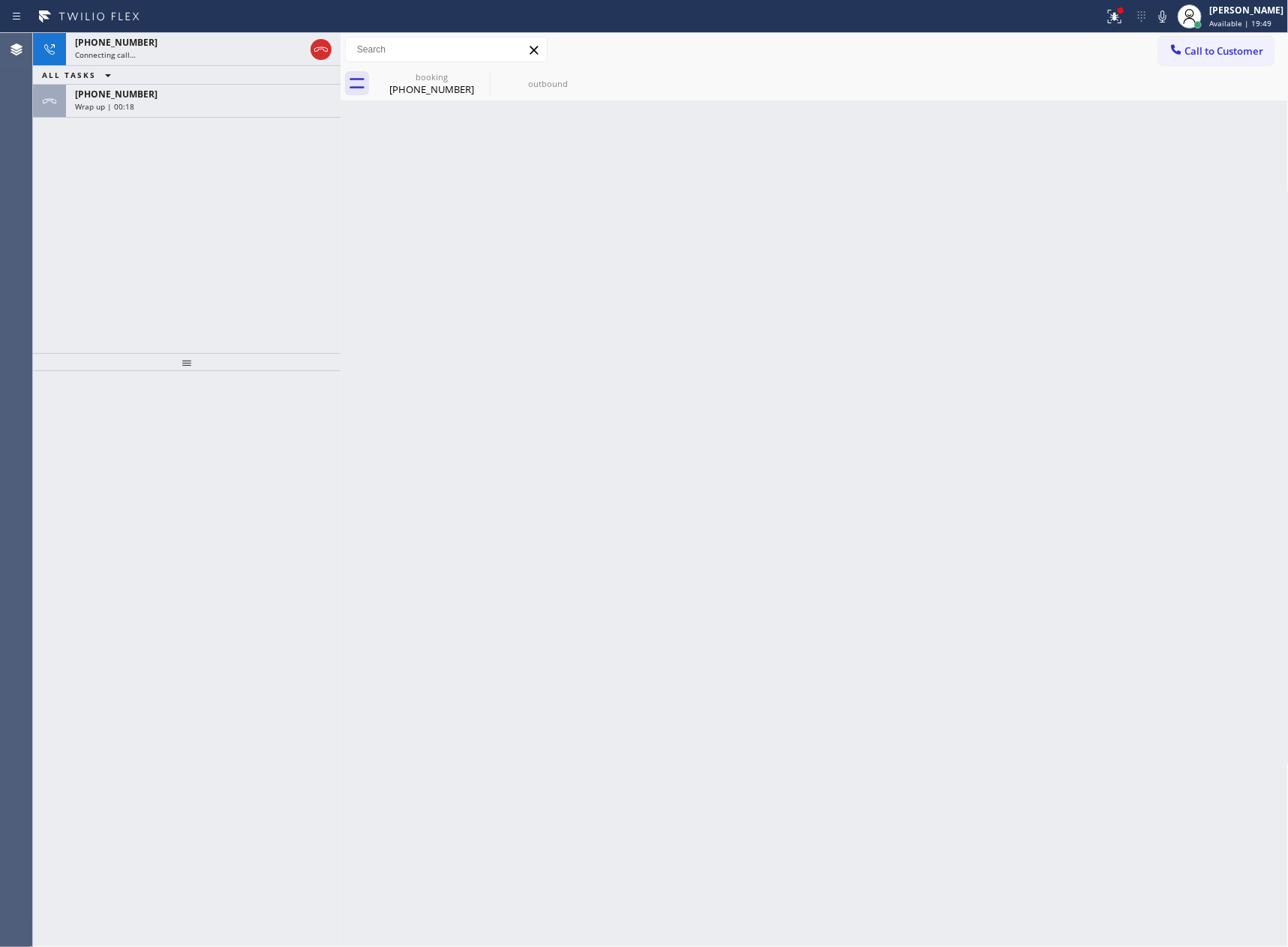
click at [190, 230] on div "[PHONE_NUMBER] Connecting call… ALL TASKS ALL TASKS ACTIVE TASKS TASKS IN WRAP …" at bounding box center [187, 193] width 308 height 320
click at [434, 81] on div "booking" at bounding box center [431, 76] width 113 height 11
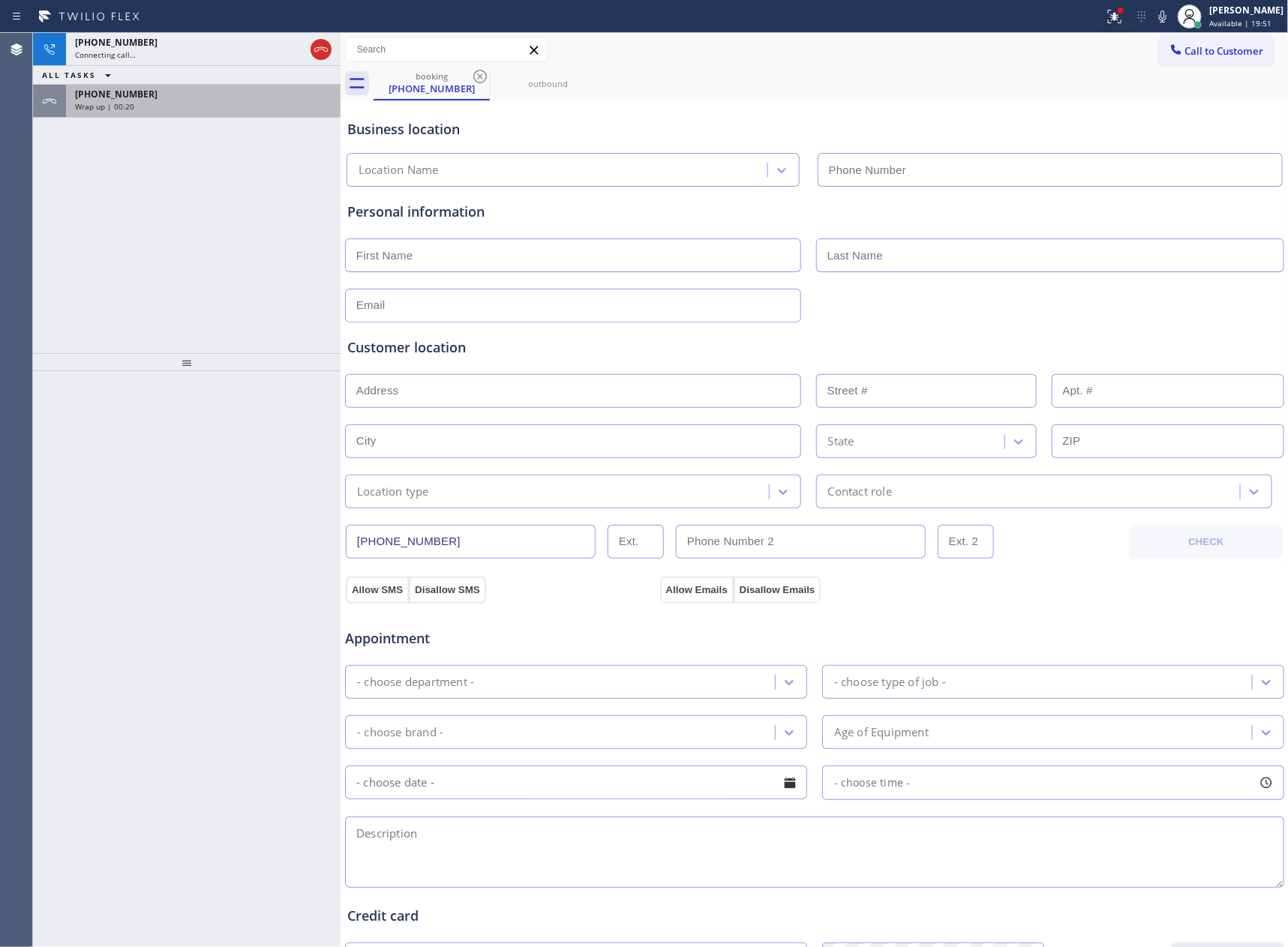
click at [239, 104] on div "Wrap up | 00:20" at bounding box center [203, 106] width 257 height 11
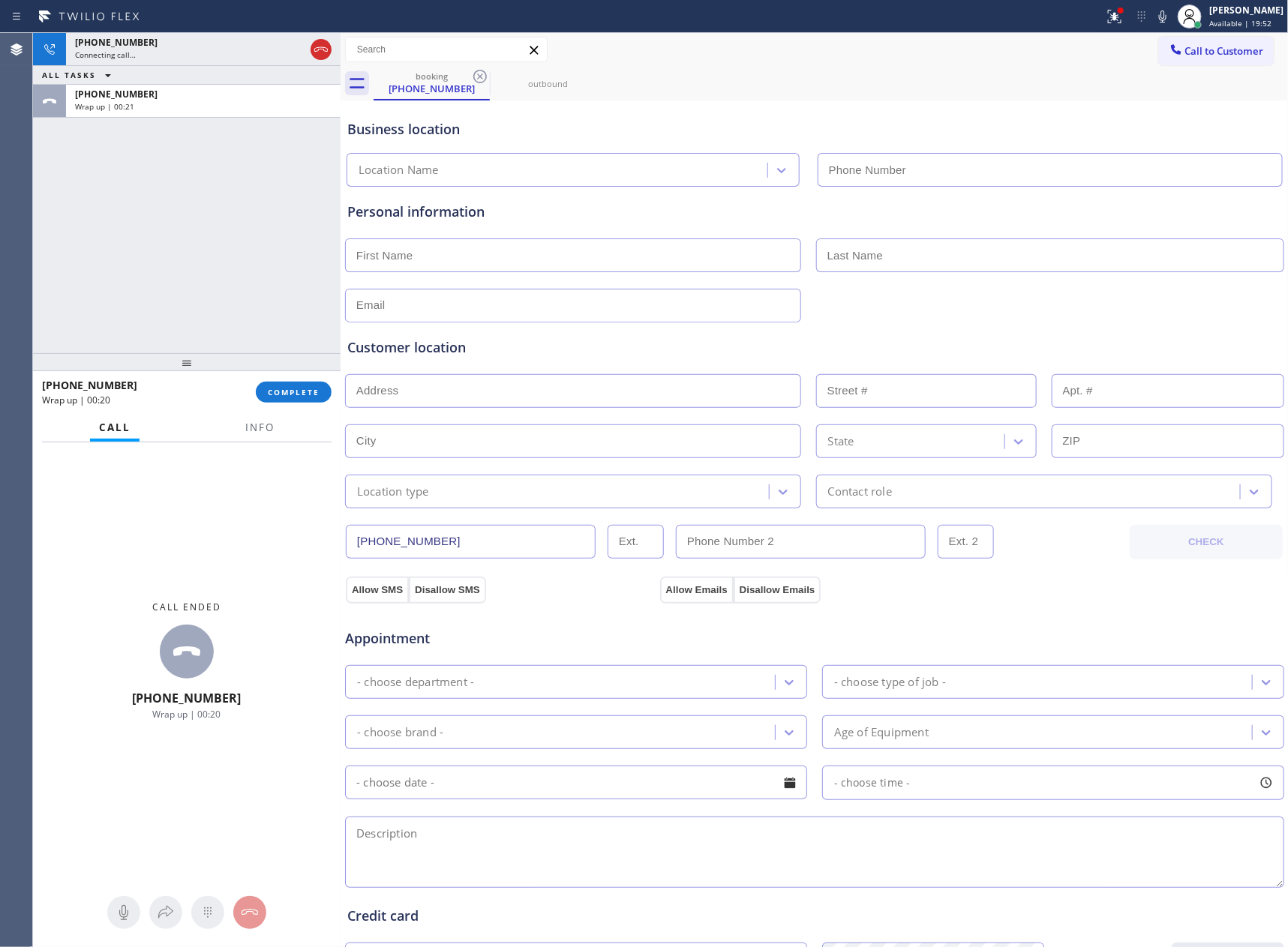
drag, startPoint x: 307, startPoint y: 397, endPoint x: 294, endPoint y: 365, distance: 34.5
click at [308, 396] on button "COMPLETE" at bounding box center [293, 392] width 76 height 21
drag, startPoint x: 279, startPoint y: 286, endPoint x: 279, endPoint y: 262, distance: 24.0
click at [285, 274] on div "[PHONE_NUMBER] Connecting call… ALL TASKS ALL TASKS ACTIVE TASKS TASKS IN WRAP …" at bounding box center [187, 193] width 308 height 320
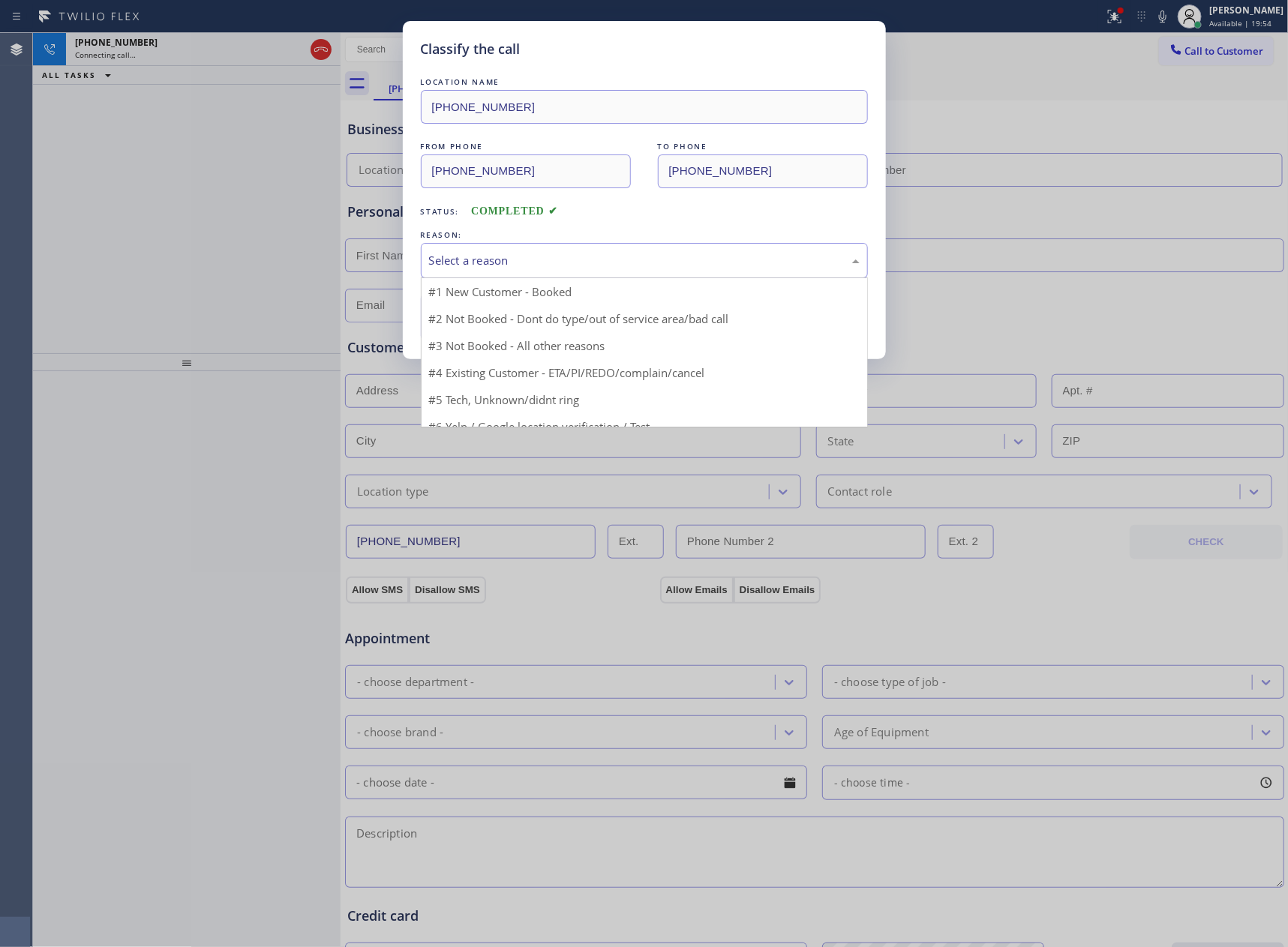
click at [475, 264] on div "Select a reason" at bounding box center [644, 261] width 431 height 18
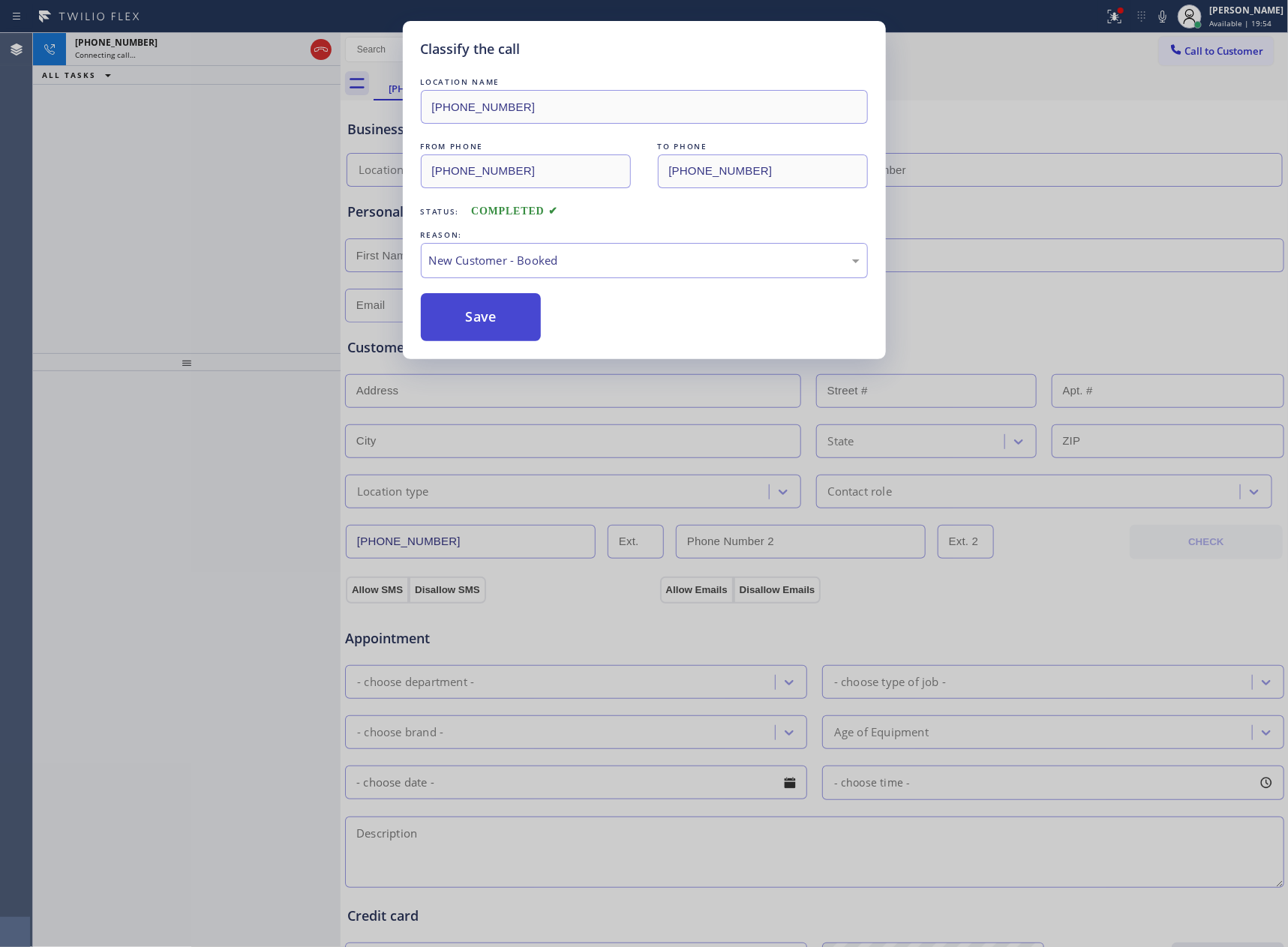
click at [477, 309] on button "Save" at bounding box center [481, 317] width 120 height 48
click at [478, 309] on button "Save" at bounding box center [481, 317] width 120 height 48
click at [288, 243] on div "Classify the call LOCATION NAME [PHONE_NUMBER] FROM PHONE [PHONE_NUMBER] TO PHO…" at bounding box center [644, 474] width 1288 height 947
click at [268, 184] on div "[PHONE_NUMBER] Live | 00:00 ALL TASKS ALL TASKS ACTIVE TASKS TASKS IN WRAP UP" at bounding box center [187, 193] width 308 height 320
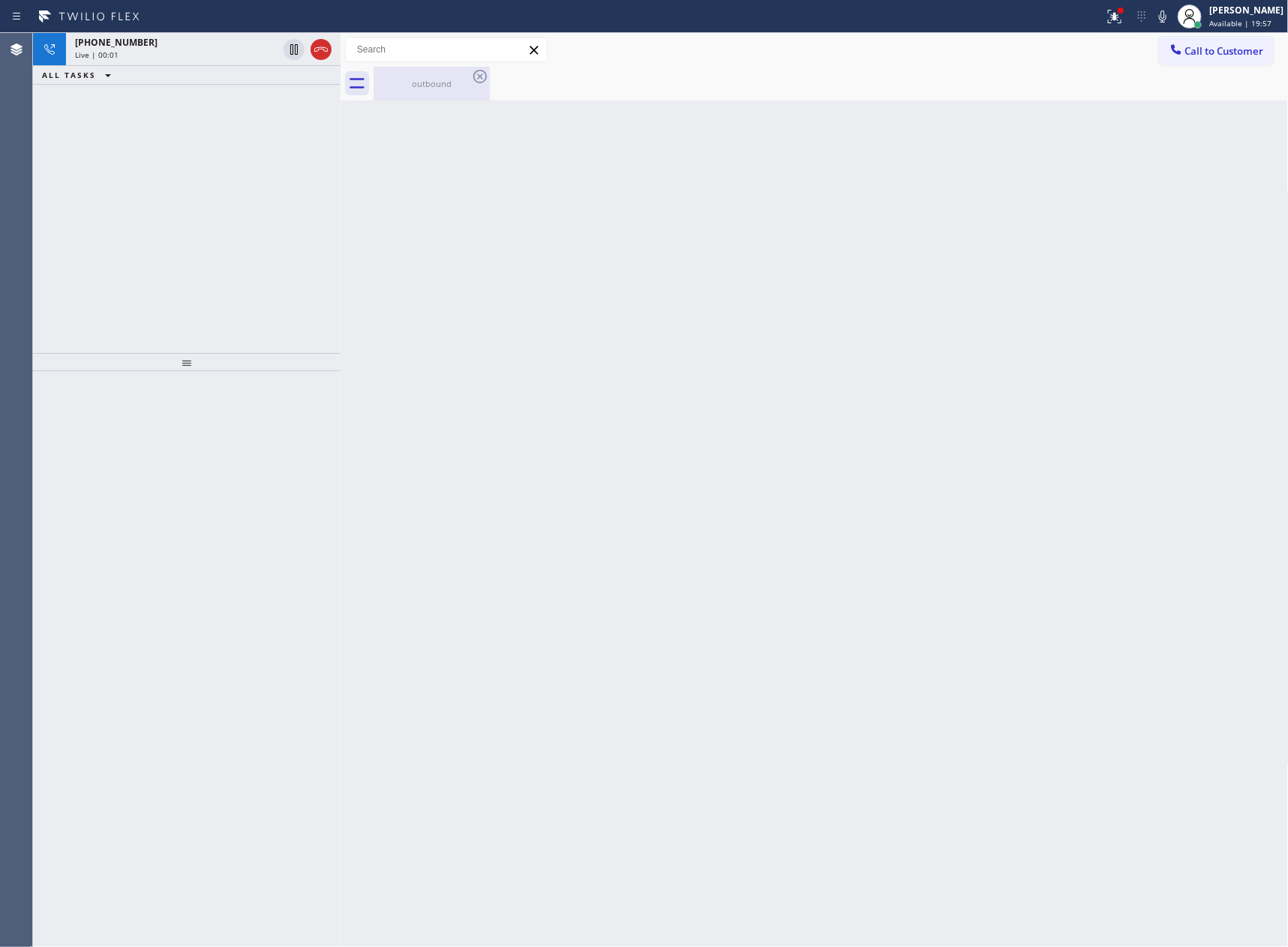
click at [428, 72] on div "outbound" at bounding box center [431, 83] width 113 height 33
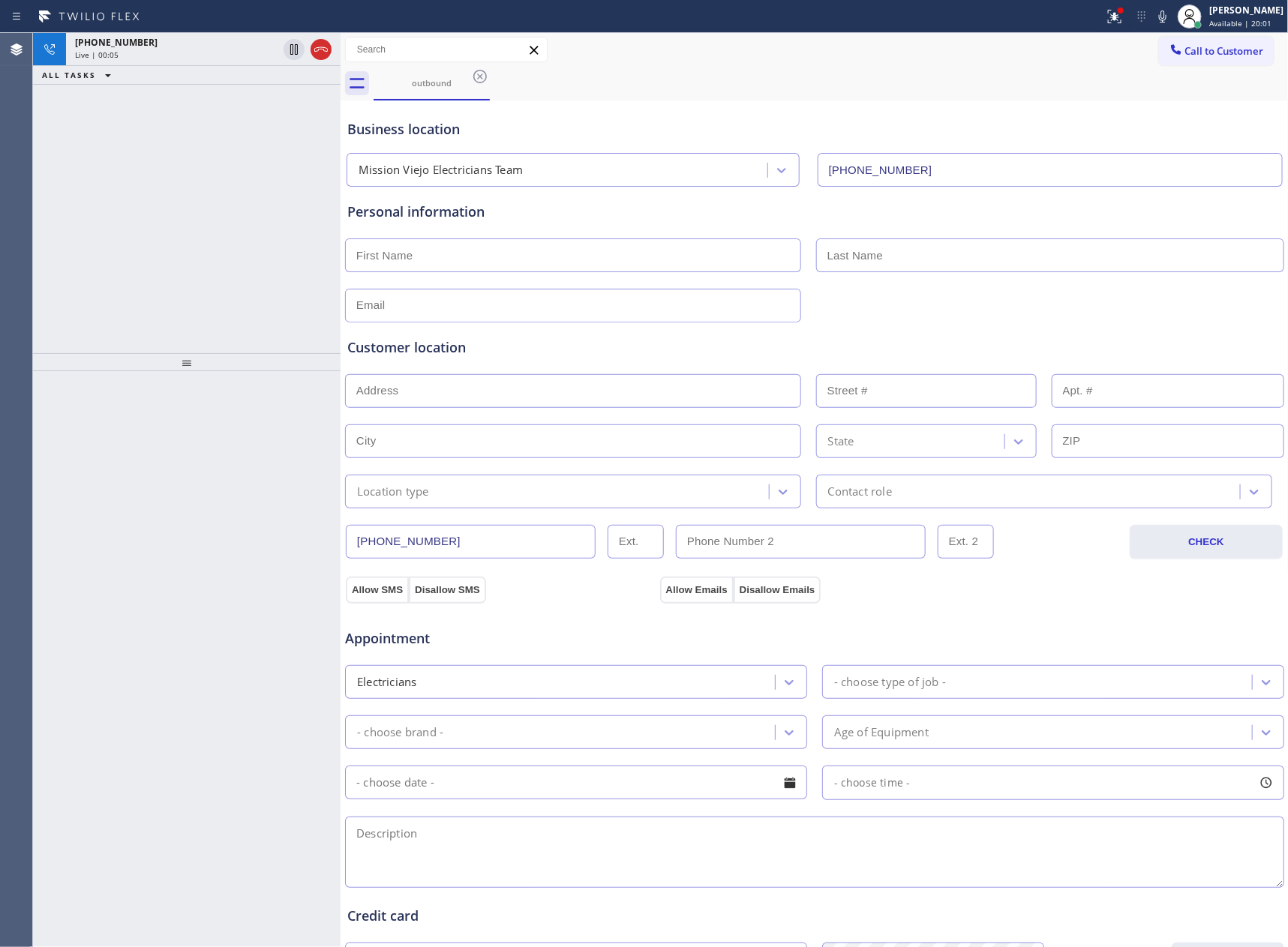
click at [725, 99] on div "Business location Mission Viejo Electricians Team [PHONE_NUMBER]" at bounding box center [814, 142] width 940 height 89
click at [474, 553] on input "[PHONE_NUMBER]" at bounding box center [470, 541] width 250 height 33
click at [474, 551] on input "[PHONE_NUMBER]" at bounding box center [470, 541] width 250 height 33
click at [108, 233] on div "[PHONE_NUMBER] Live | 00:32 ALL TASKS ALL TASKS ACTIVE TASKS TASKS IN WRAP UP" at bounding box center [187, 193] width 308 height 320
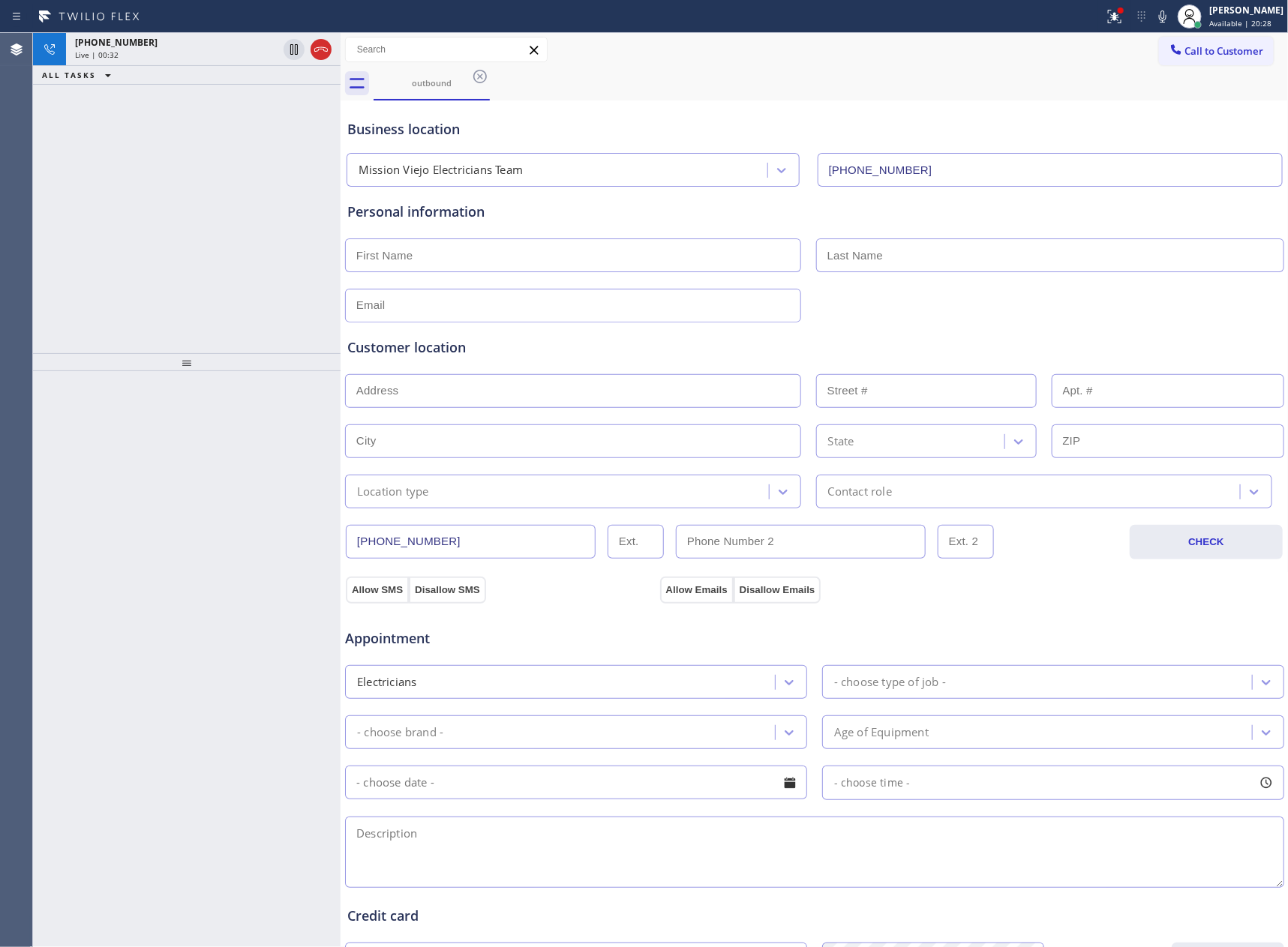
drag, startPoint x: 137, startPoint y: 209, endPoint x: 187, endPoint y: 151, distance: 76.6
click at [148, 212] on div "[PHONE_NUMBER] Live | 00:32 ALL TASKS ALL TASKS ACTIVE TASKS TASKS IN WRAP UP" at bounding box center [187, 193] width 308 height 320
drag, startPoint x: 183, startPoint y: 162, endPoint x: 212, endPoint y: 122, distance: 49.4
click at [187, 162] on div "[PHONE_NUMBER] Live | 00:33 ALL TASKS ALL TASKS ACTIVE TASKS TASKS IN WRAP UP" at bounding box center [187, 193] width 308 height 320
click at [214, 187] on div "[PHONE_NUMBER] Live | 00:33 ALL TASKS ALL TASKS ACTIVE TASKS TASKS IN WRAP UP" at bounding box center [187, 193] width 308 height 320
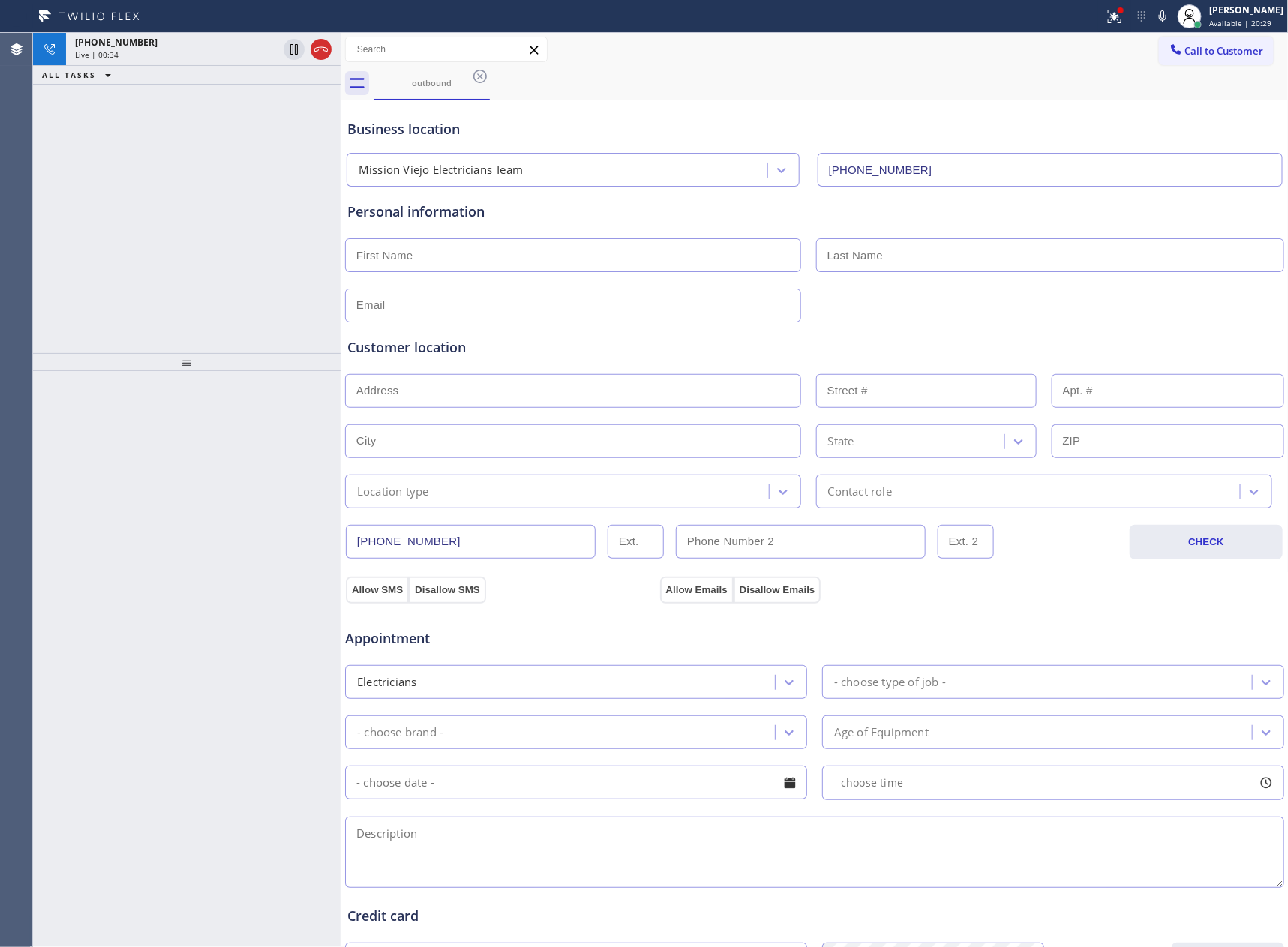
click at [216, 187] on div "[PHONE_NUMBER] Live | 00:34 ALL TASKS ALL TASKS ACTIVE TASKS TASKS IN WRAP UP" at bounding box center [187, 193] width 308 height 320
click at [218, 187] on div "[PHONE_NUMBER] Live | 00:34 ALL TASKS ALL TASKS ACTIVE TASKS TASKS IN WRAP UP" at bounding box center [187, 193] width 308 height 320
click at [320, 52] on div "Live | 00:36" at bounding box center [203, 54] width 257 height 11
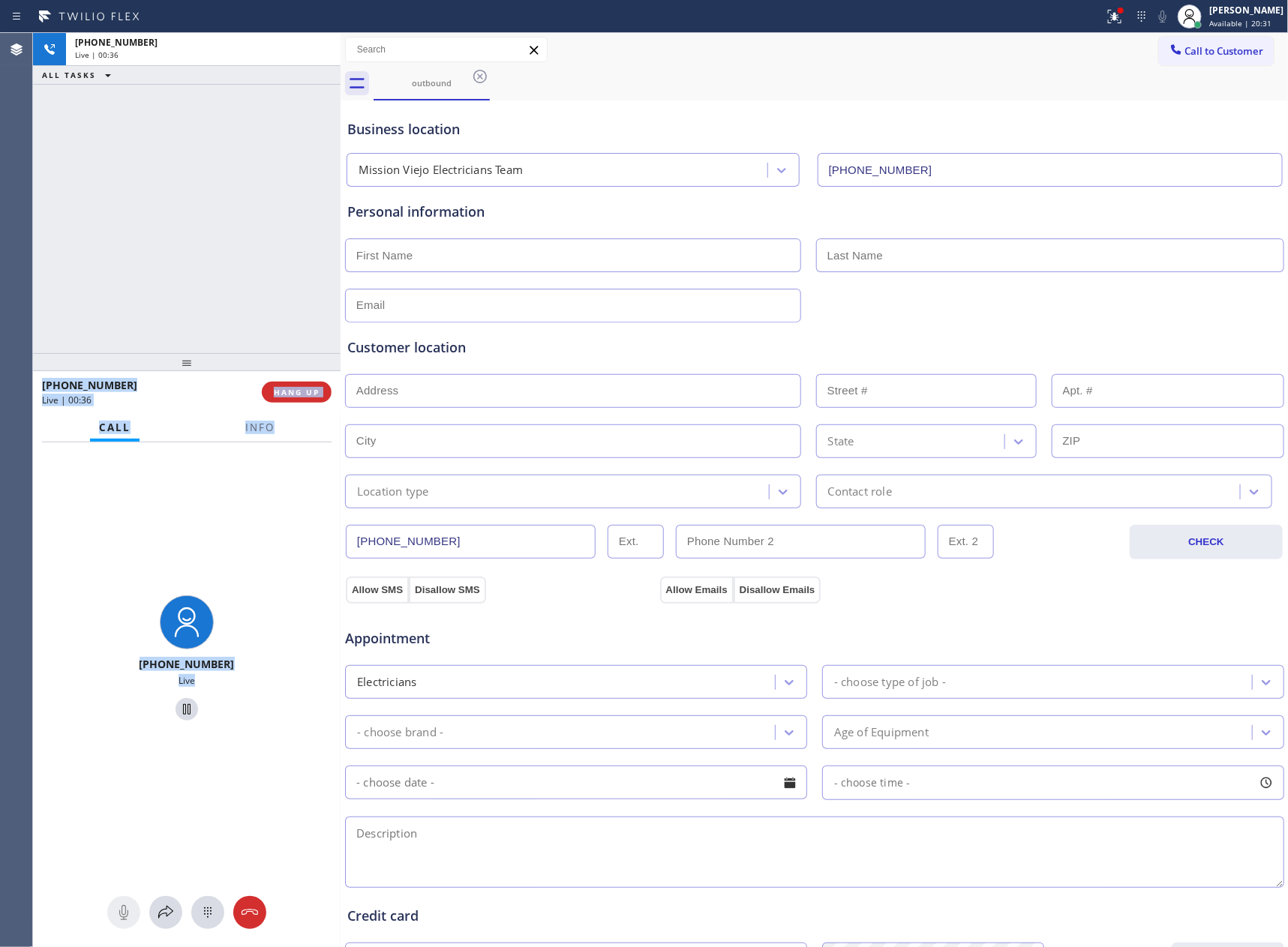
click at [248, 213] on div "[PHONE_NUMBER] Live | 00:36 ALL TASKS ALL TASKS ACTIVE TASKS TASKS IN WRAP UP" at bounding box center [187, 193] width 308 height 320
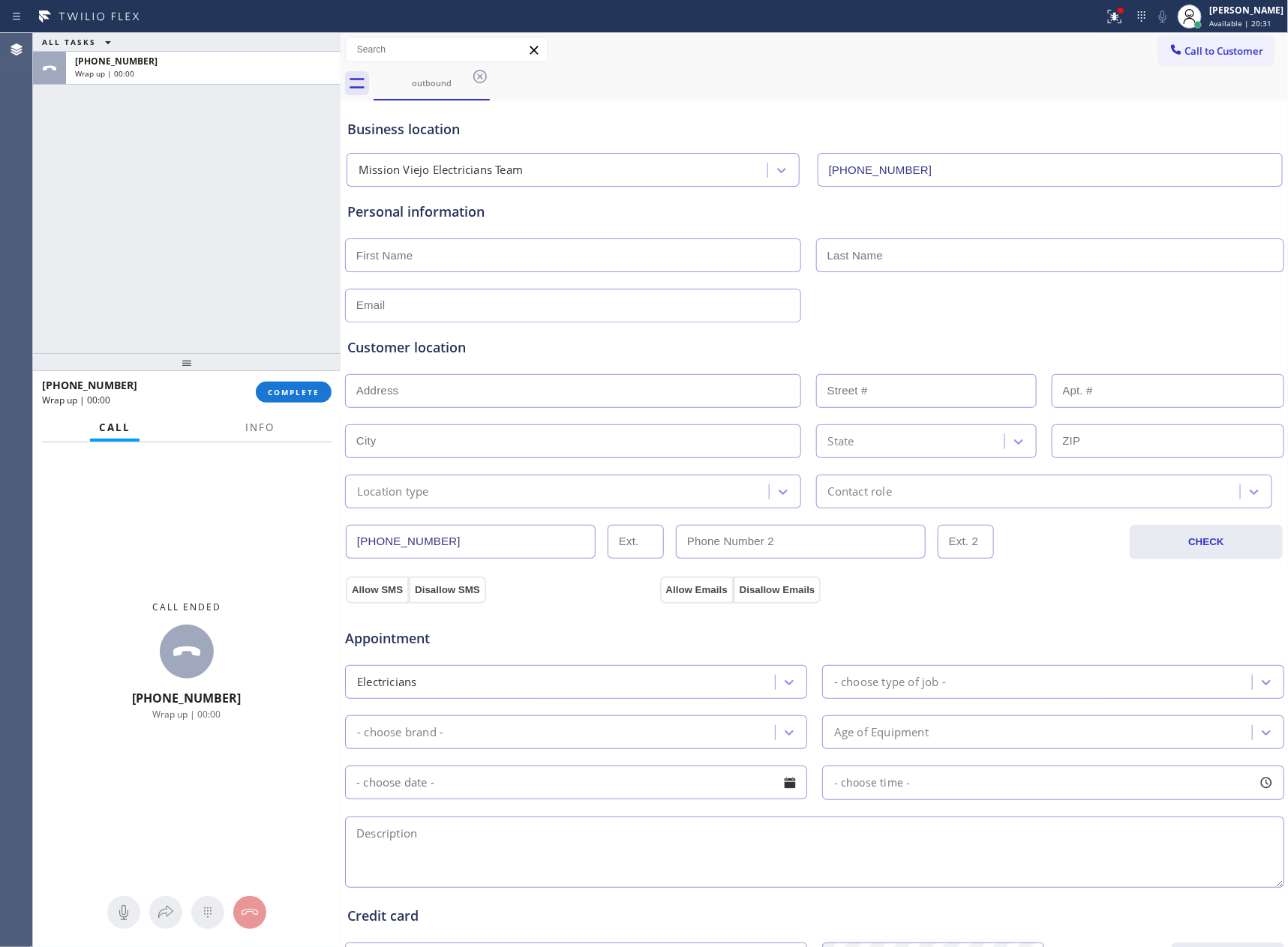
drag, startPoint x: 248, startPoint y: 217, endPoint x: 259, endPoint y: 218, distance: 11.0
click at [257, 217] on div "ALL TASKS ALL TASKS ACTIVE TASKS TASKS IN WRAP UP [PHONE_NUMBER] Wrap up | 00:00" at bounding box center [187, 193] width 308 height 320
click at [306, 389] on span "COMPLETE" at bounding box center [293, 392] width 52 height 11
click at [270, 192] on div "ALL TASKS ALL TASKS ACTIVE TASKS TASKS IN WRAP UP [PHONE_NUMBER] Wrap up | 00:01" at bounding box center [187, 193] width 308 height 320
drag, startPoint x: 270, startPoint y: 192, endPoint x: 264, endPoint y: 197, distance: 7.8
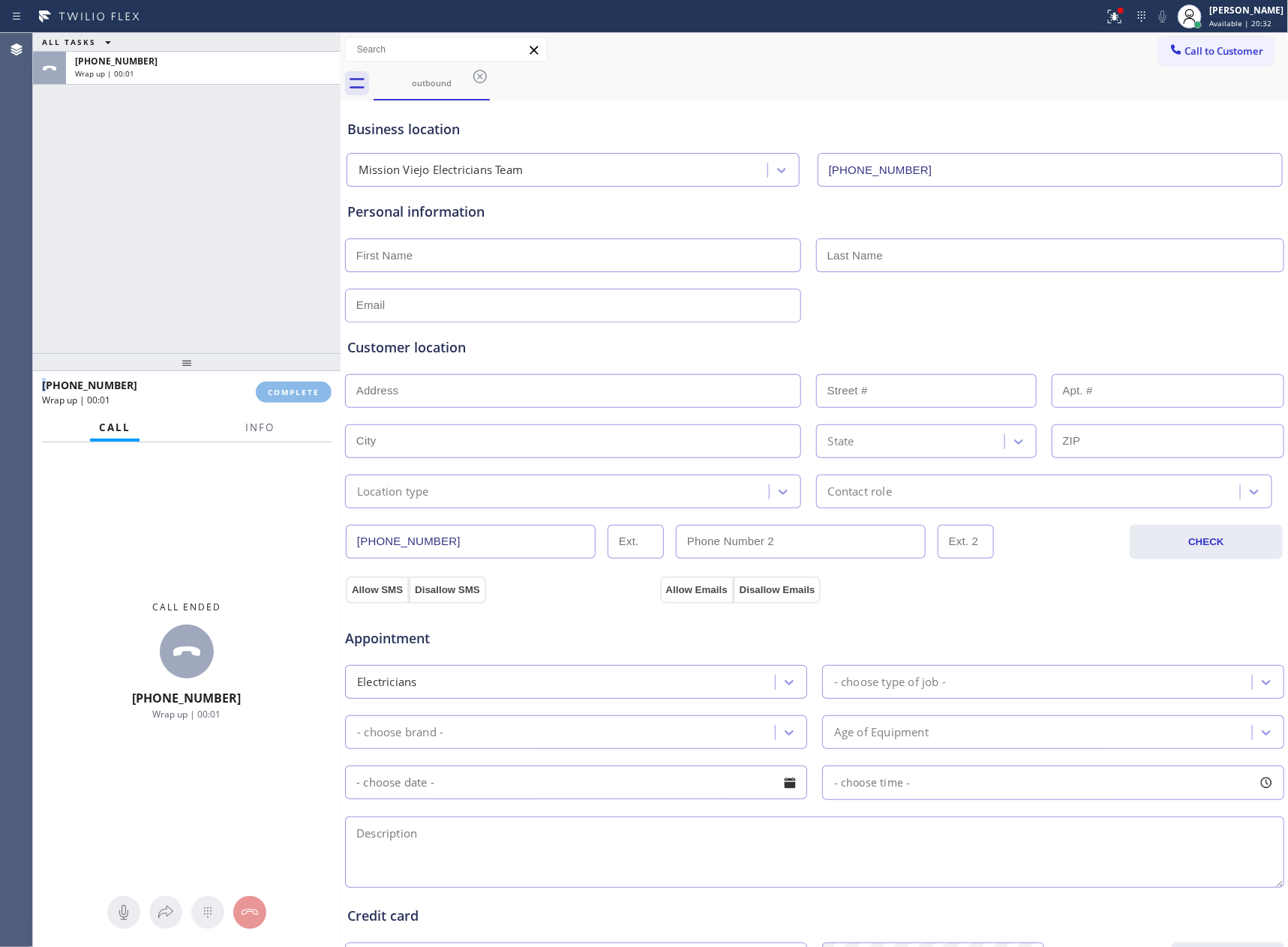
click at [268, 193] on div "ALL TASKS ALL TASKS ACTIVE TASKS TASKS IN WRAP UP [PHONE_NUMBER] Wrap up | 00:01" at bounding box center [187, 193] width 308 height 320
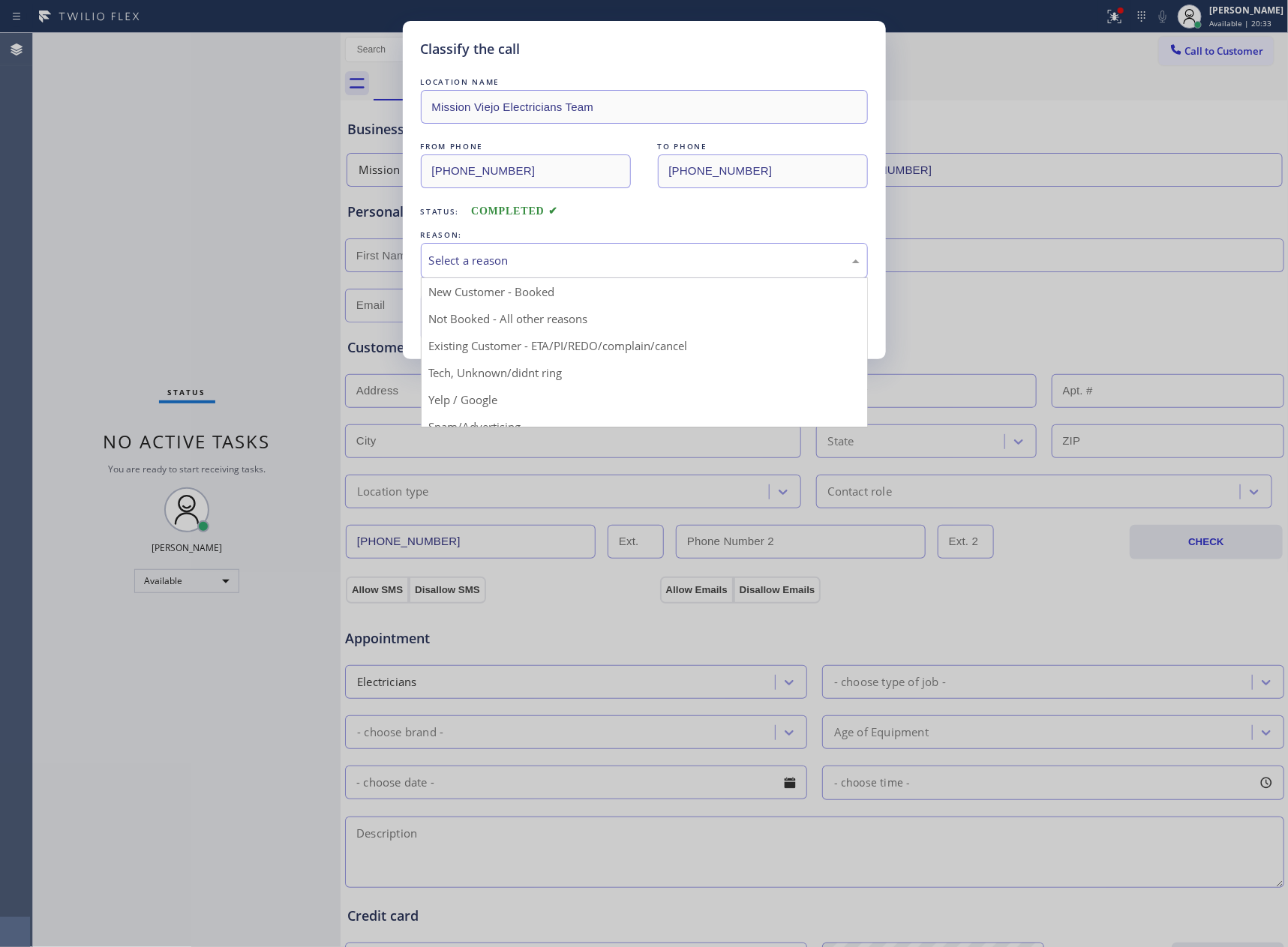
click at [693, 261] on div "Select a reason" at bounding box center [644, 261] width 431 height 18
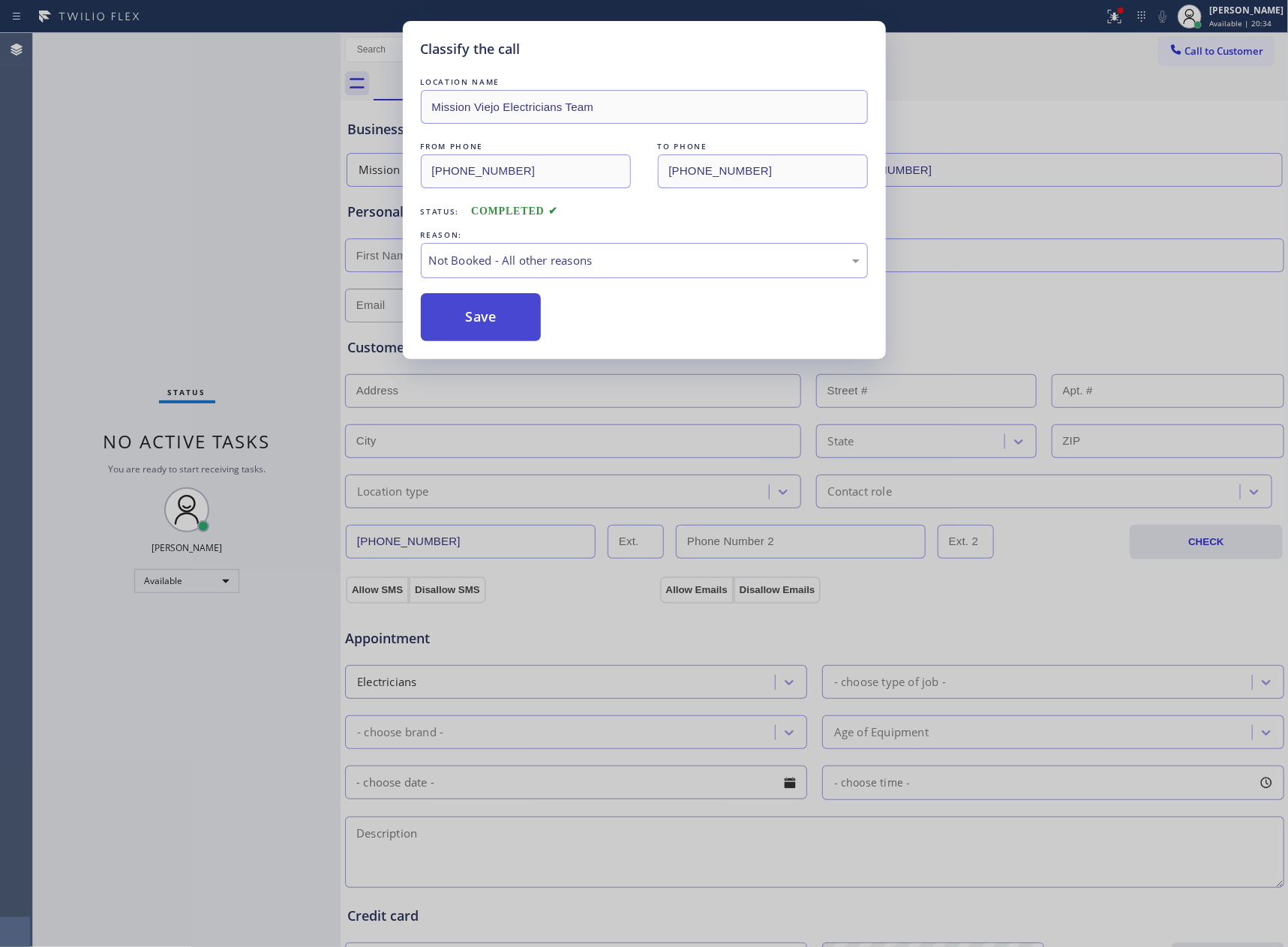
click at [511, 317] on button "Save" at bounding box center [481, 317] width 120 height 48
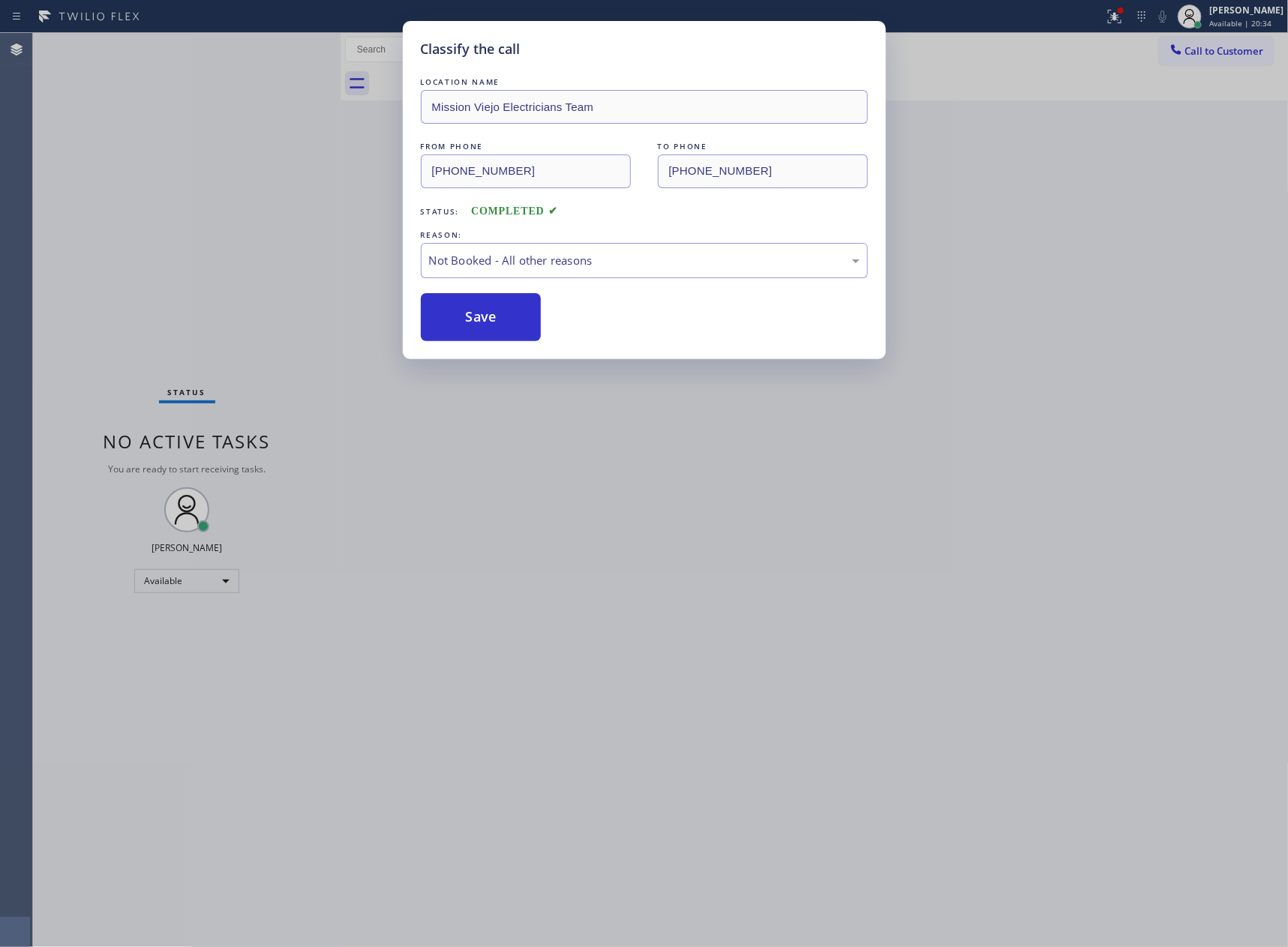
drag, startPoint x: 511, startPoint y: 317, endPoint x: 1125, endPoint y: 490, distance: 637.9
click at [514, 317] on button "Save" at bounding box center [481, 317] width 120 height 48
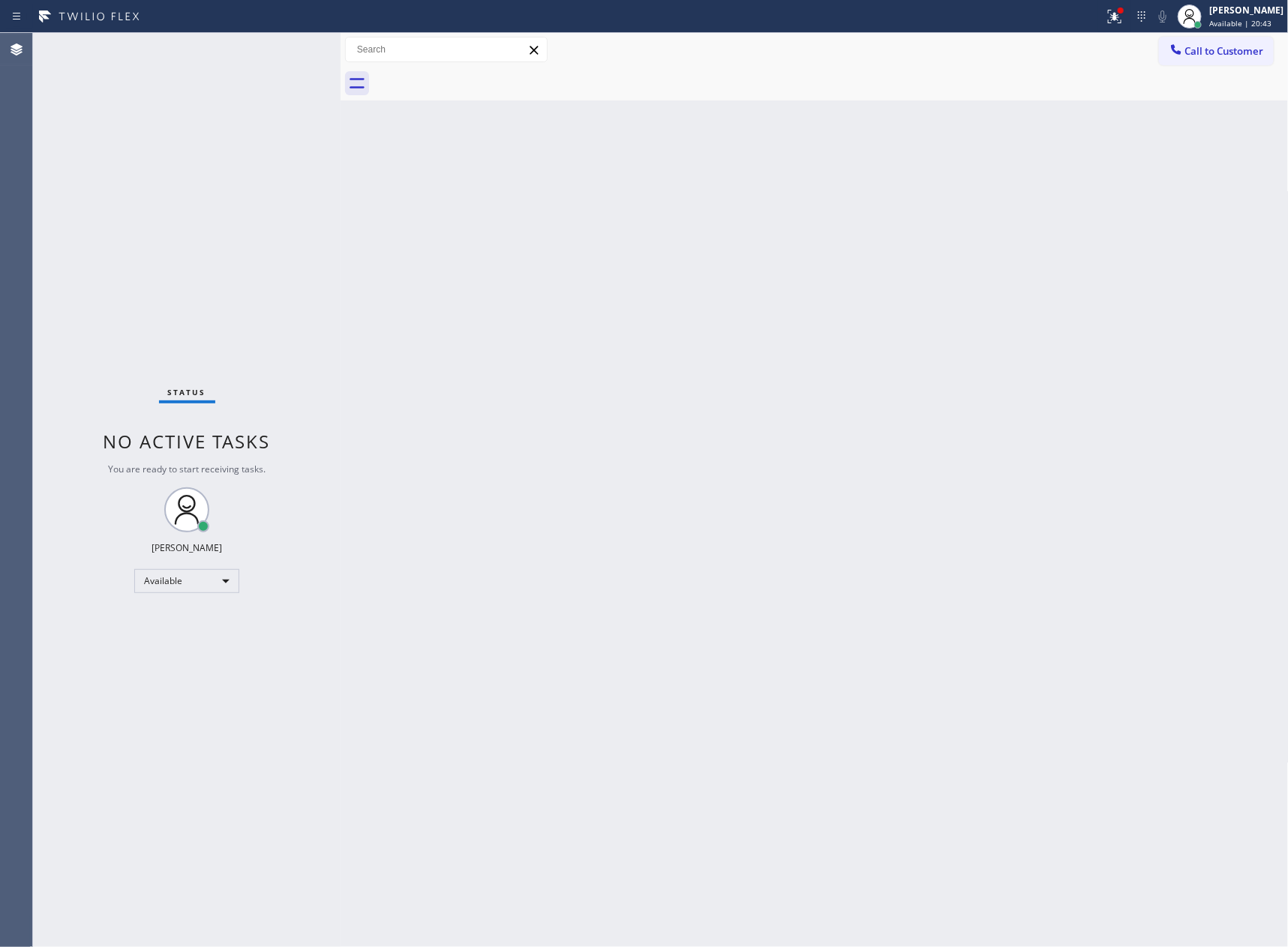
click at [178, 265] on div "Status No active tasks You are ready to start receiving tasks. [PERSON_NAME] Av…" at bounding box center [187, 490] width 308 height 914
click at [657, 466] on div "Back to Dashboard Change Sender ID Customers Technicians Select a contact Outbo…" at bounding box center [814, 490] width 948 height 914
drag, startPoint x: 1201, startPoint y: 48, endPoint x: 517, endPoint y: 257, distance: 715.2
click at [1199, 48] on span "Call to Customer" at bounding box center [1225, 50] width 79 height 13
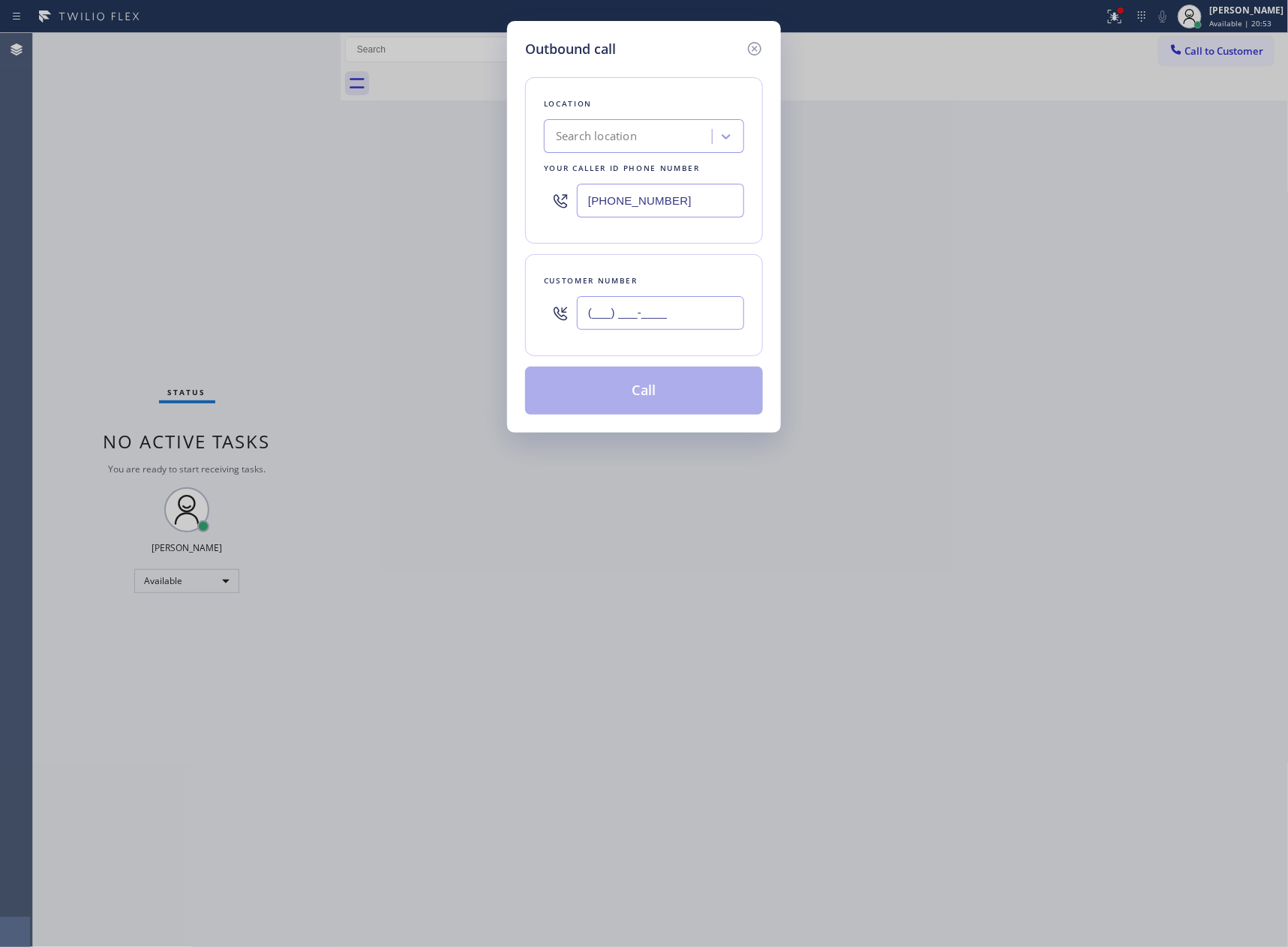
click at [691, 310] on input "(___) ___-____" at bounding box center [660, 313] width 167 height 33
paste input "213) 451-2515"
type input "[PHONE_NUMBER]"
click at [622, 135] on div "Search location" at bounding box center [596, 137] width 81 height 18
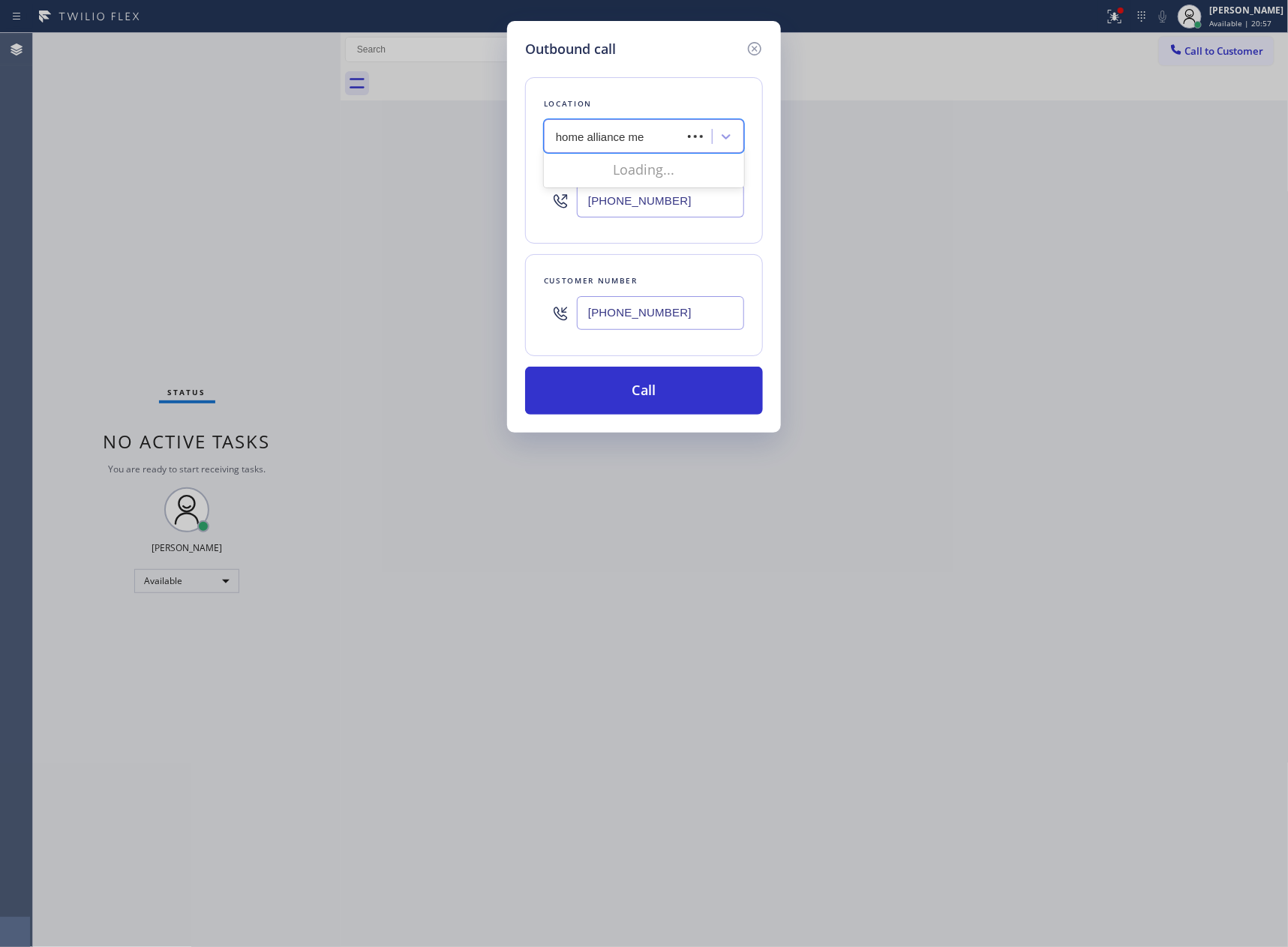
type input "home alliance mem"
click at [698, 169] on div "Home Alliance Membership" at bounding box center [644, 168] width 200 height 27
type input "[PHONE_NUMBER]"
click at [702, 412] on button "Call" at bounding box center [643, 390] width 238 height 48
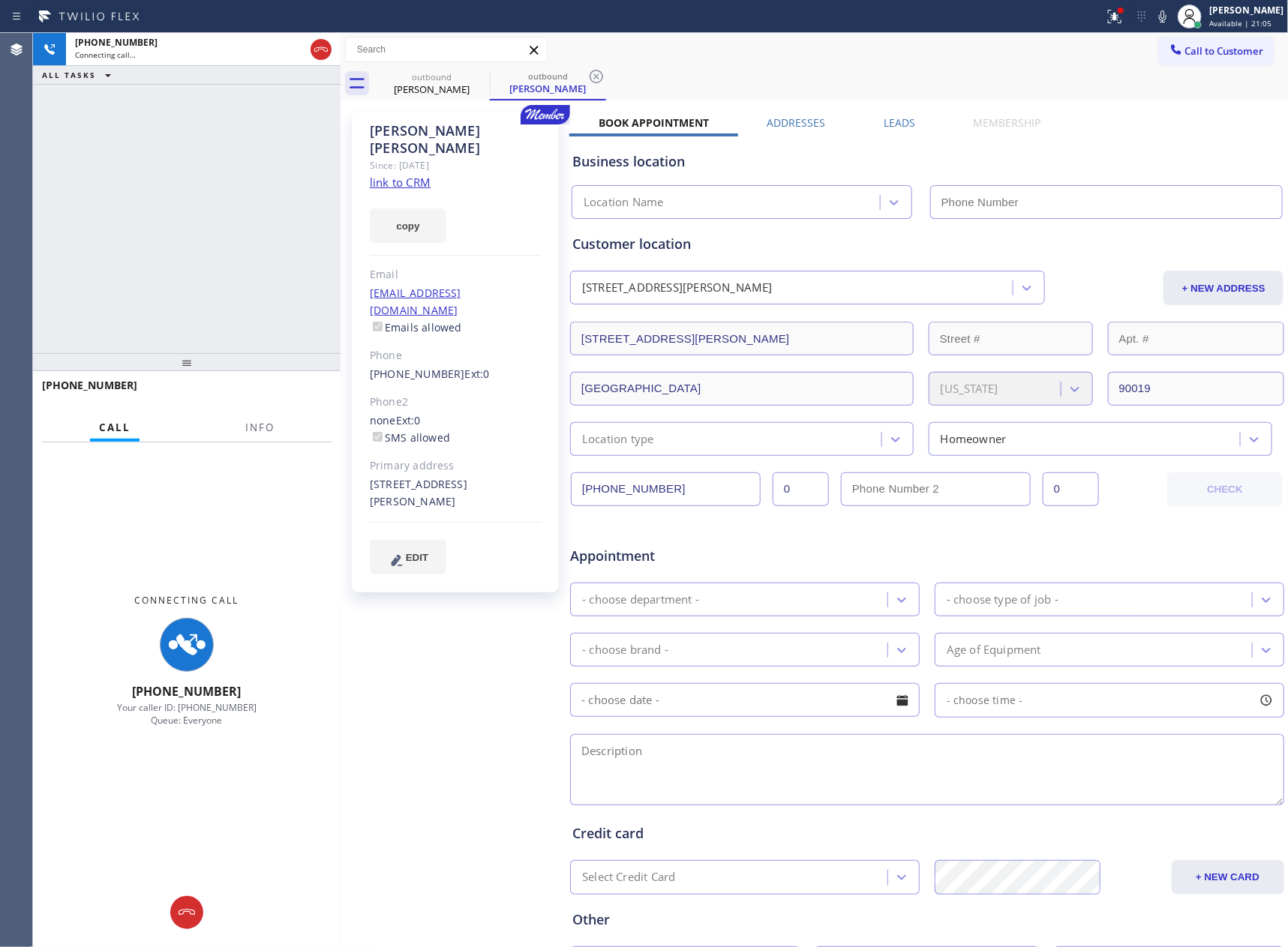
click at [194, 289] on div "[PHONE_NUMBER] Connecting call… ALL TASKS ALL TASKS ACTIVE TASKS TASKS IN WRAP …" at bounding box center [187, 193] width 308 height 320
drag, startPoint x: 194, startPoint y: 288, endPoint x: 387, endPoint y: 261, distance: 194.9
click at [212, 297] on div "[PHONE_NUMBER] Connecting call… ALL TASKS ALL TASKS ACTIVE TASKS TASKS IN WRAP …" at bounding box center [187, 193] width 308 height 320
type input "[PHONE_NUMBER]"
click at [401, 175] on link "link to CRM" at bounding box center [400, 182] width 61 height 15
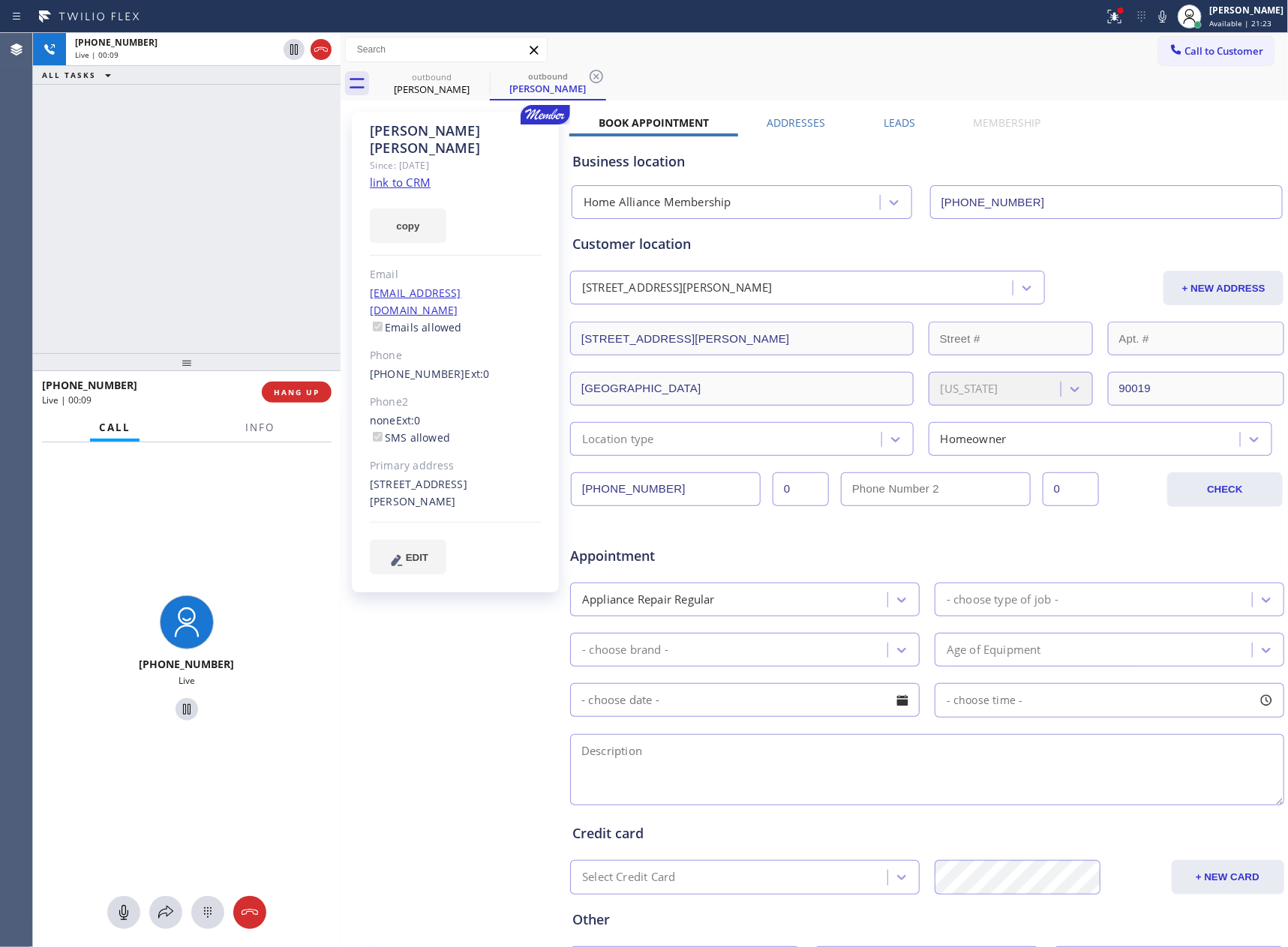
drag, startPoint x: 278, startPoint y: 241, endPoint x: 443, endPoint y: 160, distance: 183.8
click at [314, 241] on div "[PHONE_NUMBER] Live | 00:09 ALL TASKS ALL TASKS ACTIVE TASKS TASKS IN WRAP UP" at bounding box center [187, 193] width 308 height 320
click at [414, 175] on link "link to CRM" at bounding box center [400, 182] width 61 height 15
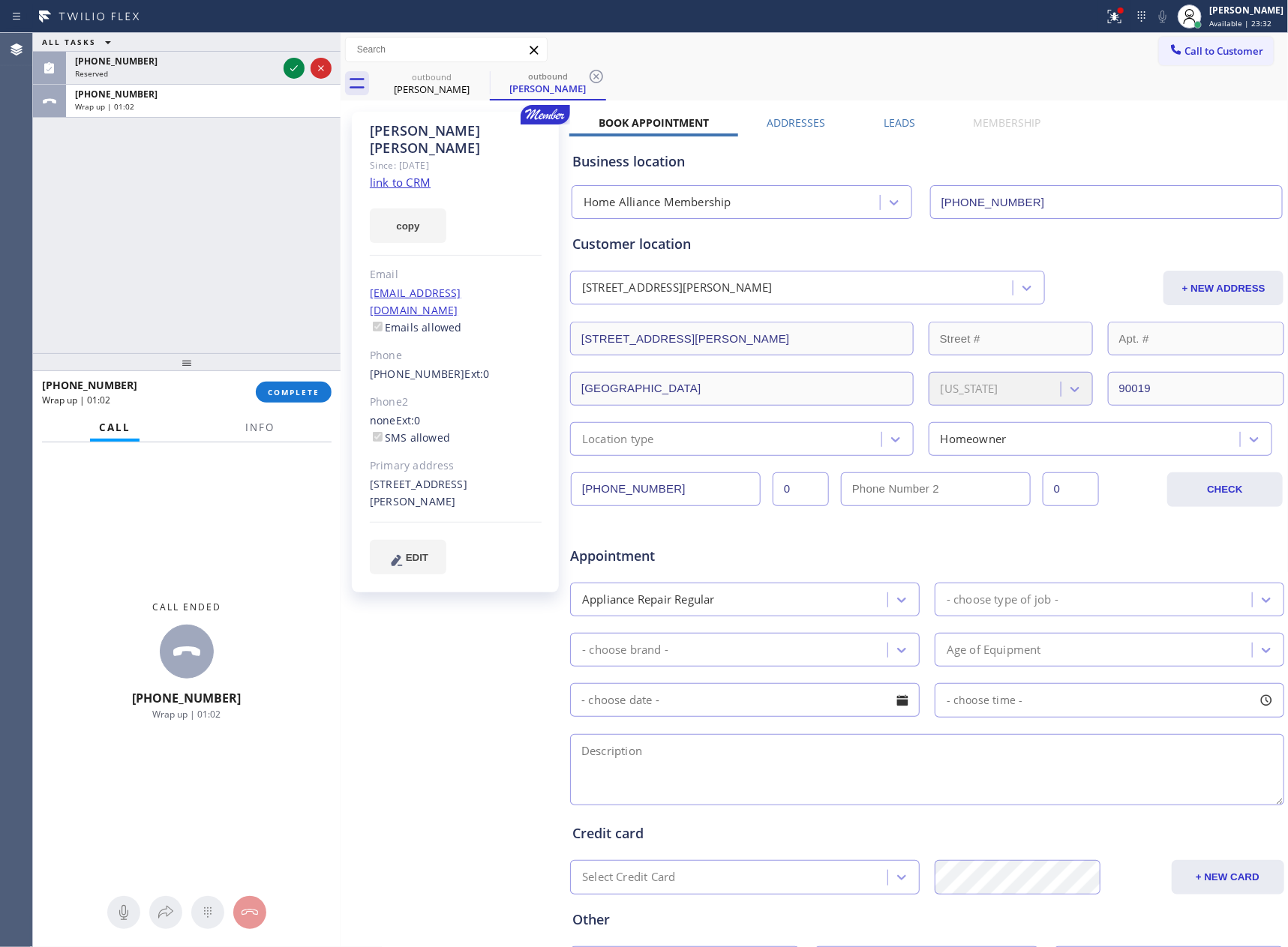
click at [141, 198] on div "ALL TASKS ALL TASKS ACTIVE TASKS TASKS IN WRAP UP [PHONE_NUMBER] Reserved [PHON…" at bounding box center [187, 193] width 308 height 320
click at [307, 385] on button "COMPLETE" at bounding box center [293, 392] width 76 height 21
click at [274, 177] on div "ALL TASKS ALL TASKS ACTIVE TASKS TASKS IN WRAP UP [PHONE_NUMBER] Reserved [PHON…" at bounding box center [187, 193] width 308 height 320
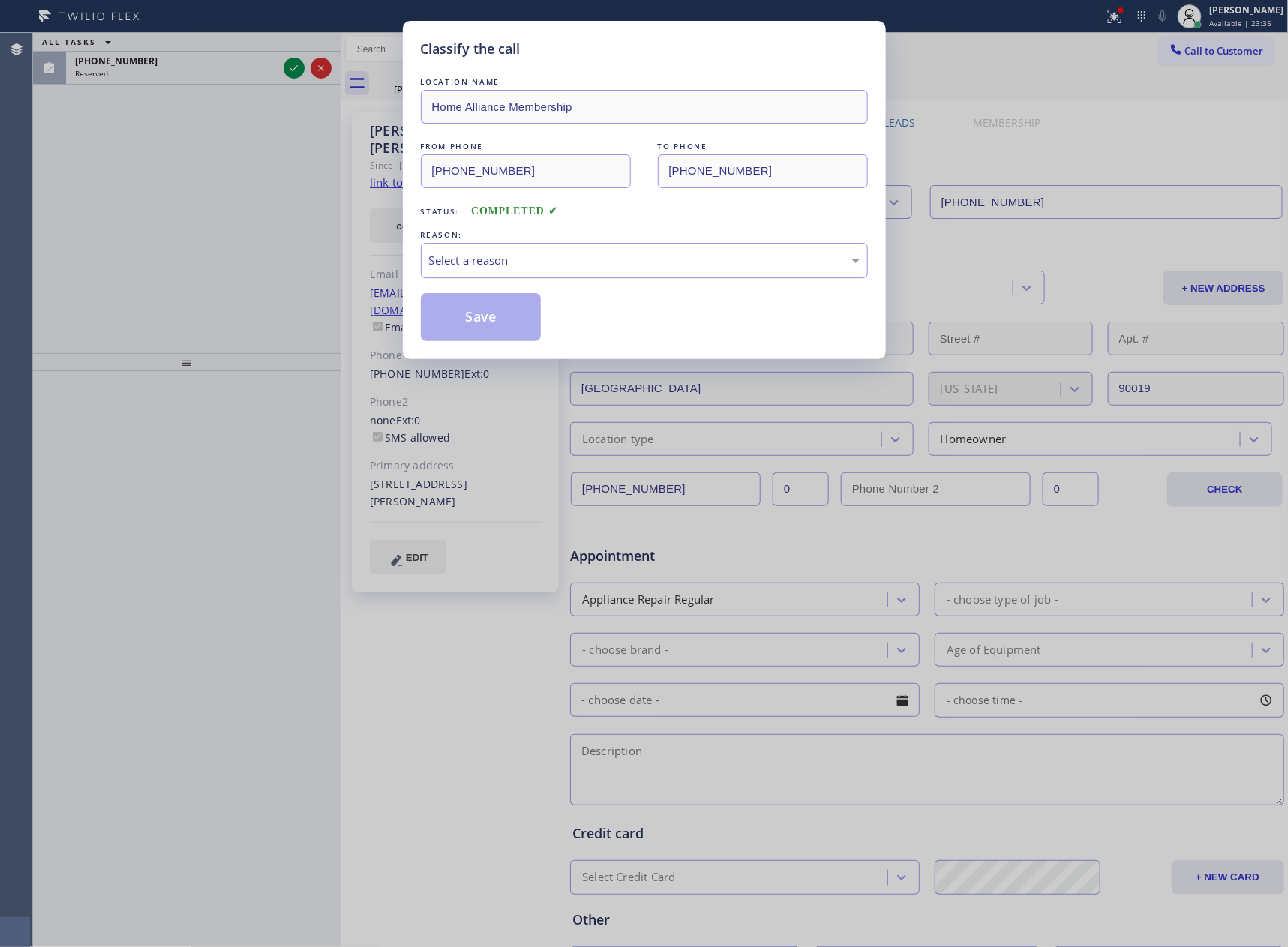
click at [554, 268] on div "Select a reason" at bounding box center [644, 261] width 431 height 18
click at [493, 314] on button "Save" at bounding box center [481, 317] width 120 height 48
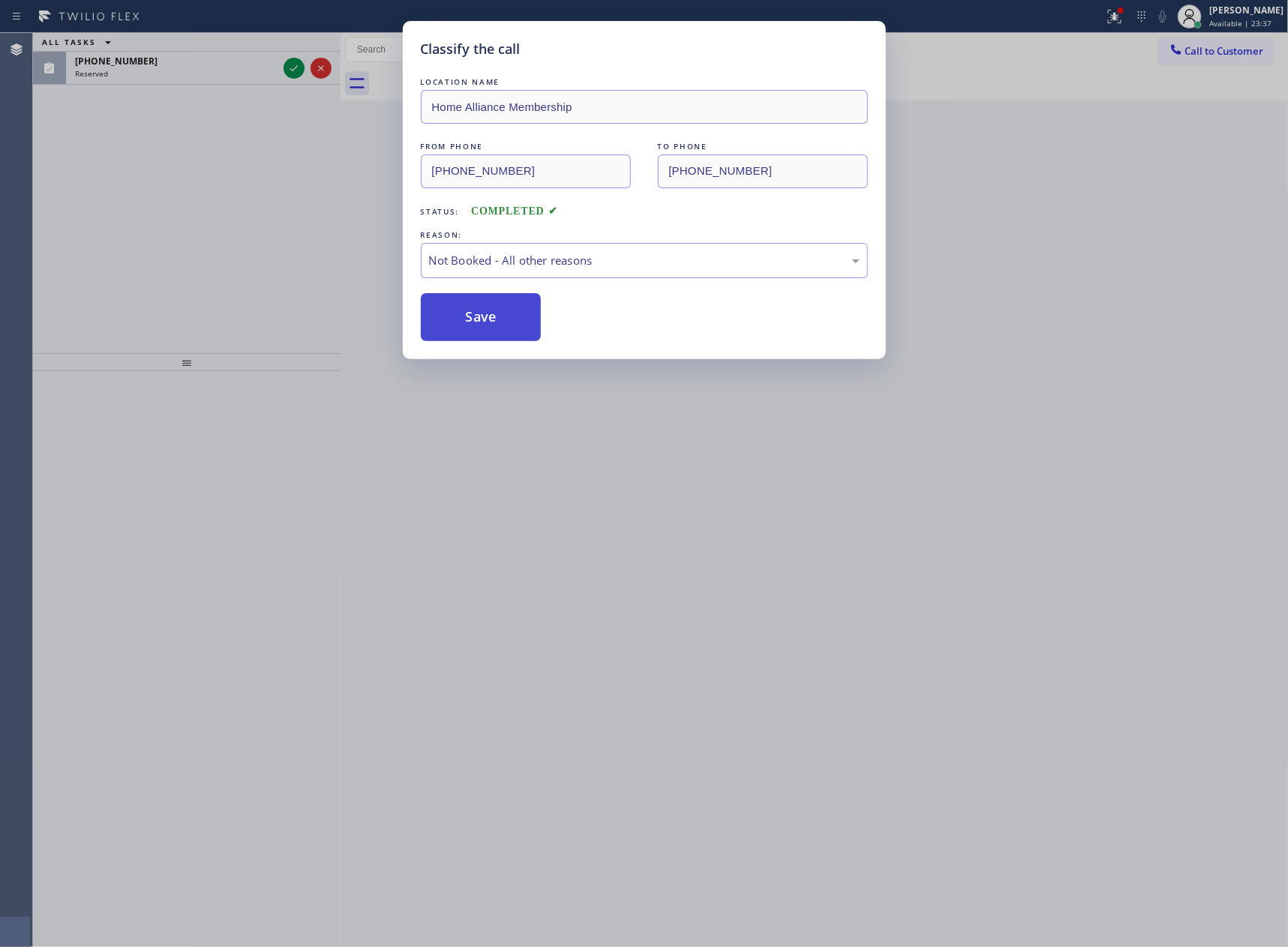
click at [493, 314] on button "Save" at bounding box center [481, 317] width 120 height 48
click at [193, 229] on div "Classify the call LOCATION NAME Home Alliance Membership FROM PHONE [PHONE_NUMB…" at bounding box center [644, 474] width 1288 height 947
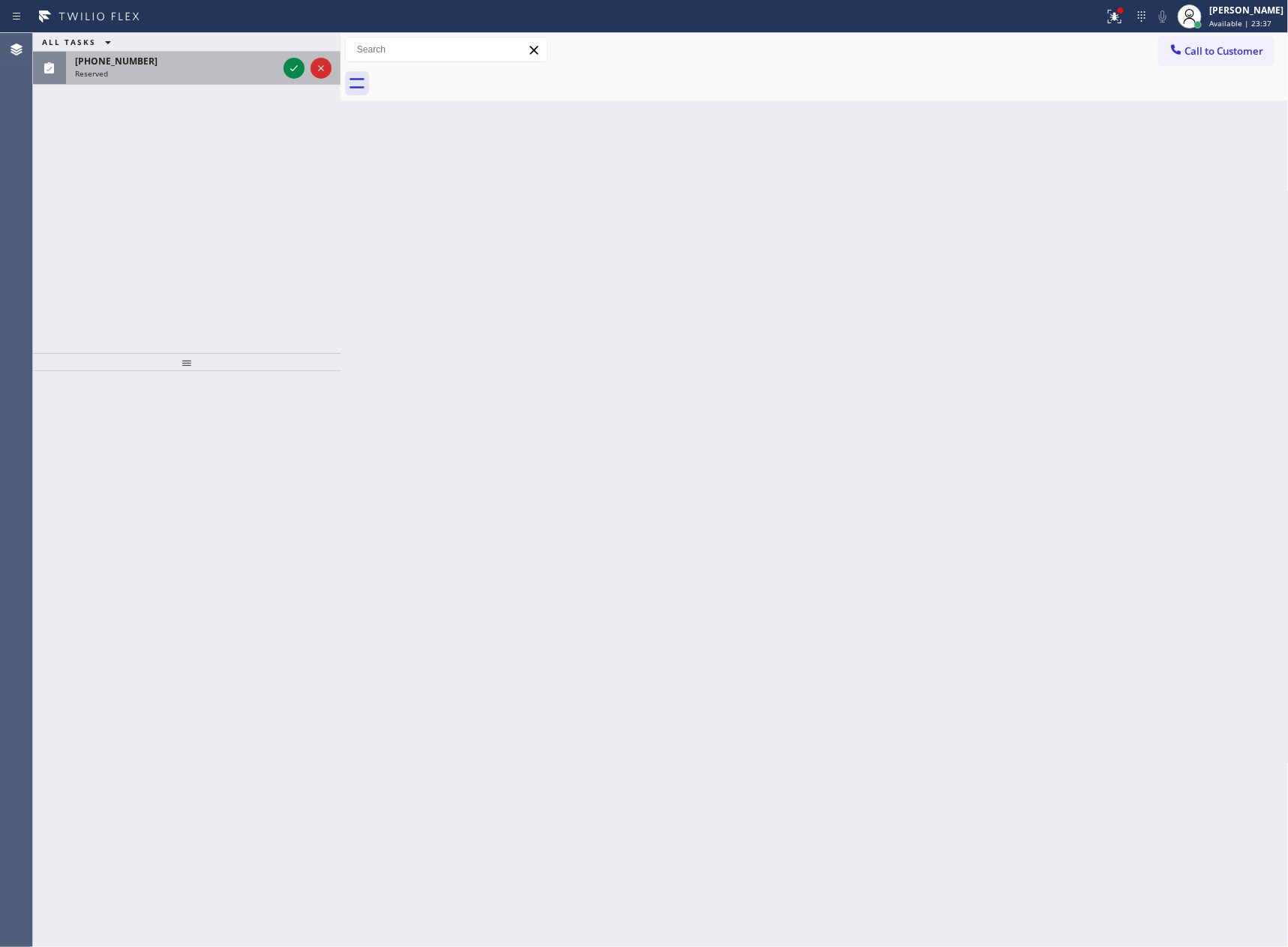
click at [192, 65] on div "[PHONE_NUMBER]" at bounding box center [176, 61] width 202 height 13
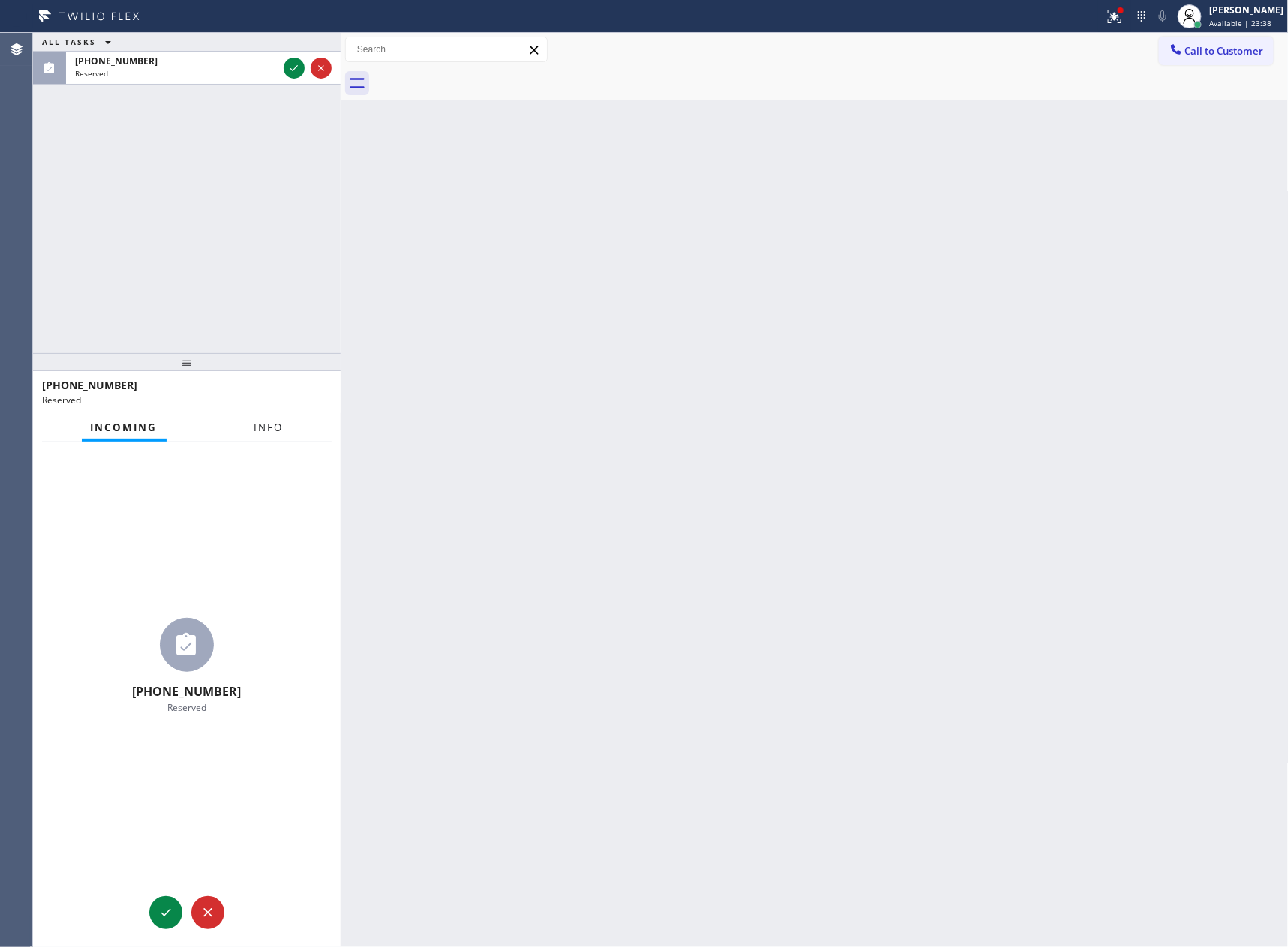
drag, startPoint x: 265, startPoint y: 423, endPoint x: 266, endPoint y: 412, distance: 11.0
click at [266, 421] on span "Info" at bounding box center [268, 427] width 29 height 13
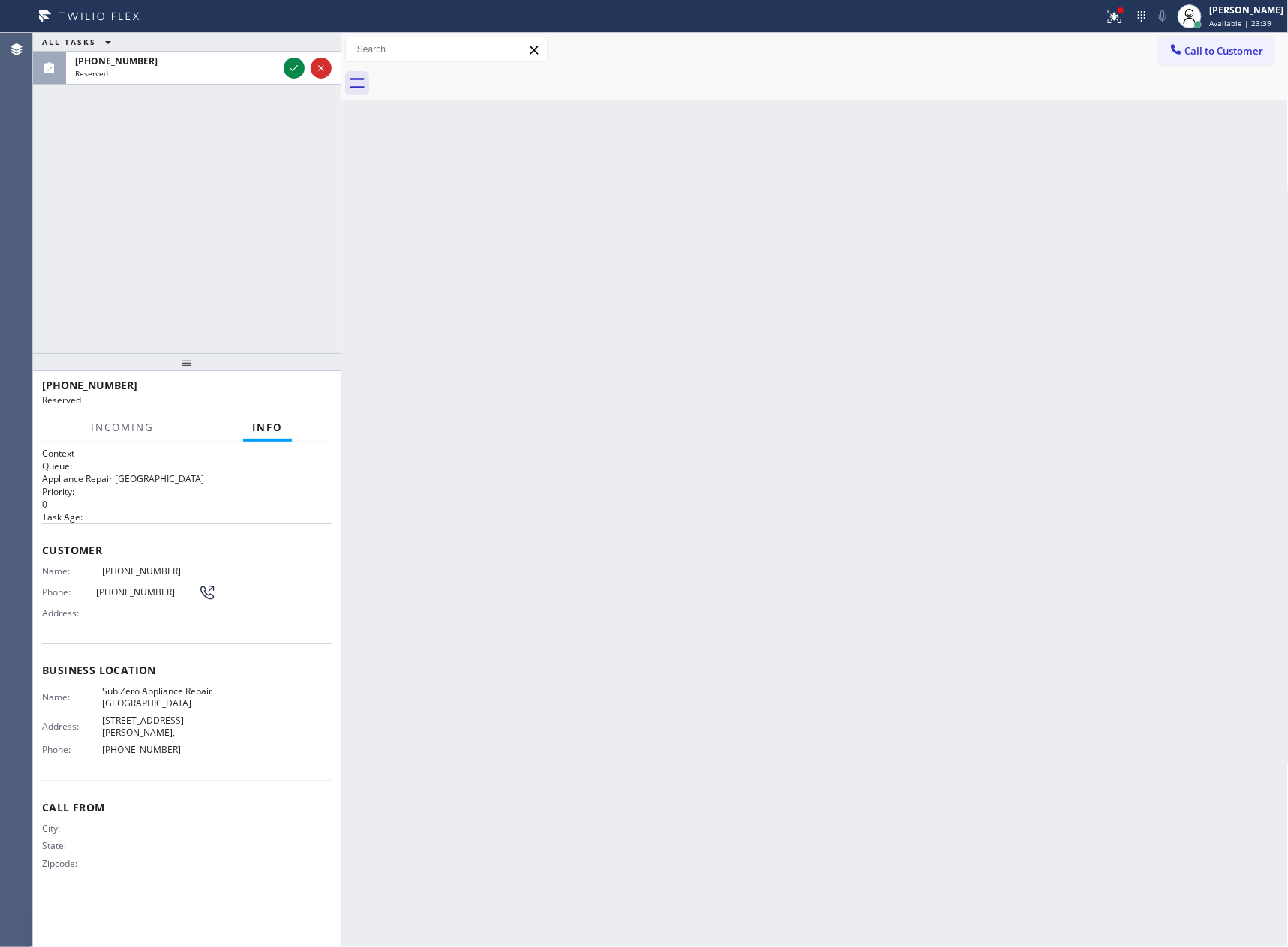
click at [199, 174] on div "ALL TASKS ALL TASKS ACTIVE TASKS TASKS IN WRAP UP [PHONE_NUMBER] Reserved" at bounding box center [187, 193] width 308 height 320
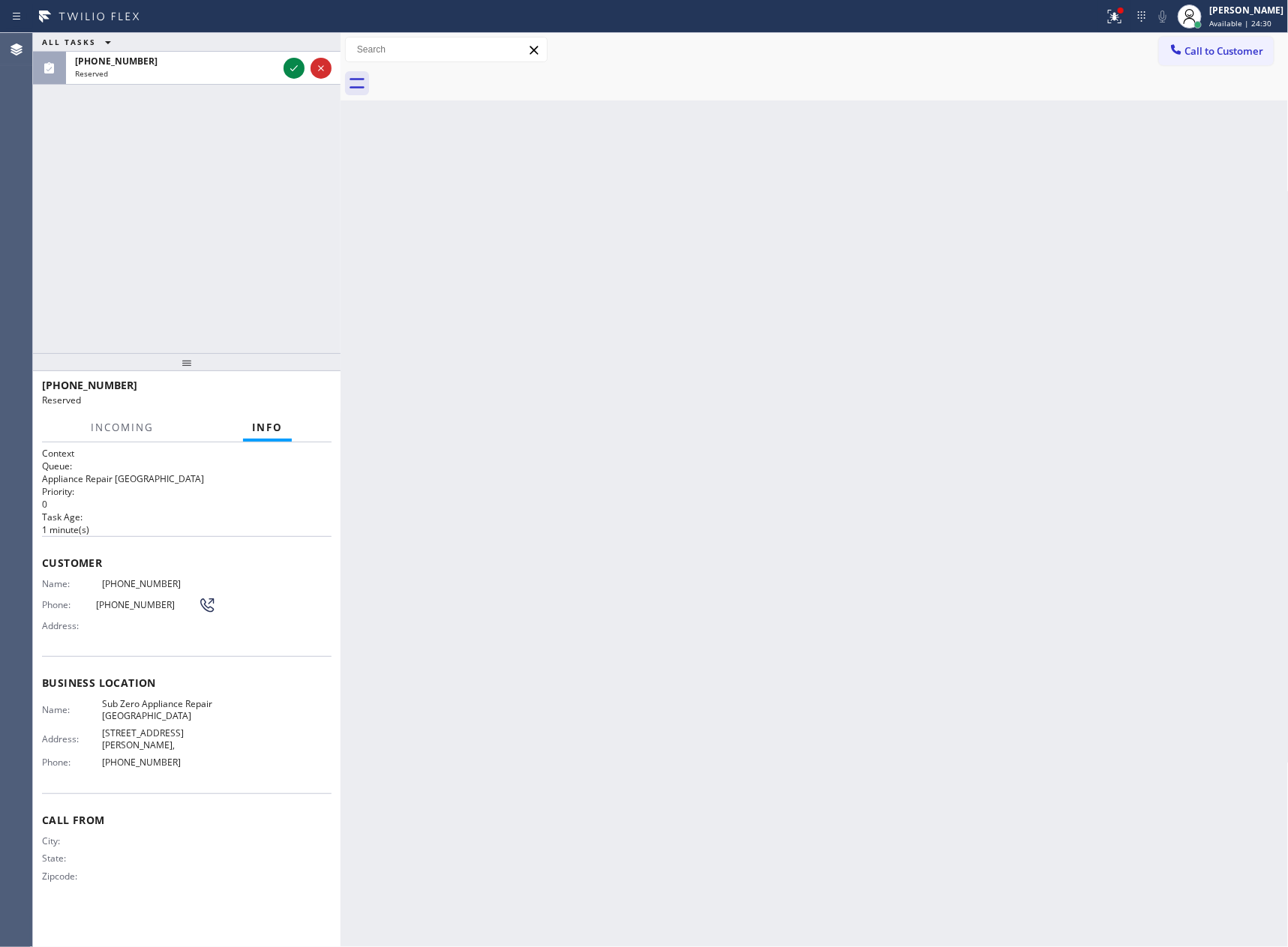
click at [207, 174] on div "ALL TASKS ALL TASKS ACTIVE TASKS TASKS IN WRAP UP [PHONE_NUMBER] Reserved" at bounding box center [187, 193] width 308 height 320
click at [298, 68] on icon at bounding box center [293, 68] width 18 height 18
click at [286, 164] on div "ALL TASKS ALL TASKS ACTIVE TASKS TASKS IN WRAP UP [PHONE_NUMBER] Reserved" at bounding box center [187, 193] width 308 height 320
click at [300, 235] on div "ALL TASKS ALL TASKS ACTIVE TASKS TASKS IN WRAP UP [PHONE_NUMBER] Reserved" at bounding box center [187, 193] width 308 height 320
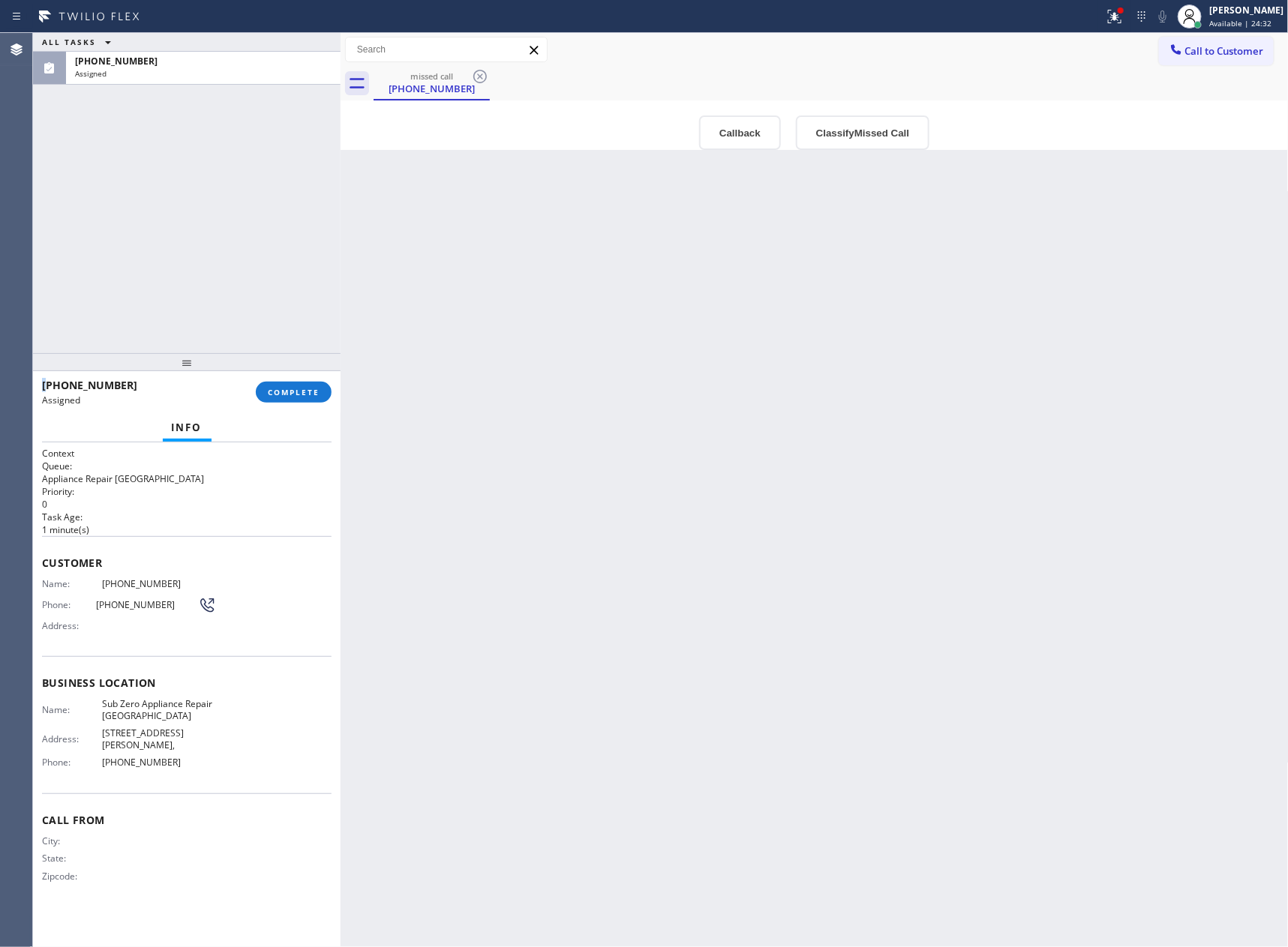
click at [300, 235] on div "ALL TASKS ALL TASKS ACTIVE TASKS TASKS IN WRAP UP [PHONE_NUMBER] Assigned" at bounding box center [187, 193] width 308 height 320
click at [860, 133] on button "Classify Missed Call" at bounding box center [863, 132] width 134 height 34
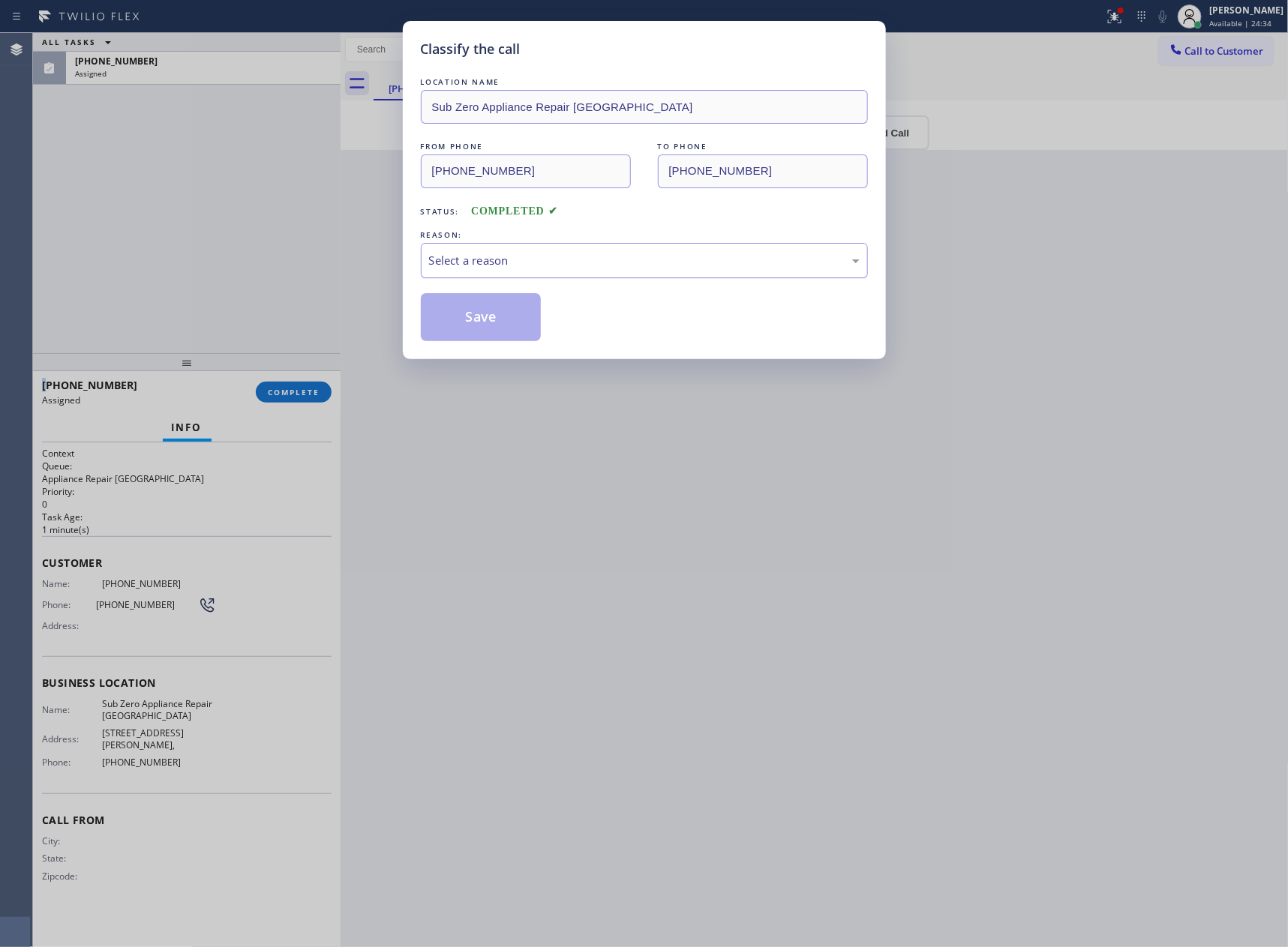
drag, startPoint x: 703, startPoint y: 250, endPoint x: 695, endPoint y: 261, distance: 13.6
click at [695, 261] on div "Select a reason" at bounding box center [644, 261] width 447 height 35
click at [536, 322] on button "Save" at bounding box center [481, 317] width 120 height 48
click at [504, 318] on button "Save" at bounding box center [481, 317] width 120 height 48
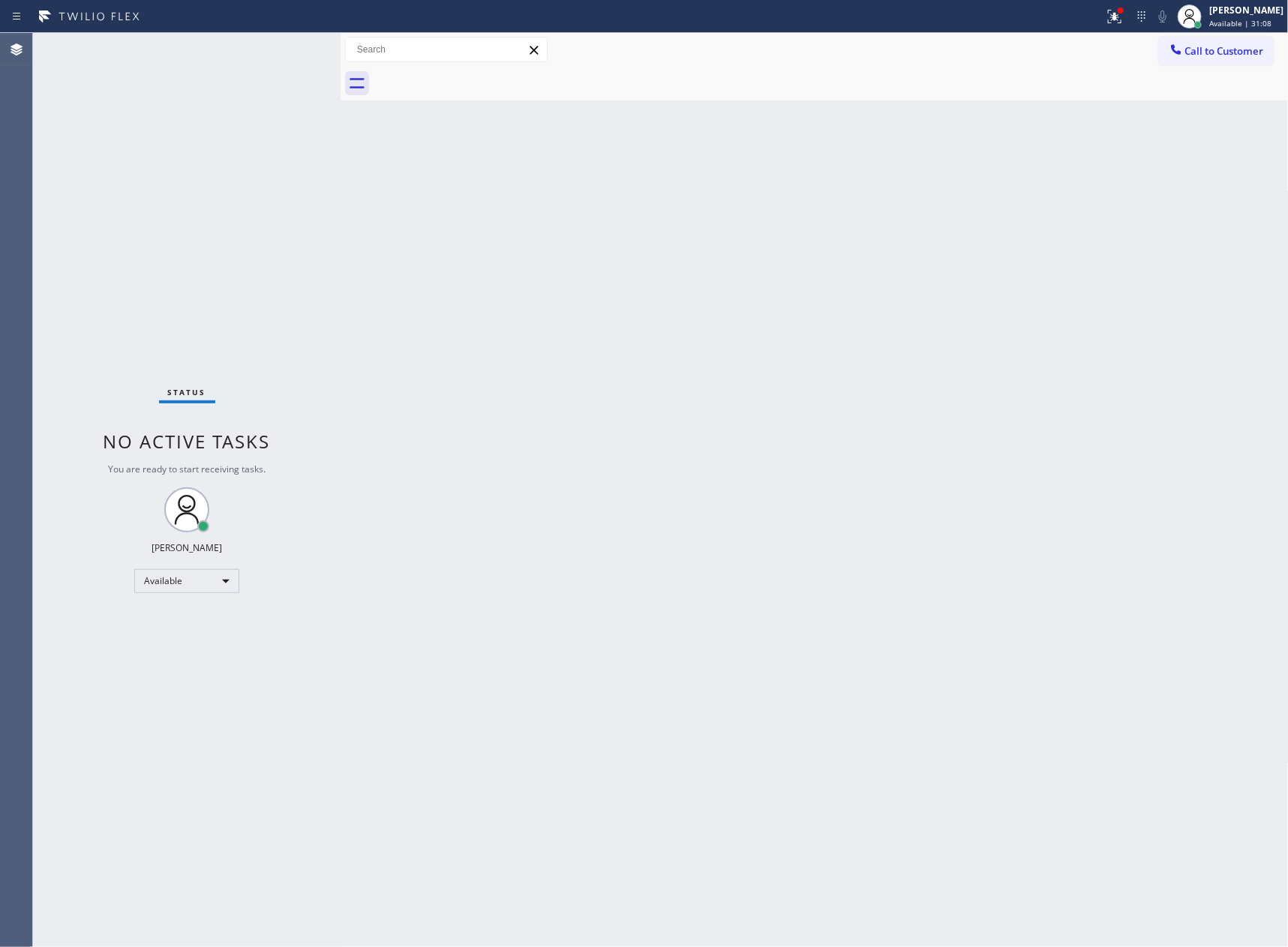
drag, startPoint x: 450, startPoint y: 301, endPoint x: 846, endPoint y: 11, distance: 490.8
click at [462, 295] on div "Back to Dashboard Change Sender ID Customers Technicians Select a contact Outbo…" at bounding box center [814, 490] width 948 height 914
click at [286, 245] on div "Status No active tasks You are ready to start receiving tasks. [PERSON_NAME] Av…" at bounding box center [187, 490] width 308 height 914
click at [407, 373] on div "Back to Dashboard Change Sender ID Customers Technicians Select a contact Outbo…" at bounding box center [814, 490] width 948 height 914
click at [853, 443] on div "Back to Dashboard Change Sender ID Customers Technicians Select a contact Outbo…" at bounding box center [814, 490] width 948 height 914
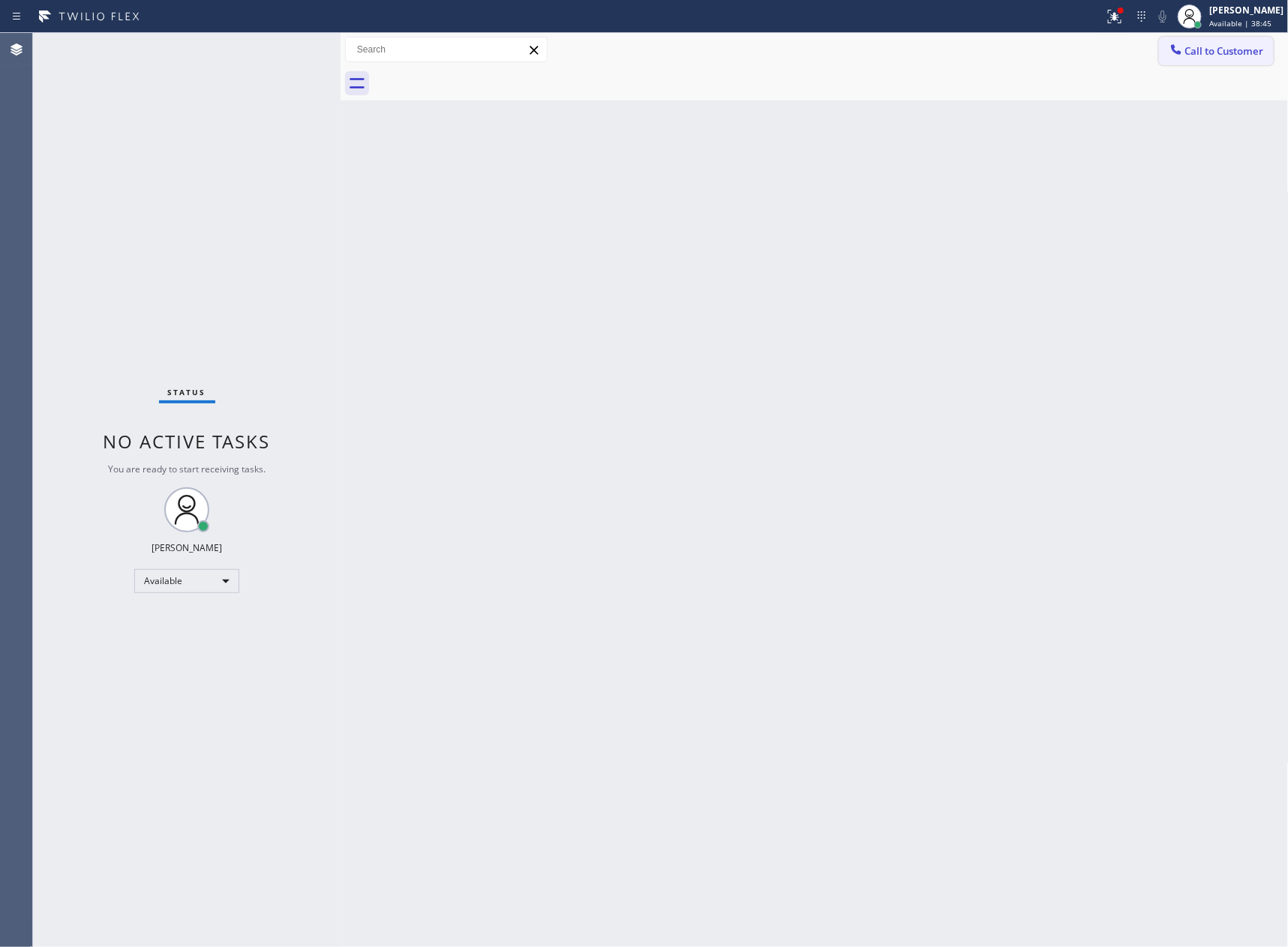
click at [1251, 39] on button "Call to Customer" at bounding box center [1216, 51] width 115 height 28
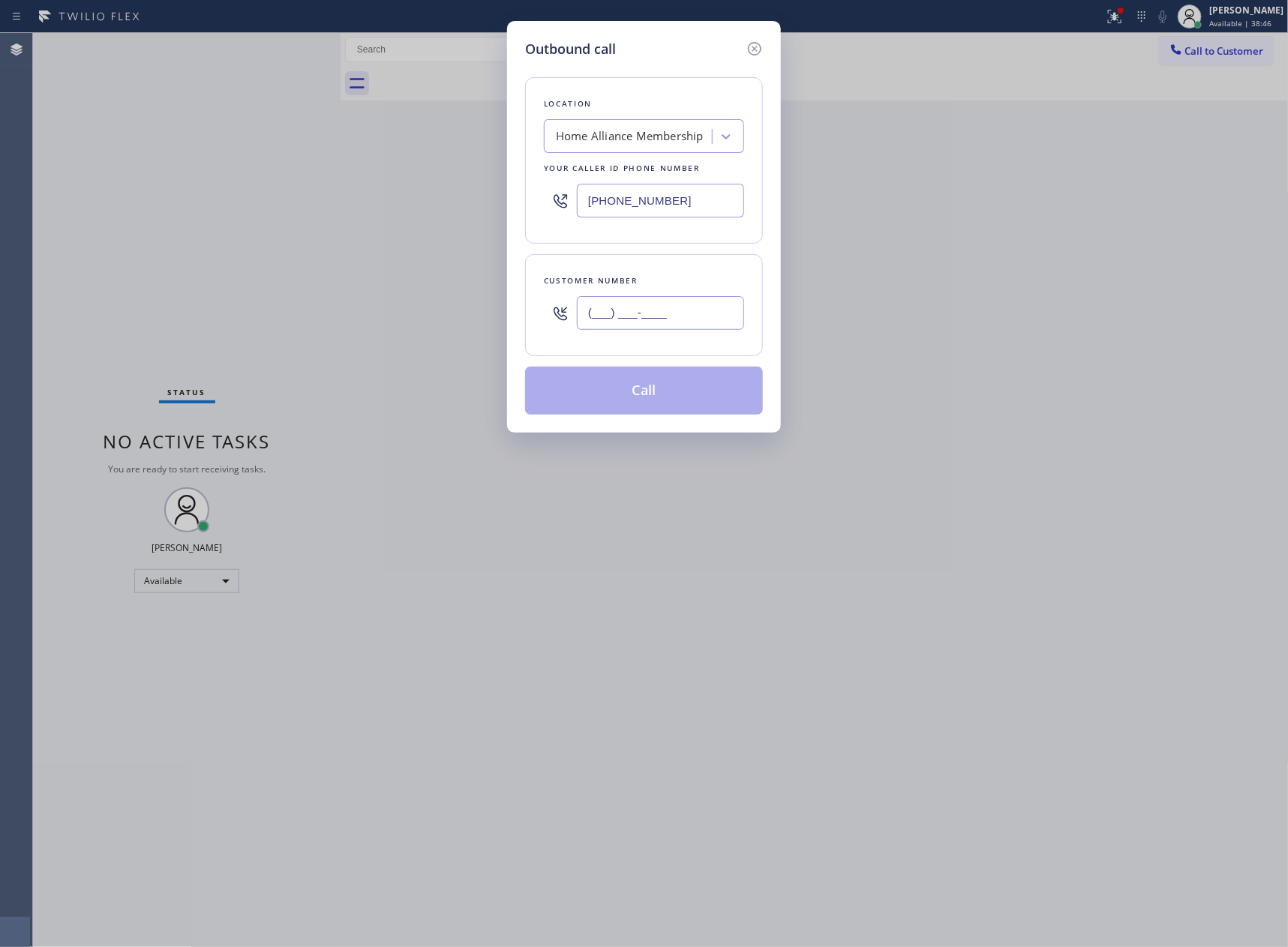
click at [667, 318] on input "(___) ___-____" at bounding box center [660, 313] width 167 height 33
paste input "310) 990-8500"
type input "[PHONE_NUMBER]"
click at [671, 403] on button "Call" at bounding box center [643, 390] width 238 height 48
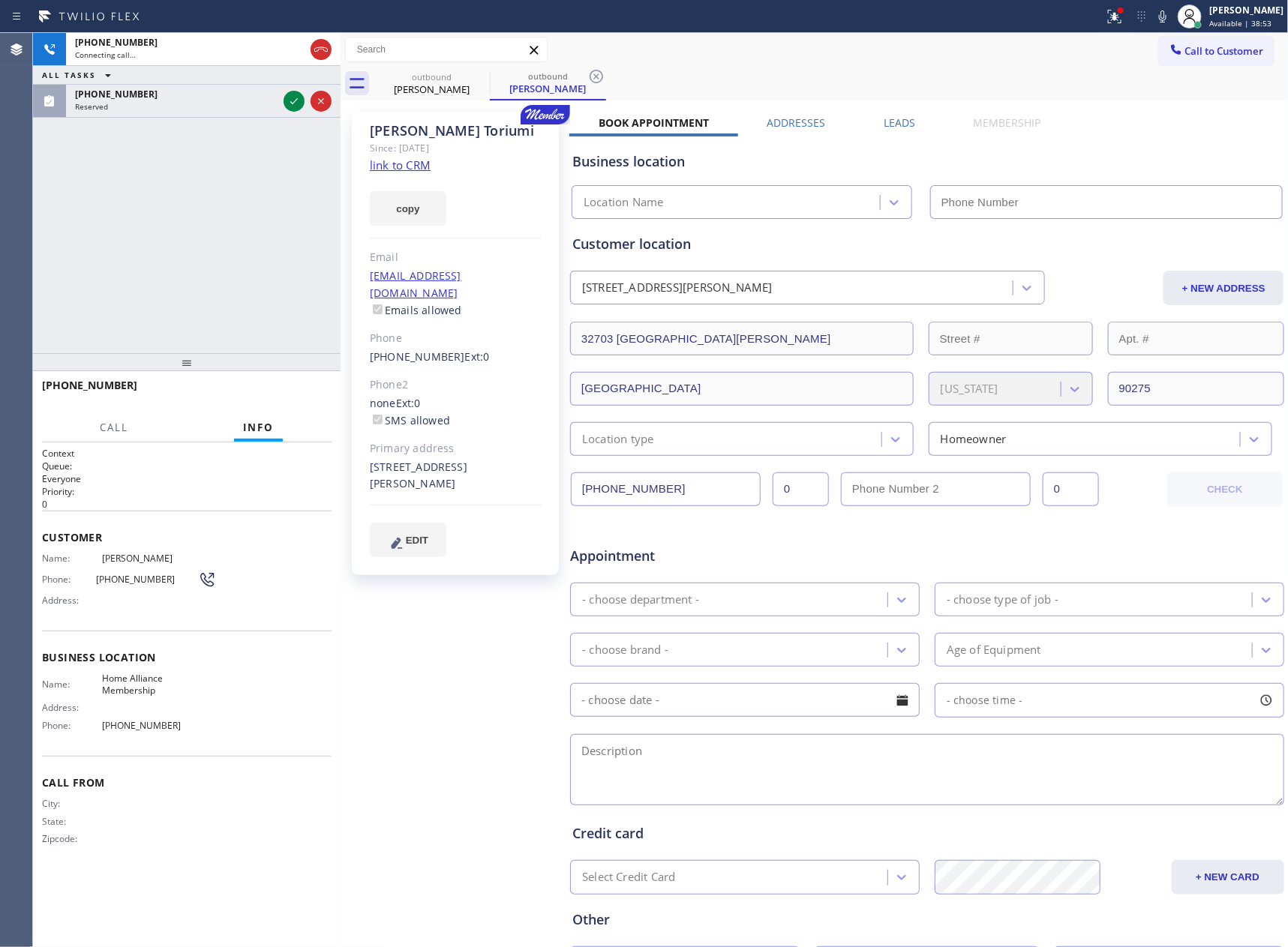
type input "[PHONE_NUMBER]"
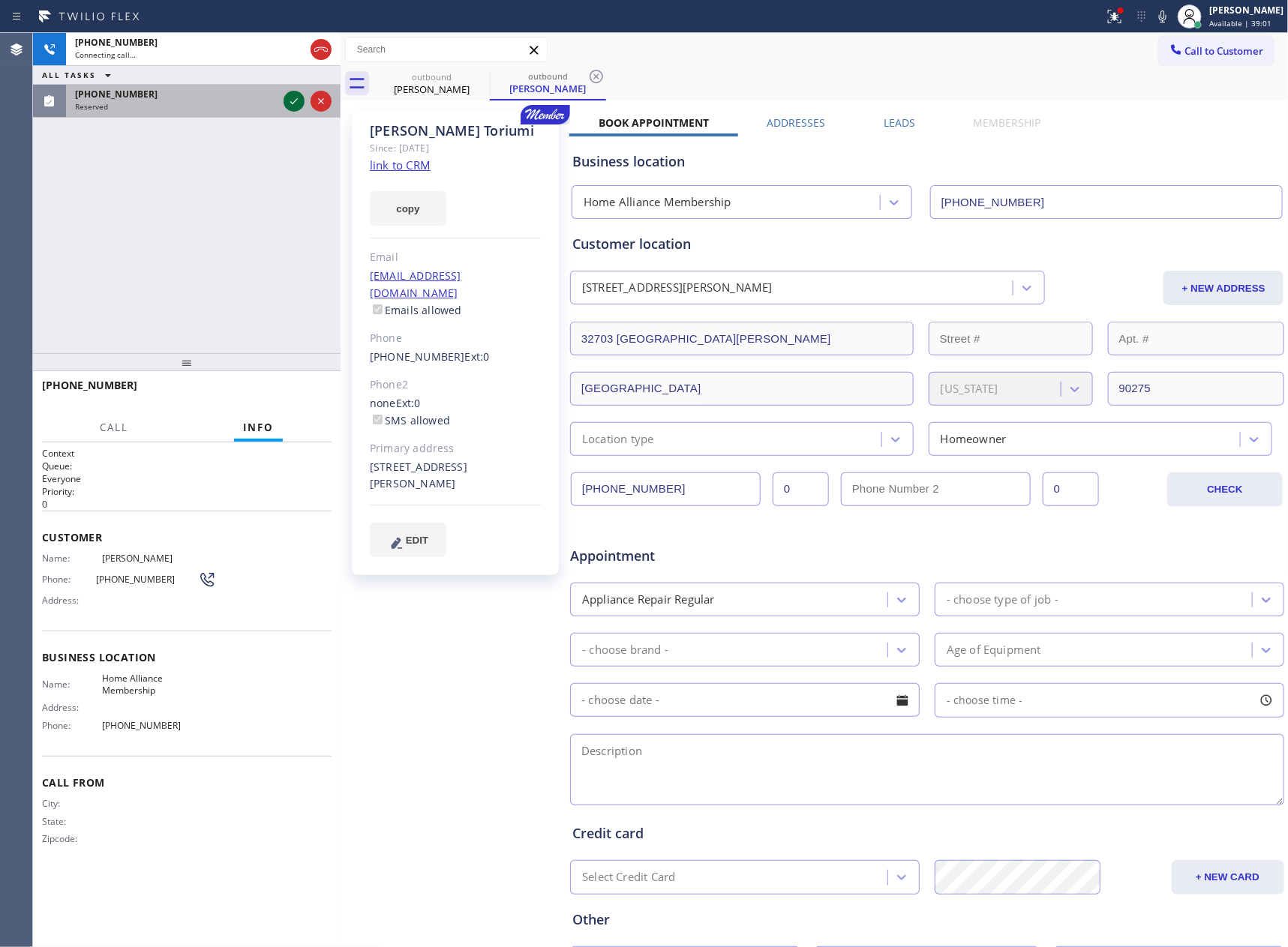
click at [291, 100] on icon at bounding box center [293, 101] width 18 height 18
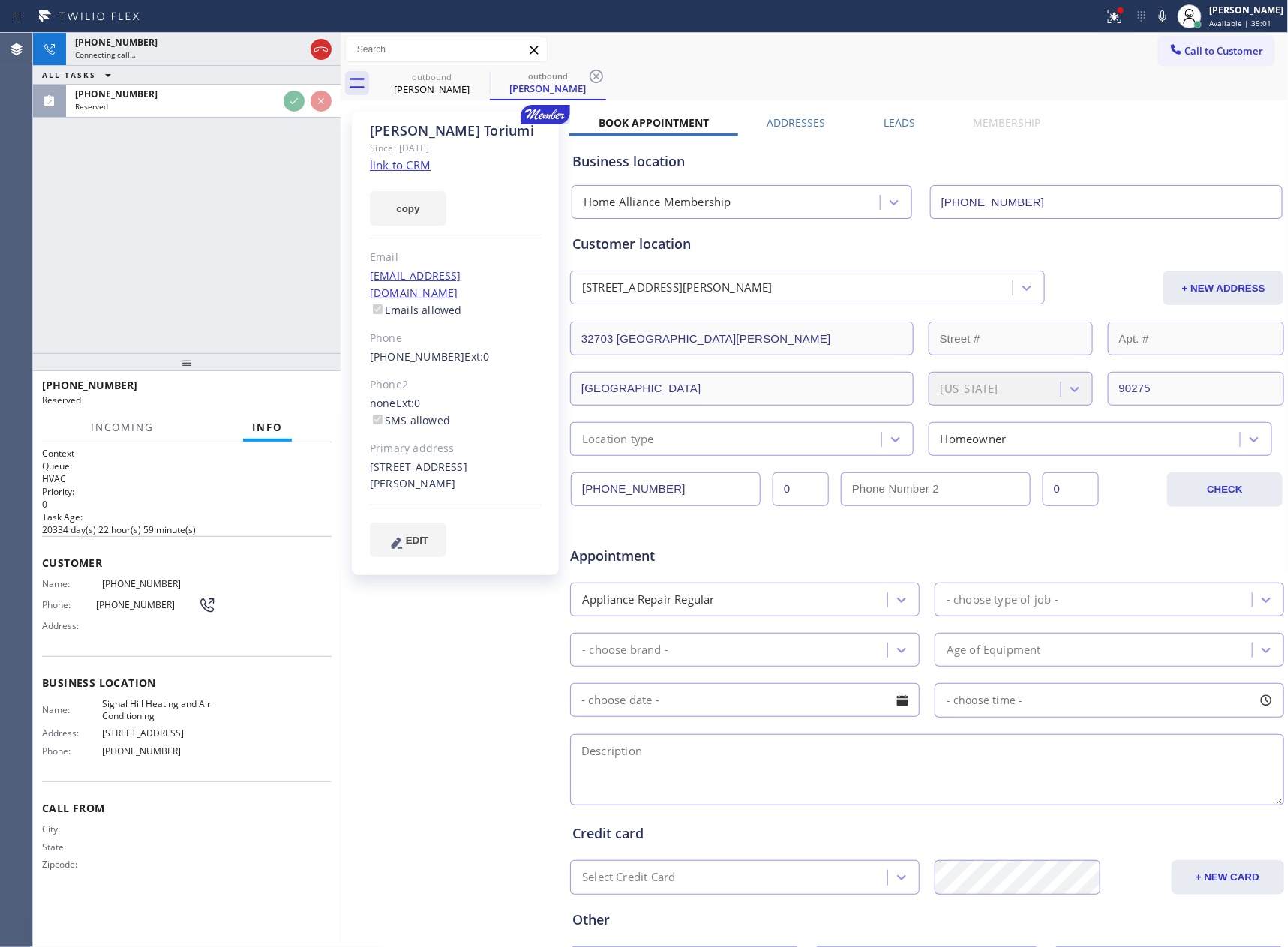
drag, startPoint x: 202, startPoint y: 309, endPoint x: 219, endPoint y: 288, distance: 27.0
click at [207, 307] on div "[PHONE_NUMBER] Connecting call… ALL TASKS ALL TASKS ACTIVE TASKS TASKS IN WRAP …" at bounding box center [187, 193] width 308 height 320
click at [219, 288] on div "[PHONE_NUMBER] Connecting call… ALL TASKS ALL TASKS ACTIVE TASKS TASKS IN WRAP …" at bounding box center [187, 193] width 308 height 320
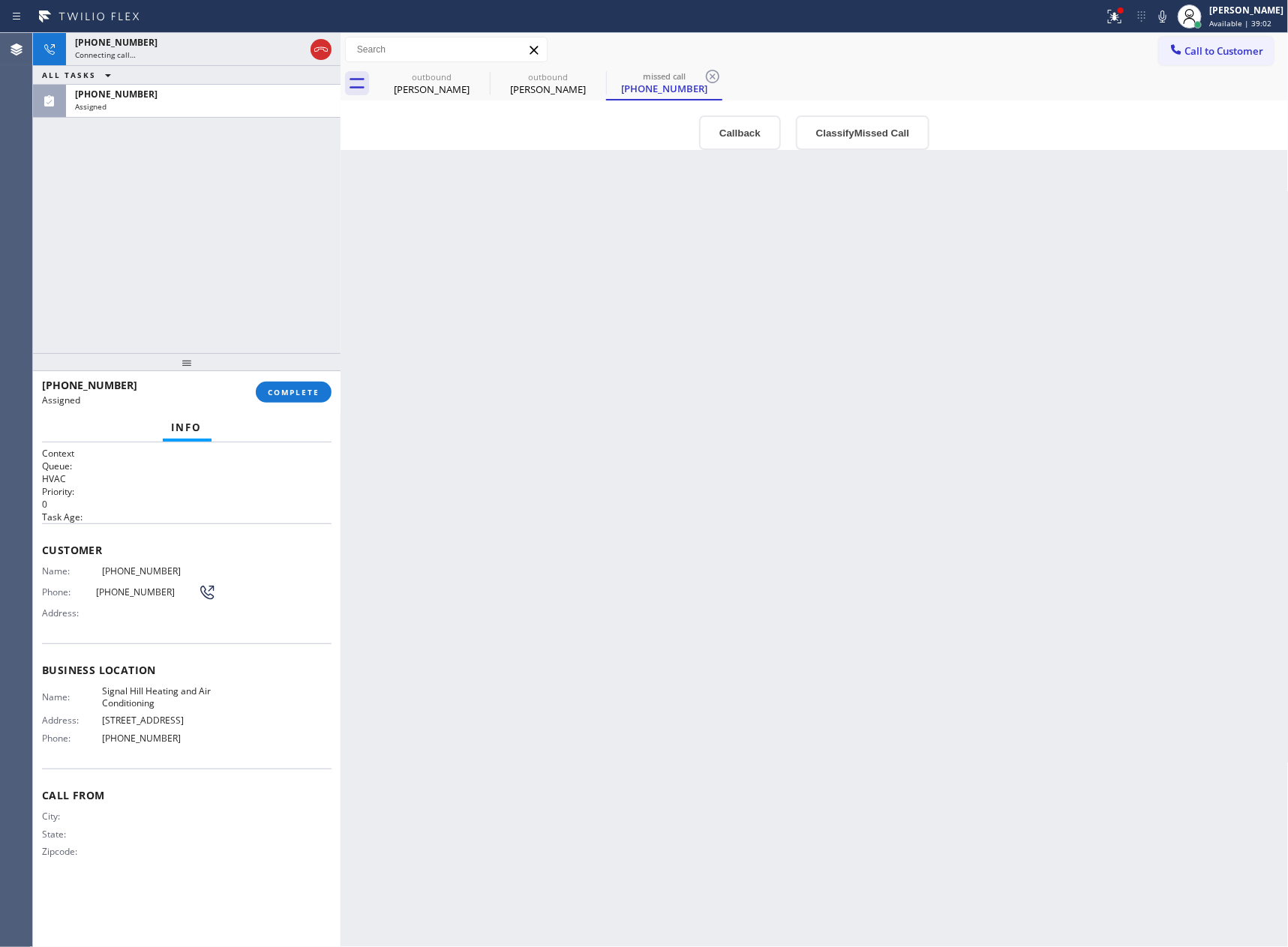
click at [239, 235] on div "[PHONE_NUMBER] Connecting call… ALL TASKS ALL TASKS ACTIVE TASKS TASKS IN WRAP …" at bounding box center [187, 193] width 308 height 320
click at [239, 235] on div "[PHONE_NUMBER] Live | 00:01 ALL TASKS ALL TASKS ACTIVE TASKS TASKS IN WRAP UP […" at bounding box center [187, 193] width 308 height 320
click at [422, 76] on div "outbound" at bounding box center [431, 76] width 113 height 11
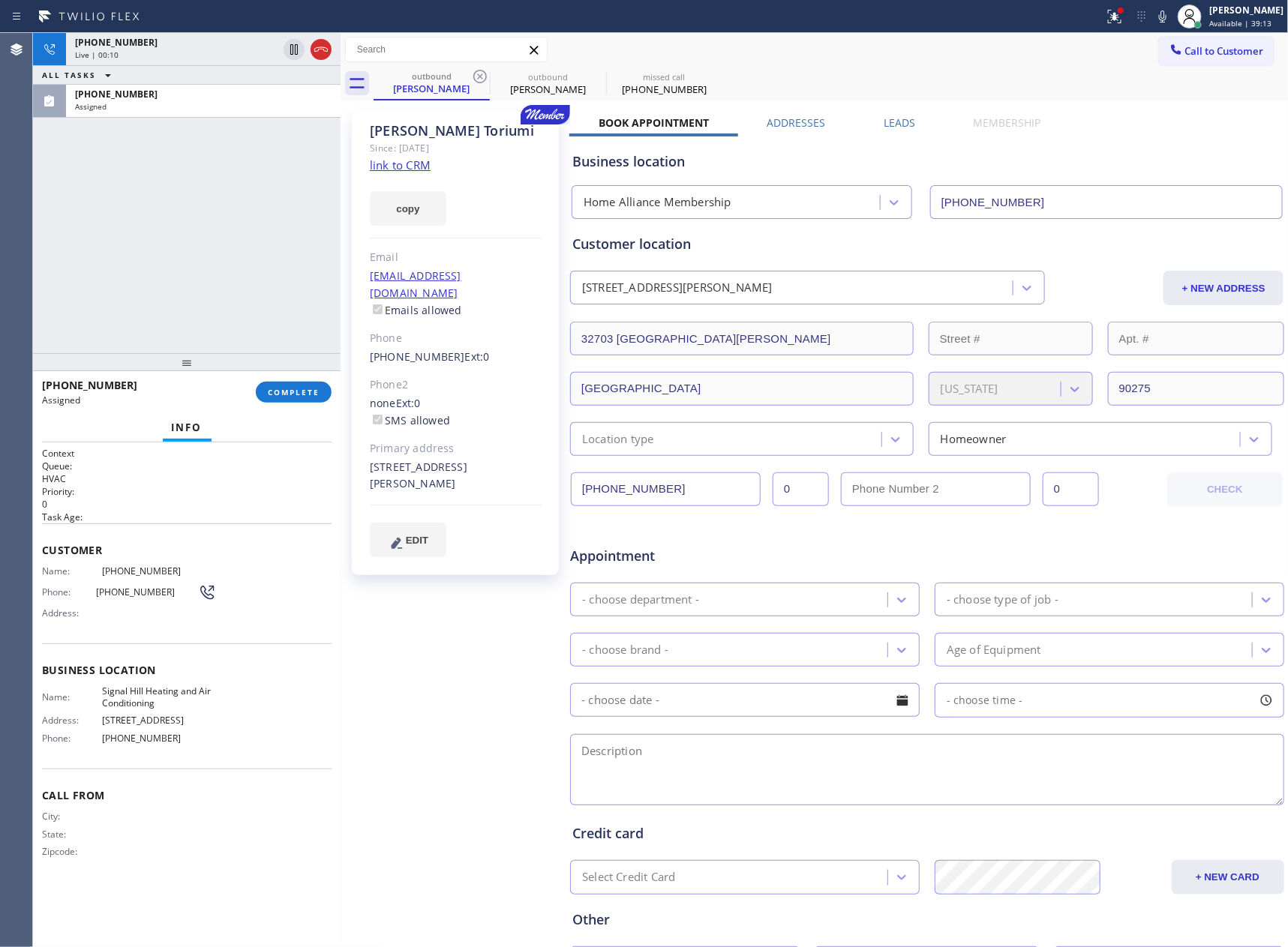
click at [253, 189] on div "[PHONE_NUMBER] Live | 00:10 ALL TASKS ALL TASKS ACTIVE TASKS TASKS IN WRAP UP […" at bounding box center [187, 193] width 308 height 320
click at [416, 164] on link "link to CRM" at bounding box center [400, 164] width 61 height 15
click at [248, 241] on div "[PHONE_NUMBER] Live | 01:23 ALL TASKS ALL TASKS ACTIVE TASKS TASKS IN WRAP UP […" at bounding box center [187, 193] width 308 height 320
click at [248, 241] on div "[PHONE_NUMBER] Live | 01:24 ALL TASKS ALL TASKS ACTIVE TASKS TASKS IN WRAP UP […" at bounding box center [187, 193] width 308 height 320
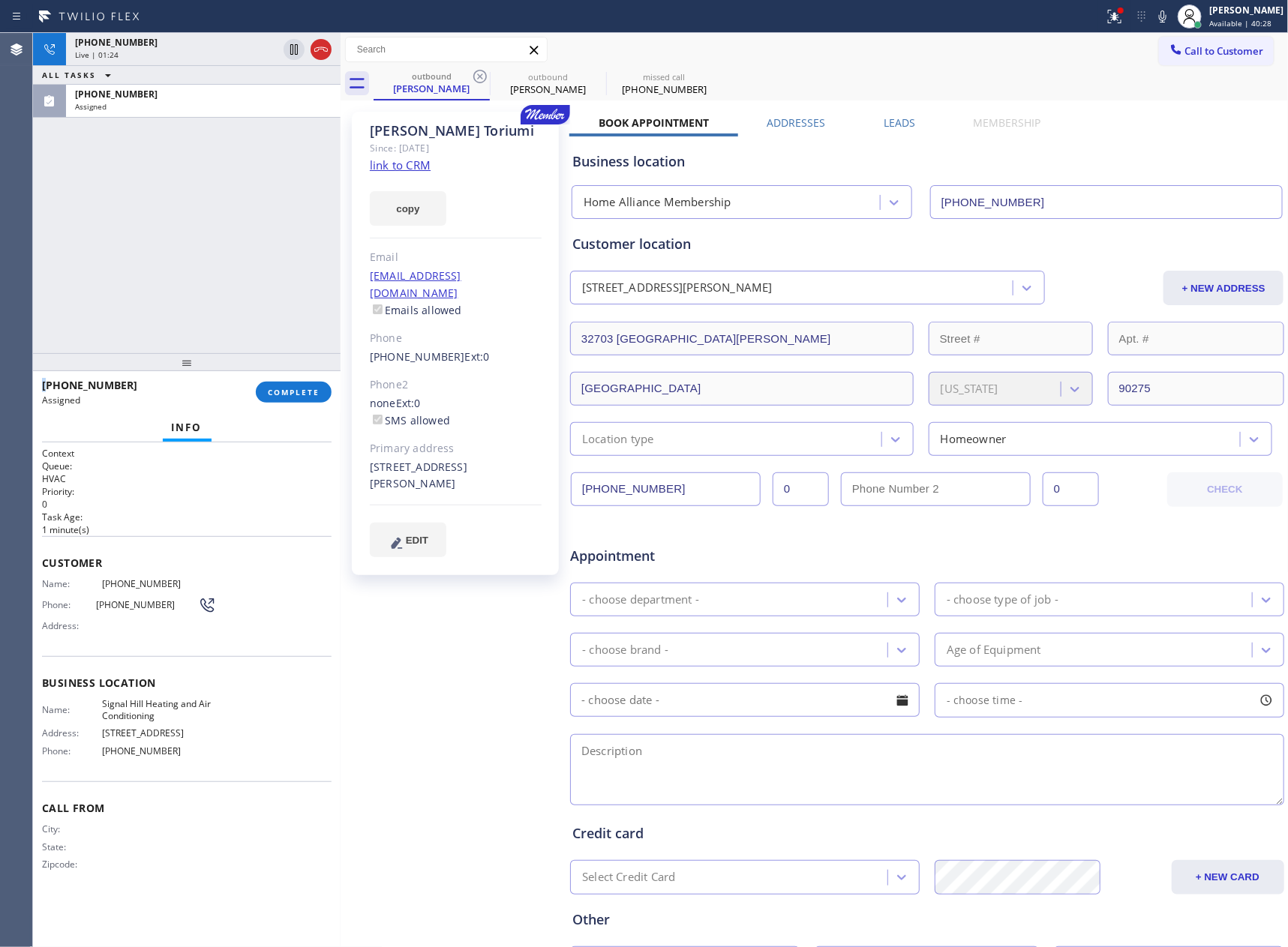
click at [248, 241] on div "[PHONE_NUMBER] Live | 01:24 ALL TASKS ALL TASKS ACTIVE TASKS TASKS IN WRAP UP […" at bounding box center [187, 193] width 308 height 320
click at [248, 241] on div "[PHONE_NUMBER] Live | 01:25 ALL TASKS ALL TASKS ACTIVE TASKS TASKS IN WRAP UP […" at bounding box center [187, 193] width 308 height 320
click at [1200, 164] on div "Business location" at bounding box center [926, 161] width 709 height 20
click at [226, 270] on div "[PHONE_NUMBER] Live | 01:32 ALL TASKS ALL TASKS ACTIVE TASKS TASKS IN WRAP UP […" at bounding box center [187, 193] width 308 height 320
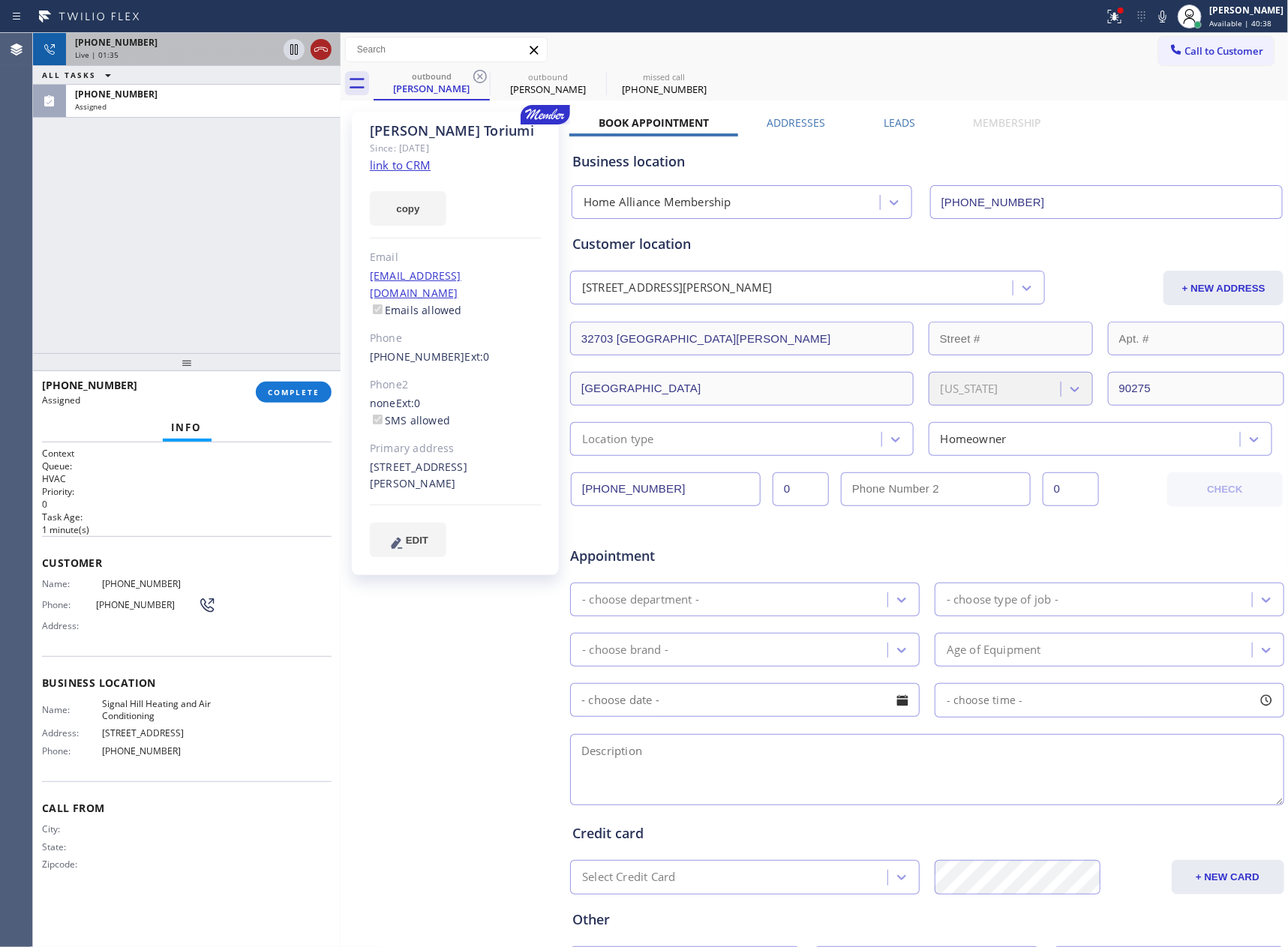
click at [322, 47] on icon at bounding box center [321, 49] width 13 height 4
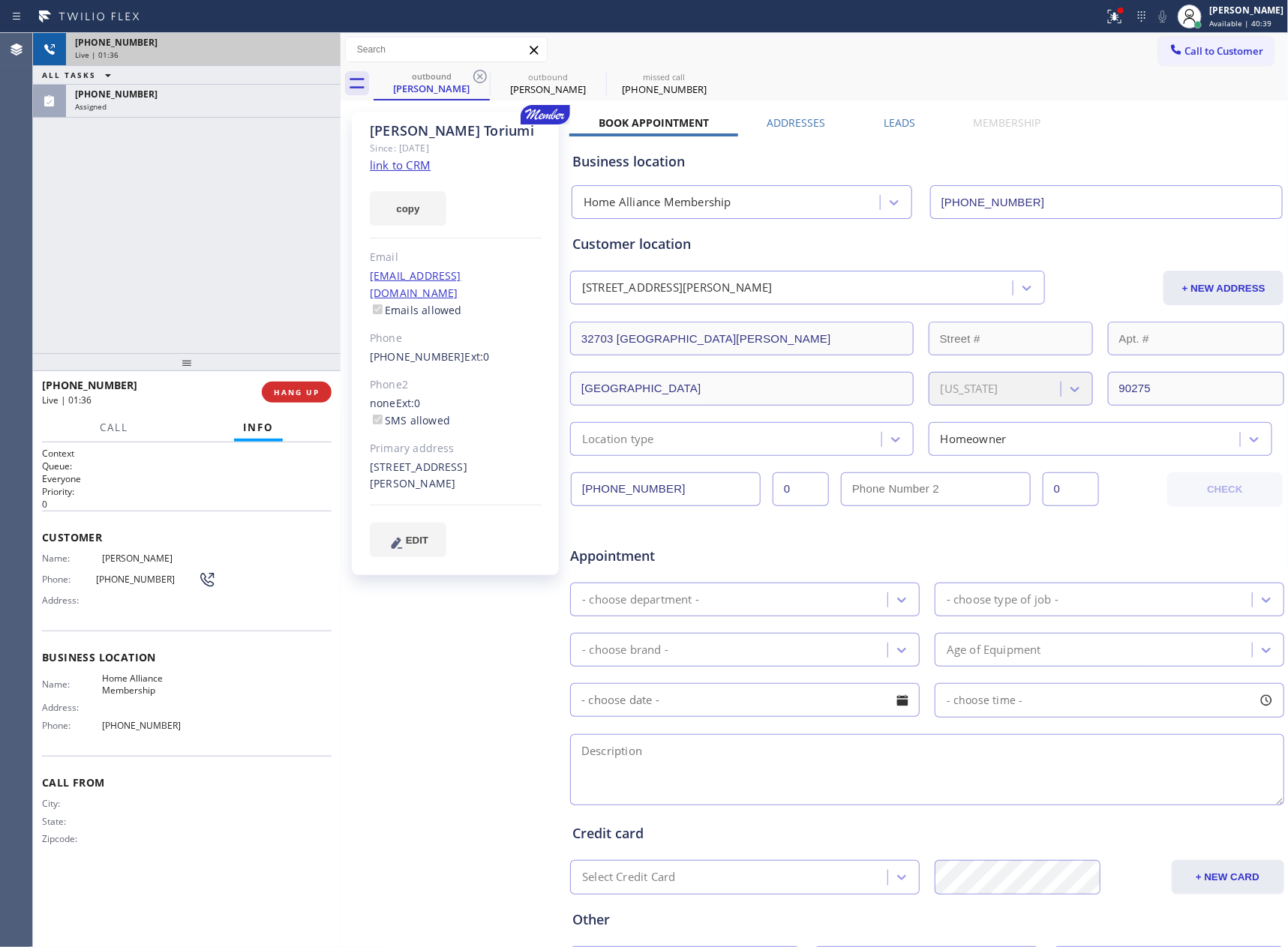
drag, startPoint x: 305, startPoint y: 207, endPoint x: 310, endPoint y: 237, distance: 30.4
click at [306, 219] on div "[PHONE_NUMBER] Live | 01:36 ALL TASKS ALL TASKS ACTIVE TASKS TASKS IN WRAP UP […" at bounding box center [187, 193] width 308 height 320
click at [304, 343] on div "[PHONE_NUMBER] Live | 01:36 ALL TASKS ALL TASKS ACTIVE TASKS TASKS IN WRAP UP […" at bounding box center [187, 193] width 308 height 320
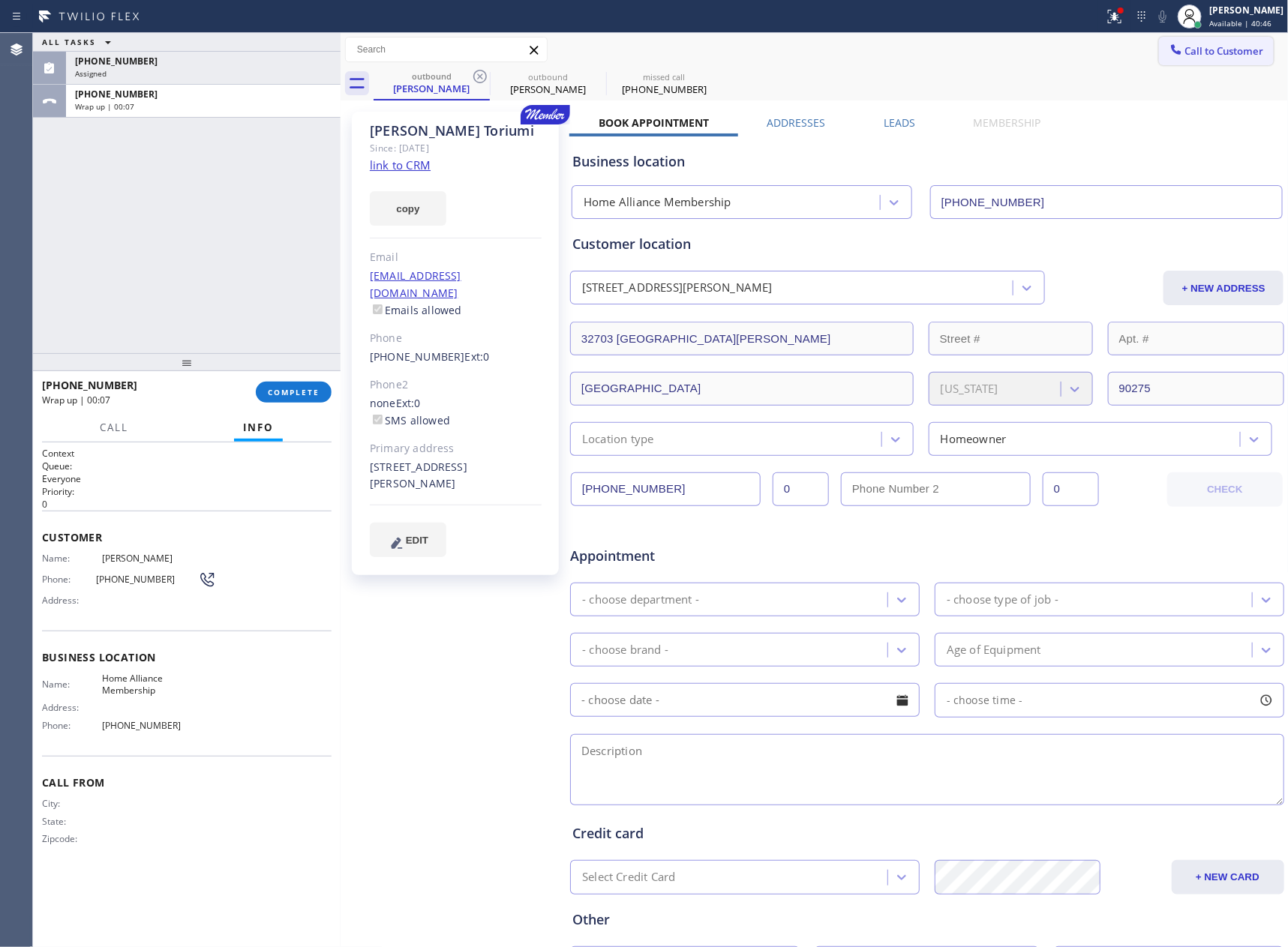
click at [1209, 50] on span "Call to Customer" at bounding box center [1225, 50] width 79 height 13
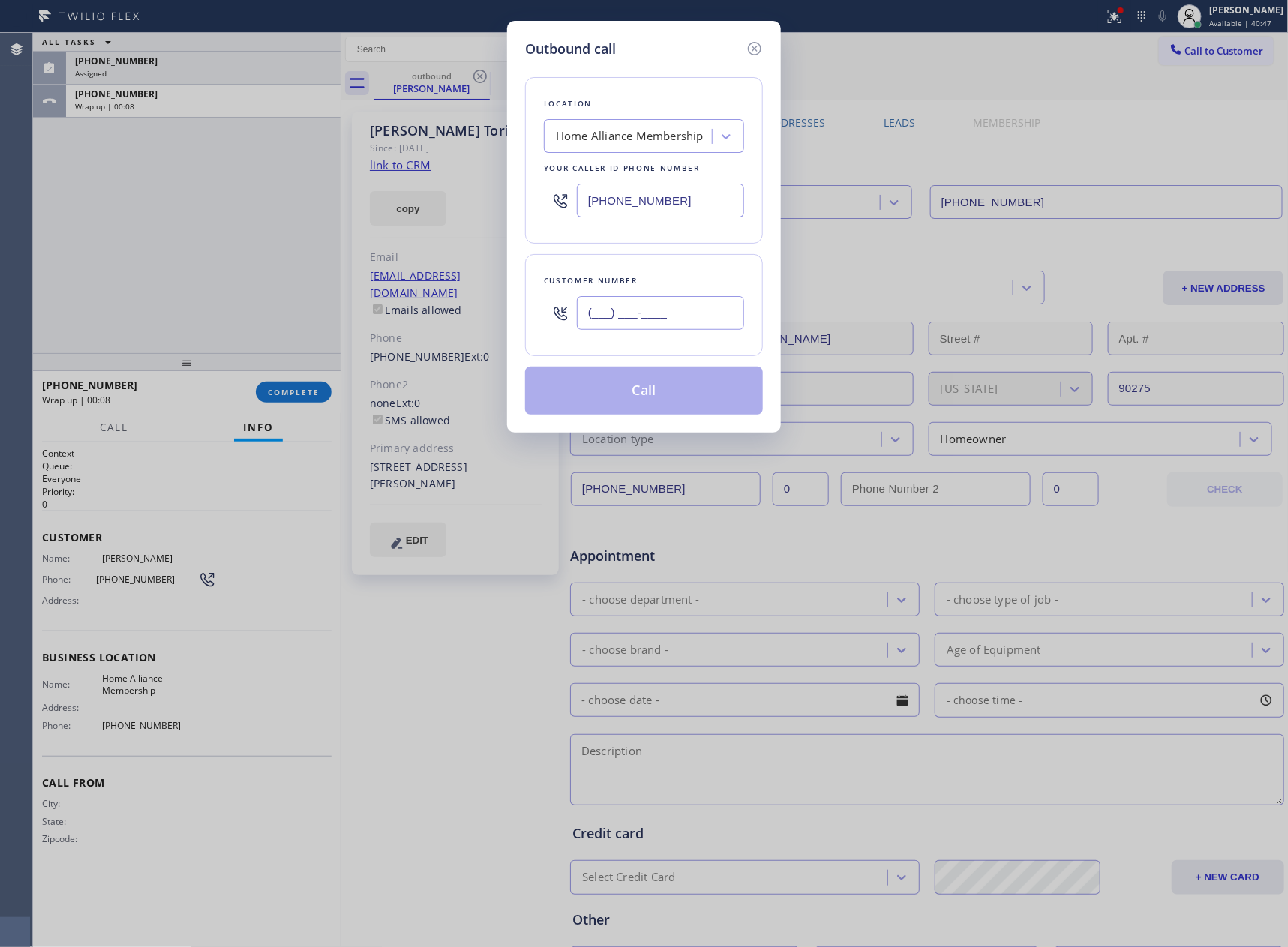
click at [639, 320] on input "(___) ___-____" at bounding box center [660, 313] width 167 height 33
paste input "703) 303-2500"
type input "[PHONE_NUMBER]"
click at [655, 401] on button "Call" at bounding box center [643, 390] width 238 height 48
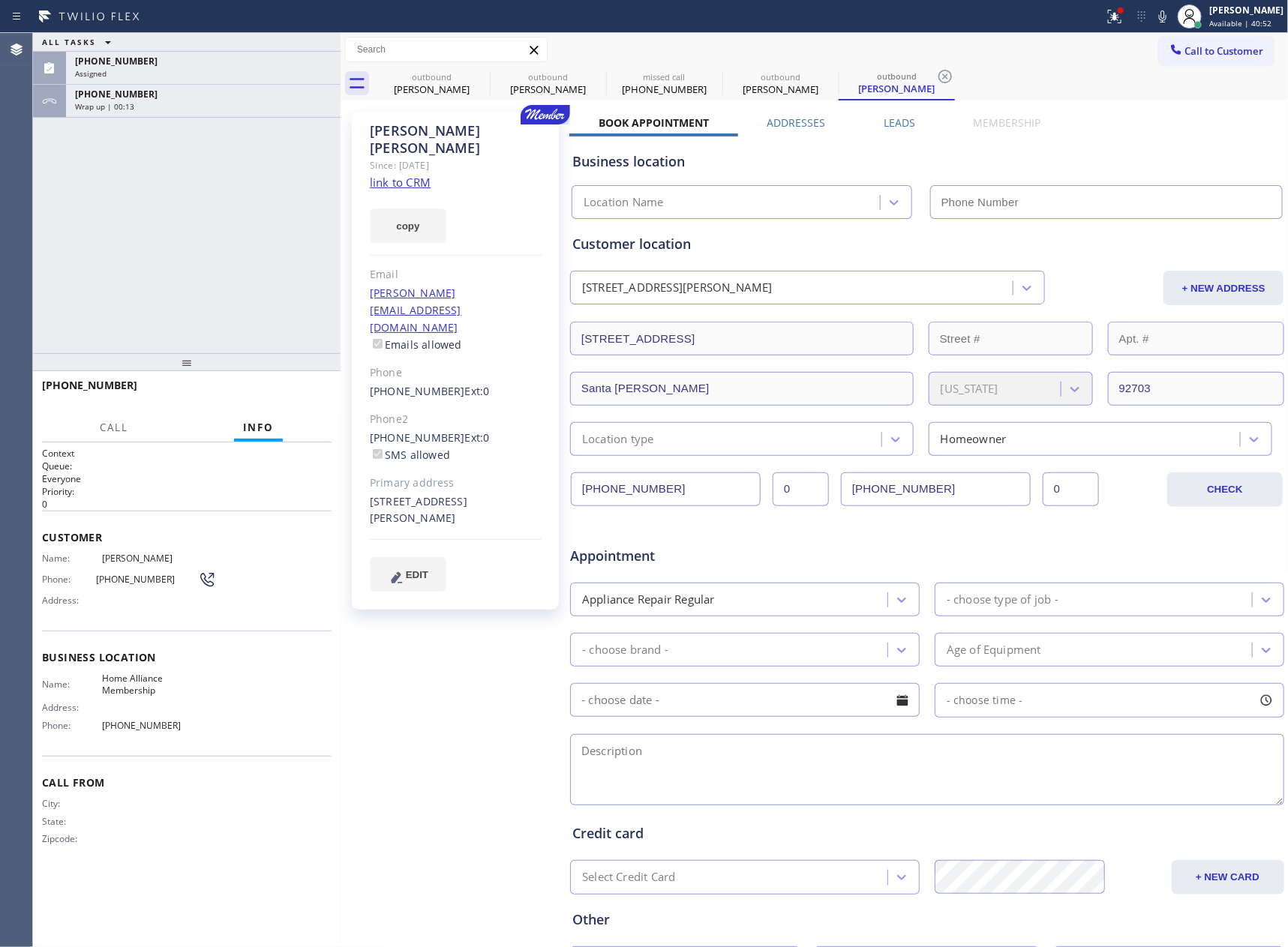
type input "[PHONE_NUMBER]"
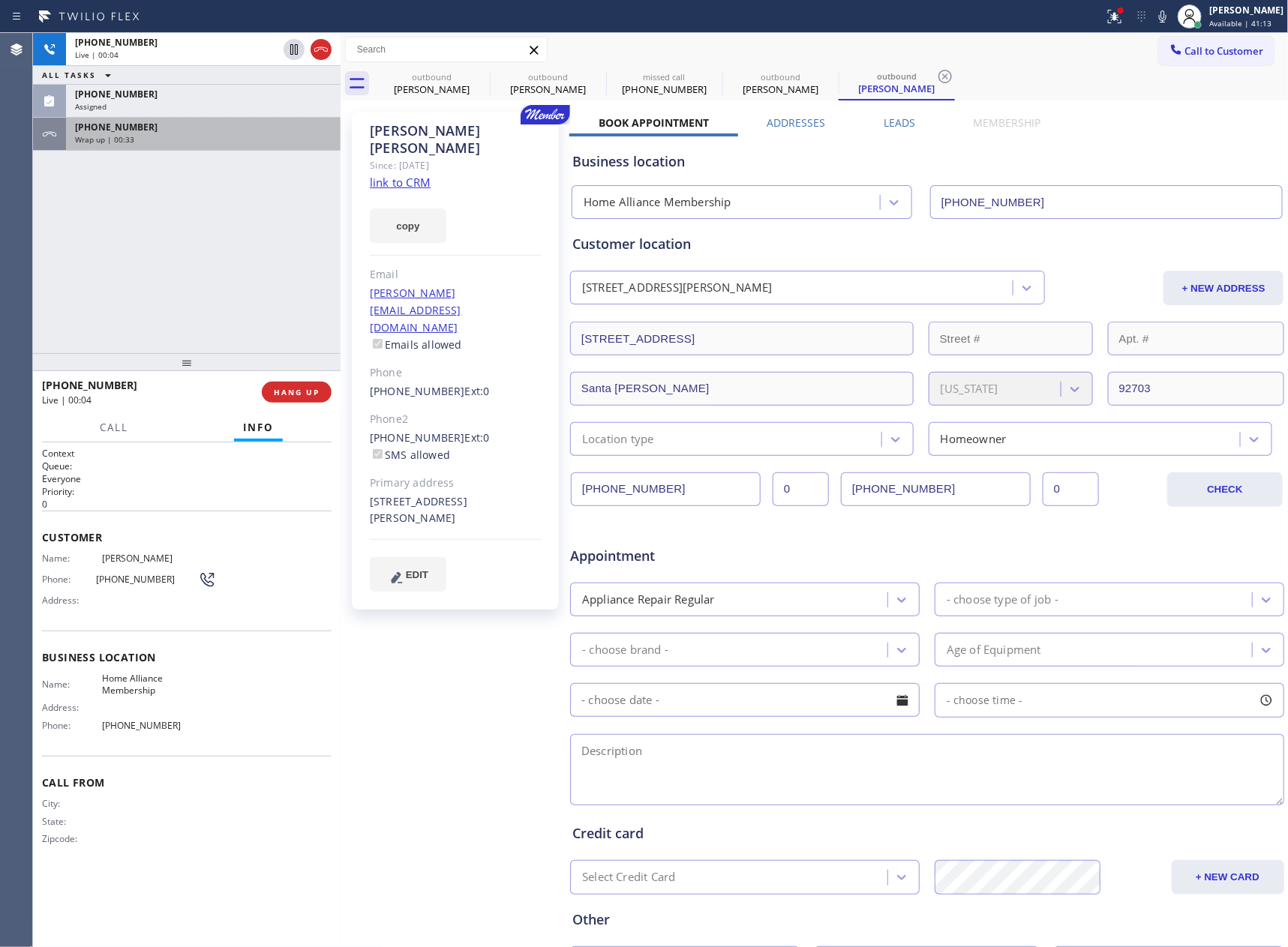
click at [200, 135] on div "Wrap up | 00:33" at bounding box center [203, 140] width 257 height 11
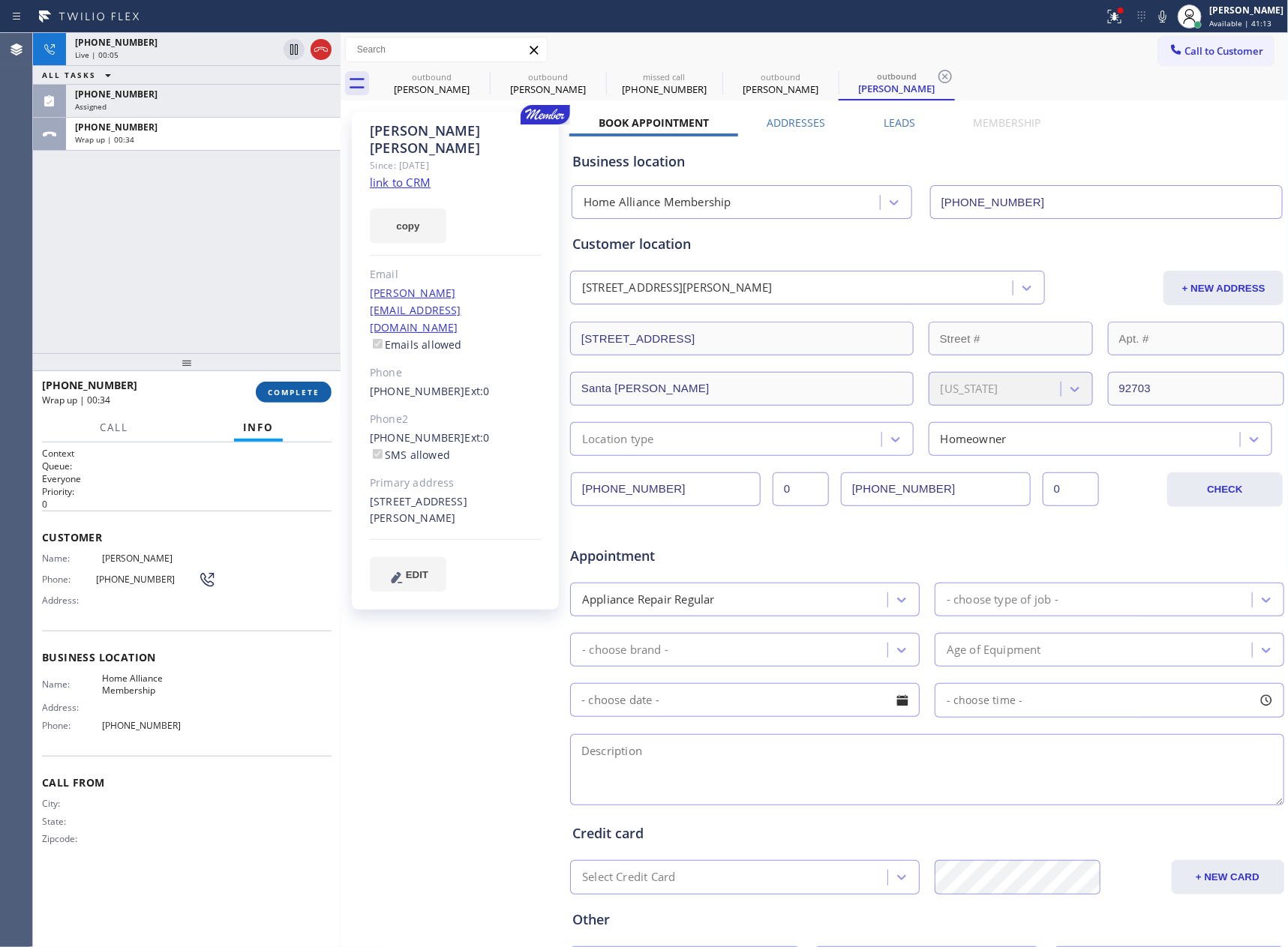
drag, startPoint x: 289, startPoint y: 392, endPoint x: 281, endPoint y: 199, distance: 193.2
click at [291, 383] on button "COMPLETE" at bounding box center [293, 392] width 76 height 21
click at [281, 196] on div "[PHONE_NUMBER] Live | 00:05 ALL TASKS ALL TASKS ACTIVE TASKS TASKS IN WRAP UP […" at bounding box center [187, 193] width 308 height 320
click at [281, 196] on div "[PHONE_NUMBER] Live | 00:06 ALL TASKS ALL TASKS ACTIVE TASKS TASKS IN WRAP UP […" at bounding box center [187, 193] width 308 height 320
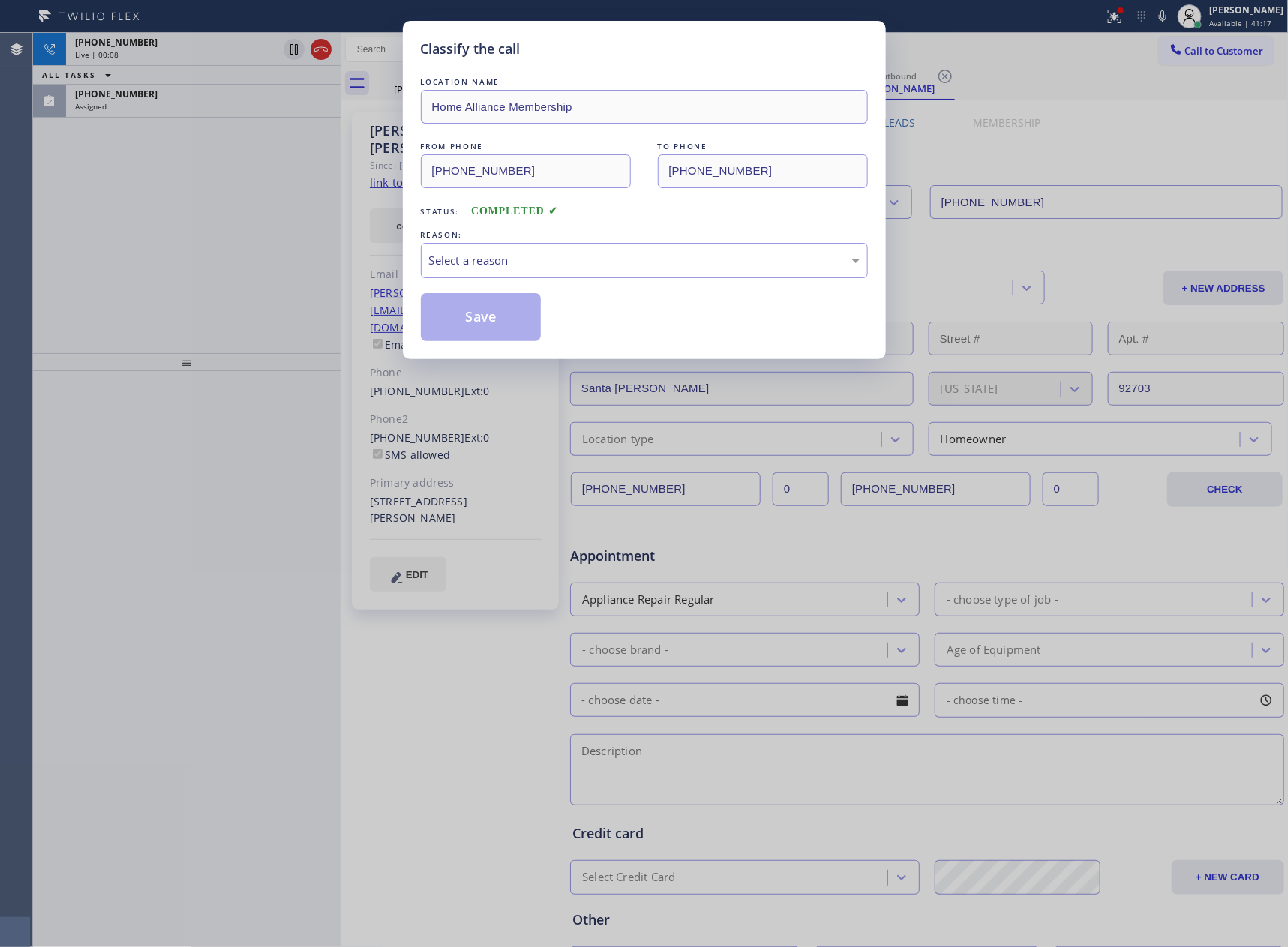
click at [250, 207] on div "Classify the call LOCATION NAME Home Alliance Membership FROM PHONE [PHONE_NUMB…" at bounding box center [644, 474] width 1288 height 947
click at [486, 257] on div "Select a reason" at bounding box center [644, 261] width 431 height 18
click at [482, 320] on button "Save" at bounding box center [481, 317] width 120 height 48
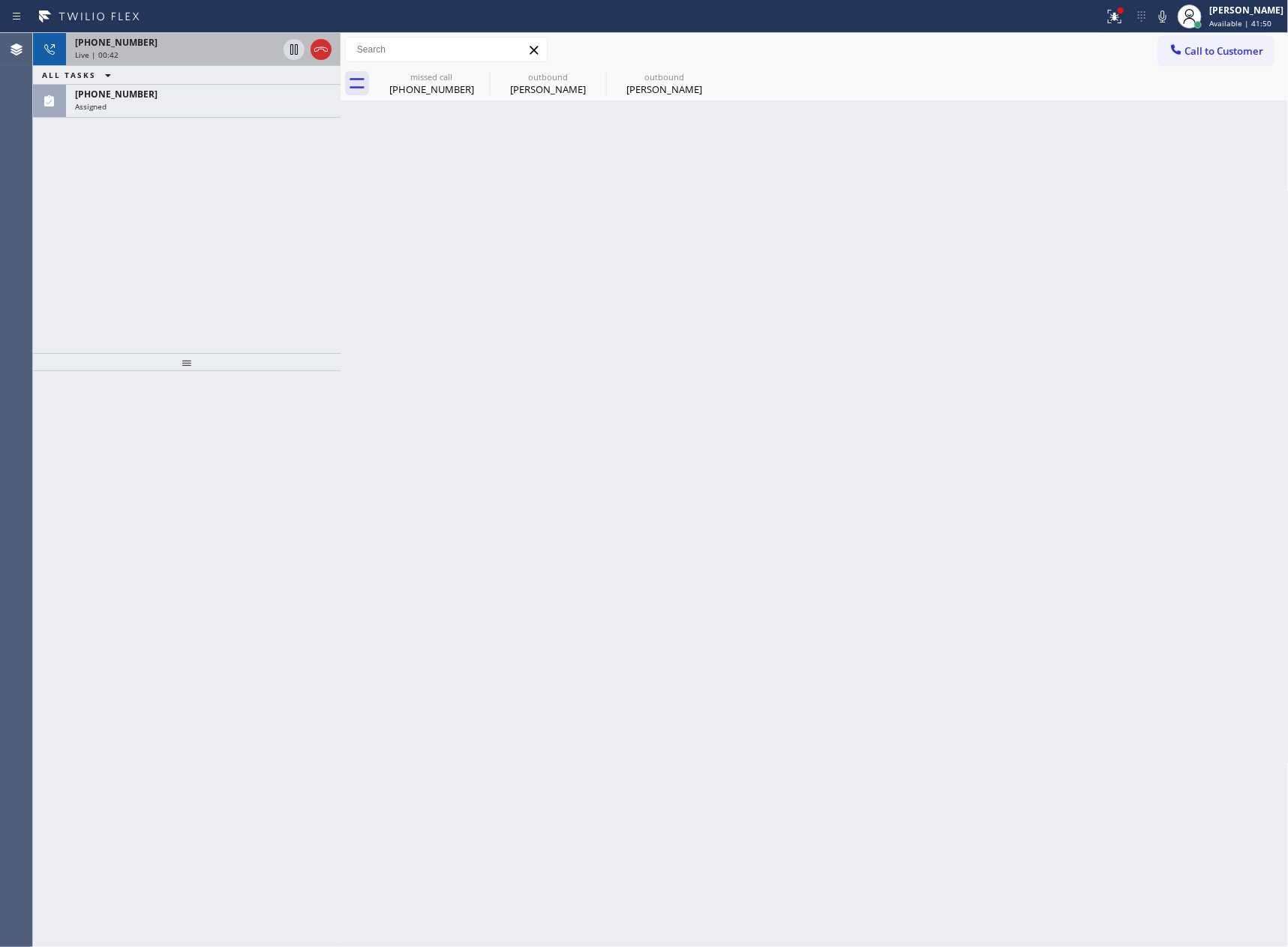
click at [156, 39] on div "[PHONE_NUMBER]" at bounding box center [176, 42] width 202 height 13
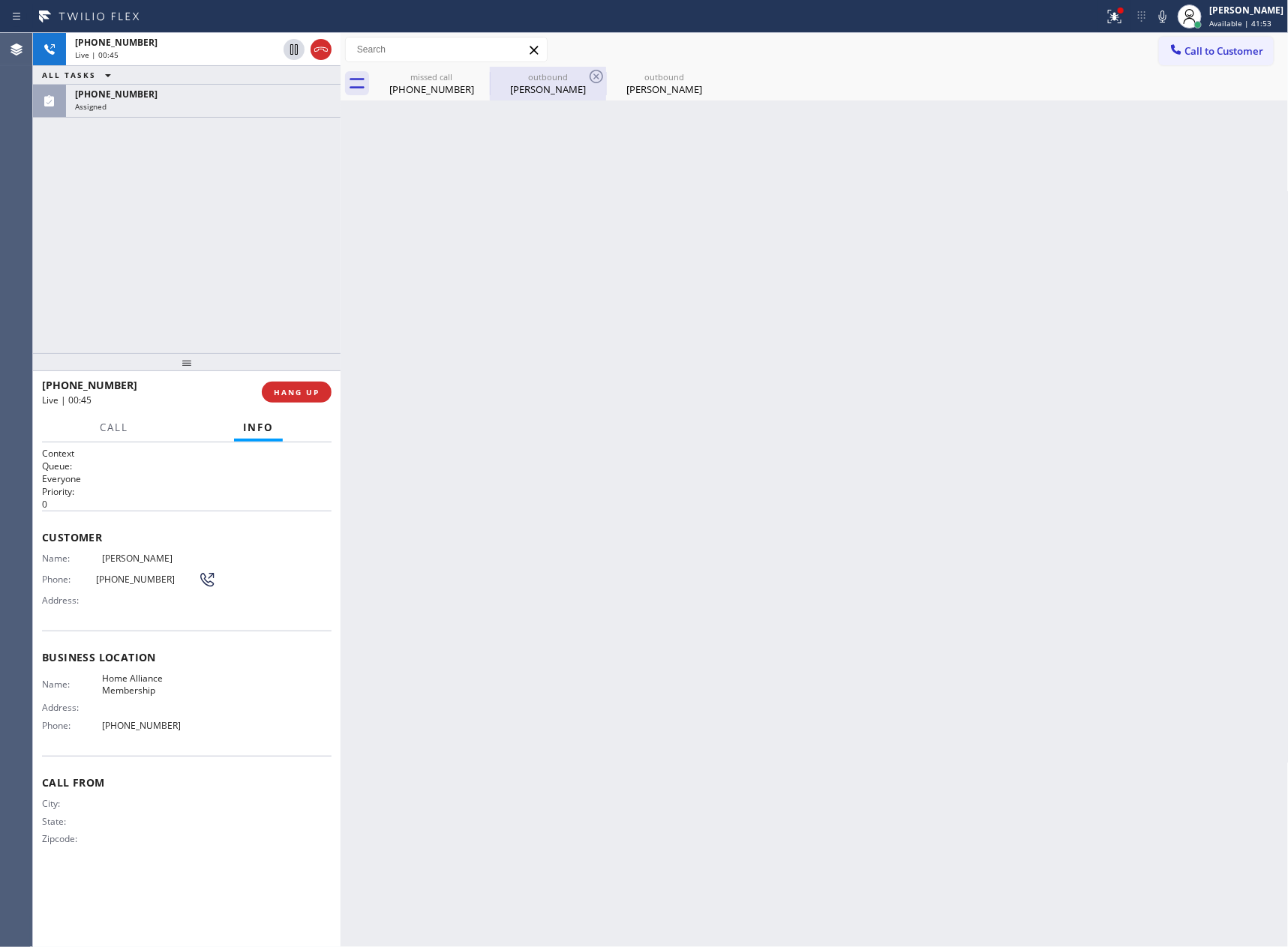
click at [554, 83] on div "[PERSON_NAME]" at bounding box center [547, 89] width 113 height 13
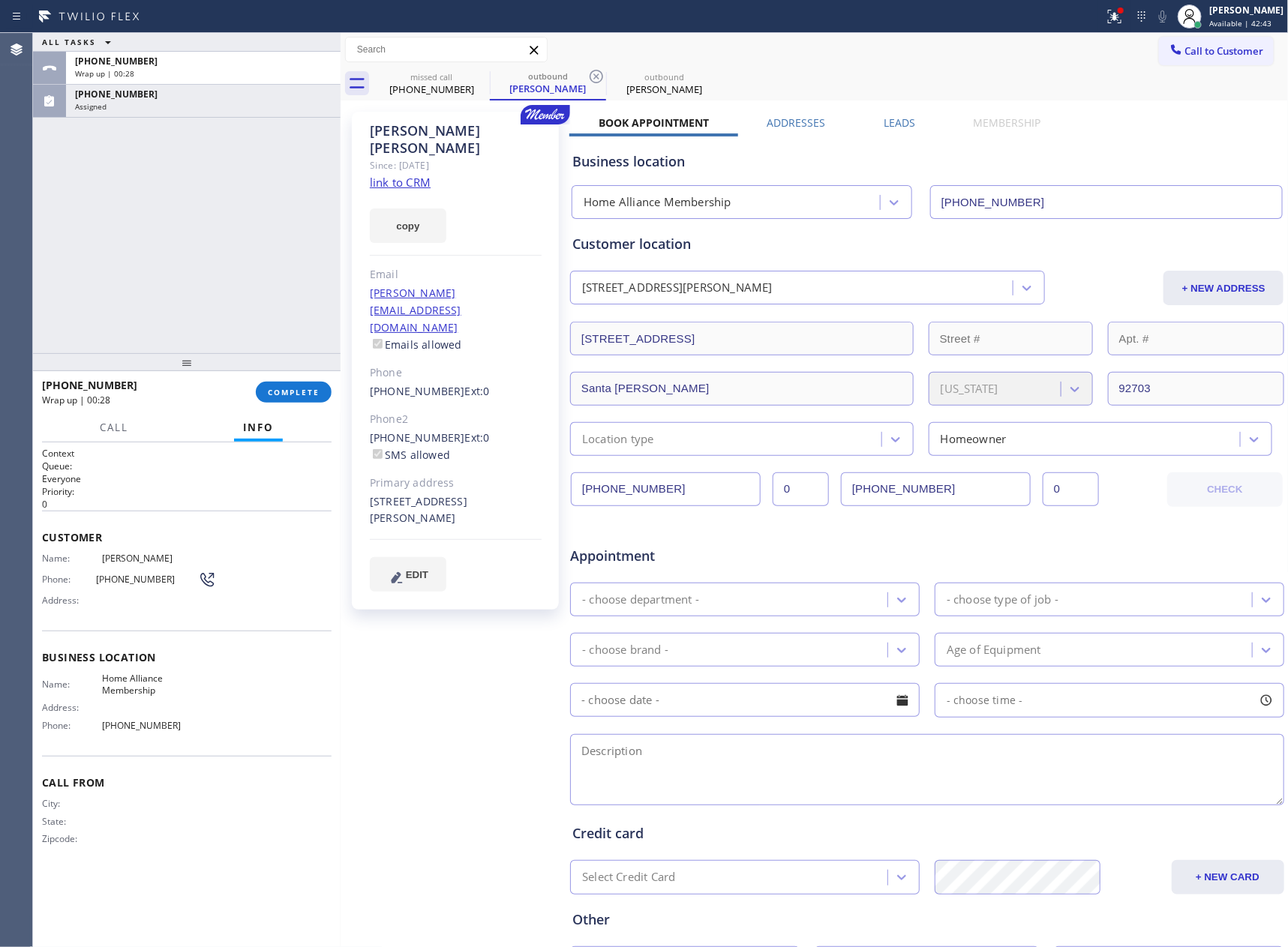
click at [201, 304] on div "ALL TASKS ALL TASKS ACTIVE TASKS TASKS IN WRAP UP [PHONE_NUMBER] Wrap up | 00:[…" at bounding box center [187, 193] width 308 height 320
click at [279, 392] on span "COMPLETE" at bounding box center [293, 392] width 52 height 11
click at [203, 144] on div "ALL TASKS ALL TASKS ACTIVE TASKS TASKS IN WRAP UP [PHONE_NUMBER] Wrap up | 00:[…" at bounding box center [187, 193] width 308 height 320
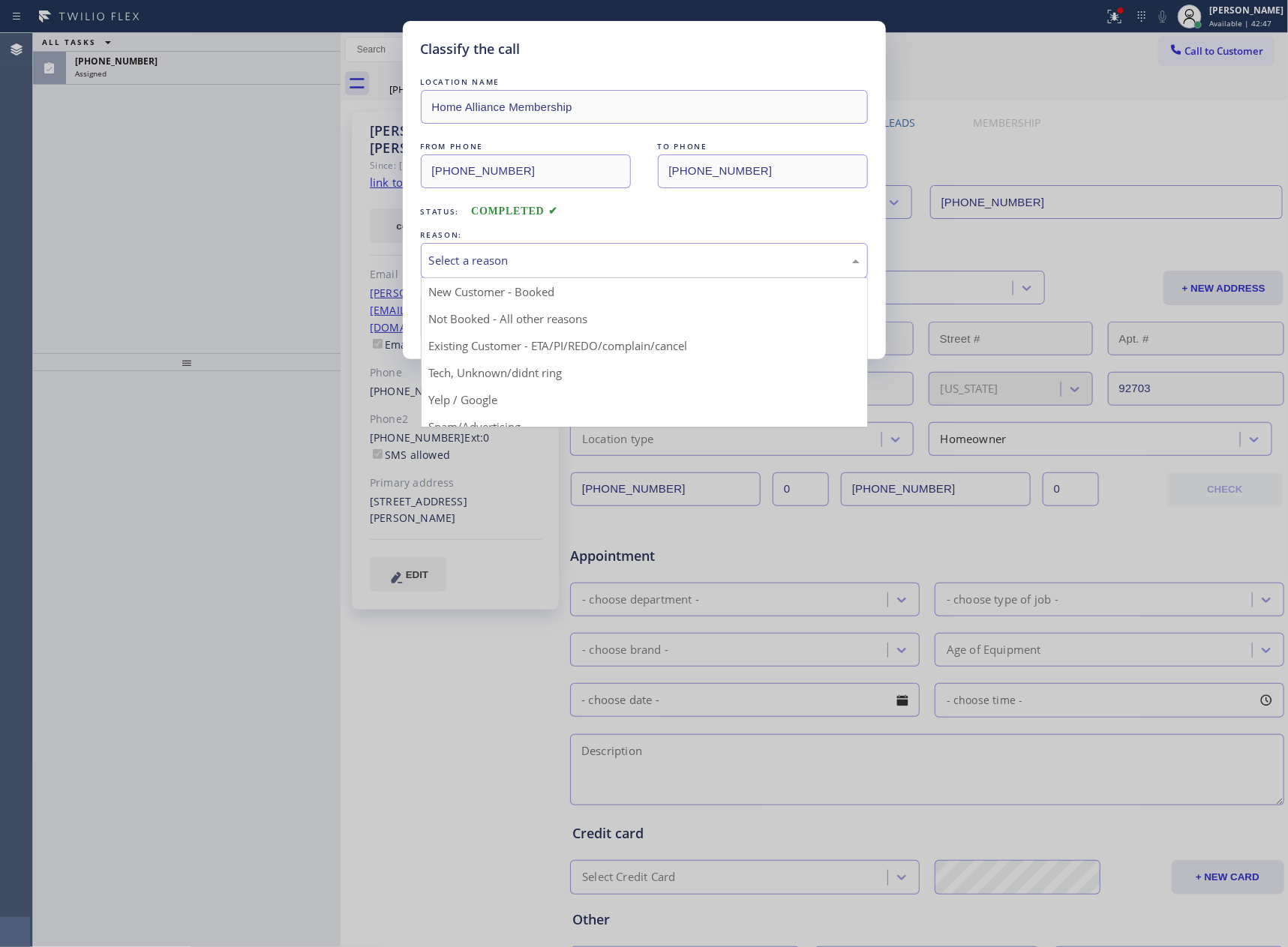
click at [554, 264] on div "Select a reason" at bounding box center [644, 261] width 431 height 18
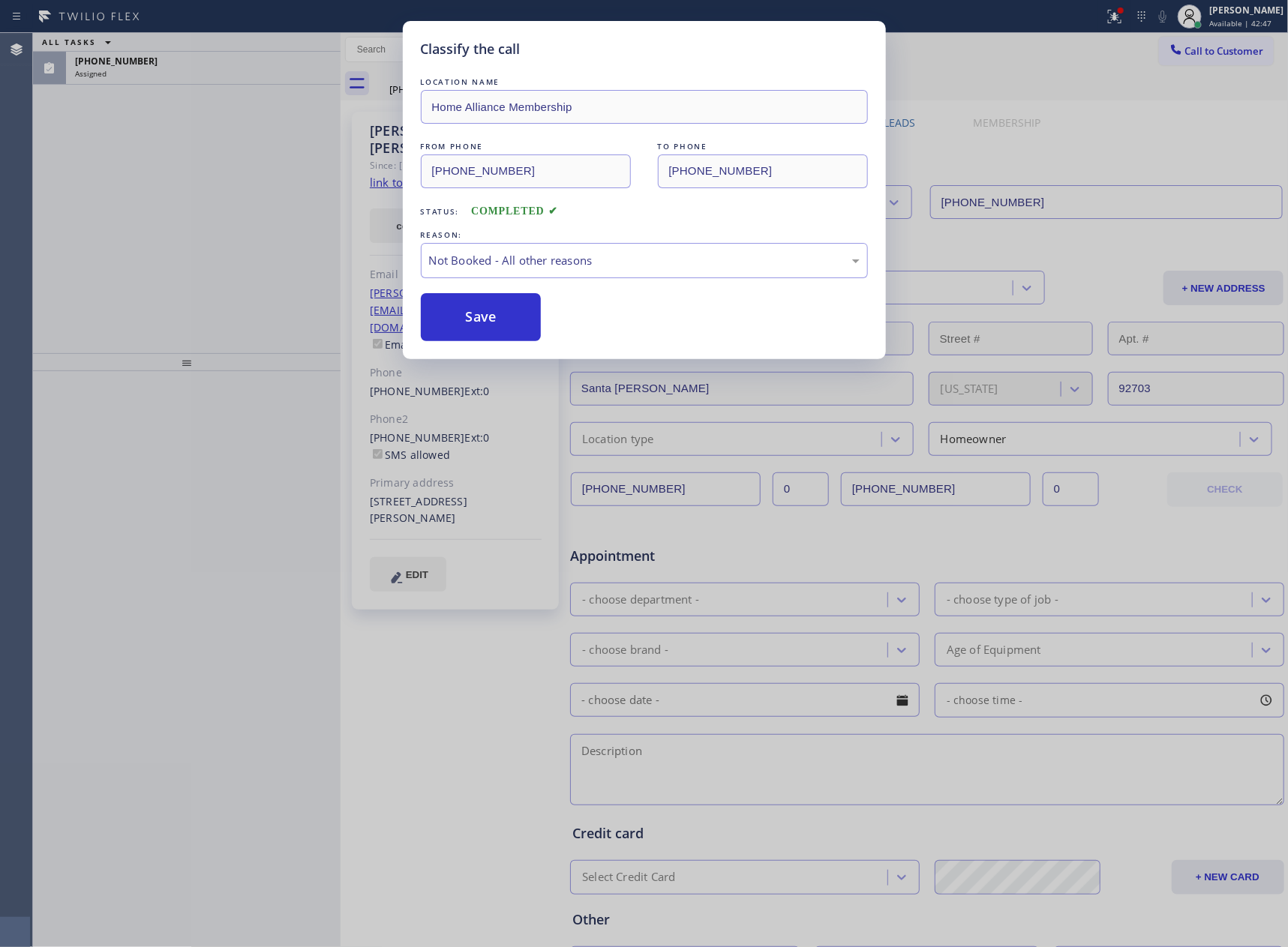
click at [462, 320] on button "Save" at bounding box center [481, 317] width 120 height 48
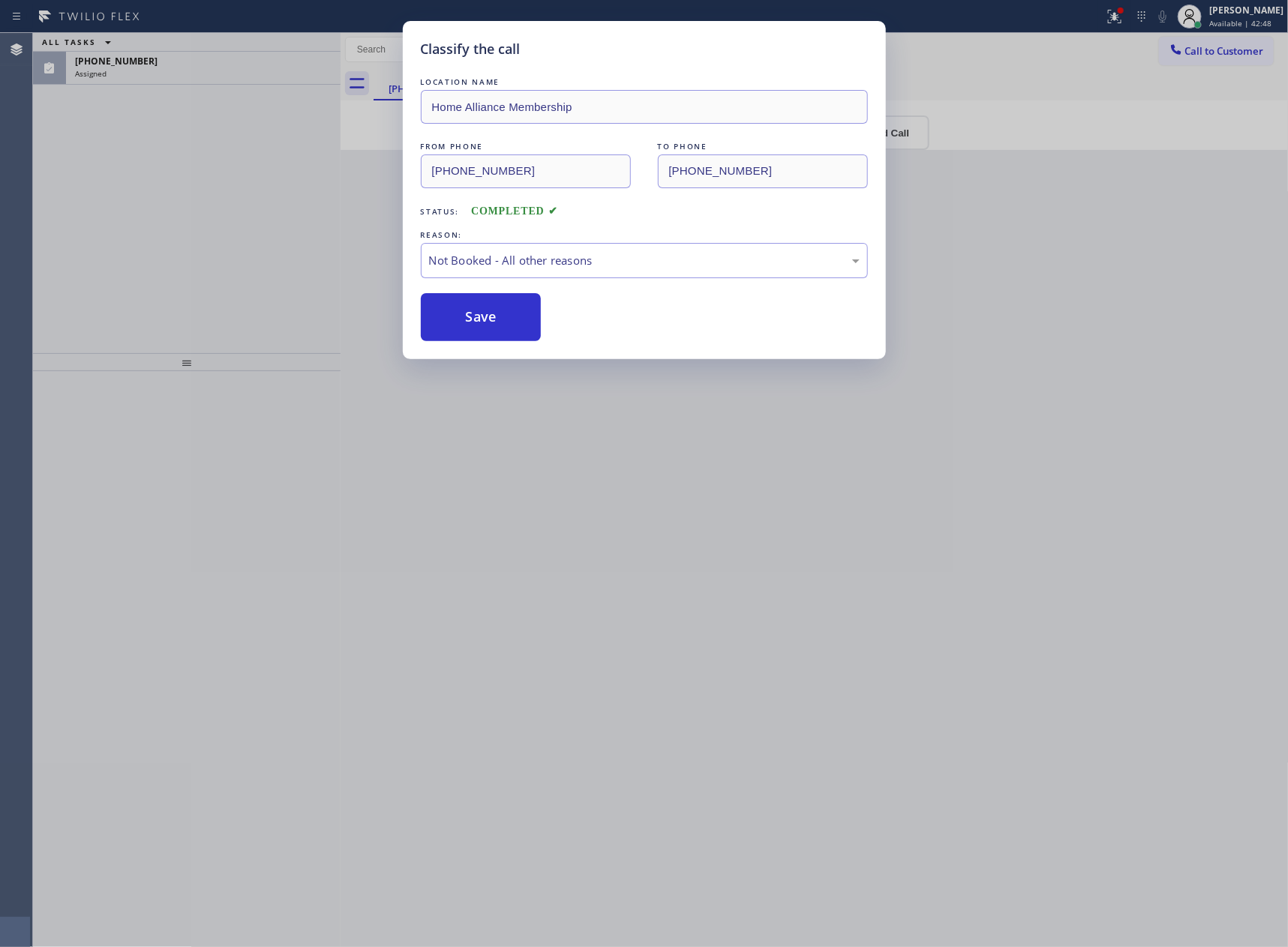
drag, startPoint x: 102, startPoint y: 250, endPoint x: 542, endPoint y: 9, distance: 501.7
click at [167, 223] on div "Classify the call LOCATION NAME Home Alliance Membership FROM PHONE [PHONE_NUMB…" at bounding box center [644, 474] width 1288 height 947
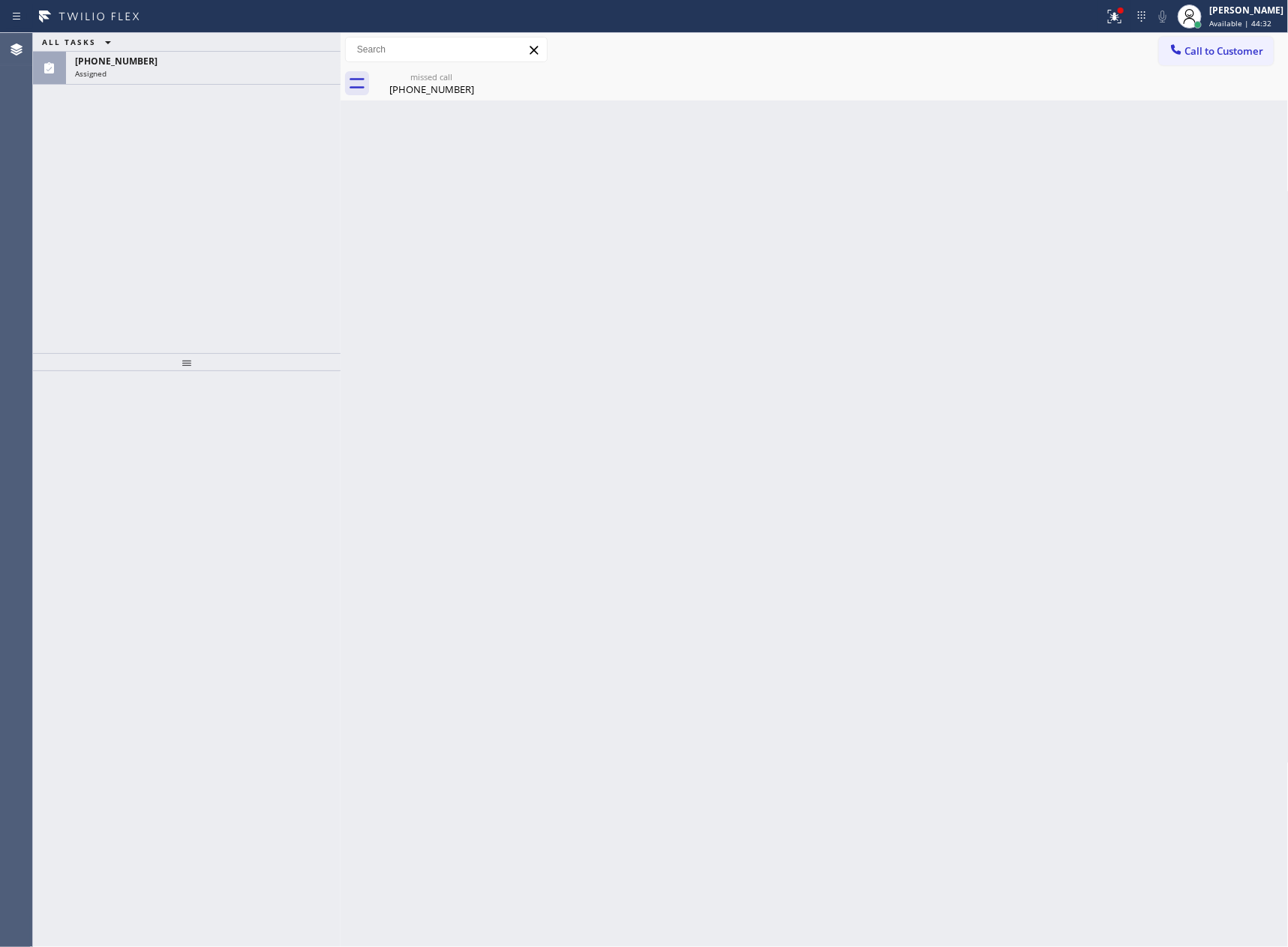
click at [466, 300] on div "Back to Dashboard Change Sender ID Customers Technicians Select a contact Outbo…" at bounding box center [814, 490] width 948 height 914
click at [423, 95] on div "[PHONE_NUMBER]" at bounding box center [431, 89] width 113 height 13
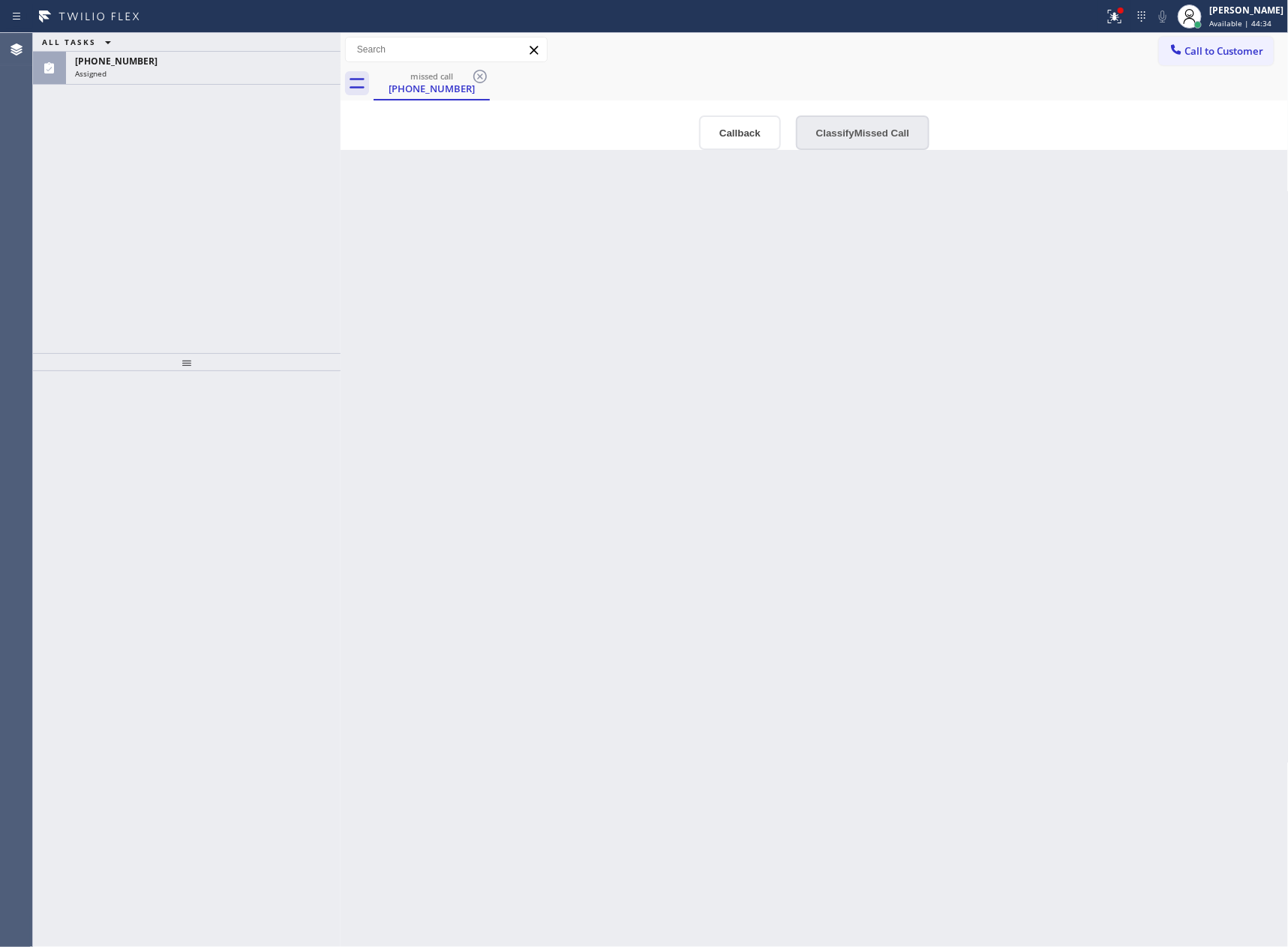
click at [866, 141] on button "Classify Missed Call" at bounding box center [863, 132] width 134 height 34
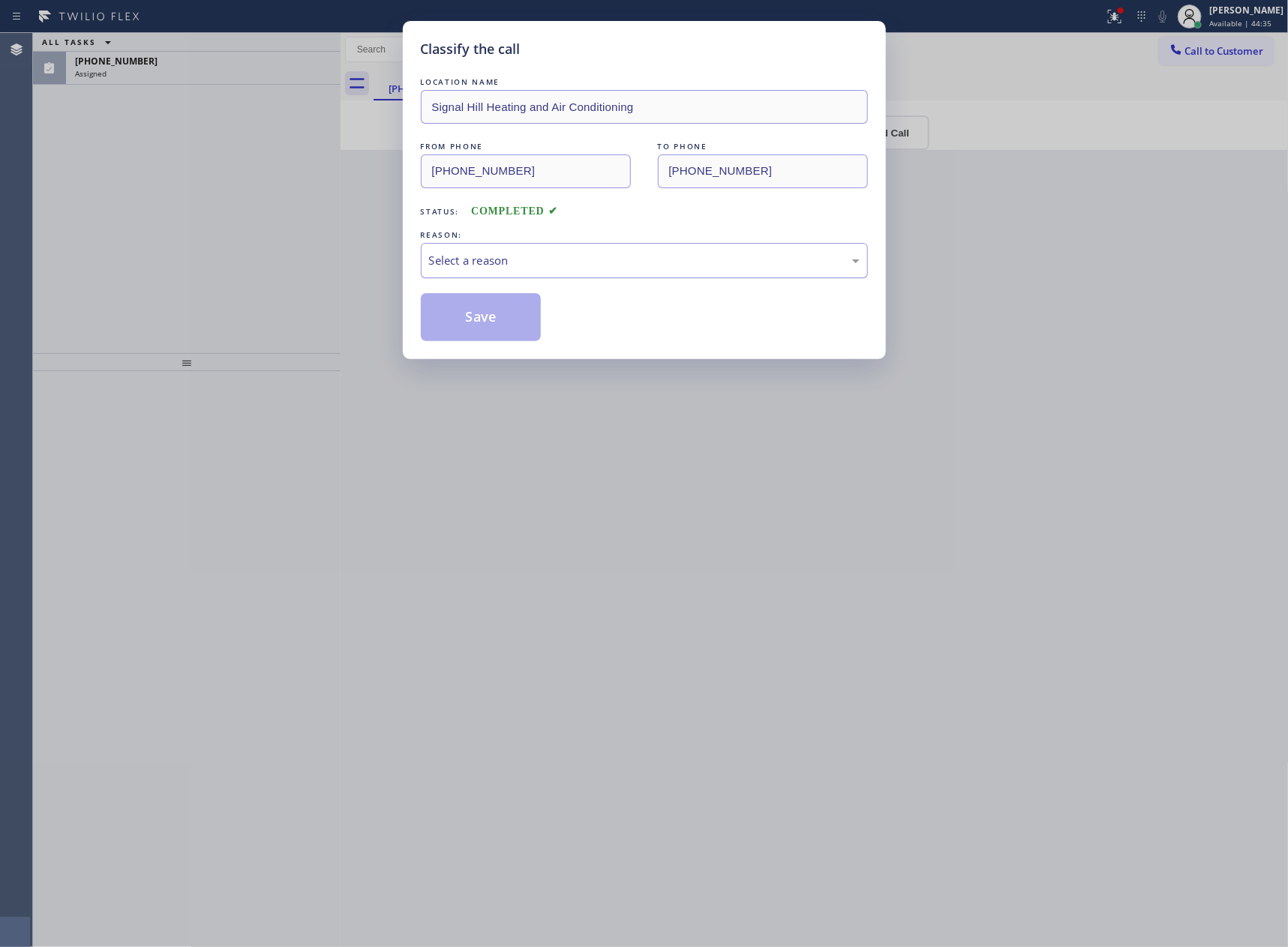
click at [597, 278] on div "Select a reason" at bounding box center [644, 261] width 447 height 35
click at [478, 318] on button "Save" at bounding box center [481, 317] width 120 height 48
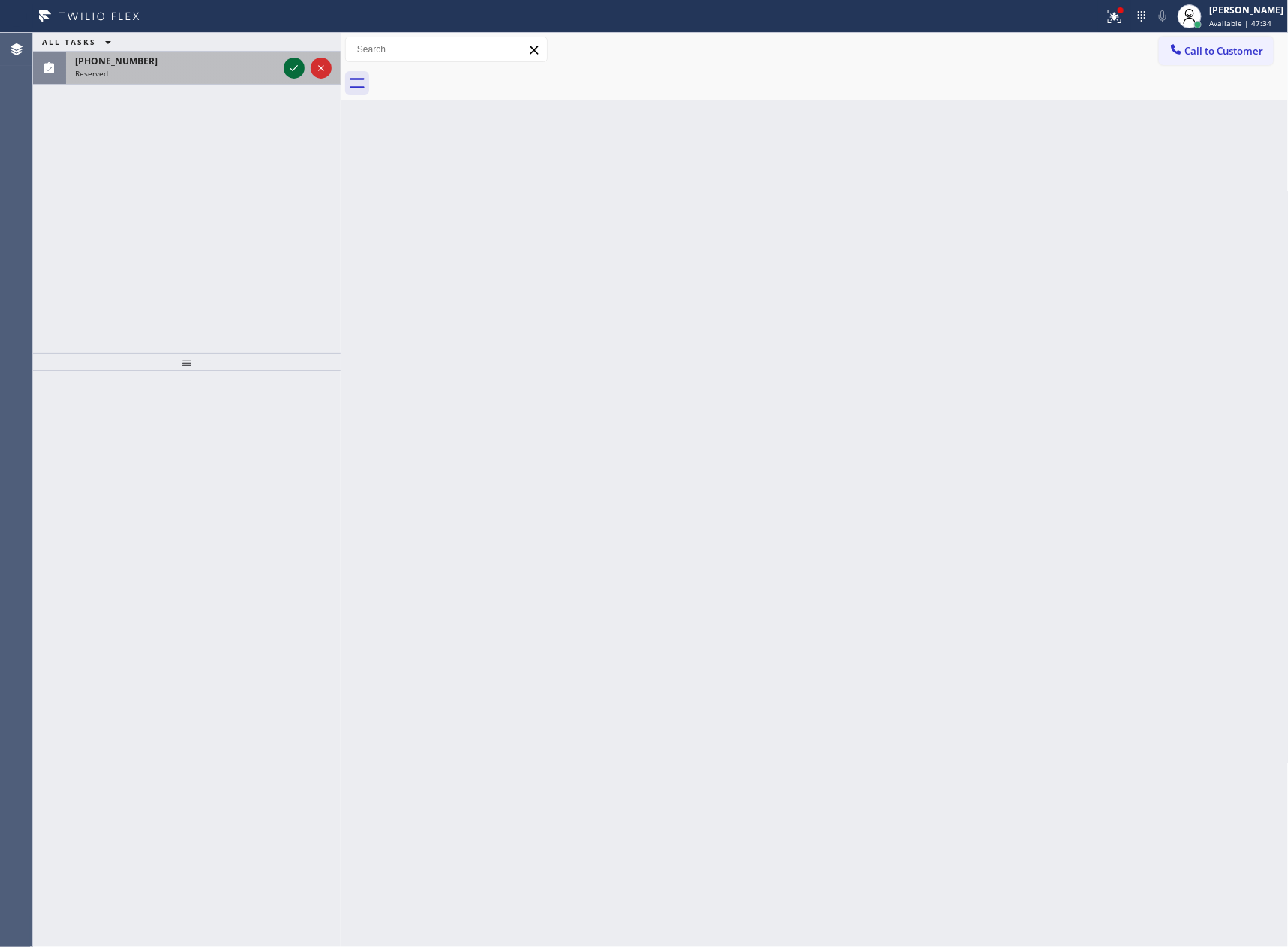
click at [297, 68] on icon at bounding box center [293, 68] width 18 height 18
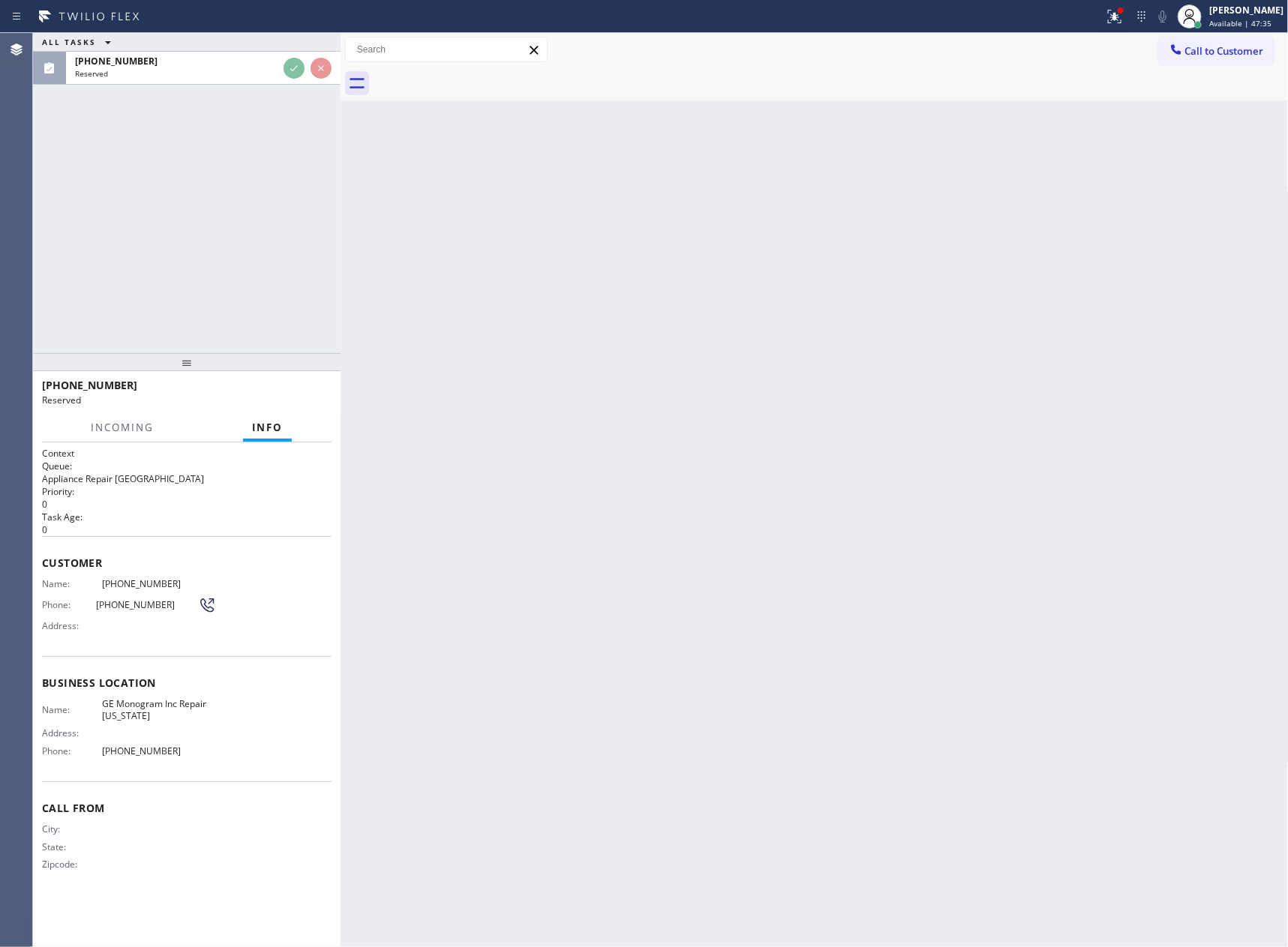
click at [282, 221] on div "ALL TASKS ALL TASKS ACTIVE TASKS TASKS IN WRAP UP [PHONE_NUMBER] Reserved" at bounding box center [187, 193] width 308 height 320
click at [282, 228] on div "ALL TASKS ALL TASKS ACTIVE TASKS TASKS IN WRAP UP [PHONE_NUMBER] Reserved" at bounding box center [187, 193] width 308 height 320
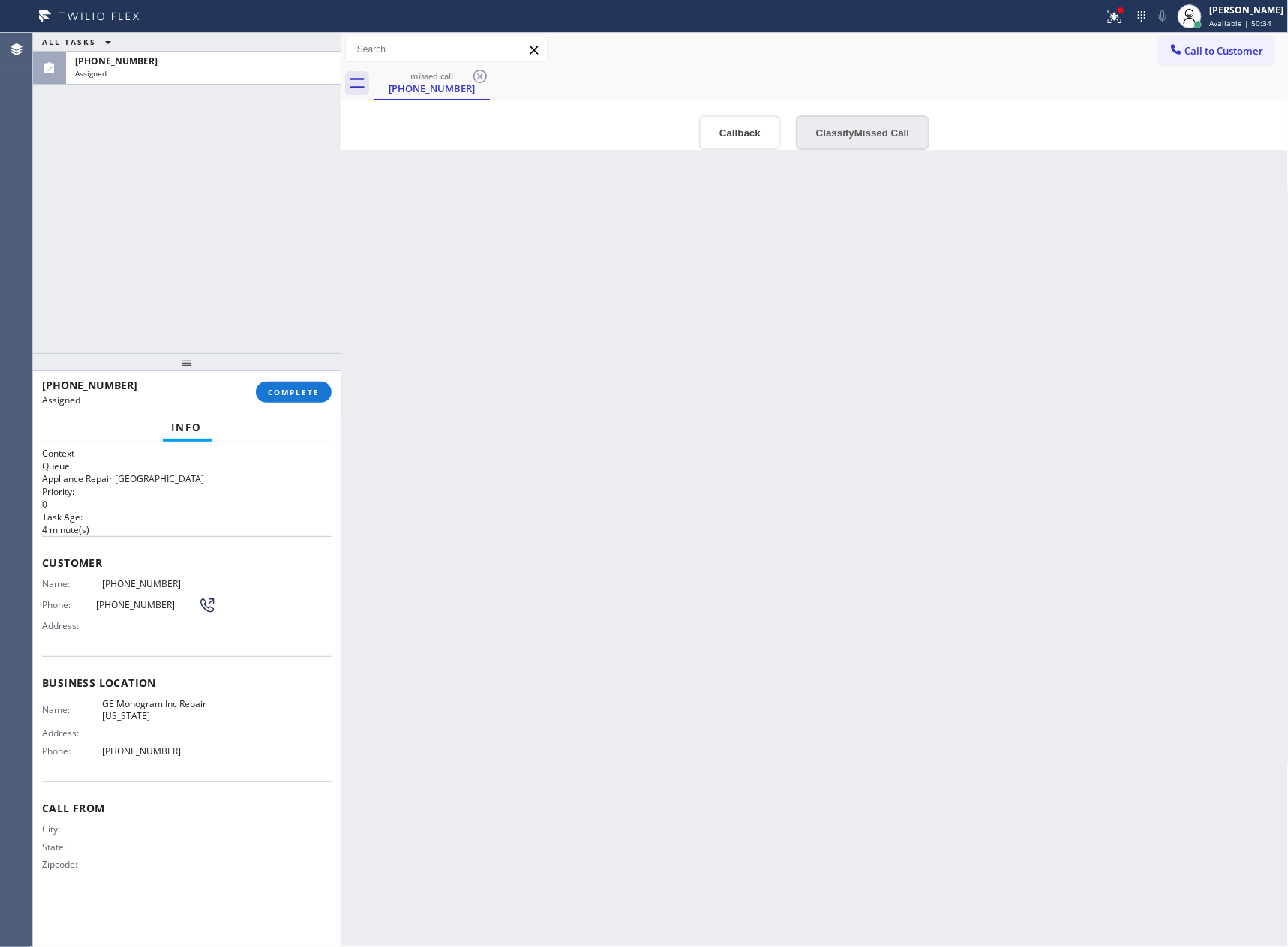
click at [833, 127] on button "Classify Missed Call" at bounding box center [863, 132] width 134 height 34
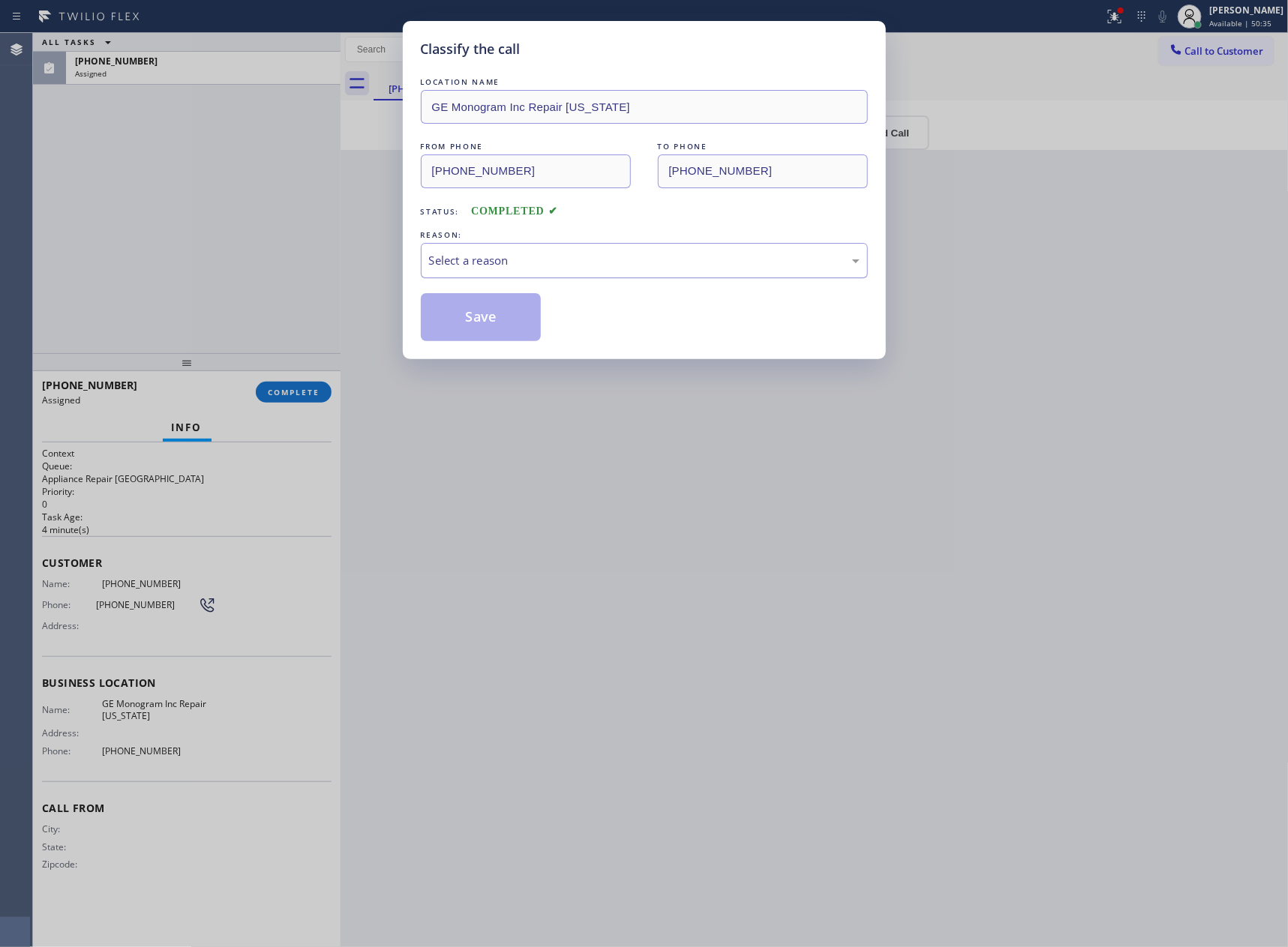
click at [494, 269] on div "Select a reason" at bounding box center [644, 261] width 431 height 18
click at [475, 322] on button "Save" at bounding box center [481, 317] width 120 height 48
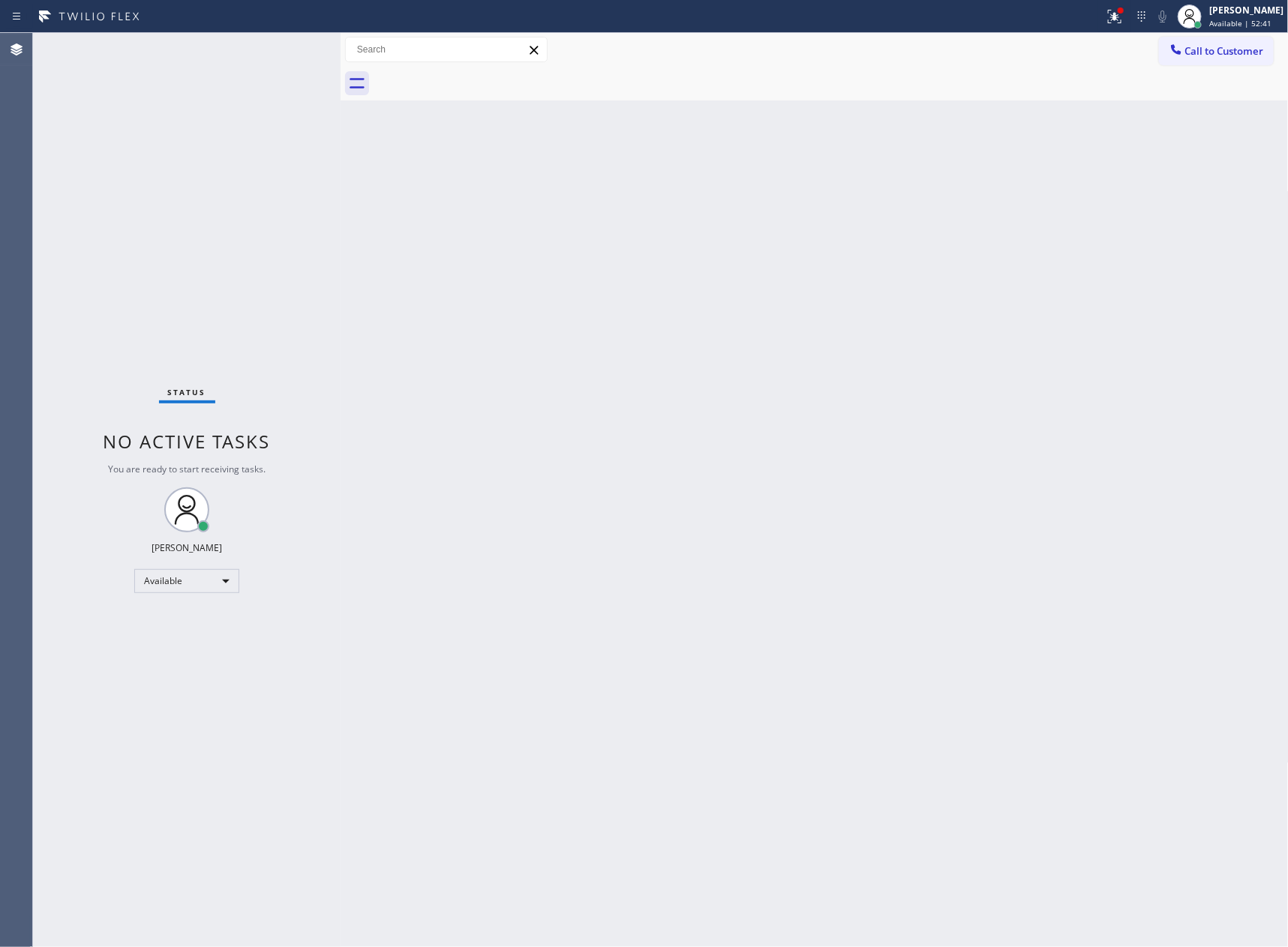
click at [510, 289] on div "Back to Dashboard Change Sender ID Customers Technicians Select a contact Outbo…" at bounding box center [814, 490] width 948 height 914
drag, startPoint x: 510, startPoint y: 289, endPoint x: 1060, endPoint y: 412, distance: 563.6
click at [662, 301] on div "Back to Dashboard Change Sender ID Customers Technicians Select a contact Outbo…" at bounding box center [814, 490] width 948 height 914
click at [1226, 48] on span "Call to Customer" at bounding box center [1225, 50] width 79 height 13
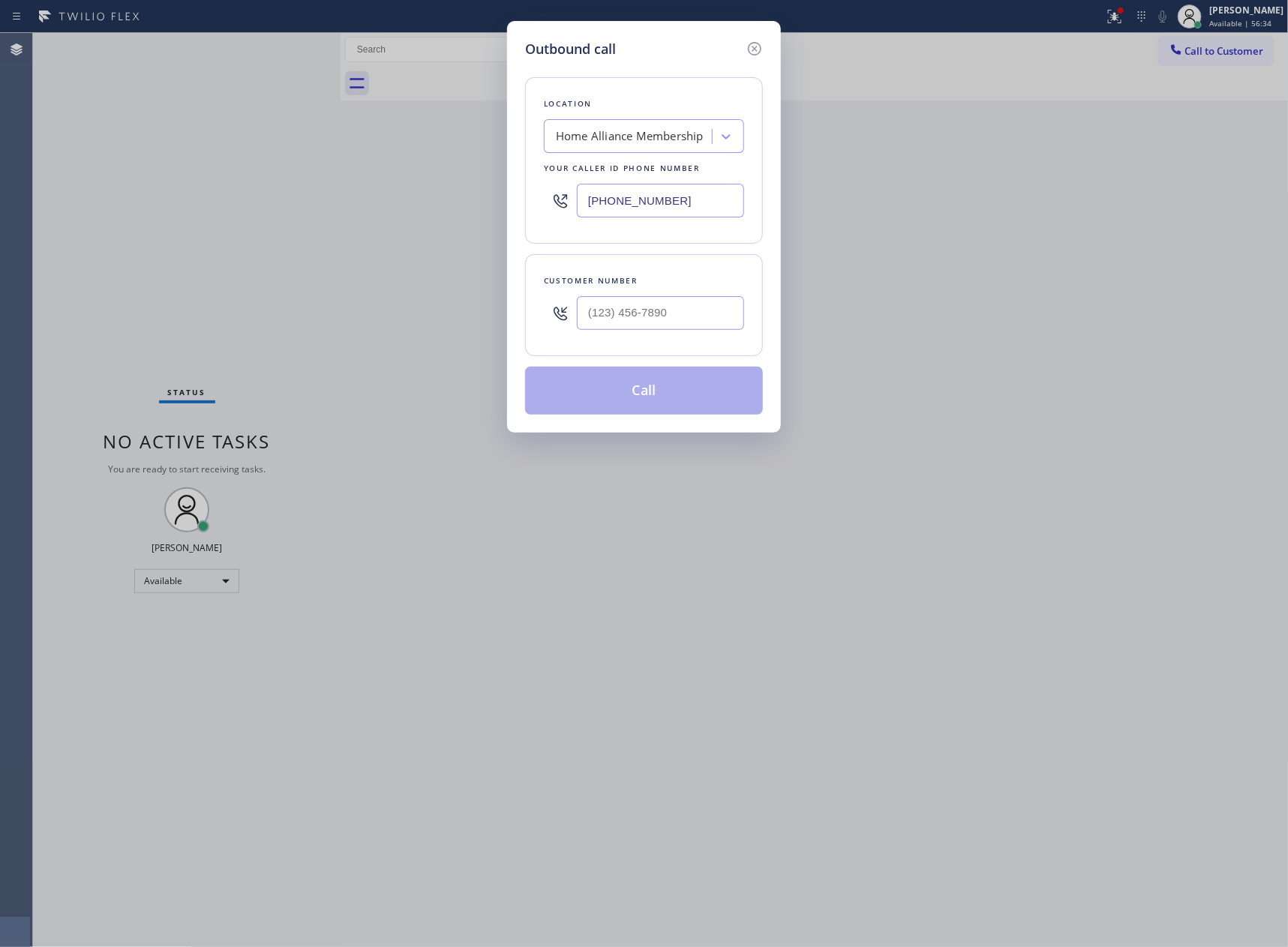
click at [823, 572] on div "Outbound call Location Home Alliance Membership Your caller id phone number [PH…" at bounding box center [644, 474] width 1288 height 947
drag, startPoint x: 823, startPoint y: 572, endPoint x: 1231, endPoint y: 667, distance: 418.9
click at [1029, 624] on div "Outbound call Location Home Alliance Membership Your caller id phone number [PH…" at bounding box center [644, 474] width 1288 height 947
click at [647, 330] on input "(___) ___-____" at bounding box center [660, 313] width 167 height 33
paste input "646) 648-7170"
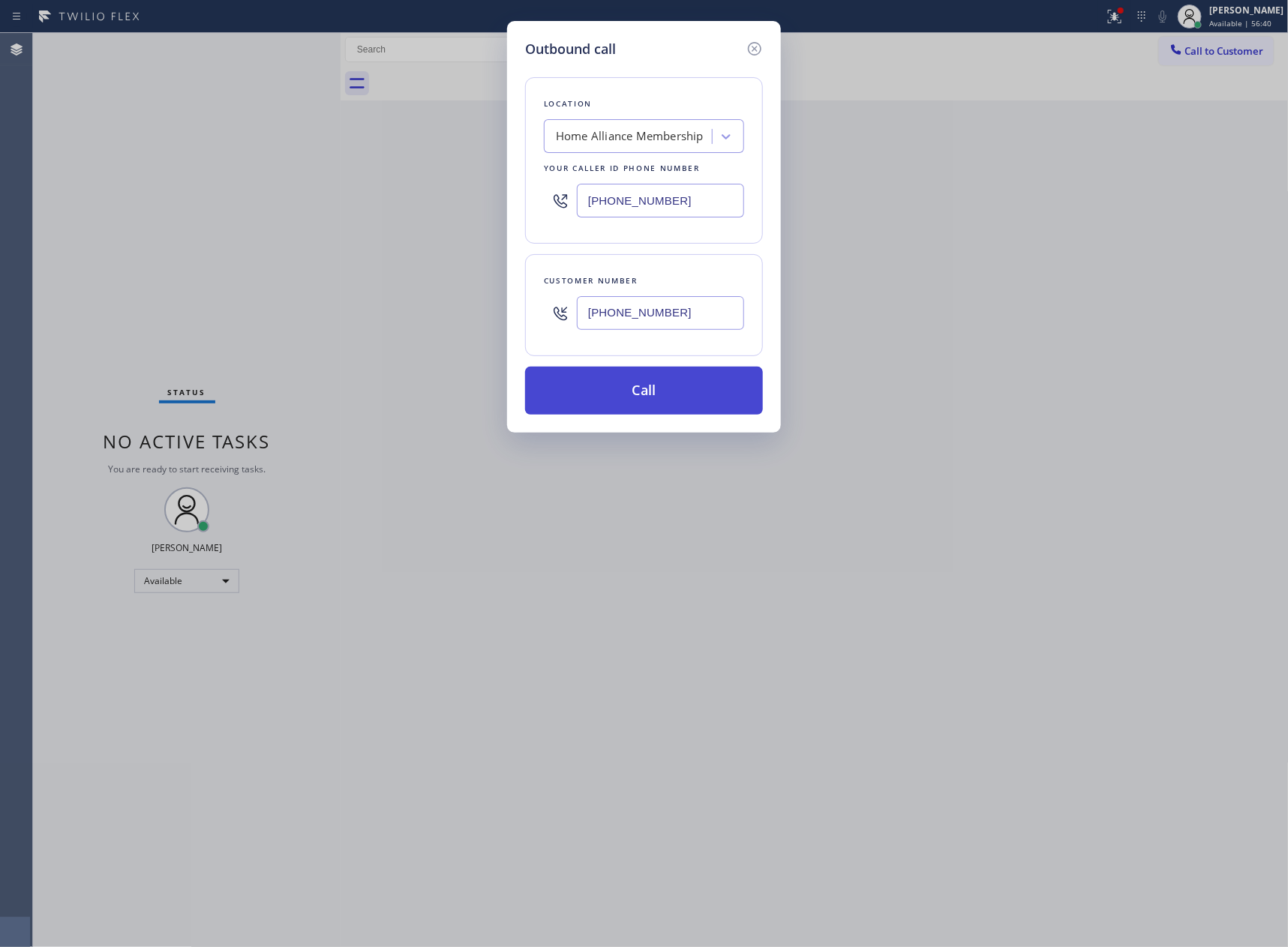
type input "[PHONE_NUMBER]"
click at [650, 394] on button "Call" at bounding box center [643, 390] width 238 height 48
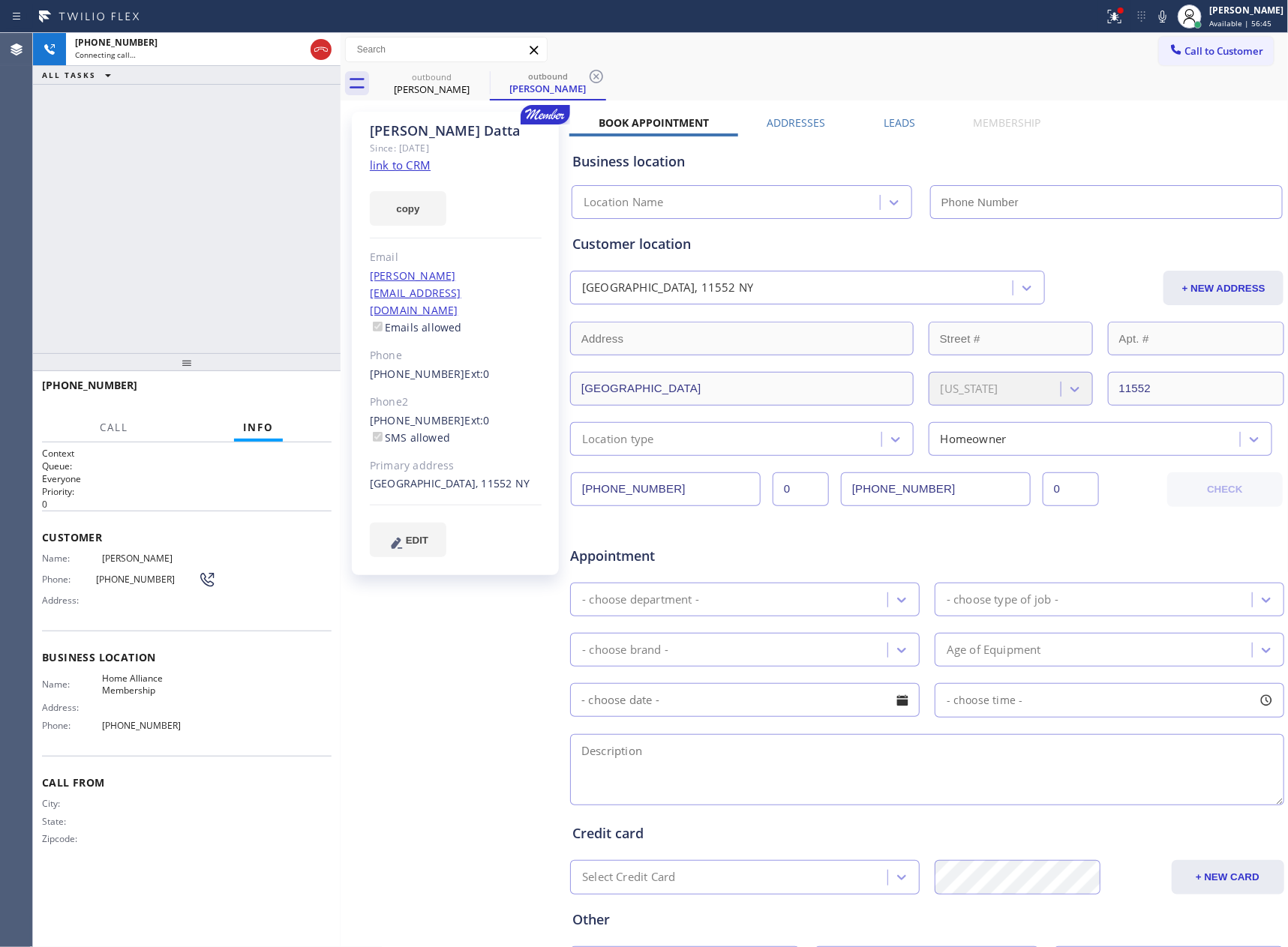
type input "[PHONE_NUMBER]"
click at [149, 166] on div "[PHONE_NUMBER] Live | 00:02 ALL TASKS ALL TASKS ACTIVE TASKS TASKS IN WRAP UP" at bounding box center [187, 193] width 308 height 320
drag, startPoint x: 200, startPoint y: 221, endPoint x: 216, endPoint y: 307, distance: 87.5
click at [202, 245] on div "[PHONE_NUMBER] Live | 00:11 ALL TASKS ALL TASKS ACTIVE TASKS TASKS IN WRAP UP" at bounding box center [187, 193] width 308 height 320
click at [289, 392] on span "HANG UP" at bounding box center [297, 392] width 46 height 11
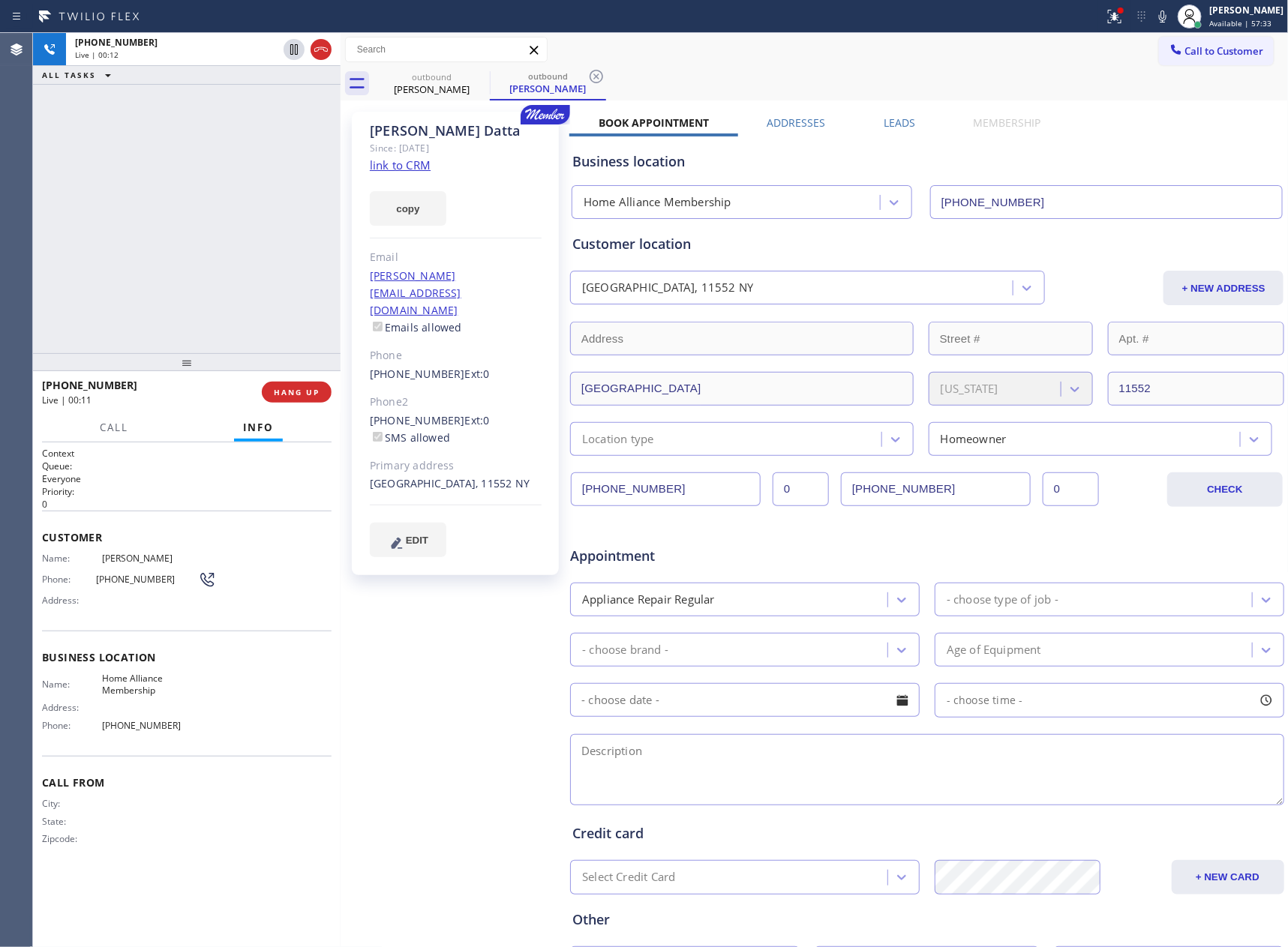
click at [228, 217] on div "[PHONE_NUMBER] Live | 00:12 ALL TASKS ALL TASKS ACTIVE TASKS TASKS IN WRAP UP" at bounding box center [187, 193] width 308 height 320
click at [895, 127] on label "Leads" at bounding box center [899, 122] width 32 height 14
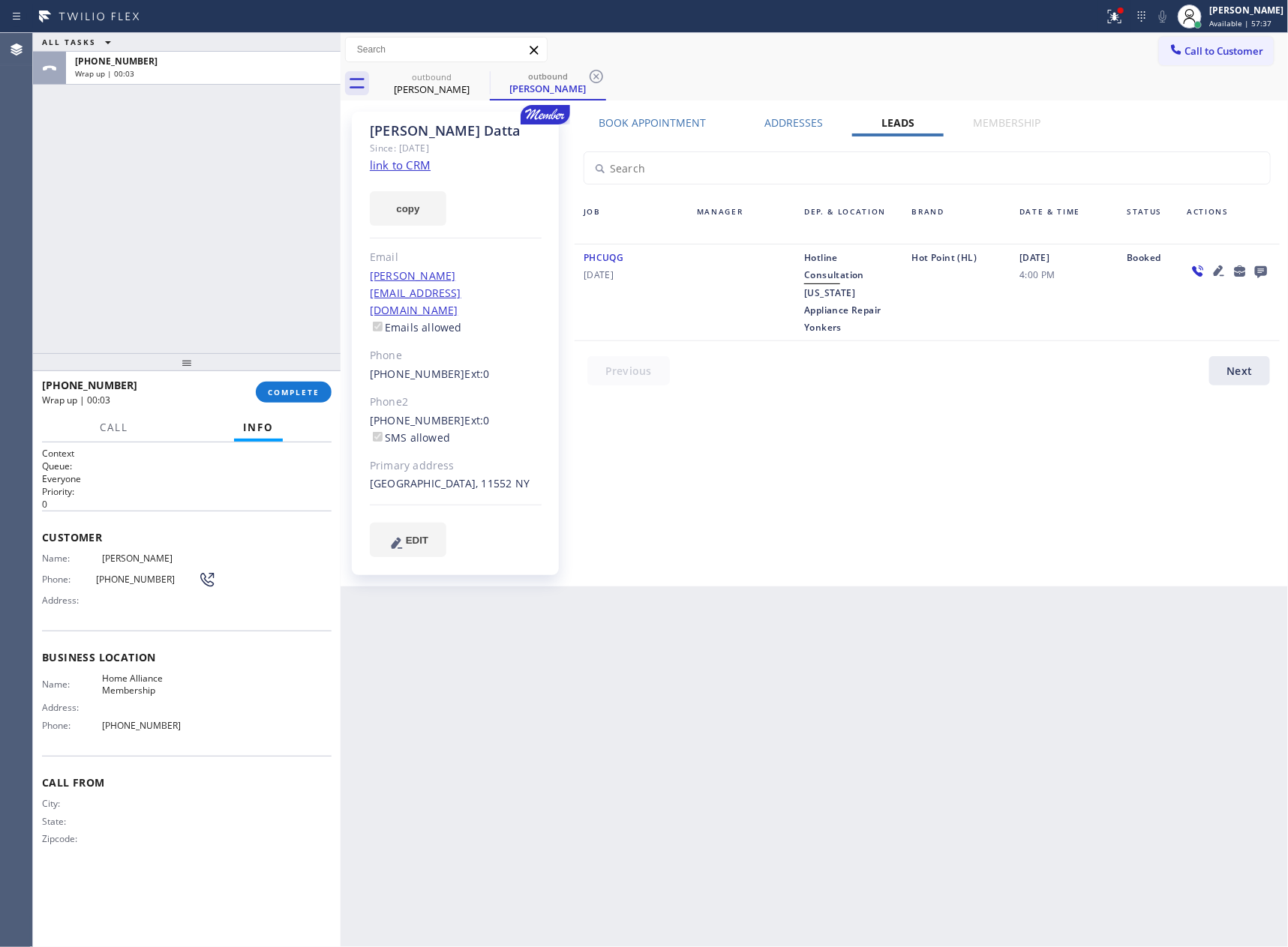
drag, startPoint x: 651, startPoint y: 612, endPoint x: 664, endPoint y: 612, distance: 13.0
click at [651, 612] on div "Back to Dashboard Change Sender ID Customers Technicians Select a contact Outbo…" at bounding box center [814, 490] width 948 height 914
click at [1261, 269] on icon at bounding box center [1261, 271] width 18 height 18
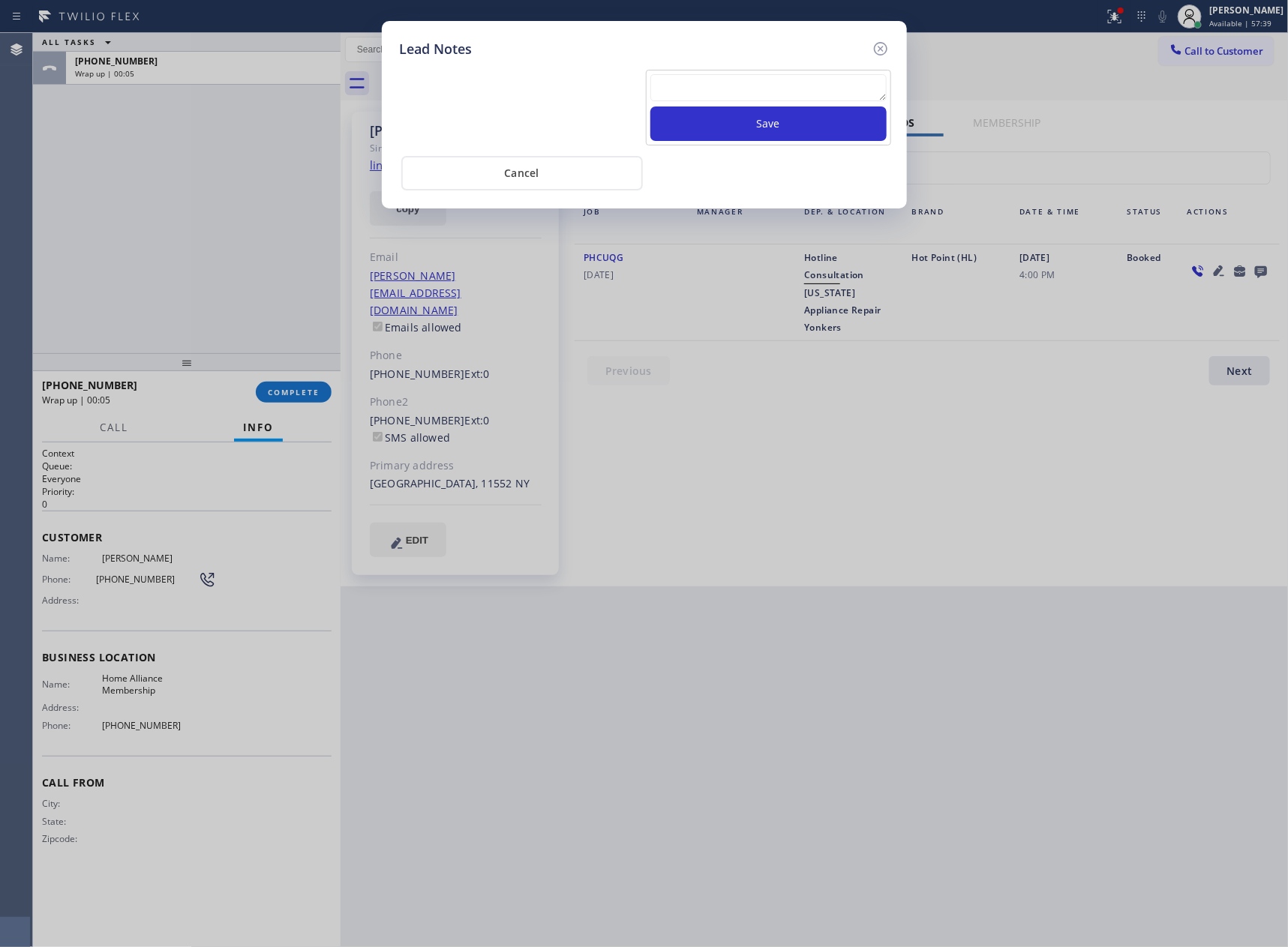
click at [768, 88] on textarea at bounding box center [768, 88] width 236 height 27
paste textarea "For the welcome call, please transfer the customer if they call back.""
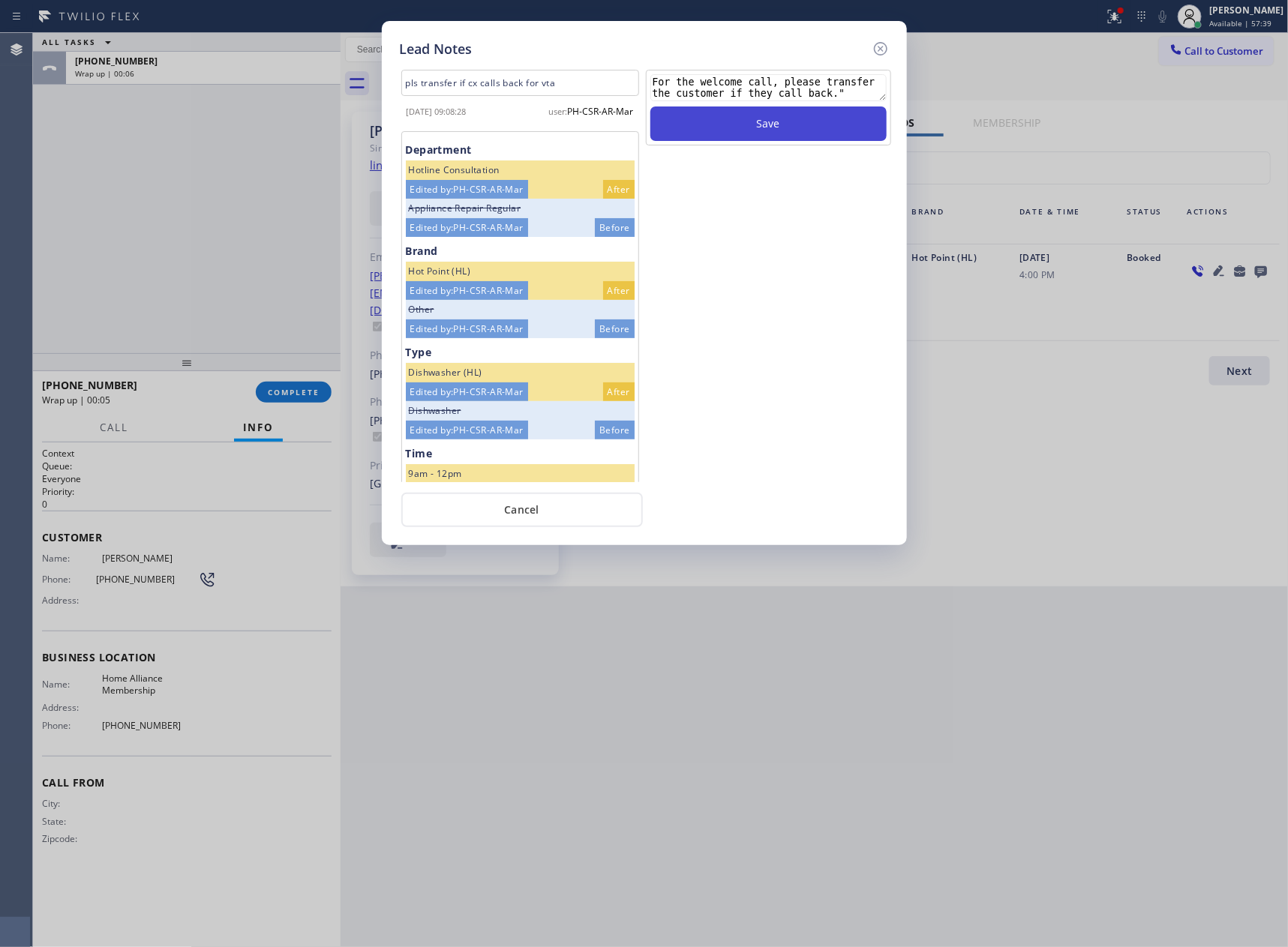
type textarea "For the welcome call, please transfer the customer if they call back.""
click at [763, 120] on button "Save" at bounding box center [768, 123] width 236 height 34
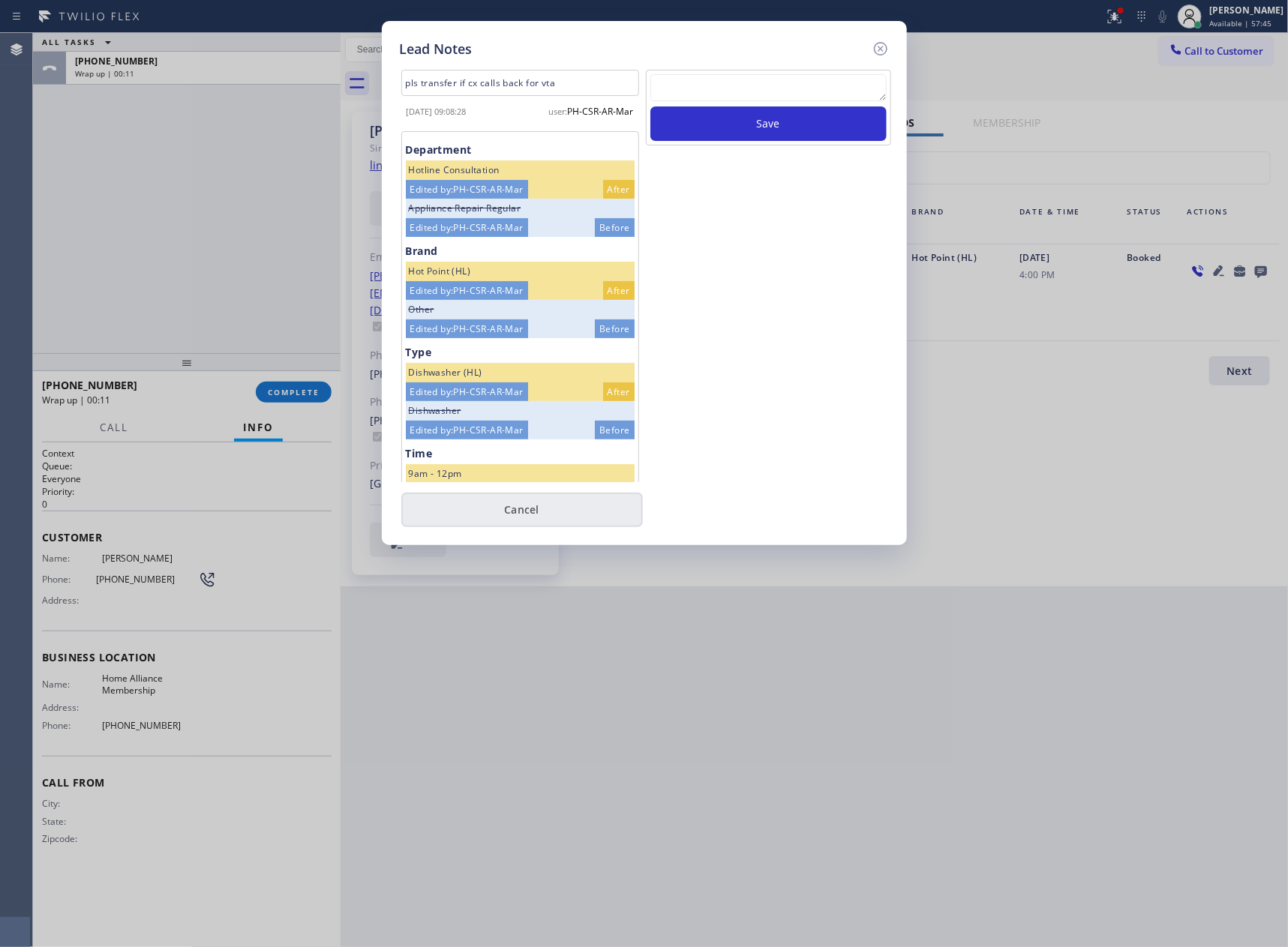
click at [533, 502] on button "Cancel" at bounding box center [522, 510] width 242 height 34
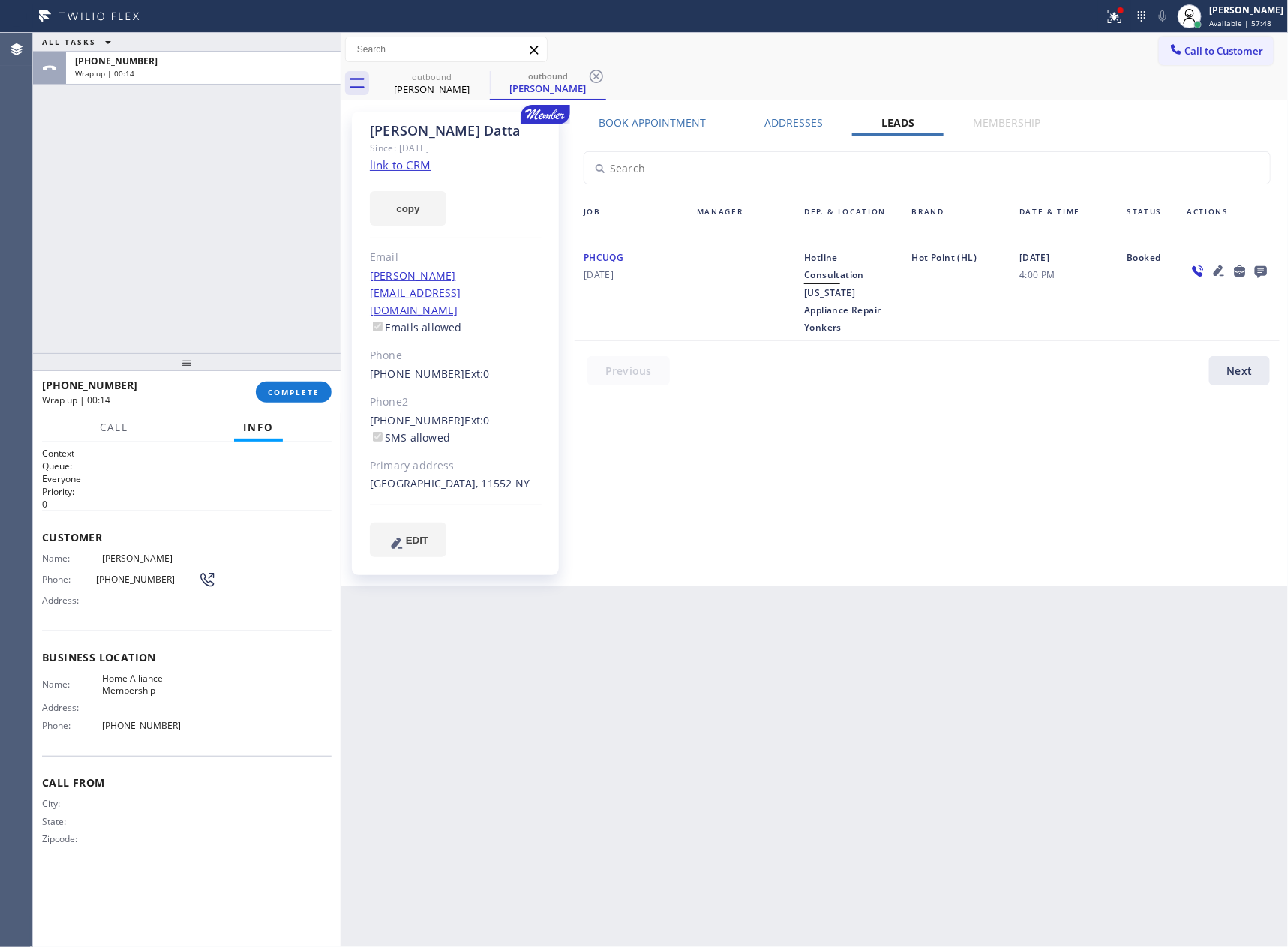
click at [57, 170] on div "Agent Desktop Classify the call LOCATION NAME Top Sub Zero Appliance Repair FRO…" at bounding box center [644, 490] width 1288 height 914
click at [282, 385] on button "COMPLETE" at bounding box center [293, 392] width 76 height 21
click at [253, 228] on div "ALL TASKS ALL TASKS ACTIVE TASKS TASKS IN WRAP UP [PHONE_NUMBER] Wrap up | 00:16" at bounding box center [187, 193] width 308 height 320
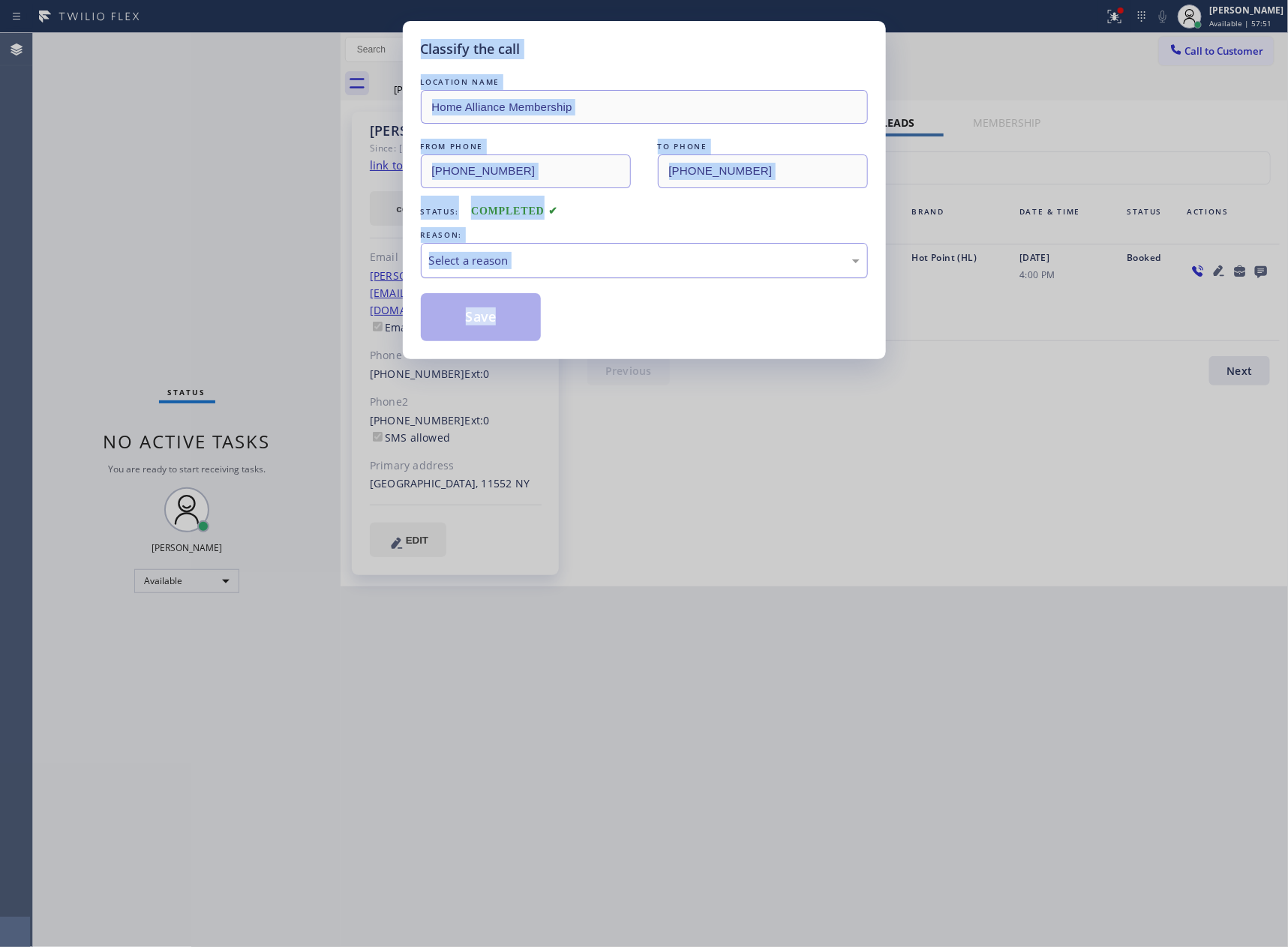
click at [509, 261] on div "Select a reason" at bounding box center [644, 261] width 431 height 18
click at [499, 320] on button "Save" at bounding box center [481, 317] width 120 height 48
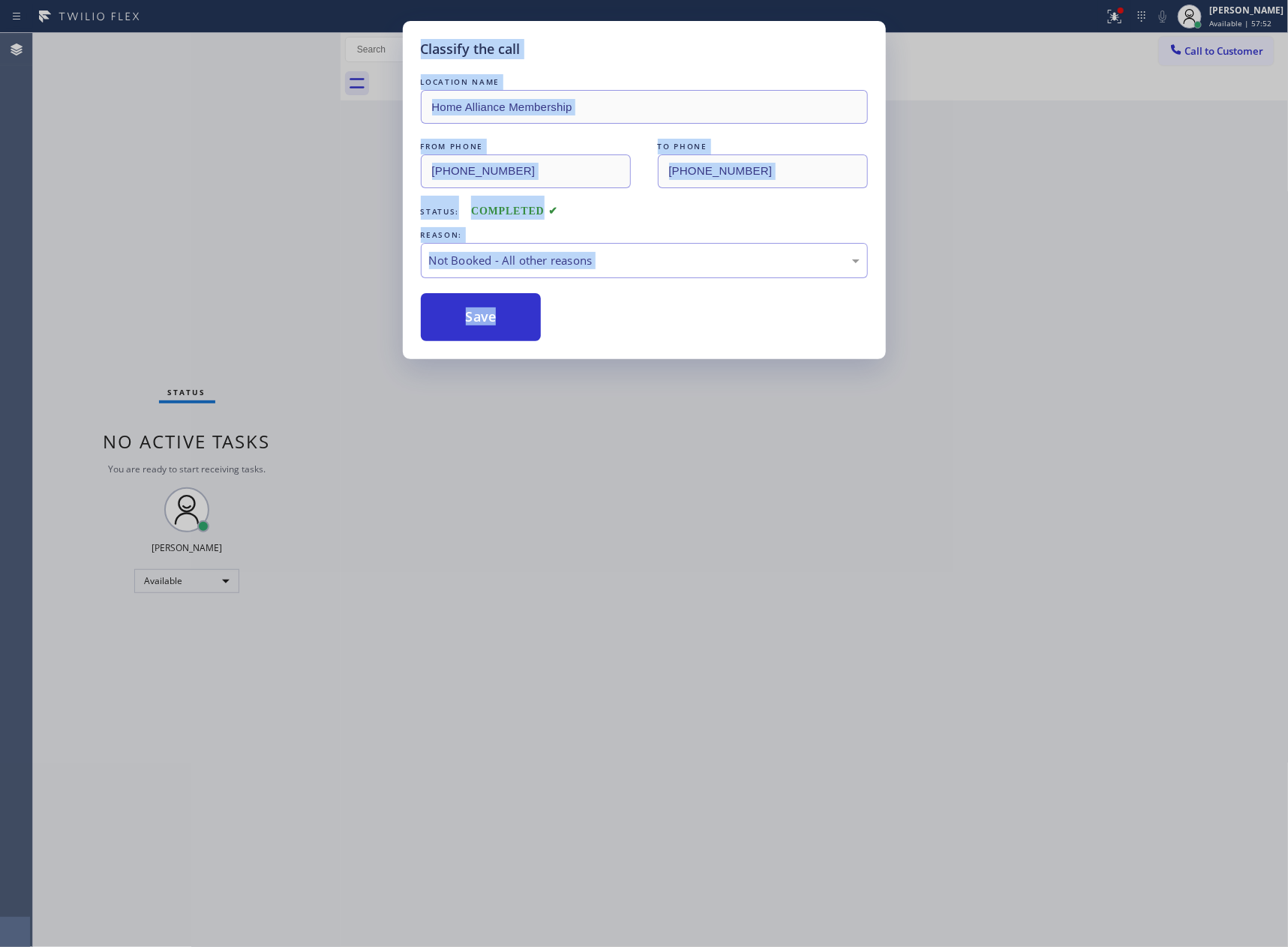
click at [151, 162] on div "Classify the call LOCATION NAME Home Alliance Membership FROM PHONE [PHONE_NUMB…" at bounding box center [644, 474] width 1288 height 947
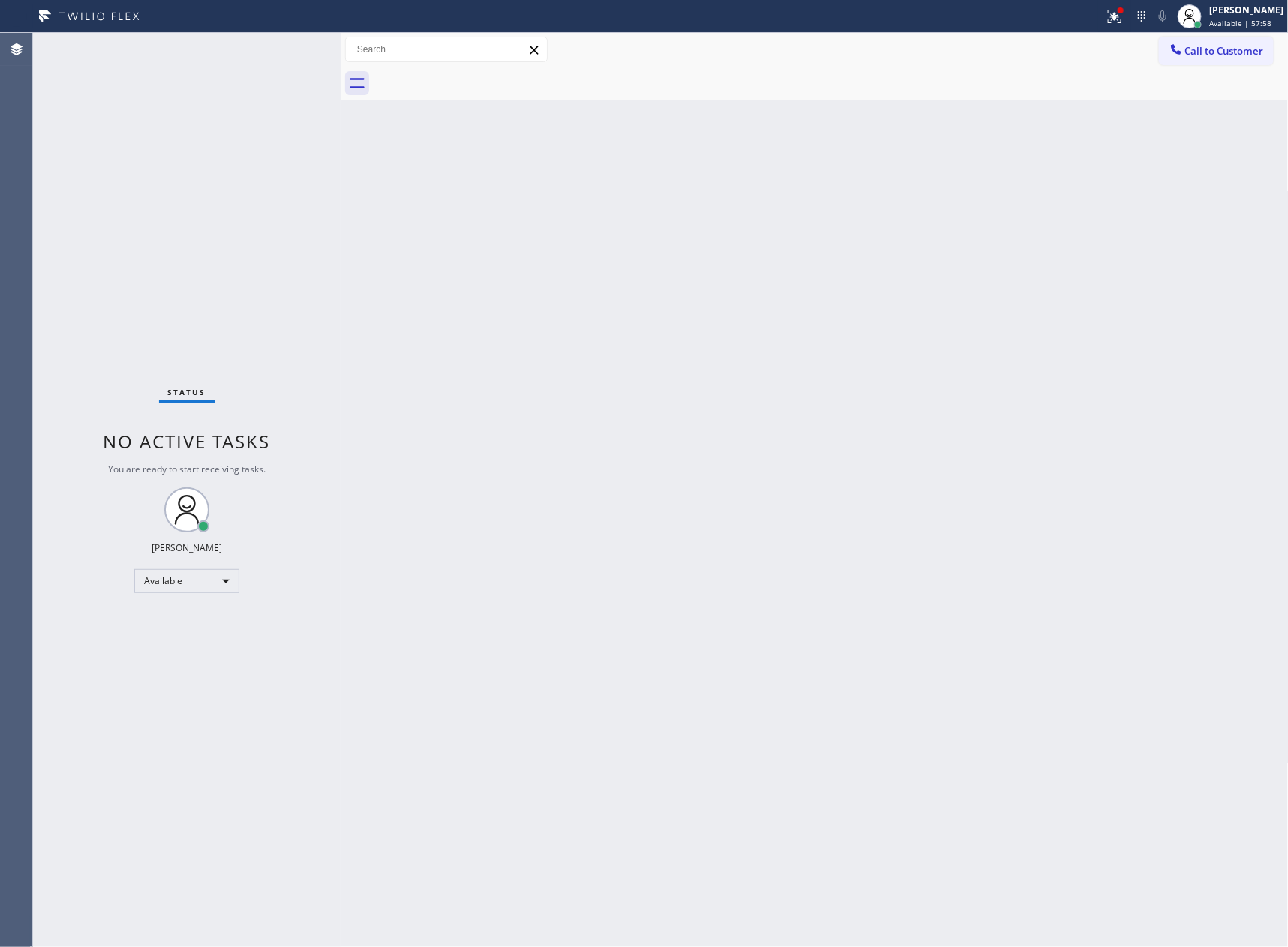
click at [742, 466] on div "Back to Dashboard Change Sender ID Customers Technicians Select a contact Outbo…" at bounding box center [814, 490] width 948 height 914
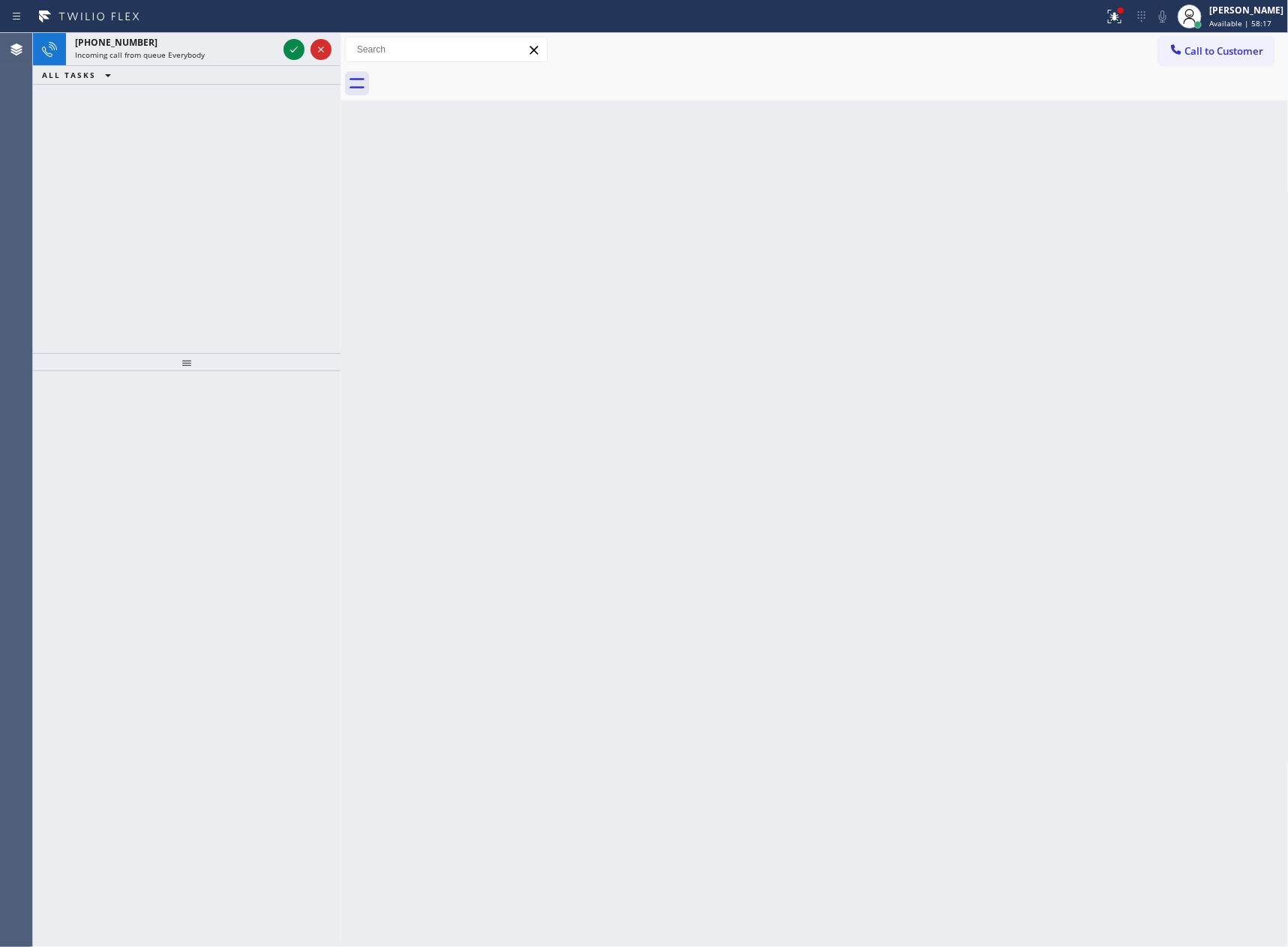
drag, startPoint x: 997, startPoint y: 441, endPoint x: 999, endPoint y: 409, distance: 32.1
click at [999, 434] on div "Back to Dashboard Change Sender ID Customers Technicians Select a contact Outbo…" at bounding box center [814, 490] width 948 height 914
drag, startPoint x: 293, startPoint y: 46, endPoint x: 285, endPoint y: 206, distance: 160.2
click at [291, 53] on icon at bounding box center [293, 49] width 18 height 18
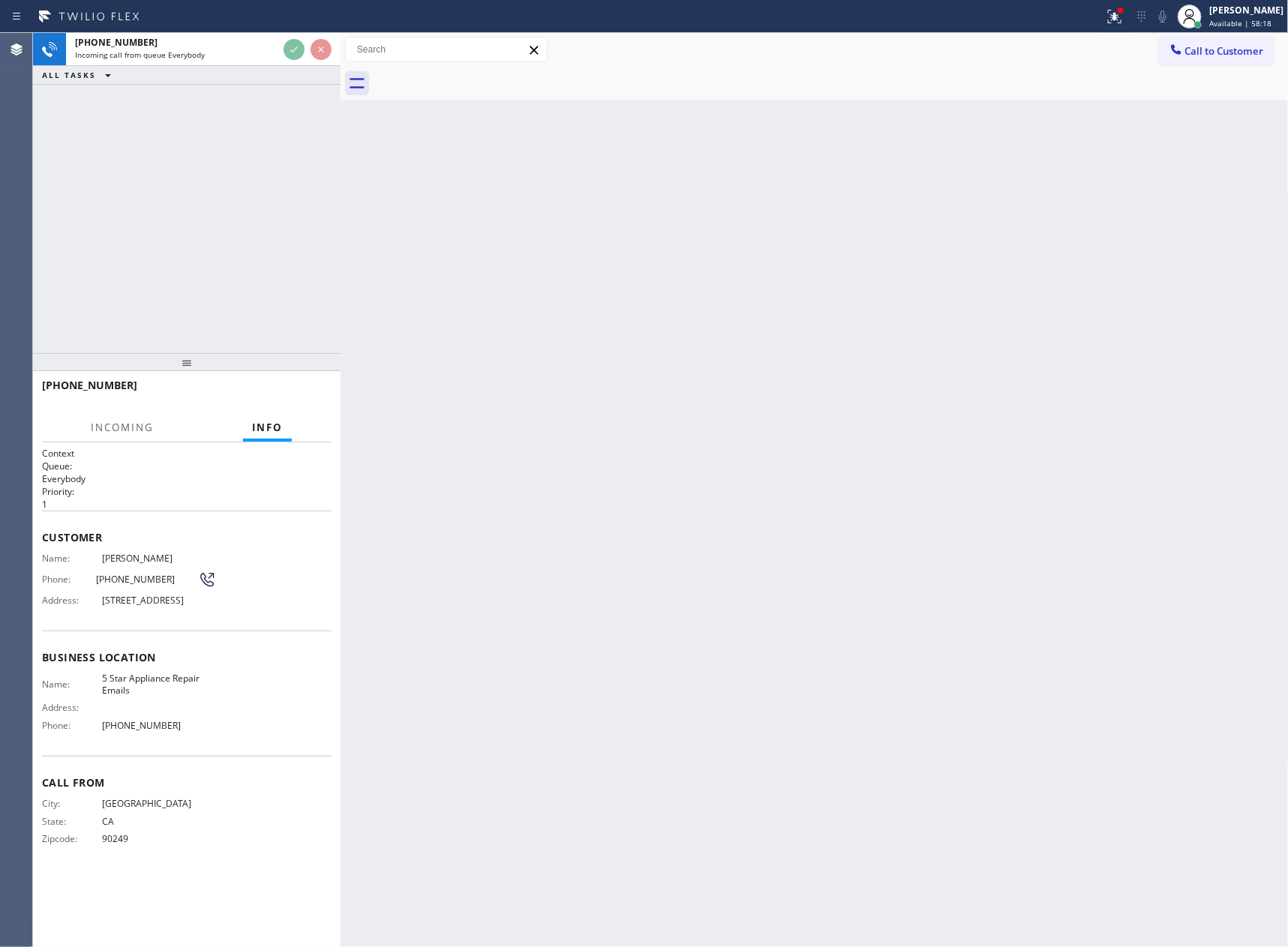
click at [282, 230] on div "[PHONE_NUMBER] Incoming call from queue Everybody ALL TASKS ALL TASKS ACTIVE TA…" at bounding box center [187, 193] width 308 height 320
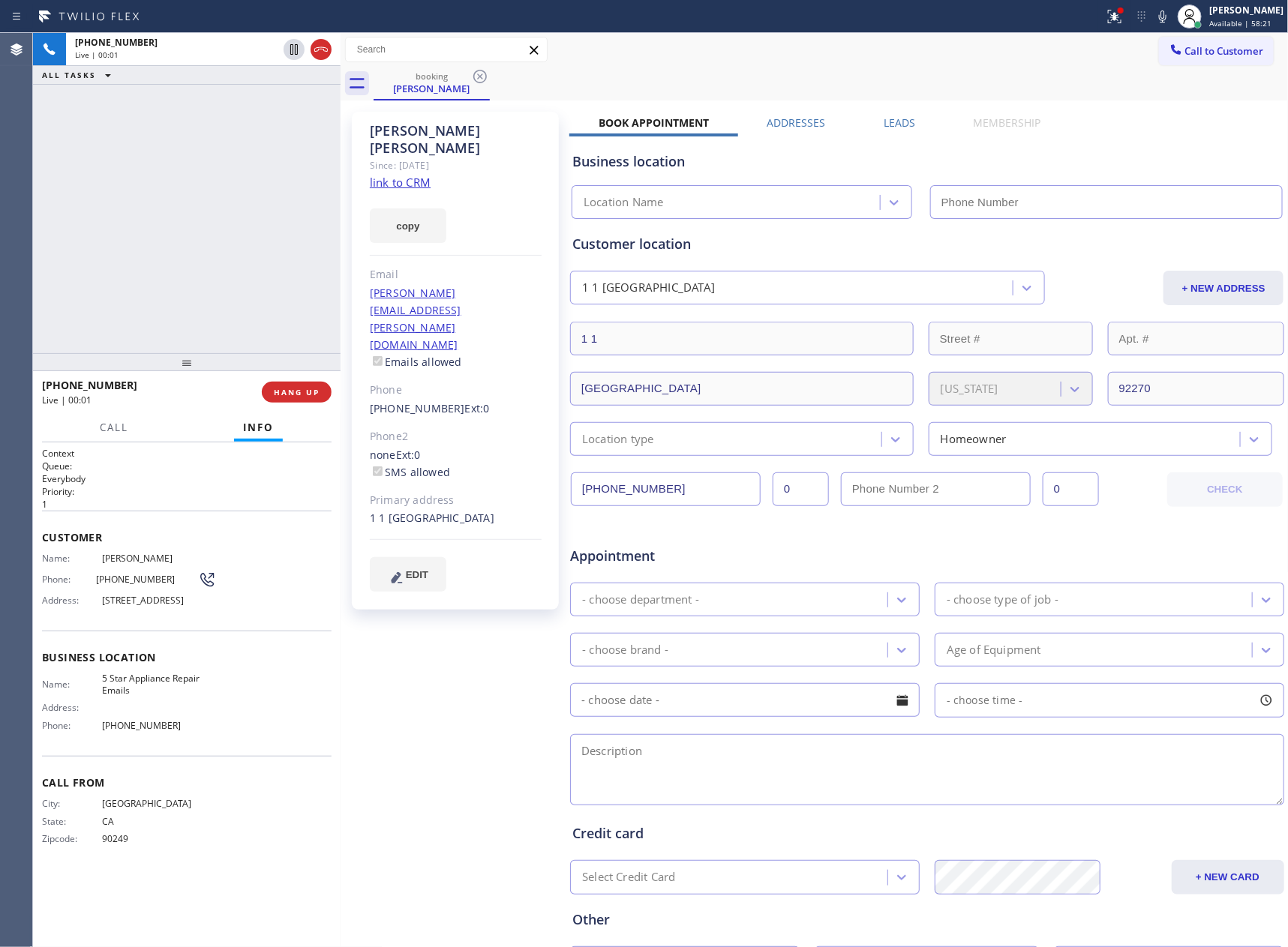
type input "[PHONE_NUMBER]"
click at [405, 175] on link "link to CRM" at bounding box center [400, 182] width 61 height 15
click at [214, 192] on div "[PHONE_NUMBER] Live | 00:03 ALL TASKS ALL TASKS ACTIVE TASKS TASKS IN WRAP UP" at bounding box center [187, 193] width 308 height 320
click at [274, 148] on div "[PHONE_NUMBER] Live | 00:19 ALL TASKS ALL TASKS ACTIVE TASKS TASKS IN WRAP UP" at bounding box center [187, 193] width 308 height 320
click at [284, 147] on div "[PHONE_NUMBER] Live | 00:19 ALL TASKS ALL TASKS ACTIVE TASKS TASKS IN WRAP UP" at bounding box center [187, 193] width 308 height 320
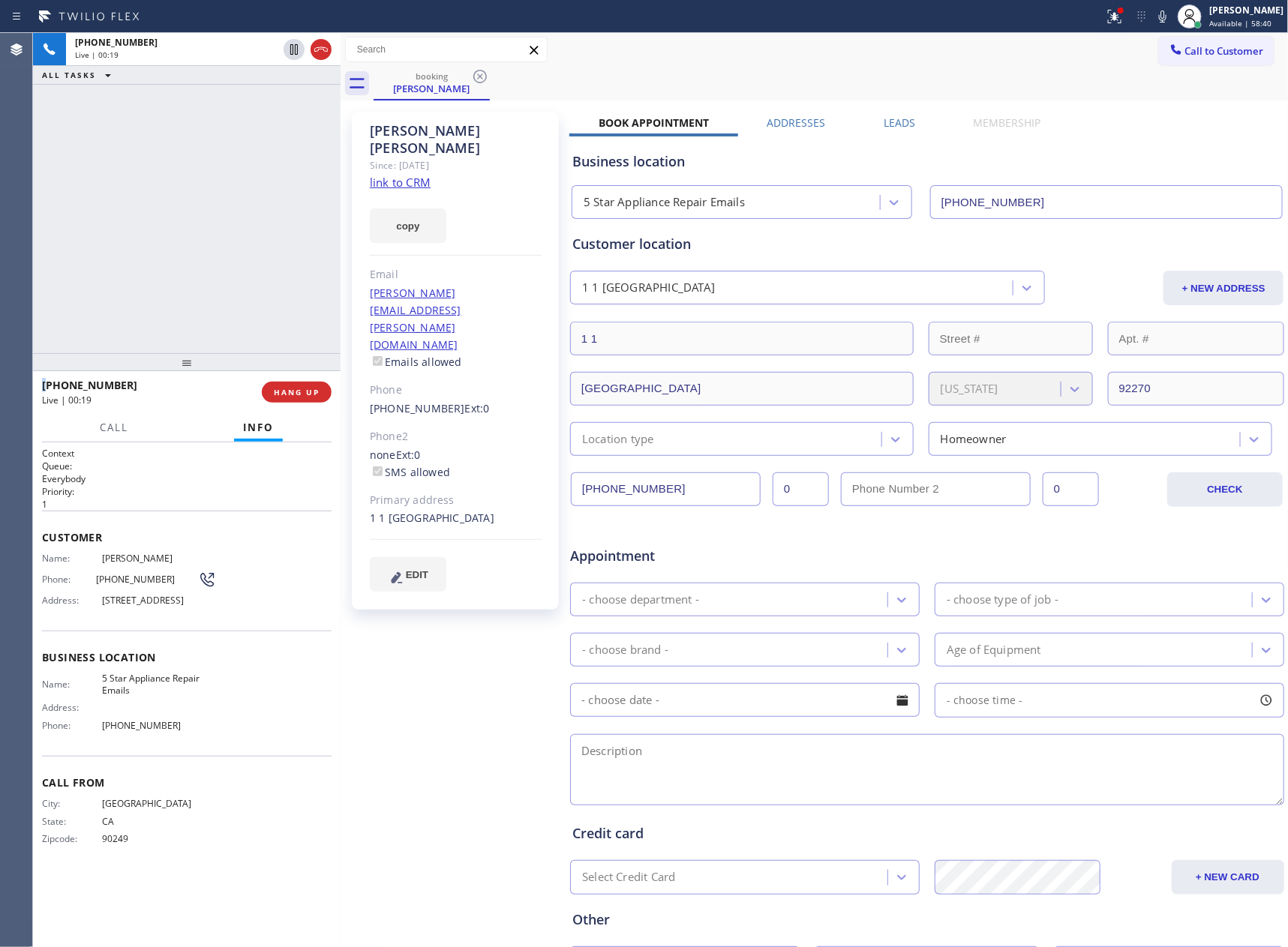
click at [284, 147] on div "[PHONE_NUMBER] Live | 00:19 ALL TASKS ALL TASKS ACTIVE TASKS TASKS IN WRAP UP" at bounding box center [187, 193] width 308 height 320
click at [284, 147] on div "[PHONE_NUMBER] Live | 00:20 ALL TASKS ALL TASKS ACTIVE TASKS TASKS IN WRAP UP" at bounding box center [187, 193] width 308 height 320
click at [284, 147] on div "[PHONE_NUMBER] Live | 00:23 ALL TASKS ALL TASKS ACTIVE TASKS TASKS IN WRAP UP" at bounding box center [187, 193] width 308 height 320
click at [301, 392] on span "COMPLETE" at bounding box center [293, 392] width 52 height 11
click at [275, 198] on div "ALL TASKS ALL TASKS ACTIVE TASKS TASKS IN WRAP UP [PHONE_NUMBER] Wrap up | 00:01" at bounding box center [187, 193] width 308 height 320
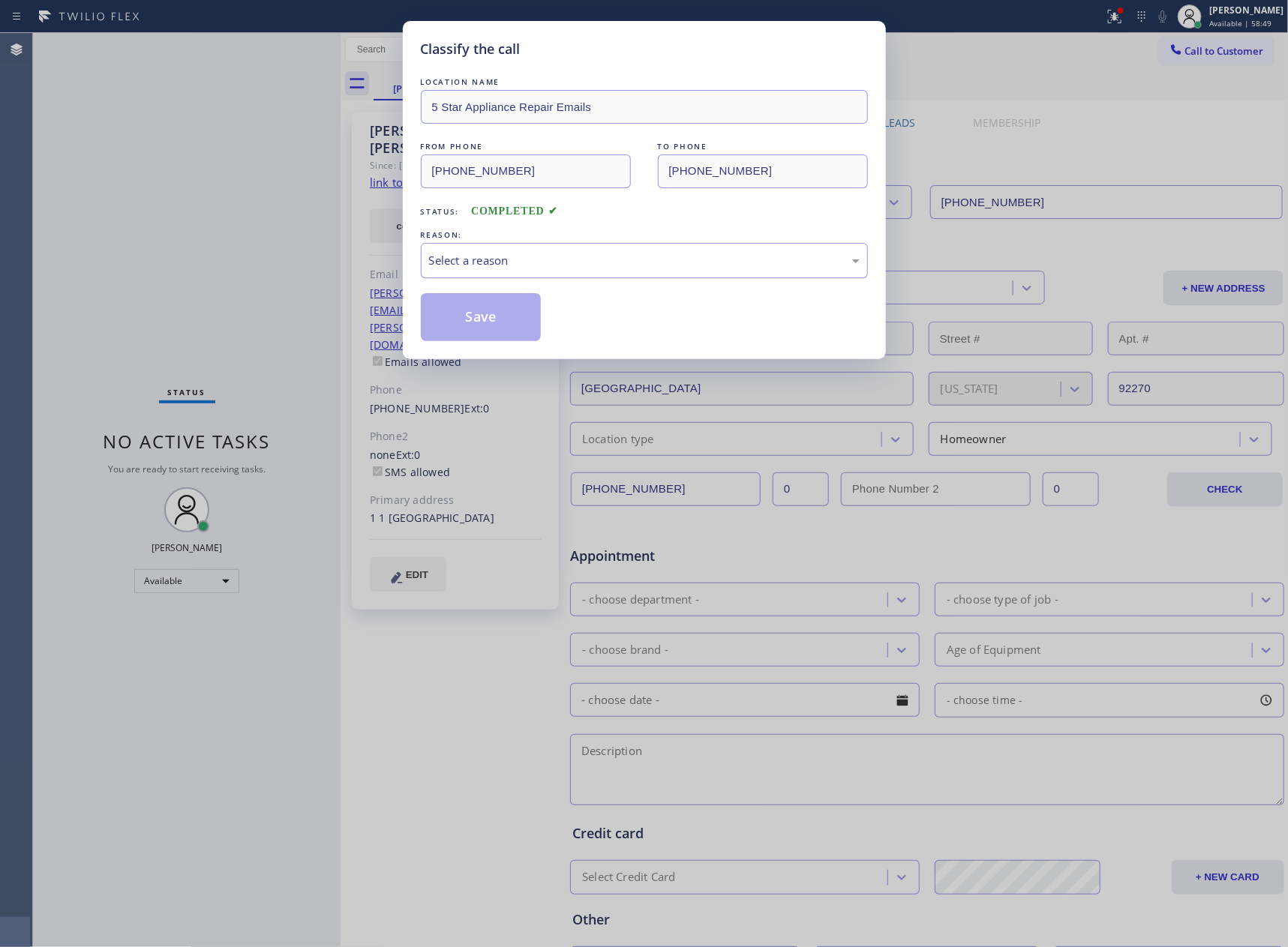
click at [477, 253] on div "Select a reason" at bounding box center [644, 261] width 431 height 18
click at [481, 320] on button "Save" at bounding box center [481, 317] width 120 height 48
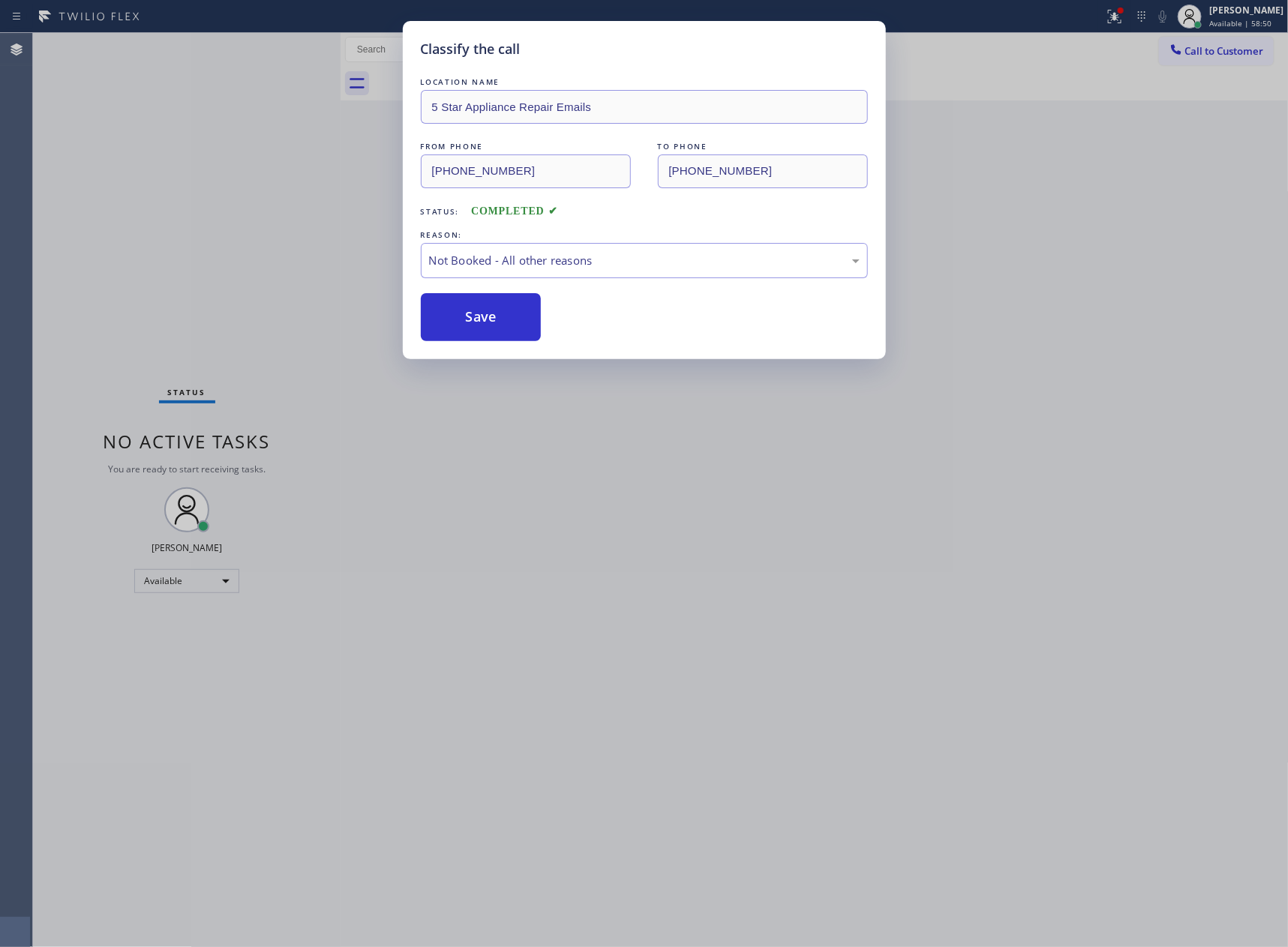
click at [481, 320] on button "Save" at bounding box center [481, 317] width 120 height 48
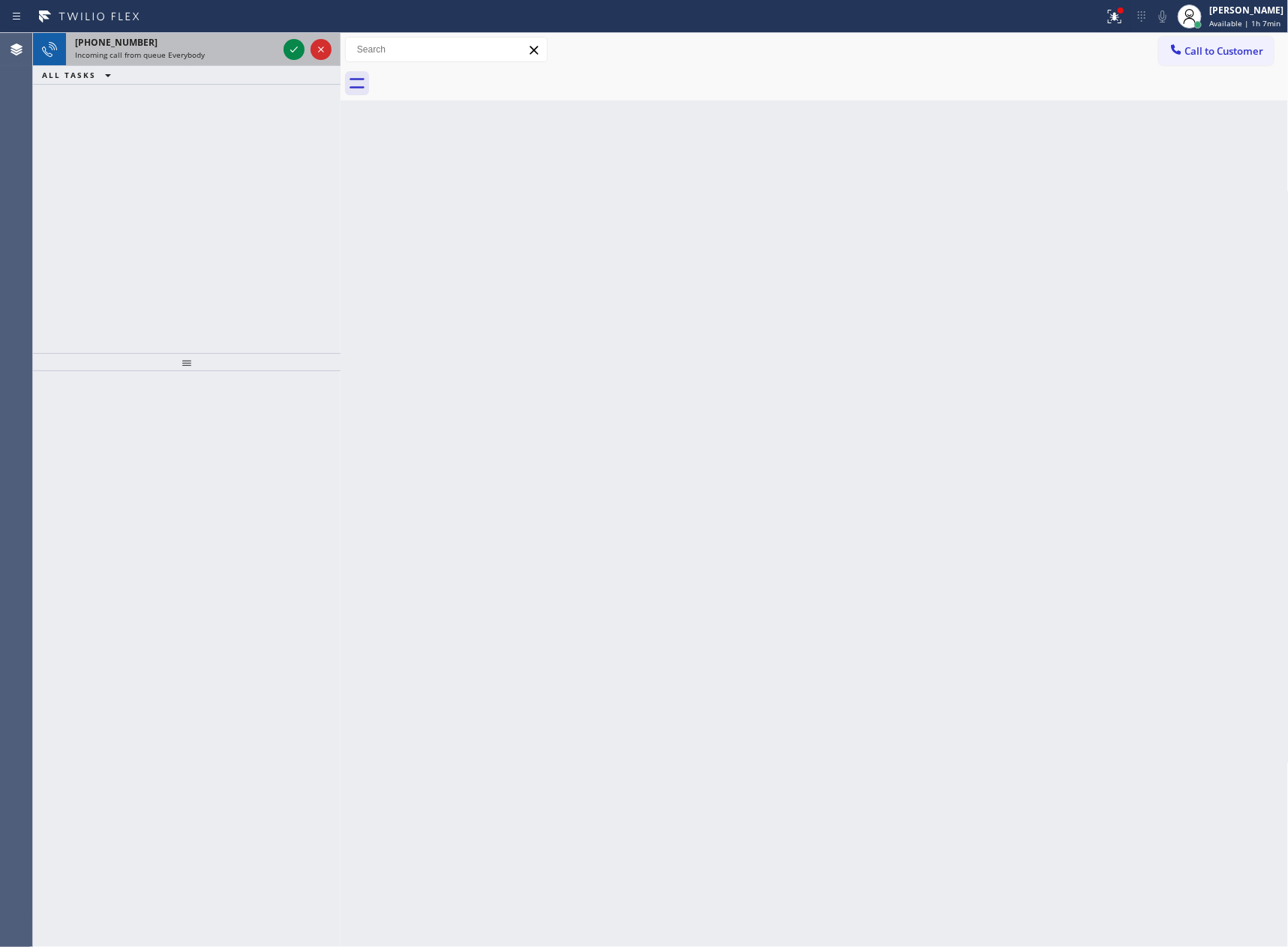
click at [225, 45] on div "[PHONE_NUMBER]" at bounding box center [176, 42] width 202 height 13
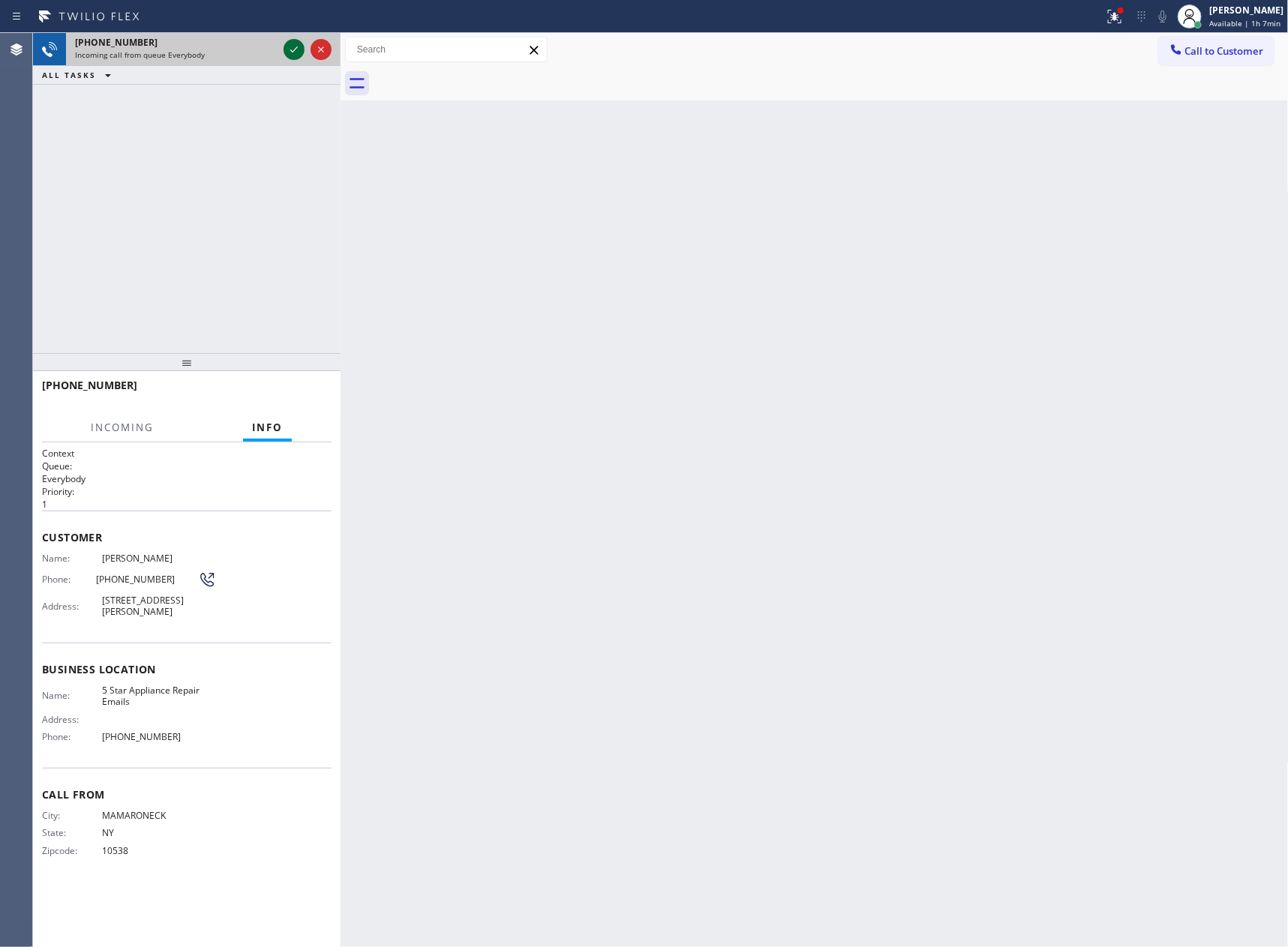
click at [291, 49] on icon at bounding box center [293, 49] width 18 height 18
click at [305, 329] on div "[PHONE_NUMBER] Incoming call from queue Everybody ALL TASKS ALL TASKS ACTIVE TA…" at bounding box center [187, 193] width 308 height 320
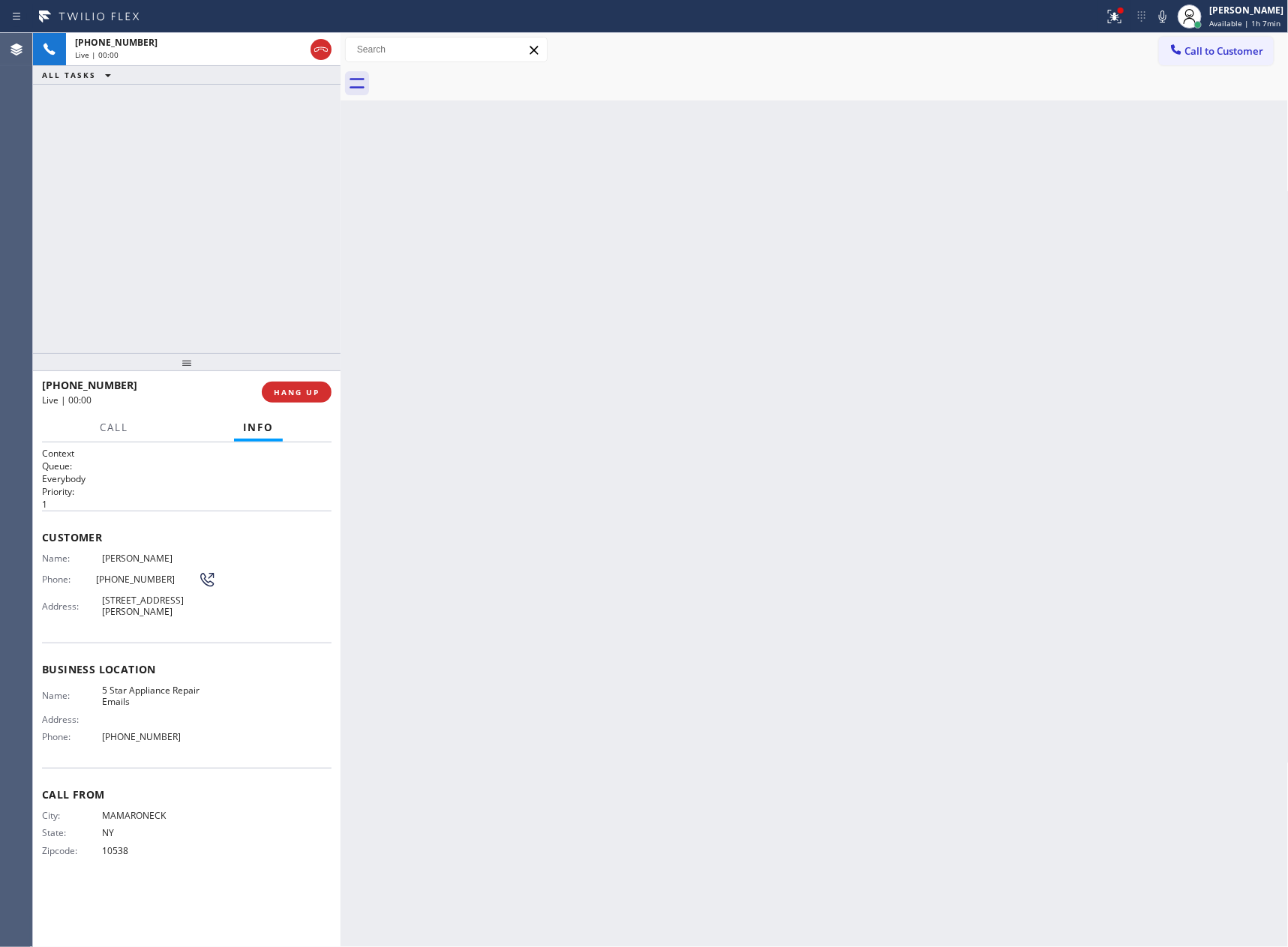
click at [320, 46] on icon at bounding box center [321, 49] width 18 height 18
click at [310, 258] on div "[PHONE_NUMBER] Live | 00:00 ALL TASKS ALL TASKS ACTIVE TASKS TASKS IN WRAP UP" at bounding box center [187, 193] width 308 height 320
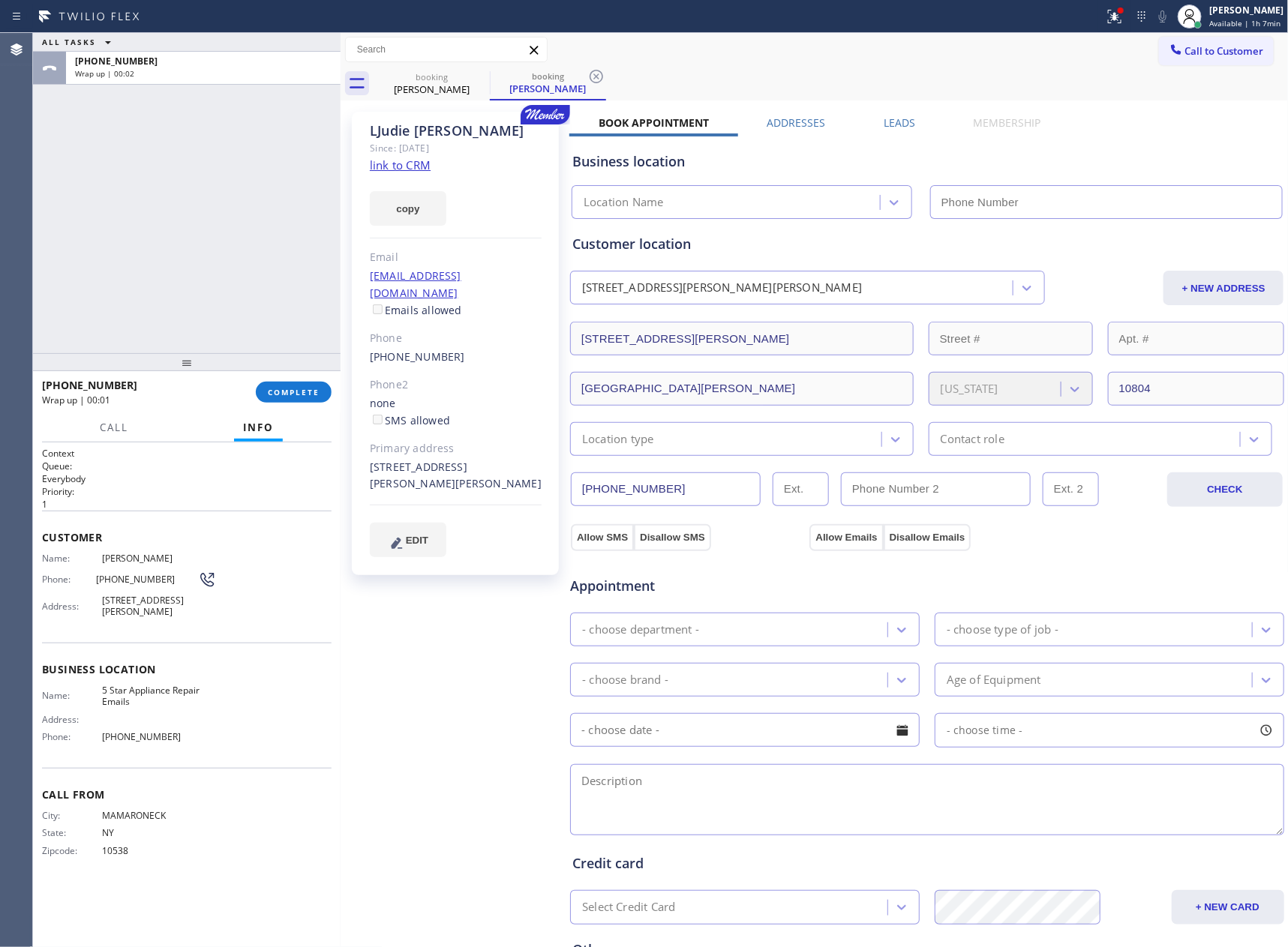
click at [405, 167] on link "link to CRM" at bounding box center [400, 164] width 61 height 15
type input "[PHONE_NUMBER]"
drag, startPoint x: 167, startPoint y: 187, endPoint x: 765, endPoint y: 7, distance: 624.5
click at [170, 187] on div "ALL TASKS ALL TASKS ACTIVE TASKS TASKS IN WRAP UP [PHONE_NUMBER] Wrap up | 00:02" at bounding box center [187, 193] width 308 height 320
click at [229, 281] on div "ALL TASKS ALL TASKS ACTIVE TASKS TASKS IN WRAP UP [PHONE_NUMBER] Wrap up | 01:35" at bounding box center [187, 193] width 308 height 320
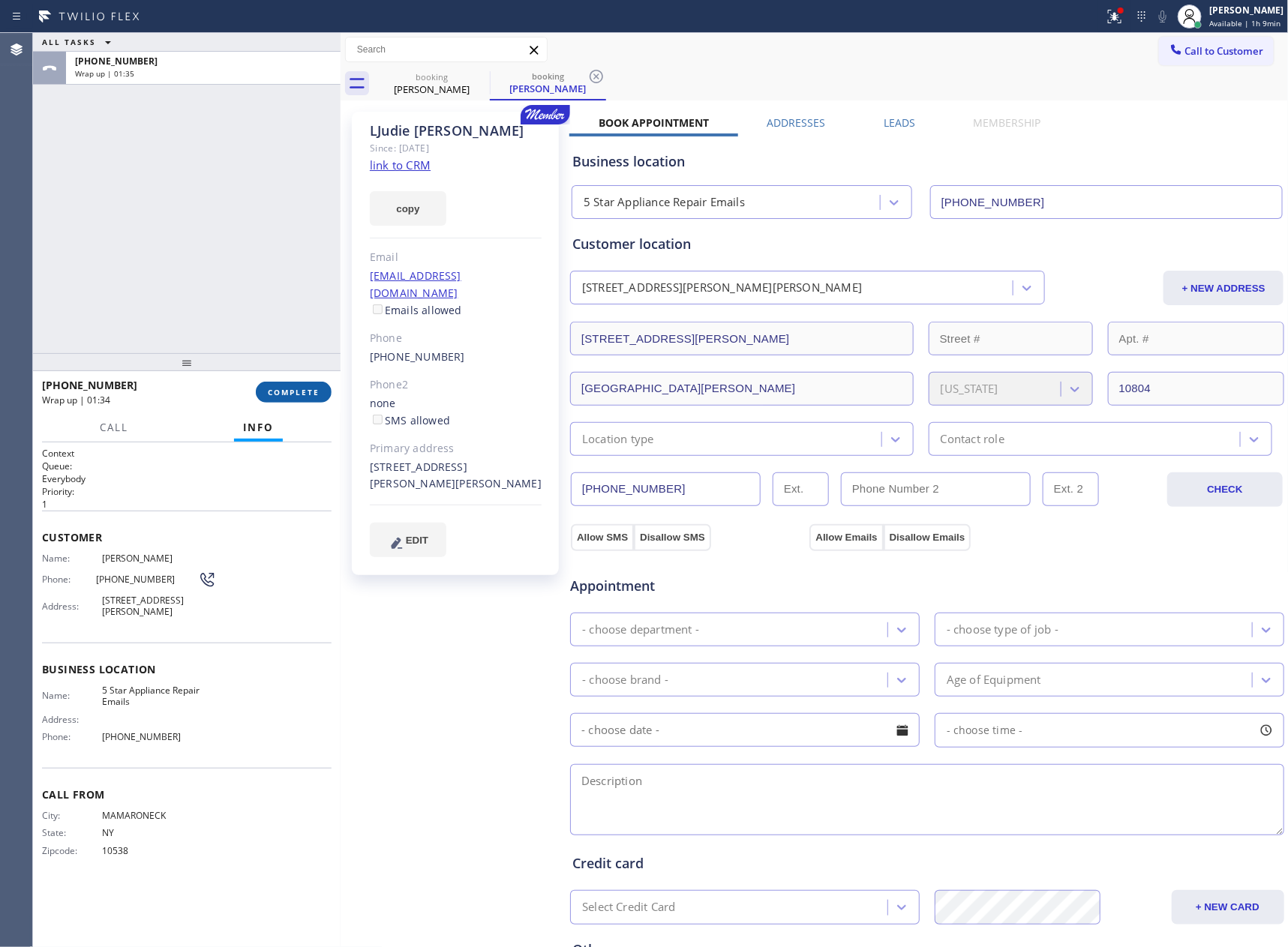
click at [305, 401] on button "COMPLETE" at bounding box center [293, 392] width 76 height 21
click at [285, 300] on div "ALL TASKS ALL TASKS ACTIVE TASKS TASKS IN WRAP UP [PHONE_NUMBER] Wrap up | 01:35" at bounding box center [187, 193] width 308 height 320
click at [285, 300] on div "ALL TASKS ALL TASKS ACTIVE TASKS TASKS IN WRAP UP [PHONE_NUMBER] Wrap up | 01:36" at bounding box center [187, 193] width 308 height 320
click at [288, 297] on div "ALL TASKS ALL TASKS ACTIVE TASKS TASKS IN WRAP UP [PHONE_NUMBER] Wrap up | 01:36" at bounding box center [187, 193] width 308 height 320
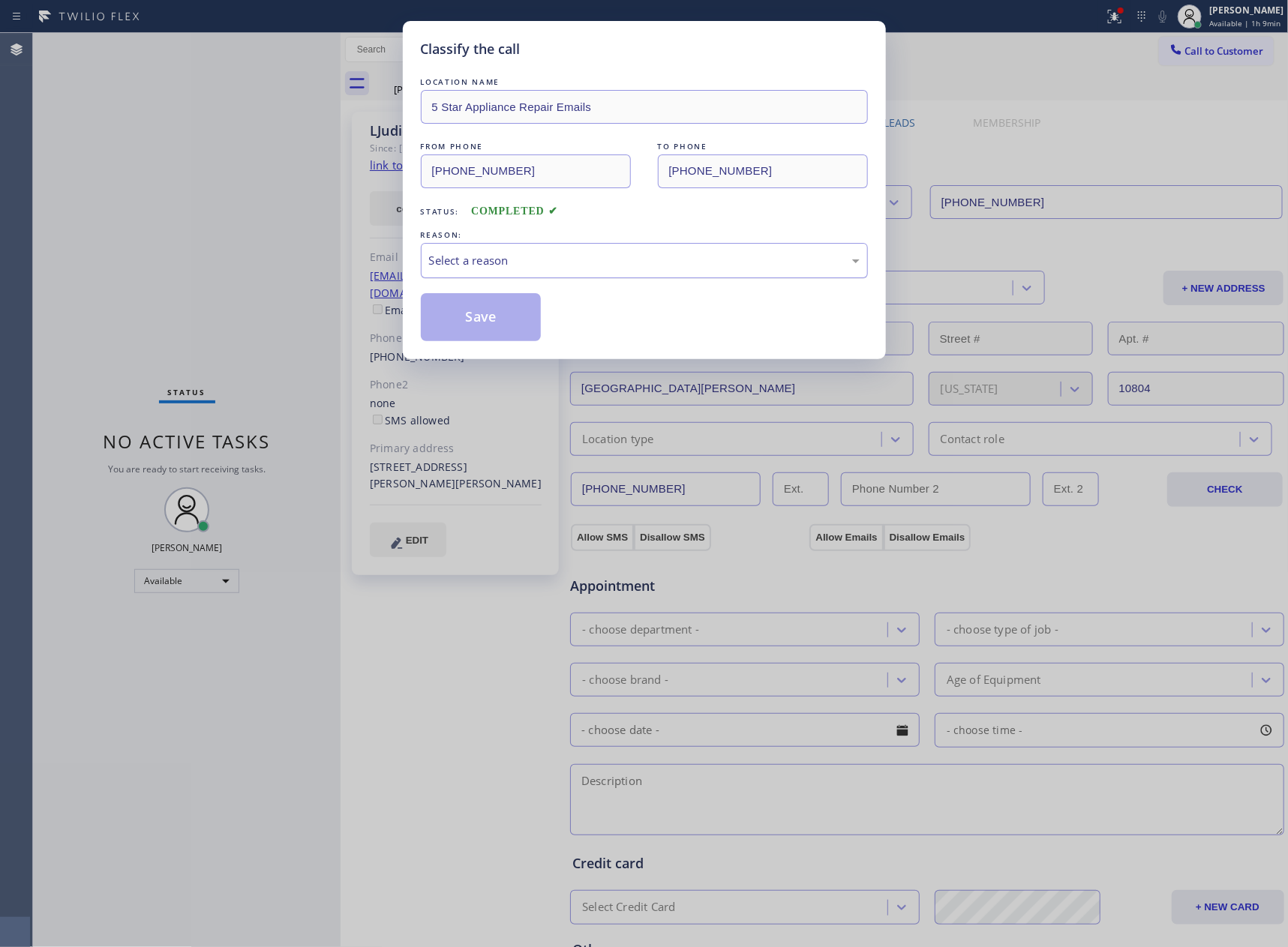
click at [547, 270] on div "Select a reason" at bounding box center [644, 261] width 447 height 35
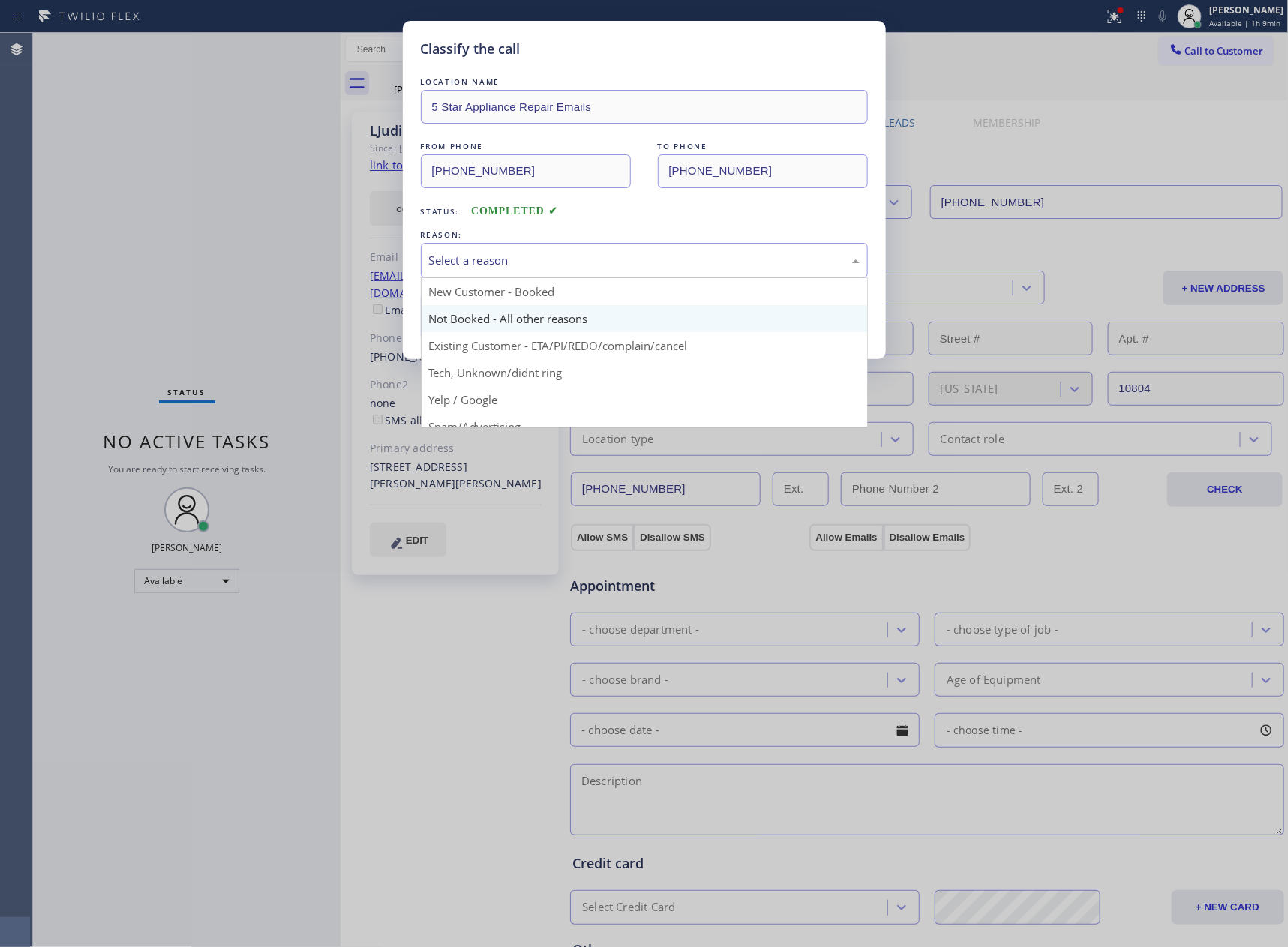
click at [507, 320] on button "Save" at bounding box center [481, 317] width 120 height 48
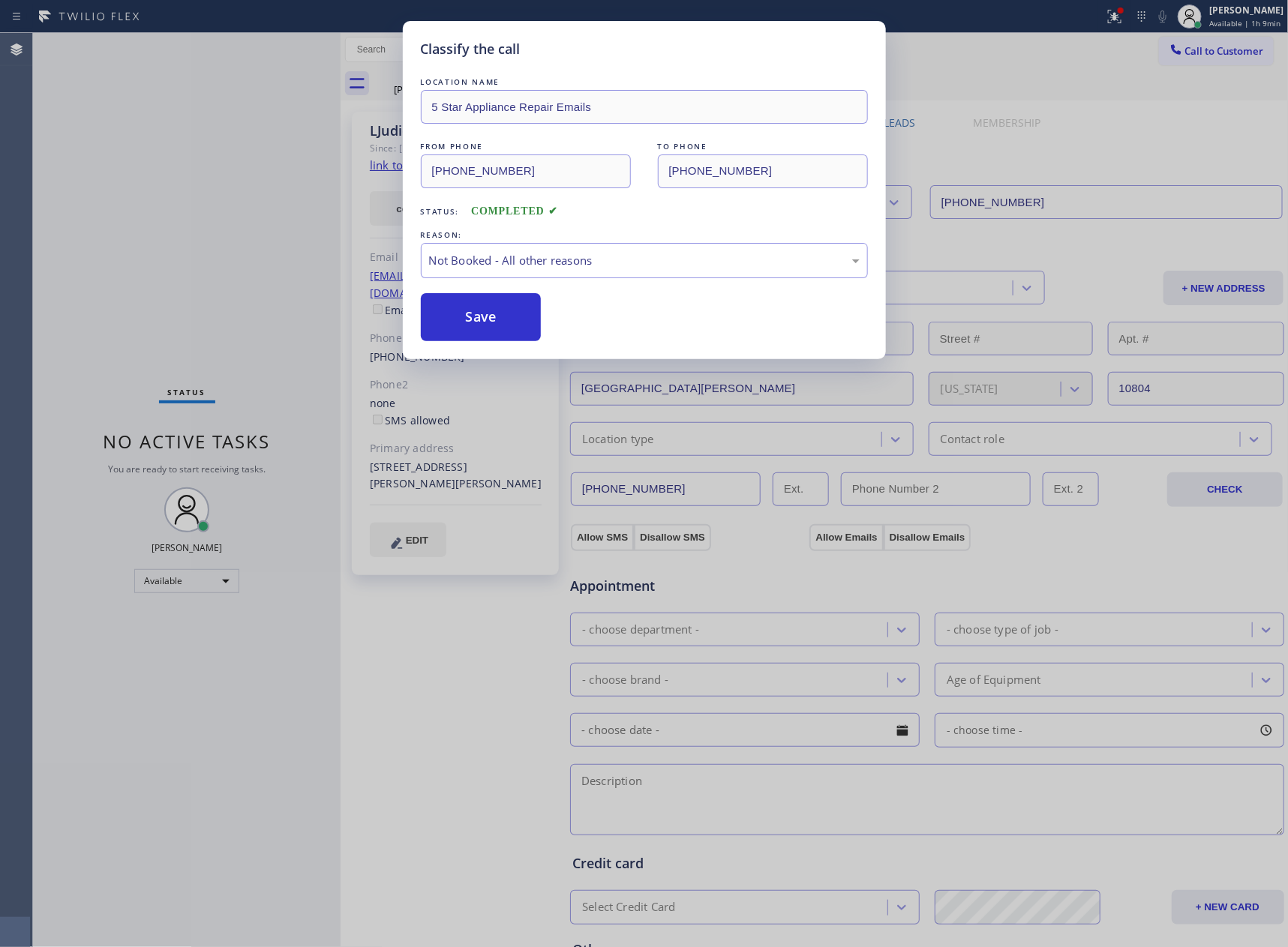
click at [507, 320] on button "Save" at bounding box center [481, 317] width 120 height 48
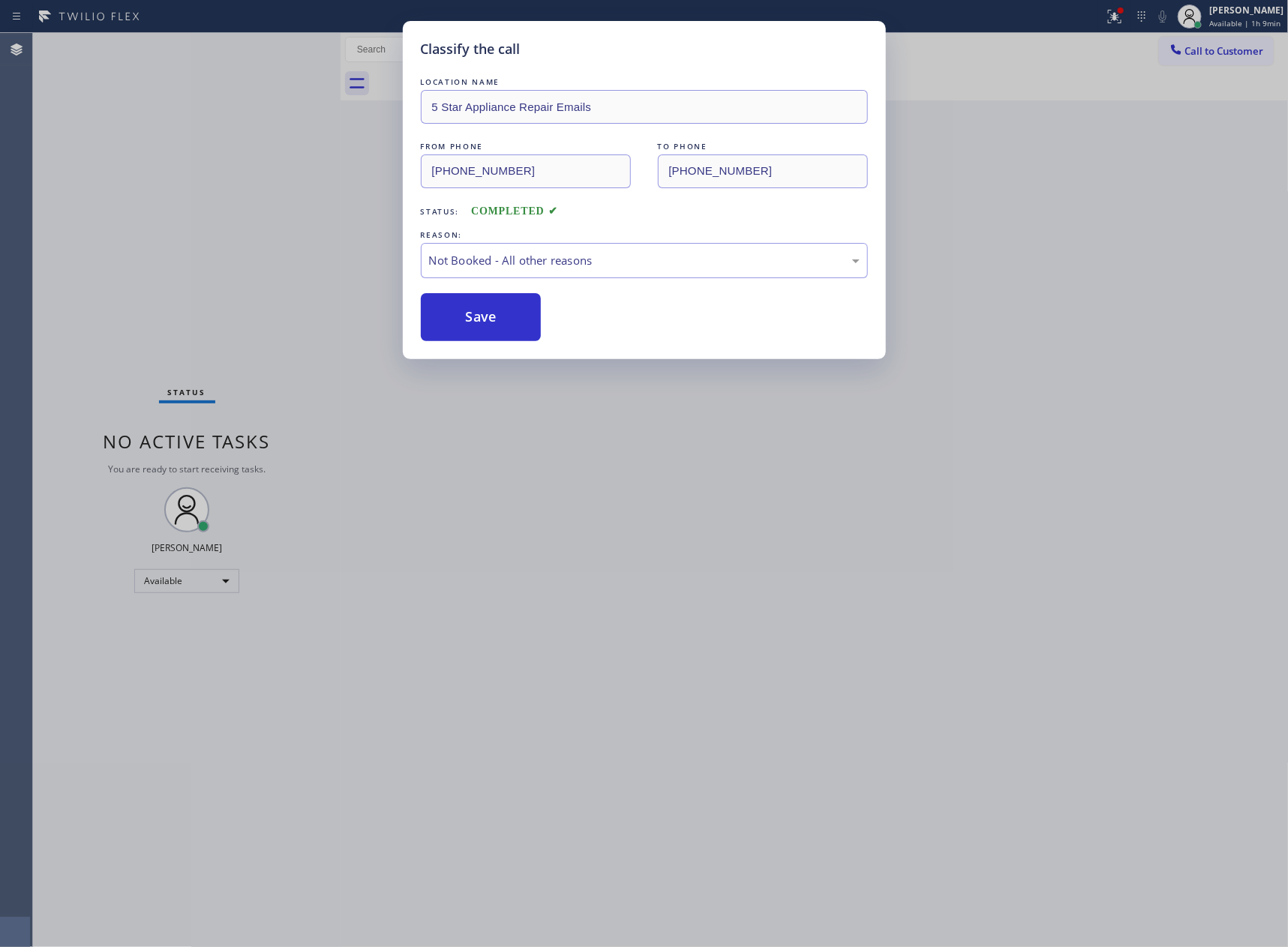
click at [507, 320] on button "Save" at bounding box center [481, 317] width 120 height 48
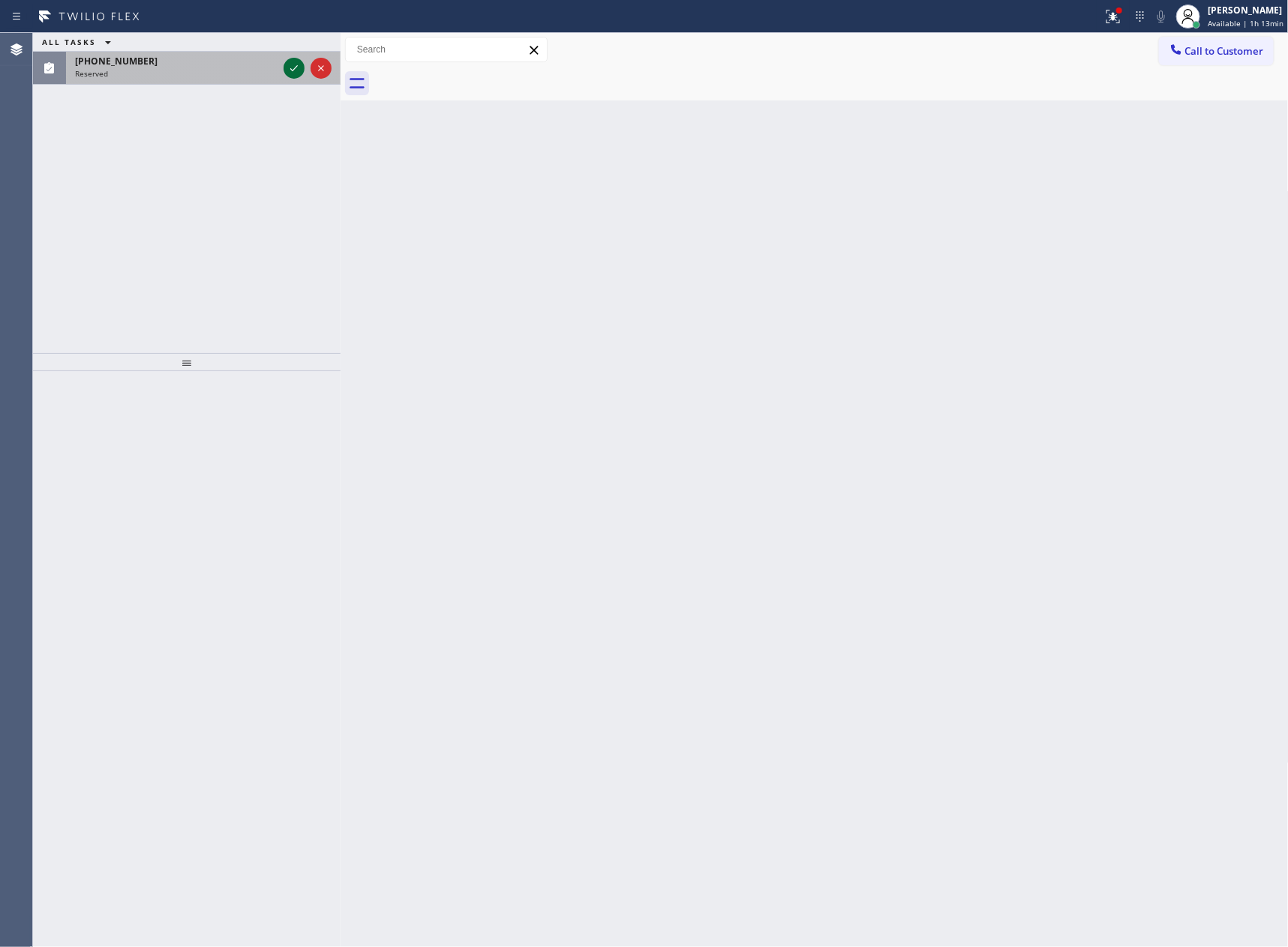
click at [290, 65] on icon at bounding box center [293, 68] width 18 height 18
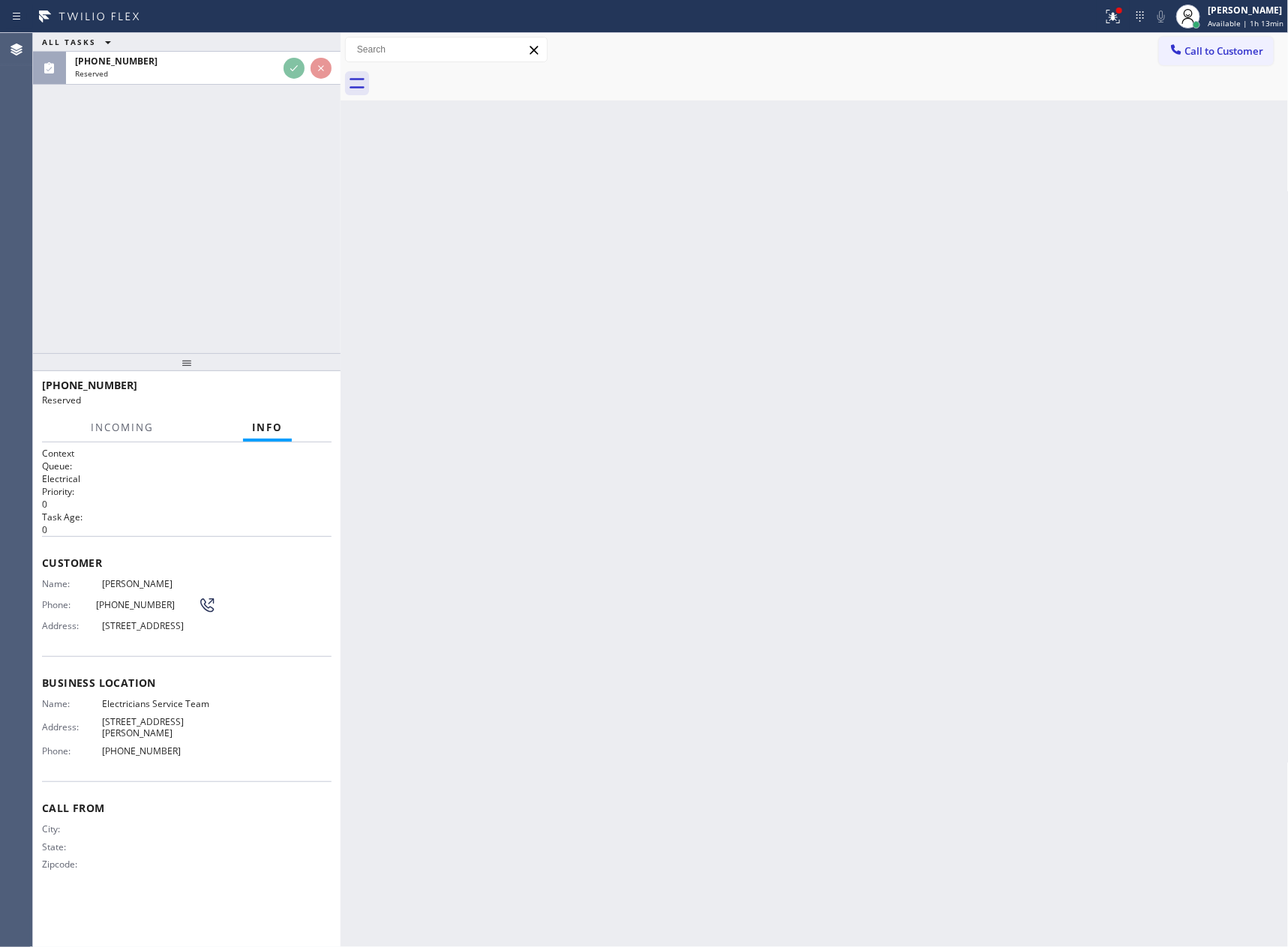
click at [297, 177] on div "ALL TASKS ALL TASKS ACTIVE TASKS TASKS IN WRAP UP [PHONE_NUMBER] Reserved" at bounding box center [187, 193] width 308 height 320
click at [297, 177] on div "ALL TASKS ALL TASKS ACTIVE TASKS TASKS IN WRAP UP [PHONE_NUMBER] Reserved" at bounding box center [187, 193] width 308 height 320
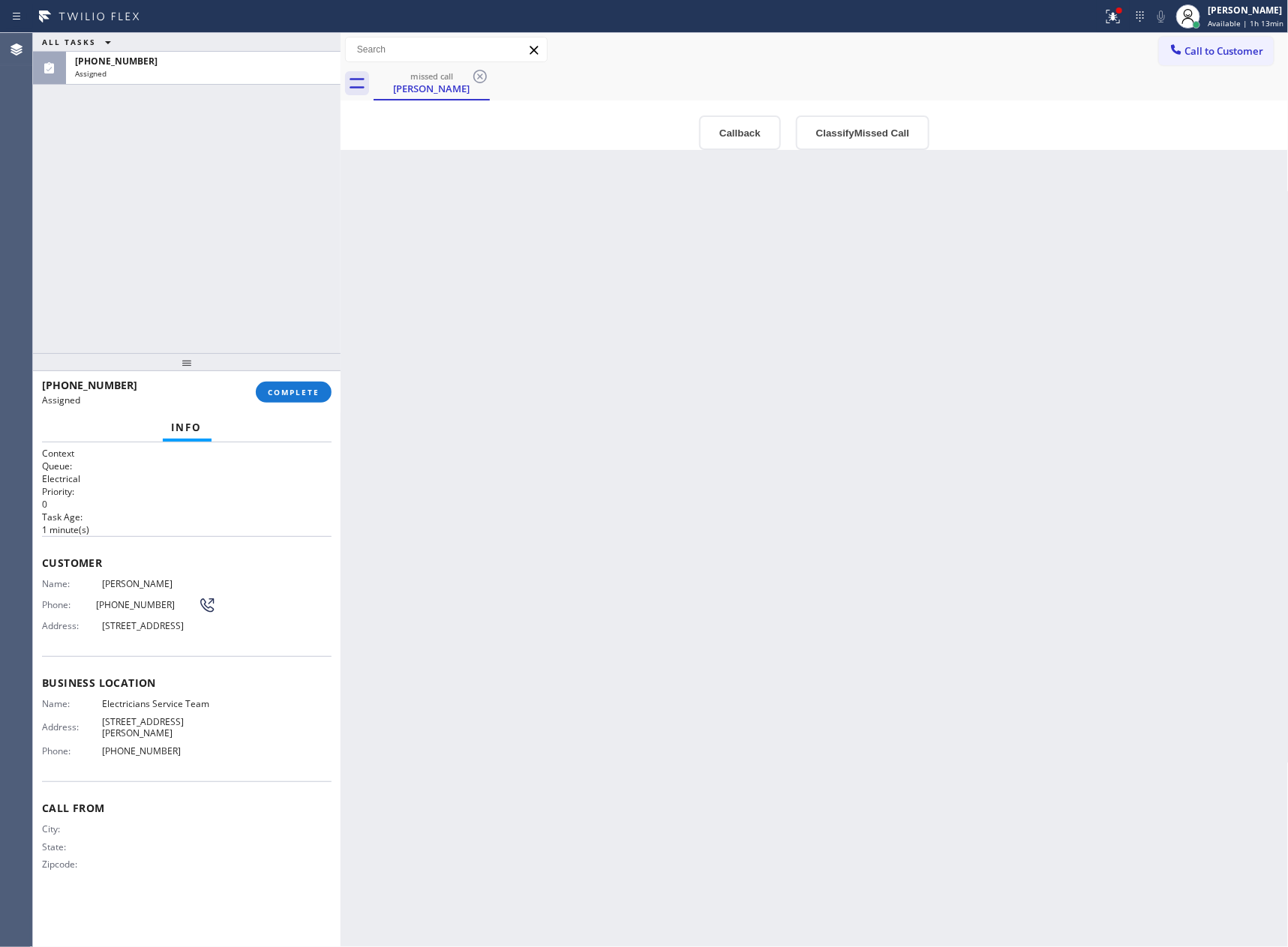
click at [275, 234] on div "ALL TASKS ALL TASKS ACTIVE TASKS TASKS IN WRAP UP [PHONE_NUMBER] Assigned" at bounding box center [187, 193] width 308 height 320
click at [843, 135] on button "Classify Missed Call" at bounding box center [863, 132] width 134 height 34
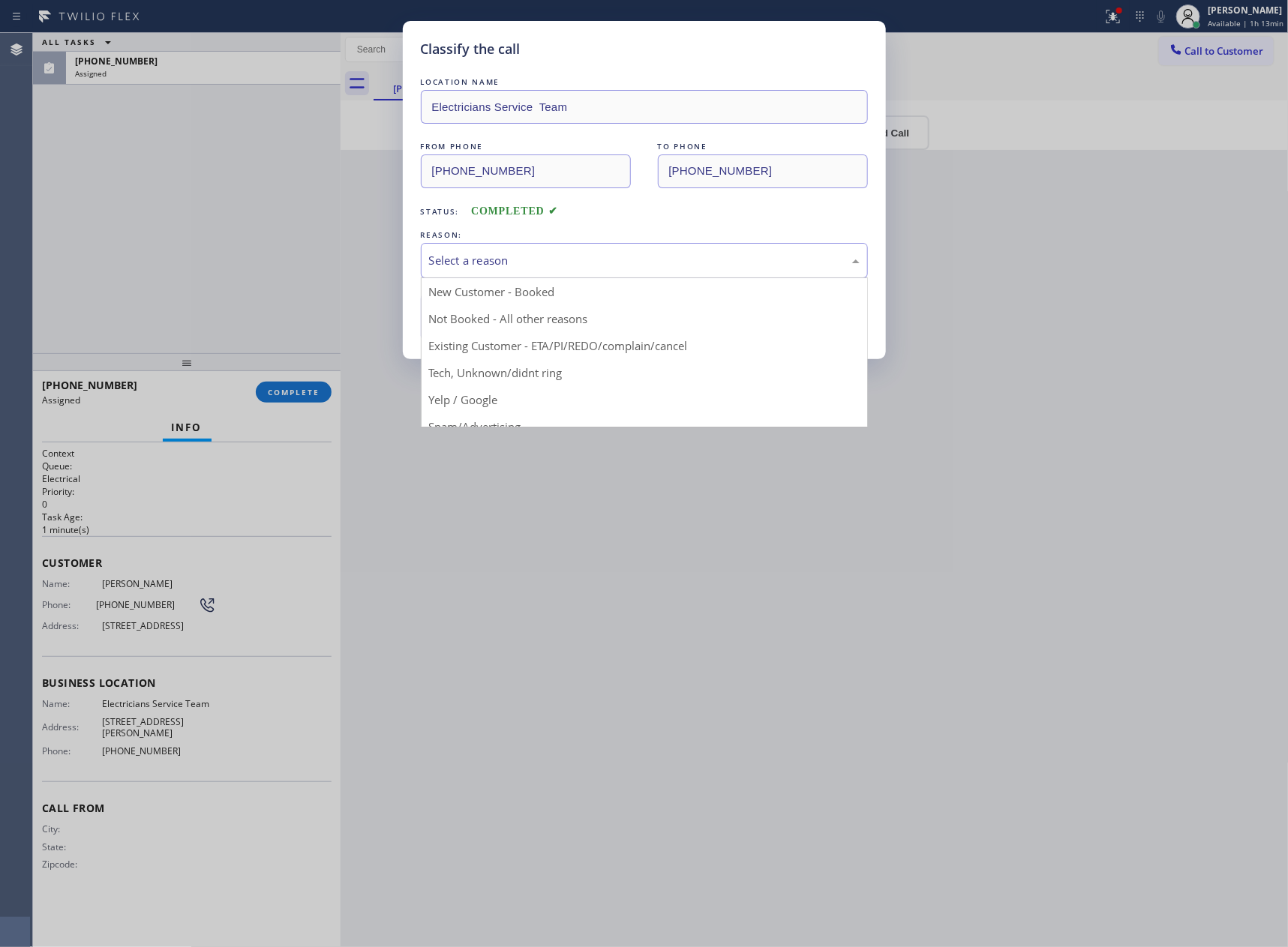
click at [669, 254] on div "Select a reason" at bounding box center [644, 261] width 431 height 18
drag, startPoint x: 520, startPoint y: 326, endPoint x: 520, endPoint y: 318, distance: 8.0
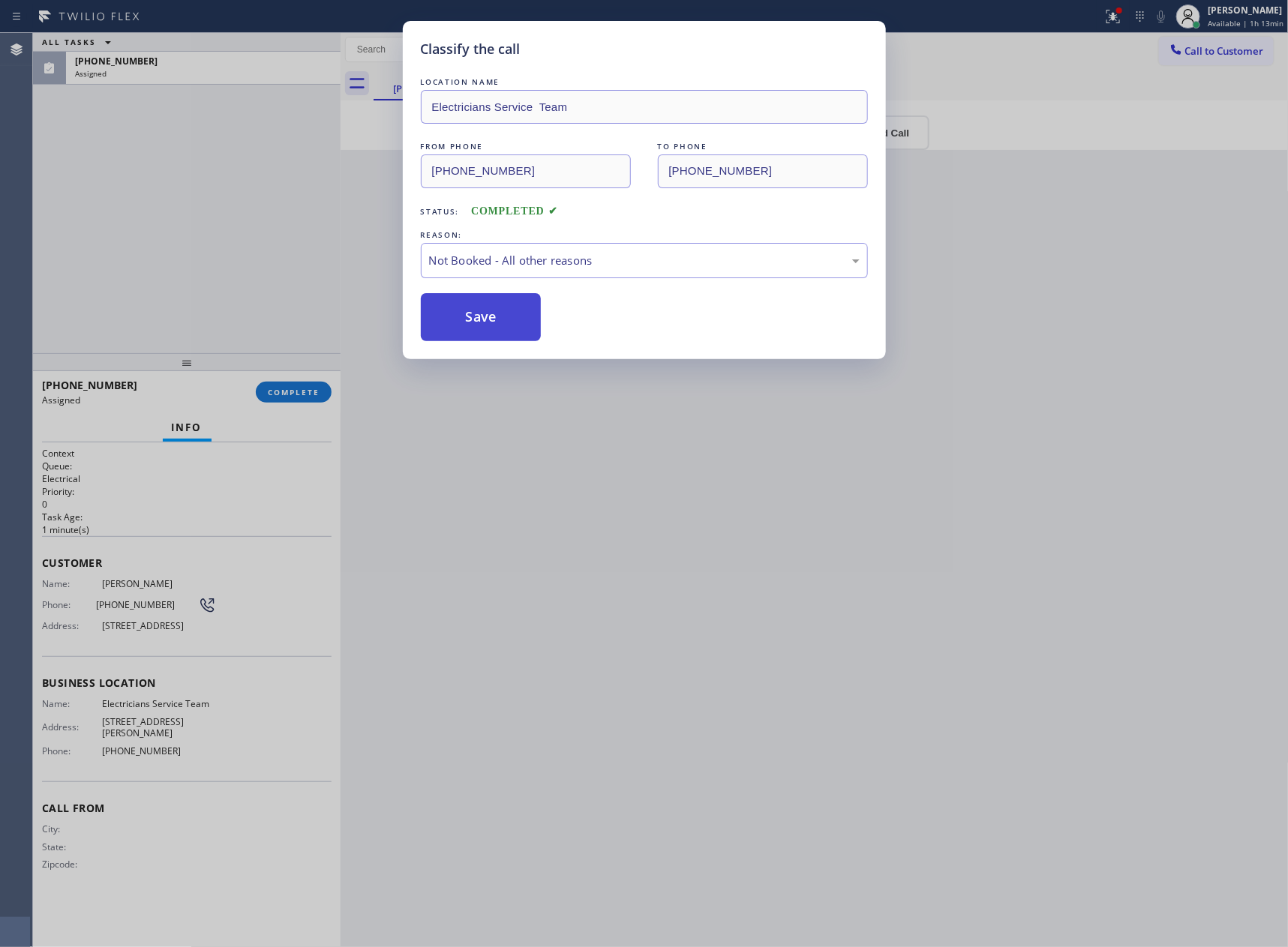
click at [520, 318] on button "Save" at bounding box center [481, 317] width 120 height 48
click at [520, 314] on button "Save" at bounding box center [481, 317] width 120 height 48
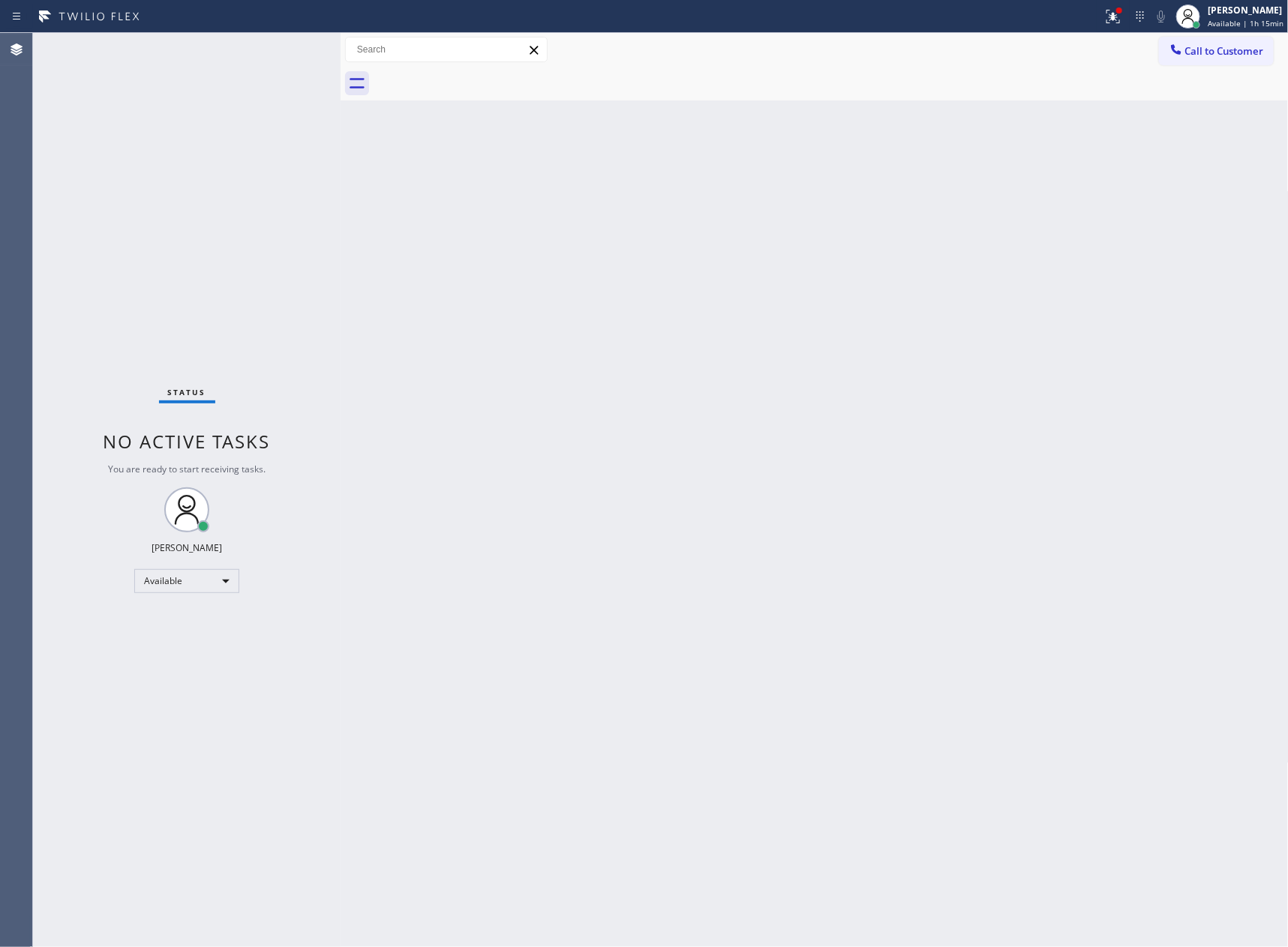
click at [611, 506] on div "Back to Dashboard Change Sender ID Customers Technicians Select a contact Outbo…" at bounding box center [814, 490] width 948 height 914
click at [811, 302] on div "Back to Dashboard Change Sender ID Customers Technicians Select a contact Outbo…" at bounding box center [814, 490] width 948 height 914
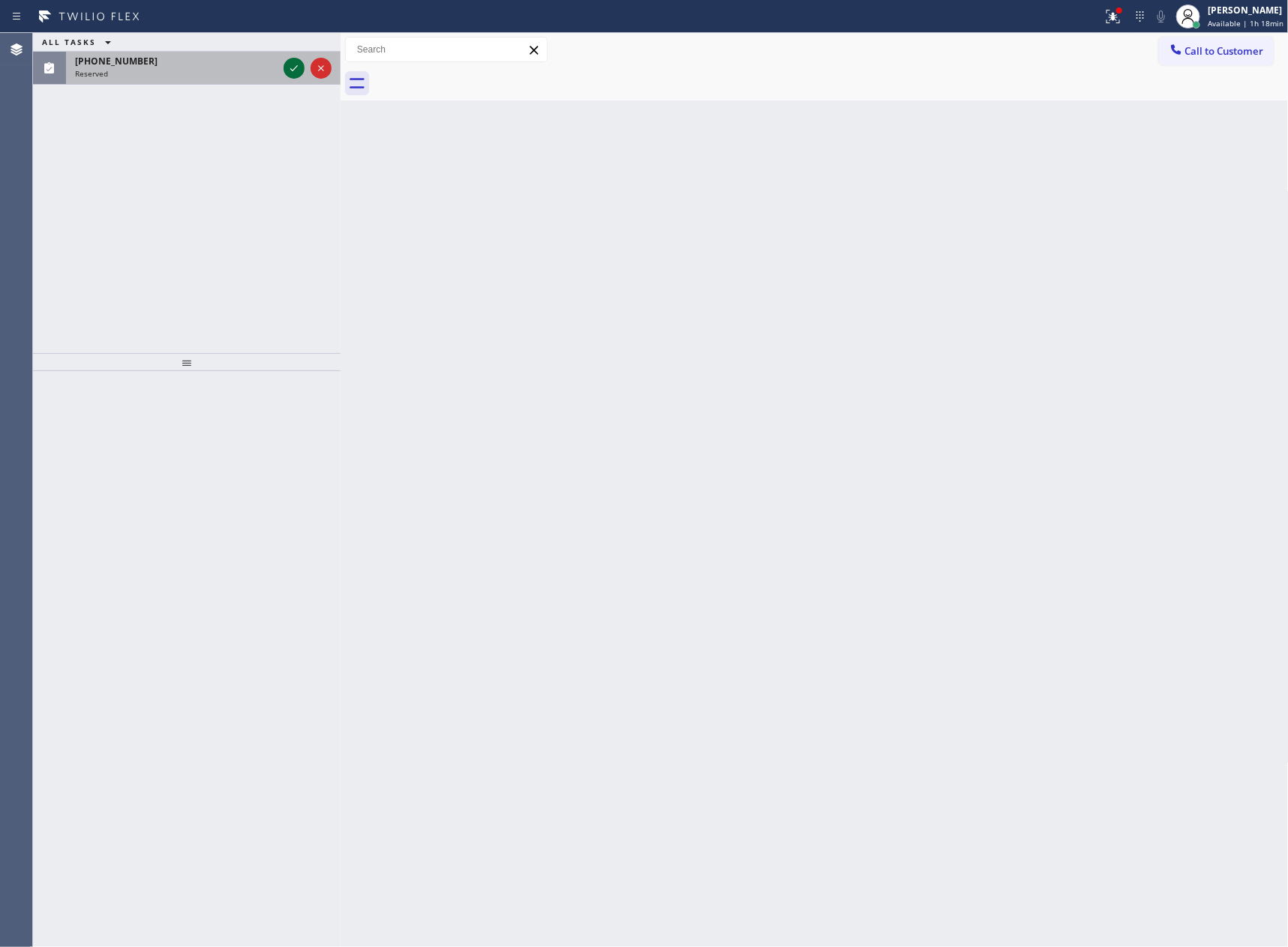
click at [295, 75] on icon at bounding box center [293, 68] width 18 height 18
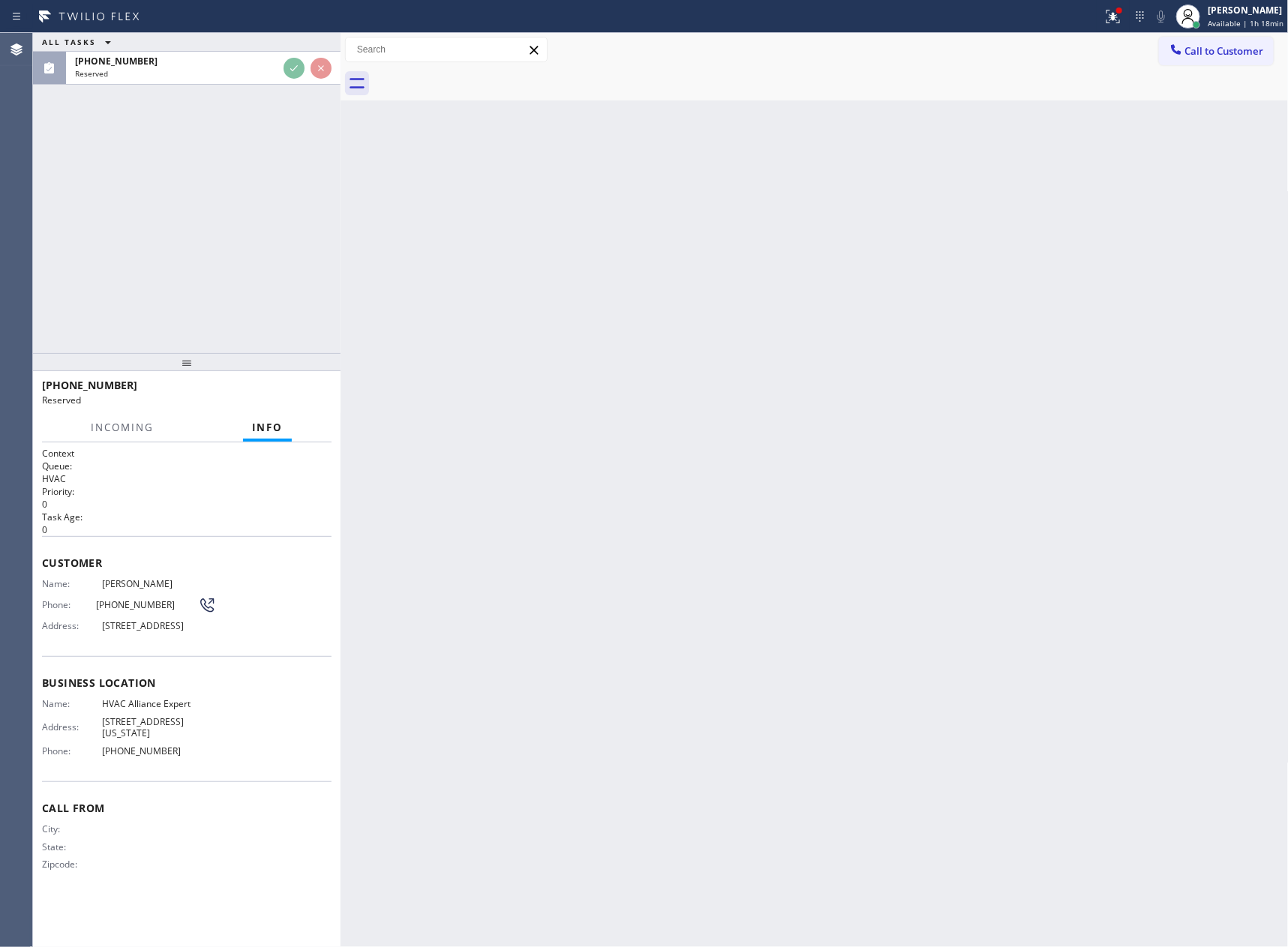
click at [277, 264] on div "ALL TASKS ALL TASKS ACTIVE TASKS TASKS IN WRAP UP [PHONE_NUMBER] Reserved" at bounding box center [187, 193] width 308 height 320
click at [277, 264] on div "ALL TASKS ALL TASKS ACTIVE TASKS TASKS IN WRAP UP [PHONE_NUMBER] Assigned" at bounding box center [187, 193] width 308 height 320
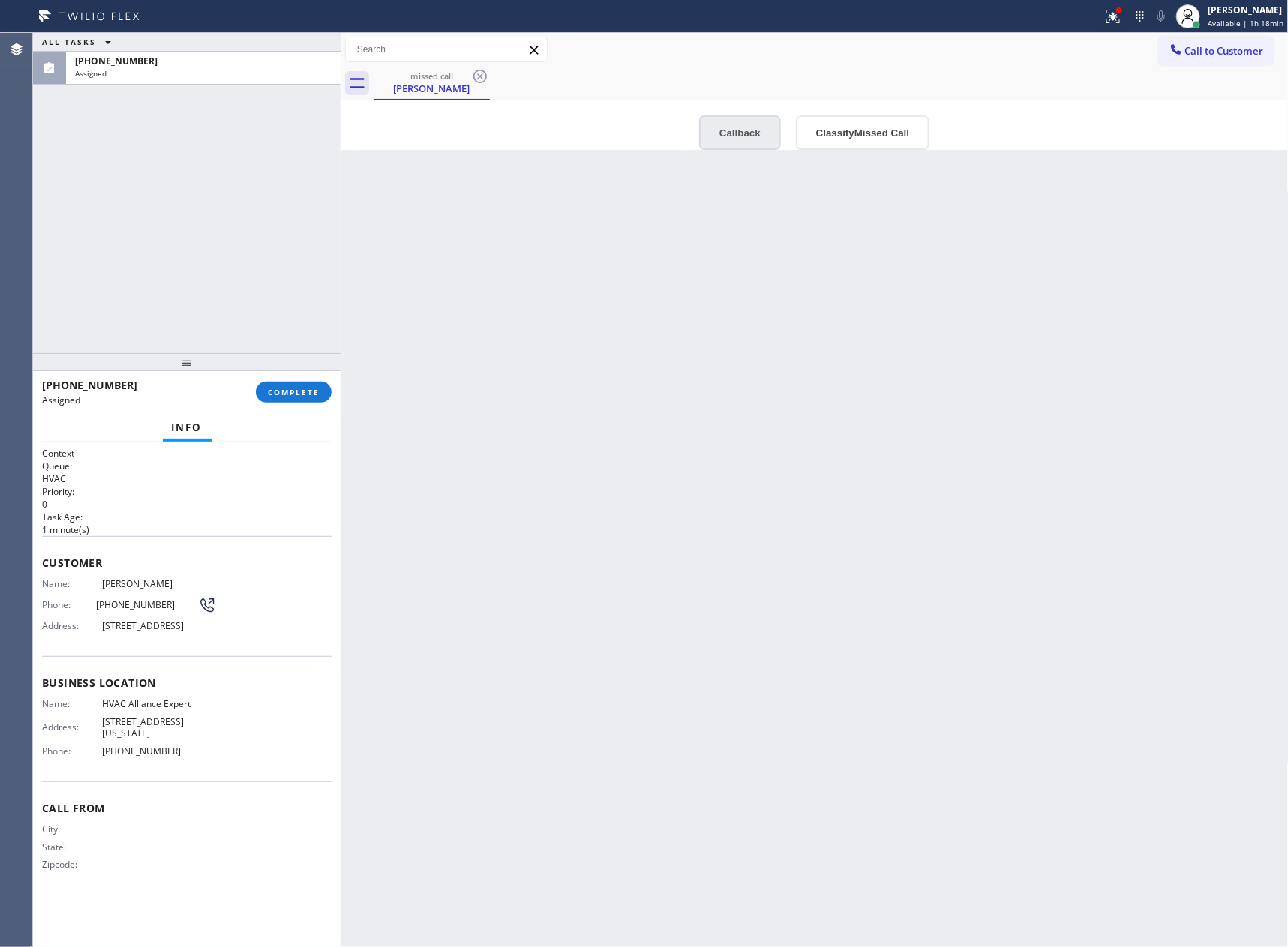
click at [751, 140] on button "Callback" at bounding box center [740, 132] width 82 height 34
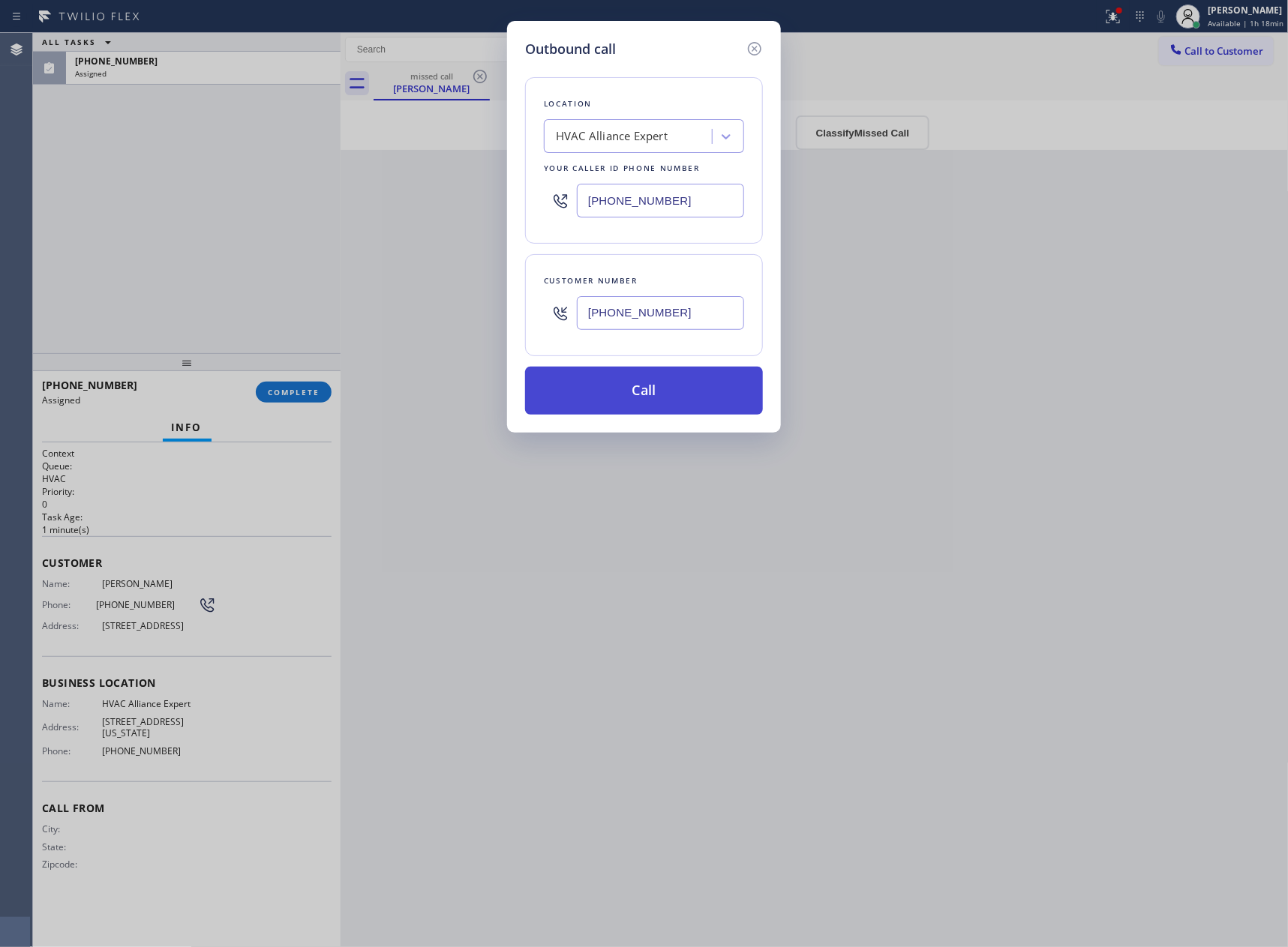
click at [676, 380] on button "Call" at bounding box center [643, 390] width 238 height 48
click at [163, 225] on div "Outbound call Location HVAC Alliance Expert Your caller id phone number [PHONE_…" at bounding box center [644, 474] width 1288 height 947
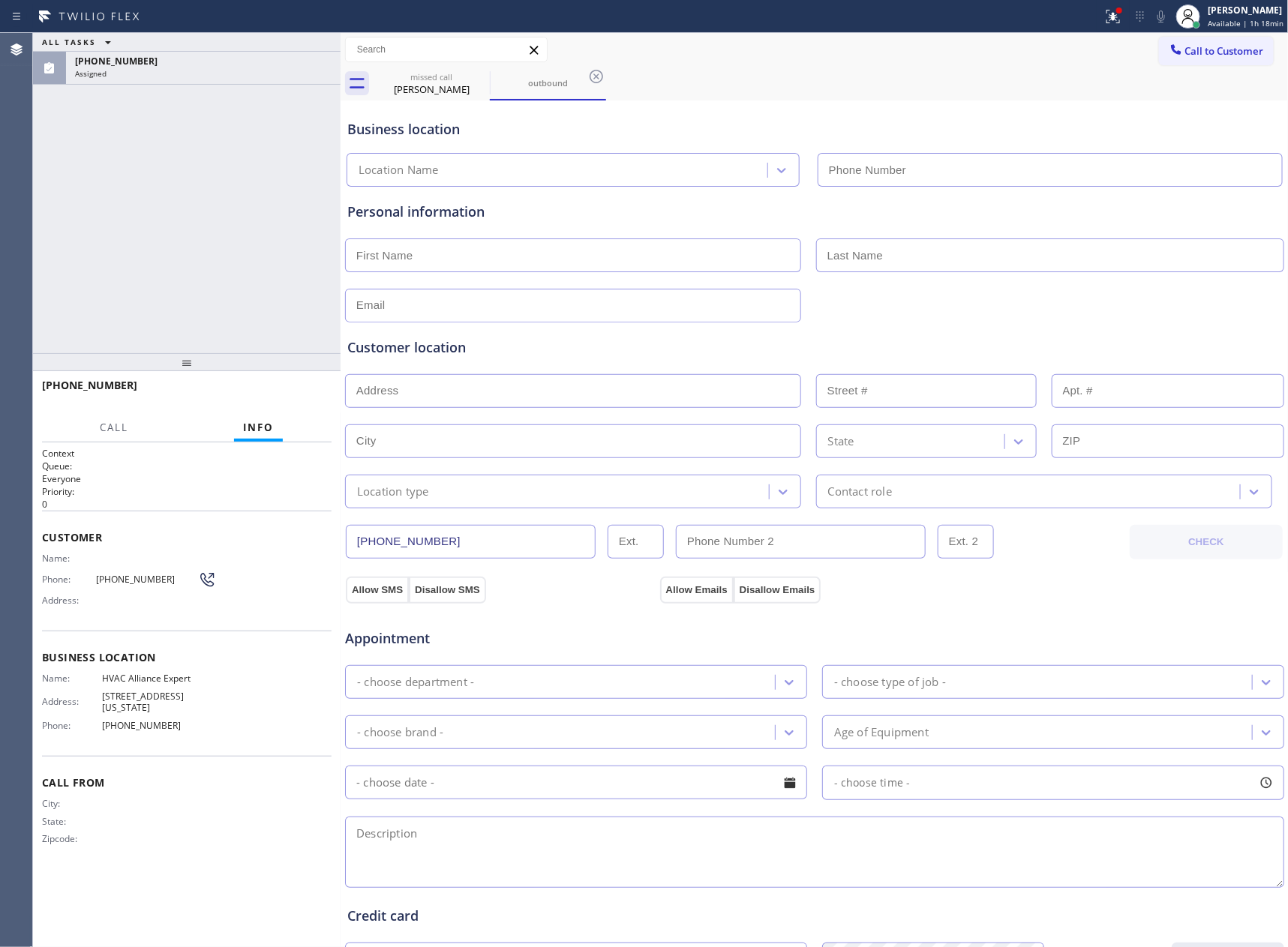
type input "[PHONE_NUMBER]"
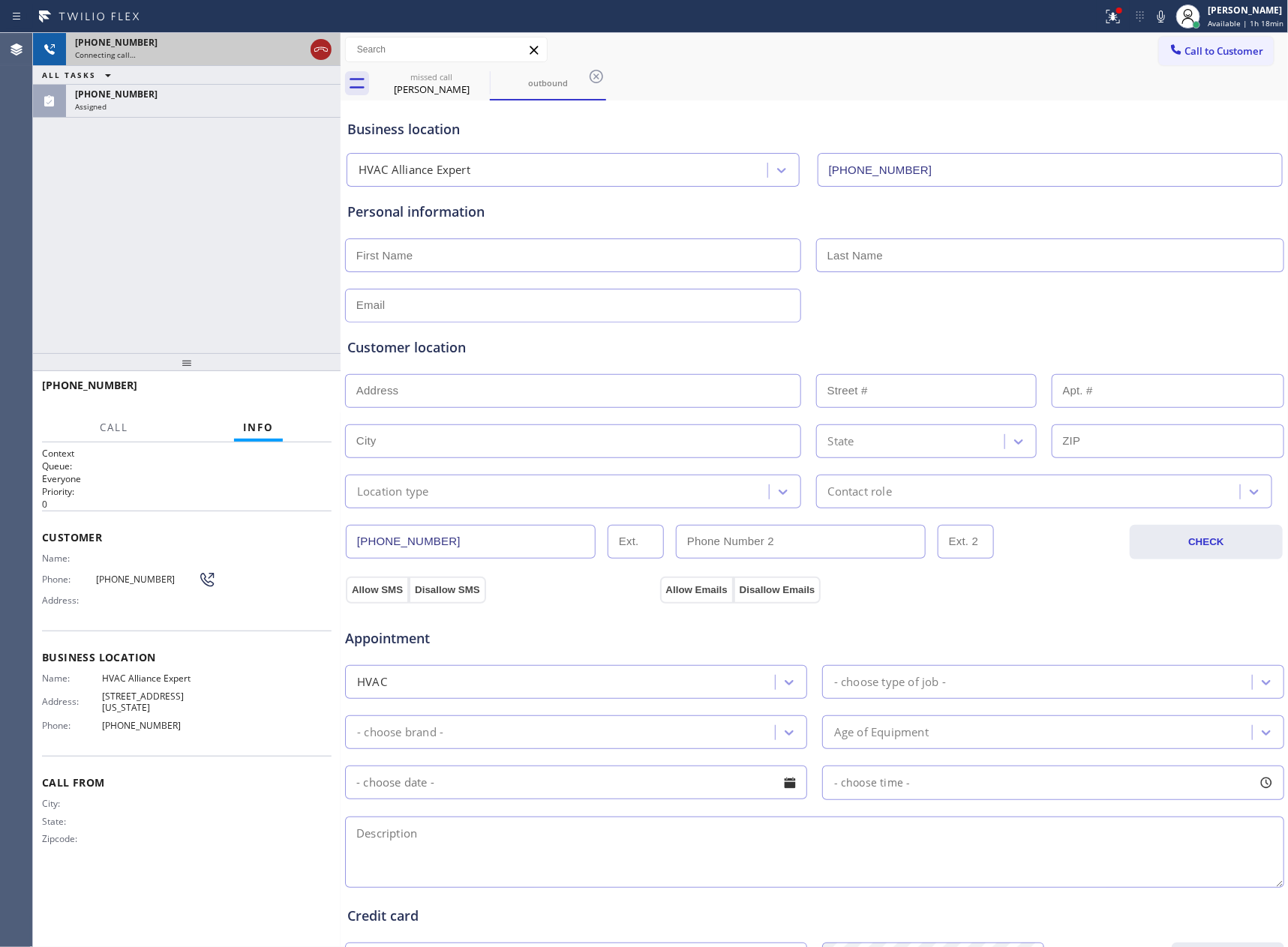
click at [318, 47] on icon at bounding box center [321, 49] width 13 height 4
drag, startPoint x: 265, startPoint y: 253, endPoint x: 275, endPoint y: 459, distance: 206.2
click at [266, 274] on div "[PHONE_NUMBER] Connecting call… ALL TASKS ALL TASKS ACTIVE TASKS TASKS IN WRAP …" at bounding box center [187, 193] width 308 height 320
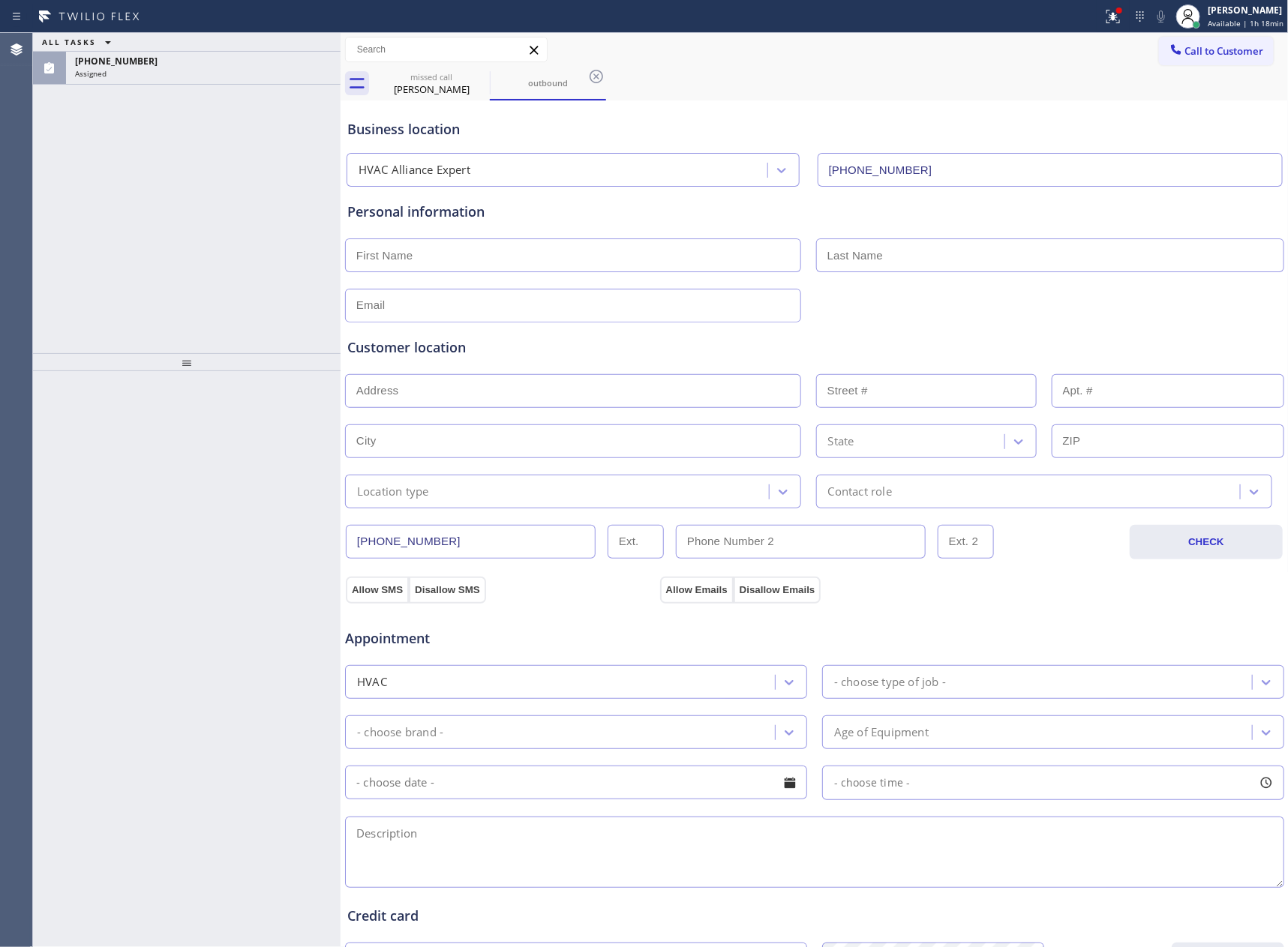
click at [245, 201] on div "ALL TASKS ALL TASKS ACTIVE TASKS TASKS IN WRAP UP [PHONE_NUMBER] Assigned" at bounding box center [187, 193] width 308 height 320
click at [290, 196] on div "ALL TASKS ALL TASKS ACTIVE TASKS TASKS IN WRAP UP [PHONE_NUMBER] Assigned" at bounding box center [187, 193] width 308 height 320
click at [250, 69] on div "Assigned" at bounding box center [203, 74] width 257 height 11
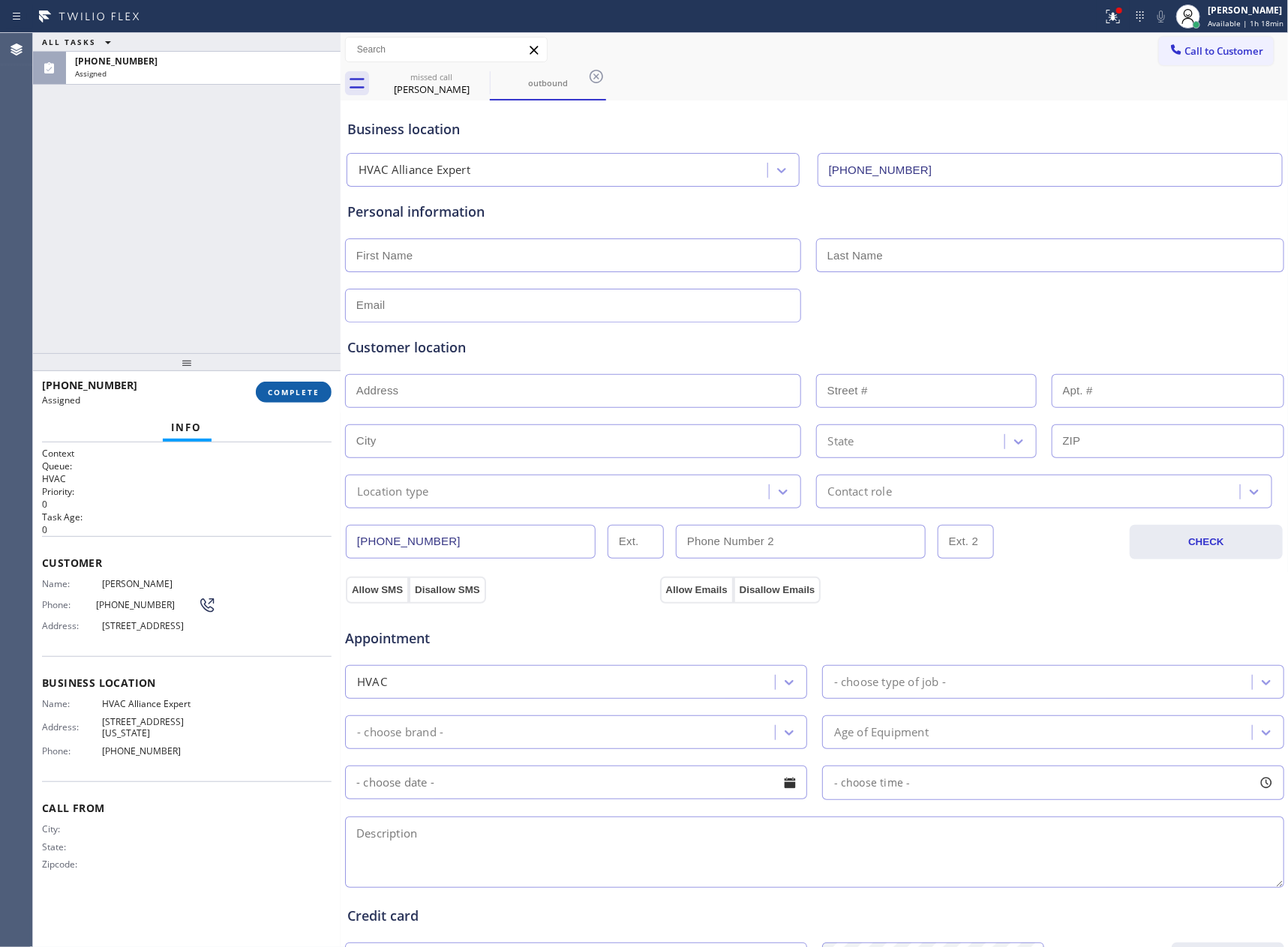
click at [300, 383] on button "COMPLETE" at bounding box center [293, 392] width 76 height 21
click at [225, 161] on div "ALL TASKS ALL TASKS ACTIVE TASKS TASKS IN WRAP UP [PHONE_NUMBER] Assigned" at bounding box center [187, 193] width 308 height 320
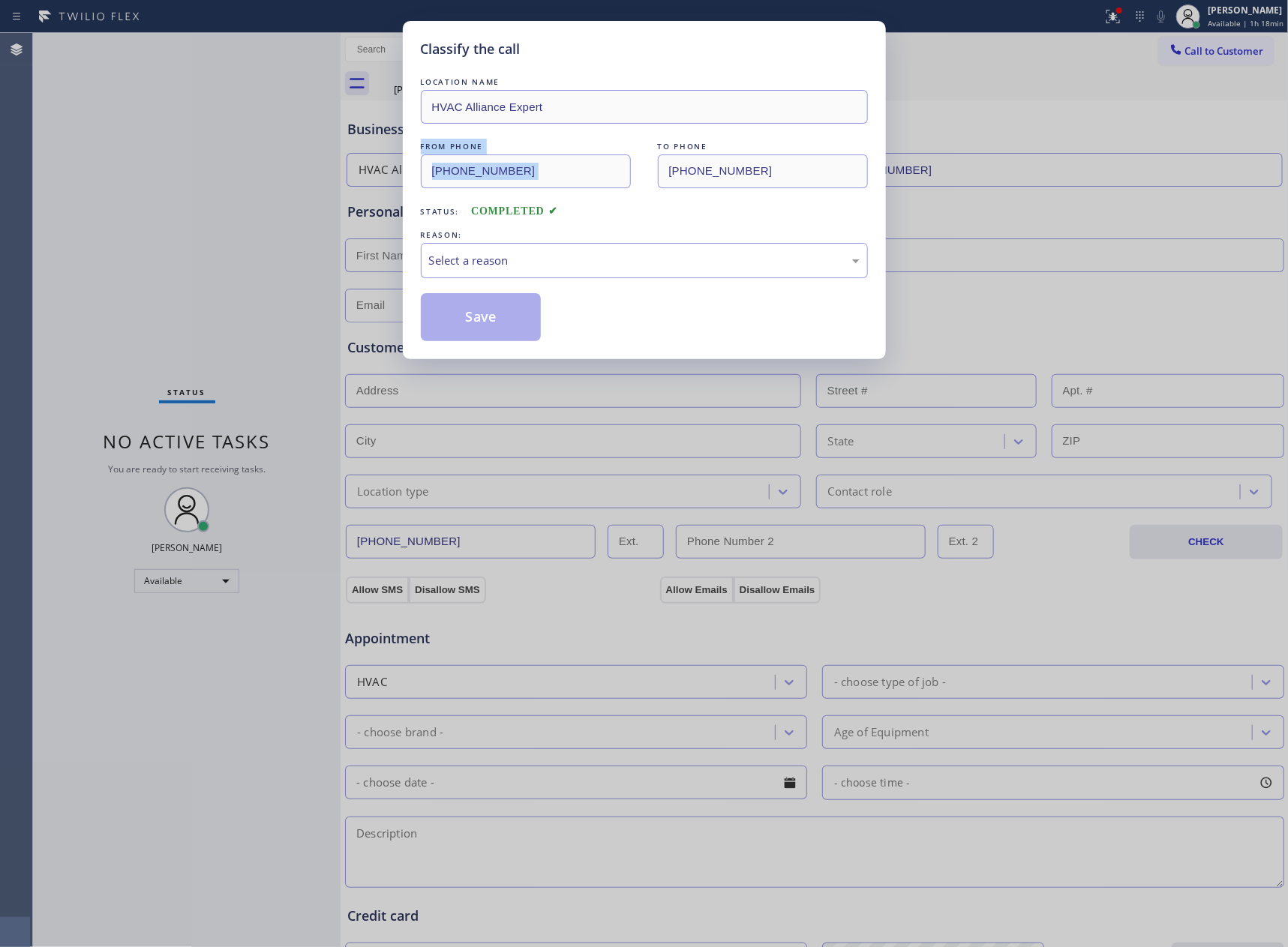
click at [225, 161] on div "Classify the call LOCATION NAME HVAC Alliance Expert FROM PHONE [PHONE_NUMBER] …" at bounding box center [644, 474] width 1288 height 947
click at [513, 254] on div "Select a reason" at bounding box center [644, 261] width 431 height 18
click at [509, 318] on button "Save" at bounding box center [481, 317] width 120 height 48
click at [504, 320] on button "Save" at bounding box center [481, 317] width 120 height 48
click at [502, 320] on button "Save" at bounding box center [481, 317] width 120 height 48
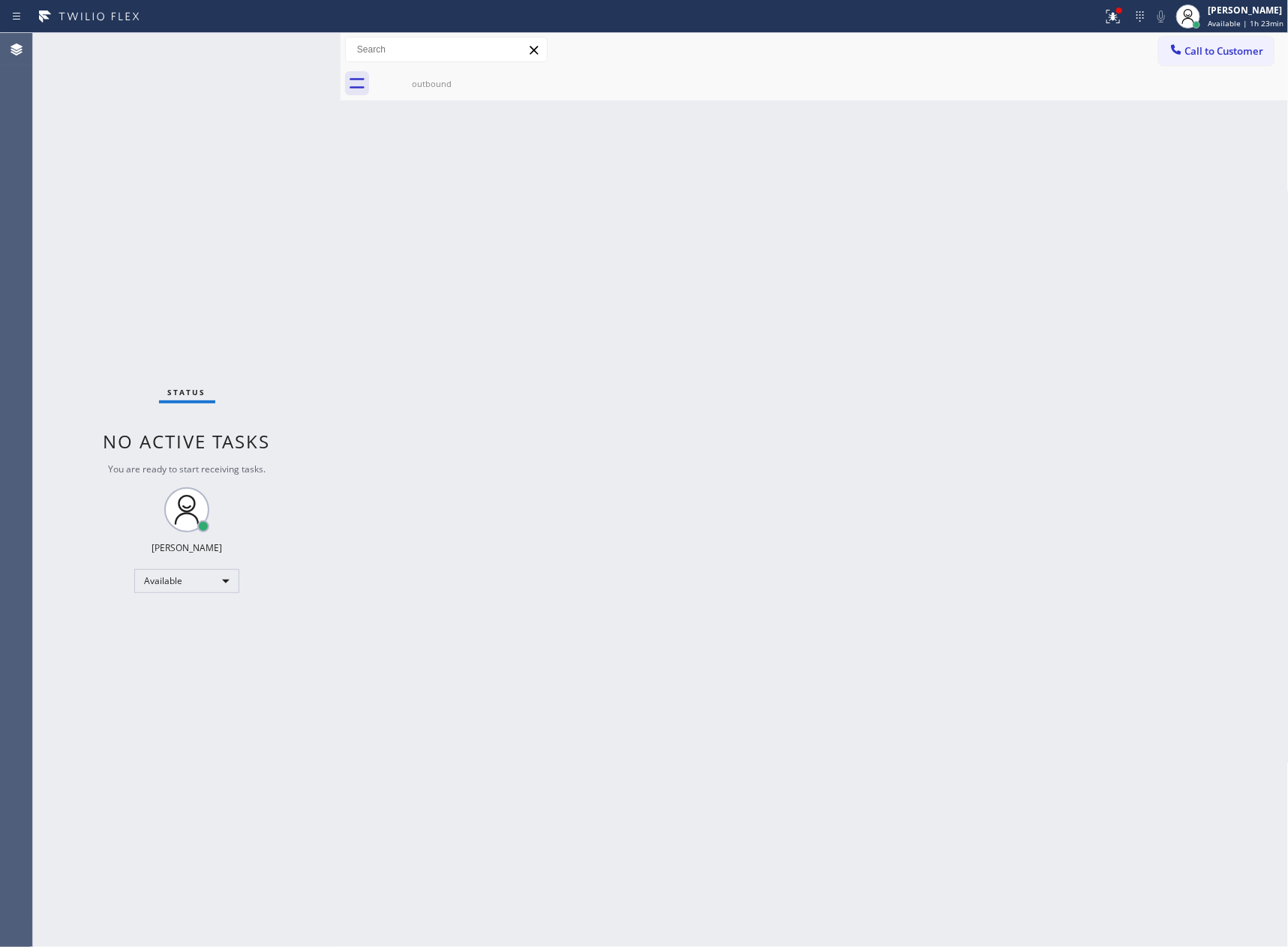
click at [1035, 545] on div "Back to Dashboard Change Sender ID Customers Technicians Select a contact Outbo…" at bounding box center [814, 490] width 948 height 914
click at [684, 491] on div "Back to Dashboard Change Sender ID Customers Technicians Select a contact Outbo…" at bounding box center [814, 490] width 948 height 914
click at [205, 576] on div "Available" at bounding box center [186, 581] width 105 height 24
click at [196, 610] on li "Offline" at bounding box center [185, 601] width 101 height 18
drag, startPoint x: 604, startPoint y: 657, endPoint x: 1188, endPoint y: 317, distance: 675.8
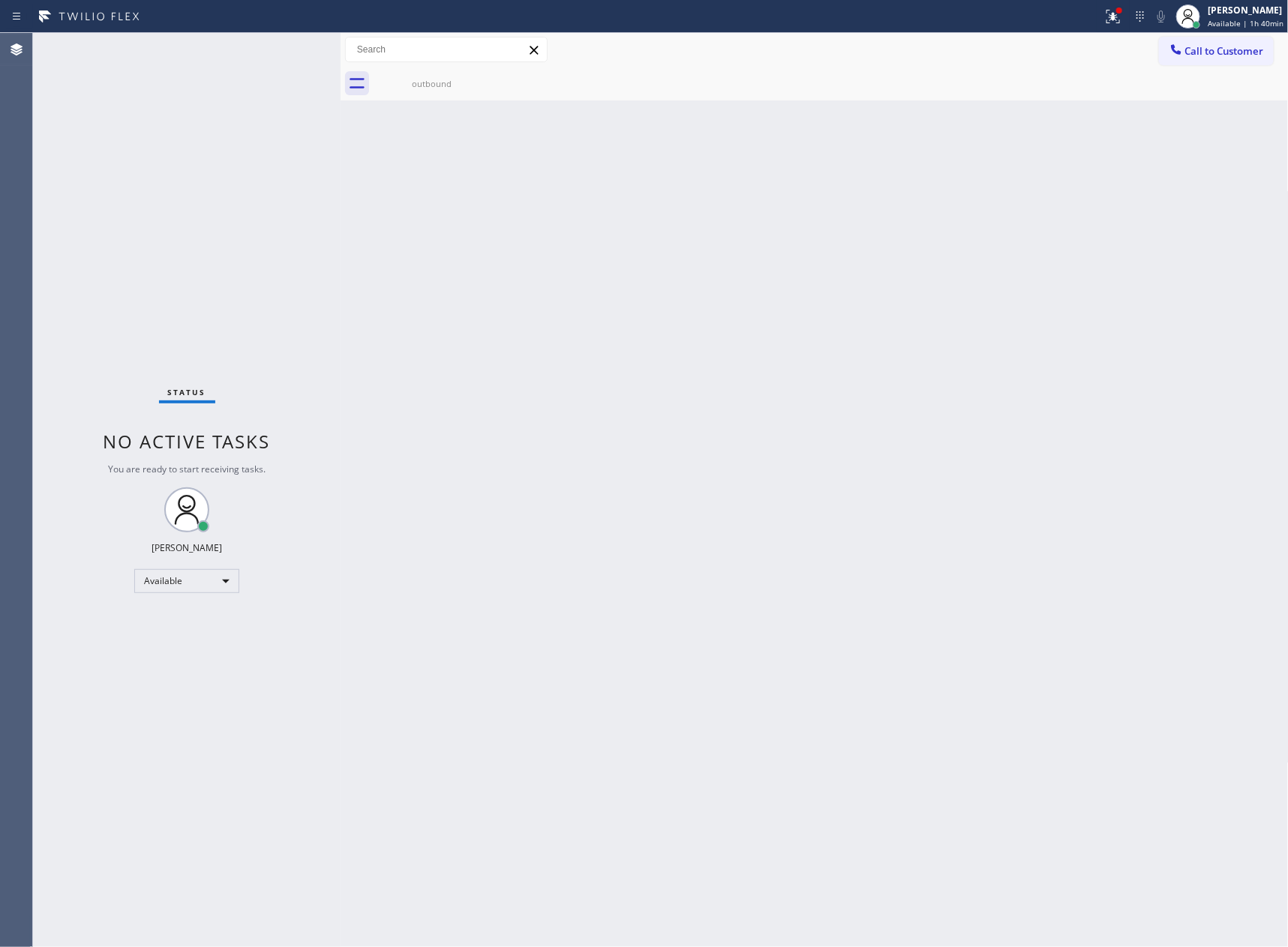
click at [738, 643] on div "Back to Dashboard Change Sender ID Customers Technicians Select a contact Outbo…" at bounding box center [814, 490] width 948 height 914
click at [1226, 5] on div "[PERSON_NAME]" at bounding box center [1246, 10] width 75 height 13
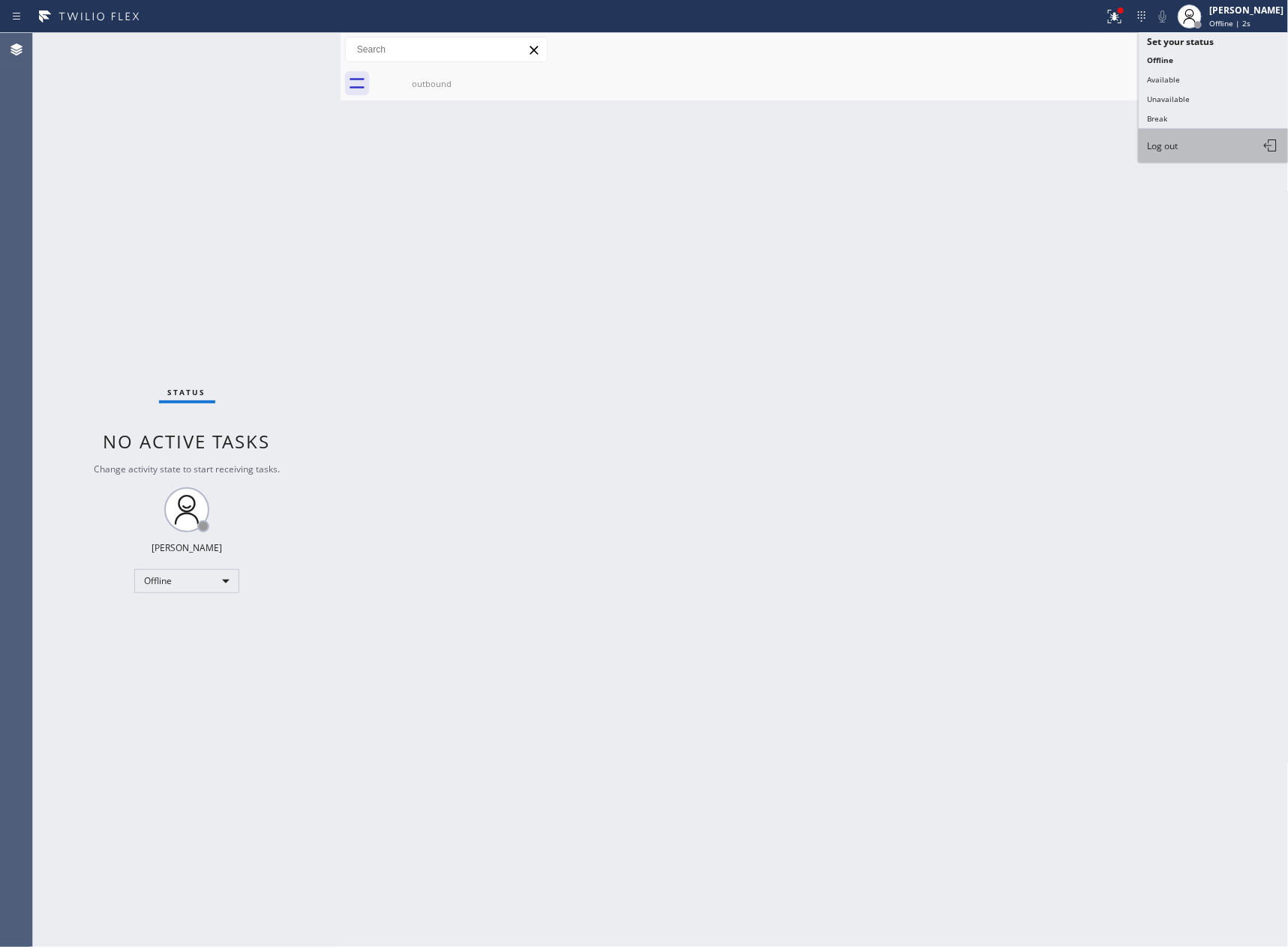
click at [1166, 148] on span "Log out" at bounding box center [1162, 146] width 31 height 13
click at [804, 353] on div "Back to Dashboard Change Sender ID Customers Technicians Select a contact Outbo…" at bounding box center [814, 490] width 948 height 914
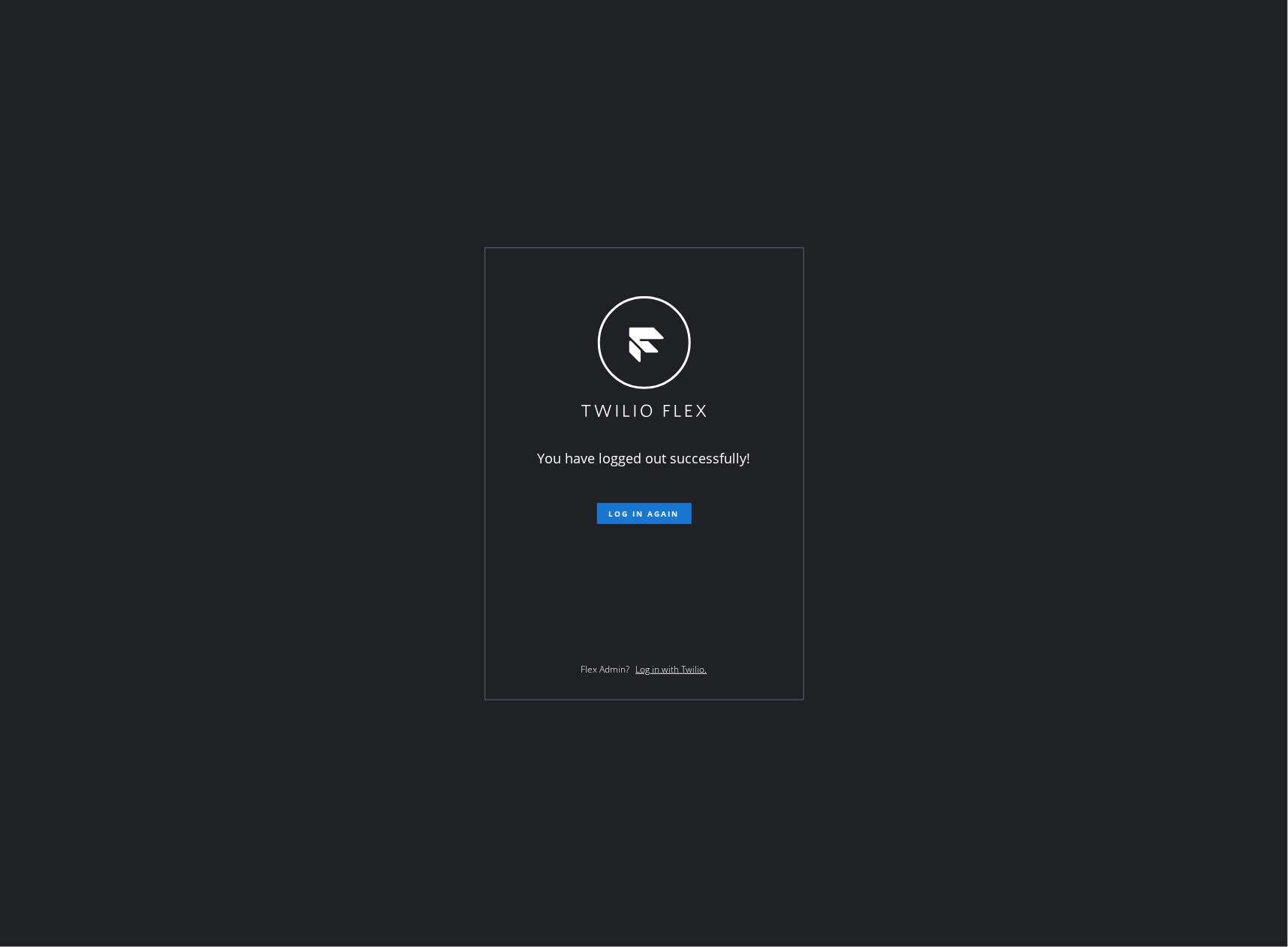
click at [1150, 752] on div "You have logged out successfully! Log in again Flex Admin? Log in with Twilio." at bounding box center [644, 474] width 1288 height 947
click at [402, 342] on div "You have logged out successfully! Log in again Flex Admin? Log in with Twilio." at bounding box center [644, 474] width 1288 height 947
